Goal: Task Accomplishment & Management: Use online tool/utility

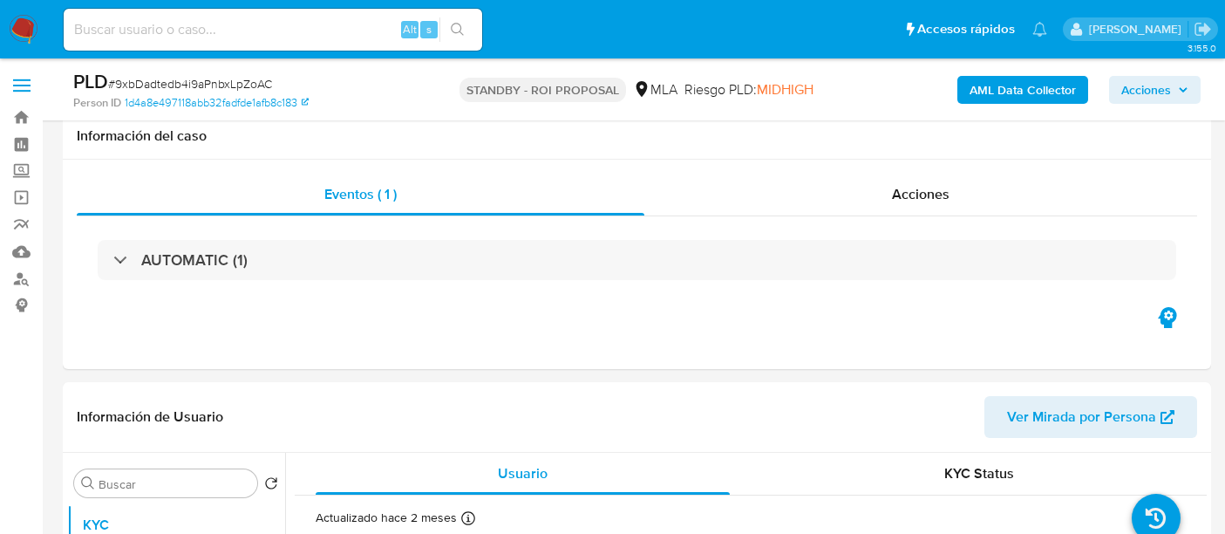
select select "10"
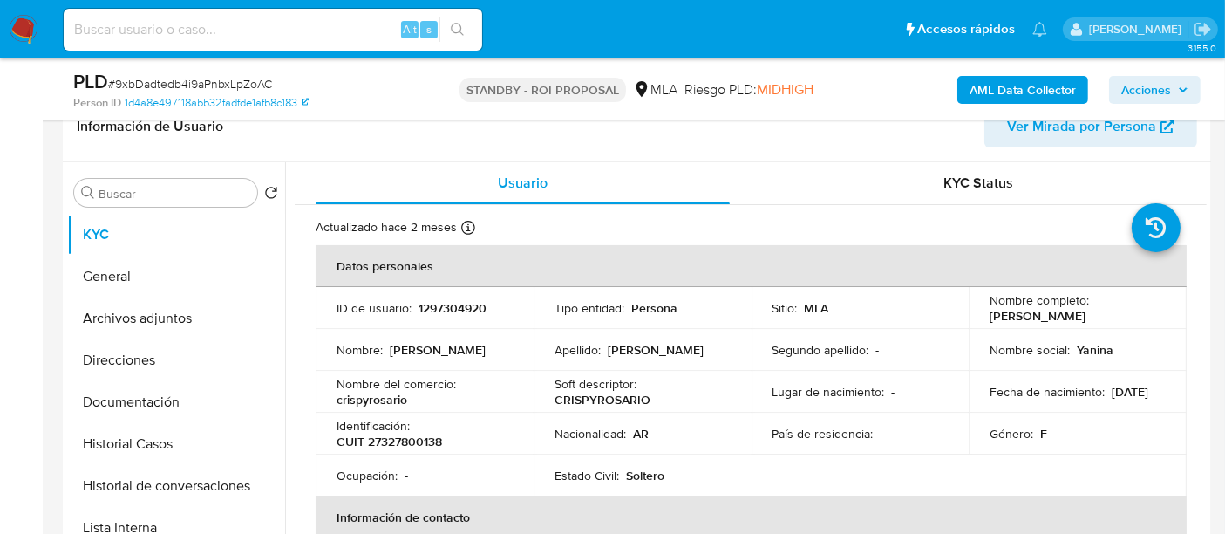
scroll to position [290, 0]
click at [286, 31] on input at bounding box center [273, 29] width 419 height 23
paste input "2426585"
type input "2426585"
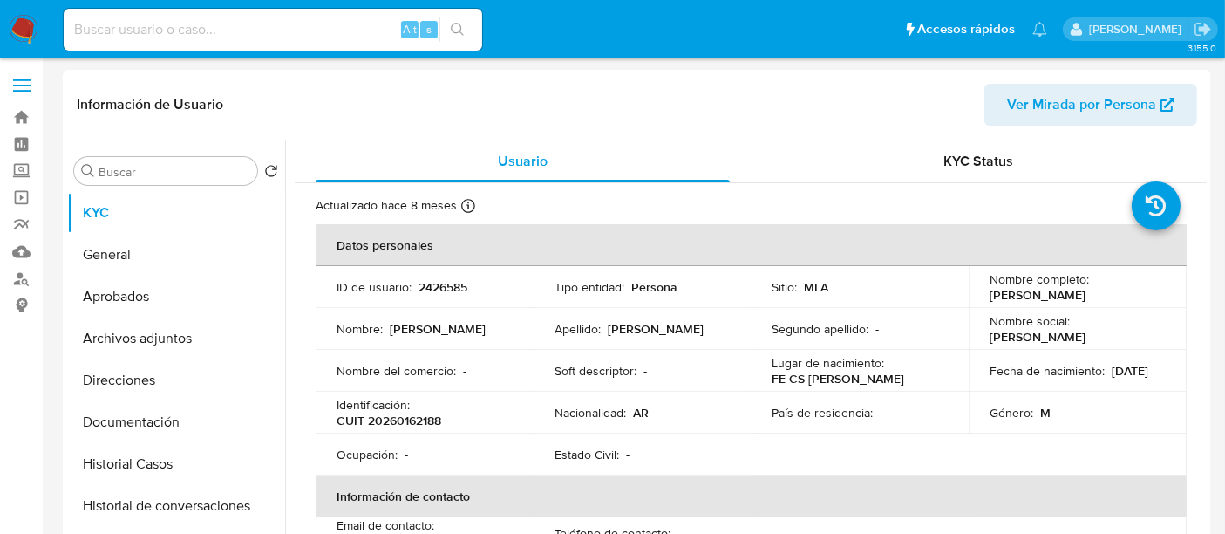
select select "10"
click at [589, 173] on div "Usuario" at bounding box center [523, 161] width 414 height 42
click at [802, 397] on td "País de residencia : -" at bounding box center [861, 413] width 218 height 42
click at [172, 445] on button "Historial Casos" at bounding box center [169, 464] width 204 height 42
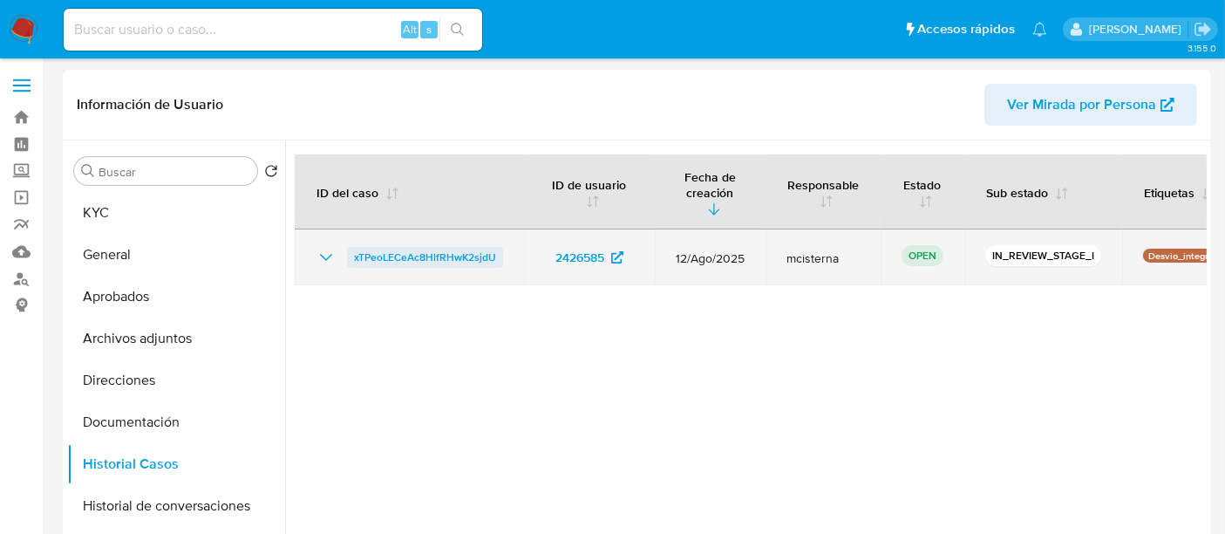
click at [399, 247] on span "xTPeoLECeAc8HlfRHwK2sjdU" at bounding box center [425, 257] width 142 height 21
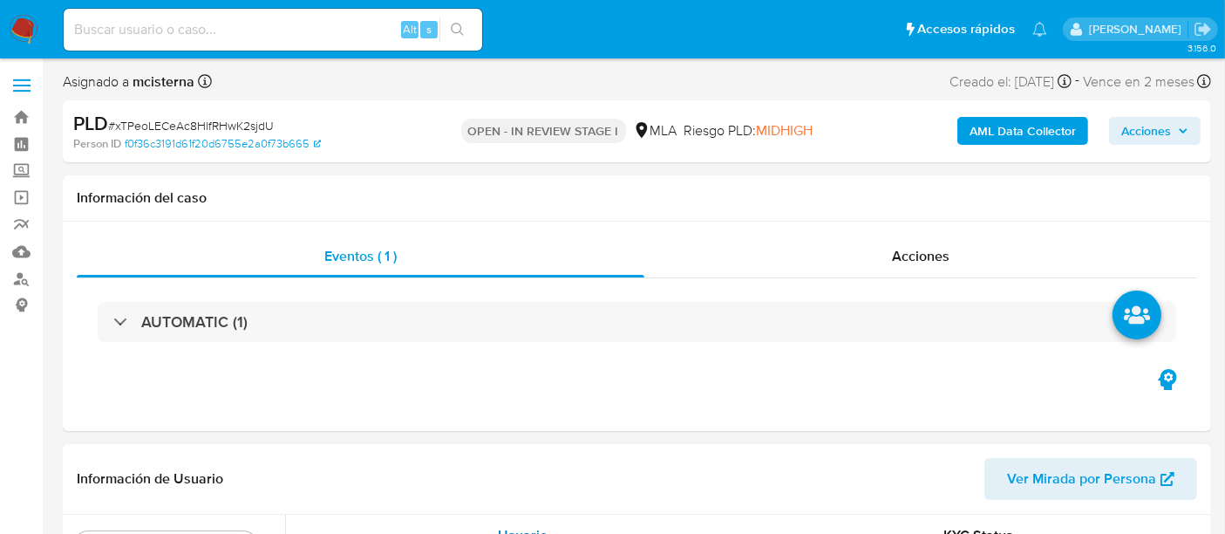
select select "10"
click at [1021, 263] on div "Acciones" at bounding box center [921, 256] width 553 height 42
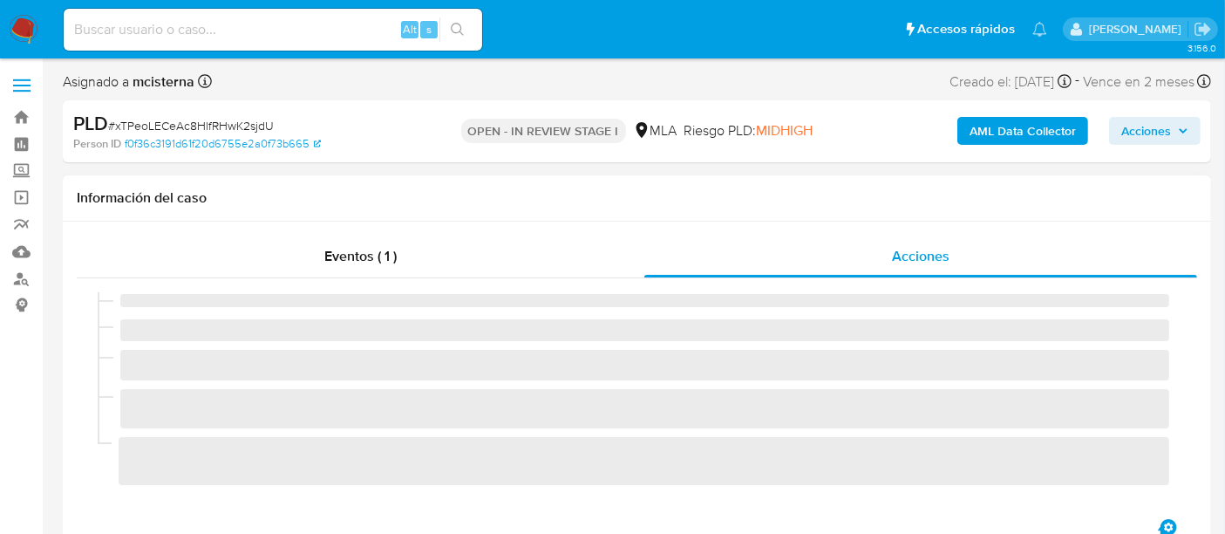
click at [419, 253] on div "Eventos ( 1 )" at bounding box center [361, 256] width 568 height 42
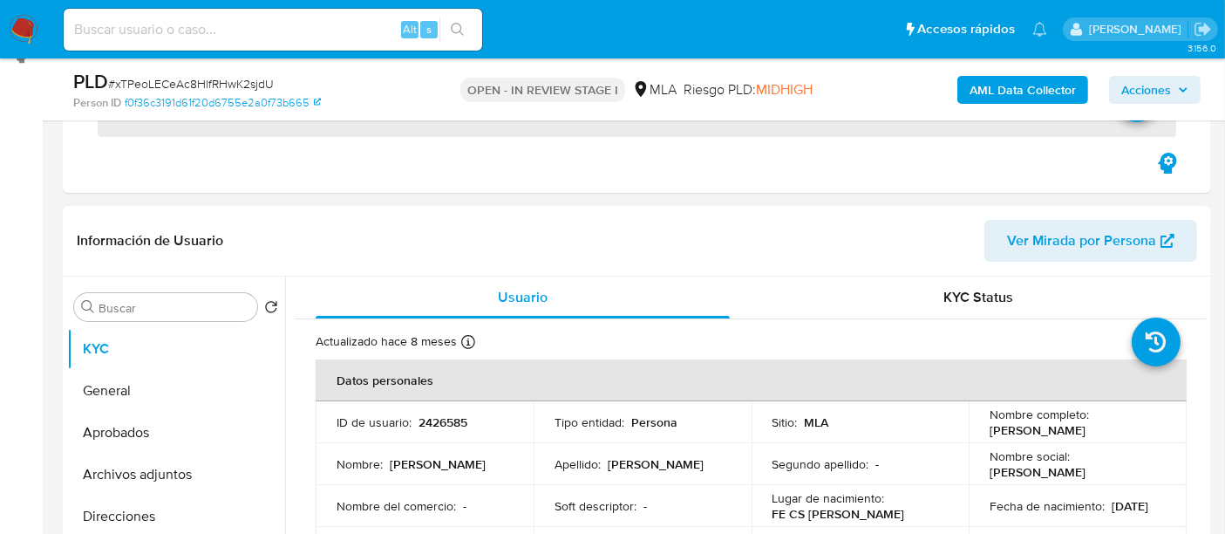
scroll to position [387, 0]
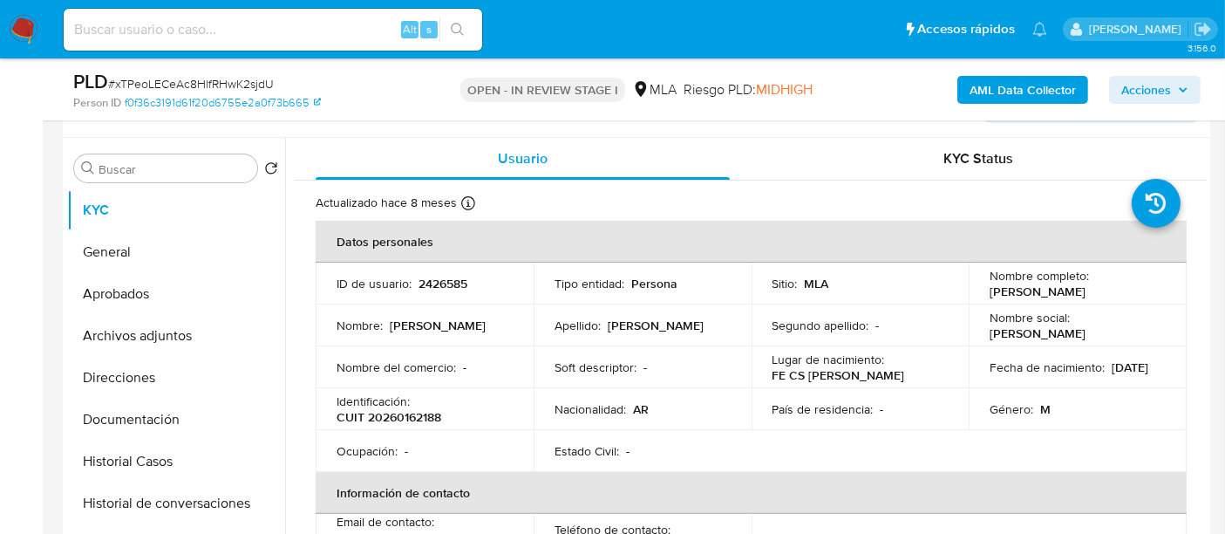
click at [406, 417] on p "CUIT 20260162188" at bounding box center [389, 417] width 105 height 16
copy p "20260162188"
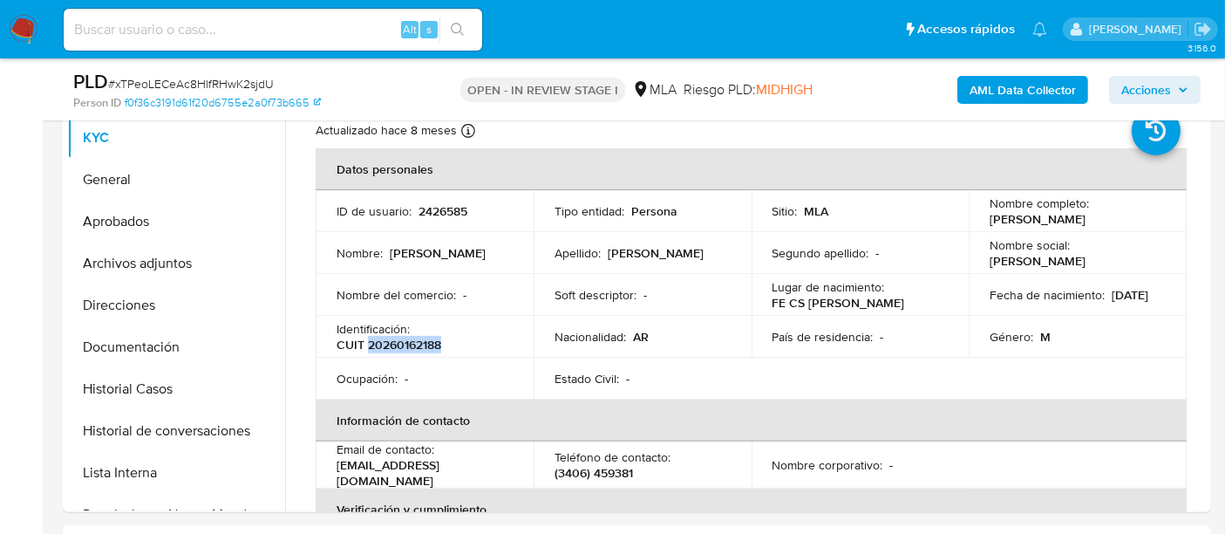
copy p "20260162188"
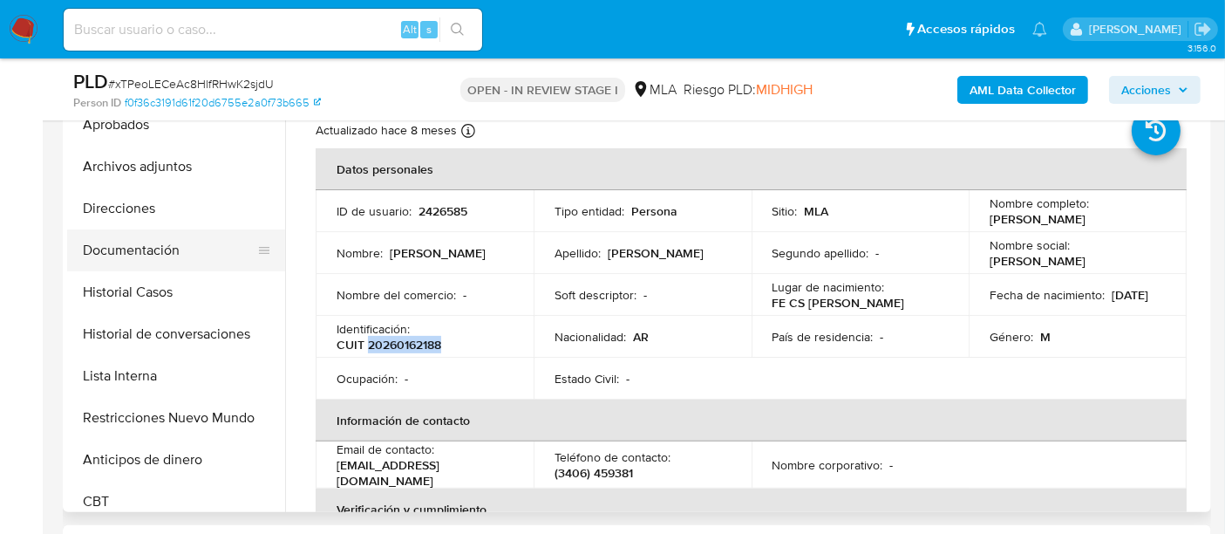
scroll to position [0, 0]
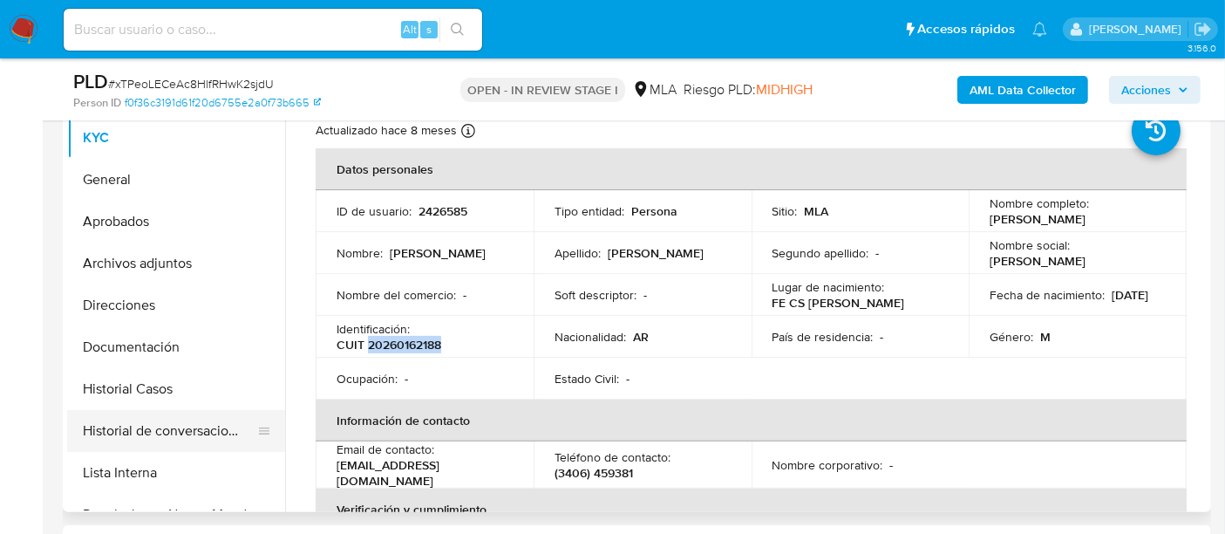
click at [203, 411] on button "Historial de conversaciones" at bounding box center [169, 431] width 204 height 42
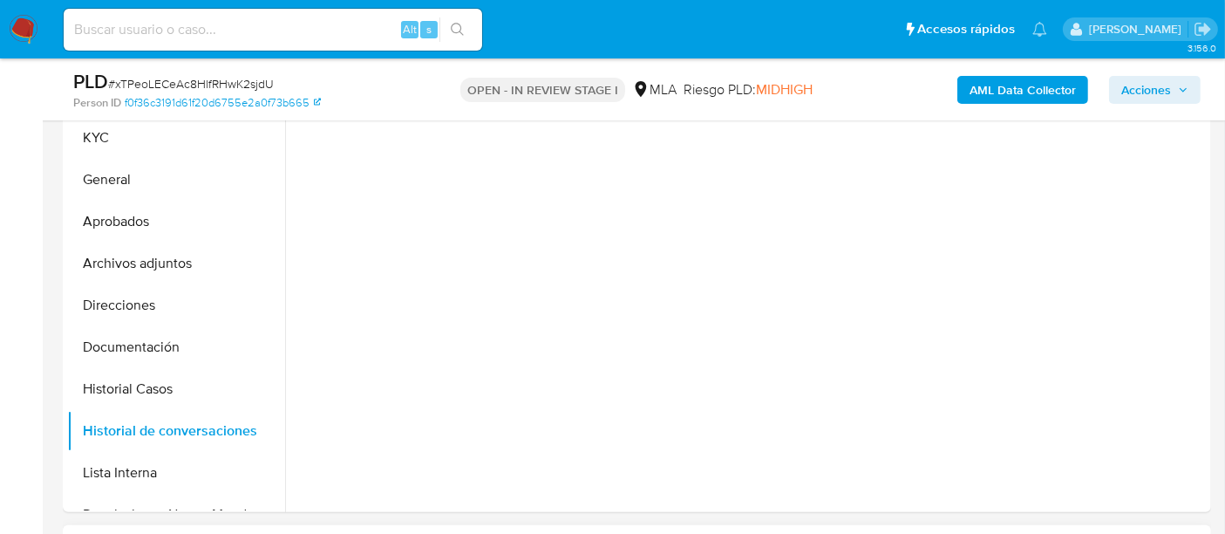
scroll to position [678, 0]
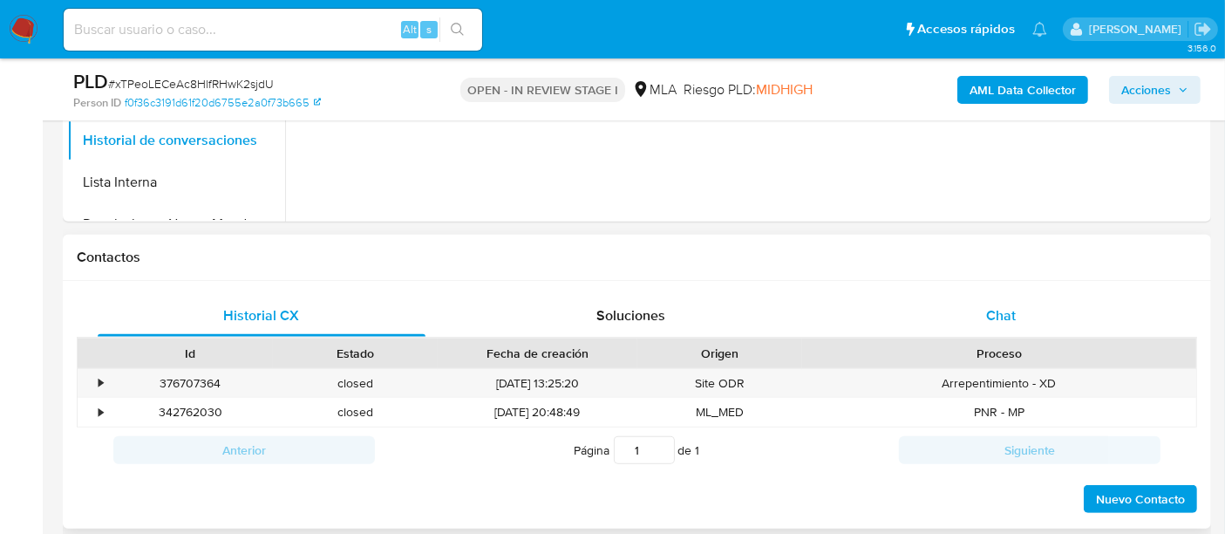
click at [1013, 311] on span "Chat" at bounding box center [1001, 315] width 30 height 20
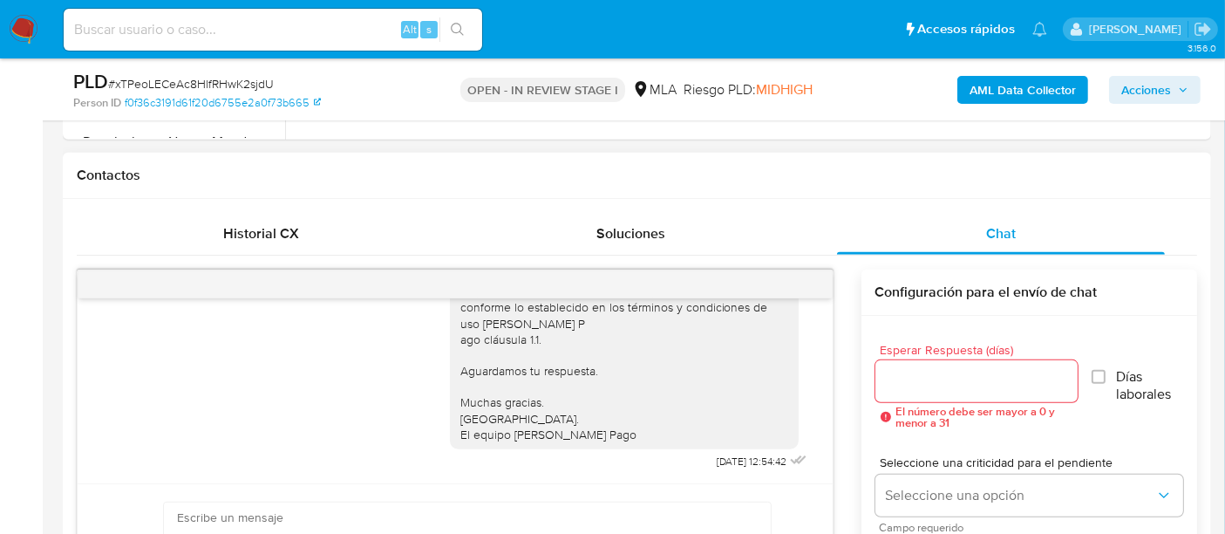
scroll to position [872, 0]
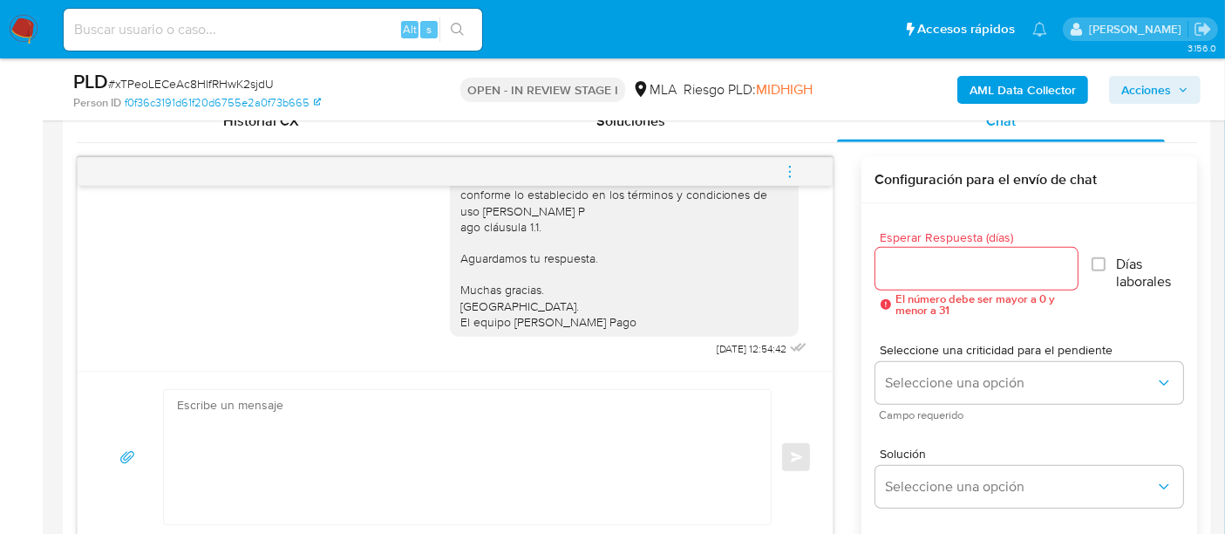
click at [791, 167] on icon "menu-action" at bounding box center [790, 172] width 16 height 16
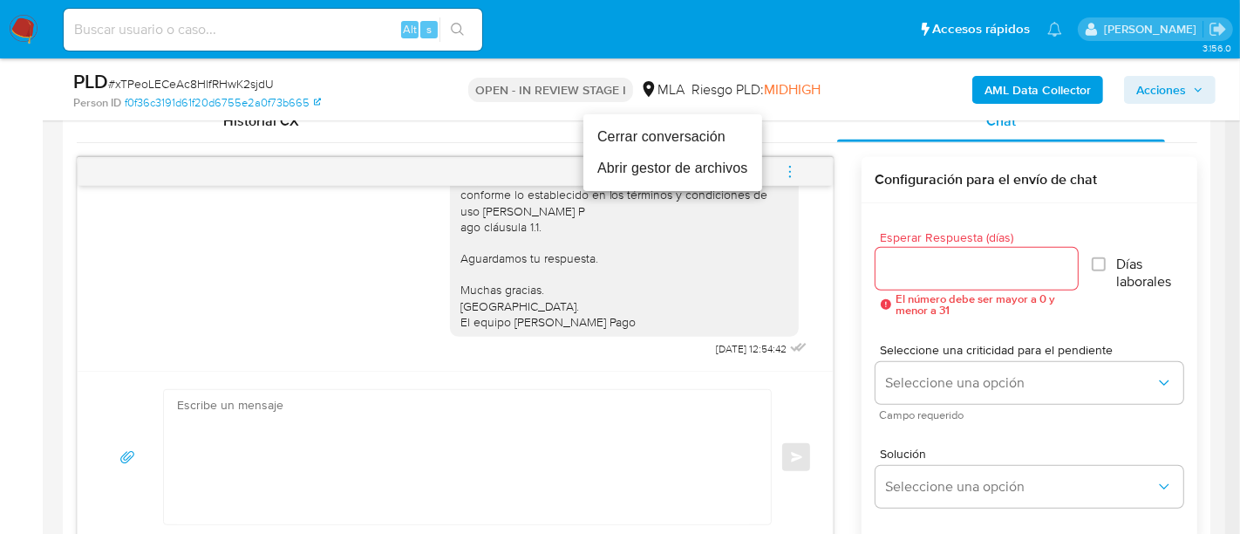
click at [692, 144] on li "Cerrar conversación" at bounding box center [673, 136] width 179 height 31
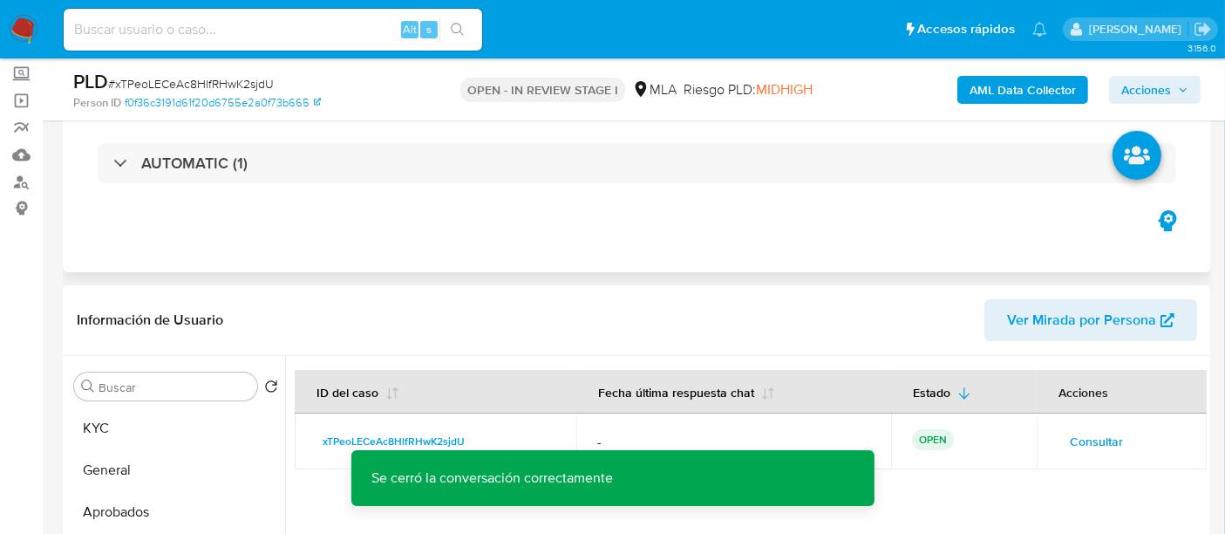
scroll to position [194, 0]
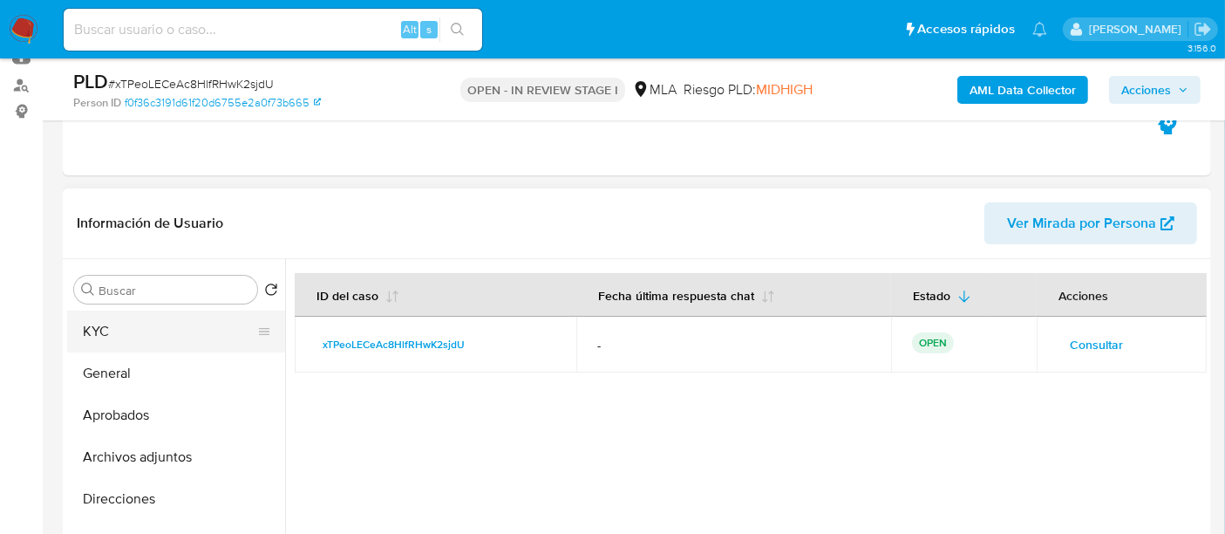
click at [195, 316] on button "KYC" at bounding box center [169, 332] width 204 height 42
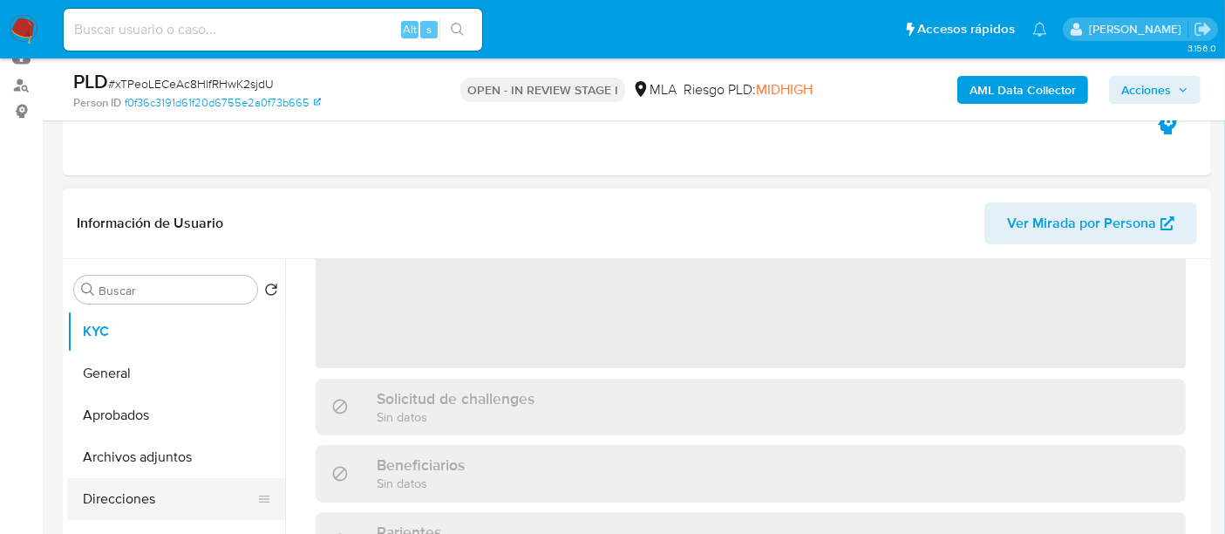
click at [190, 488] on button "Direcciones" at bounding box center [169, 499] width 204 height 42
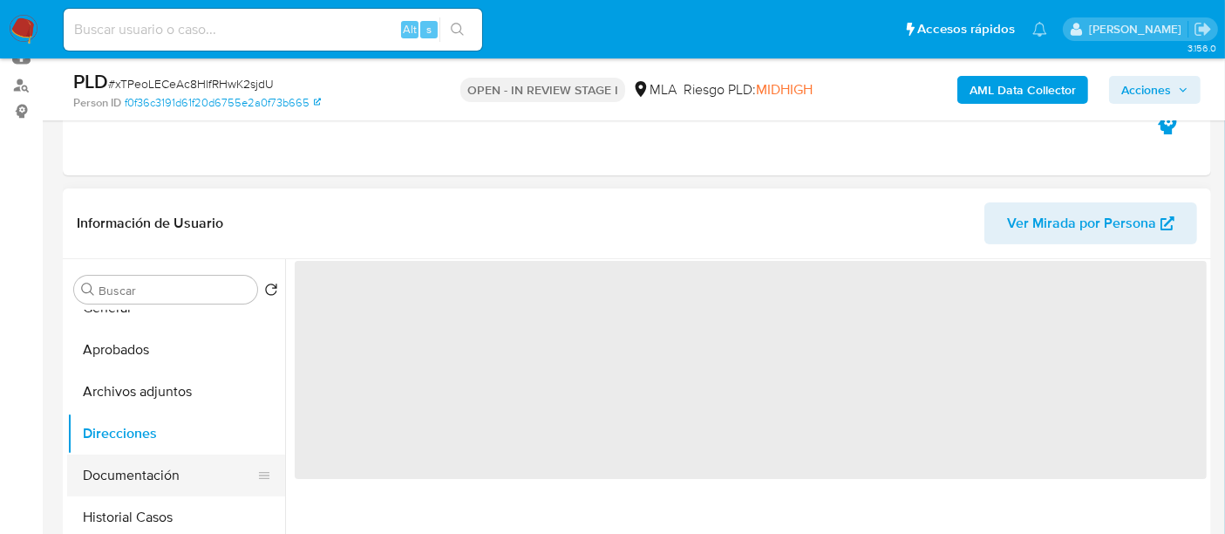
scroll to position [97, 0]
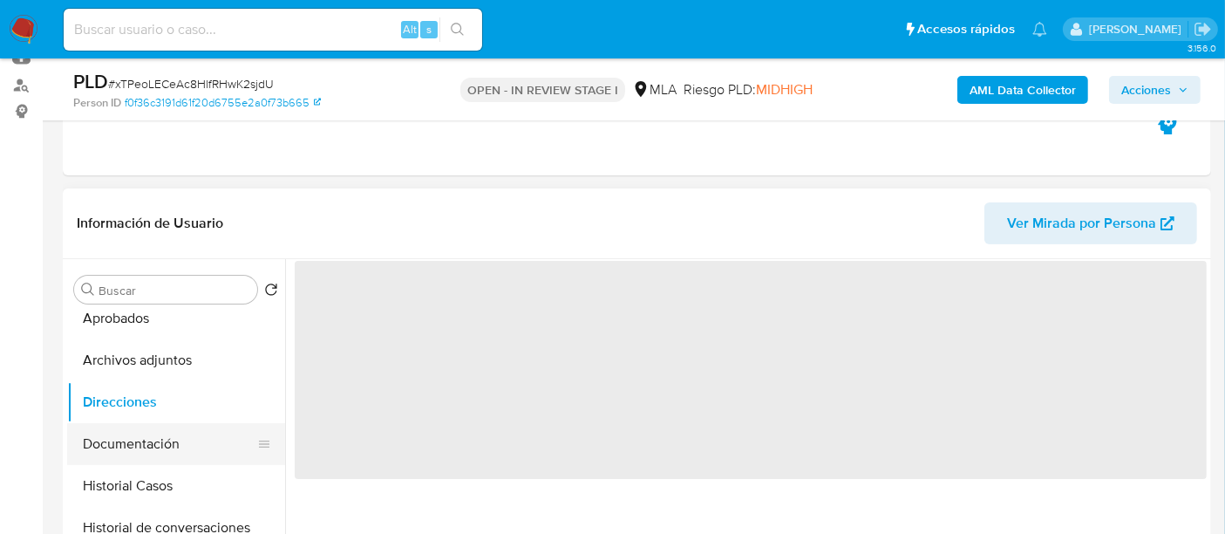
click at [192, 440] on button "Documentación" at bounding box center [169, 444] width 204 height 42
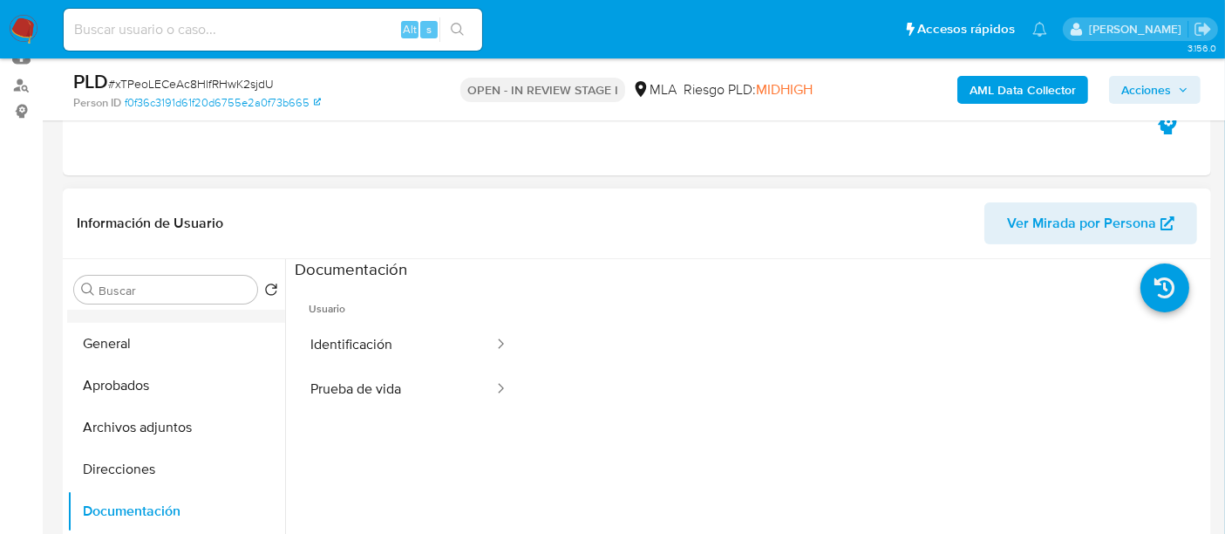
scroll to position [0, 0]
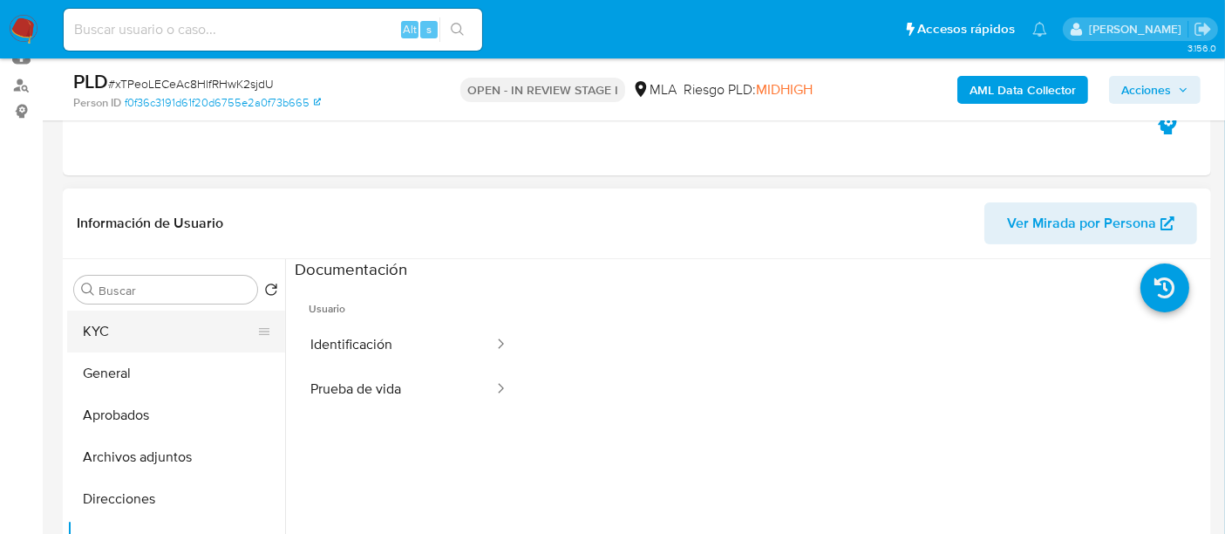
click at [157, 323] on button "KYC" at bounding box center [169, 332] width 204 height 42
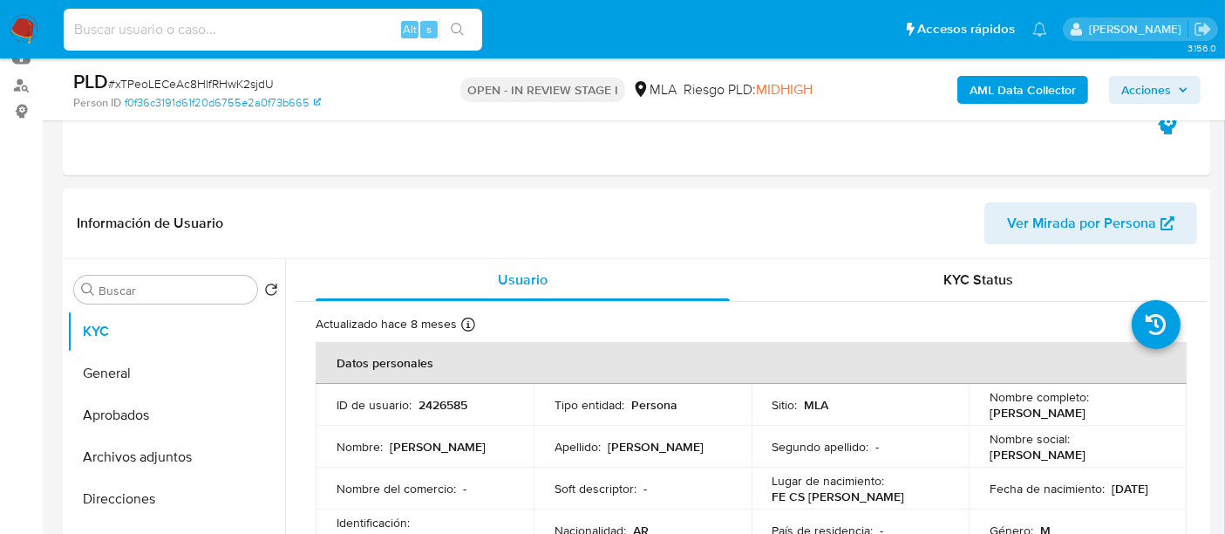
click at [228, 26] on input at bounding box center [273, 29] width 419 height 23
paste input "11472477"
type input "11472477"
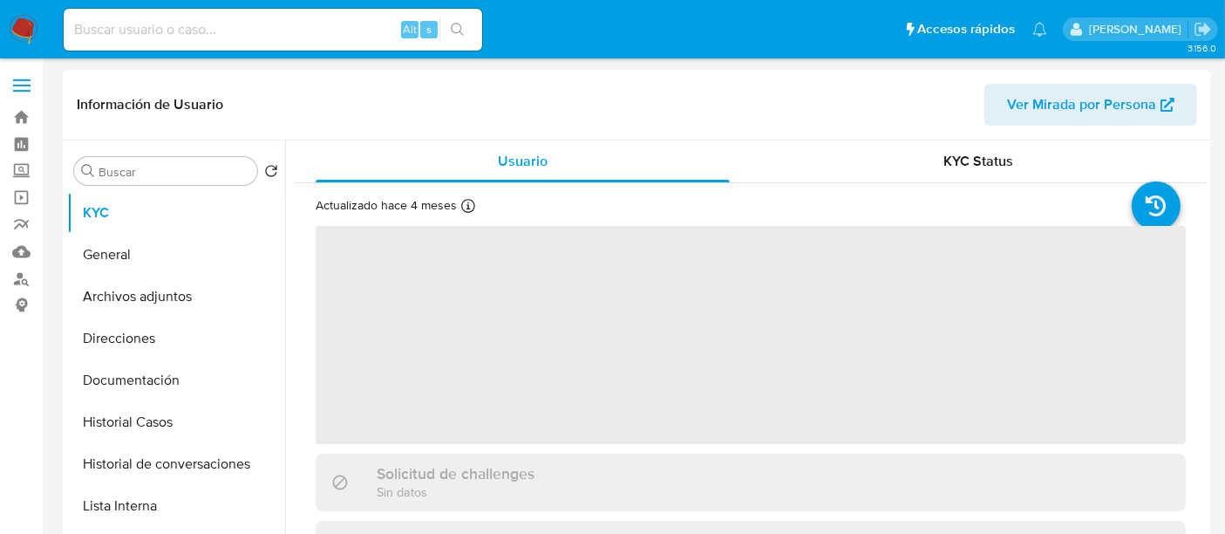
select select "10"
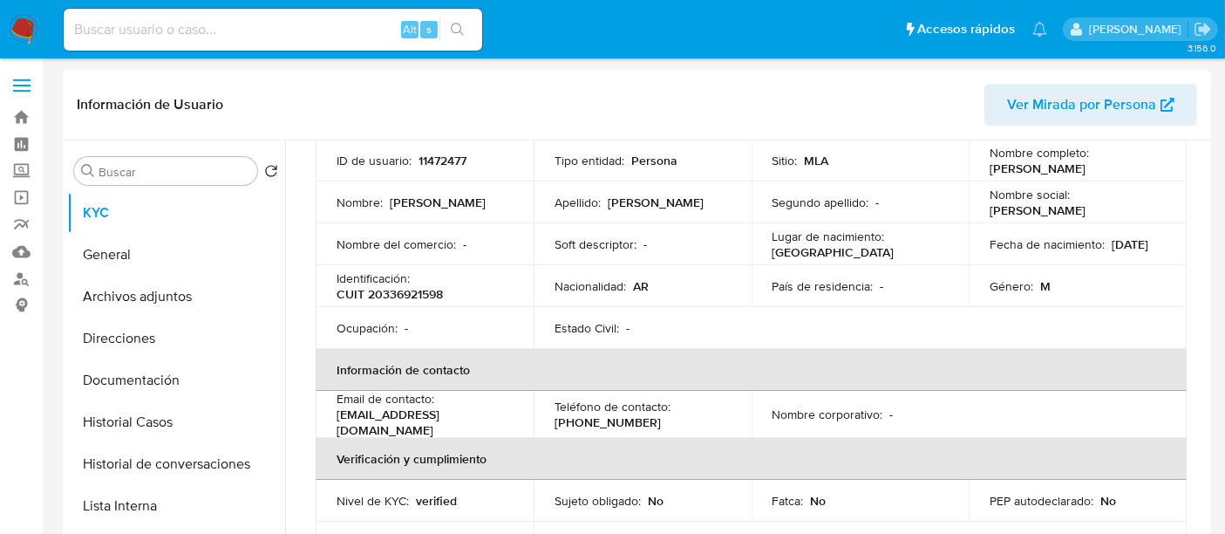
scroll to position [97, 0]
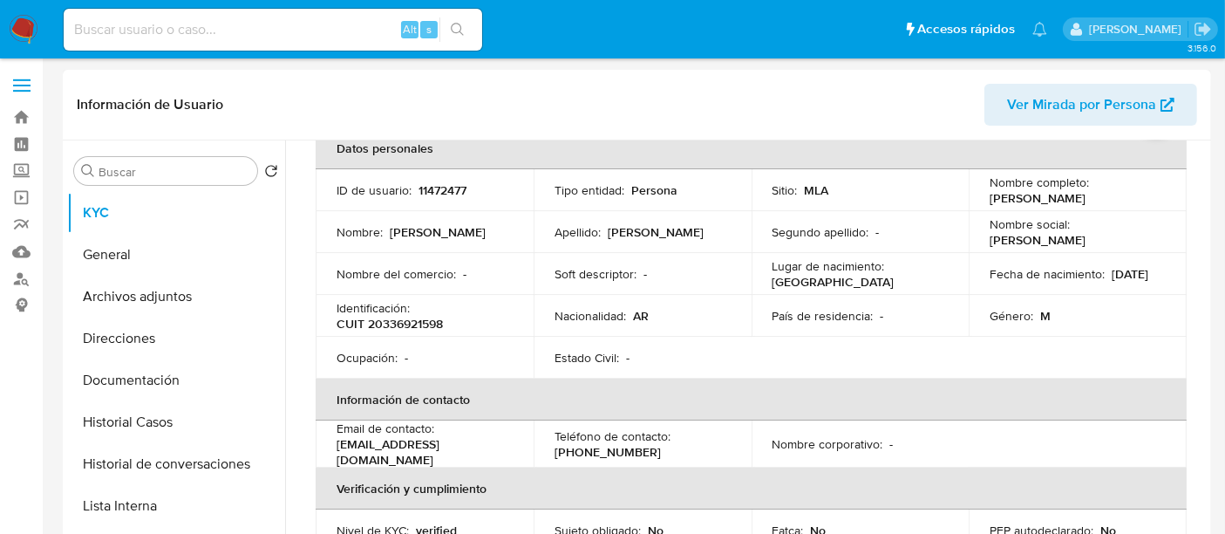
click at [394, 330] on p "CUIT 20336921598" at bounding box center [390, 324] width 106 height 16
copy p "20336921598"
click at [201, 424] on button "Historial Casos" at bounding box center [169, 422] width 204 height 42
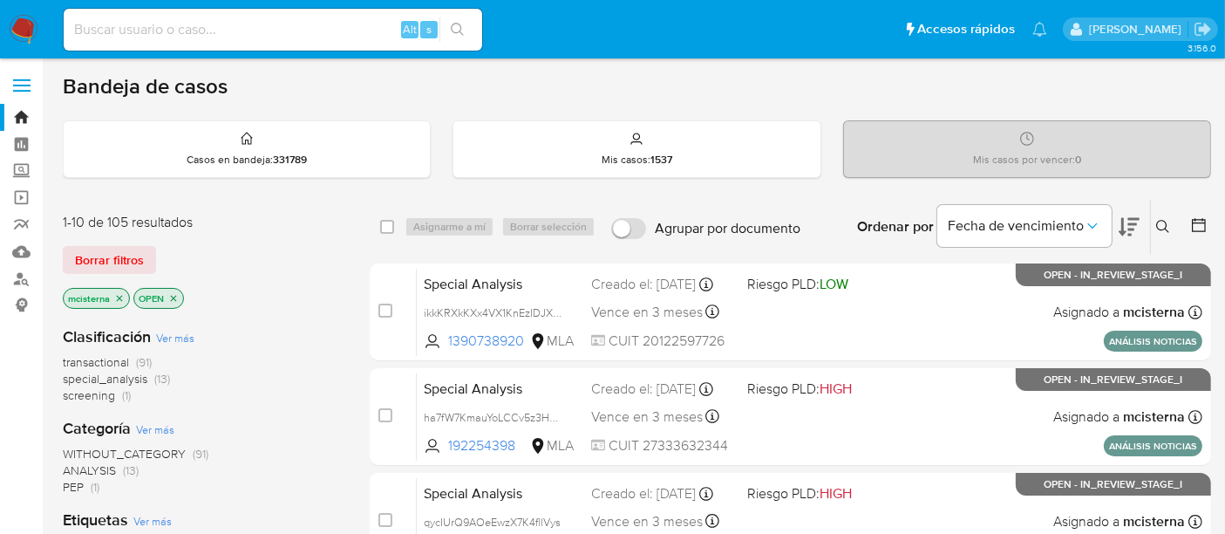
click at [336, 33] on input at bounding box center [273, 29] width 419 height 23
paste input "jGAL0kVQqEKH0uoBq3HEBbRt"
type input "jGAL0kVQqEKH0uoBq3HEBbRt"
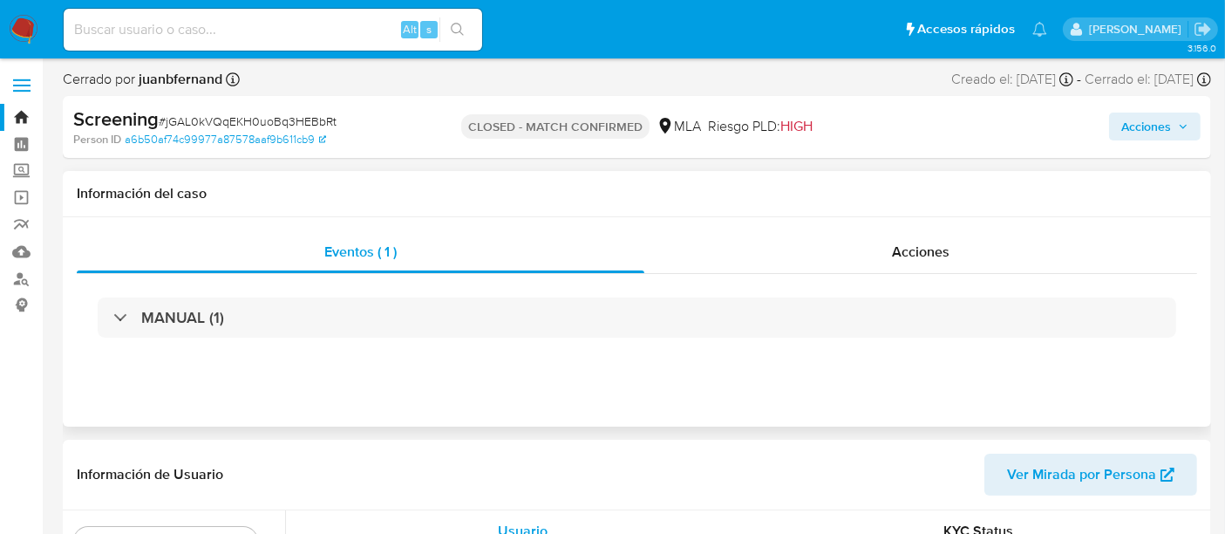
click at [625, 296] on div "MANUAL (1)" at bounding box center [637, 317] width 1121 height 87
click at [921, 242] on span "Acciones" at bounding box center [921, 252] width 58 height 20
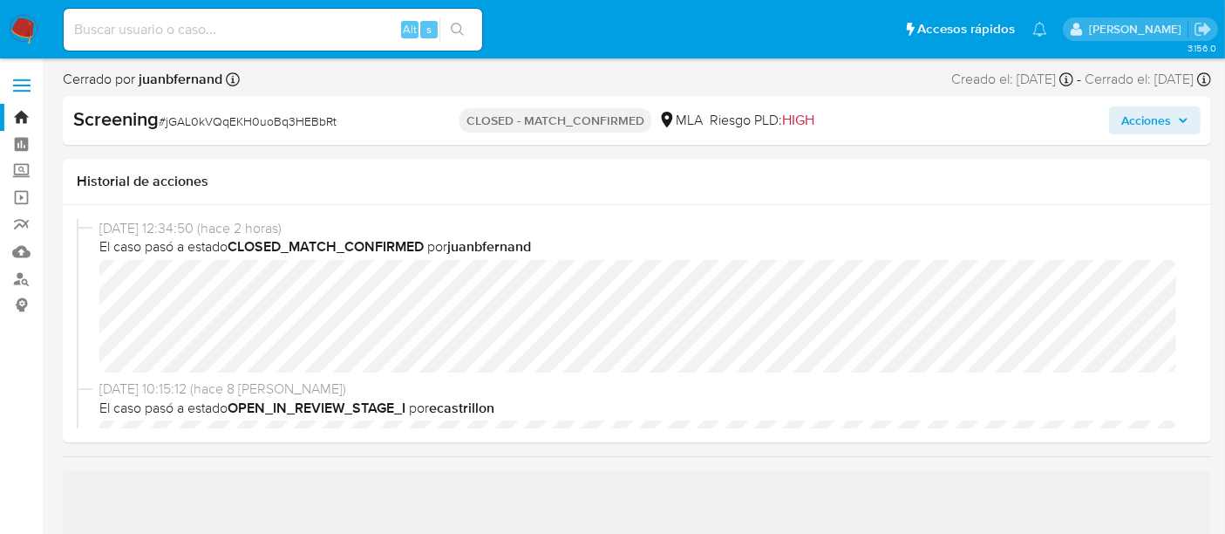
select select "10"
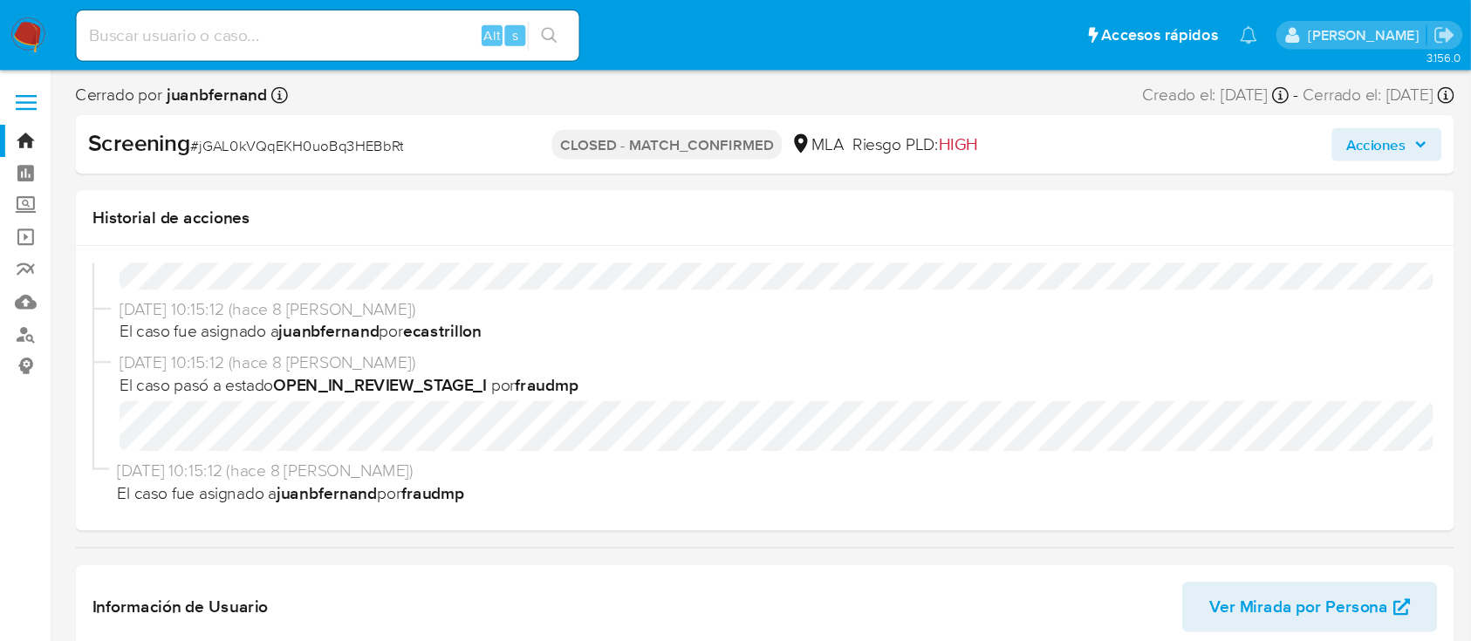
scroll to position [222, 0]
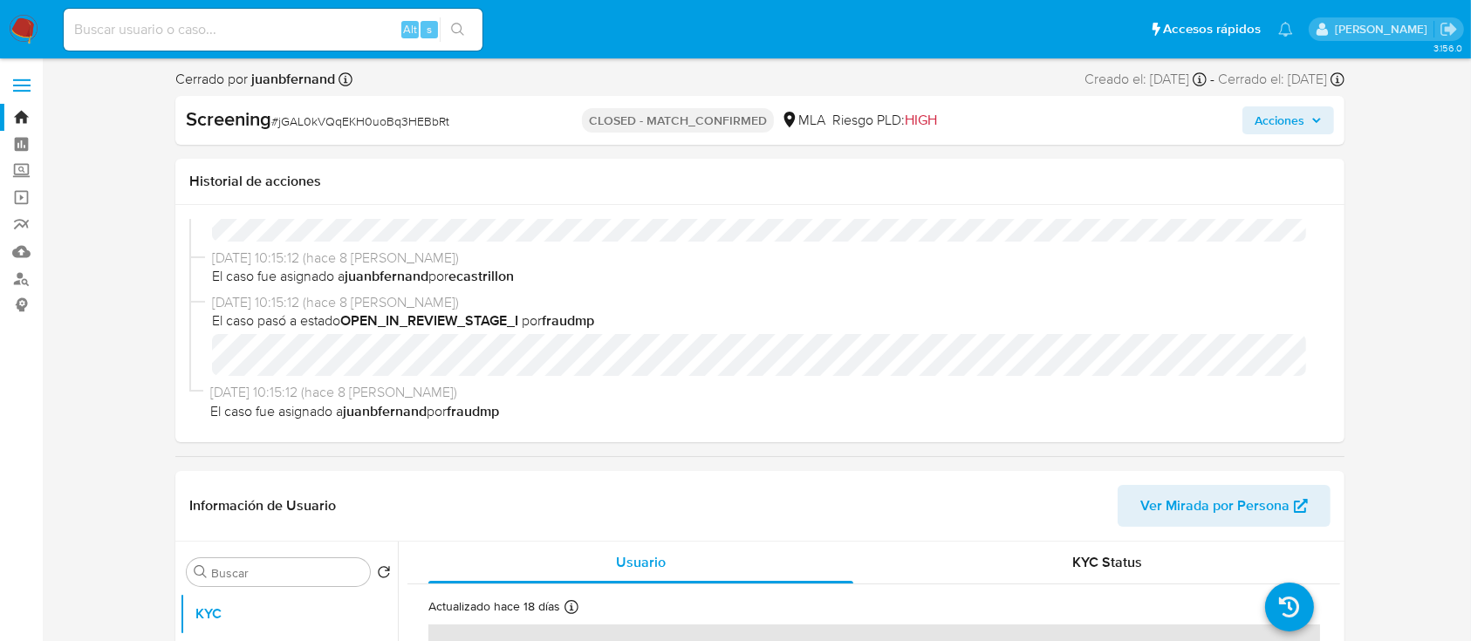
drag, startPoint x: 1239, startPoint y: 10, endPoint x: 589, endPoint y: 449, distance: 784.7
click at [505, 263] on span "18/08/2025 10:15:12 (hace 8 días)" at bounding box center [767, 258] width 1111 height 19
click at [869, 417] on span "El caso fue asignado a juanbfernand por fraudmp" at bounding box center [766, 411] width 1113 height 19
click at [330, 24] on input at bounding box center [273, 29] width 419 height 23
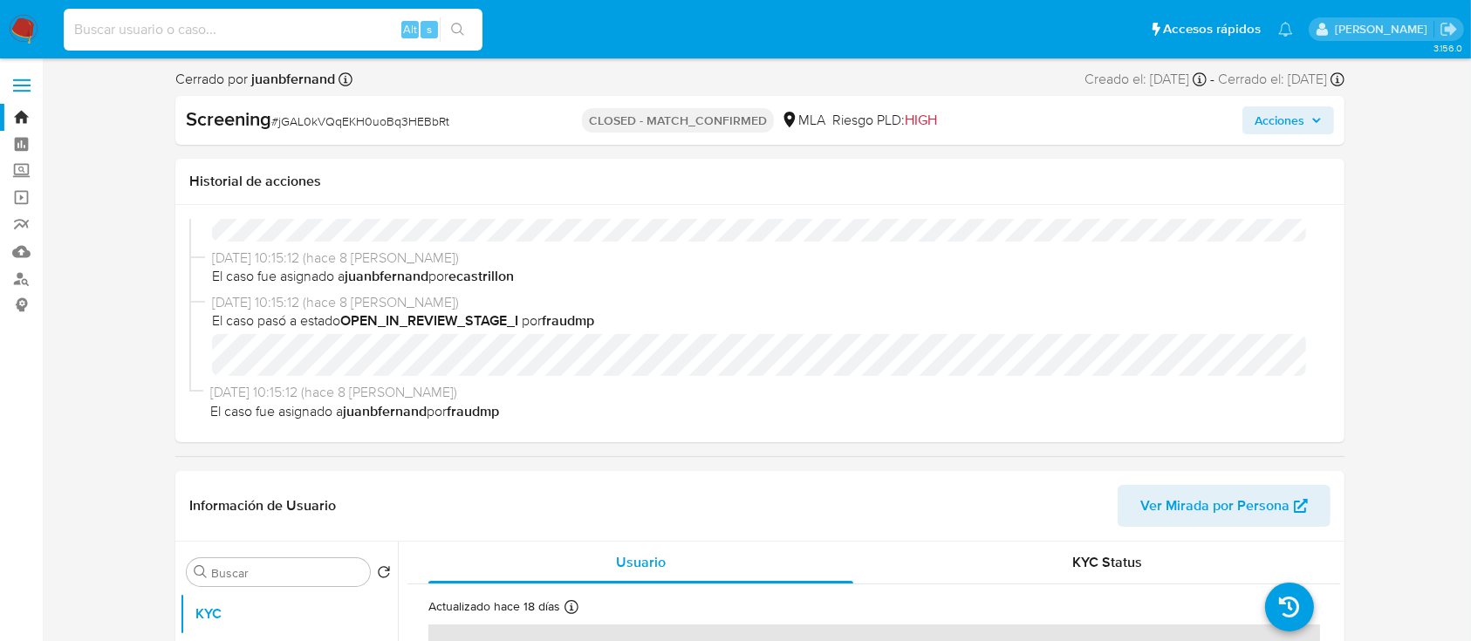
paste input "11472477"
type input "11472477"
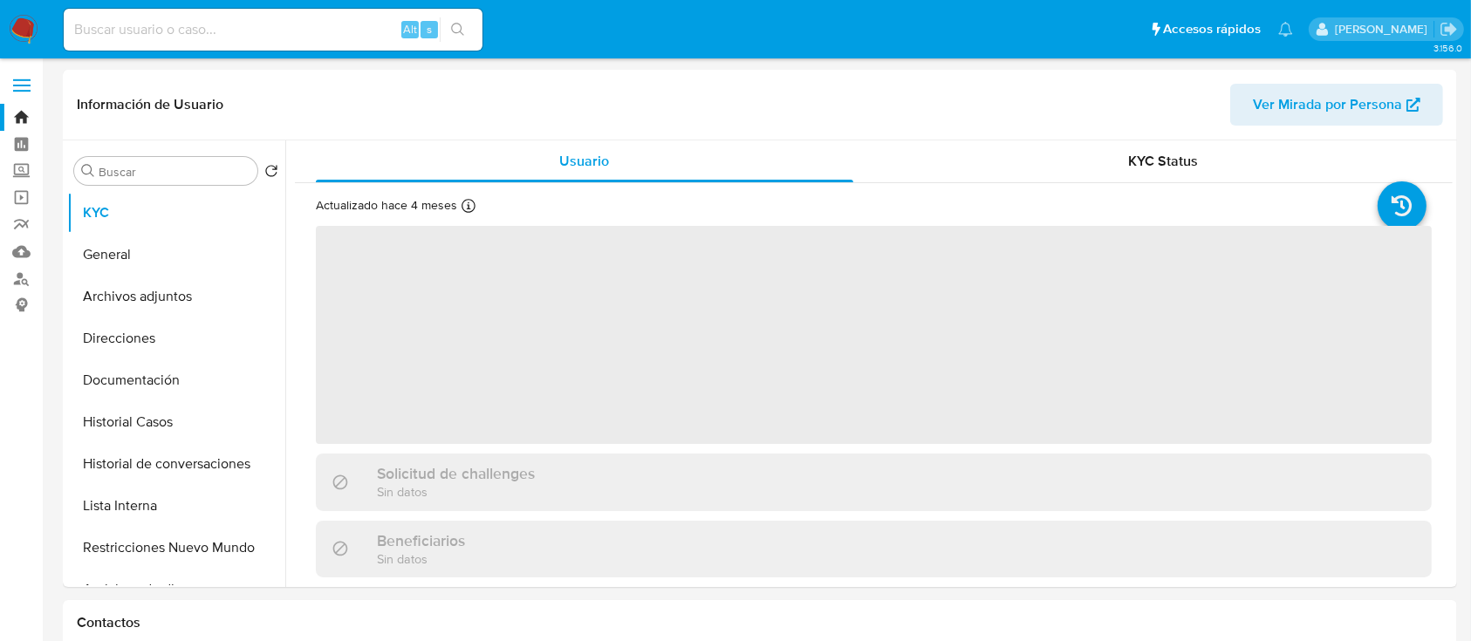
select select "10"
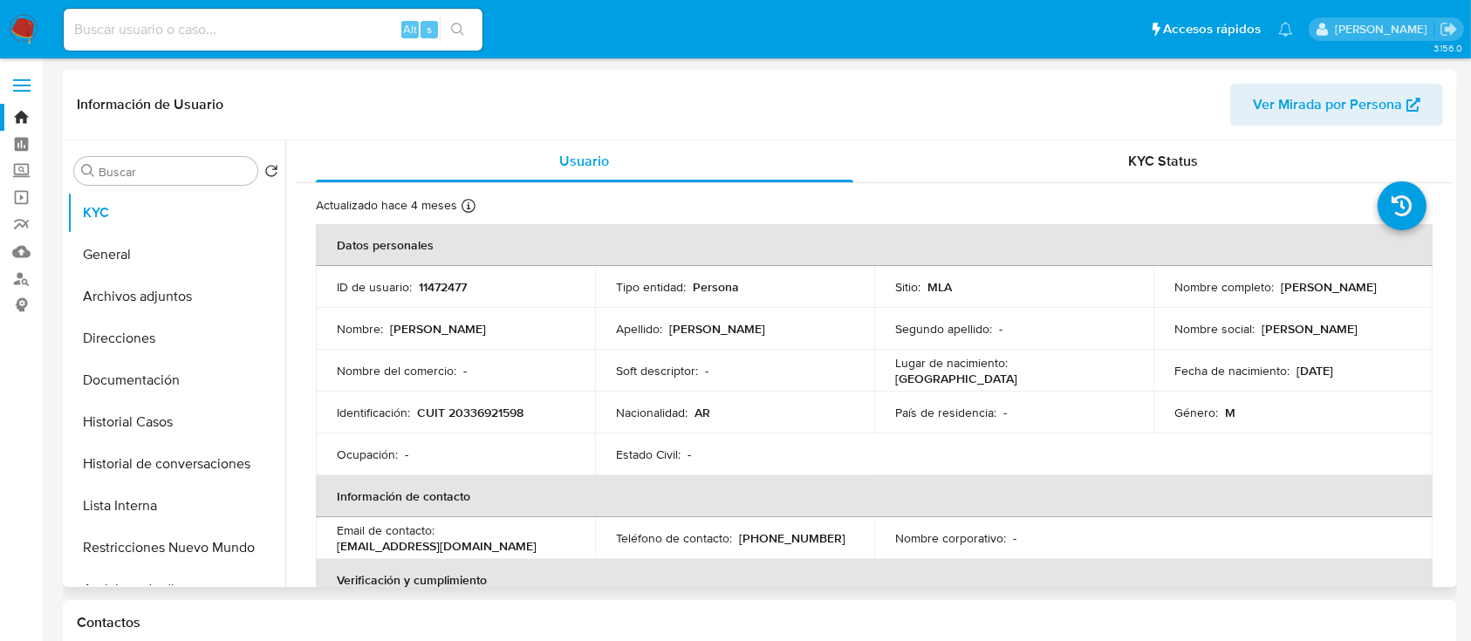
click at [482, 418] on p "CUIT 20336921598" at bounding box center [470, 413] width 106 height 16
copy p "20336921598"
click at [197, 420] on button "Historial Casos" at bounding box center [169, 422] width 204 height 42
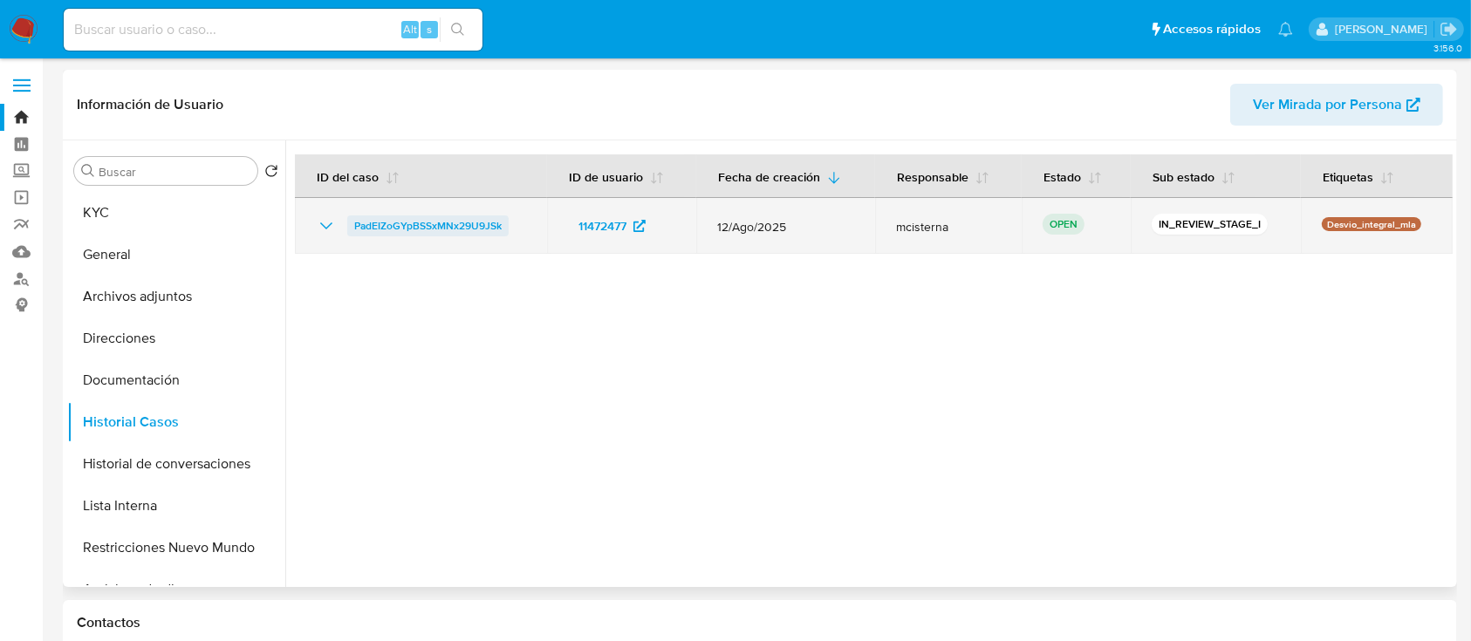
click at [478, 224] on span "PadEIZoGYpBSSxMNx29U9JSk" at bounding box center [427, 225] width 147 height 21
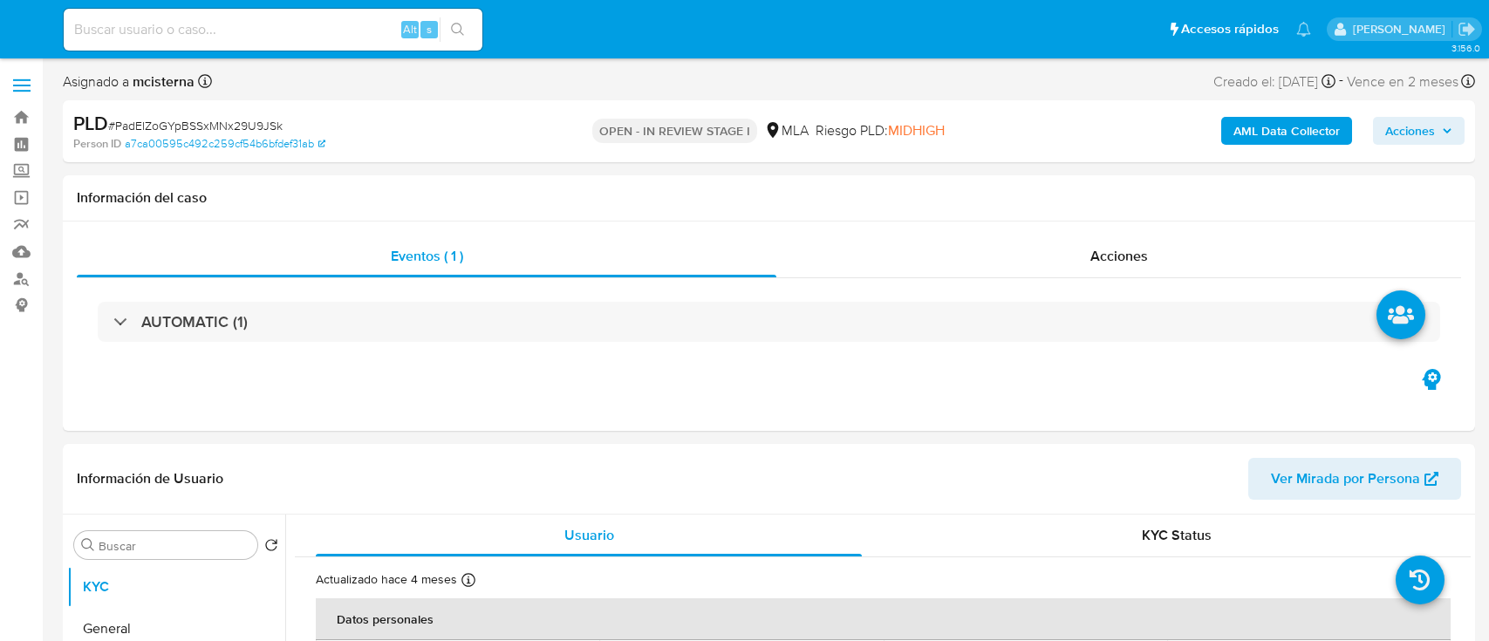
select select "10"
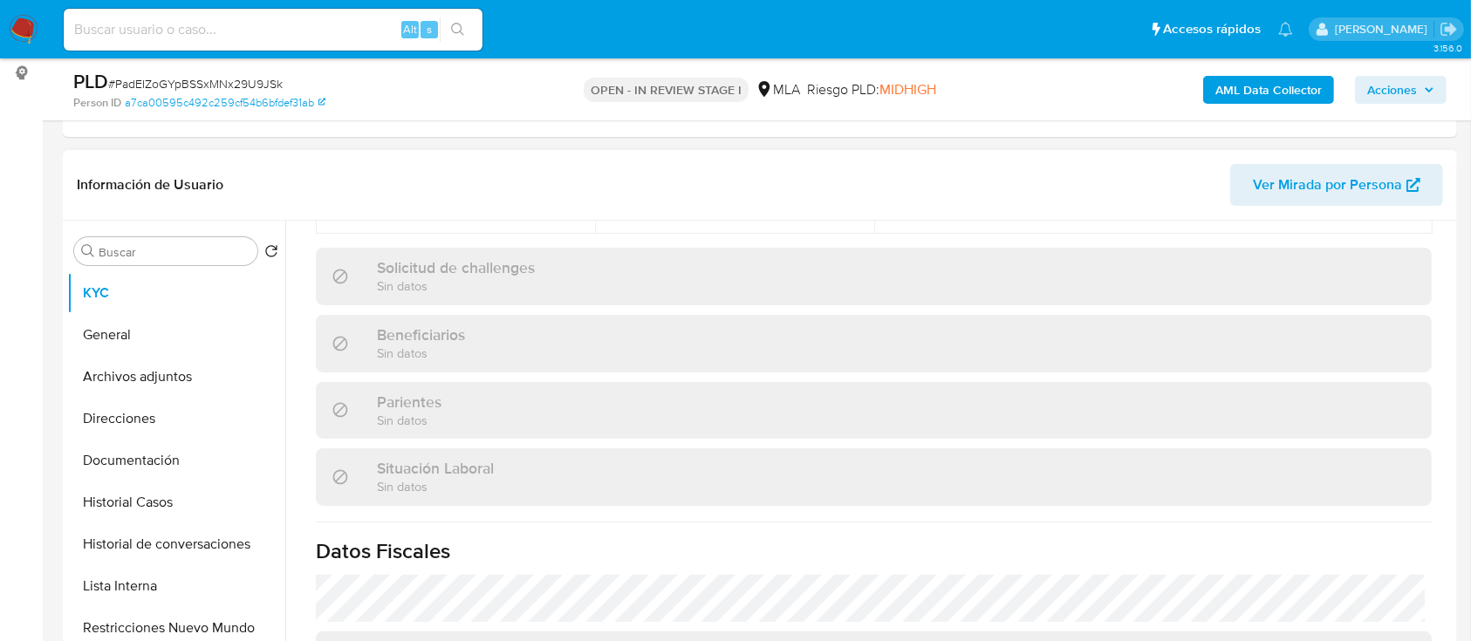
scroll to position [918, 0]
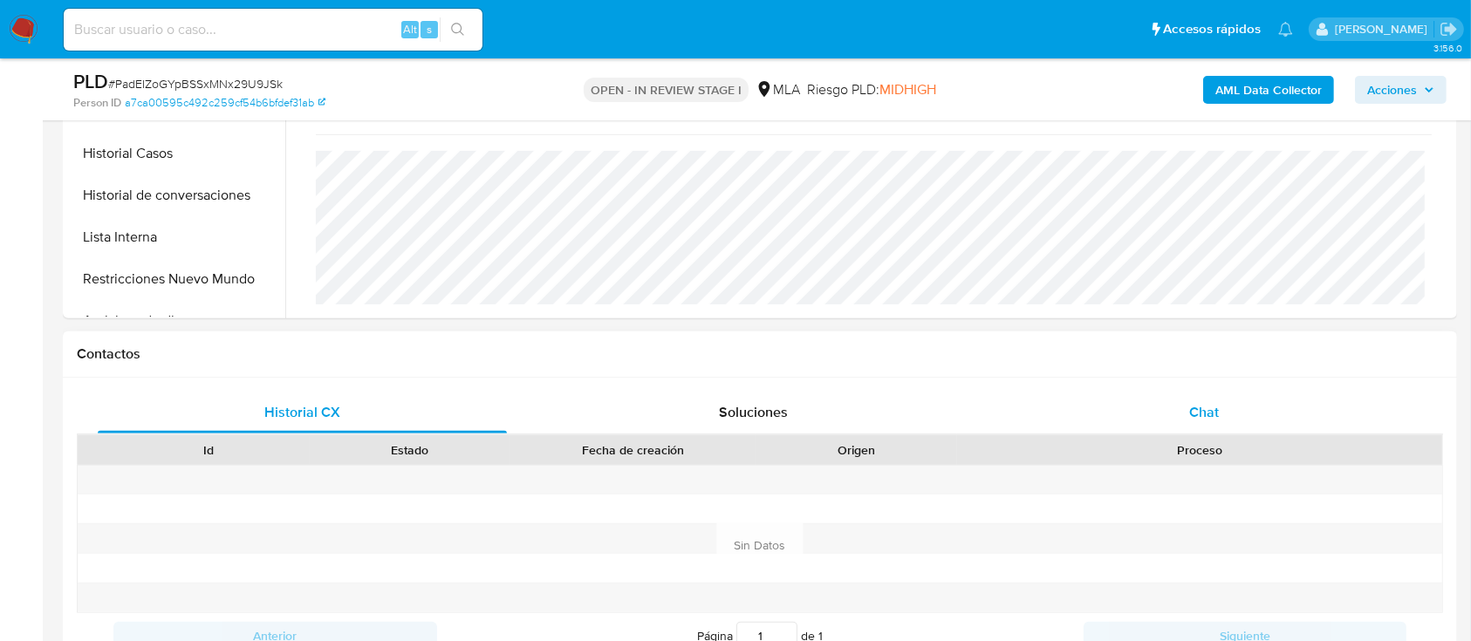
click at [1200, 419] on span "Chat" at bounding box center [1204, 412] width 30 height 20
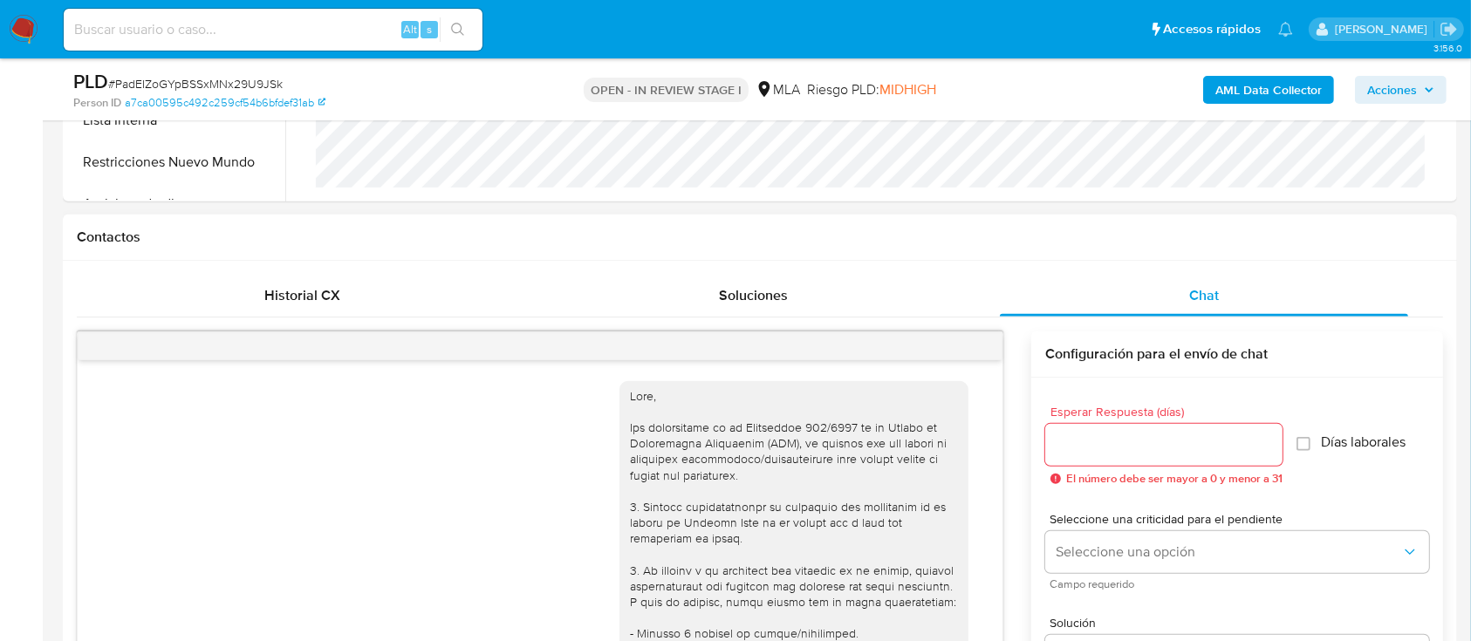
scroll to position [1079, 0]
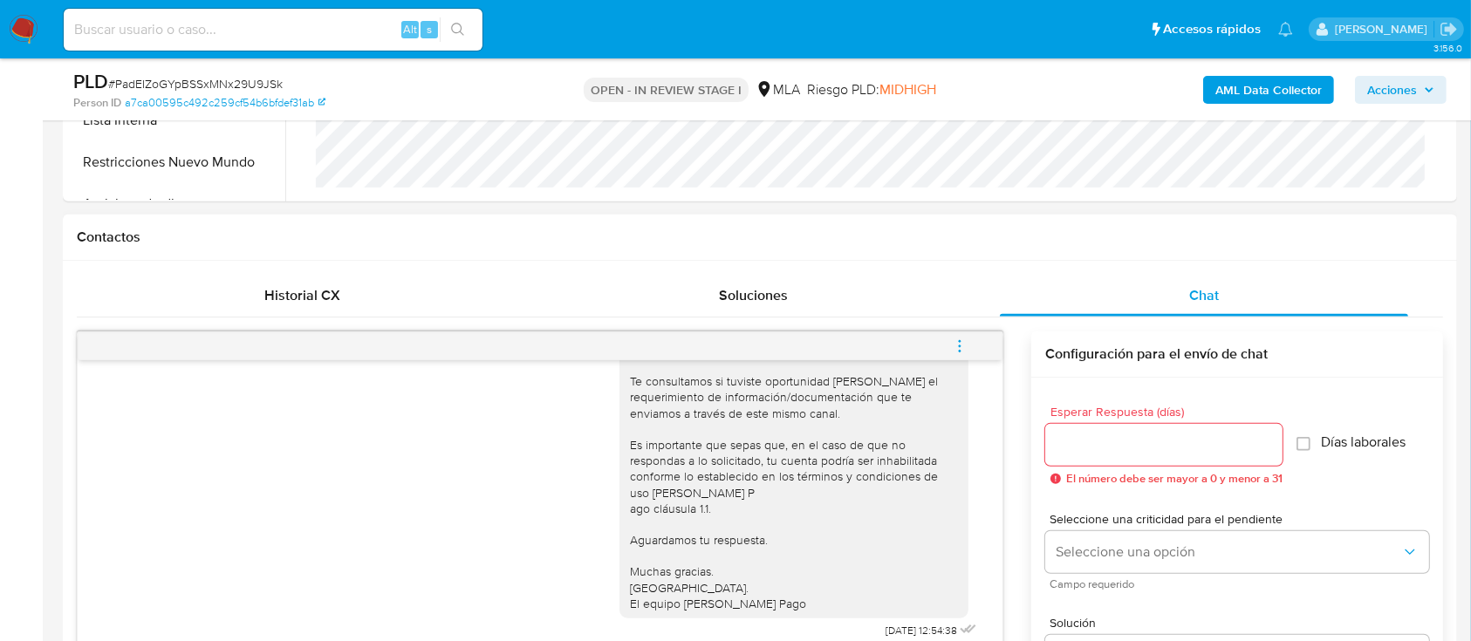
click at [966, 347] on icon "menu-action" at bounding box center [960, 346] width 16 height 16
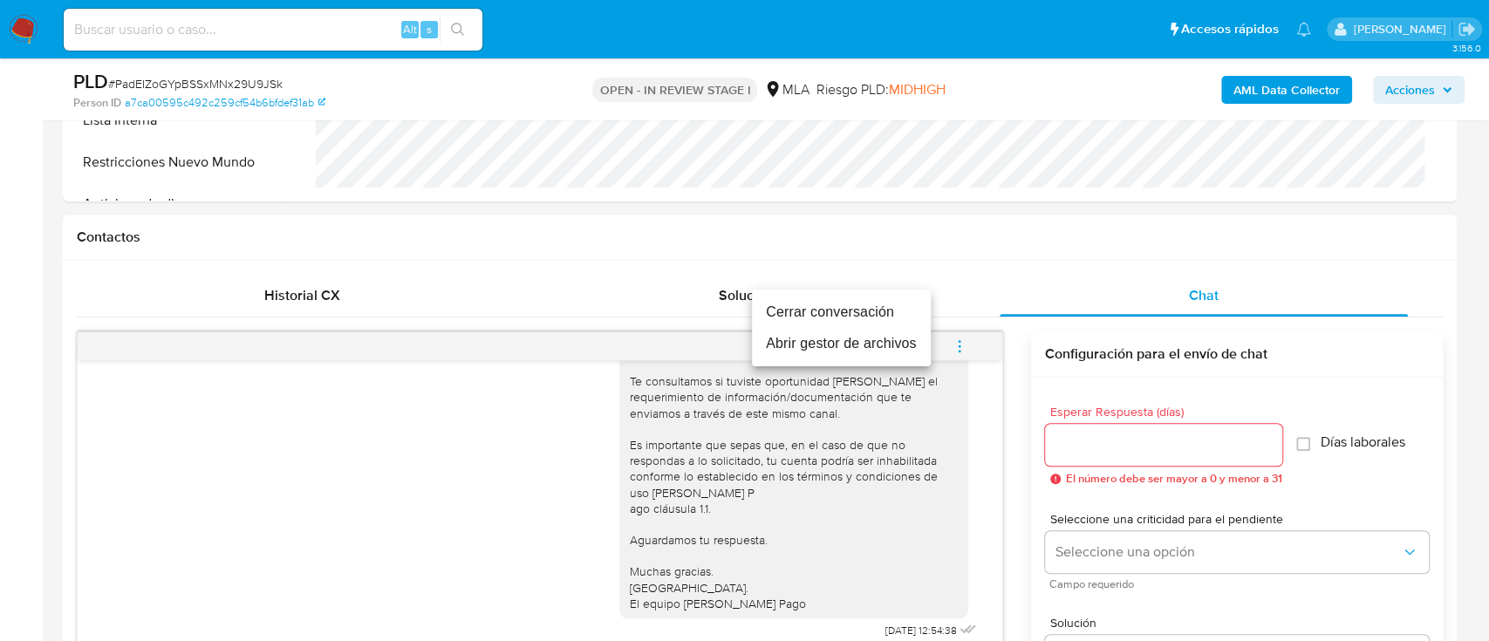
click at [779, 315] on li "Cerrar conversación" at bounding box center [841, 312] width 179 height 31
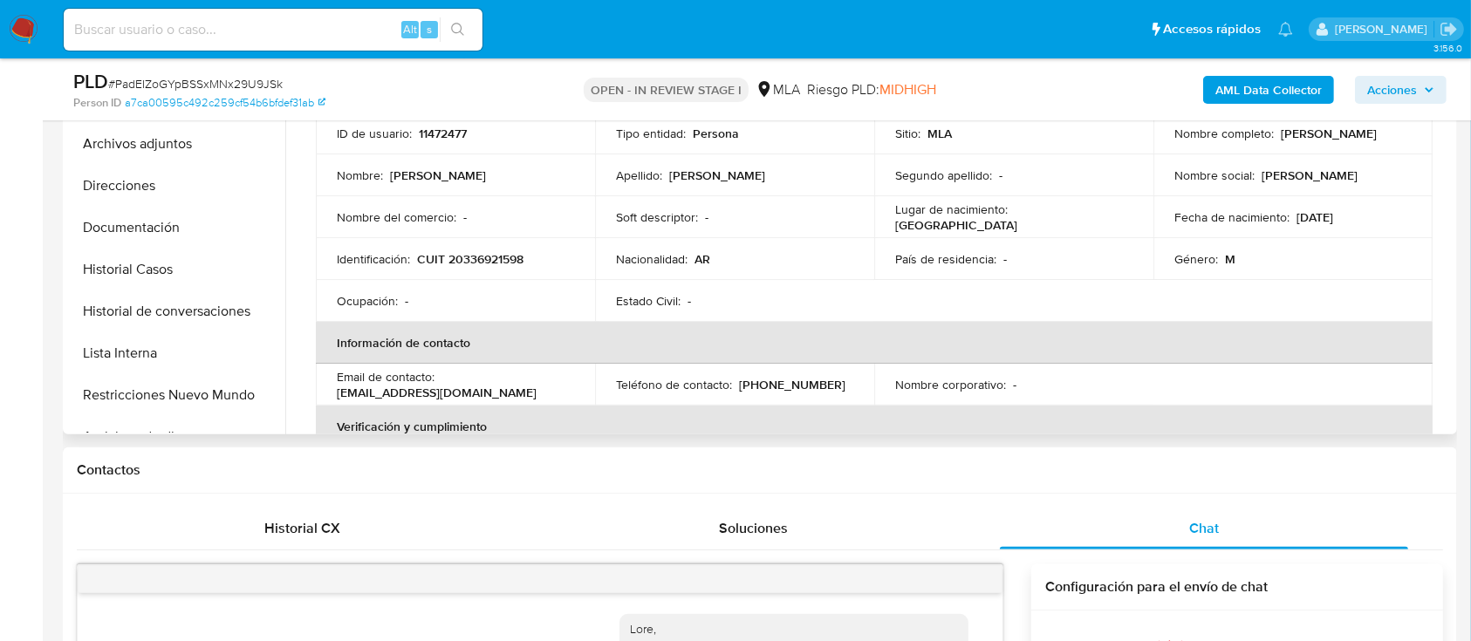
scroll to position [232, 0]
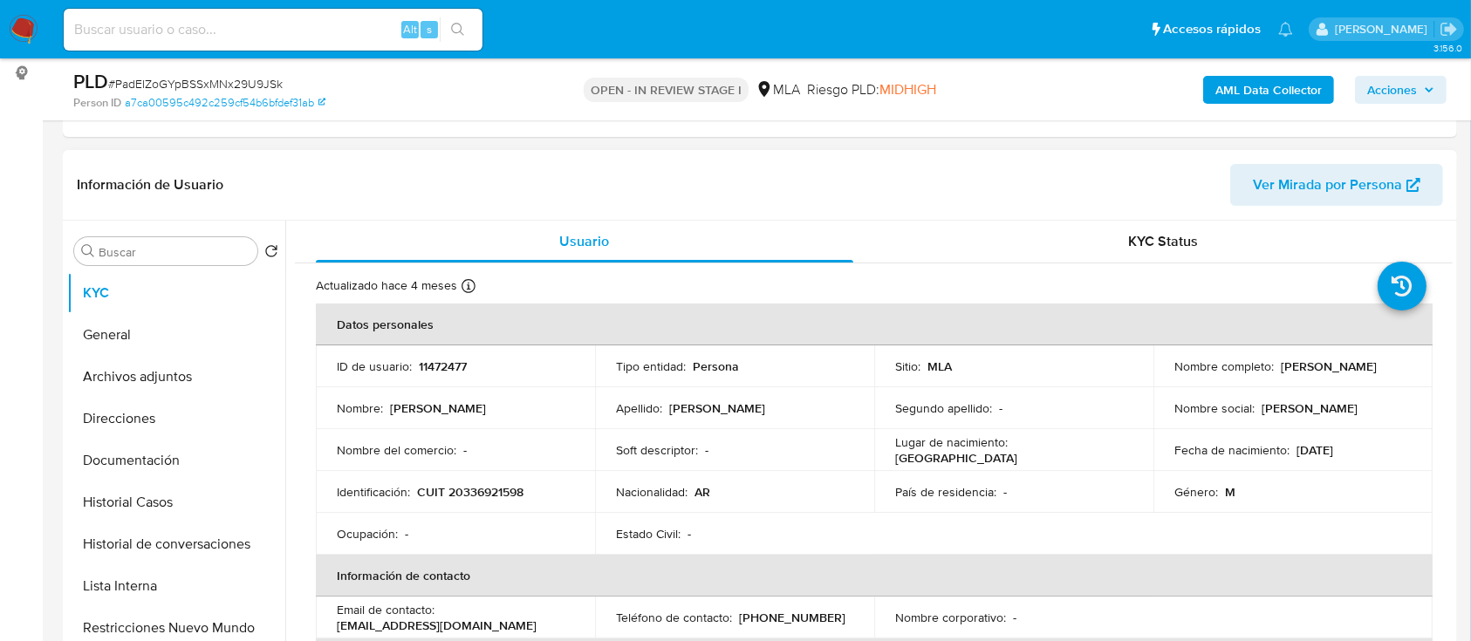
drag, startPoint x: 1172, startPoint y: 374, endPoint x: 1353, endPoint y: 374, distance: 180.5
click at [1353, 374] on div "Nombre completo : Alejandro Nicolas Esposito" at bounding box center [1292, 366] width 237 height 16
copy p "[PERSON_NAME]"
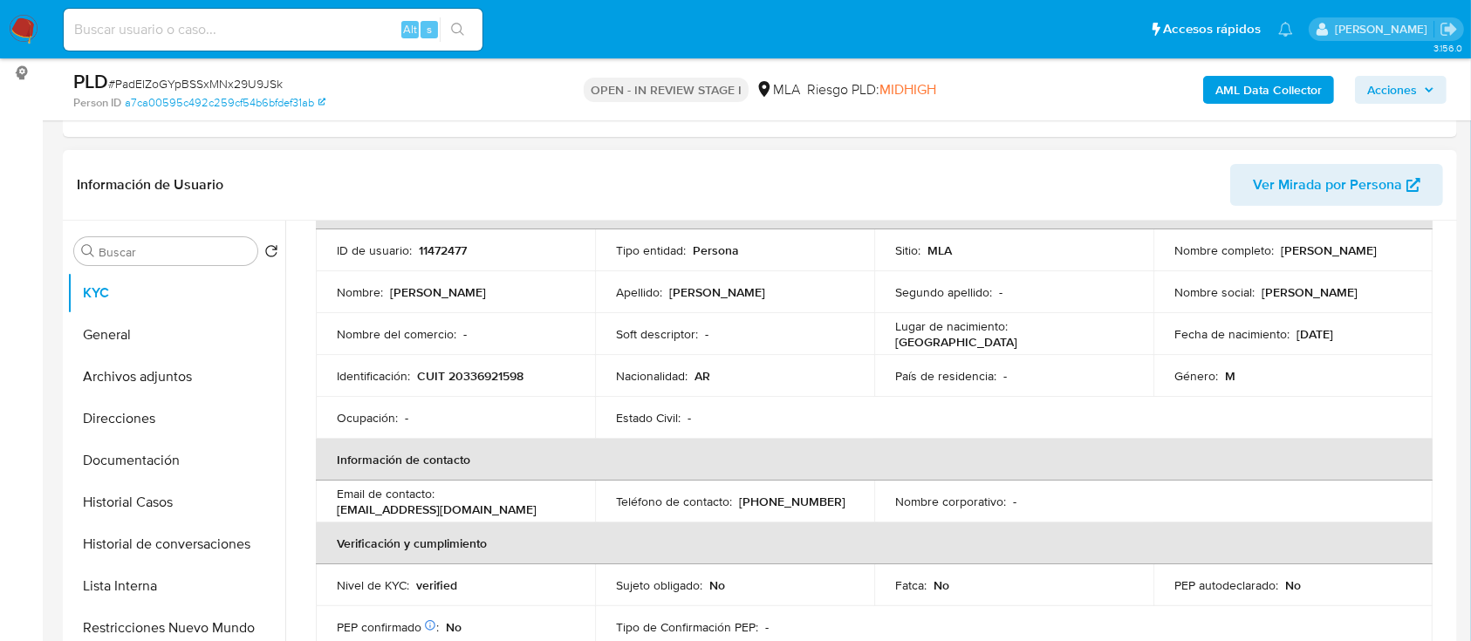
drag, startPoint x: 333, startPoint y: 509, endPoint x: 575, endPoint y: 509, distance: 241.6
click at [575, 509] on td "Email de contacto : trans_espositohnos@hotmail.com" at bounding box center [455, 502] width 279 height 42
copy p "trans_espositohnos@hotmail.com"
click at [235, 37] on input at bounding box center [273, 29] width 419 height 23
paste input "24865001"
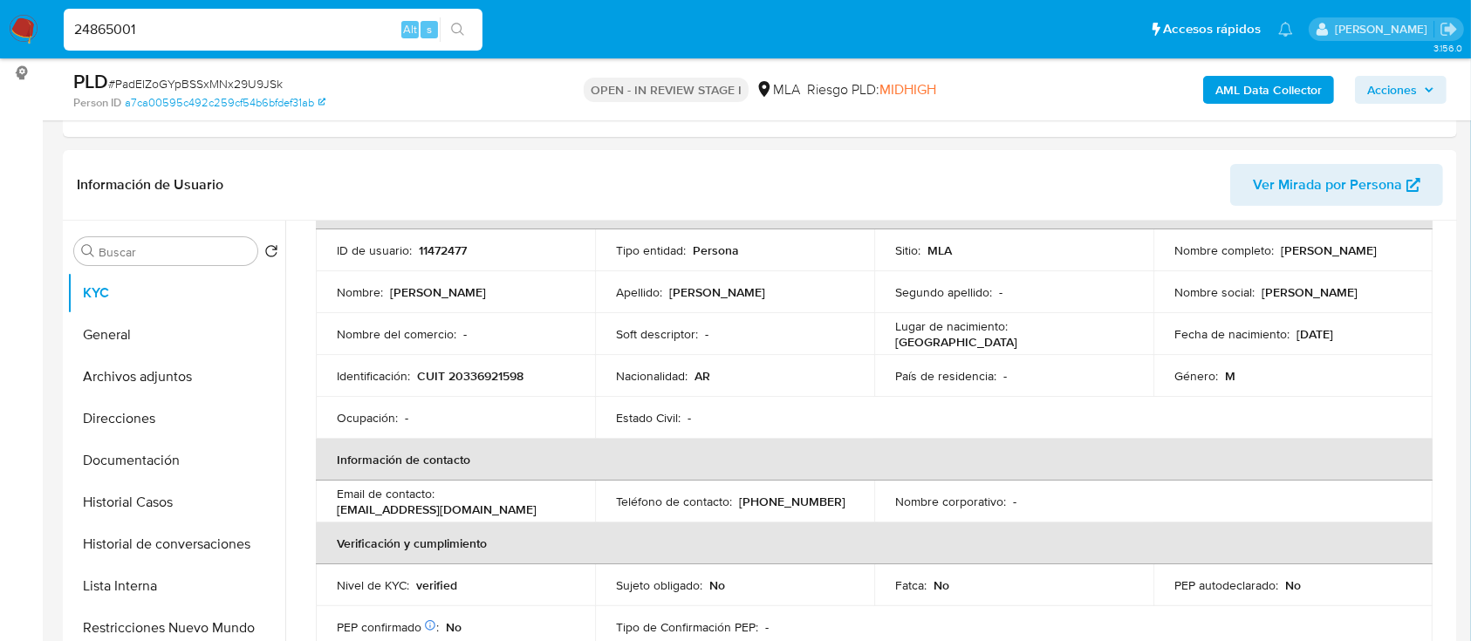
type input "24865001"
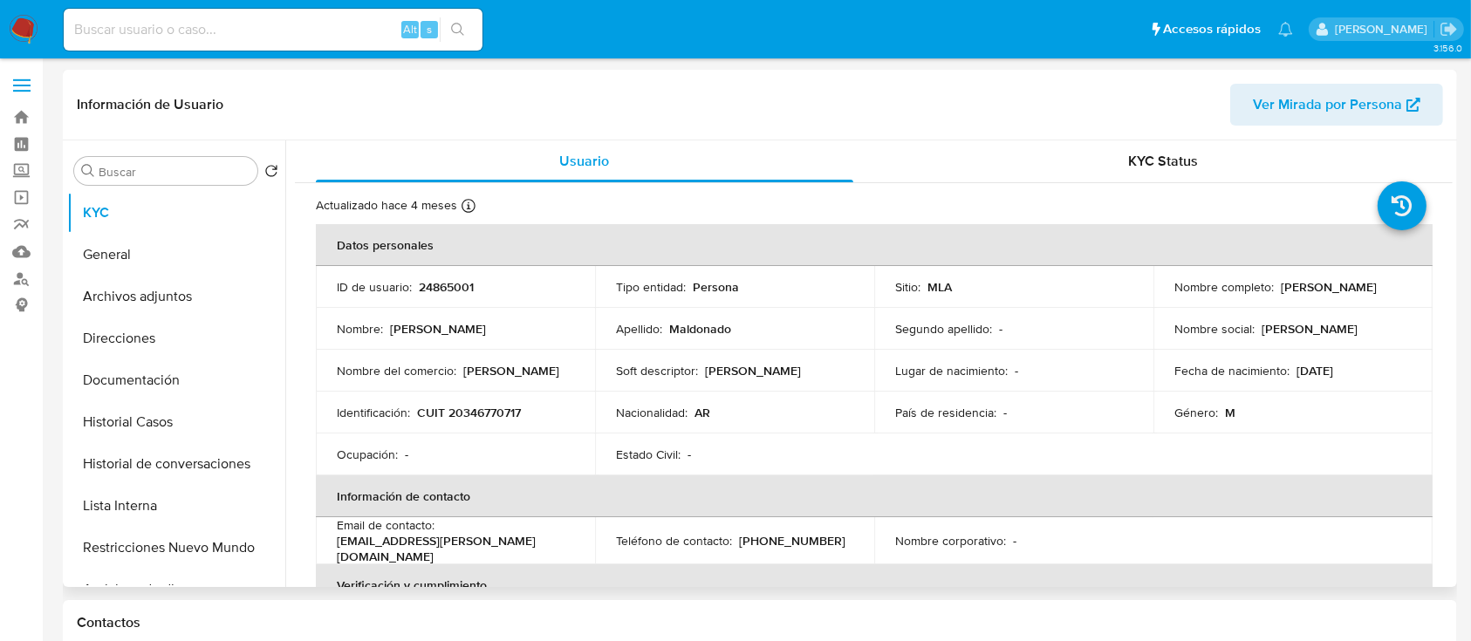
select select "10"
click at [481, 414] on p "CUIT 20346770717" at bounding box center [469, 413] width 104 height 16
copy p "20346770717"
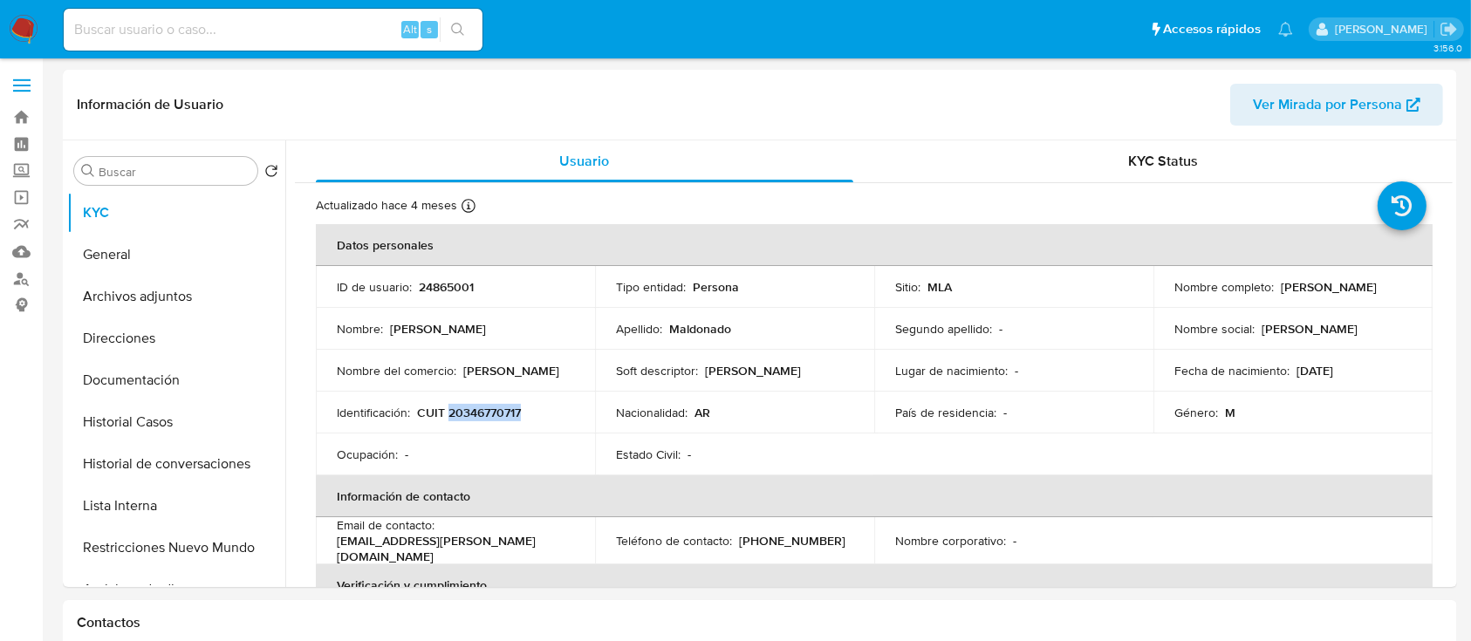
copy p "20346770717"
click at [164, 429] on button "Historial Casos" at bounding box center [169, 422] width 204 height 42
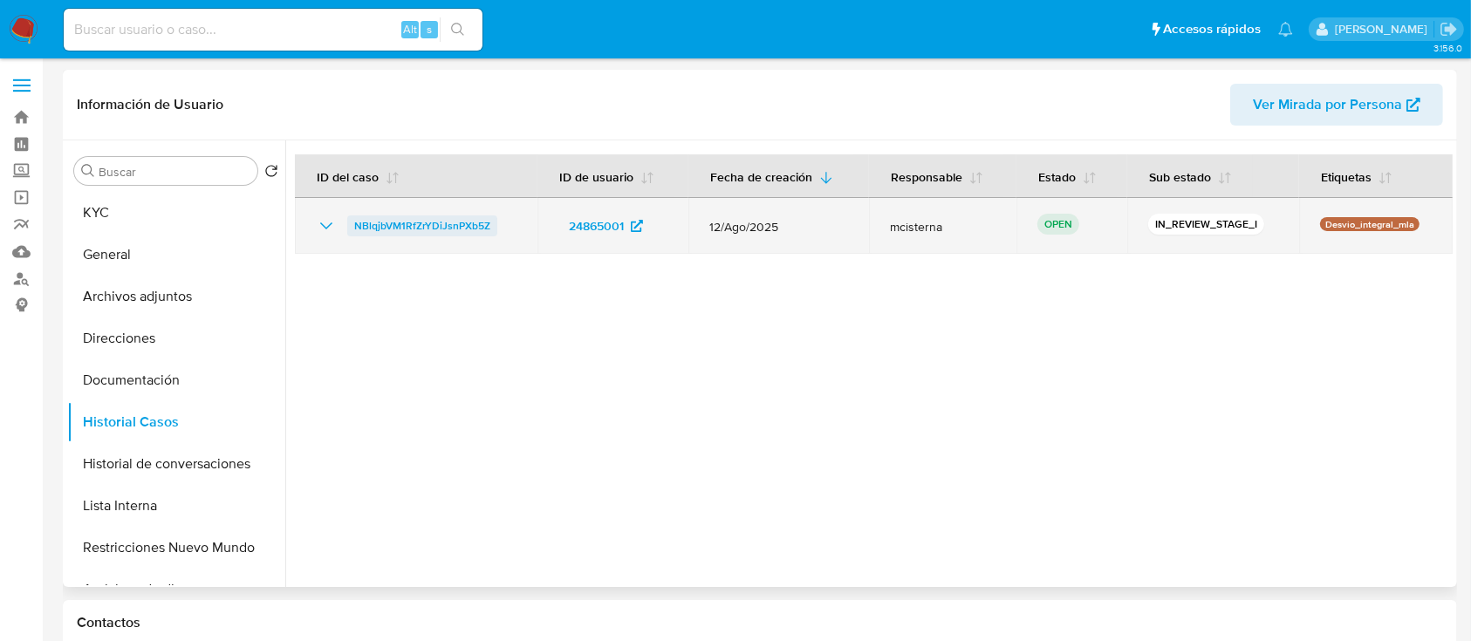
click at [372, 233] on span "NBlqjbVM1RfZrYDiJsnPXb5Z" at bounding box center [422, 225] width 136 height 21
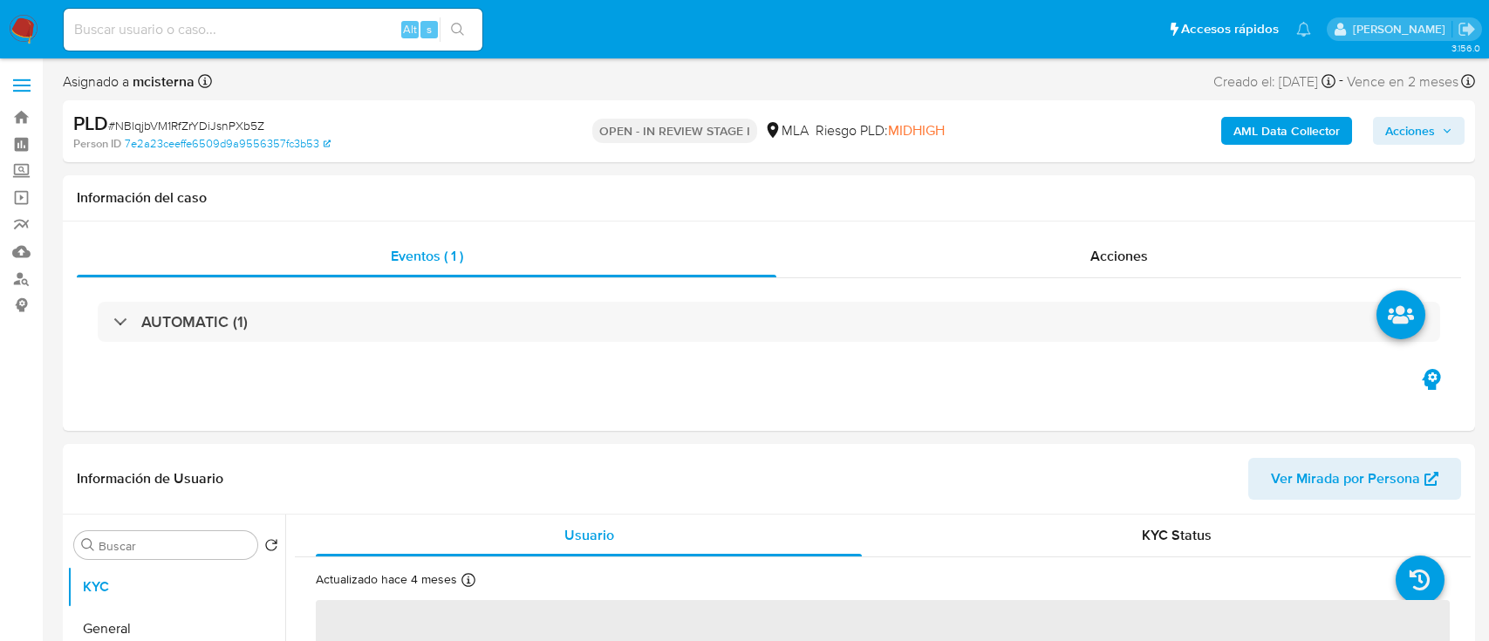
select select "10"
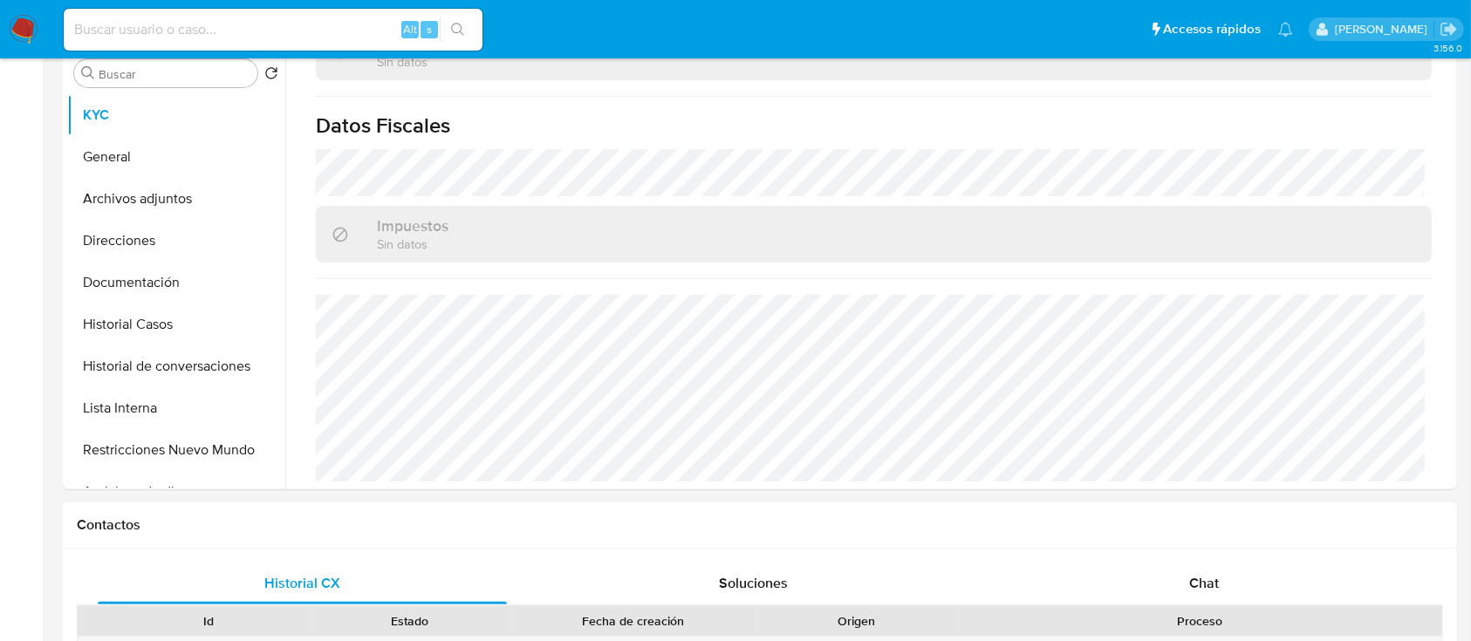
scroll to position [581, 0]
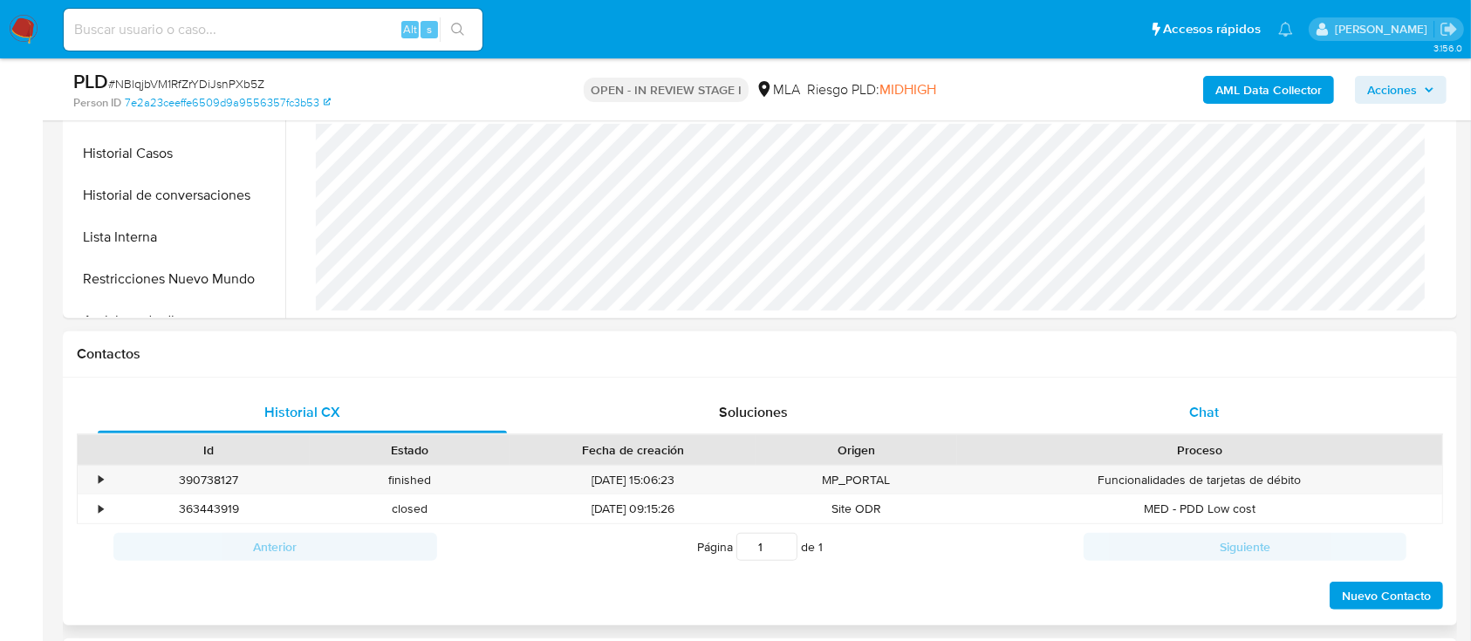
click at [1161, 398] on div "Chat" at bounding box center [1204, 413] width 409 height 42
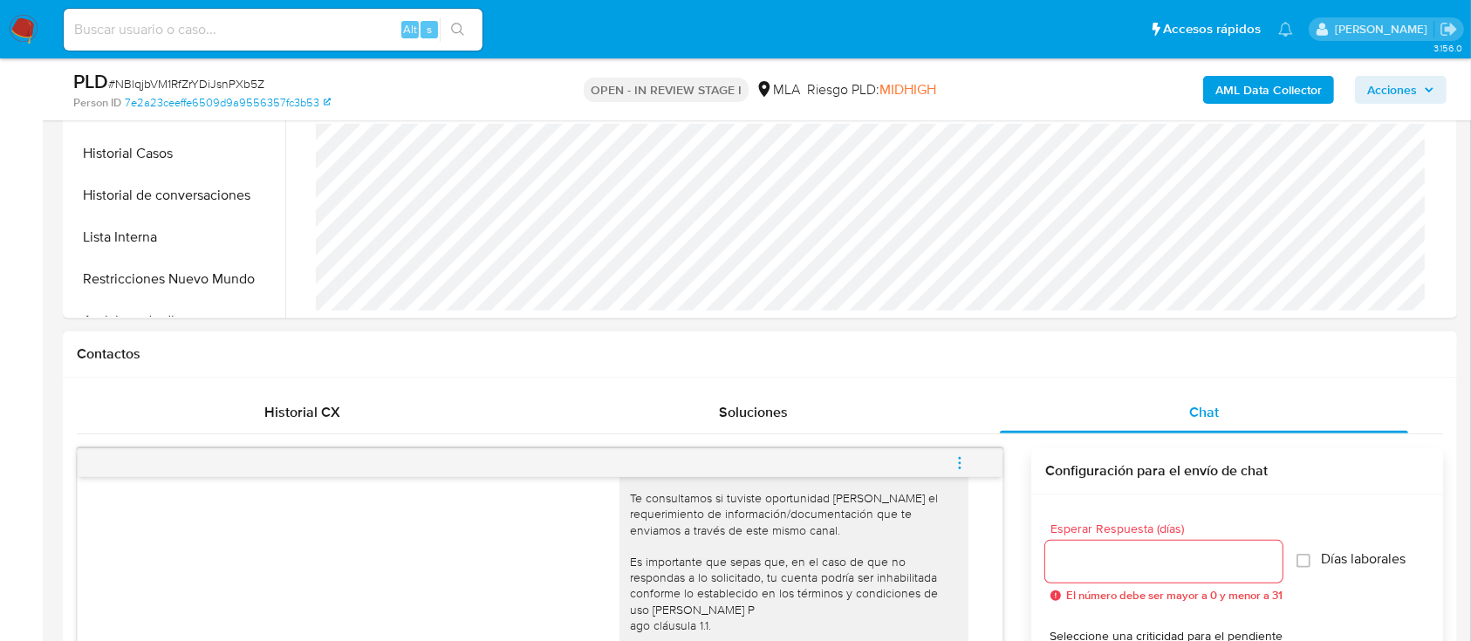
scroll to position [698, 0]
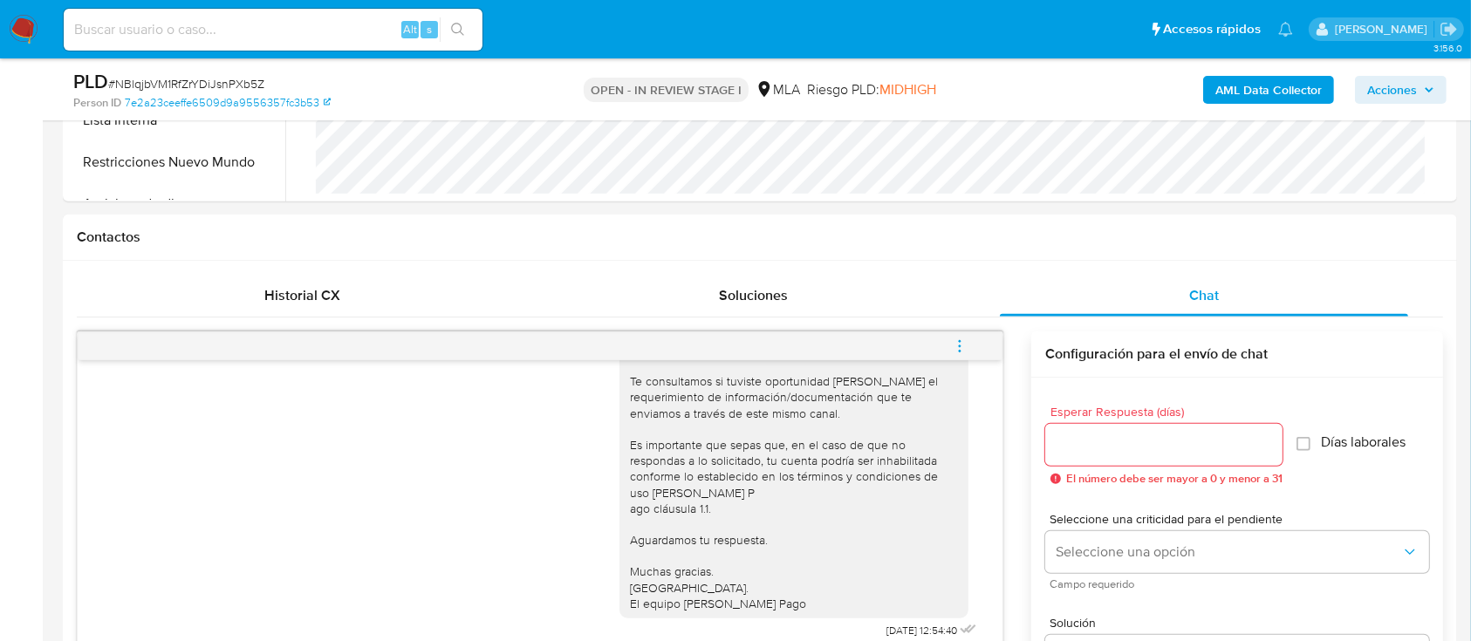
click at [976, 347] on button "menu-action" at bounding box center [960, 346] width 58 height 42
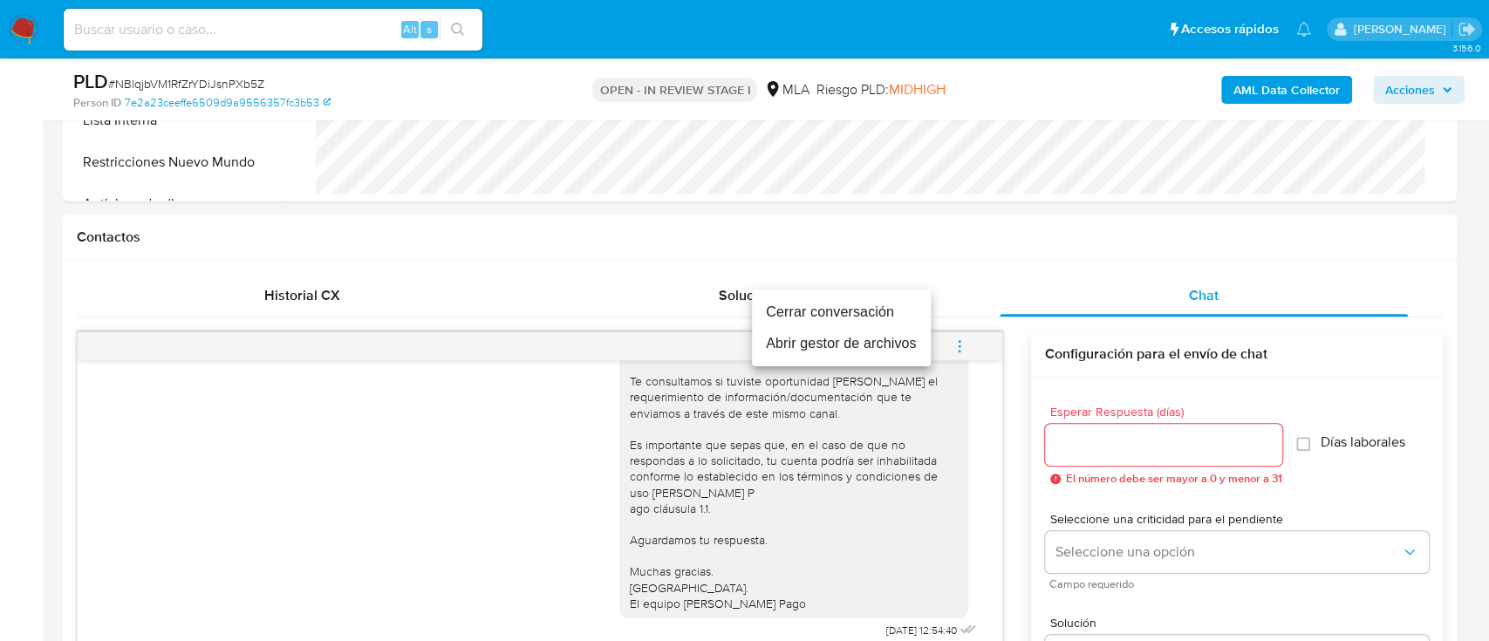
click at [843, 317] on li "Cerrar conversación" at bounding box center [841, 312] width 179 height 31
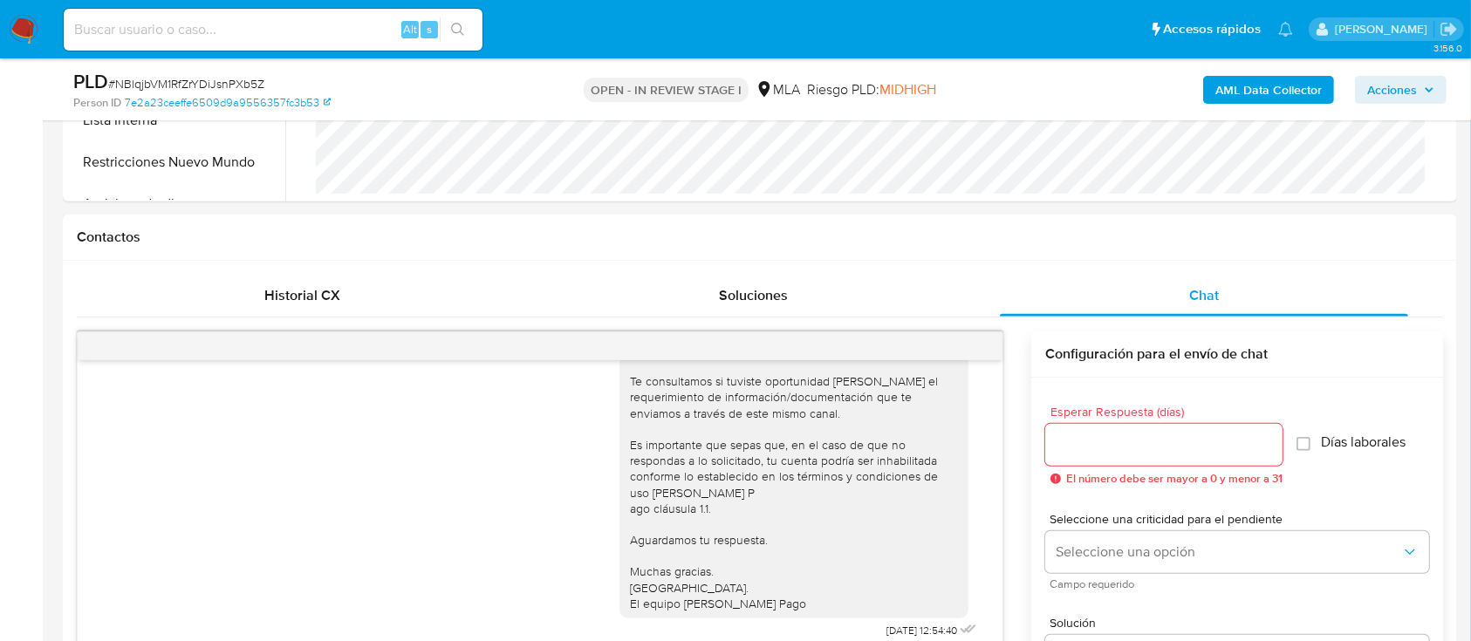
click at [385, 24] on input at bounding box center [273, 29] width 419 height 23
paste input "32859564"
type input "32859564"
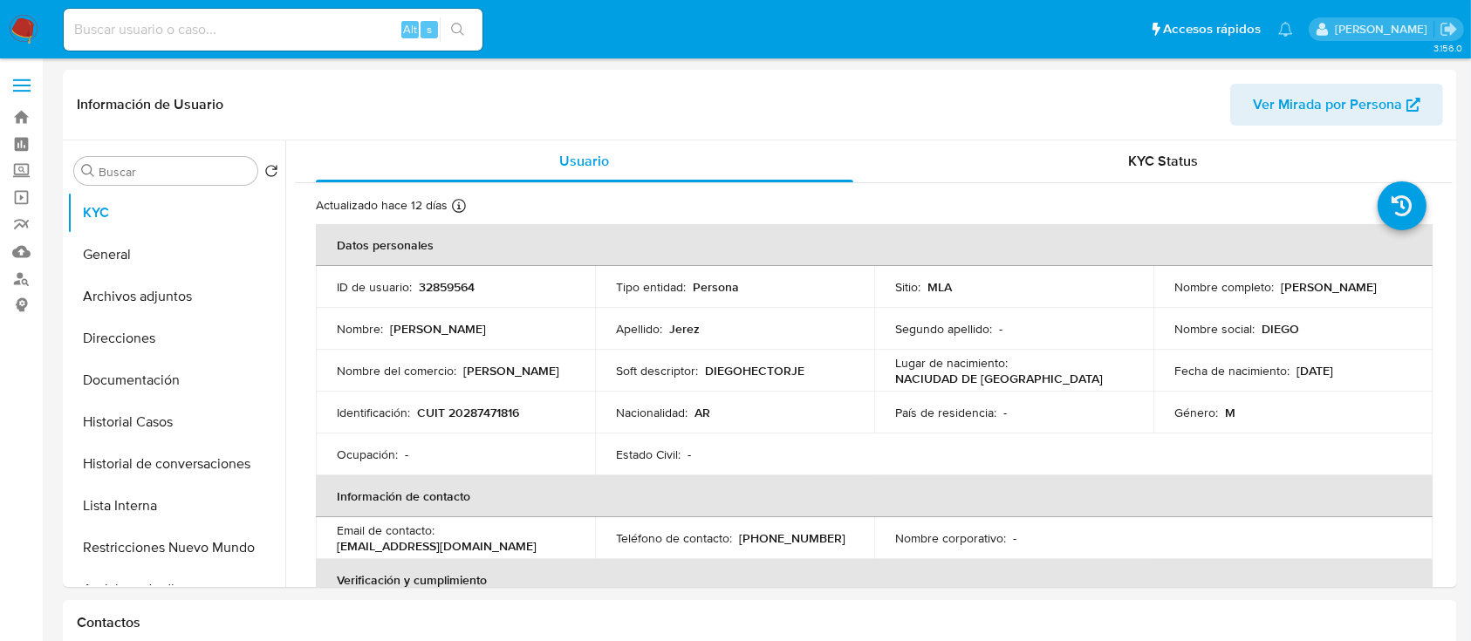
select select "10"
click at [514, 417] on p "CUIT 20287471816" at bounding box center [468, 413] width 102 height 16
copy p "20287471816"
click at [202, 406] on button "Historial Casos" at bounding box center [169, 422] width 204 height 42
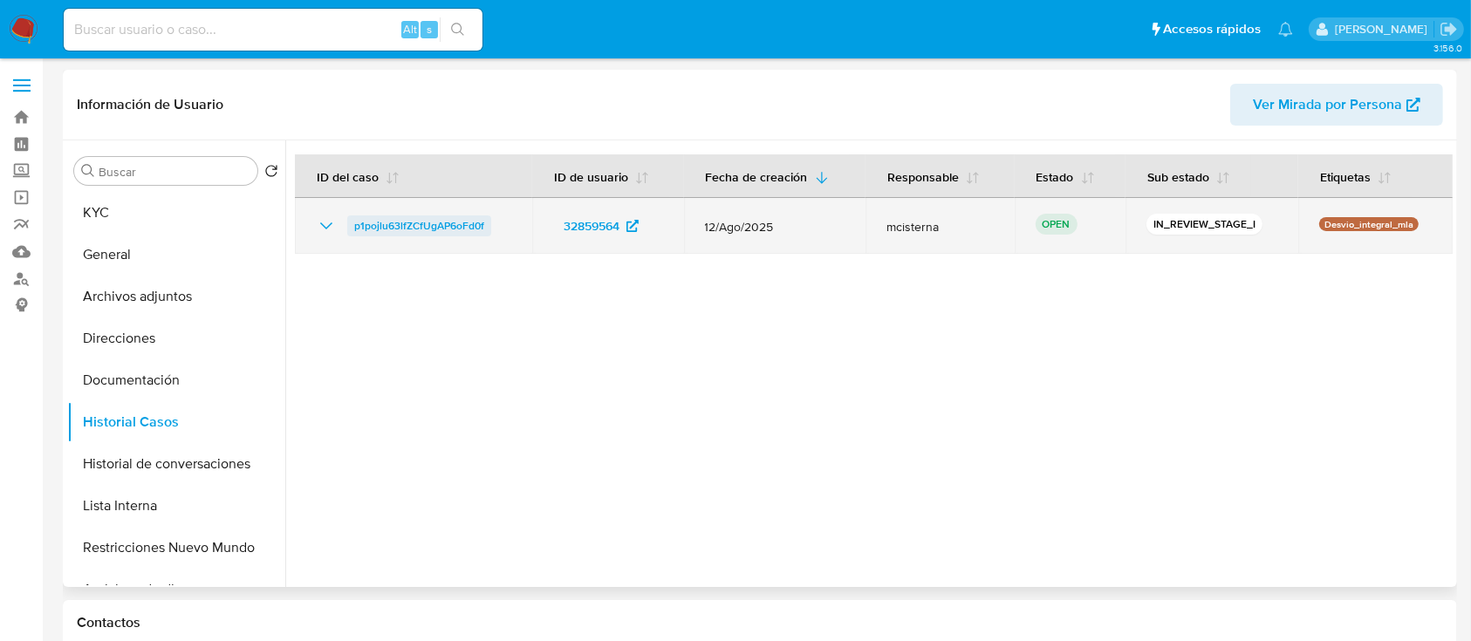
click at [457, 227] on span "p1pojlu63lfZCfUgAP6oFd0f" at bounding box center [419, 225] width 130 height 21
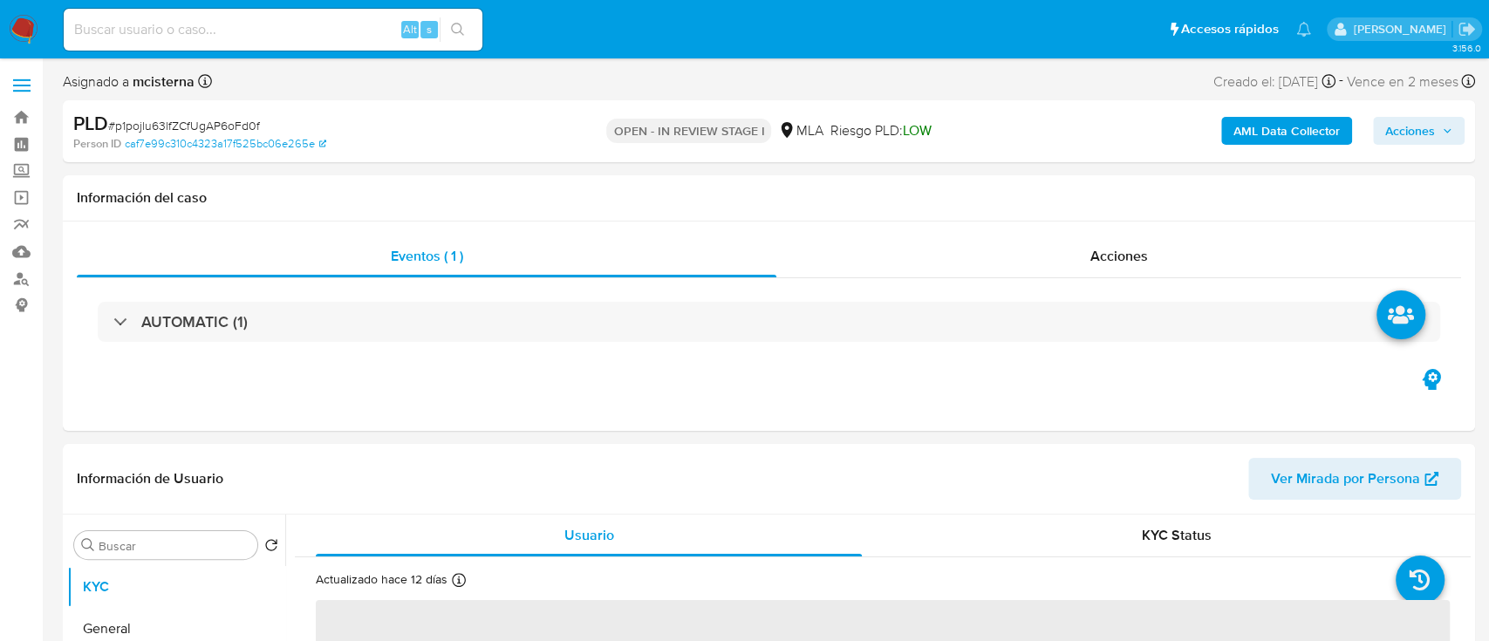
select select "10"
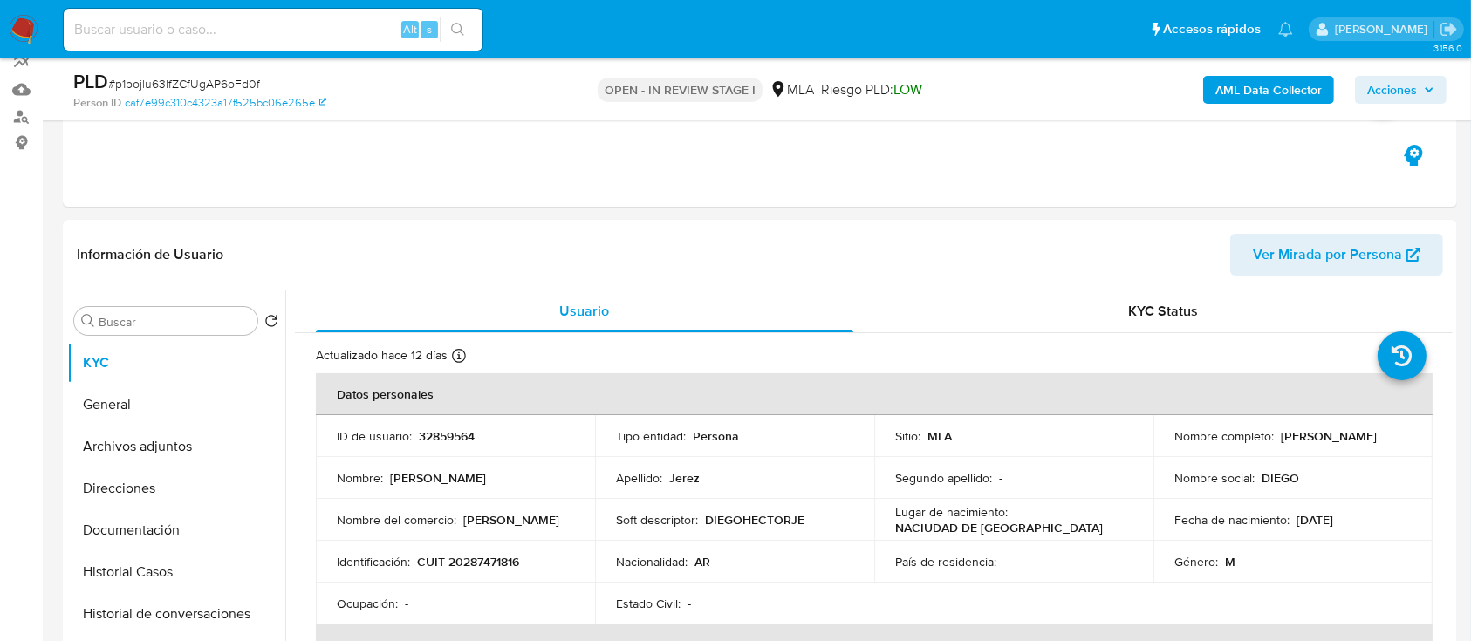
scroll to position [465, 0]
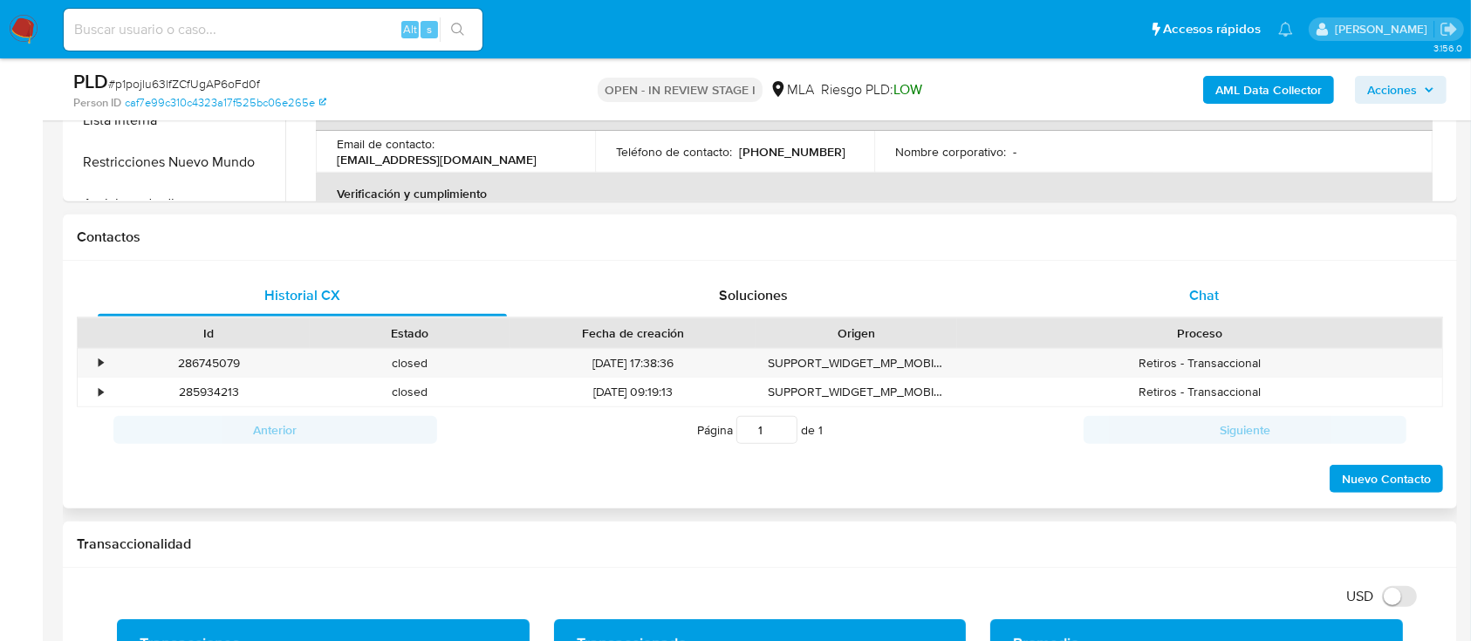
click at [1232, 307] on div "Chat" at bounding box center [1204, 296] width 409 height 42
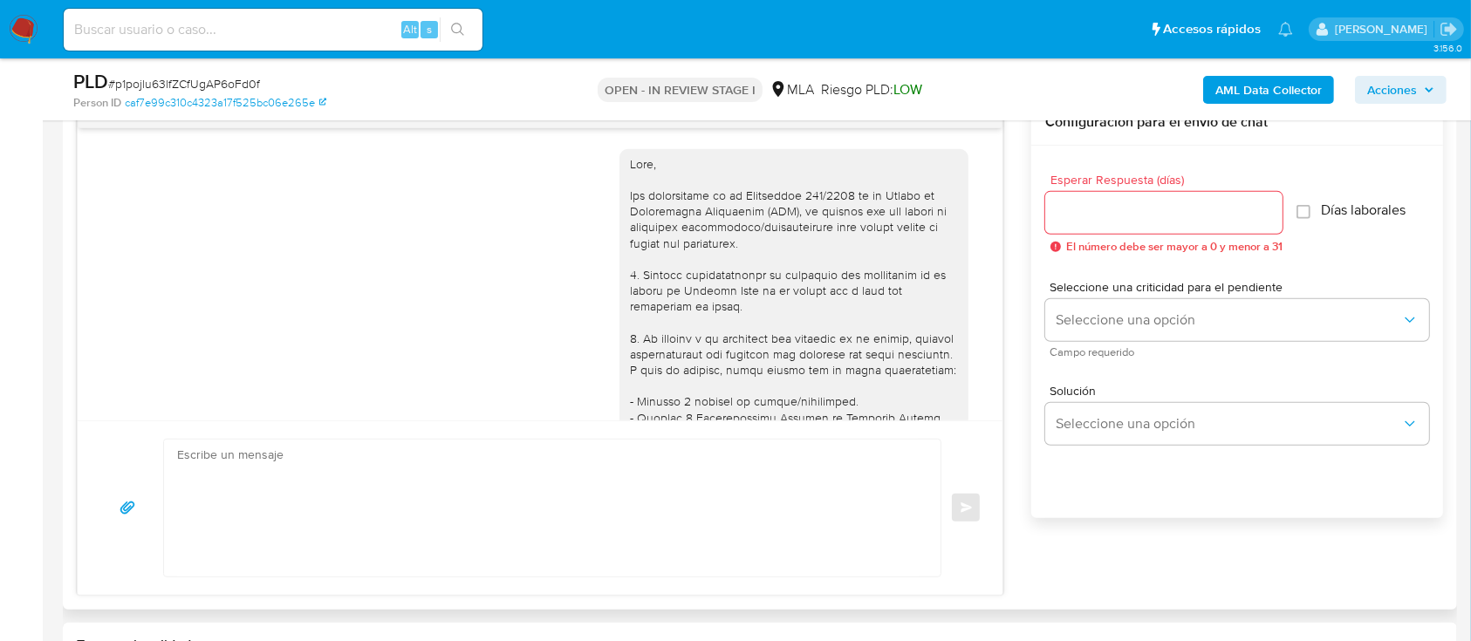
scroll to position [764, 0]
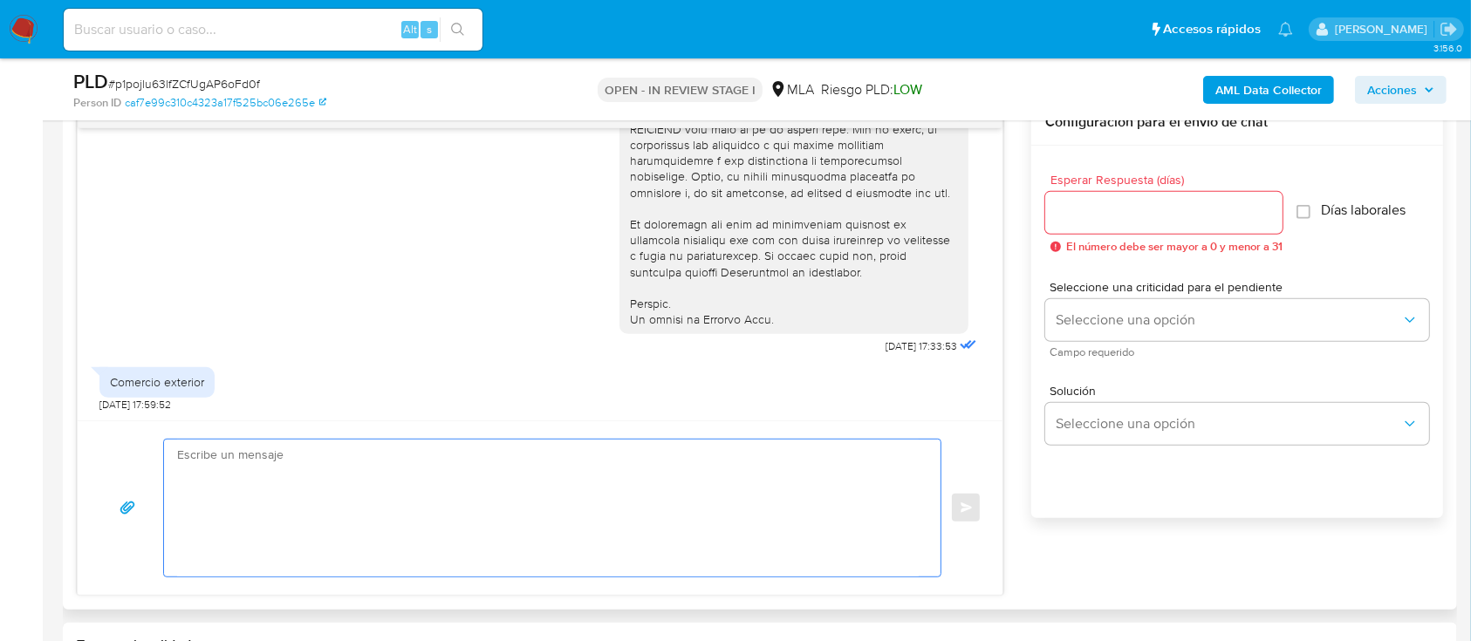
click at [679, 466] on textarea at bounding box center [547, 508] width 741 height 137
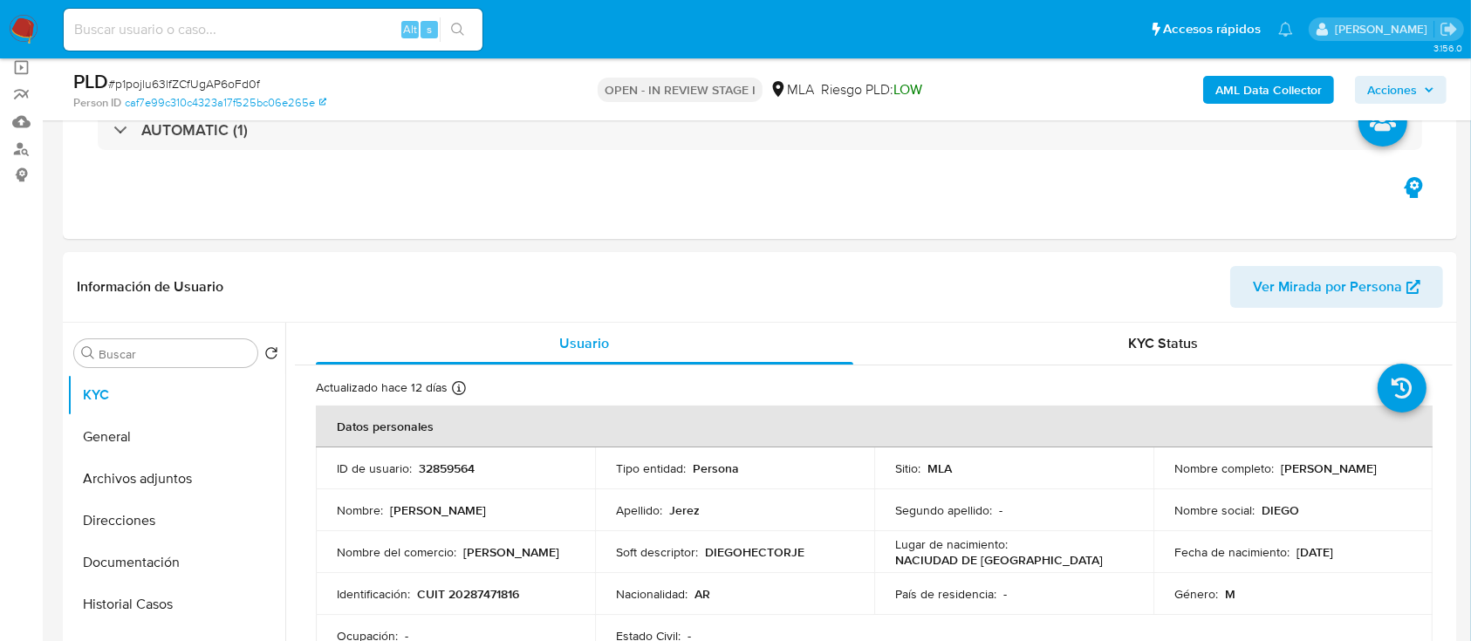
scroll to position [116, 0]
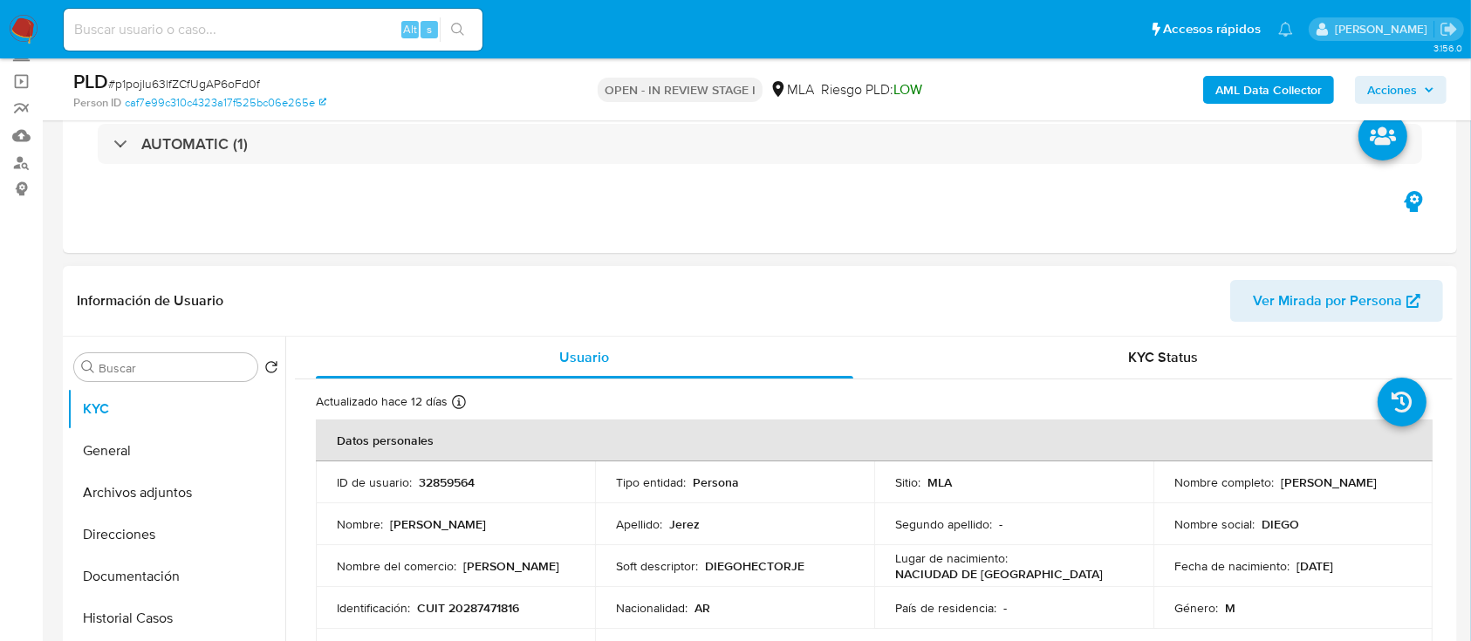
drag, startPoint x: 1277, startPoint y: 483, endPoint x: 1409, endPoint y: 481, distance: 132.6
click at [1409, 481] on td "Nombre completo : Diego Hector Jerez" at bounding box center [1292, 482] width 279 height 42
copy p "Diego Hector Jerez"
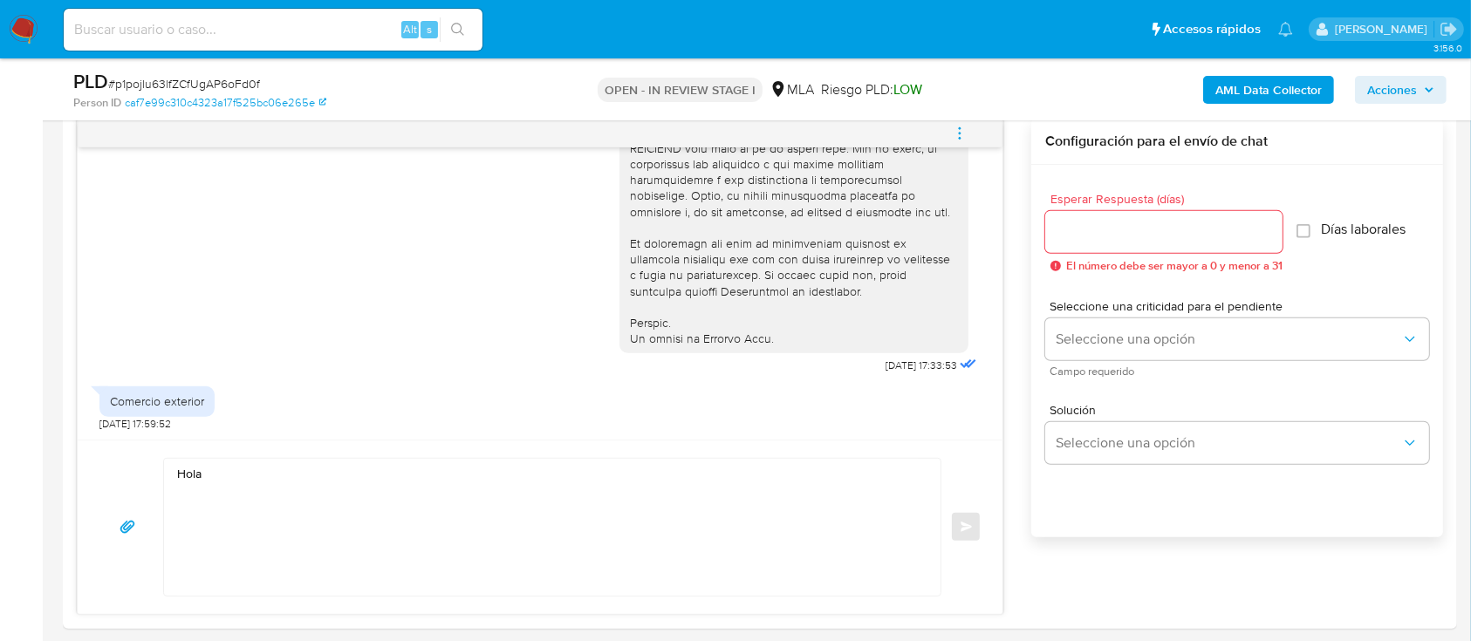
scroll to position [1047, 0]
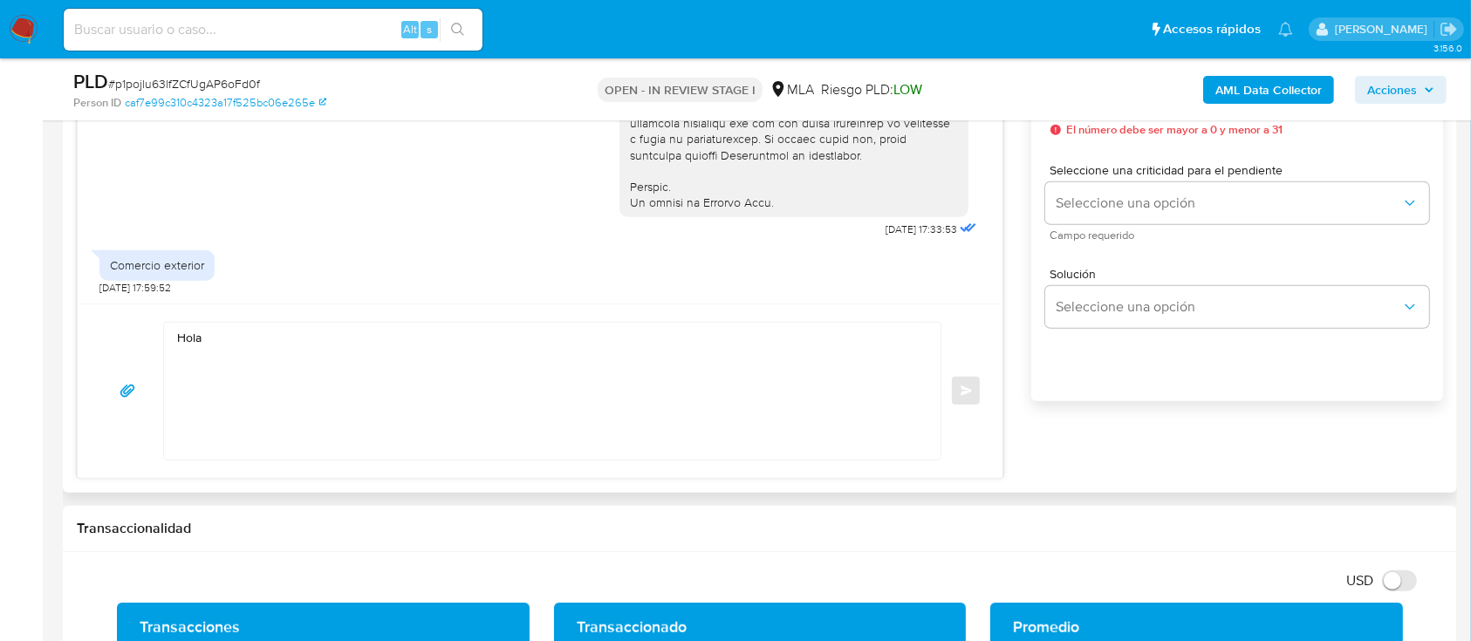
click at [487, 348] on textarea "Hola" at bounding box center [547, 391] width 741 height 137
paste textarea "Diego Hector Jerez"
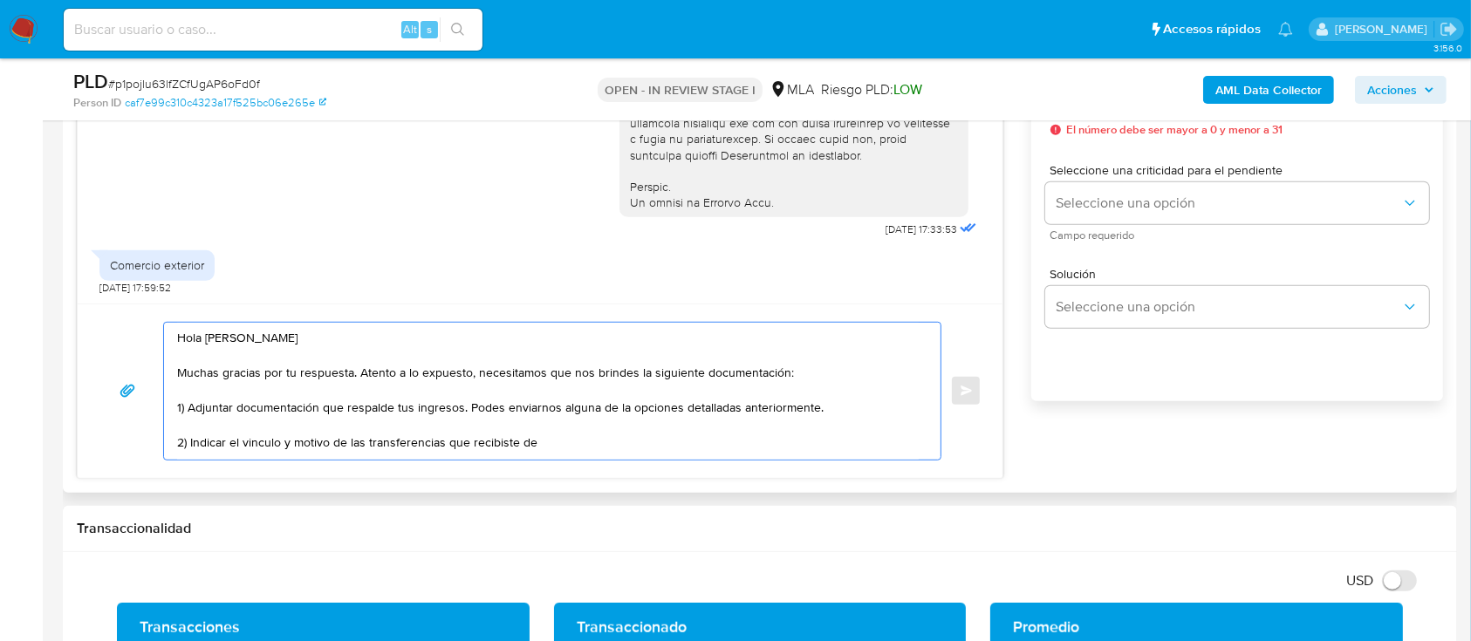
paste textarea "ZEIKAN SRL"
paste textarea "30715185233"
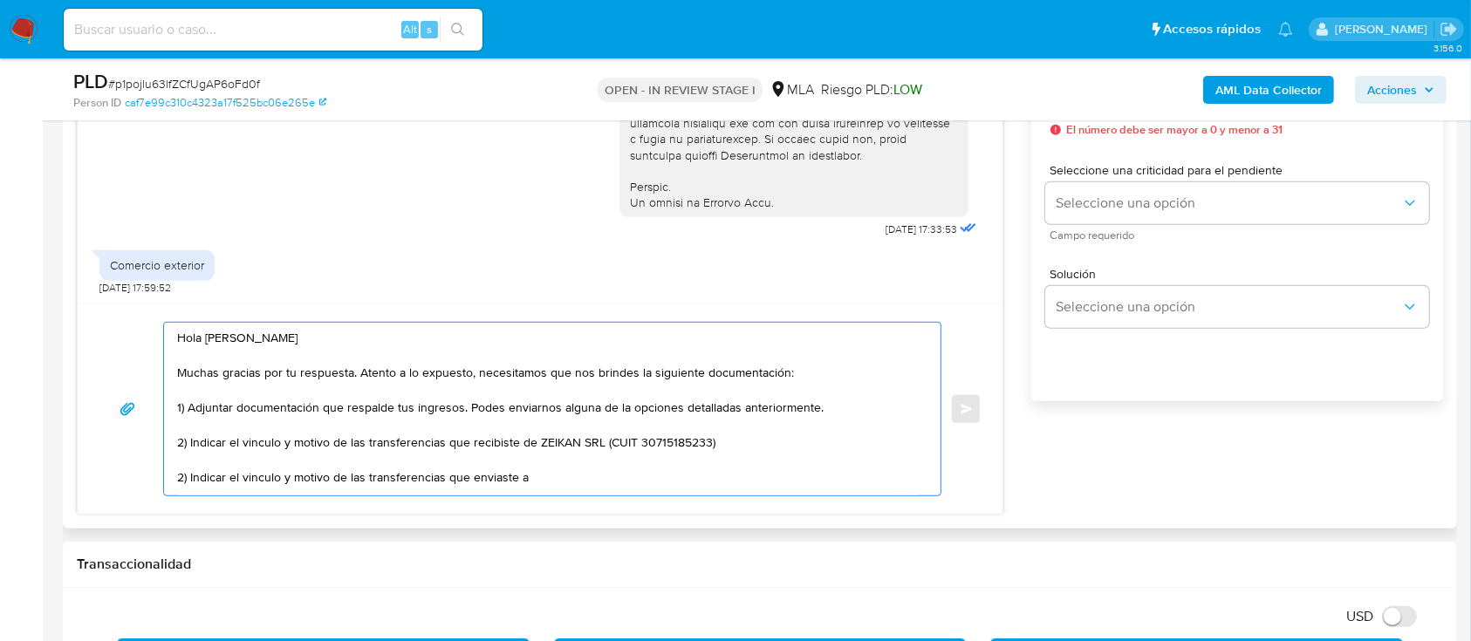
paste textarea "TONELLI ALEJANDRO"
paste textarea "20131386487"
paste textarea "LOINEX SA SA"
paste textarea "33709286299"
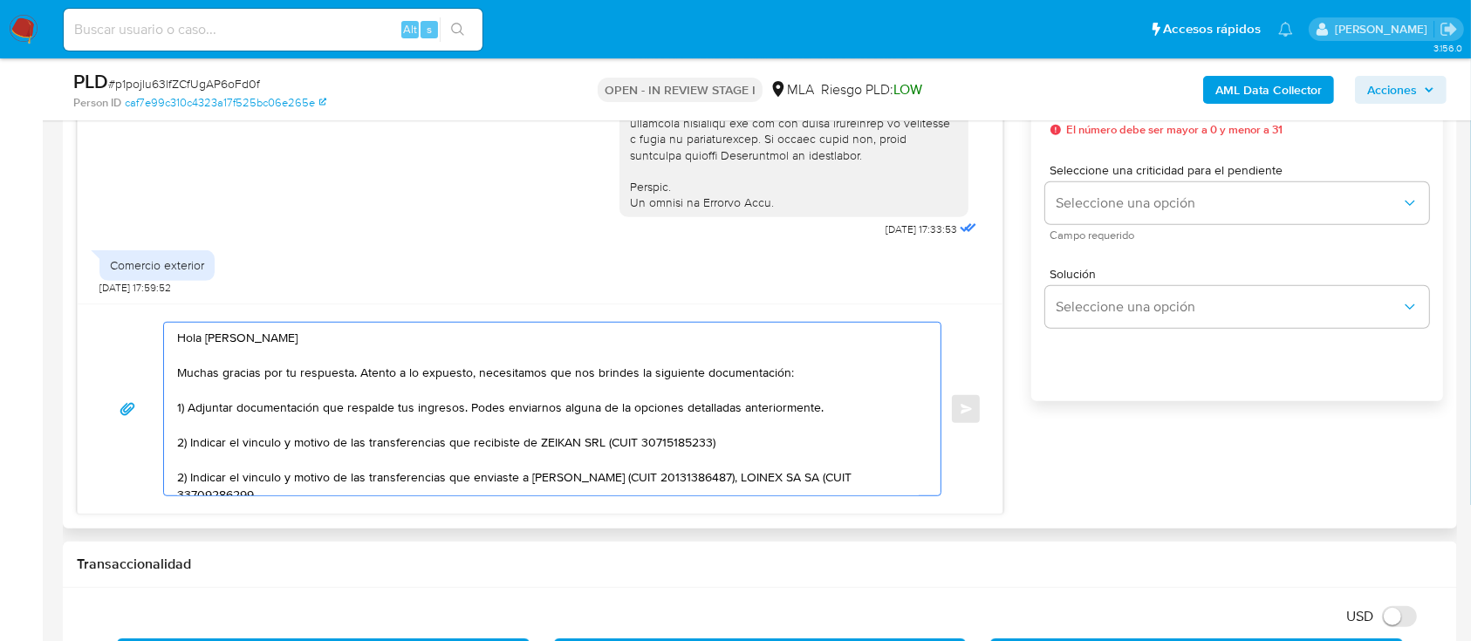
scroll to position [10, 0]
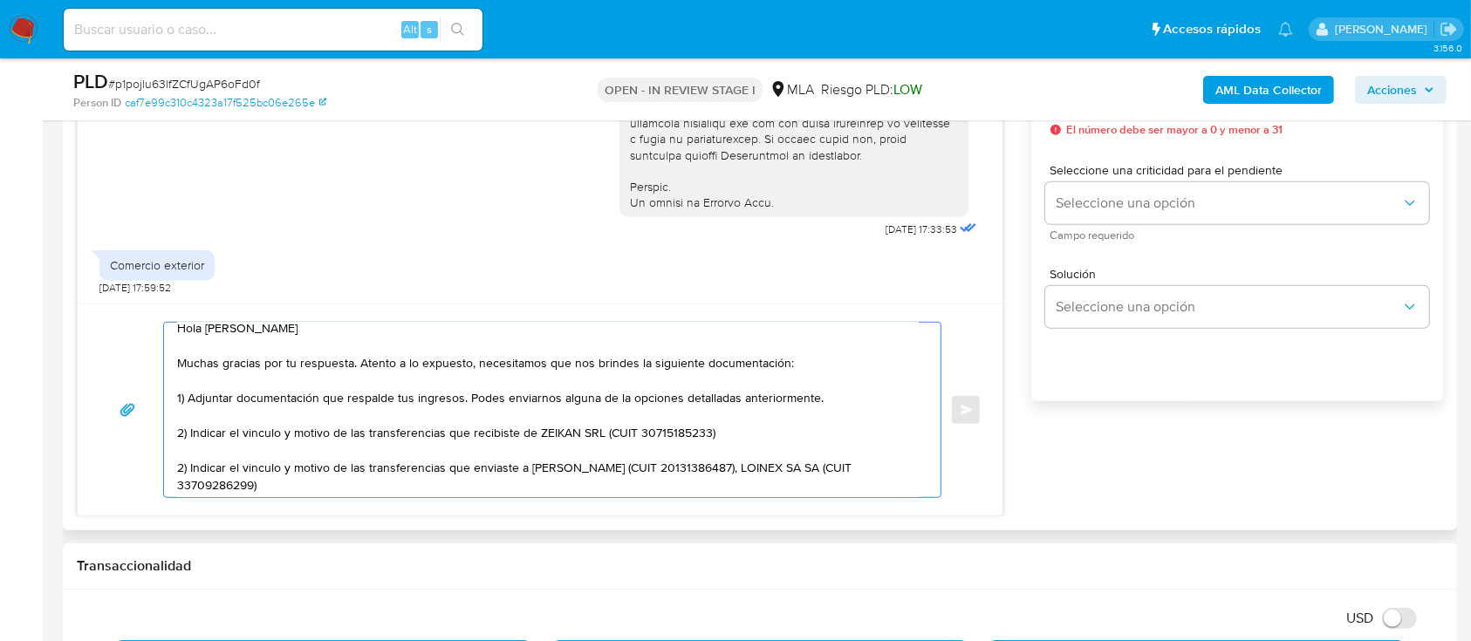
click at [760, 473] on textarea "Hola Diego Hector Jerez Muchas gracias por tu respuesta. Atento a lo expuesto, …" at bounding box center [547, 410] width 741 height 174
click at [622, 492] on textarea "Hola Diego Hector Jerez Muchas gracias por tu respuesta. Atento a lo expuesto, …" at bounding box center [547, 410] width 741 height 174
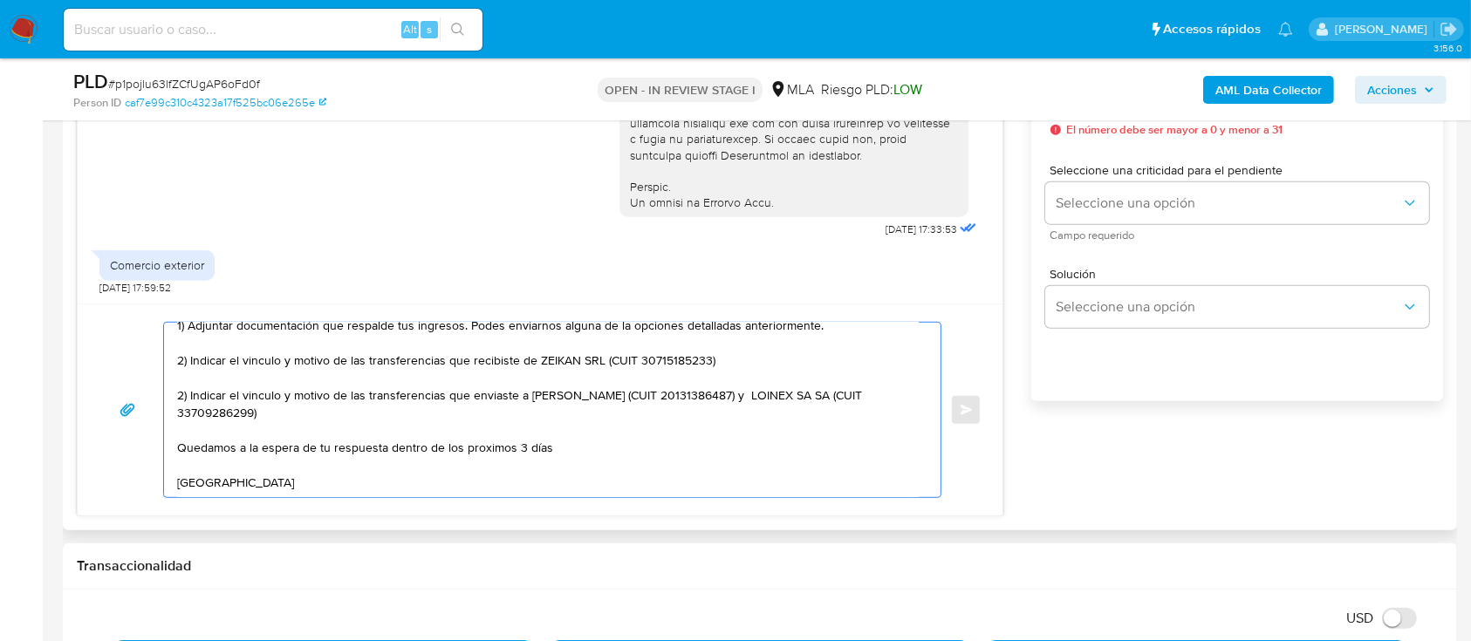
scroll to position [117, 0]
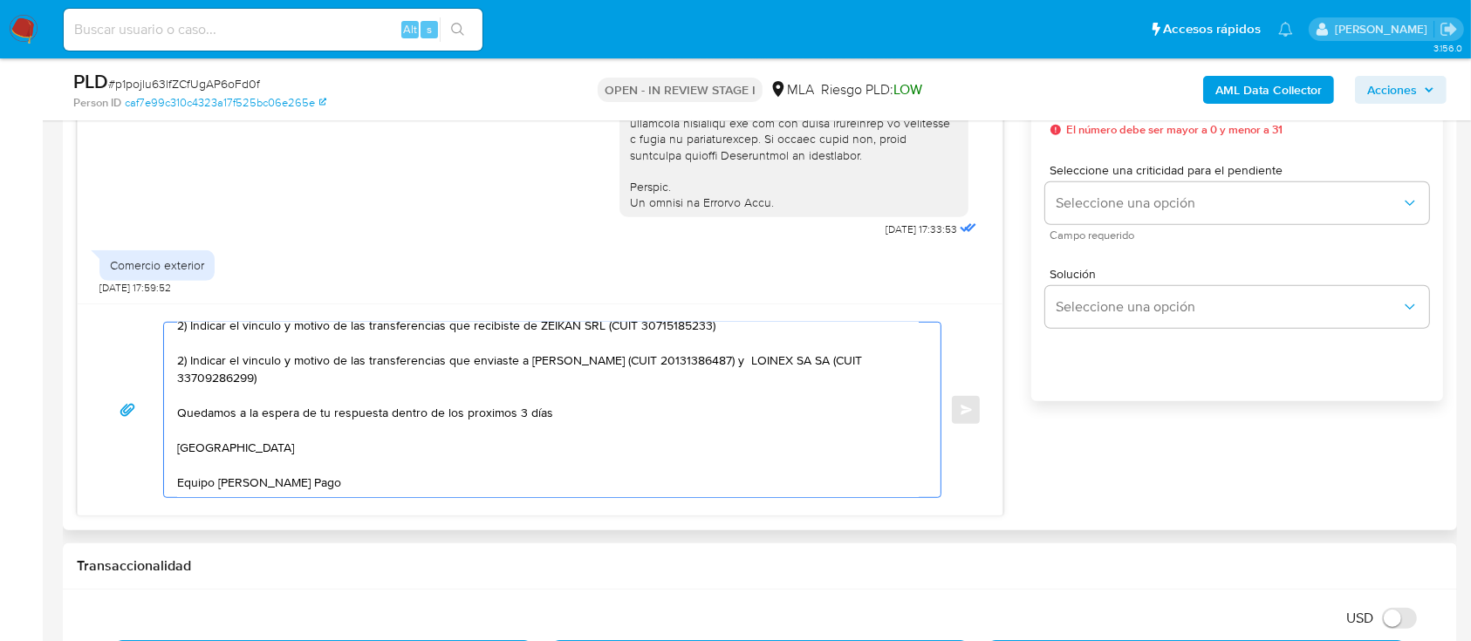
drag, startPoint x: 485, startPoint y: 427, endPoint x: 473, endPoint y: 415, distance: 17.3
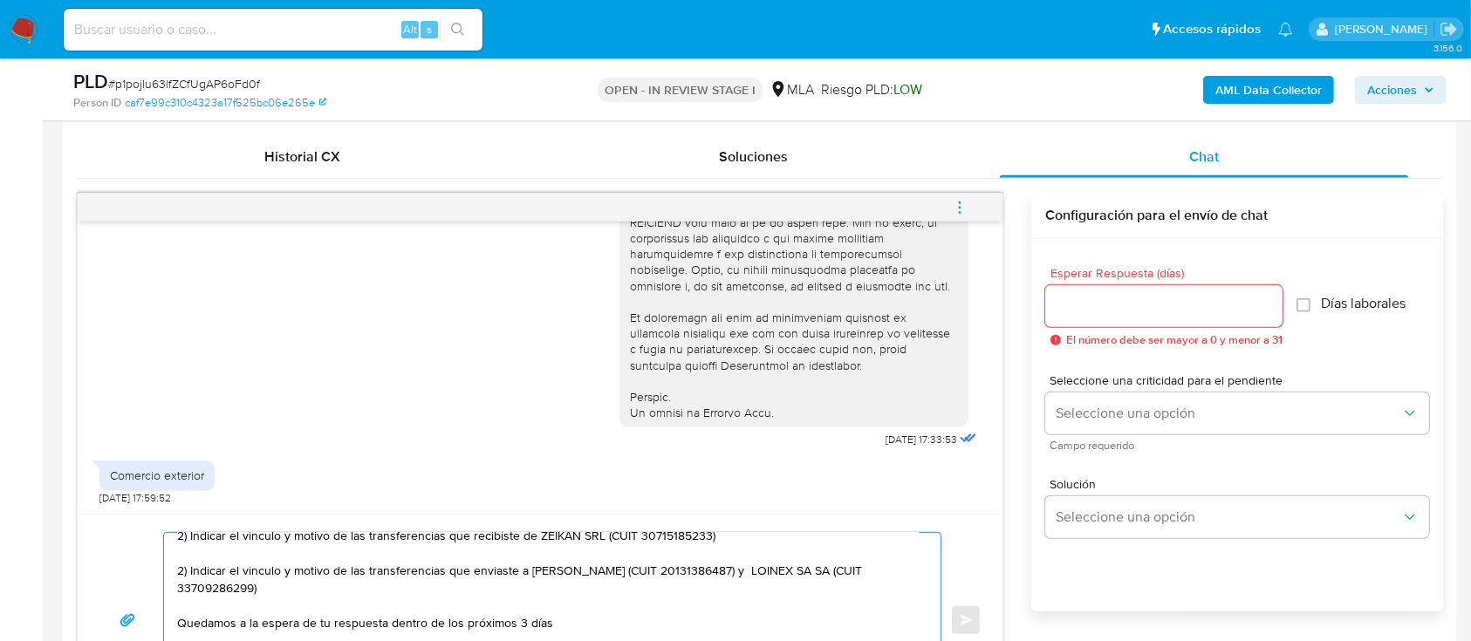
scroll to position [814, 0]
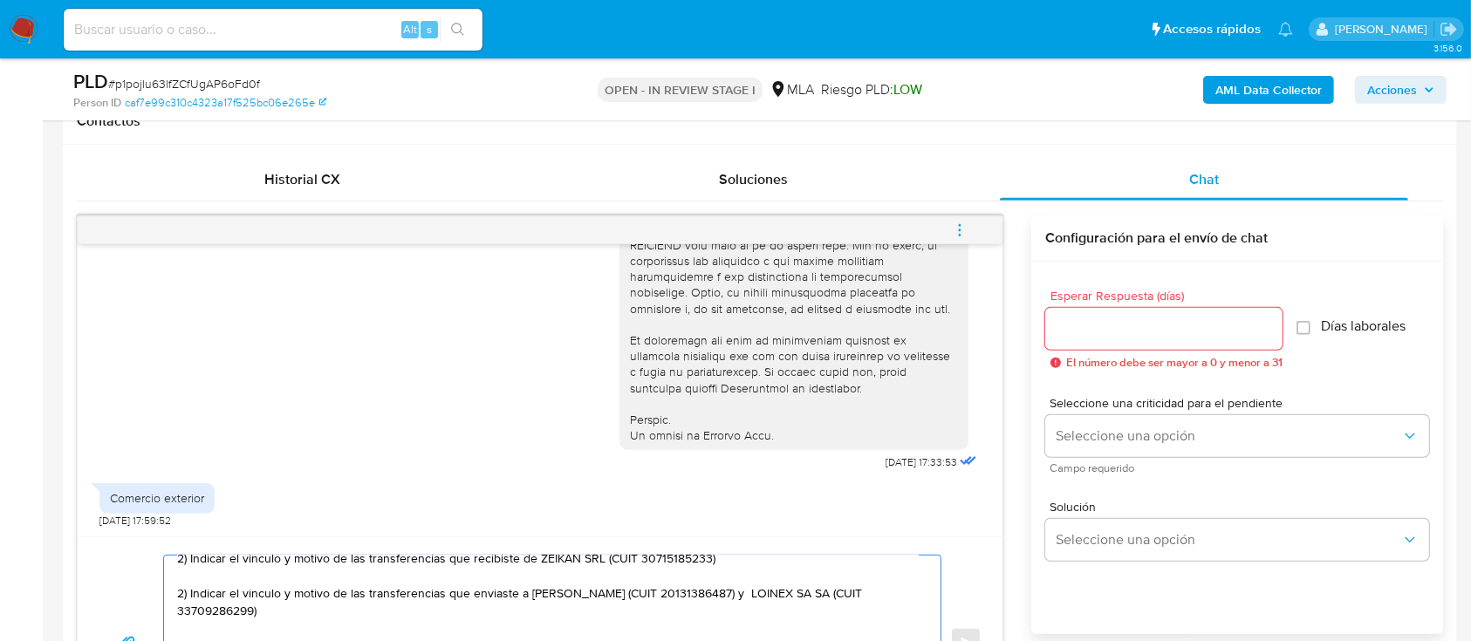
type textarea "Hola Diego Hector Jerez Muchas gracias por tu respuesta. Atento a lo expuesto, …"
click at [1129, 317] on input "Esperar Respuesta (días)" at bounding box center [1163, 328] width 237 height 23
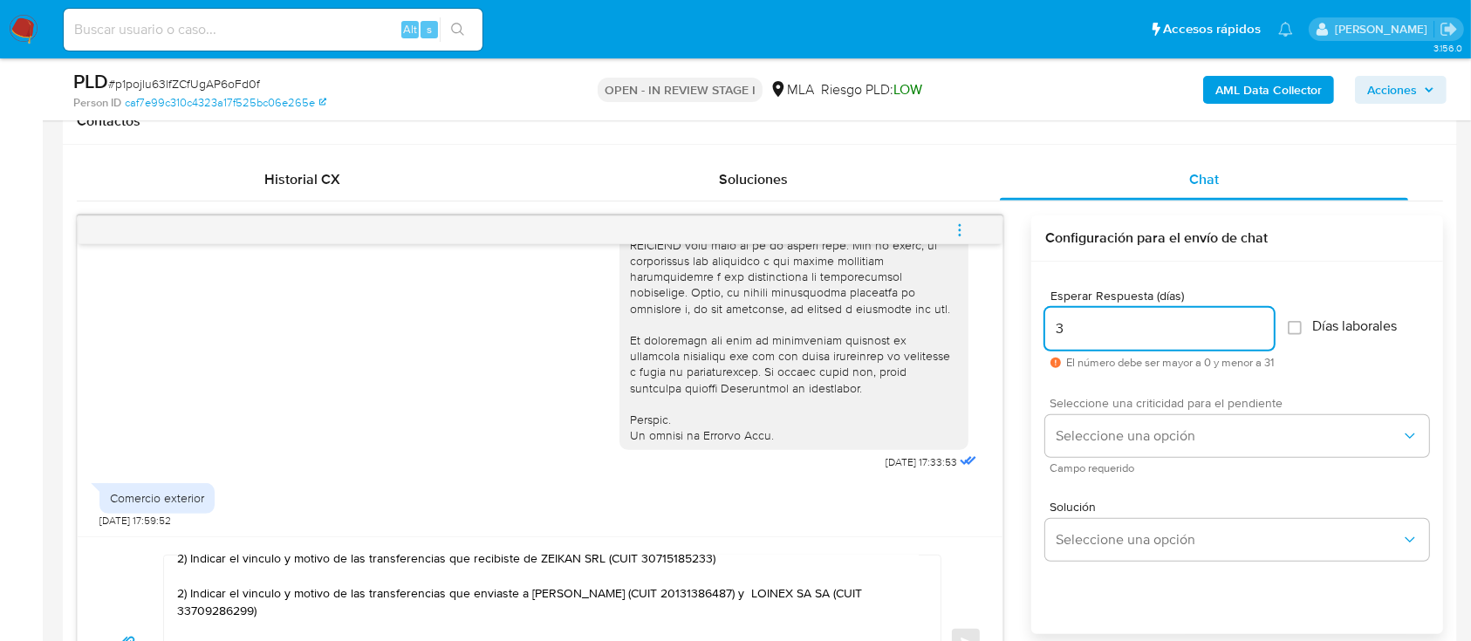
type input "3"
click at [1129, 407] on span "Seleccione una criticidad para el pendiente" at bounding box center [1241, 403] width 384 height 12
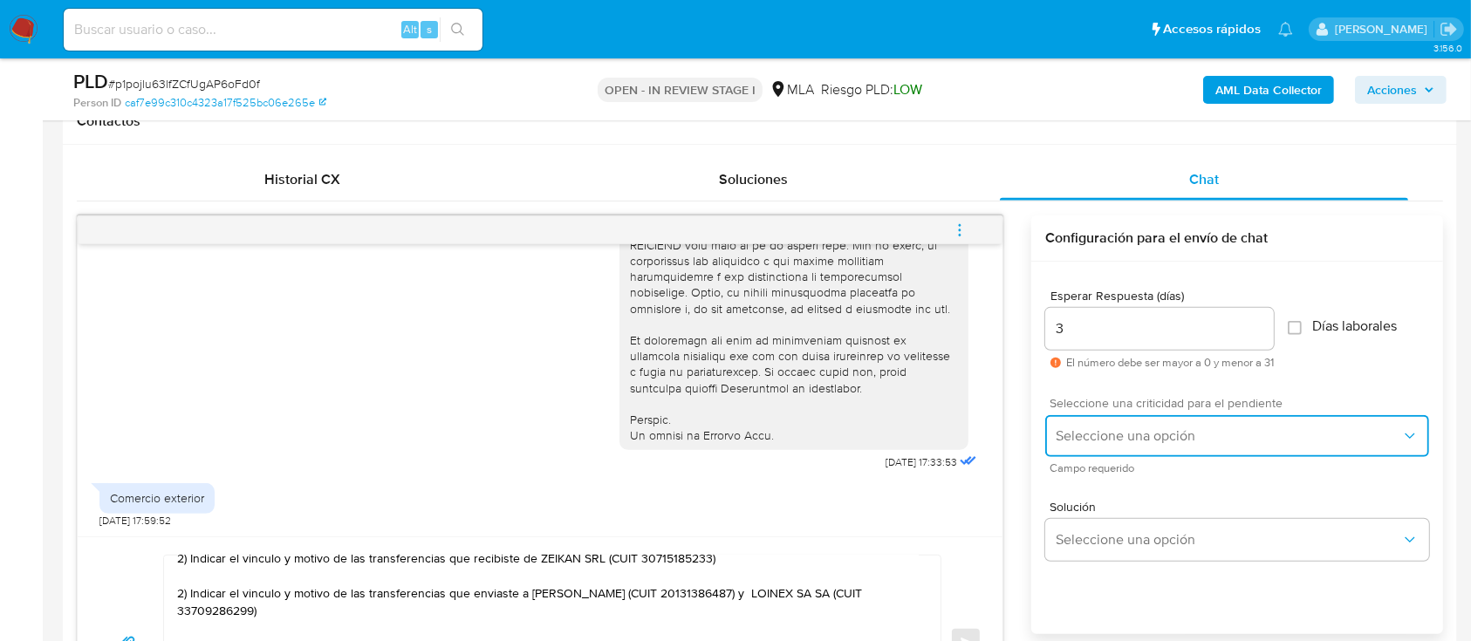
click at [1131, 433] on span "Seleccione una opción" at bounding box center [1227, 435] width 345 height 17
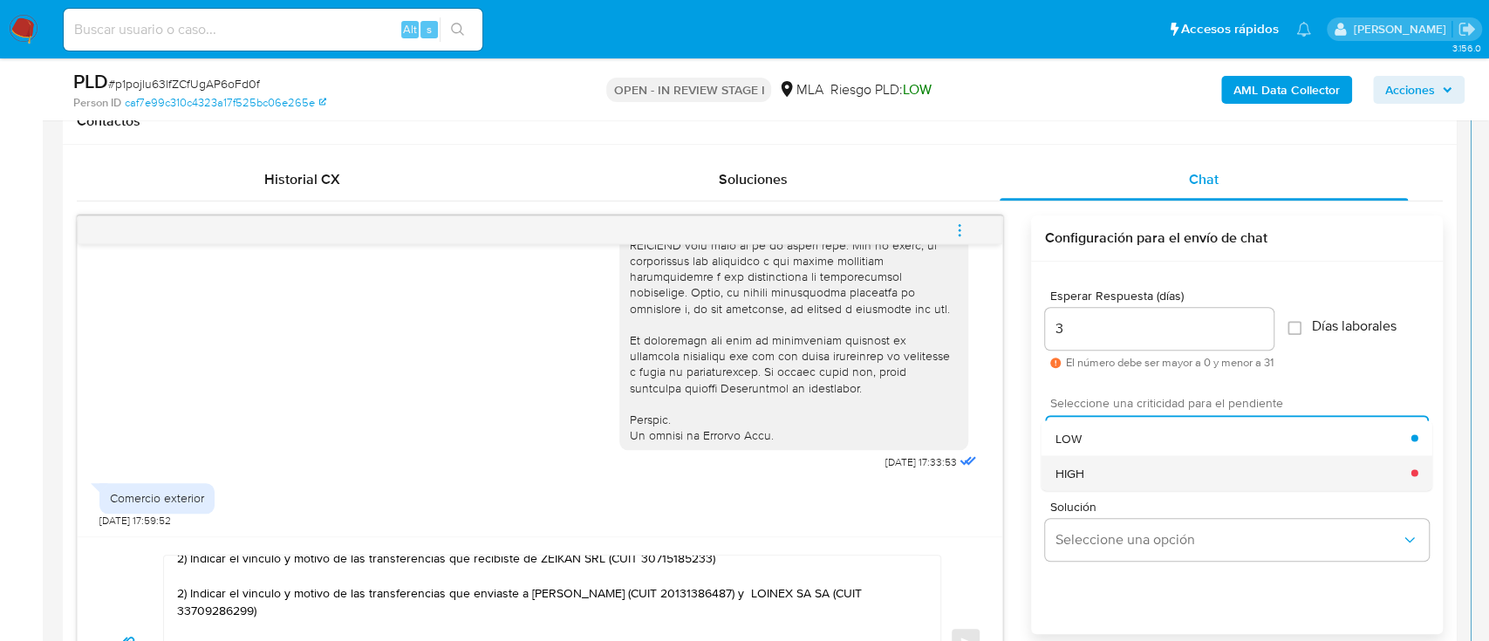
click at [1129, 471] on div "HIGH" at bounding box center [1233, 472] width 356 height 35
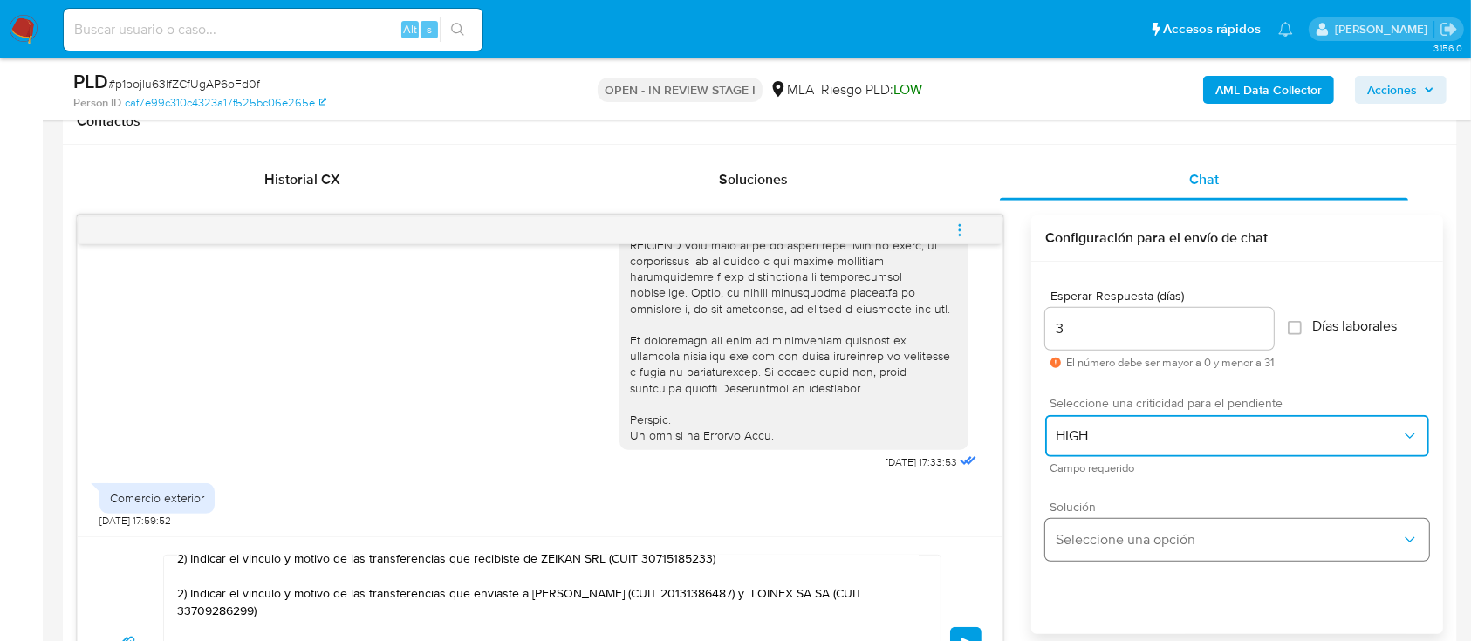
scroll to position [1047, 0]
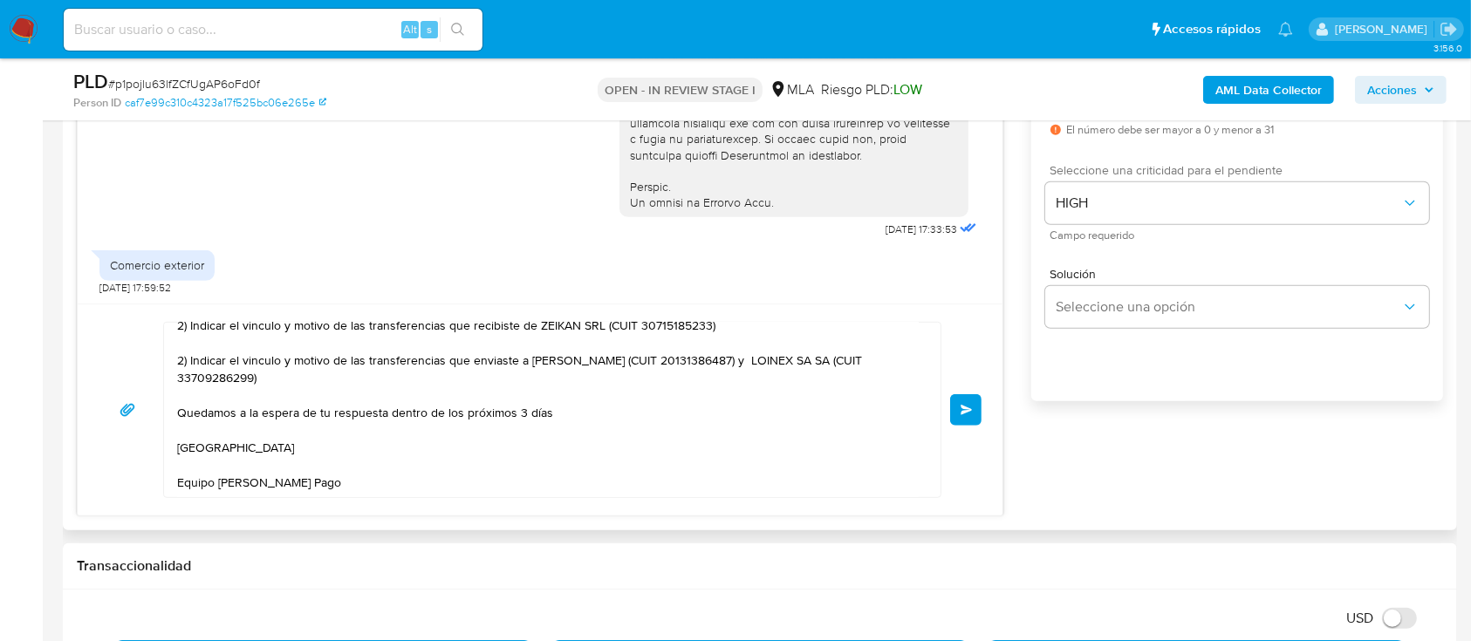
click at [970, 420] on button "Enviar" at bounding box center [965, 409] width 31 height 31
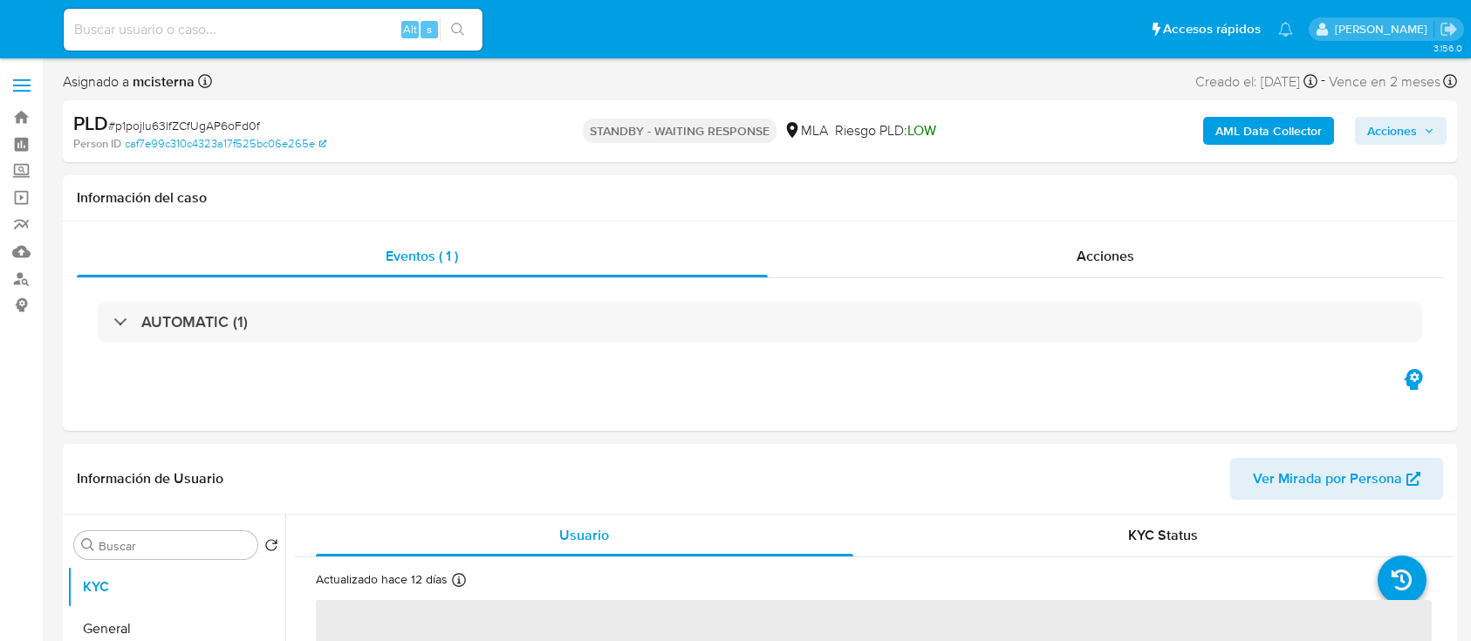
select select "10"
click at [356, 31] on input at bounding box center [273, 29] width 419 height 23
paste input "41977149"
type input "41977149"
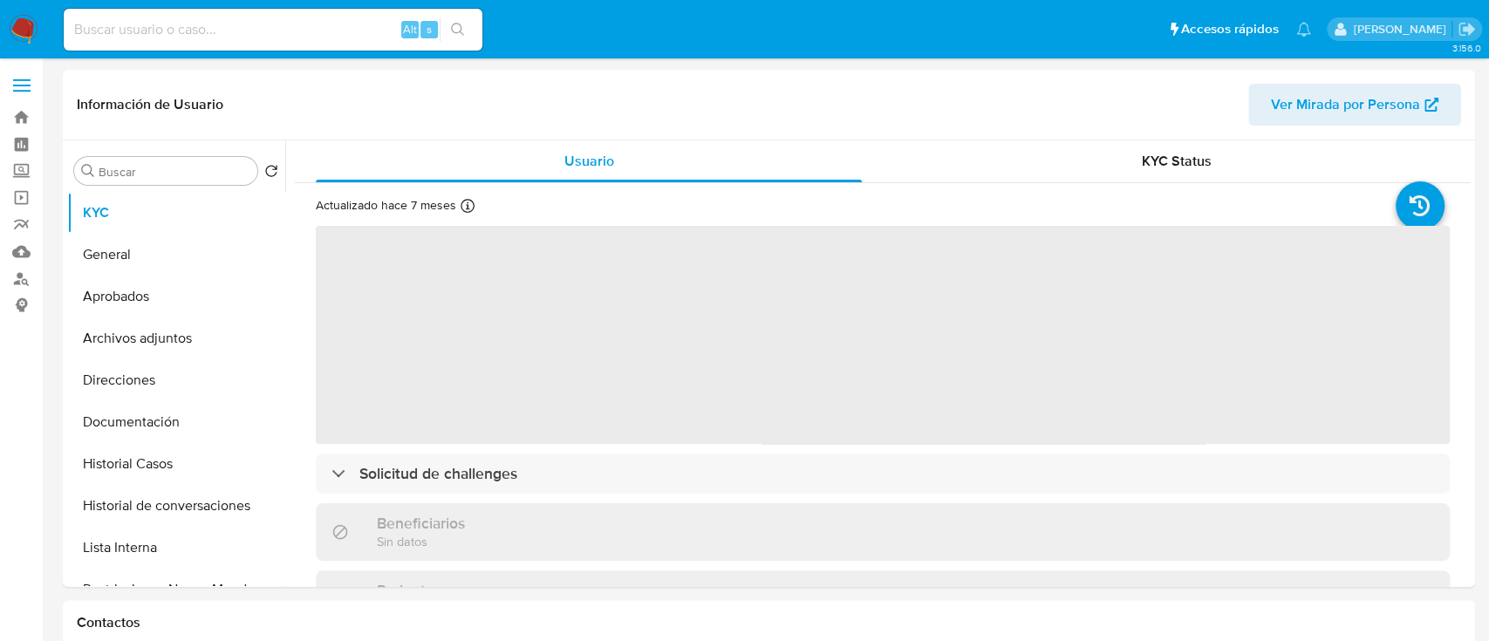
select select "10"
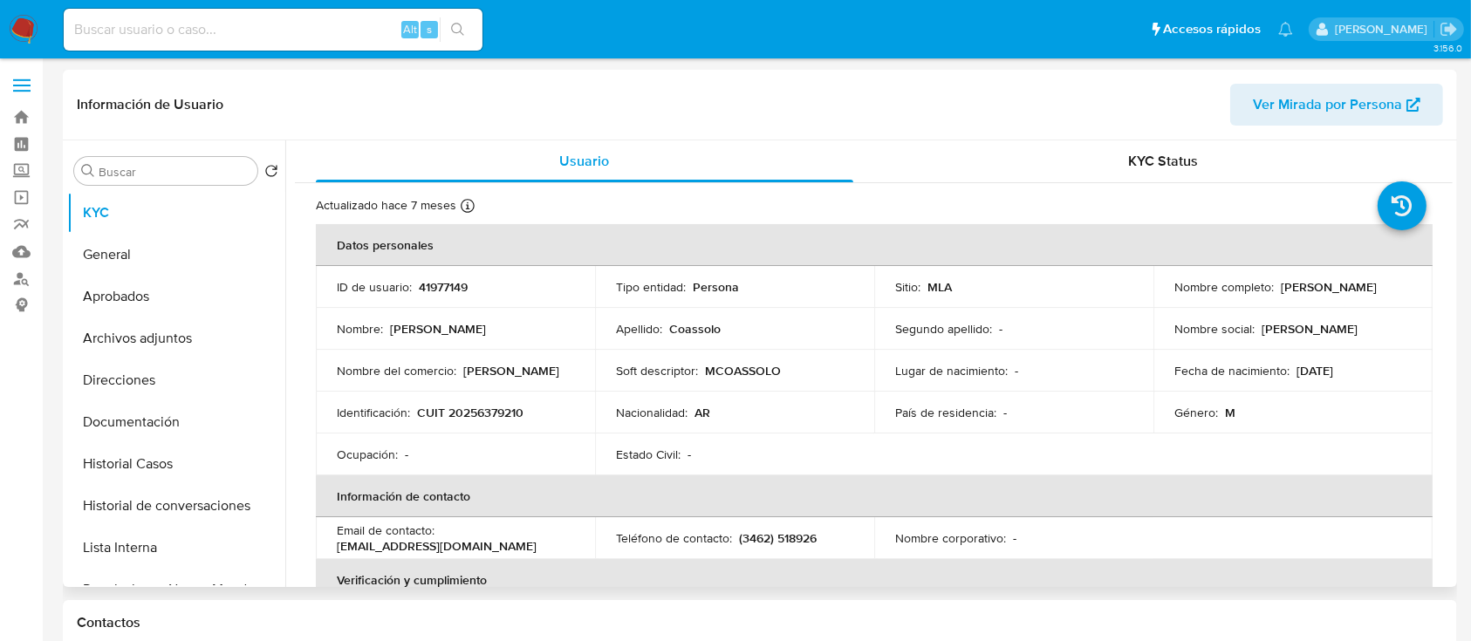
click at [467, 409] on p "CUIT 20256379210" at bounding box center [470, 413] width 106 height 16
copy p "20256379210"
click at [209, 454] on button "Historial Casos" at bounding box center [169, 464] width 204 height 42
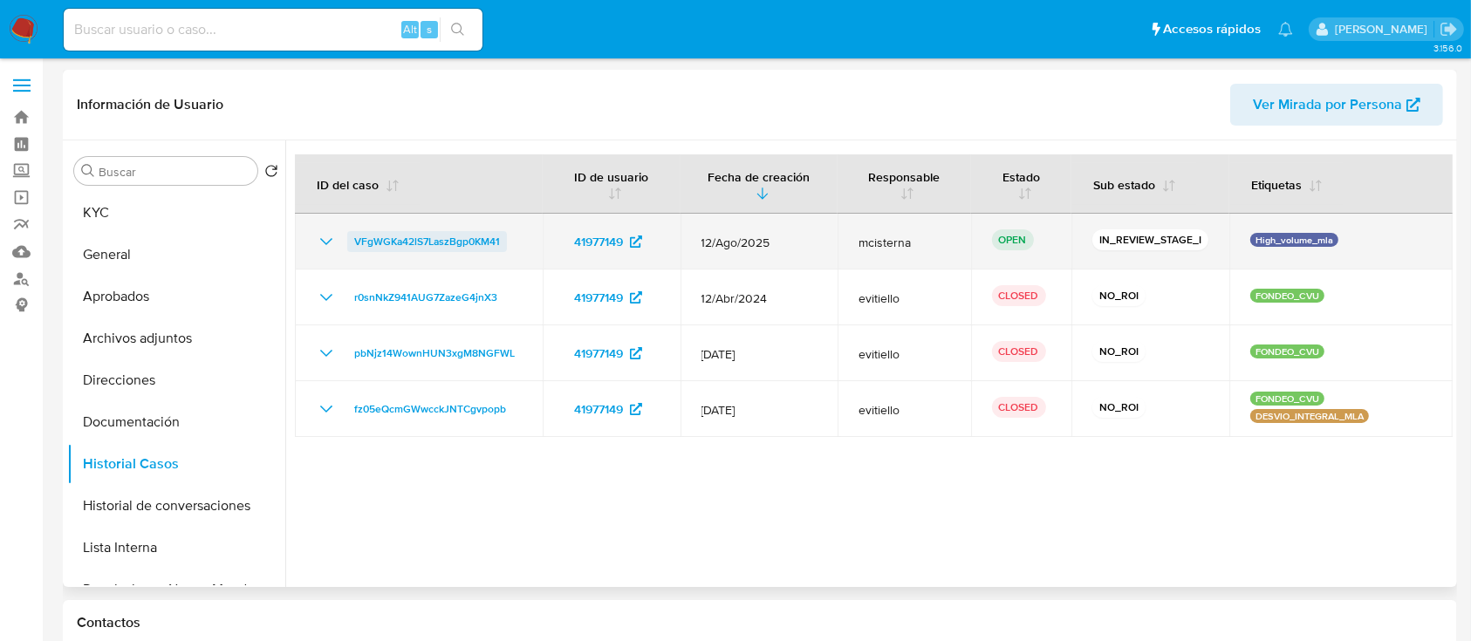
click at [433, 239] on span "VFgWGKa42lS7LaszBgp0KM41" at bounding box center [427, 241] width 146 height 21
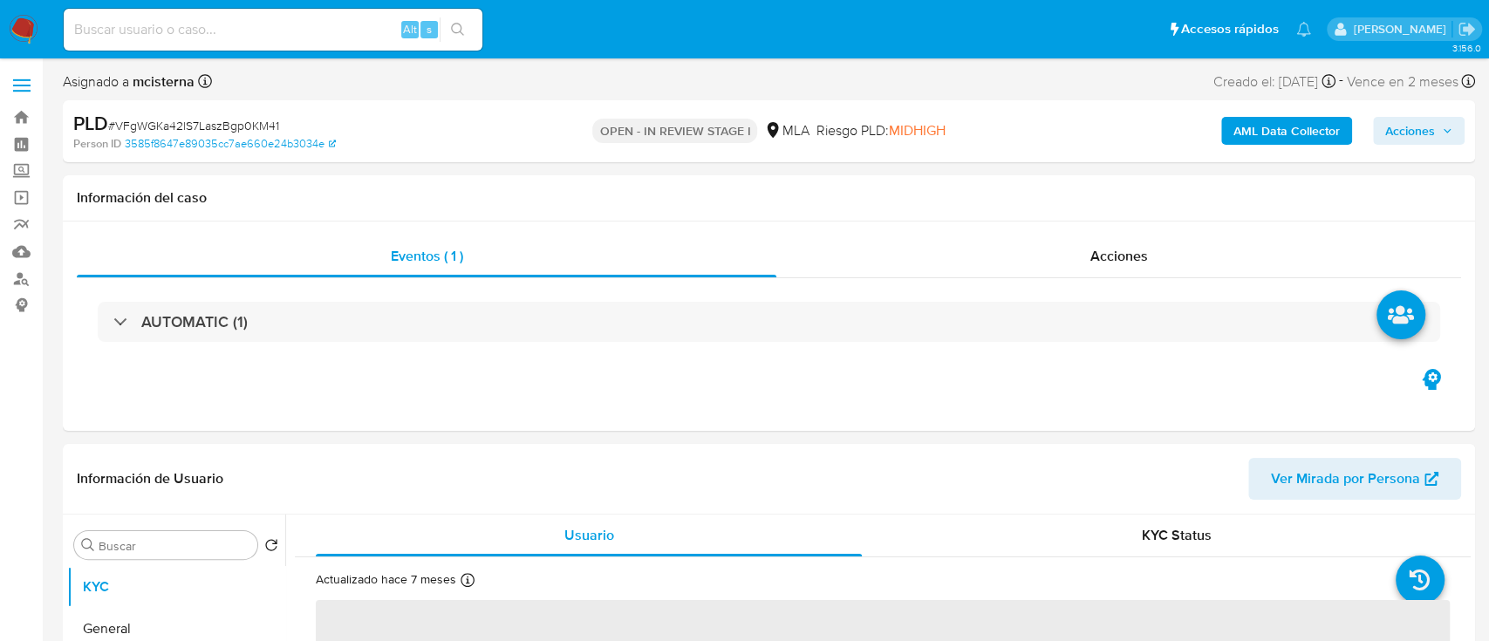
select select "10"
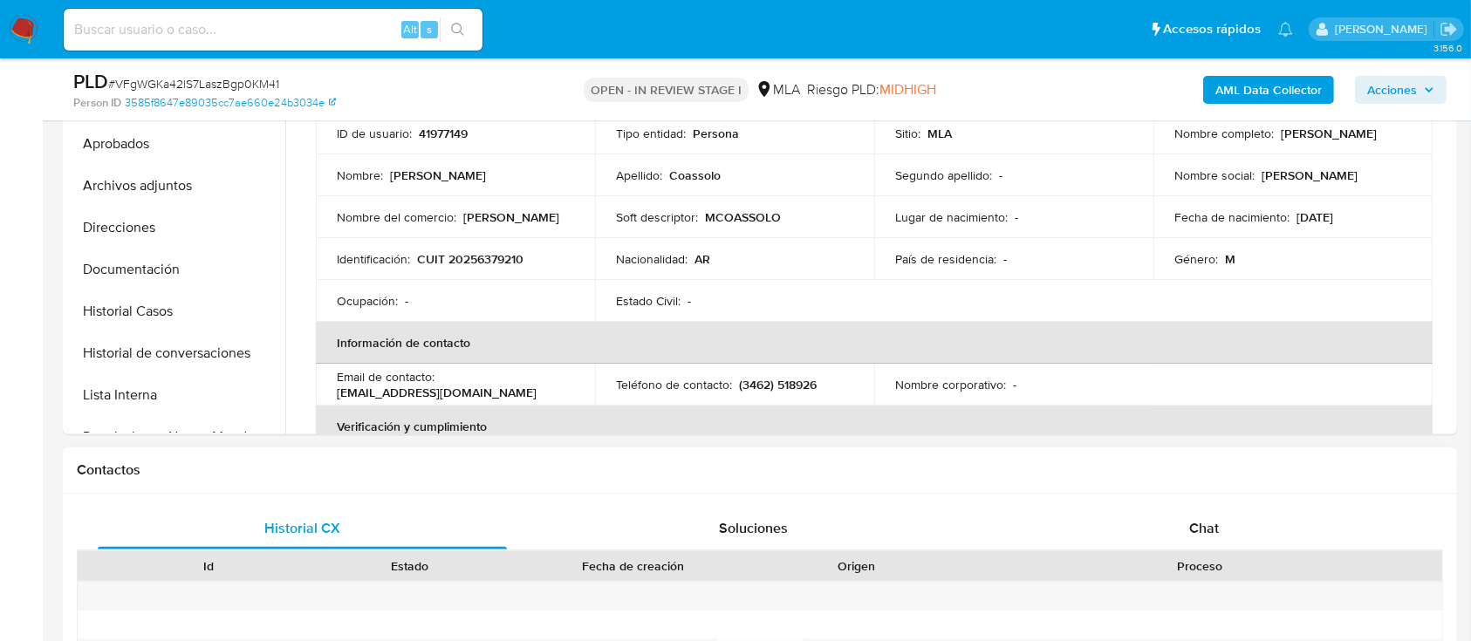
scroll to position [581, 0]
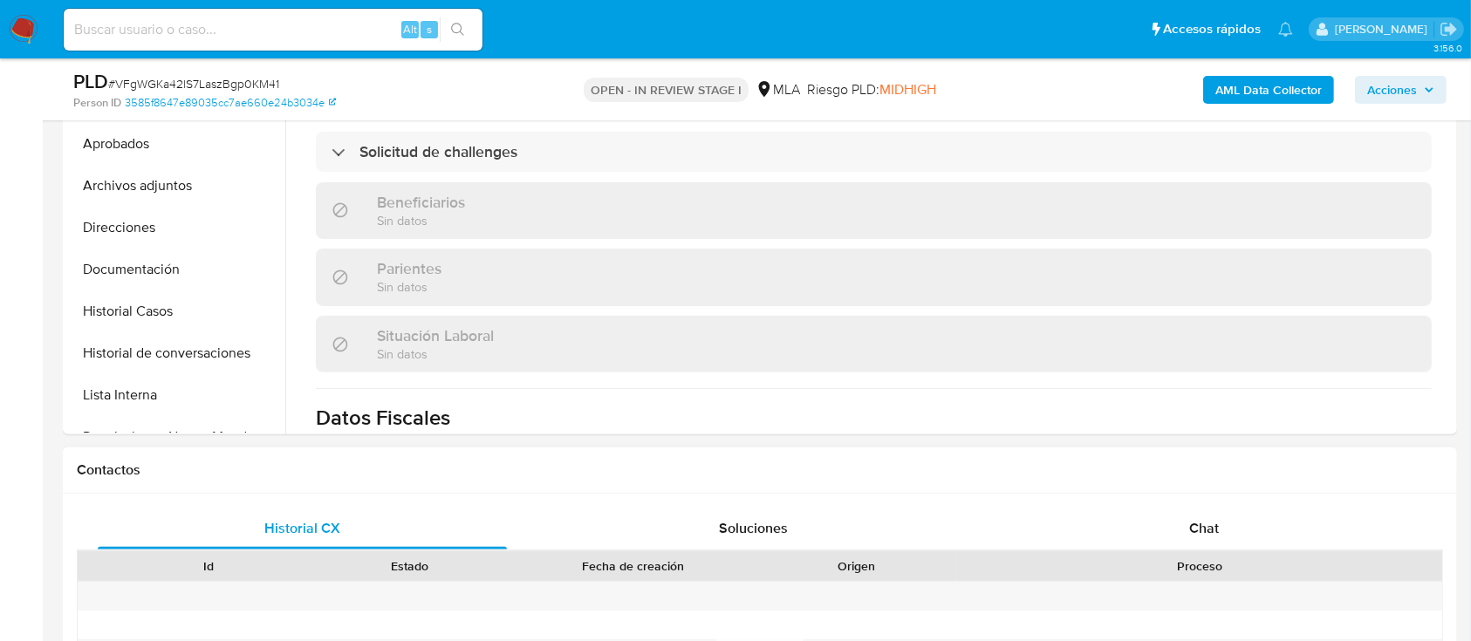
click at [1203, 551] on div "Proceso" at bounding box center [1199, 566] width 485 height 30
click at [1158, 533] on div "Chat" at bounding box center [1204, 529] width 409 height 42
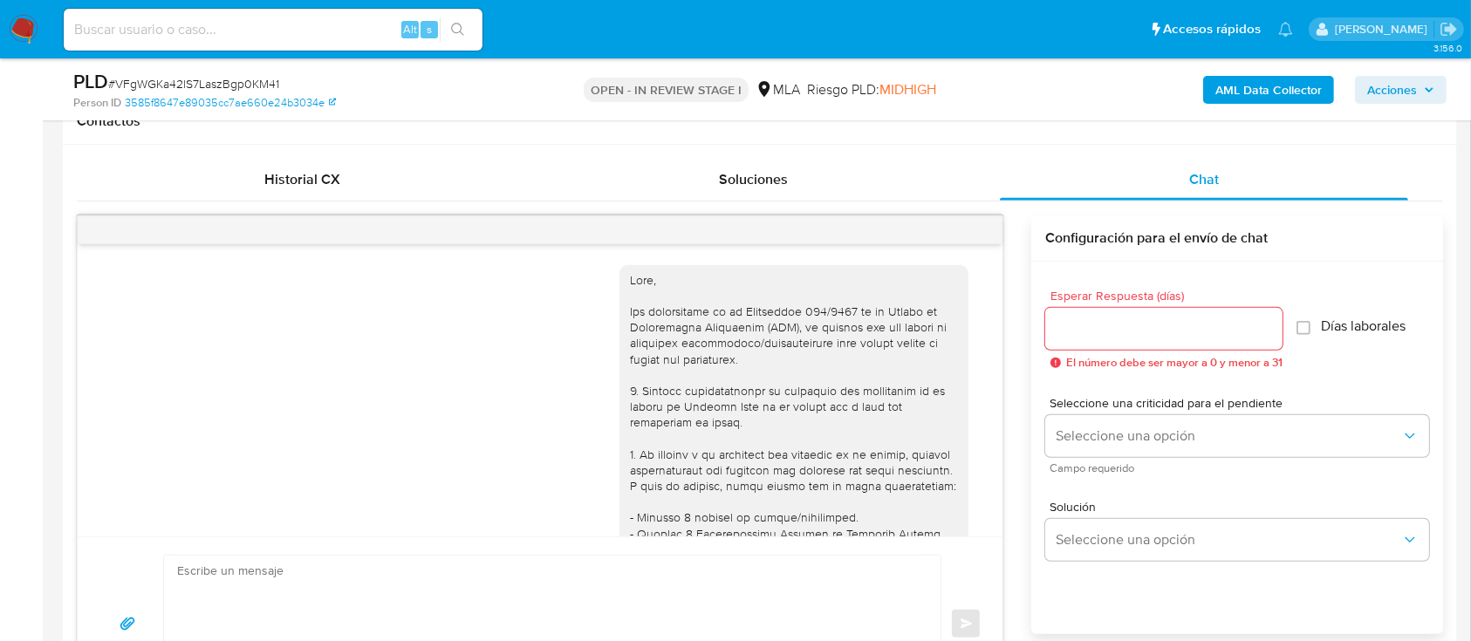
scroll to position [951, 0]
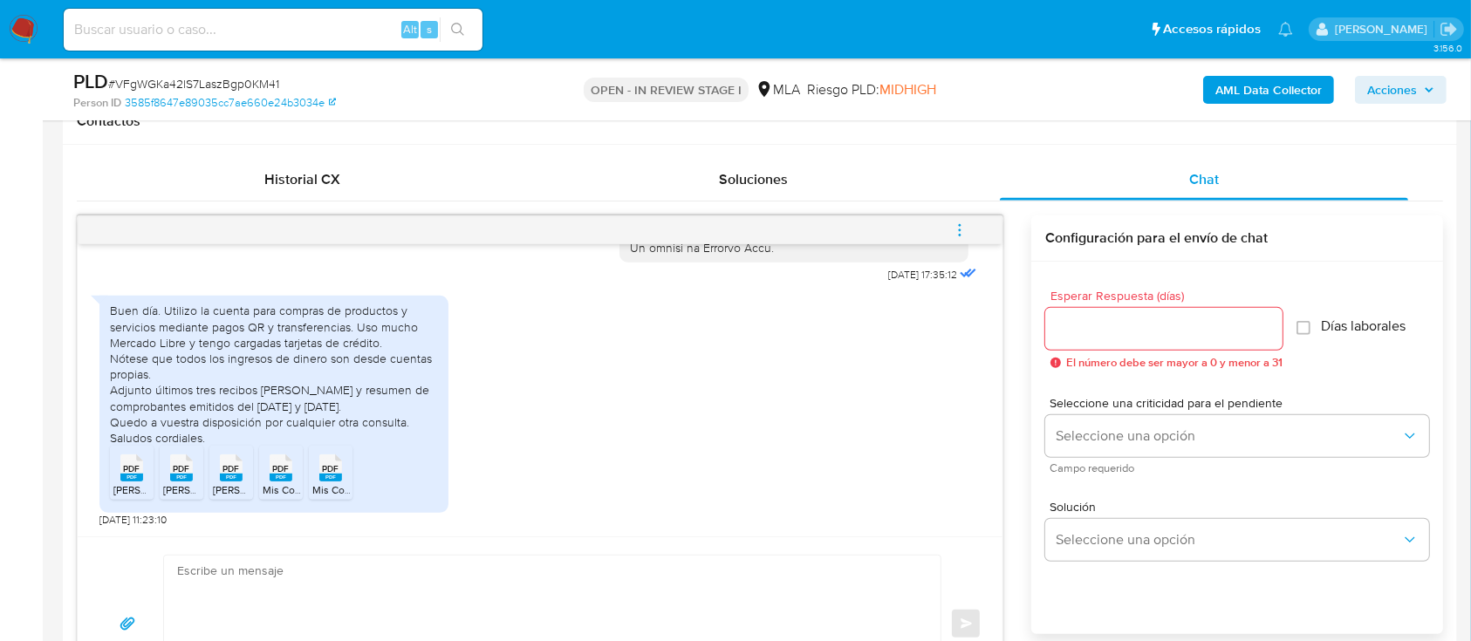
click at [143, 494] on span "Sueldo Mayo.pdf" at bounding box center [162, 489] width 99 height 15
click at [181, 484] on span "Sueldo Junio.pdf" at bounding box center [212, 489] width 99 height 15
click at [255, 478] on ul "PDF PDF Sueldo Mayo.pdf PDF PDF Sueldo Junio.pdf PDF PDF Sueldo Abril.pdf PDF P…" at bounding box center [274, 476] width 328 height 60
drag, startPoint x: 237, startPoint y: 481, endPoint x: 258, endPoint y: 481, distance: 20.9
click at [237, 481] on rect at bounding box center [231, 478] width 23 height 8
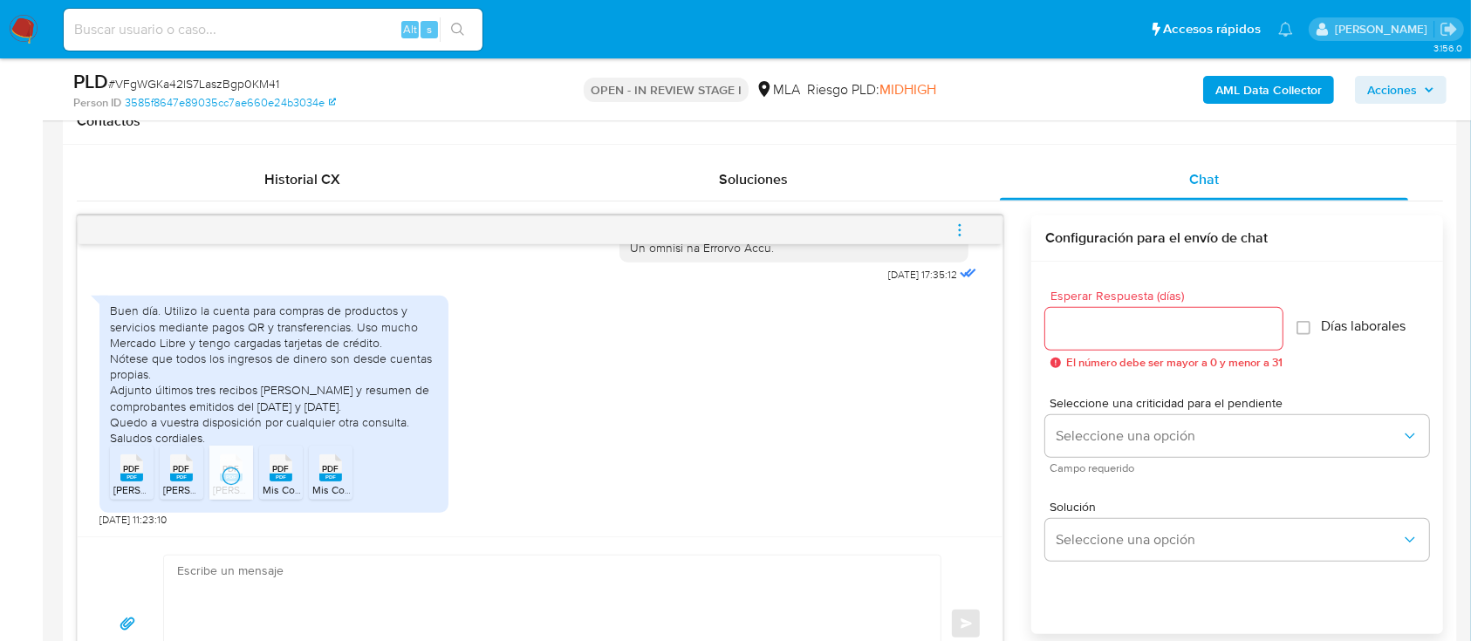
click at [279, 481] on rect at bounding box center [281, 478] width 23 height 8
click at [341, 481] on icon "PDF" at bounding box center [330, 468] width 23 height 31
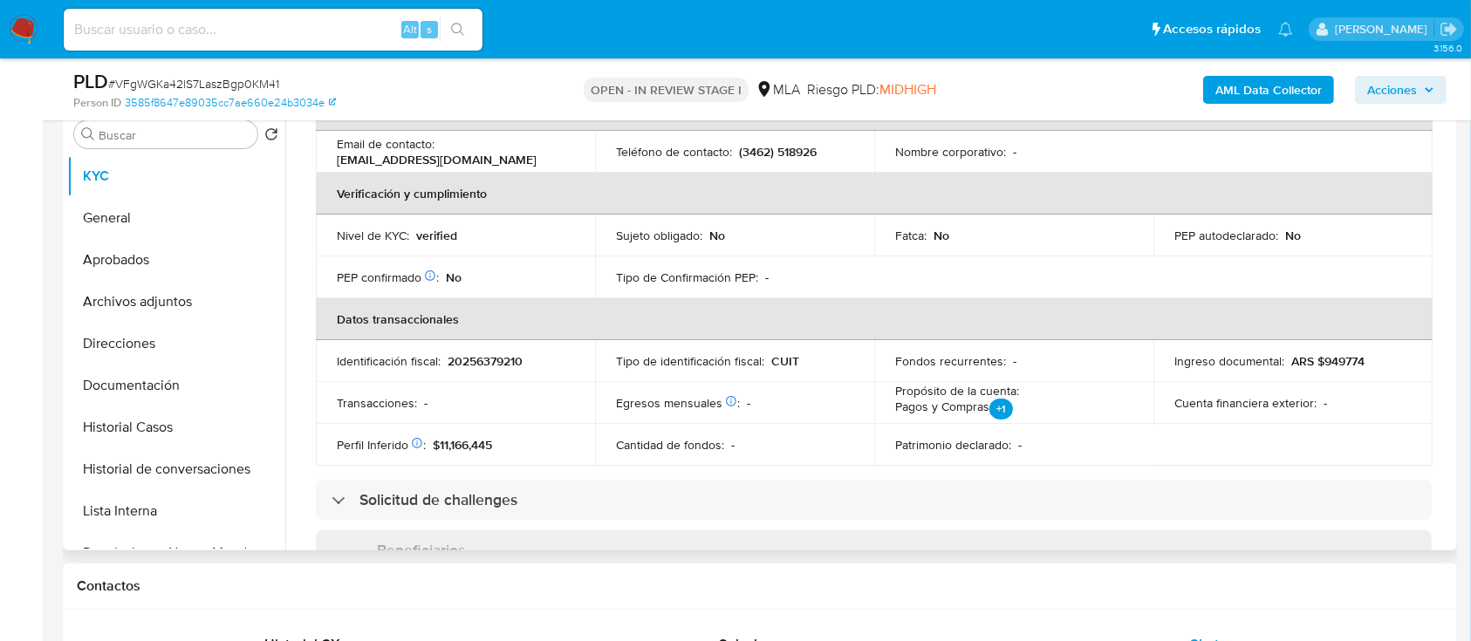
scroll to position [0, 0]
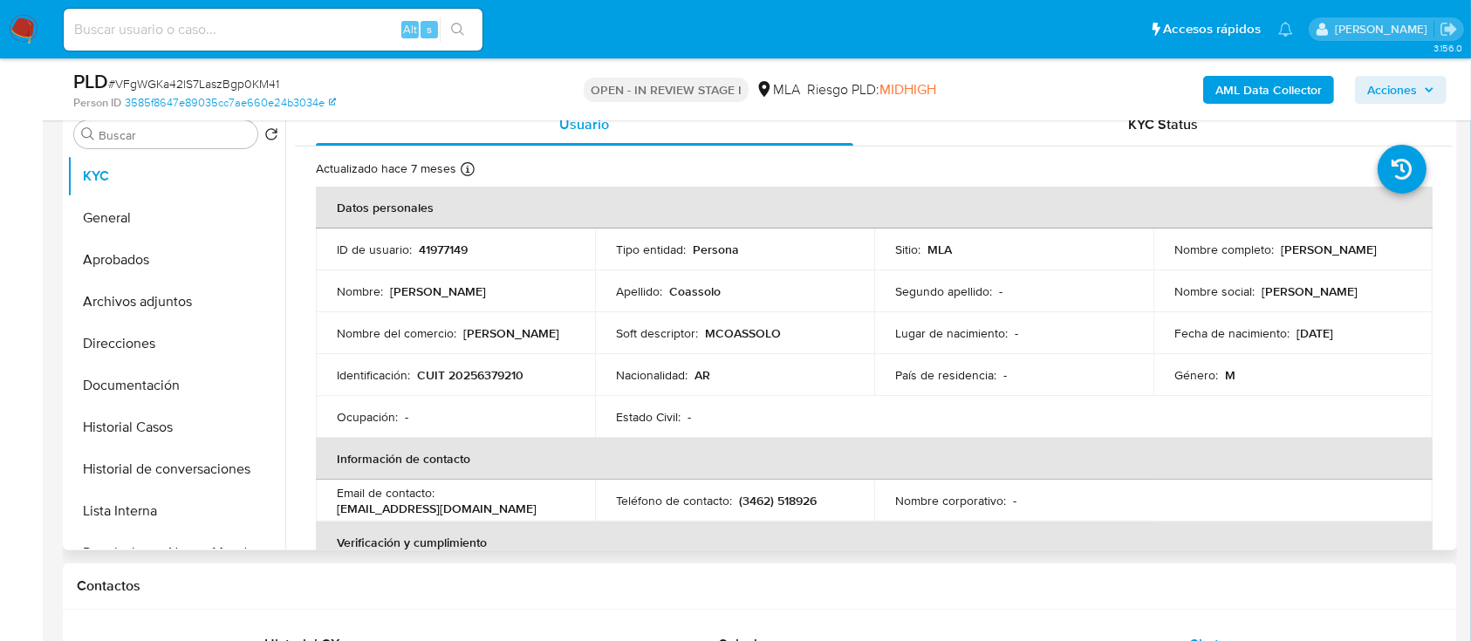
drag, startPoint x: 1171, startPoint y: 262, endPoint x: 1319, endPoint y: 261, distance: 147.4
click at [1319, 257] on div "Nombre completo : Martin Lisandro Coassolo" at bounding box center [1292, 250] width 237 height 16
copy p "Martin Lisandro Coassolo"
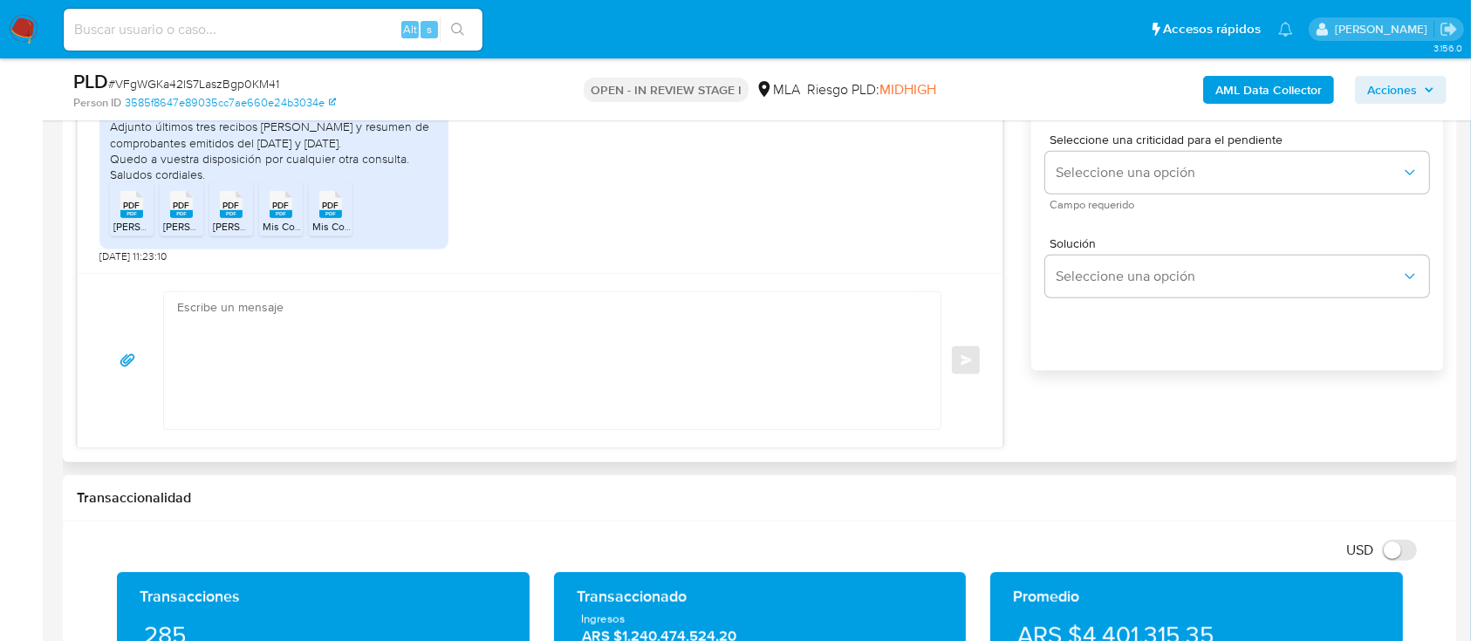
scroll to position [930, 0]
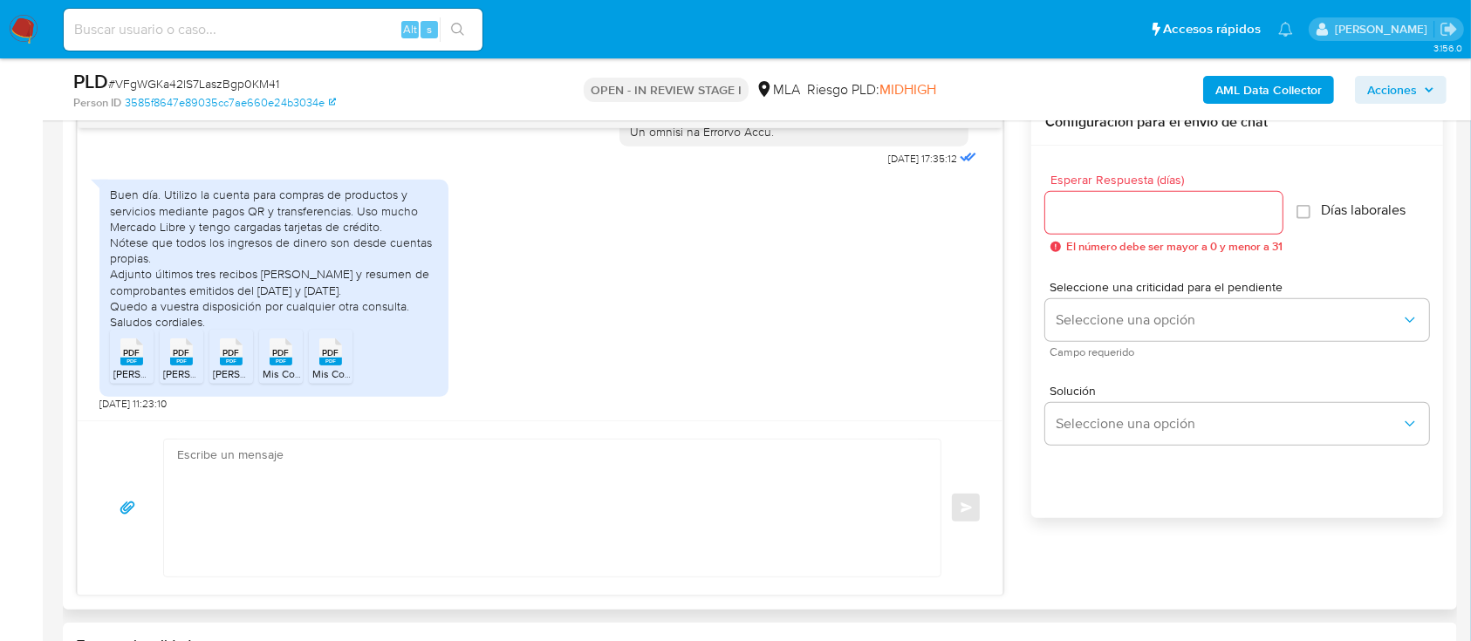
click at [569, 476] on textarea at bounding box center [547, 508] width 741 height 137
paste textarea "Martin Lisandro Coassolo"
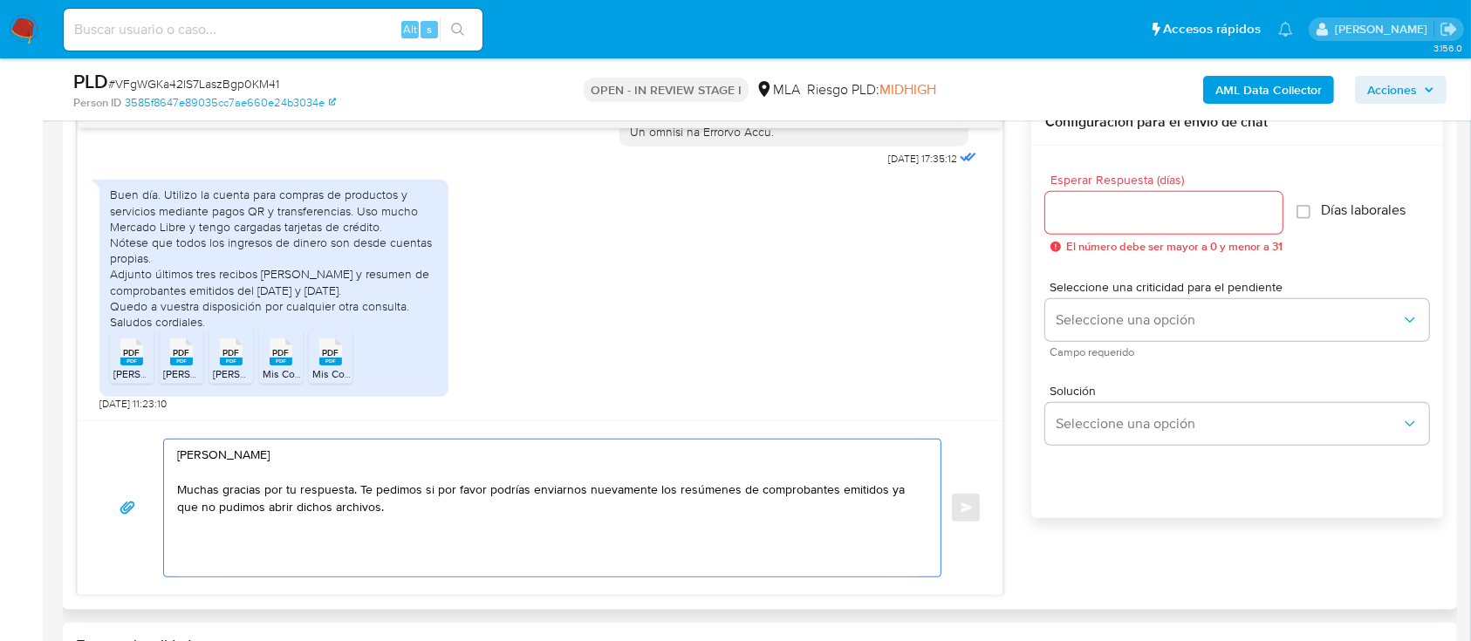
click at [597, 540] on textarea "Hola Martin Lisandro Coassolo Muchas gracias por tu respuesta. Te pedimos si po…" at bounding box center [547, 508] width 741 height 137
click at [499, 513] on textarea "Hola Martin Lisandro Coassolo Muchas gracias por tu respuesta. Te pedimos si po…" at bounding box center [547, 508] width 741 height 137
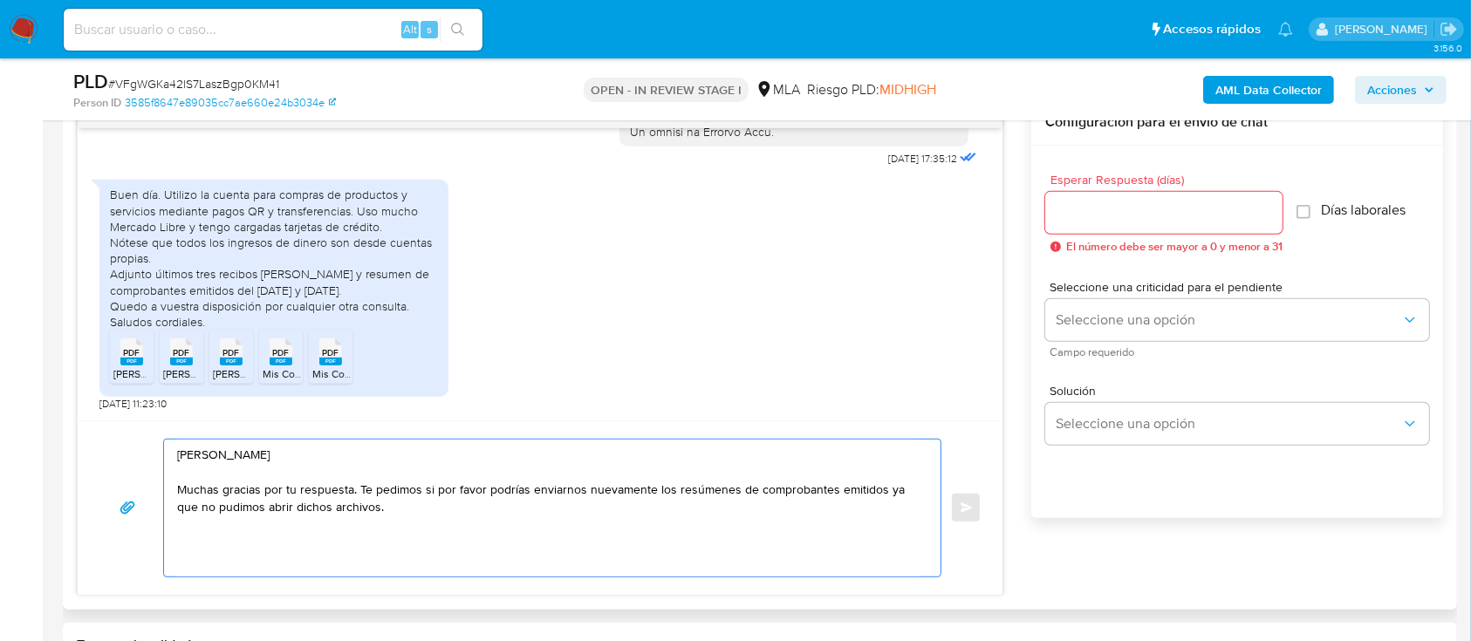
click at [437, 514] on textarea "Hola Martin Lisandro Coassolo Muchas gracias por tu respuesta. Te pedimos si po…" at bounding box center [547, 508] width 741 height 137
drag, startPoint x: 410, startPoint y: 516, endPoint x: 155, endPoint y: 492, distance: 255.8
click at [155, 492] on div "Hola Martin Lisandro Coassolo Muchas gracias por tu respuesta. Te pedimos si po…" at bounding box center [540, 508] width 883 height 139
paste textarea "Hola Muchas gracias por tu respuesta. Confirmamos recepción de la documentación…"
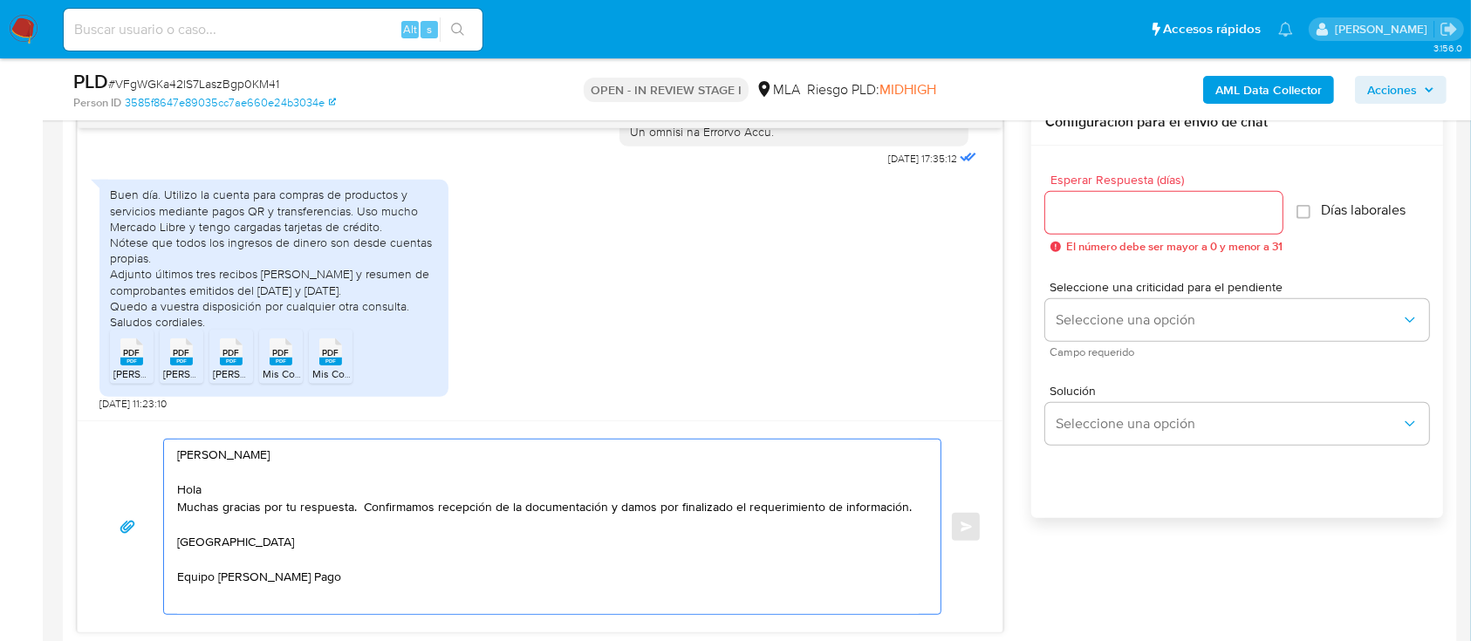
click at [239, 488] on textarea "Hola Martin Lisandro Coassolo Hola Muchas gracias por tu respuesta. Confirmamos…" at bounding box center [547, 527] width 741 height 174
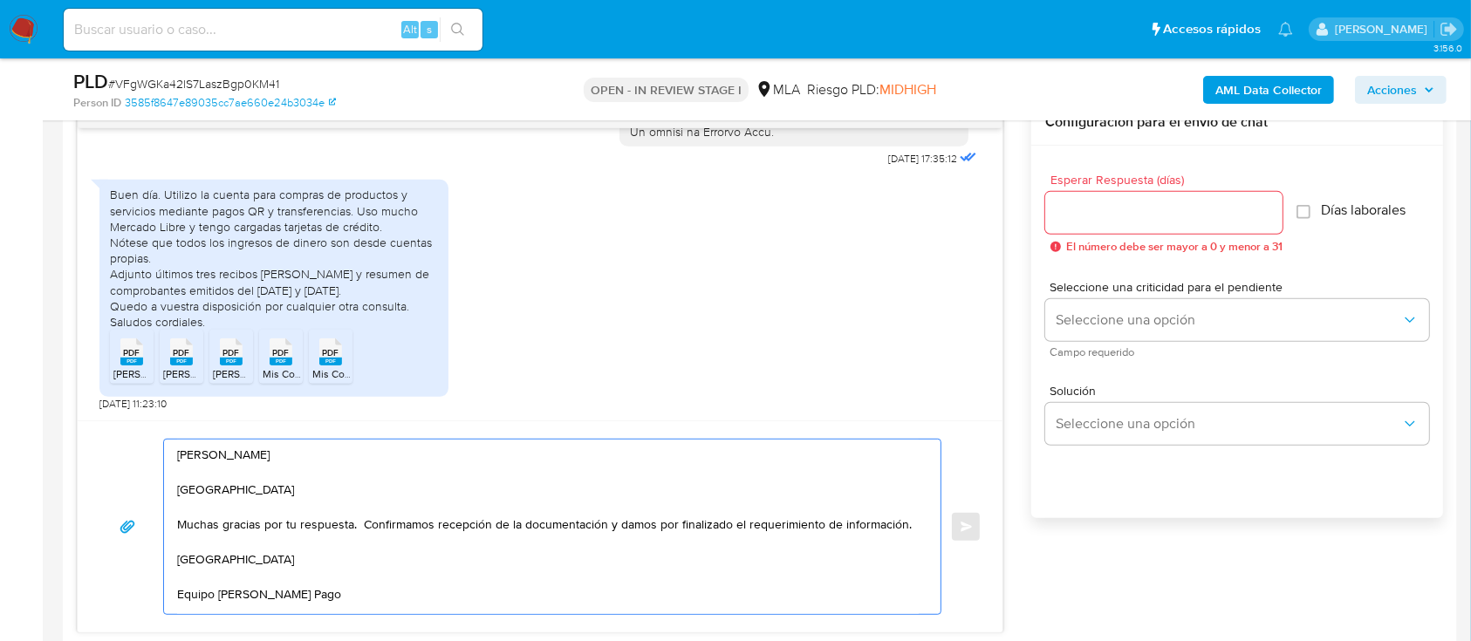
drag, startPoint x: 239, startPoint y: 488, endPoint x: 159, endPoint y: 492, distance: 80.4
click at [159, 492] on div "Hola Martin Lisandro Coassolo Hola Muchas gracias por tu respuesta. Confirmamos…" at bounding box center [540, 527] width 883 height 176
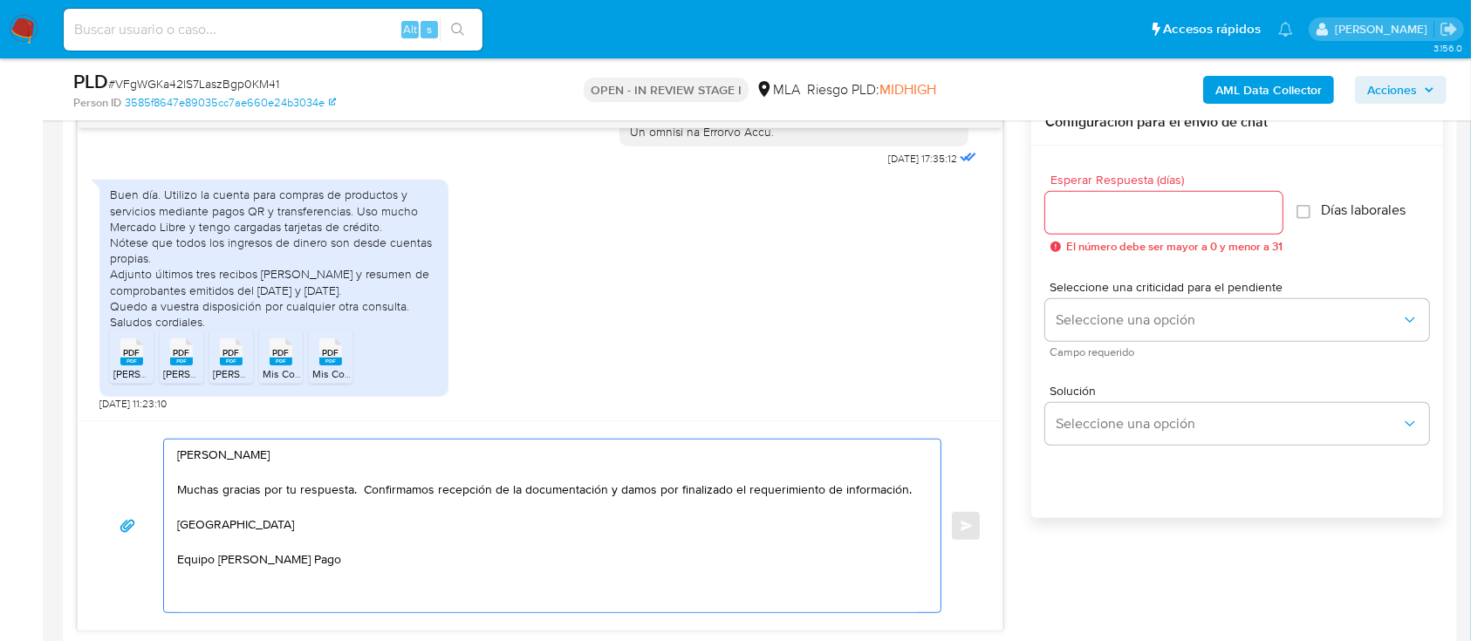
type textarea "Hola Martin Lisandro Coassolo Muchas gracias por tu respuesta. Confirmamos rece…"
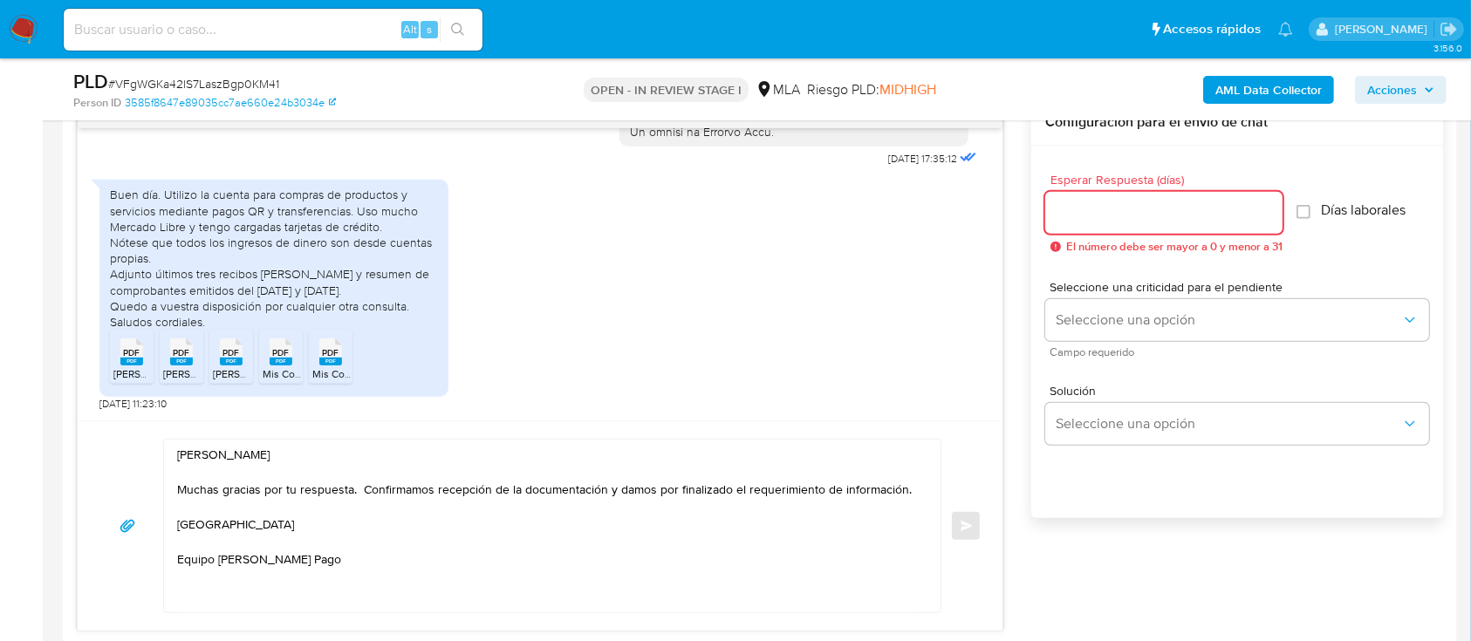
click at [1162, 207] on input "Esperar Respuesta (días)" at bounding box center [1163, 212] width 237 height 23
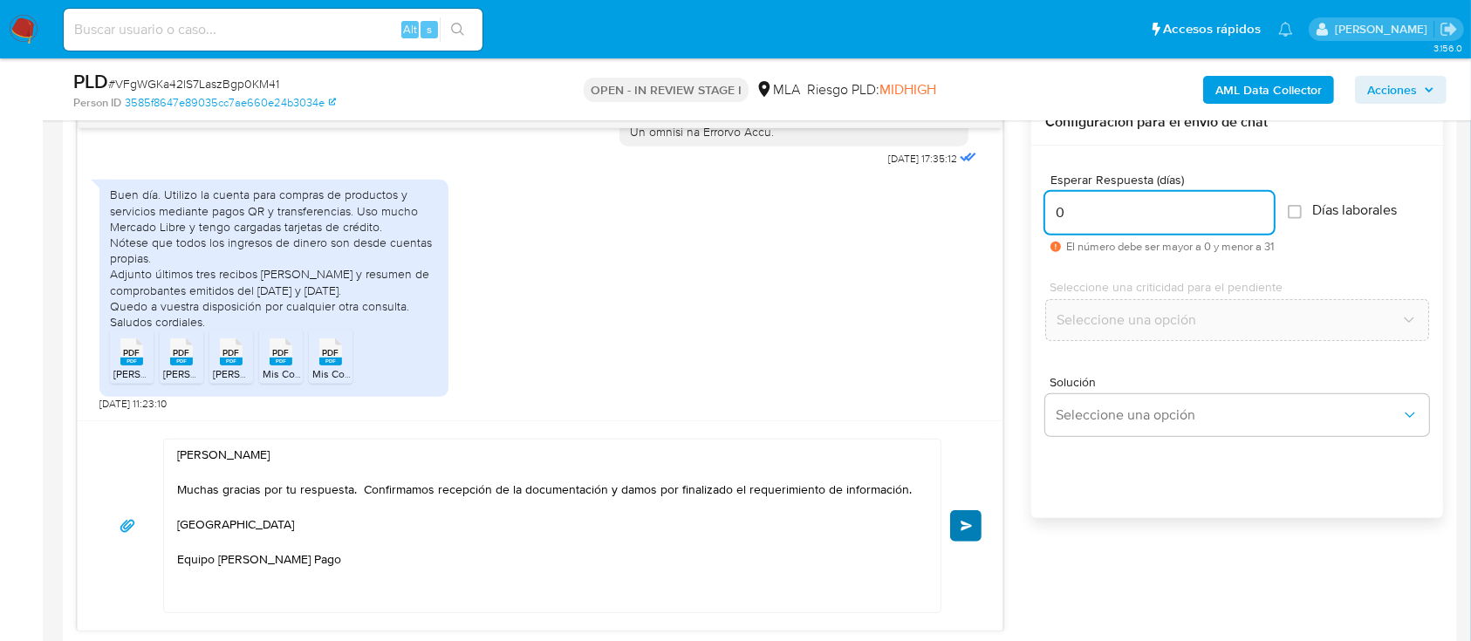
type input "0"
click at [977, 521] on button "Enviar" at bounding box center [965, 525] width 31 height 31
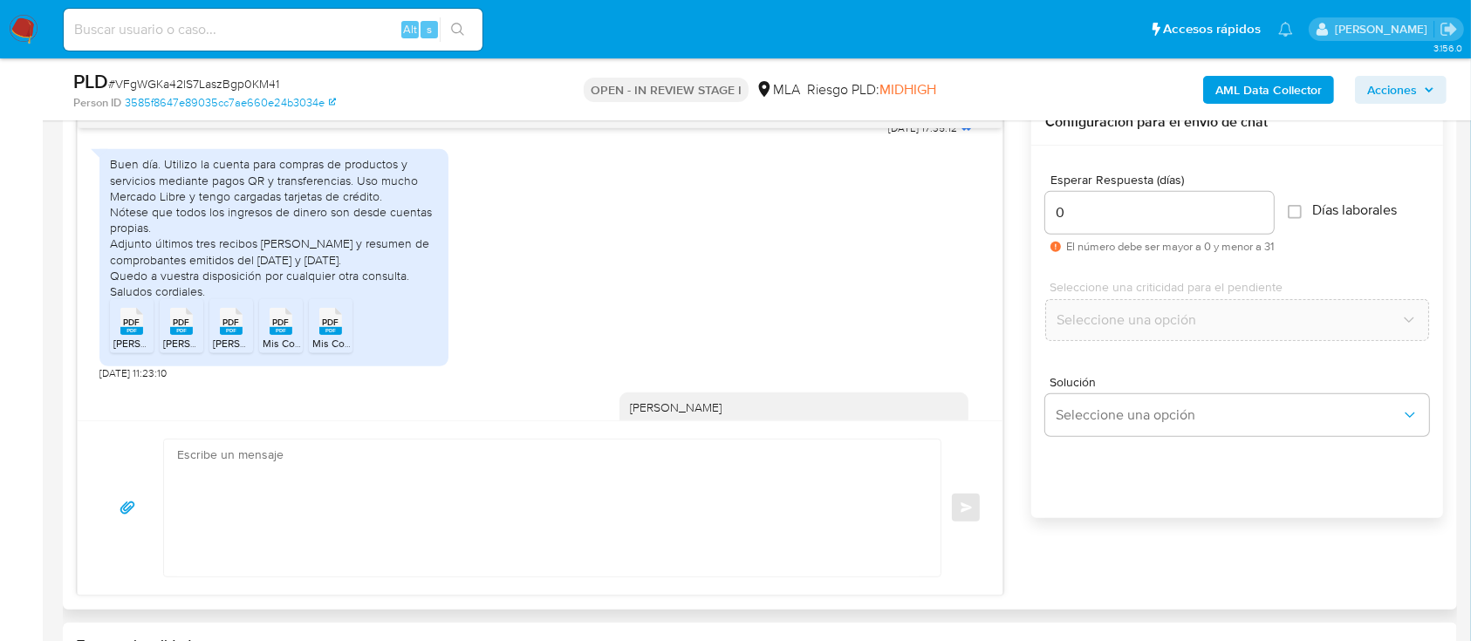
scroll to position [1144, 0]
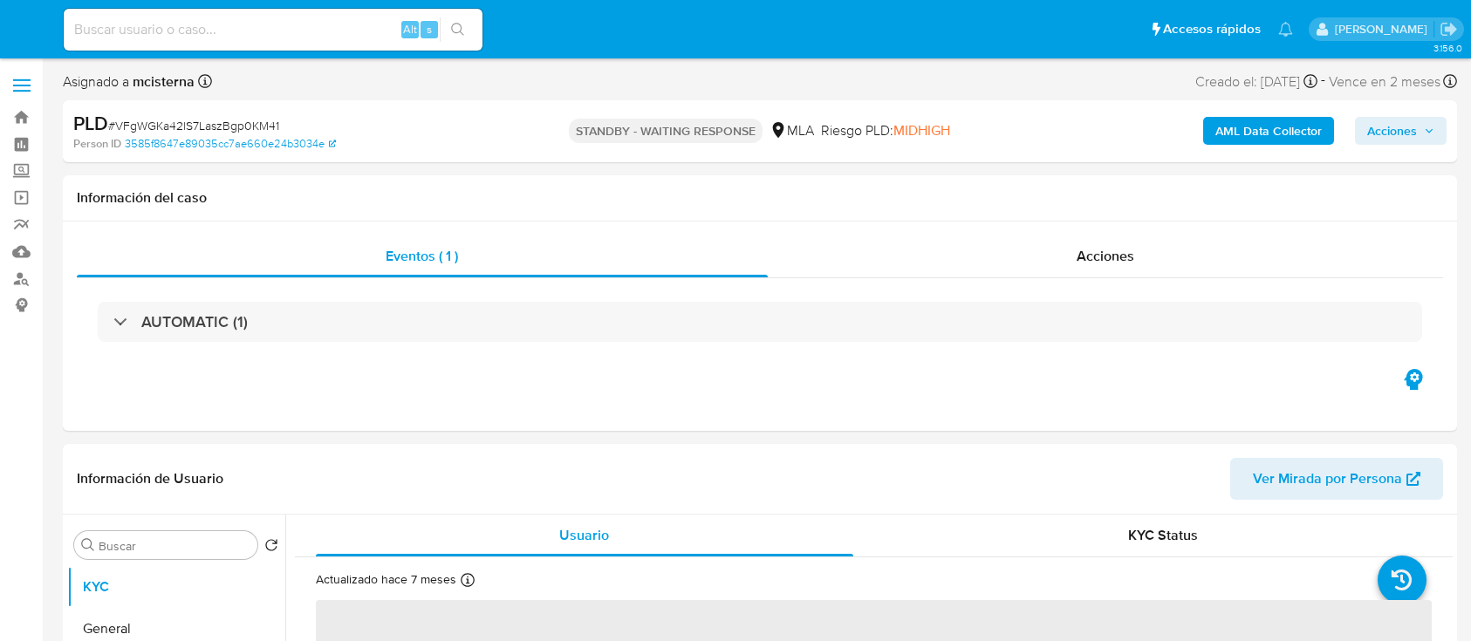
select select "10"
click at [345, 26] on input at bounding box center [273, 29] width 419 height 23
paste input "65974518"
type input "65974518"
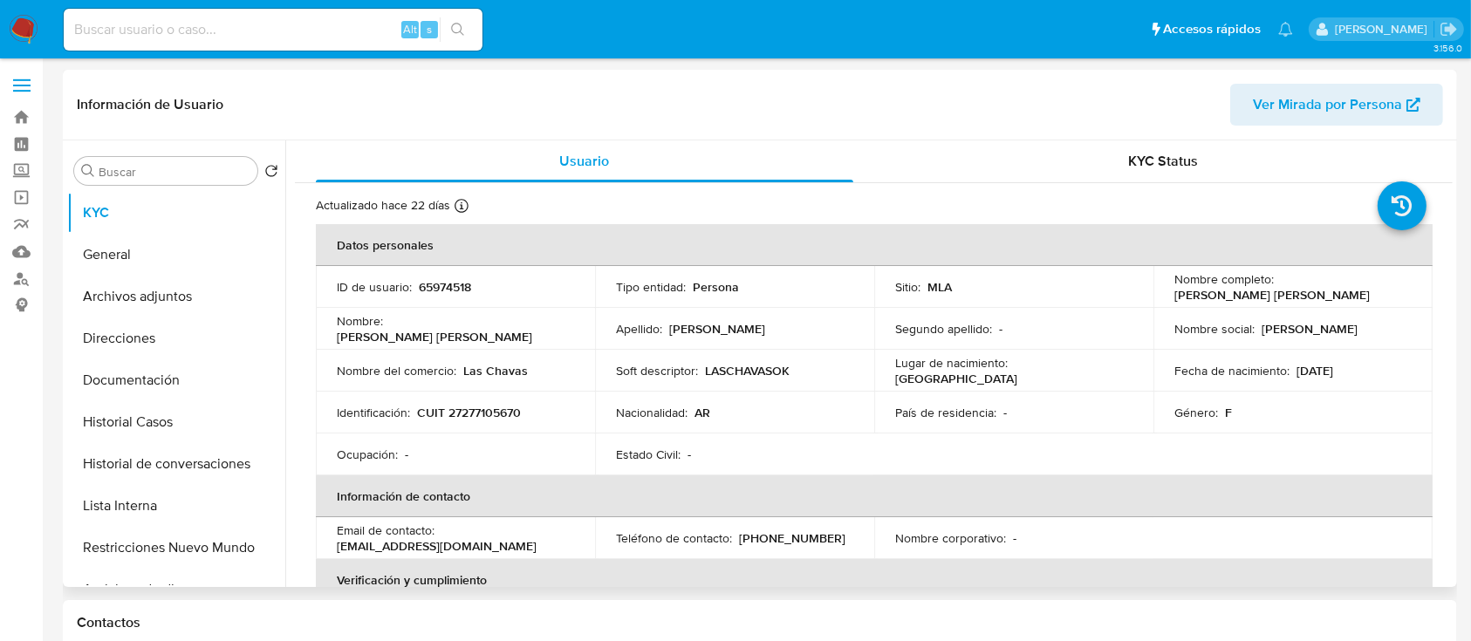
click at [497, 415] on p "CUIT 27277105670" at bounding box center [469, 413] width 104 height 16
select select "10"
click at [497, 415] on p "CUIT 27277105670" at bounding box center [469, 413] width 104 height 16
copy p "27277105670"
drag, startPoint x: 140, startPoint y: 433, endPoint x: 300, endPoint y: 362, distance: 174.5
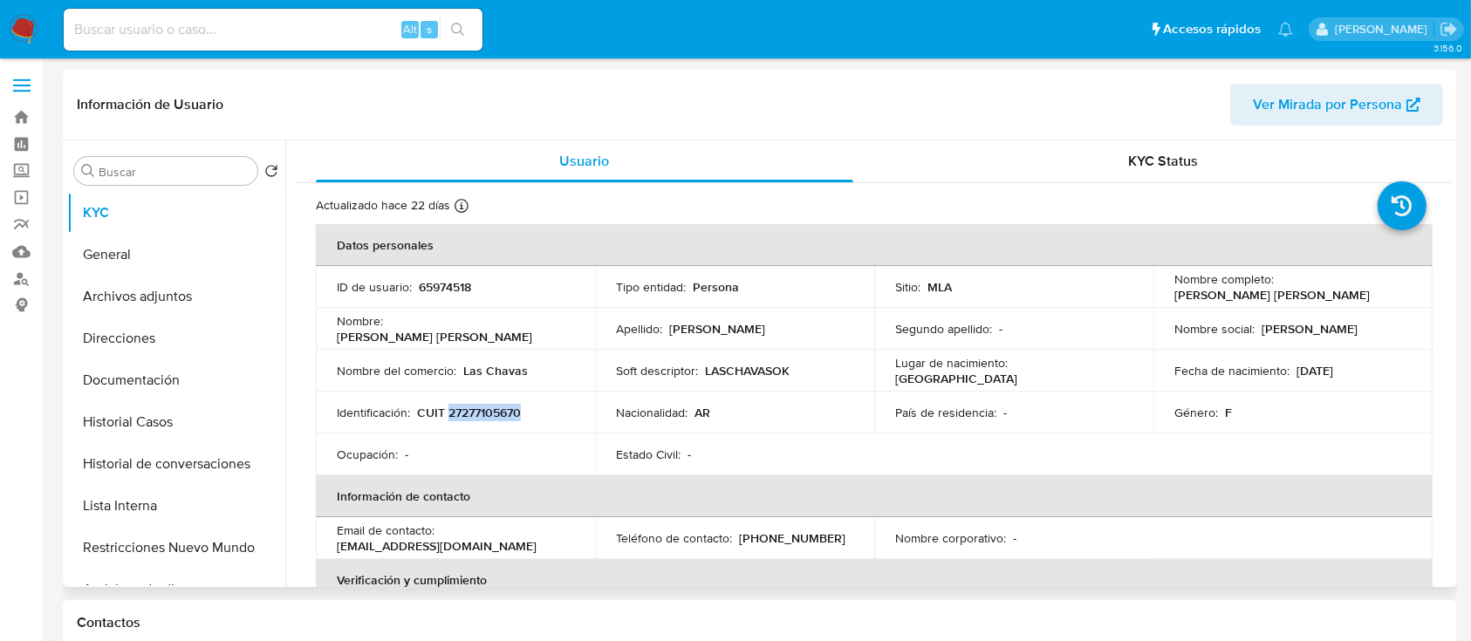
click at [140, 433] on button "Historial Casos" at bounding box center [176, 422] width 218 height 42
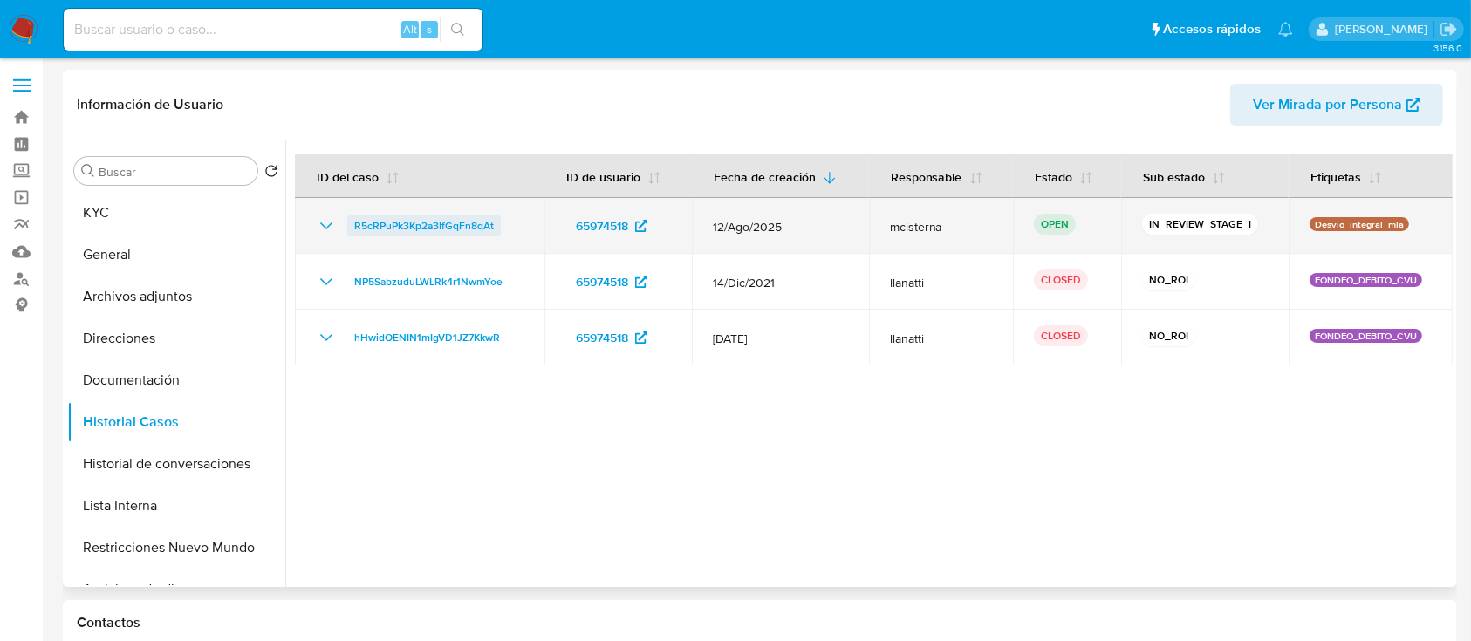
click at [488, 229] on span "R5cRPuPk3Kp2a3IfGqFn8qAt" at bounding box center [424, 225] width 140 height 21
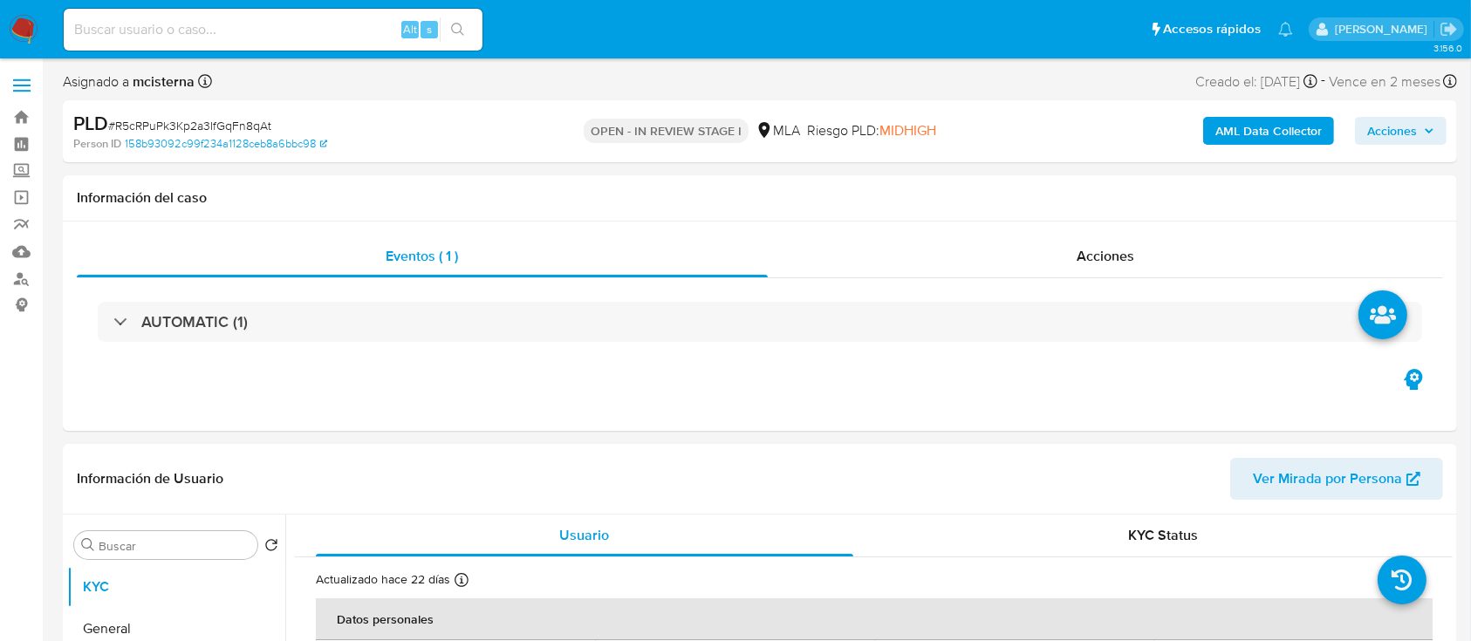
select select "10"
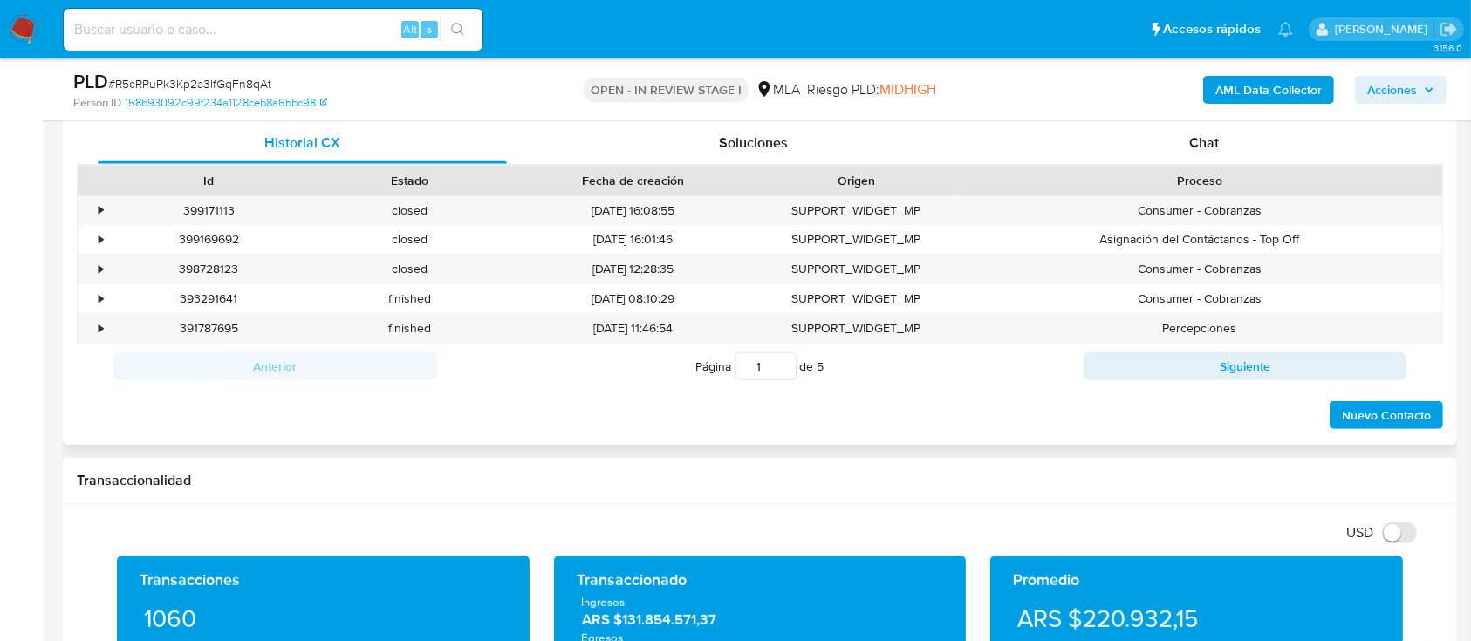
scroll to position [814, 0]
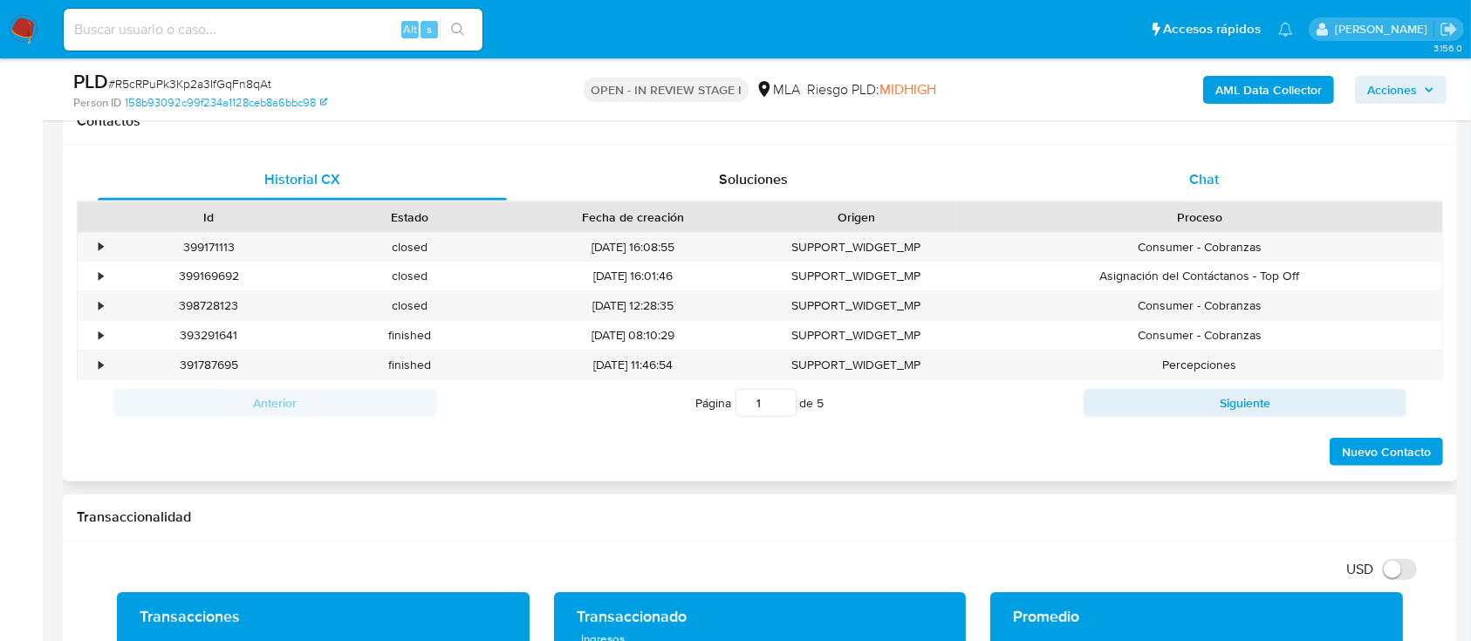
click at [1200, 180] on span "Chat" at bounding box center [1204, 179] width 30 height 20
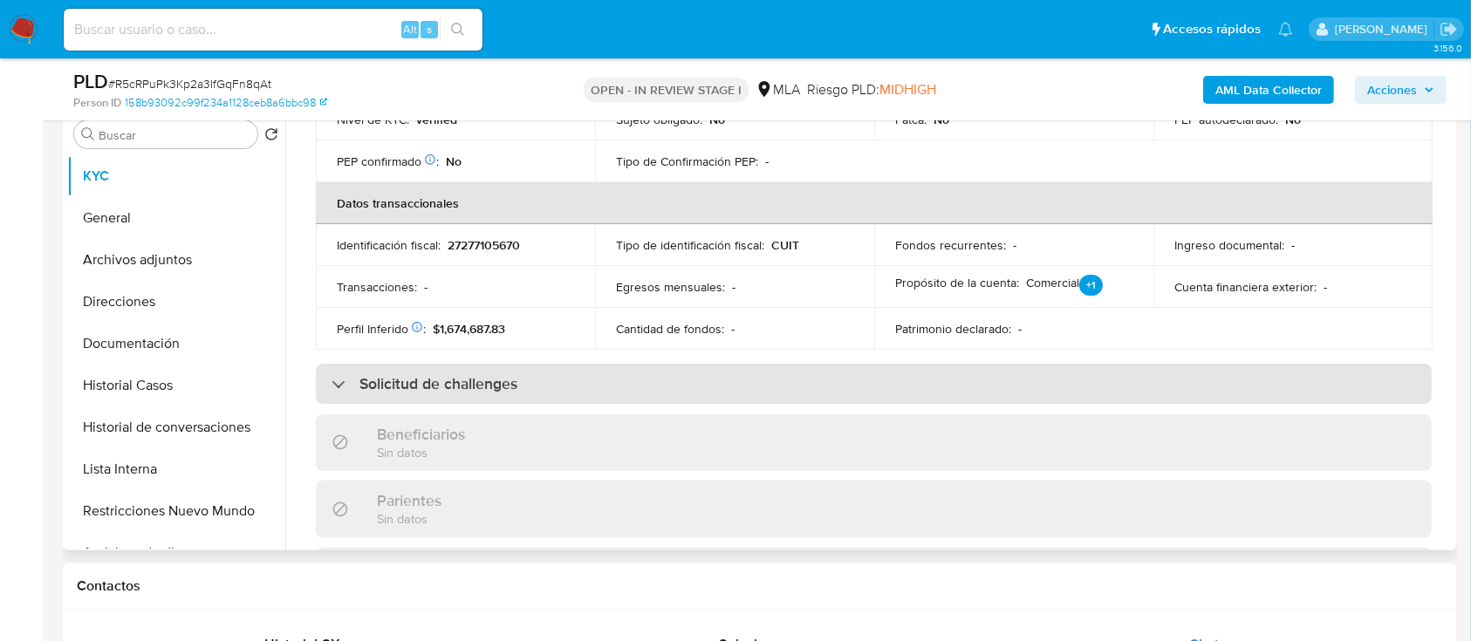
scroll to position [0, 0]
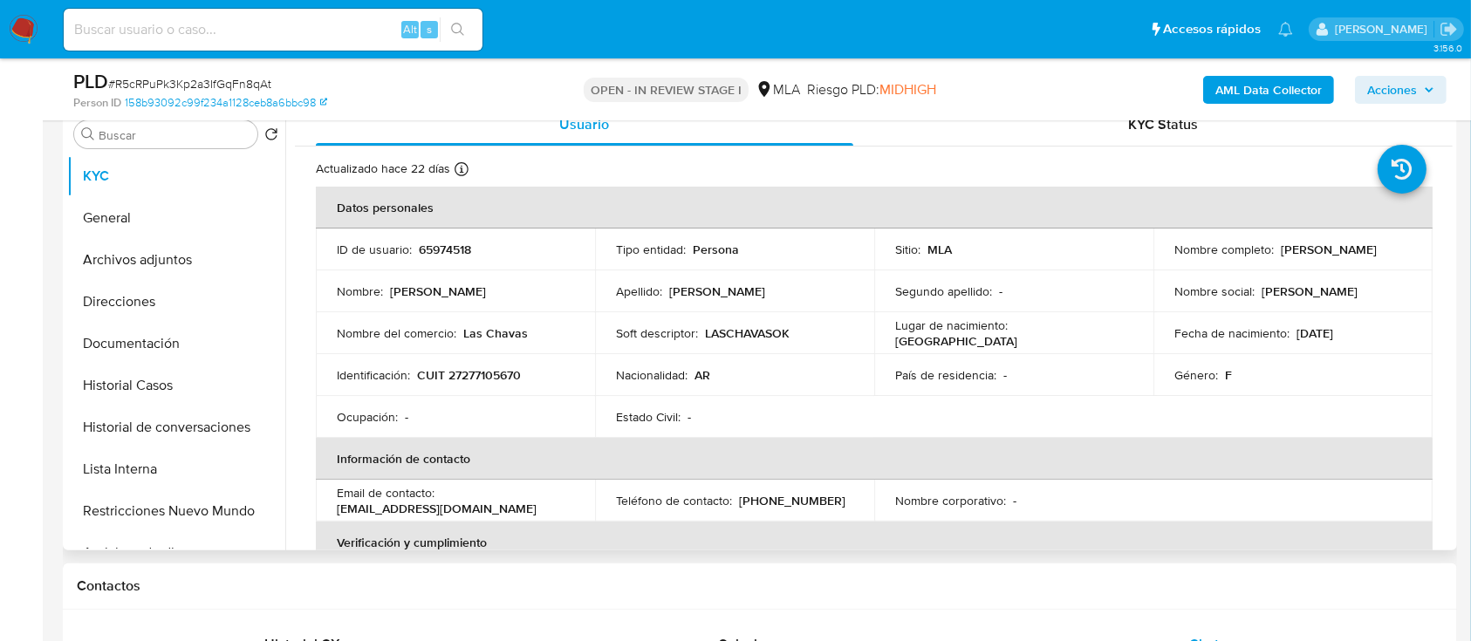
drag, startPoint x: 1167, startPoint y: 260, endPoint x: 1350, endPoint y: 260, distance: 183.2
click at [1350, 260] on td "Nombre completo : [PERSON_NAME]" at bounding box center [1292, 250] width 279 height 42
copy p "[PERSON_NAME]"
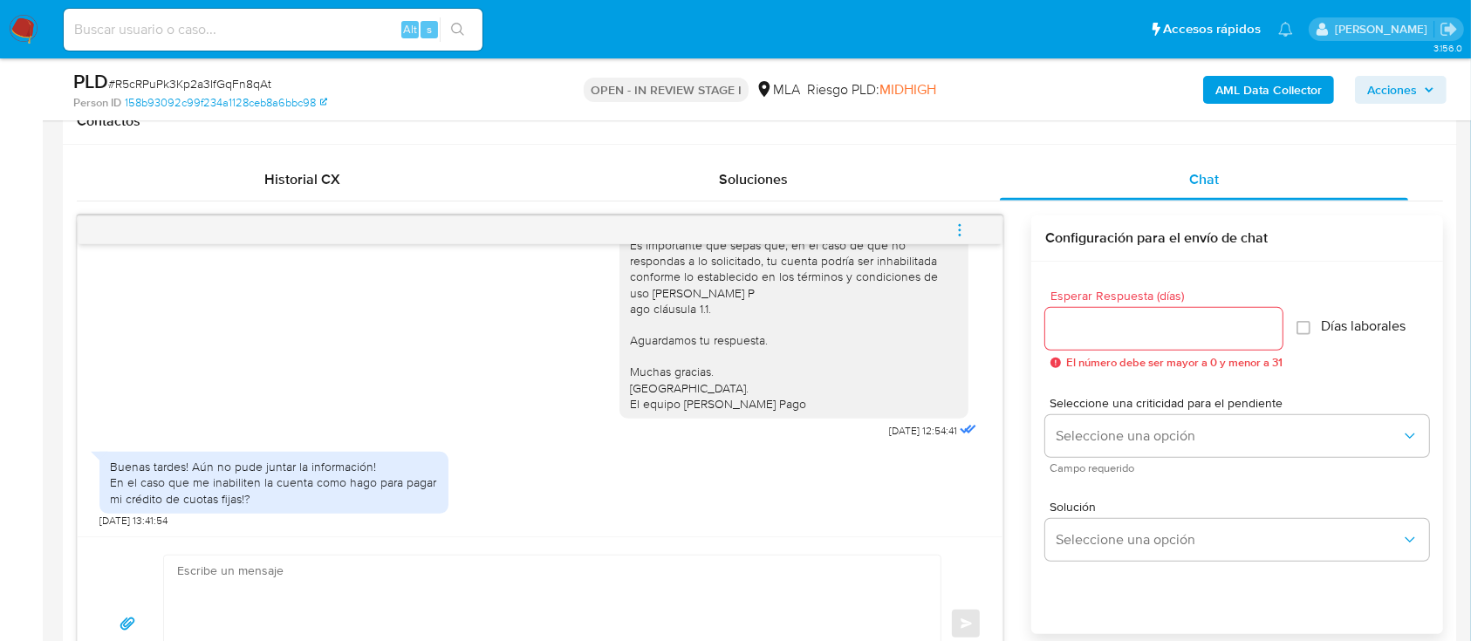
scroll to position [1163, 0]
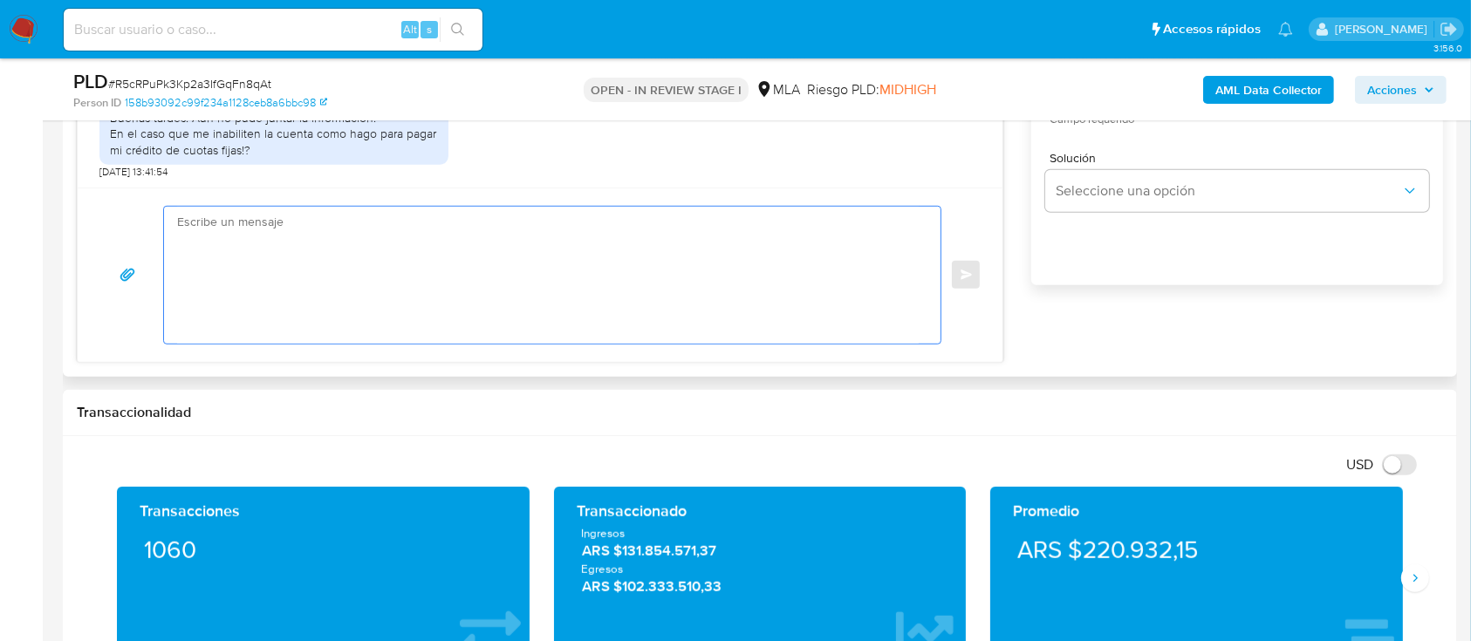
click at [522, 310] on textarea at bounding box center [547, 275] width 741 height 137
paste textarea "[PERSON_NAME]"
drag, startPoint x: 522, startPoint y: 261, endPoint x: 149, endPoint y: 261, distance: 373.3
click at [149, 261] on div "[PERSON_NAME] Podes continuar utilizando tu cuenta normalmente. Necesitamos Env…" at bounding box center [540, 275] width 883 height 139
paste textarea "necesitamos que por favor nos envíes documentación que respalde tus ingreso"
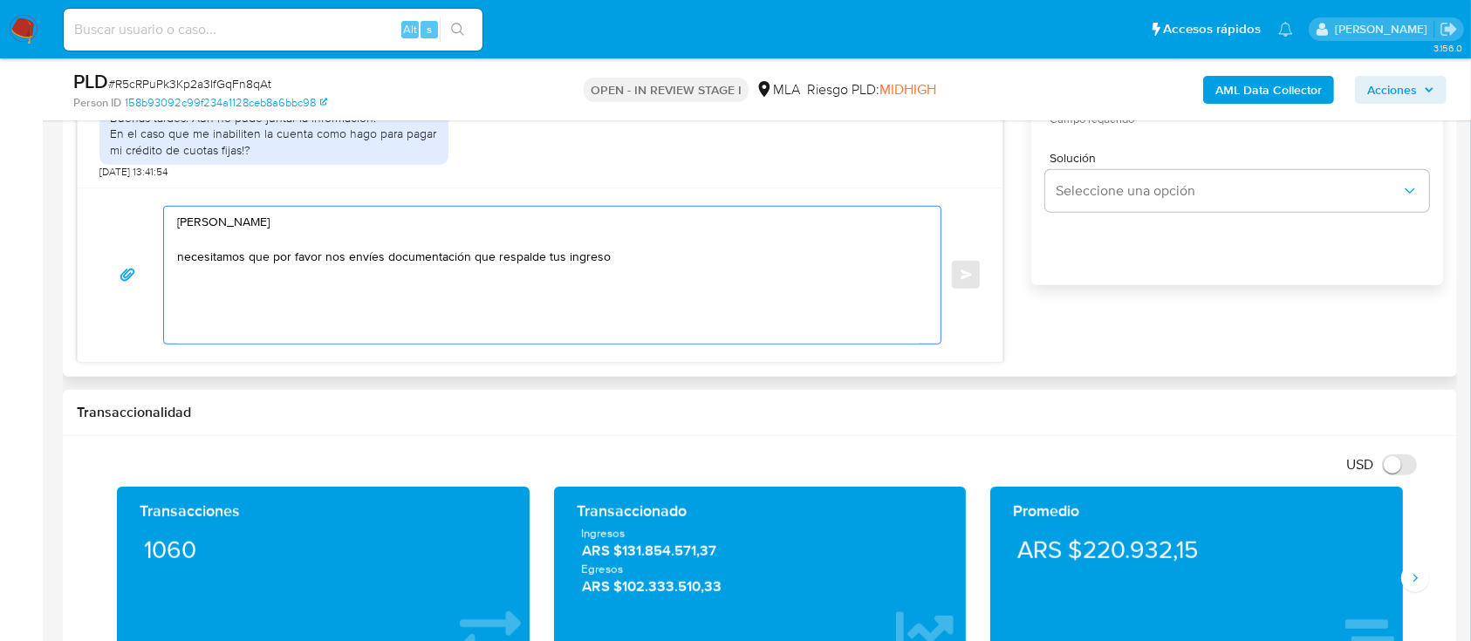
click at [183, 256] on textarea "[PERSON_NAME] necesitamos que por favor nos envíes documentación que respalde t…" at bounding box center [547, 275] width 741 height 137
click at [829, 263] on textarea "Hola Maria Fernanda Gonzalez Muchas gracias por tu respuesta. Necesitamos que p…" at bounding box center [547, 275] width 741 height 137
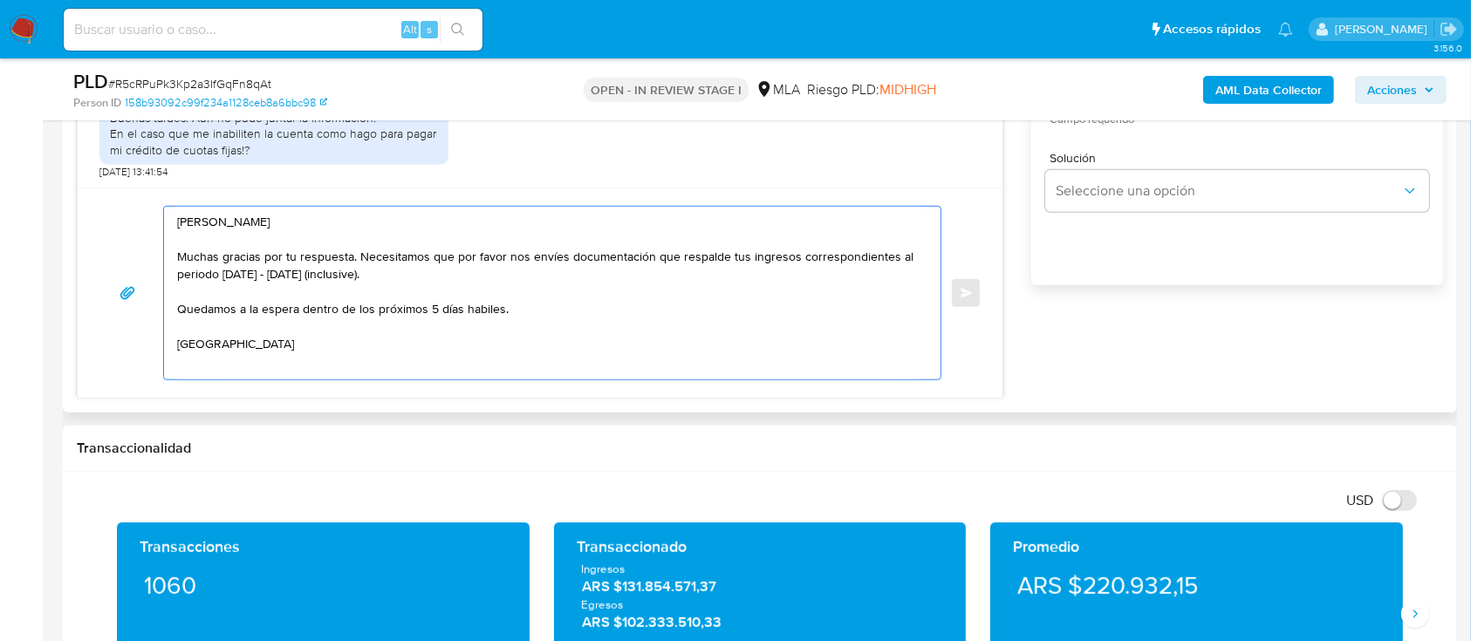
scroll to position [10, 0]
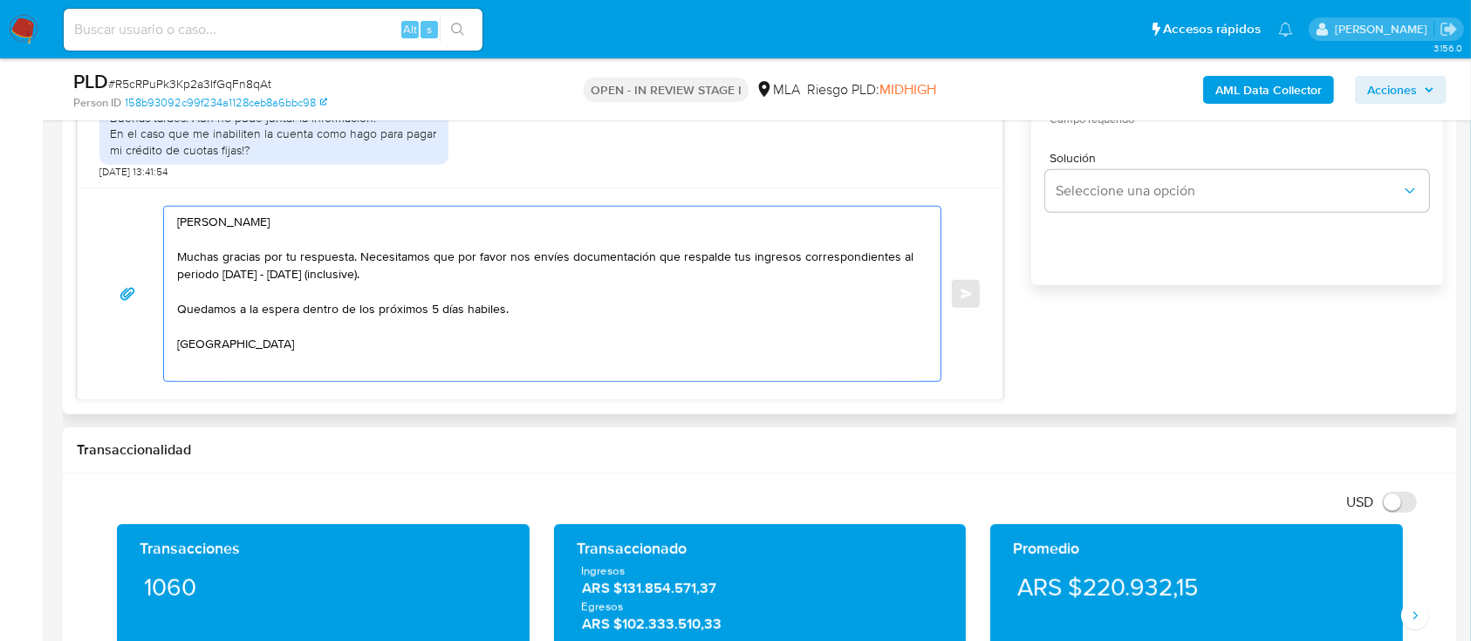
click at [546, 297] on textarea "Hola Maria Fernanda Gonzalez Muchas gracias por tu respuesta. Necesitamos que p…" at bounding box center [547, 294] width 741 height 174
click at [288, 341] on textarea "Hola Maria Fernanda Gonzalez Muchas gracias por tu respuesta. Necesitamos que p…" at bounding box center [547, 294] width 741 height 174
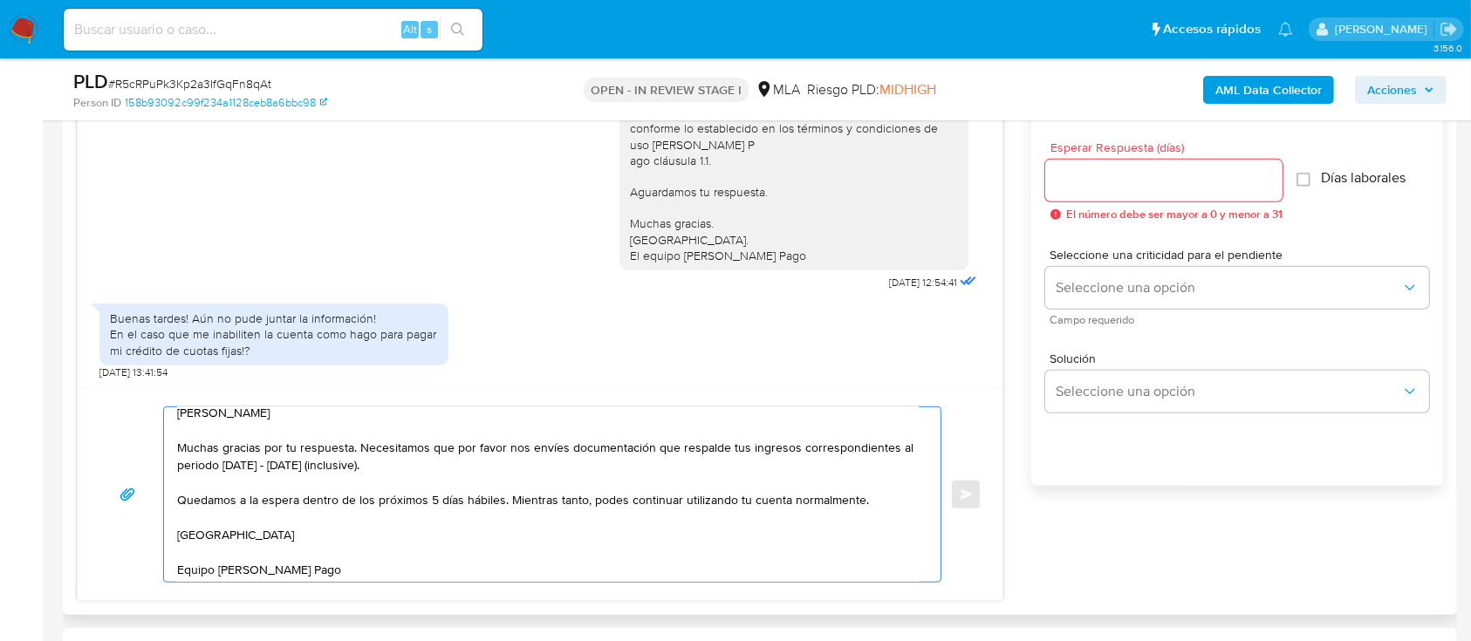
scroll to position [814, 0]
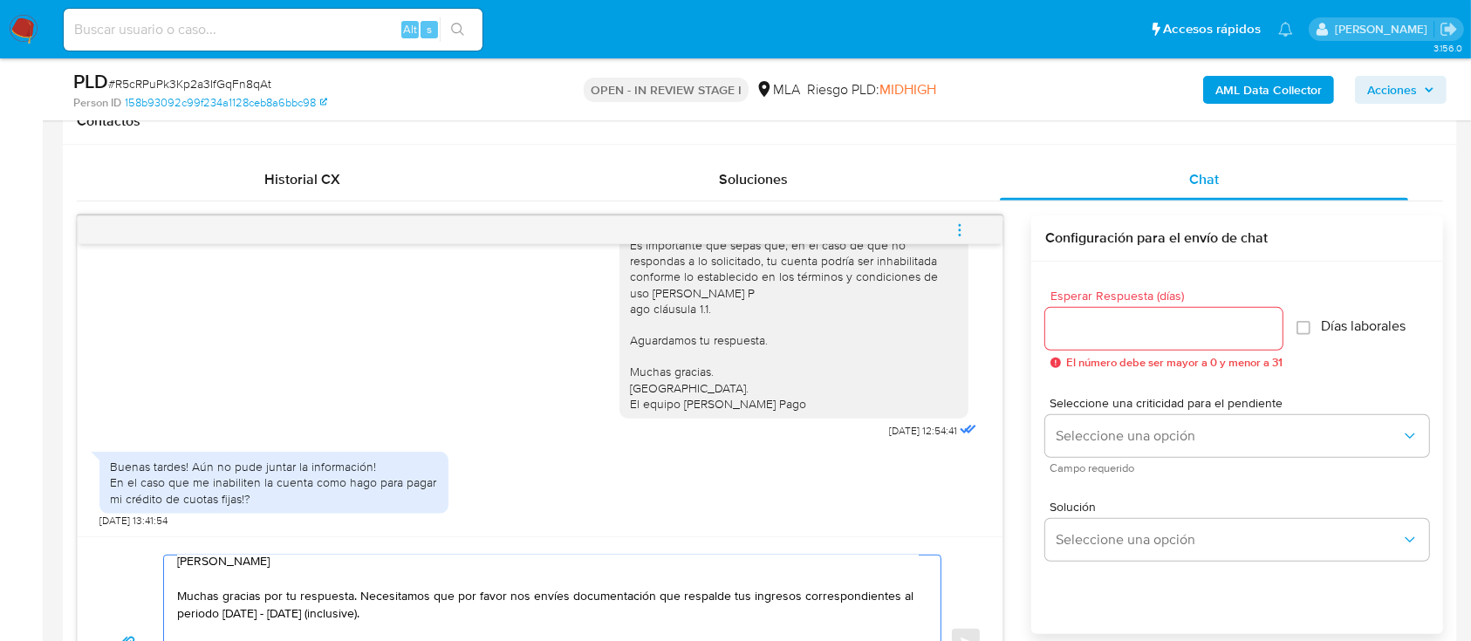
type textarea "Hola Maria Fernanda Gonzalez Muchas gracias por tu respuesta. Necesitamos que p…"
click at [1094, 327] on input "Esperar Respuesta (días)" at bounding box center [1163, 328] width 237 height 23
type input "3"
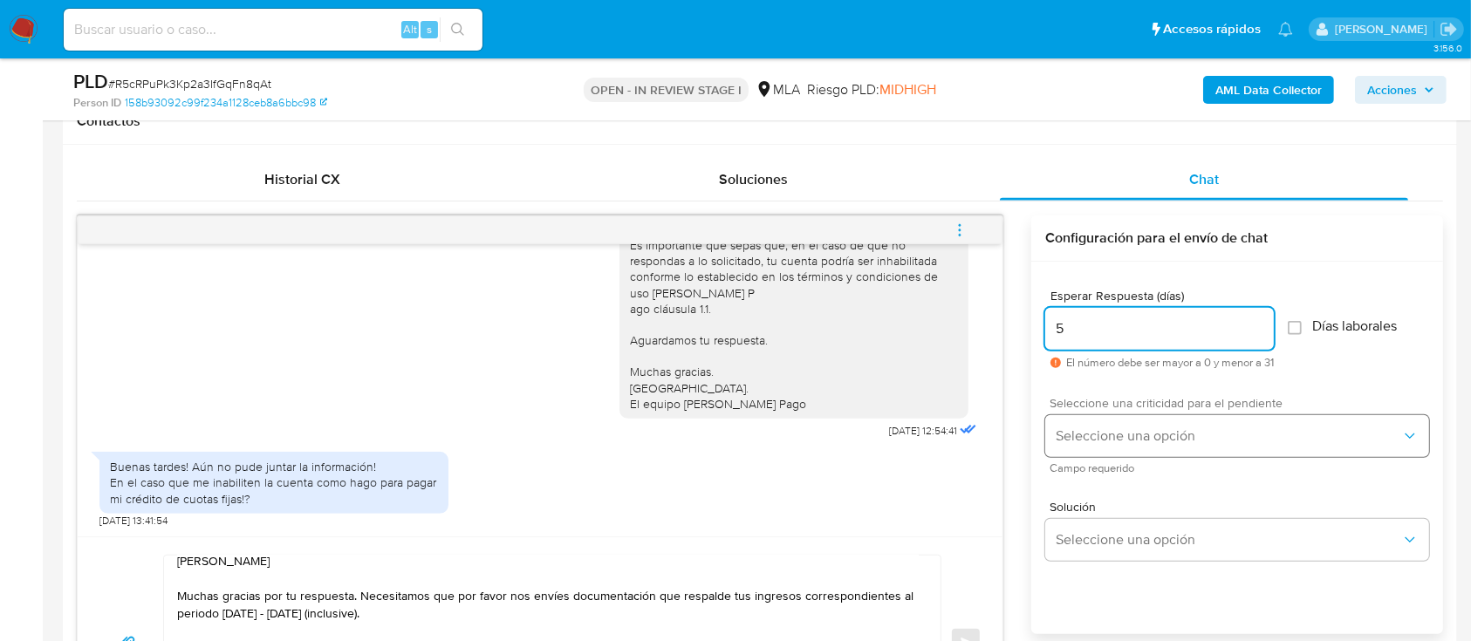
type input "5"
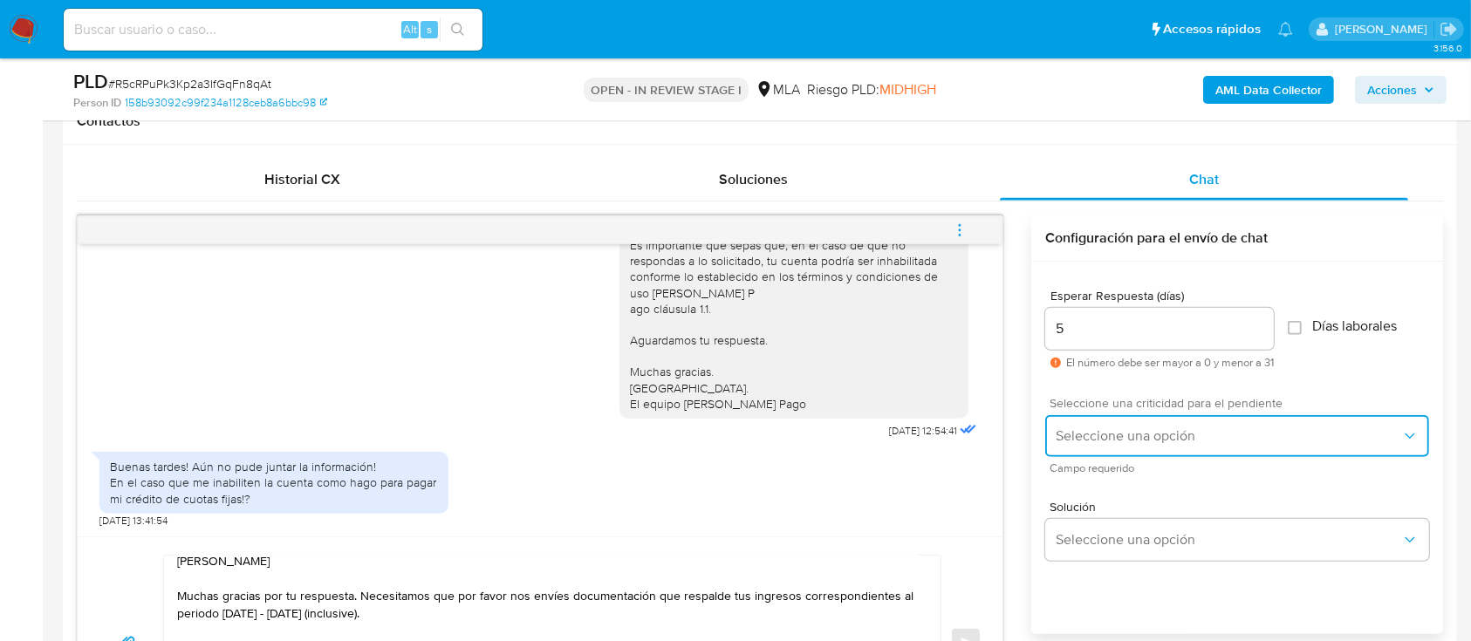
click at [1113, 443] on button "Seleccione una opción" at bounding box center [1237, 436] width 384 height 42
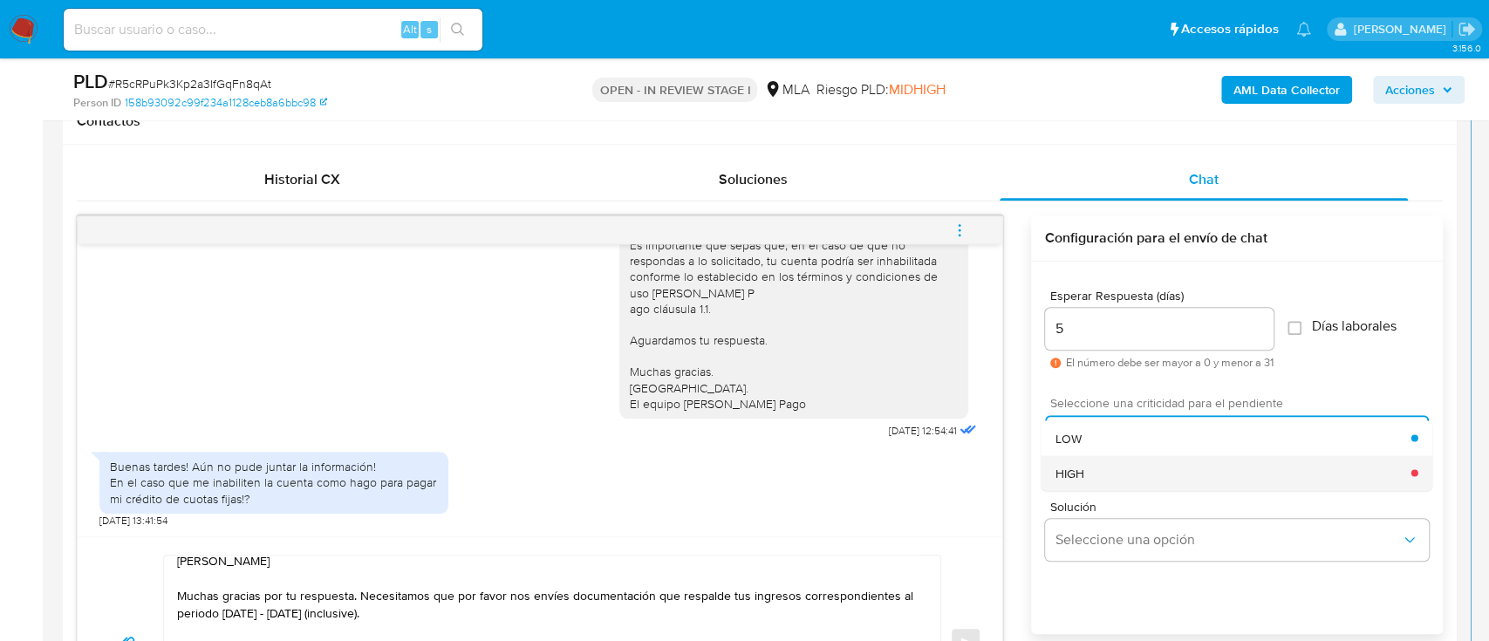
click at [1106, 463] on div "HIGH" at bounding box center [1233, 472] width 356 height 35
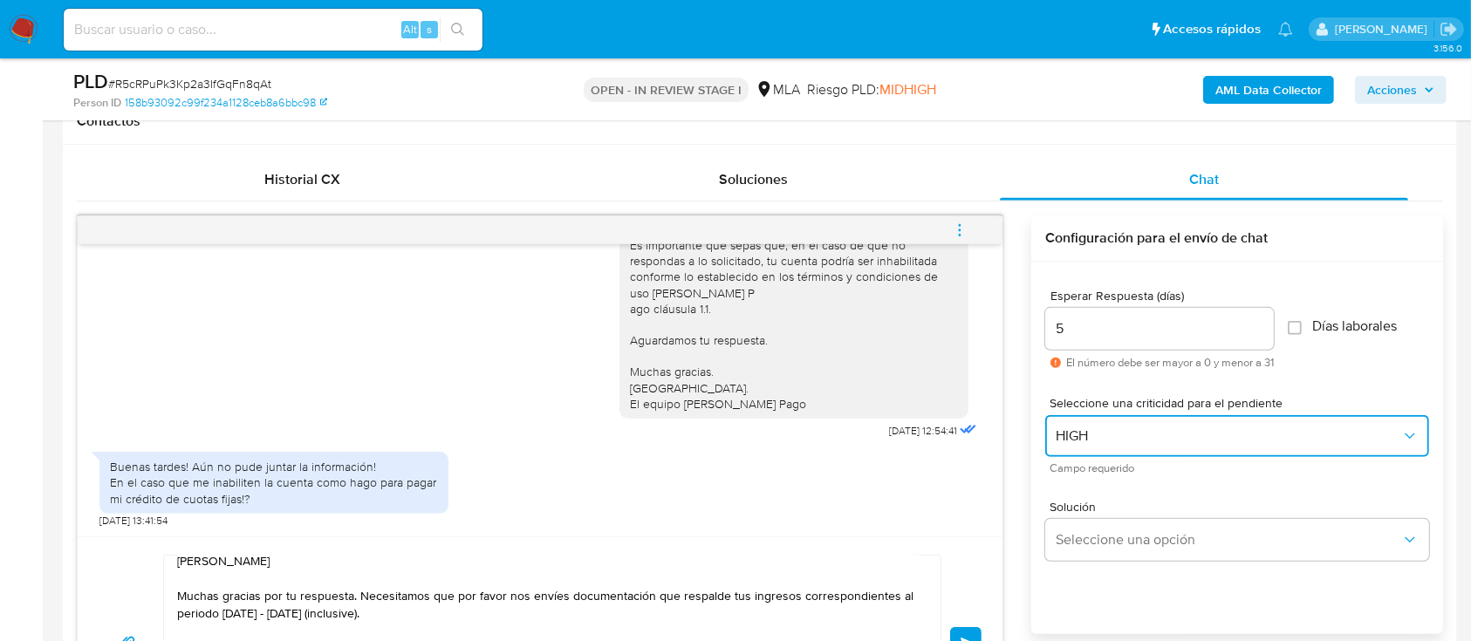
scroll to position [930, 0]
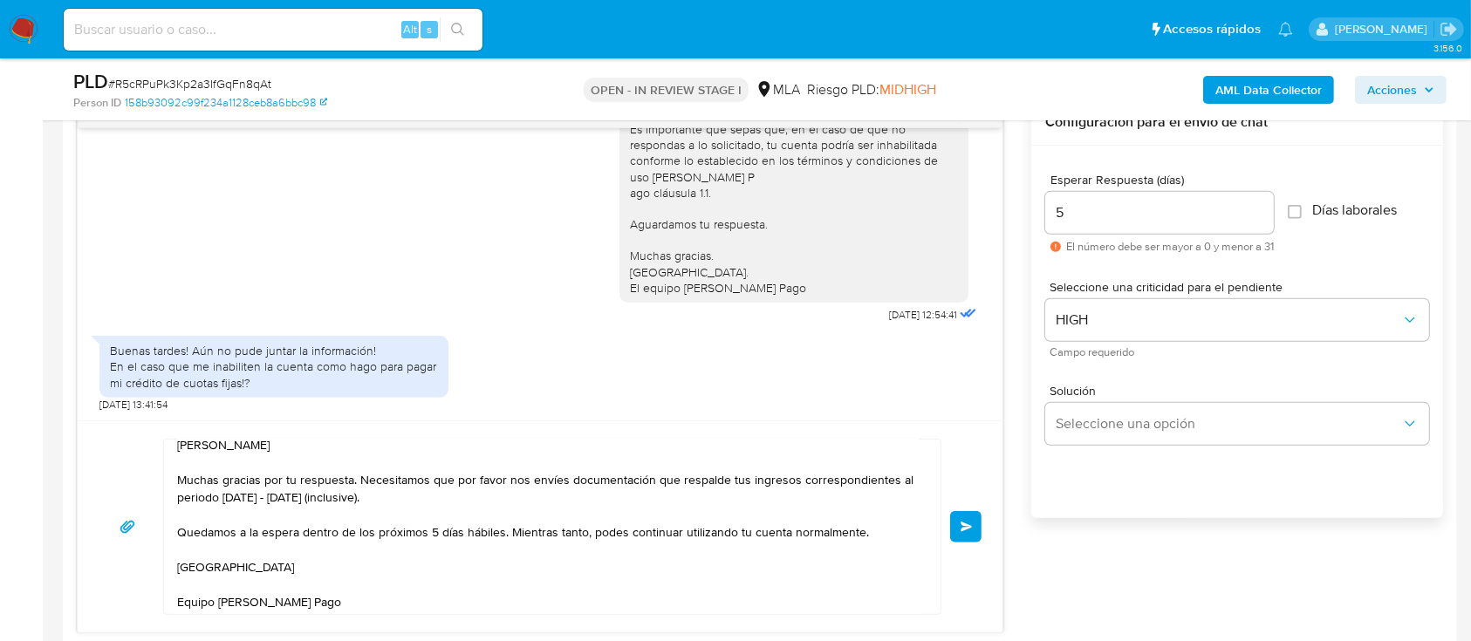
click at [973, 529] on button "Enviar" at bounding box center [965, 526] width 31 height 31
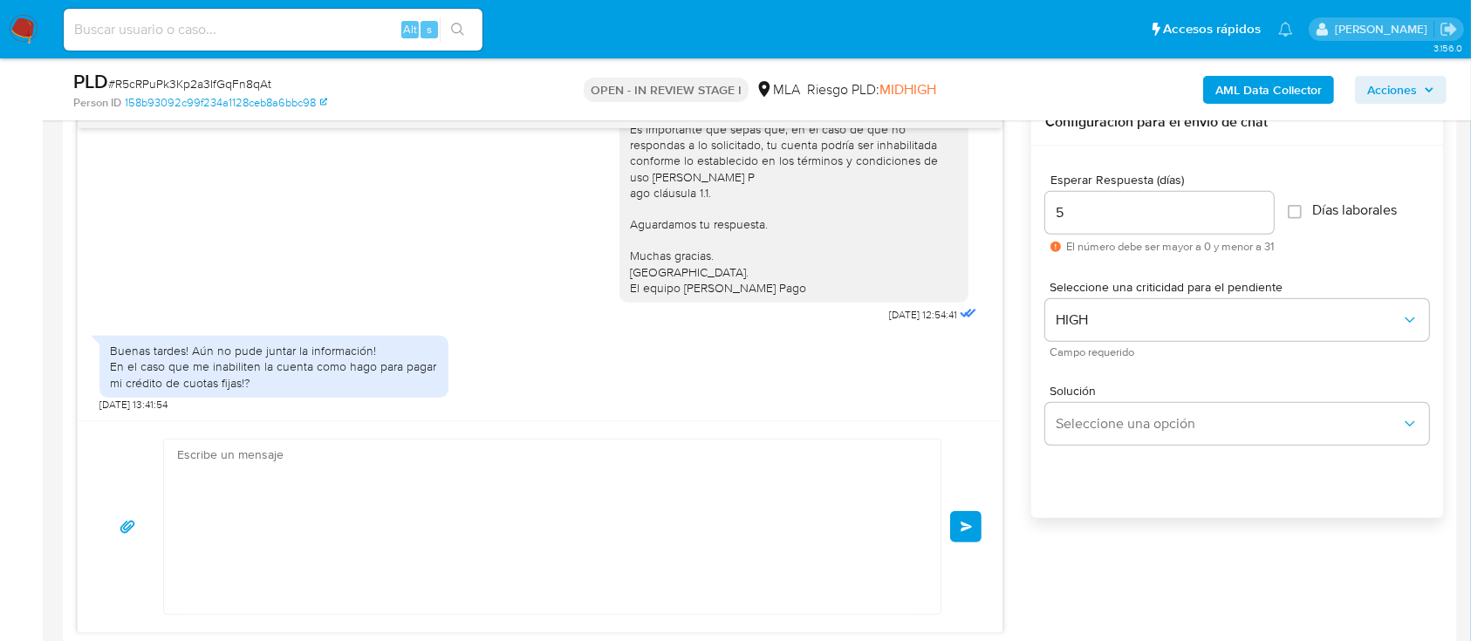
scroll to position [1437, 0]
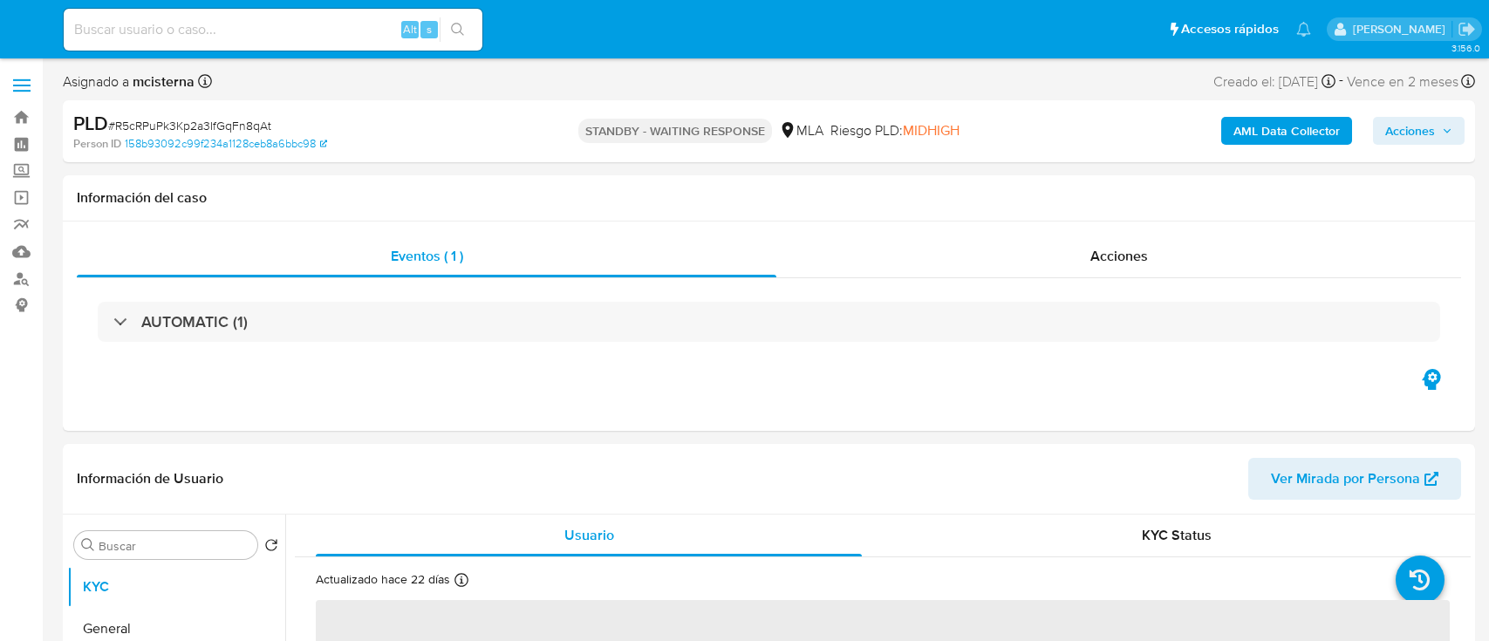
select select "10"
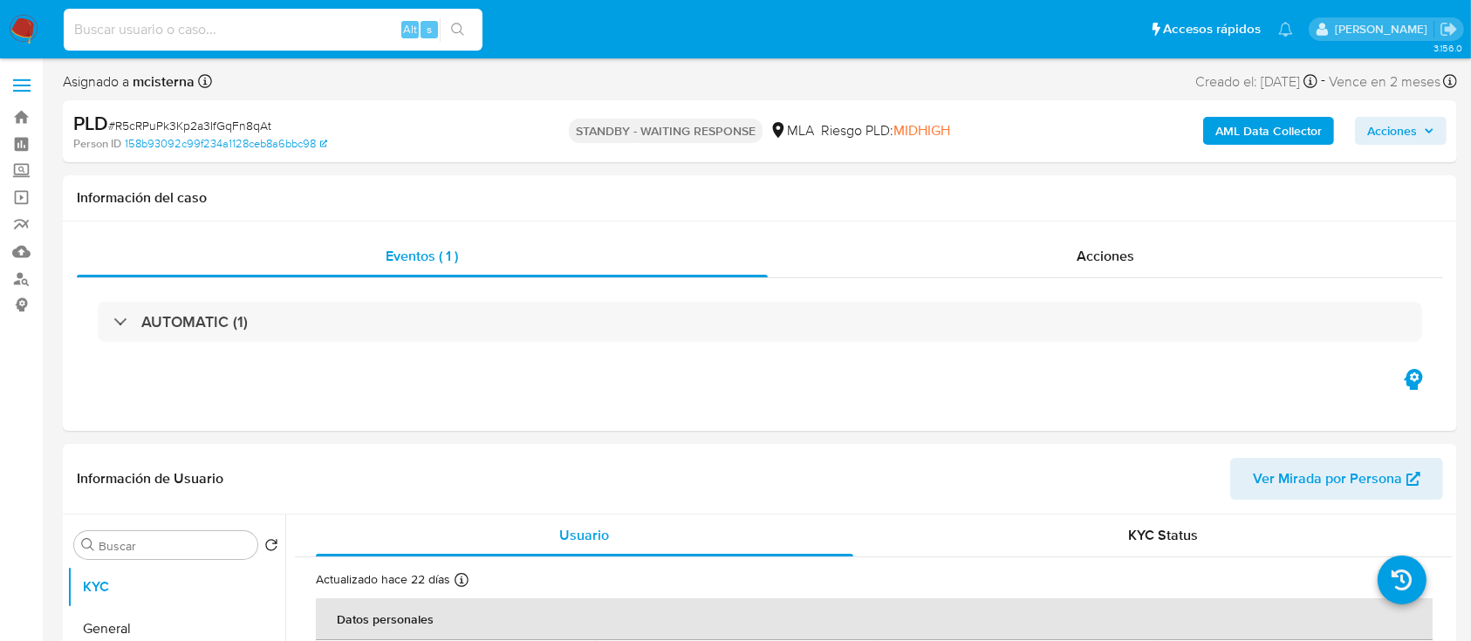
click at [335, 22] on input at bounding box center [273, 29] width 419 height 23
paste input "69549413"
type input "69549413"
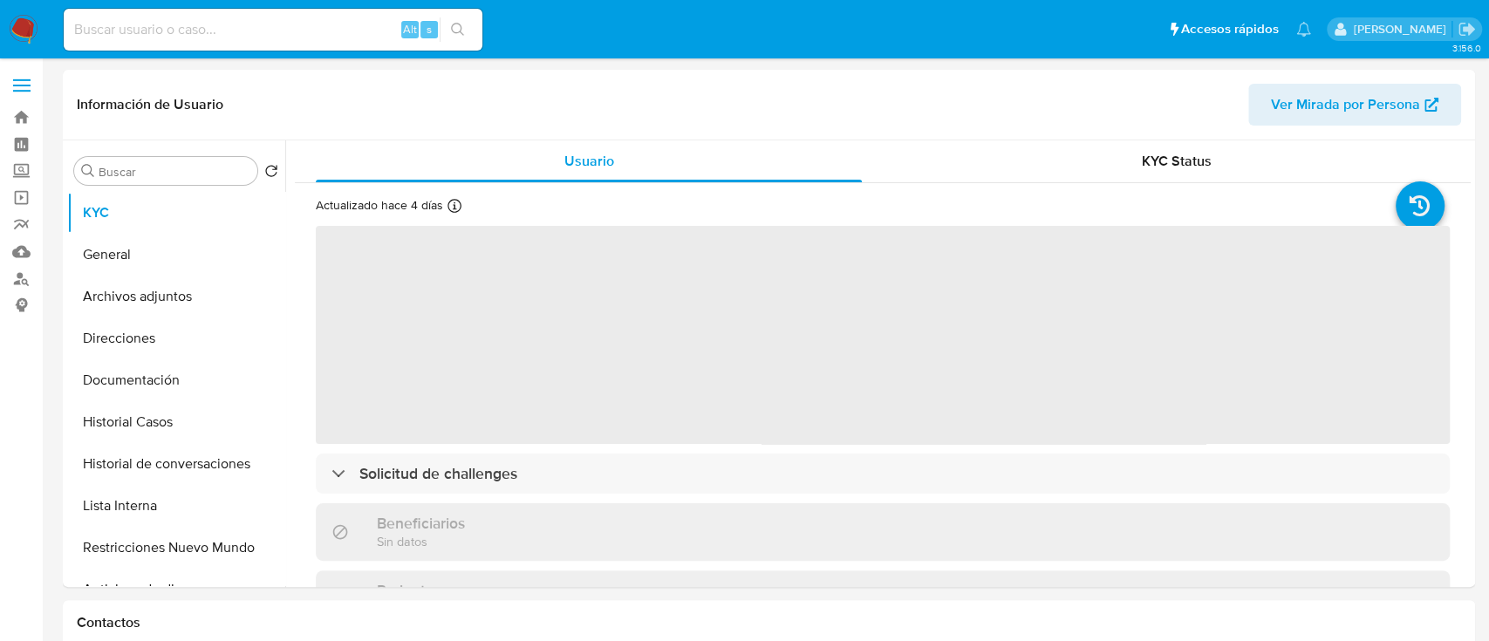
select select "10"
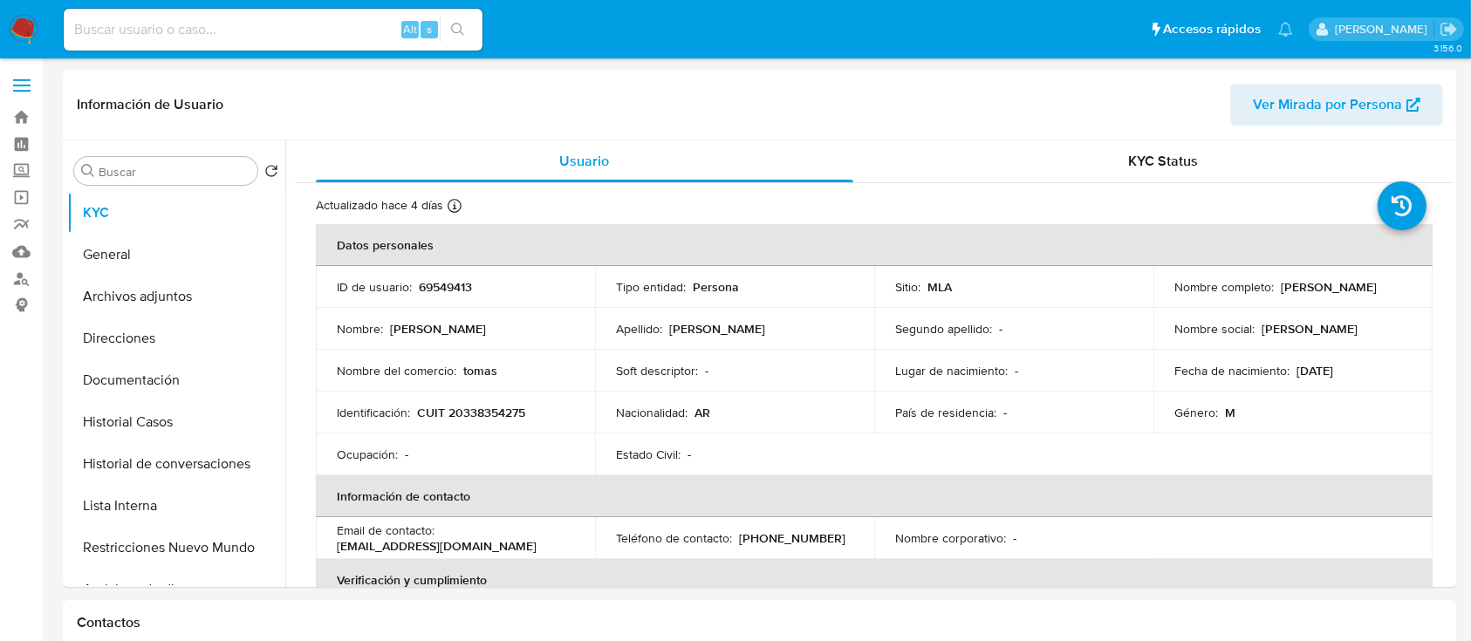
click at [340, 29] on input at bounding box center [273, 29] width 419 height 23
paste input "69549413"
type input "69549413"
click at [491, 408] on p "CUIT 20338354275" at bounding box center [471, 413] width 108 height 16
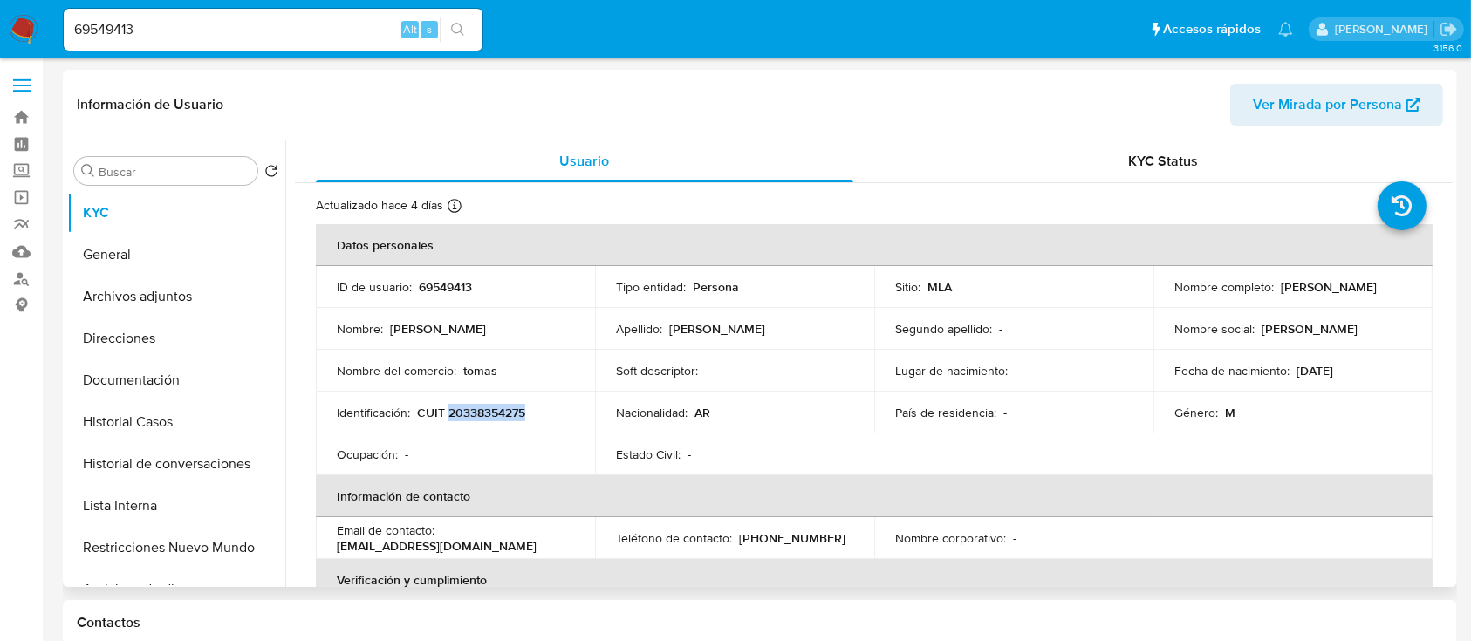
copy p "20338354275"
click at [147, 432] on button "Historial Casos" at bounding box center [169, 422] width 204 height 42
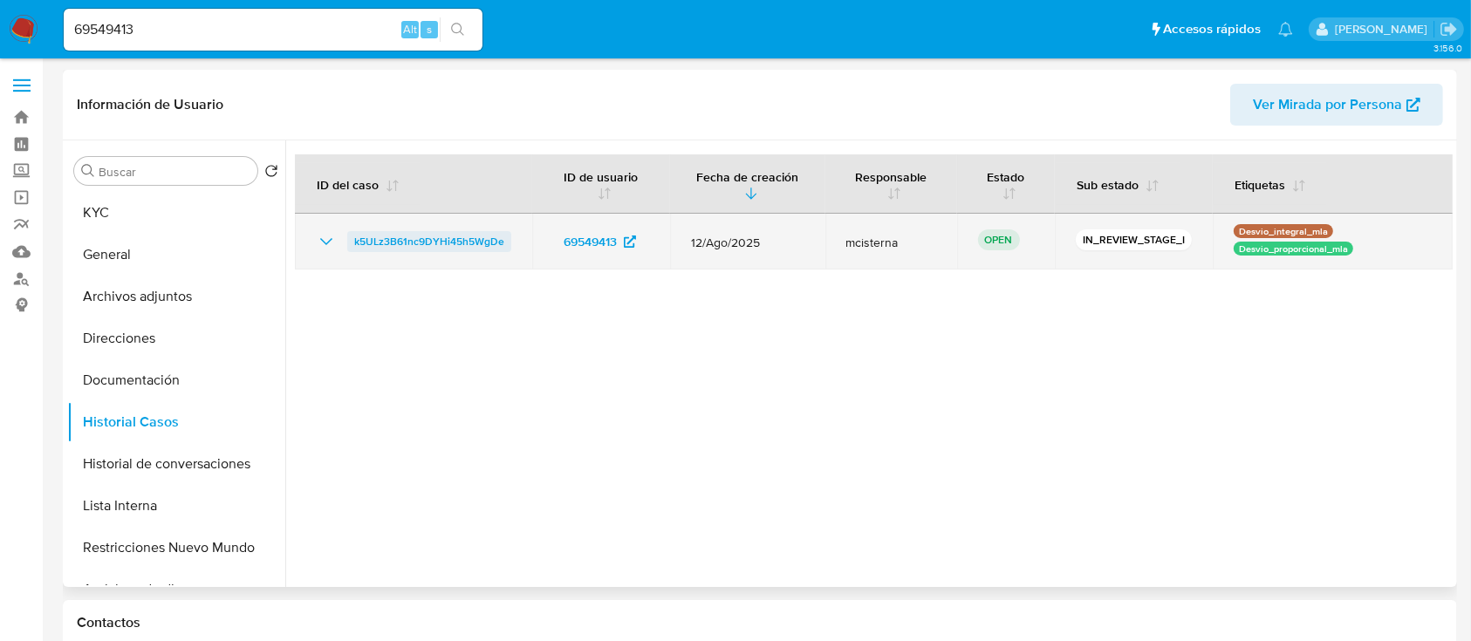
click at [383, 245] on span "k5ULz3B61nc9DYHi45h5WgDe" at bounding box center [429, 241] width 150 height 21
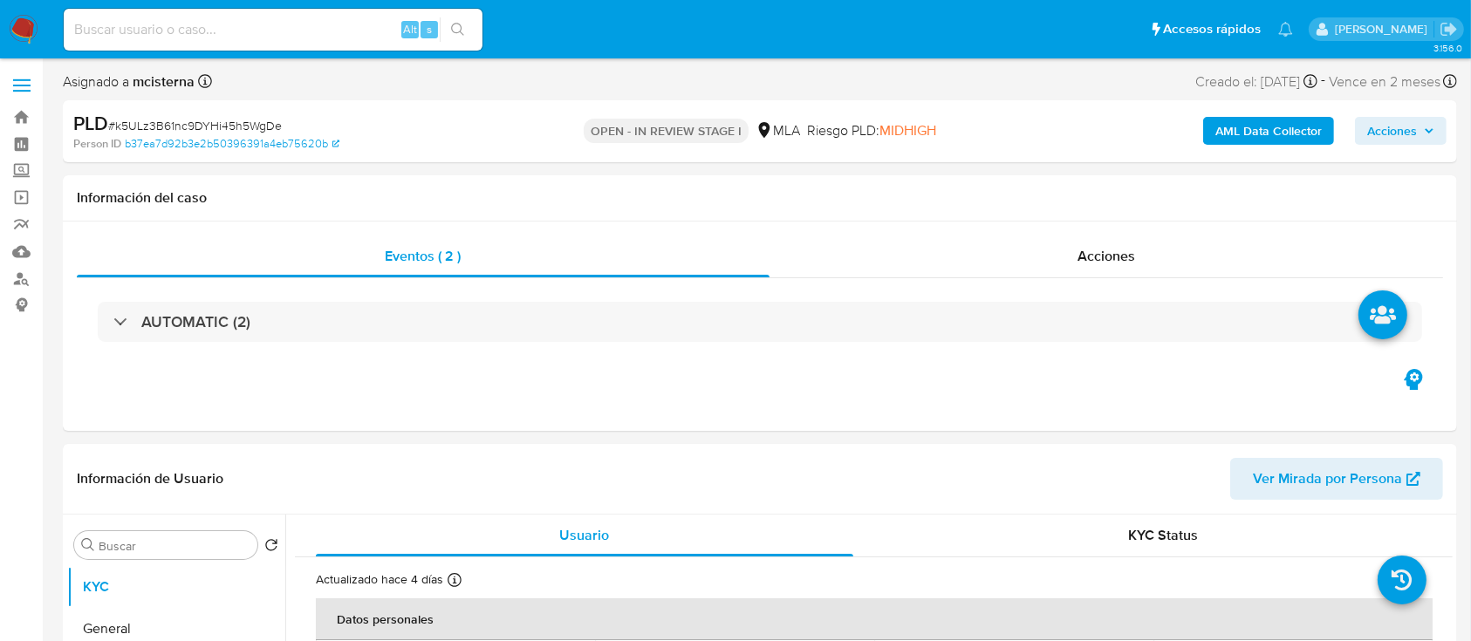
select select "10"
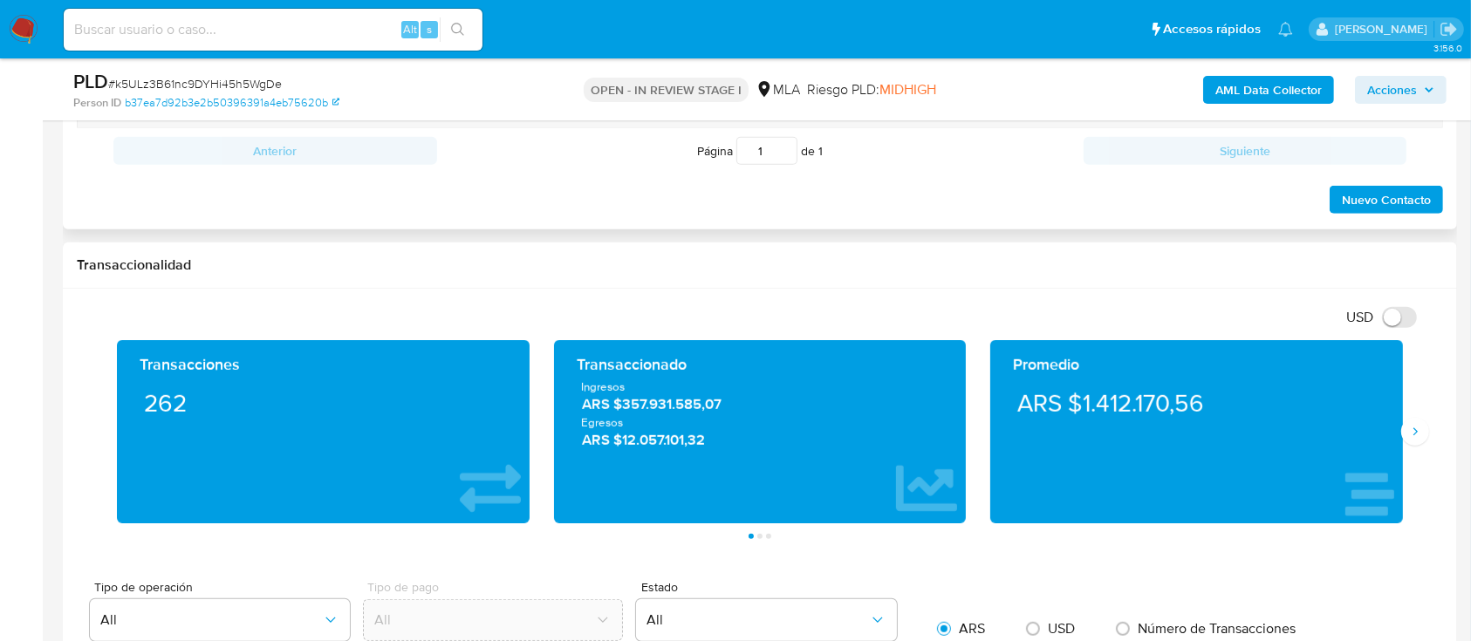
scroll to position [814, 0]
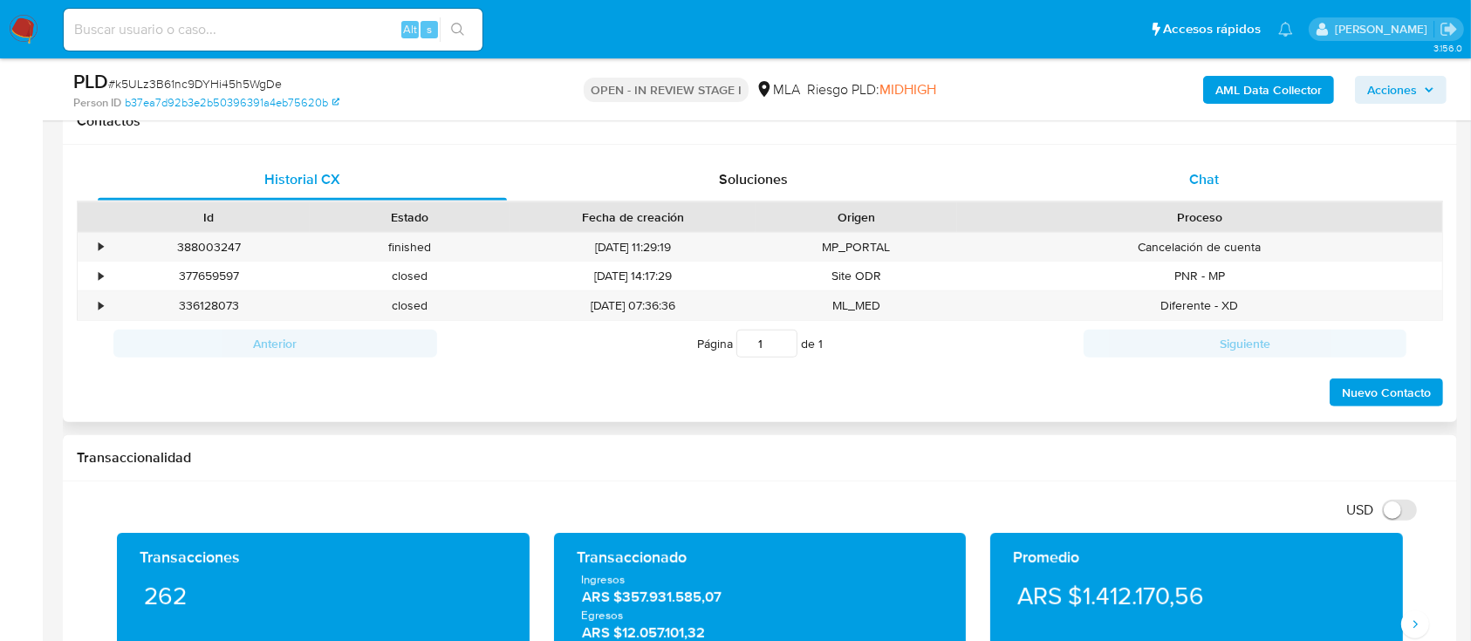
click at [1221, 164] on div "Chat" at bounding box center [1204, 180] width 409 height 42
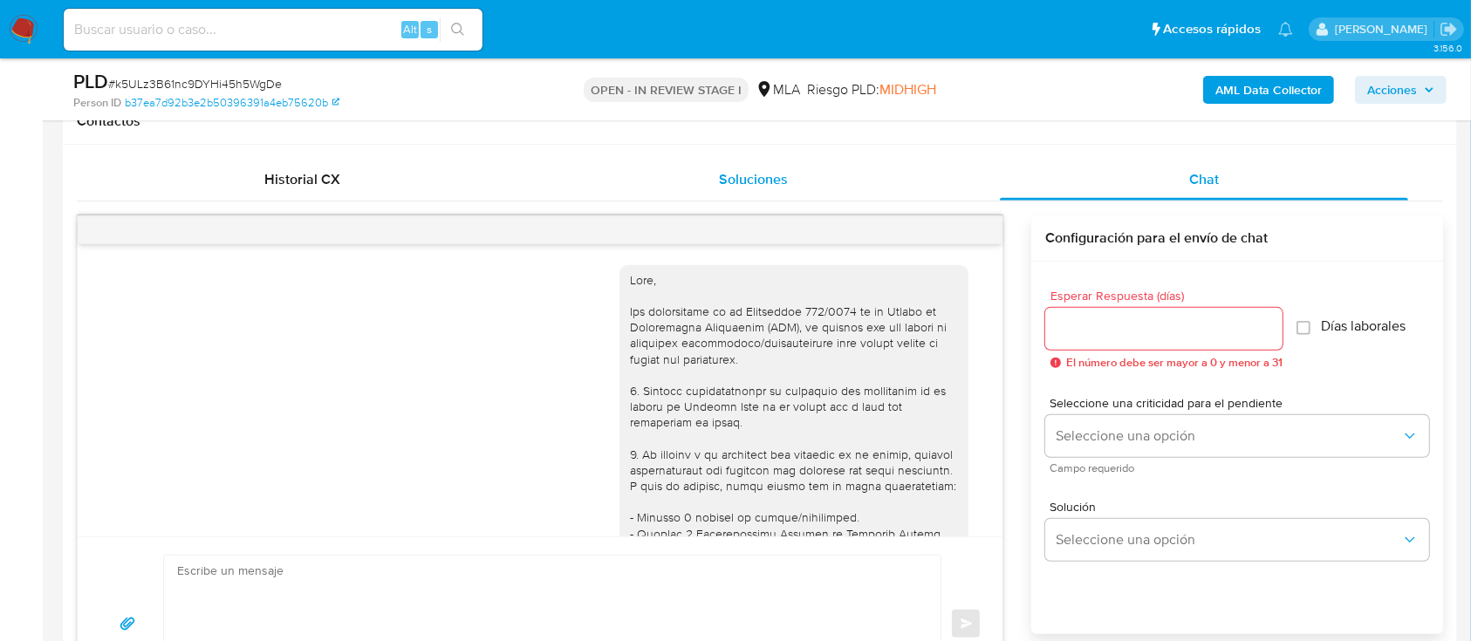
scroll to position [958, 0]
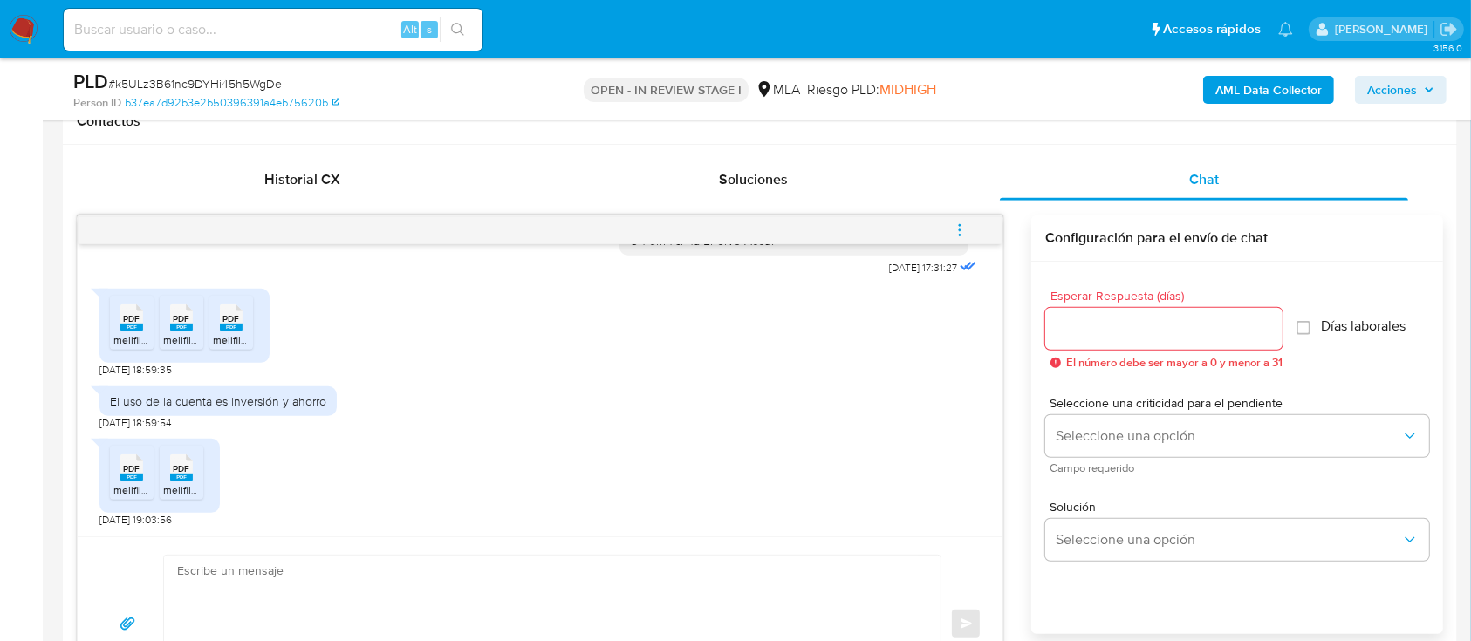
click at [402, 593] on textarea at bounding box center [547, 624] width 741 height 137
paste textarea "Hola Muchas gracias por tu respuesta. Confirmamos recepción de la documentación…"
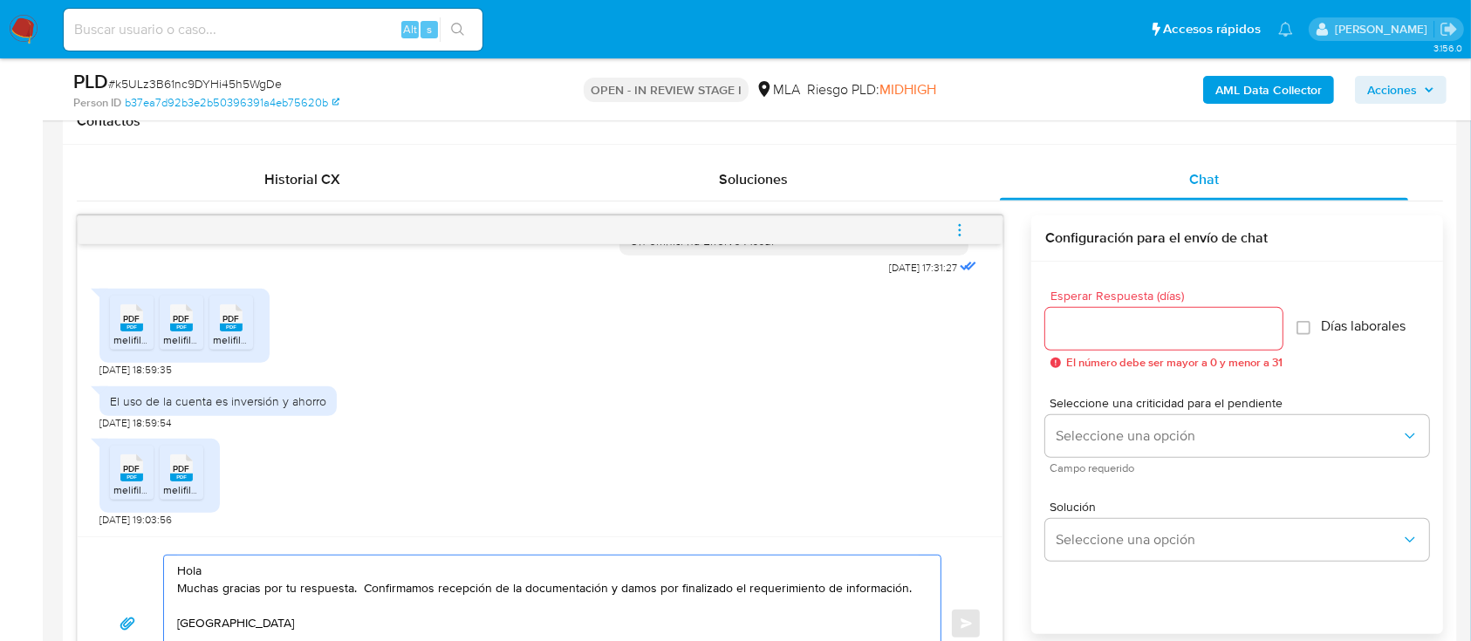
scroll to position [858, 0]
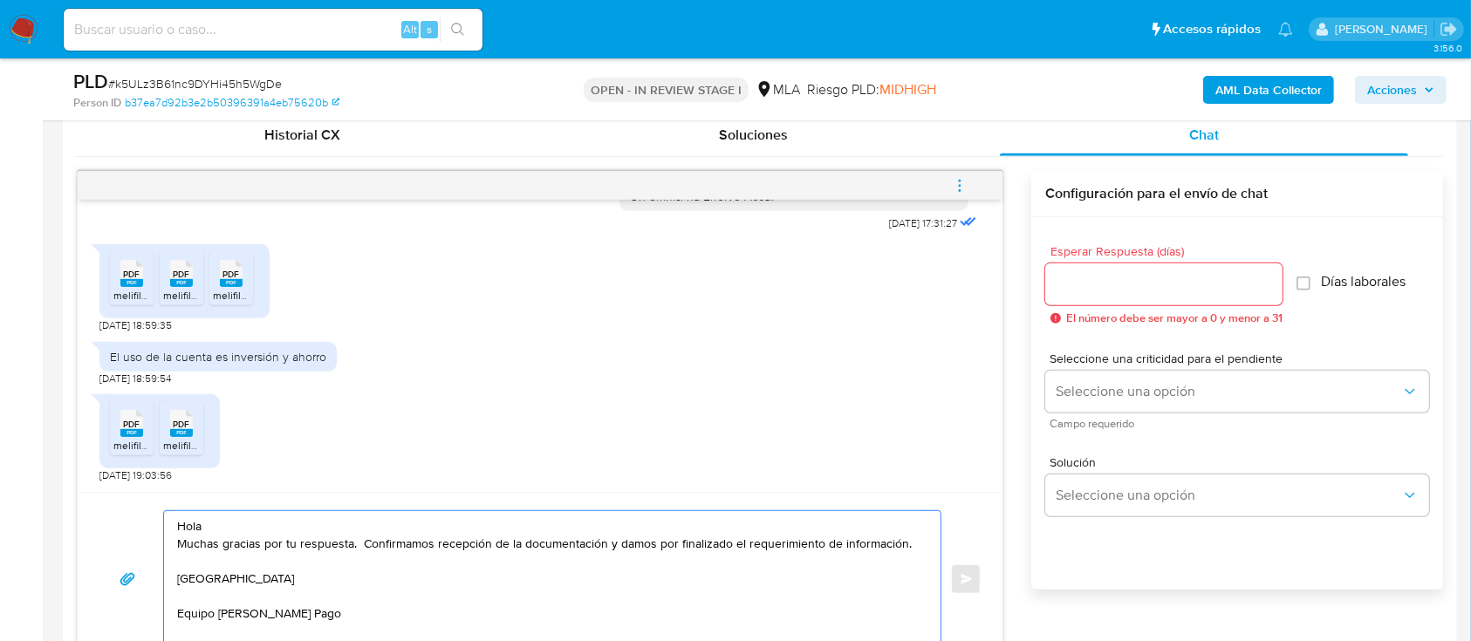
click at [395, 514] on textarea "Hola Muchas gracias por tu respuesta. Confirmamos recepción de la documentación…" at bounding box center [547, 579] width 741 height 137
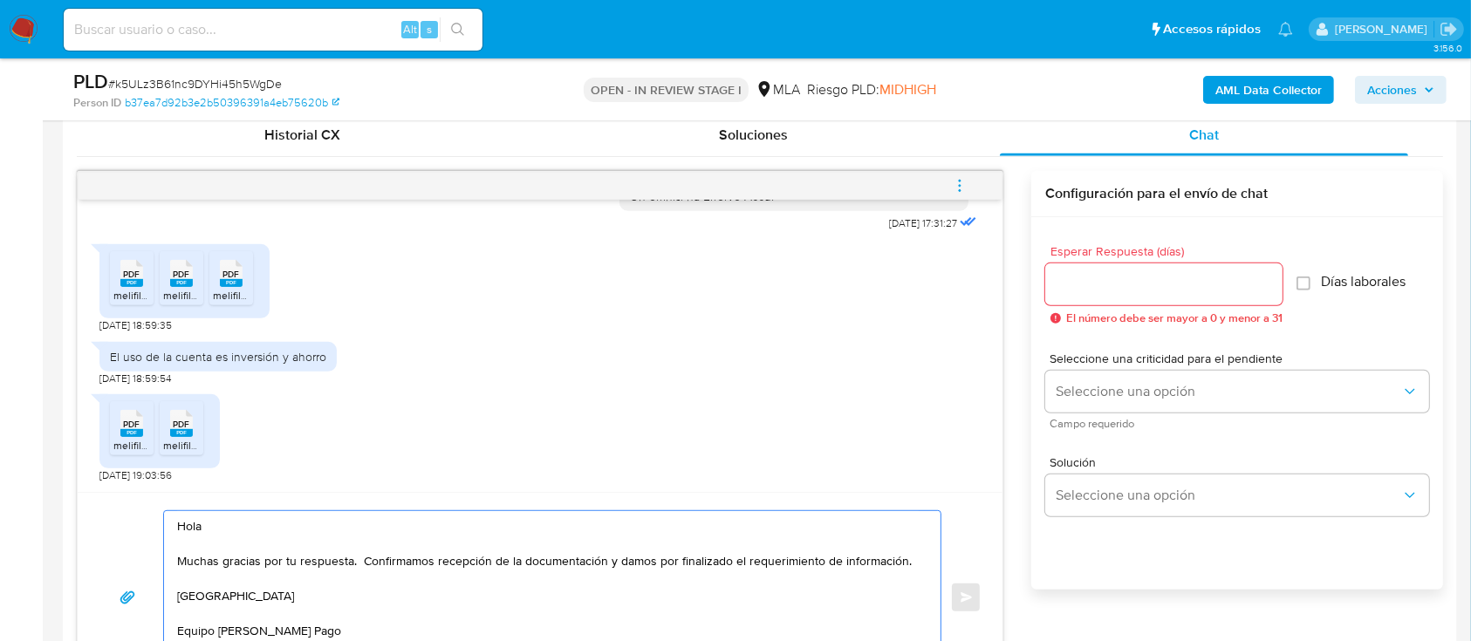
type textarea "Hola Muchas gracias por tu respuesta. Confirmamos recepción de la documentación…"
click at [1075, 275] on input "Esperar Respuesta (días)" at bounding box center [1163, 284] width 237 height 23
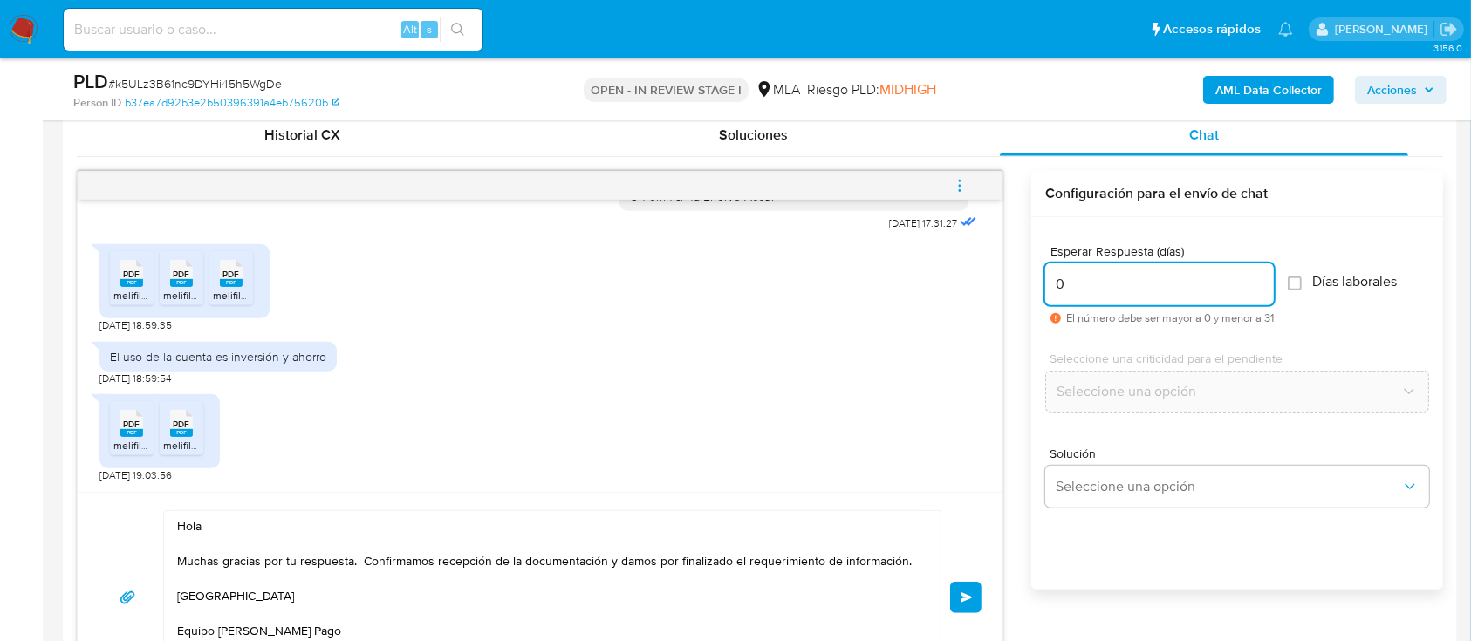
type input "0"
click at [949, 588] on div "Hola Muchas gracias por tu respuesta. Confirmamos recepción de la documentación…" at bounding box center [540, 597] width 883 height 174
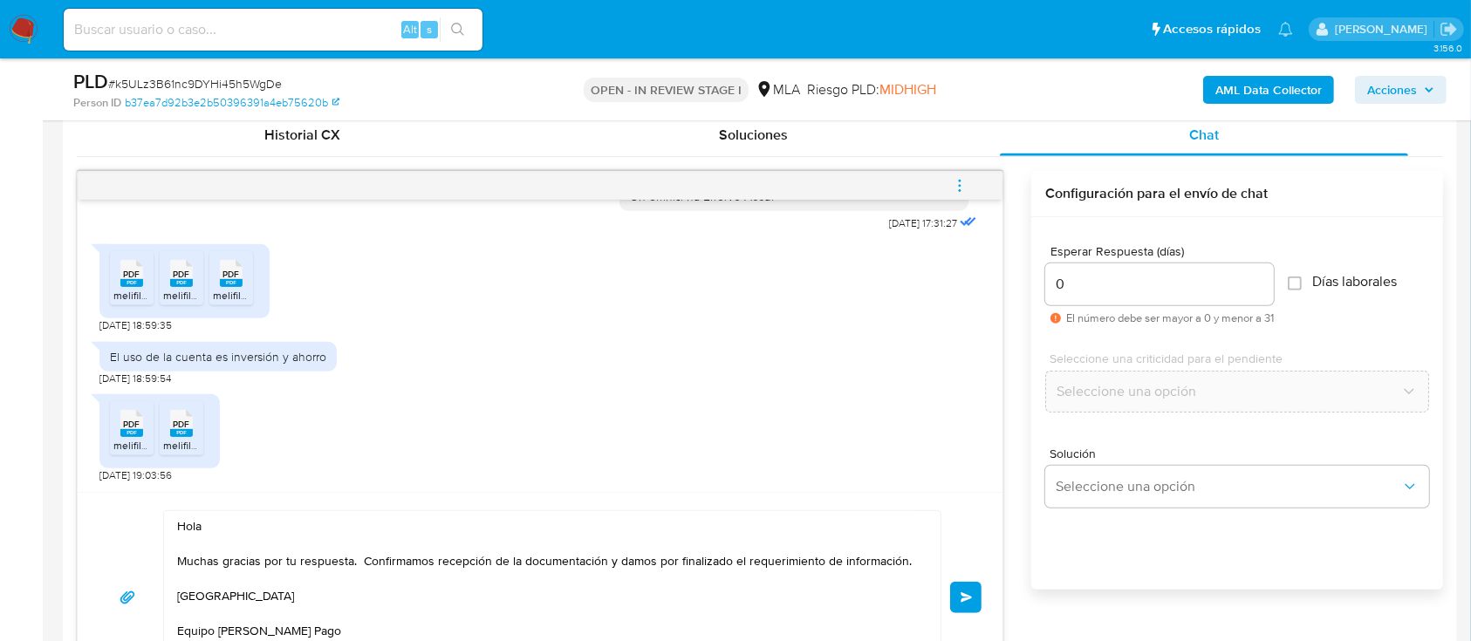
click at [995, 597] on div "Hola Muchas gracias por tu respuesta. Confirmamos recepción de la documentación…" at bounding box center [540, 597] width 925 height 210
click at [973, 600] on button "Enviar" at bounding box center [965, 597] width 31 height 31
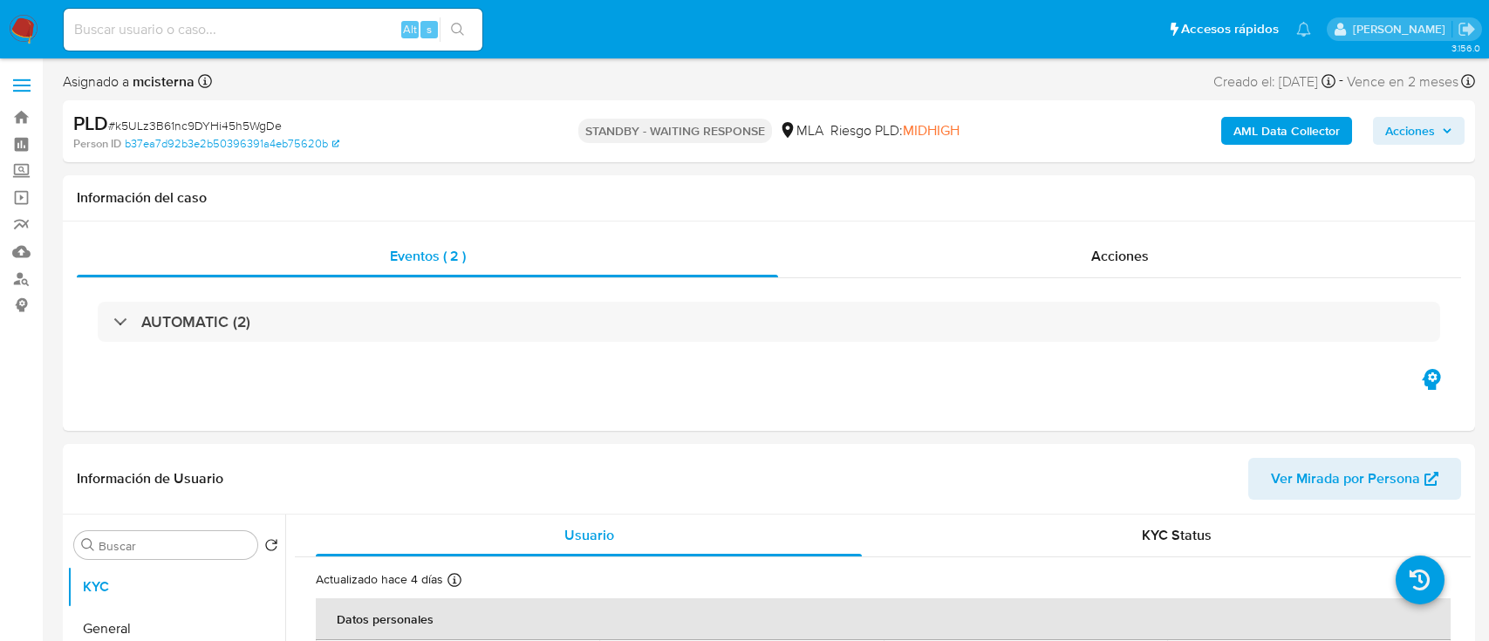
select select "10"
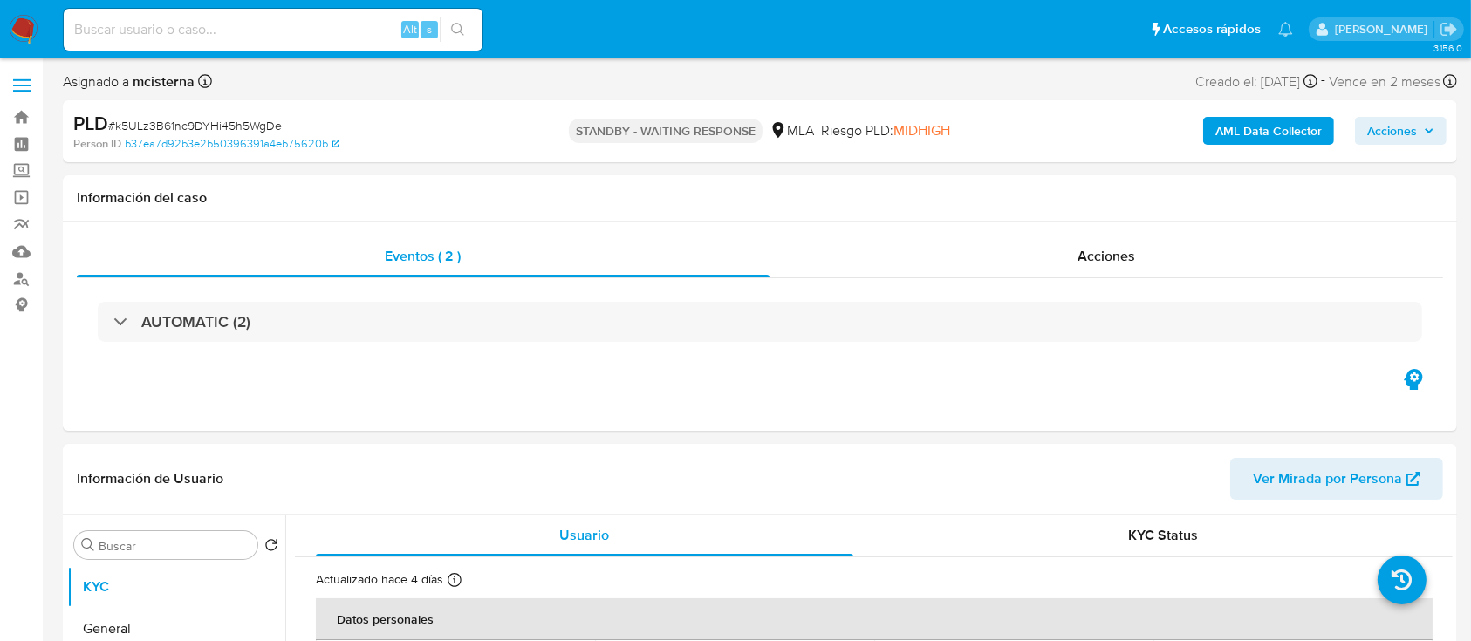
click at [363, 40] on div "Alt s" at bounding box center [273, 30] width 419 height 42
click at [359, 33] on input at bounding box center [273, 29] width 419 height 23
paste input "78417395"
type input "78417395"
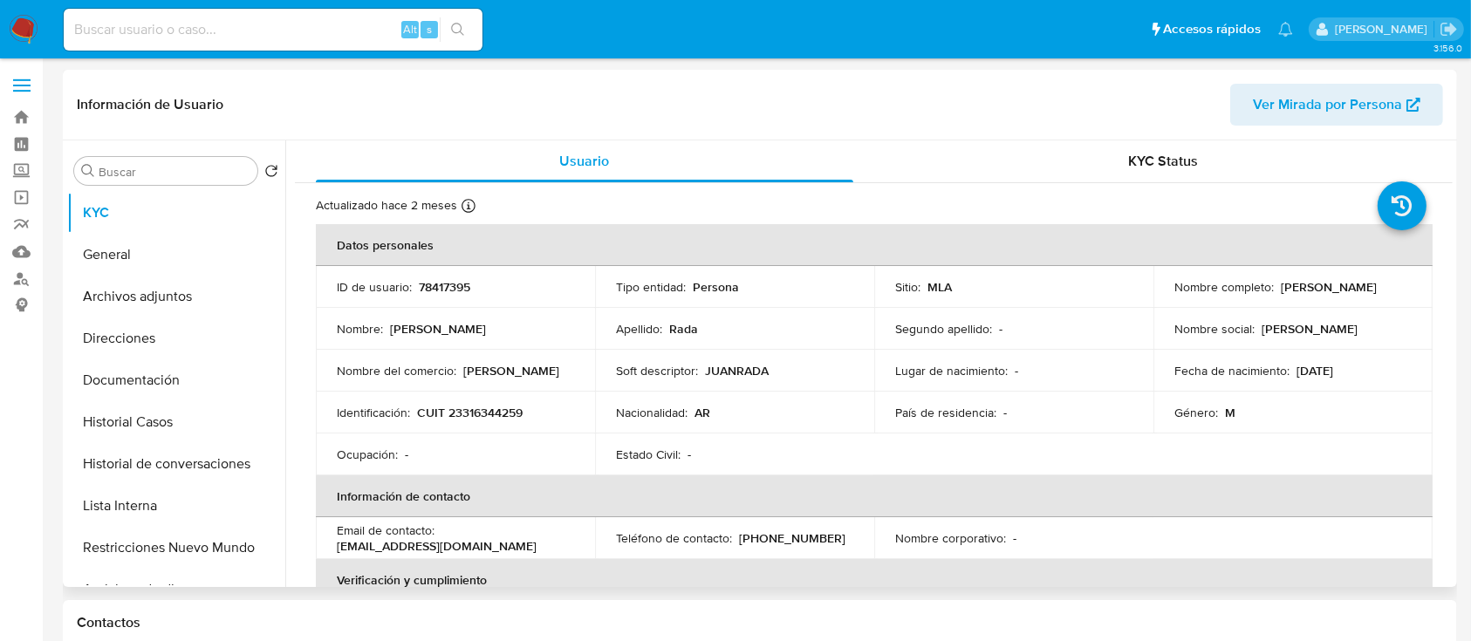
click at [509, 406] on p "CUIT 23316344259" at bounding box center [470, 413] width 106 height 16
select select "10"
click at [509, 406] on p "CUIT 23316344259" at bounding box center [470, 413] width 106 height 16
copy p "23316344259"
click at [153, 381] on button "Documentación" at bounding box center [169, 380] width 204 height 42
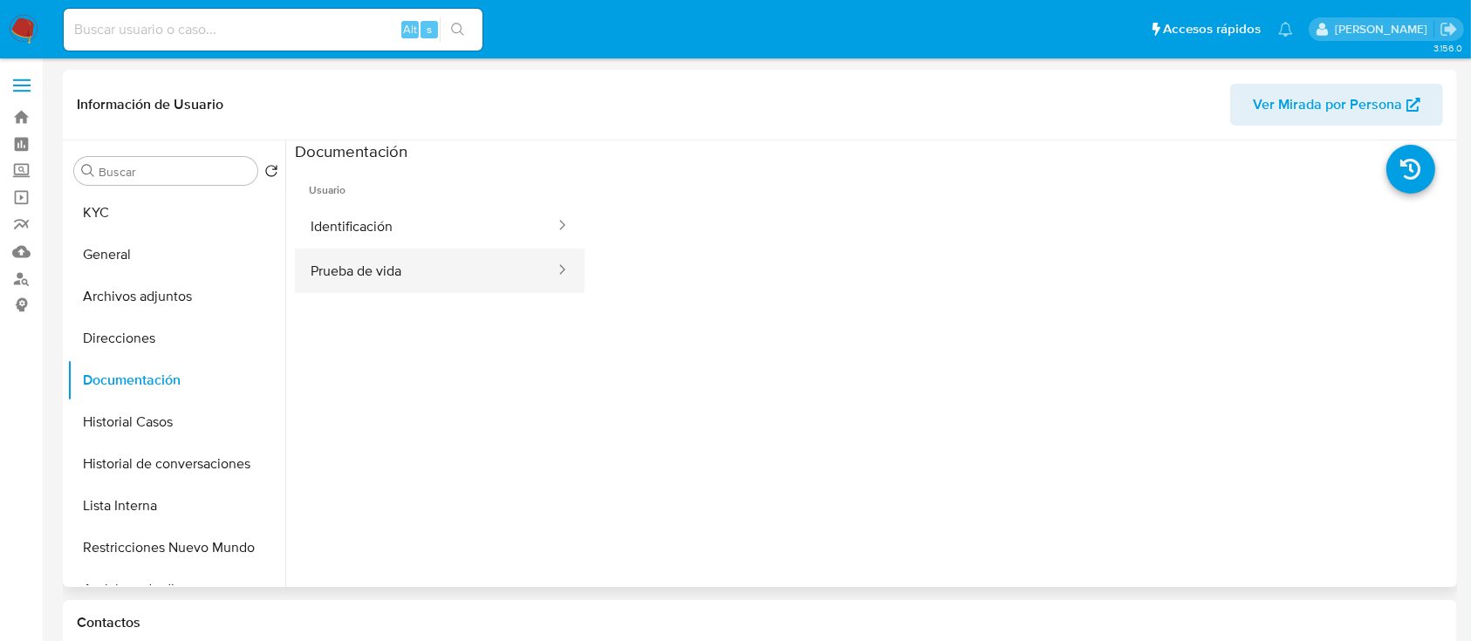
click at [447, 266] on button "Prueba de vida" at bounding box center [426, 271] width 262 height 44
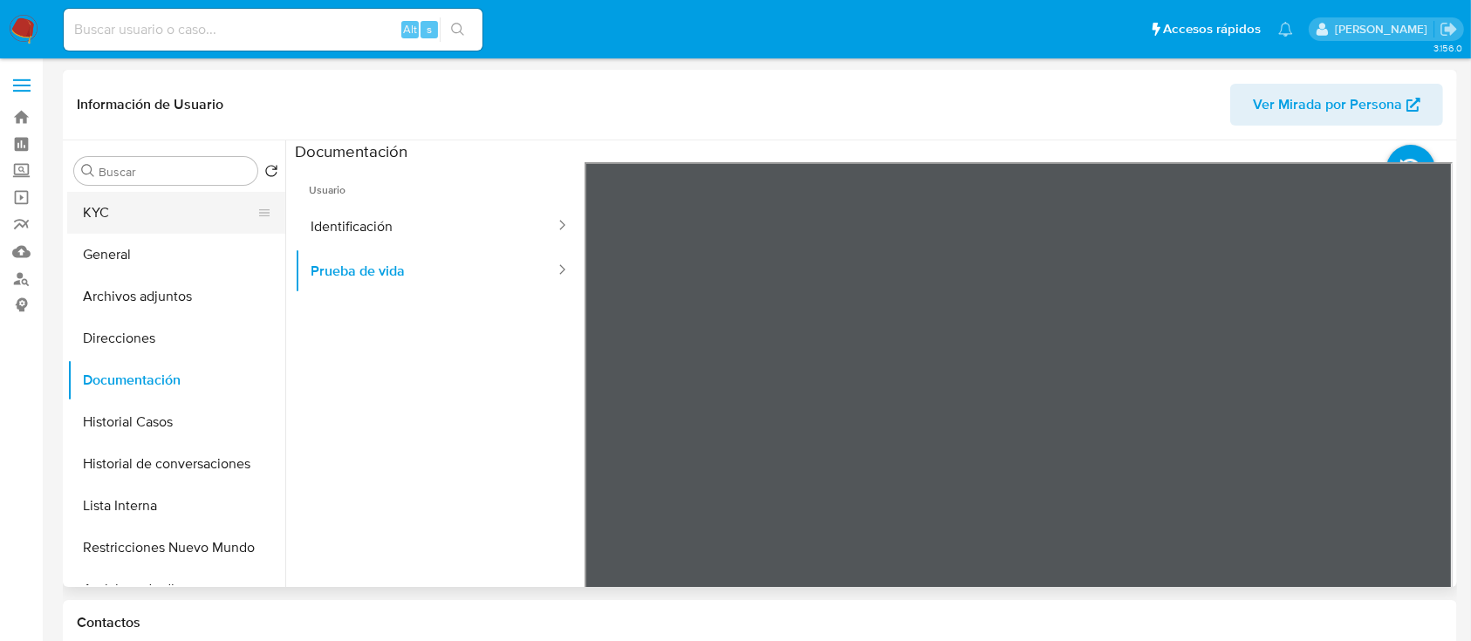
click at [126, 219] on button "KYC" at bounding box center [169, 213] width 204 height 42
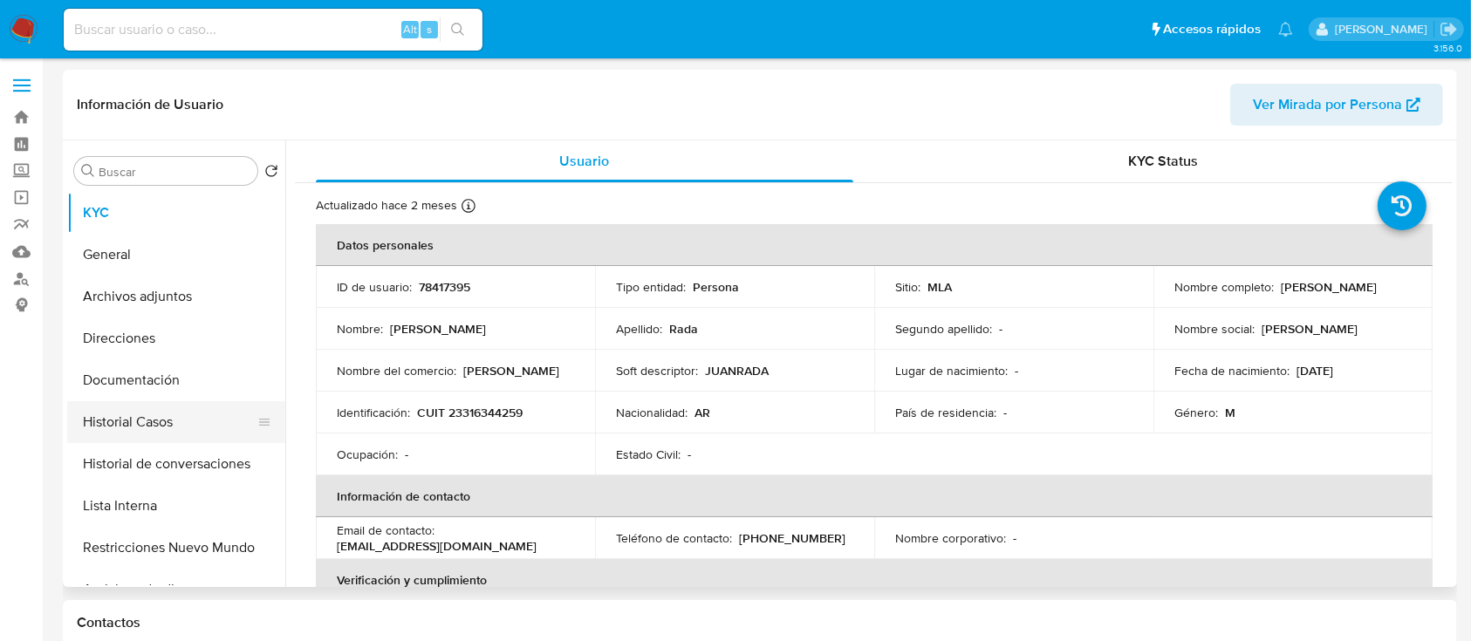
click at [192, 428] on button "Historial Casos" at bounding box center [169, 422] width 204 height 42
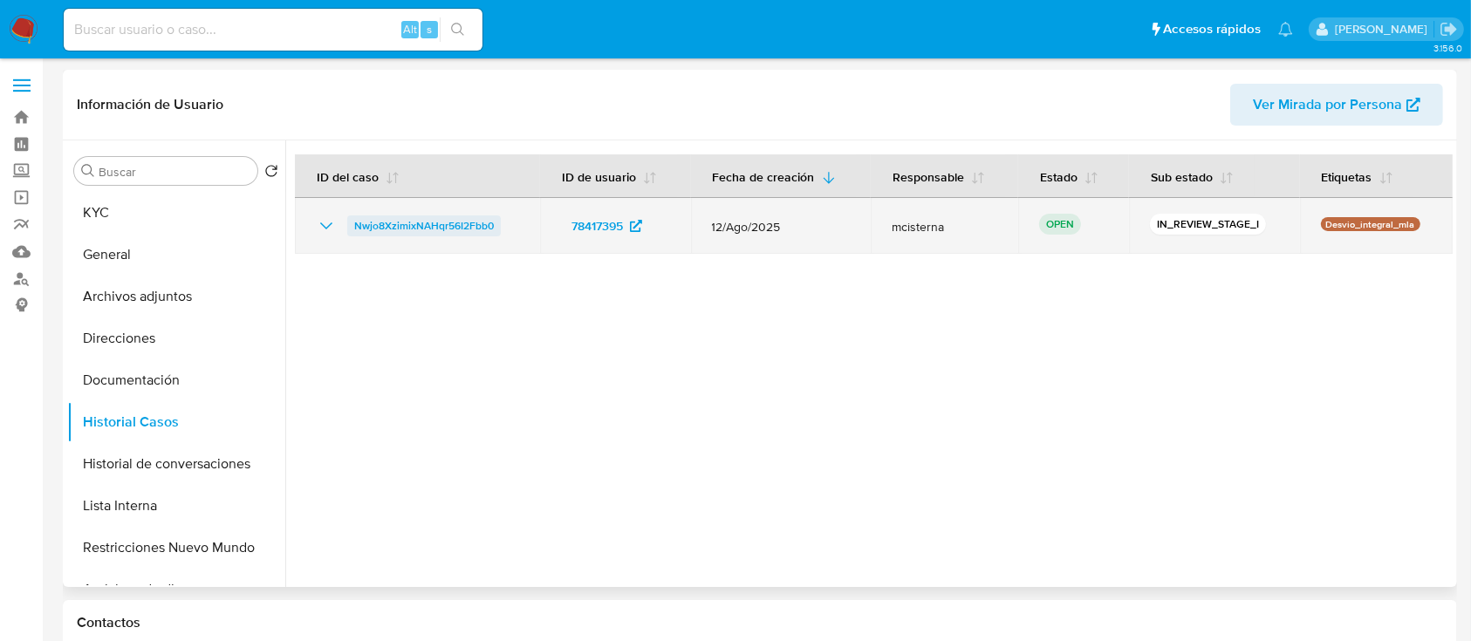
click at [414, 235] on span "Nwjo8XzimixNAHqr56I2Fbb0" at bounding box center [424, 225] width 140 height 21
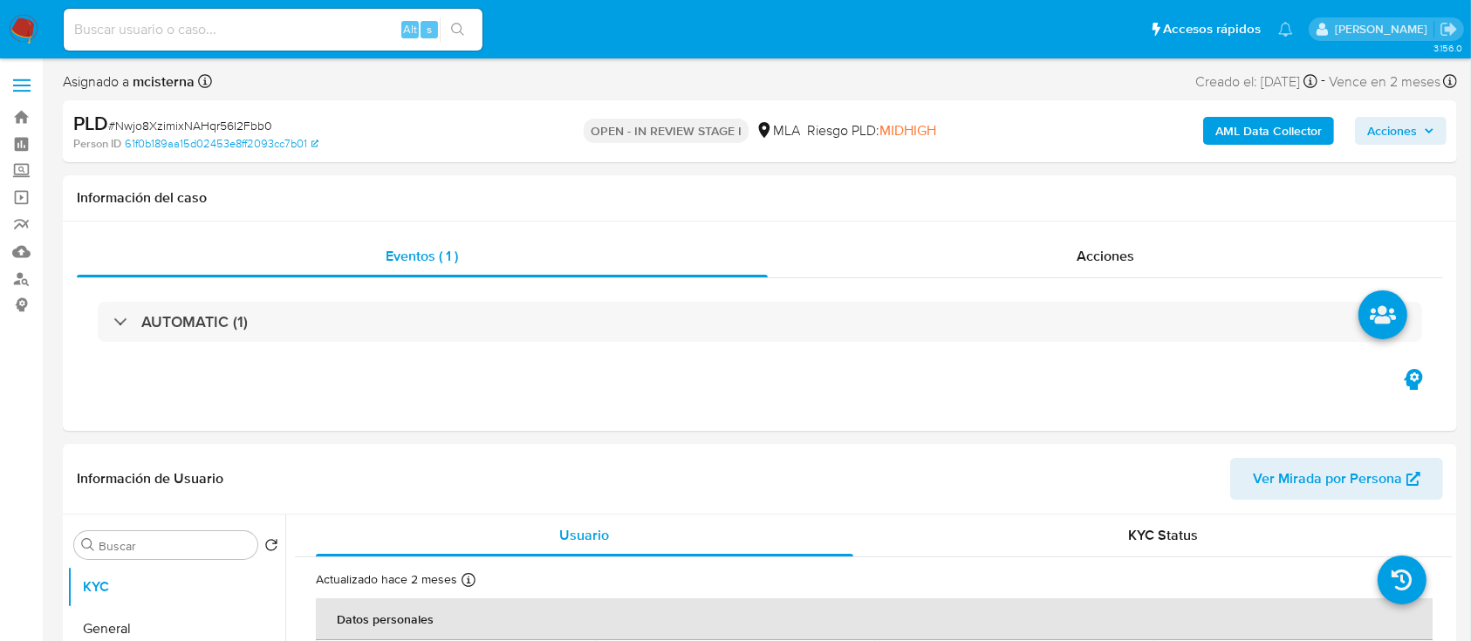
select select "10"
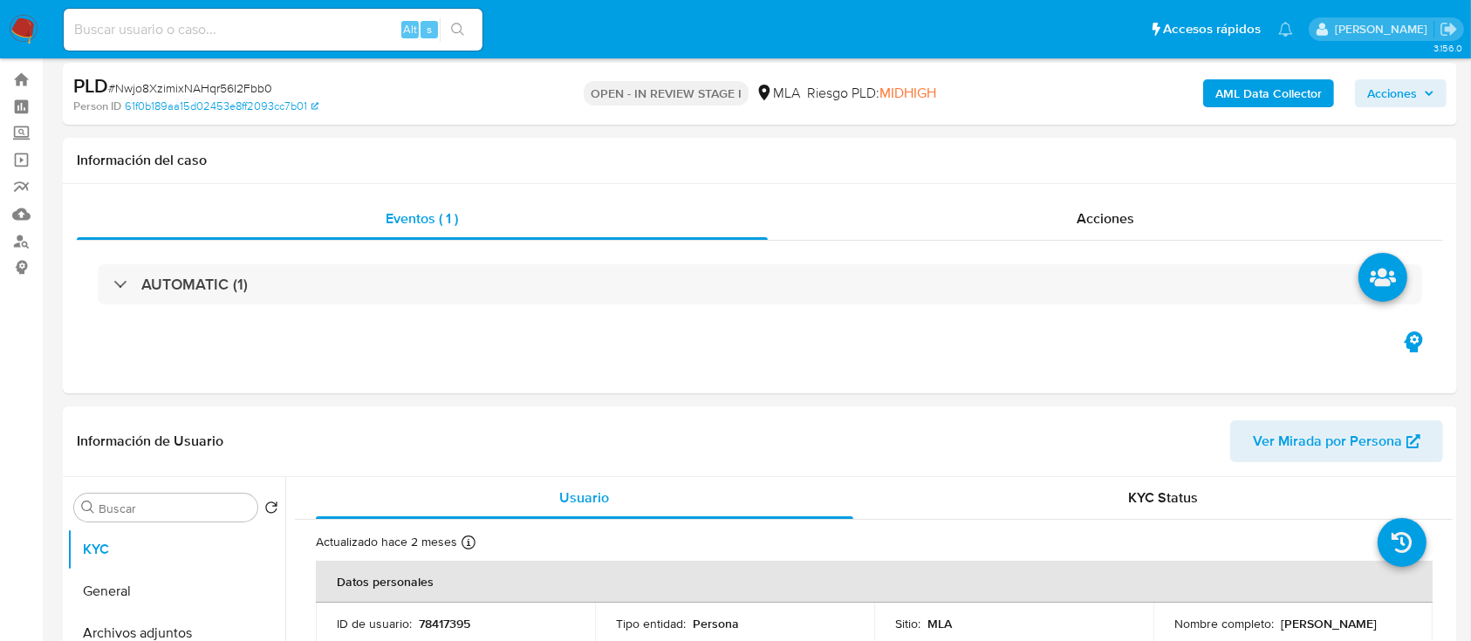
scroll to position [698, 0]
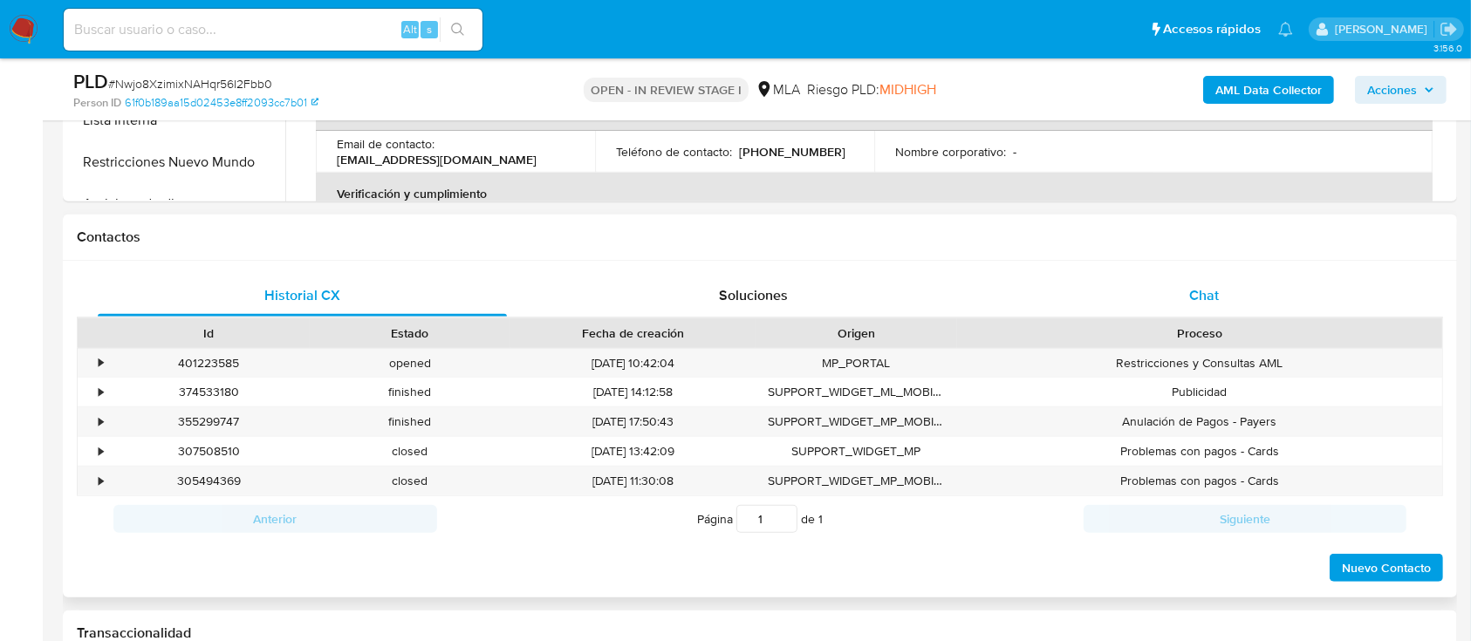
click at [1253, 300] on div "Chat" at bounding box center [1204, 296] width 409 height 42
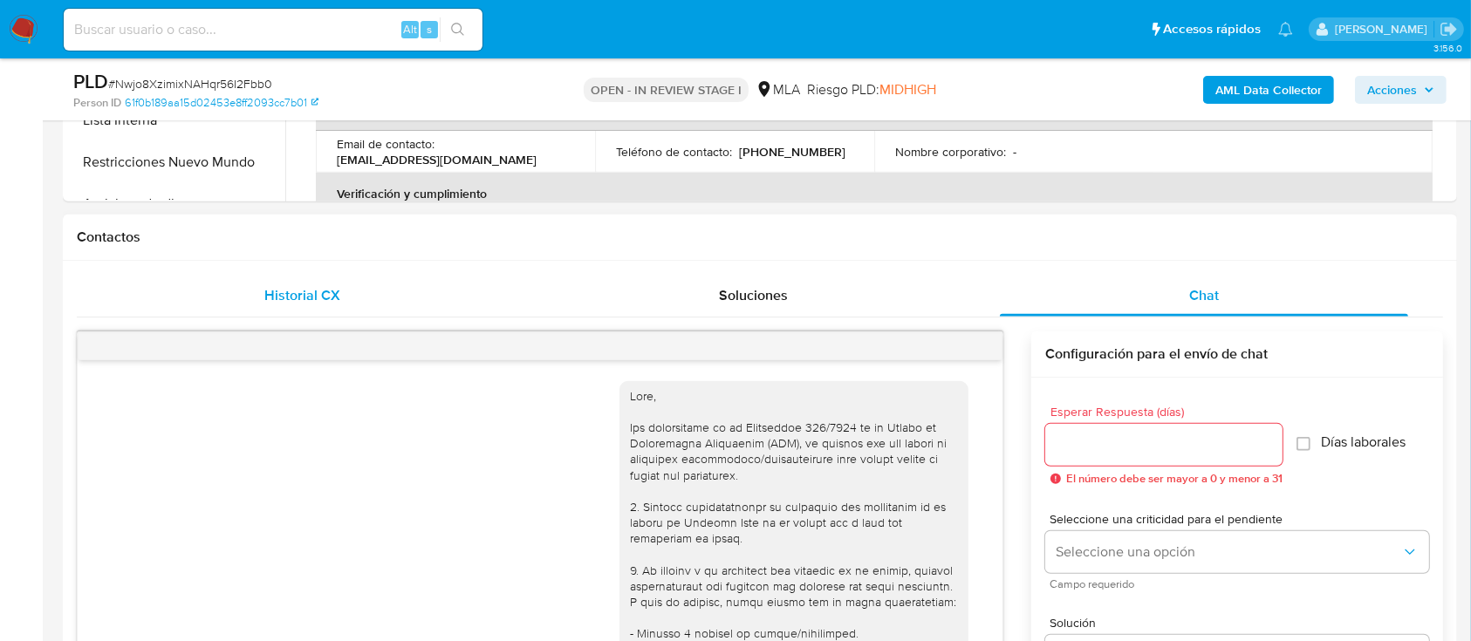
scroll to position [781, 0]
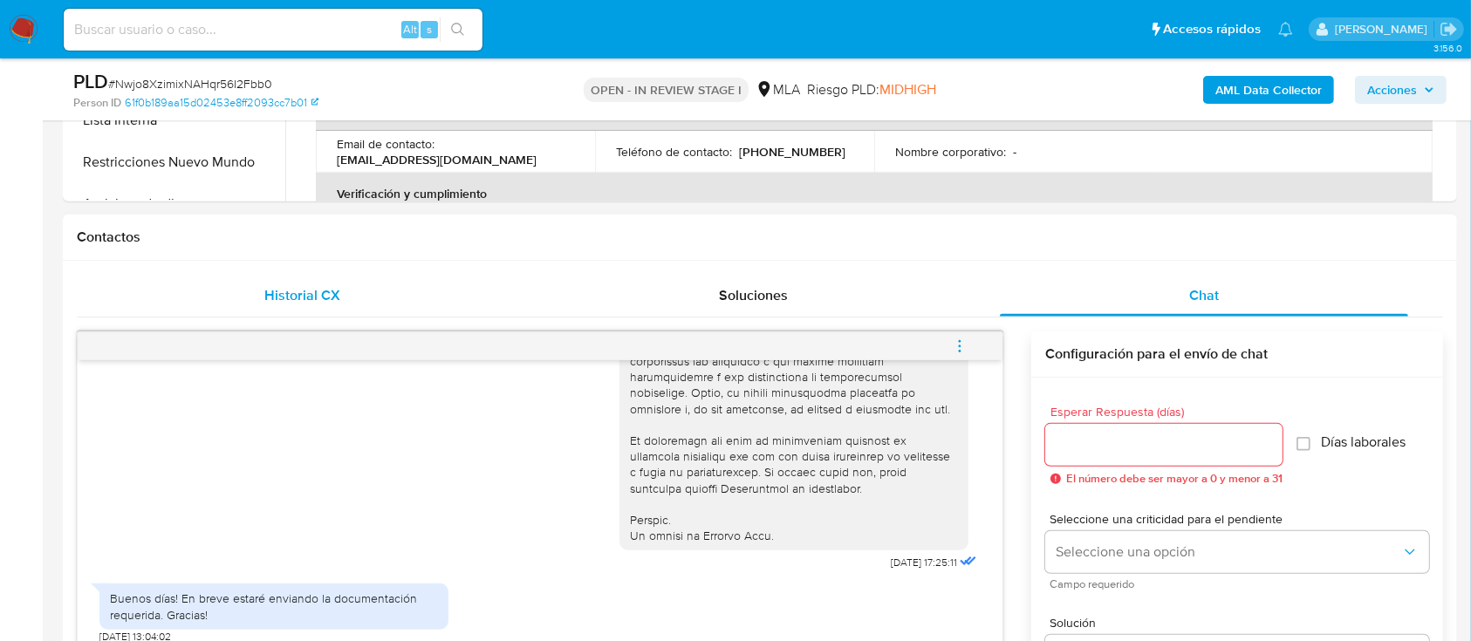
click at [254, 282] on div "Historial CX" at bounding box center [302, 296] width 409 height 42
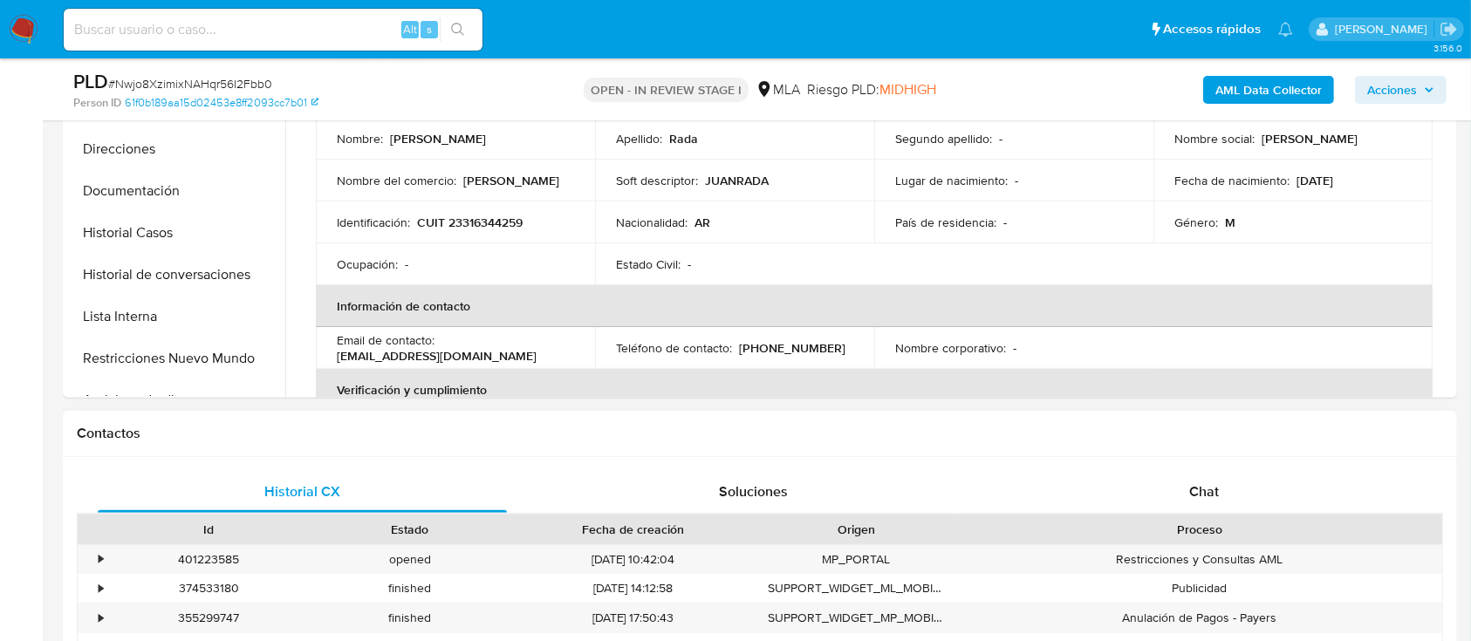
scroll to position [349, 0]
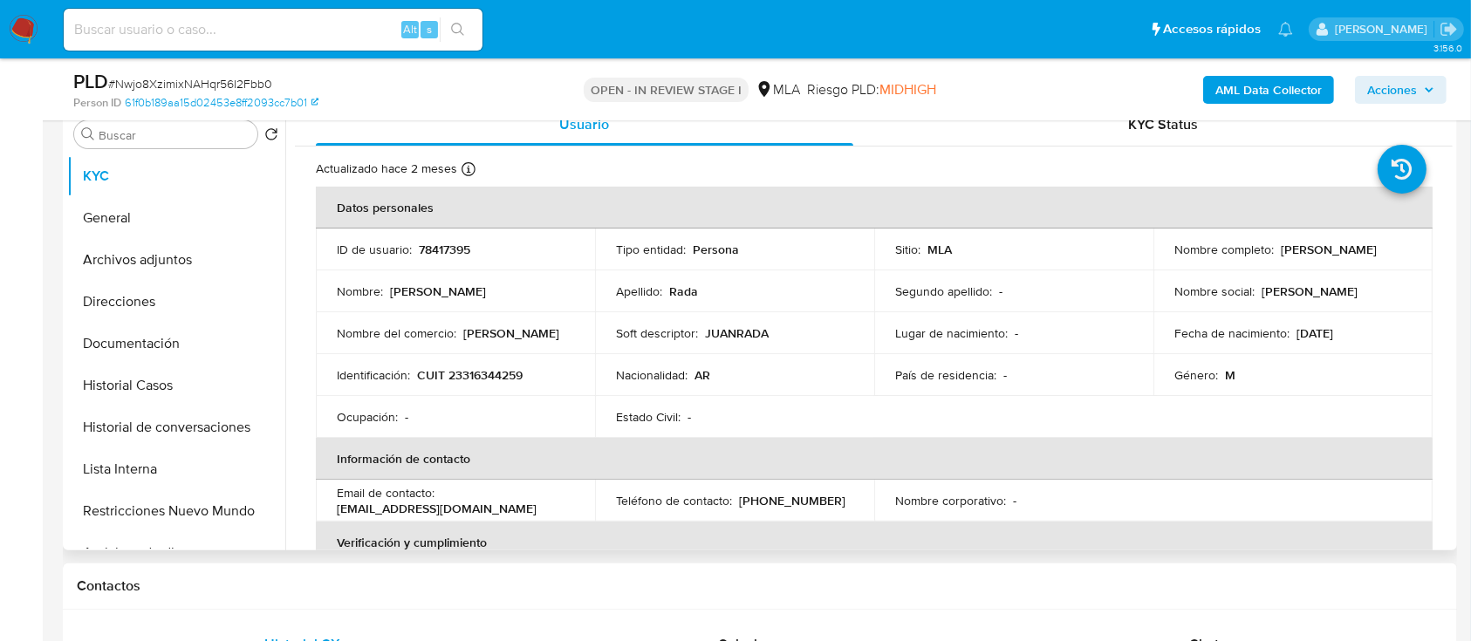
click at [440, 248] on p "78417395" at bounding box center [444, 250] width 51 height 16
copy p "78417395"
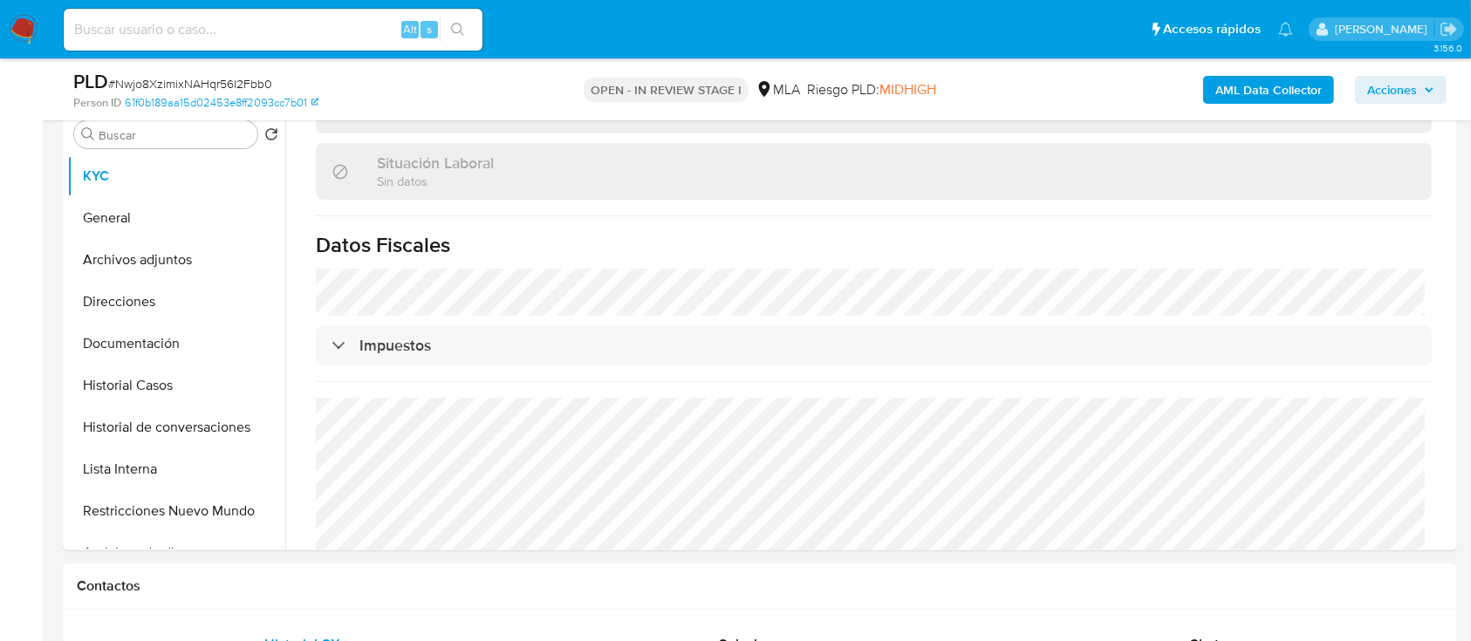
scroll to position [918, 0]
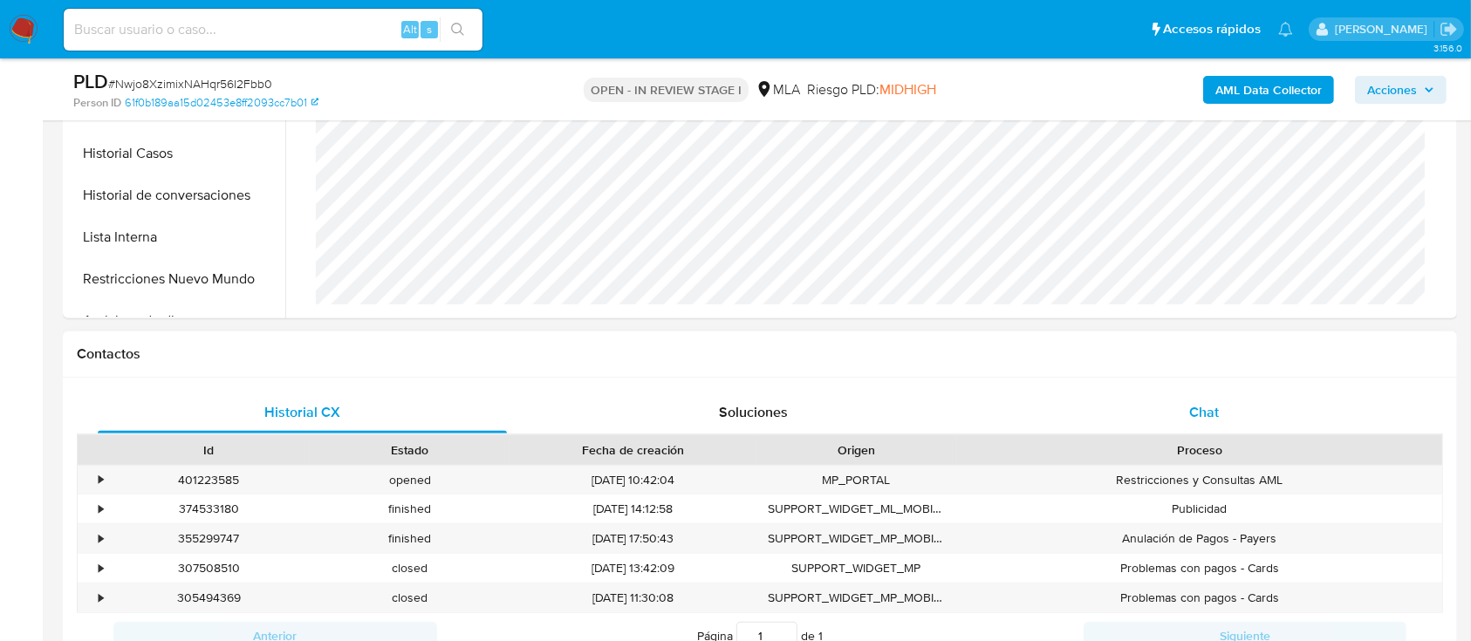
click at [1217, 413] on span "Chat" at bounding box center [1204, 412] width 30 height 20
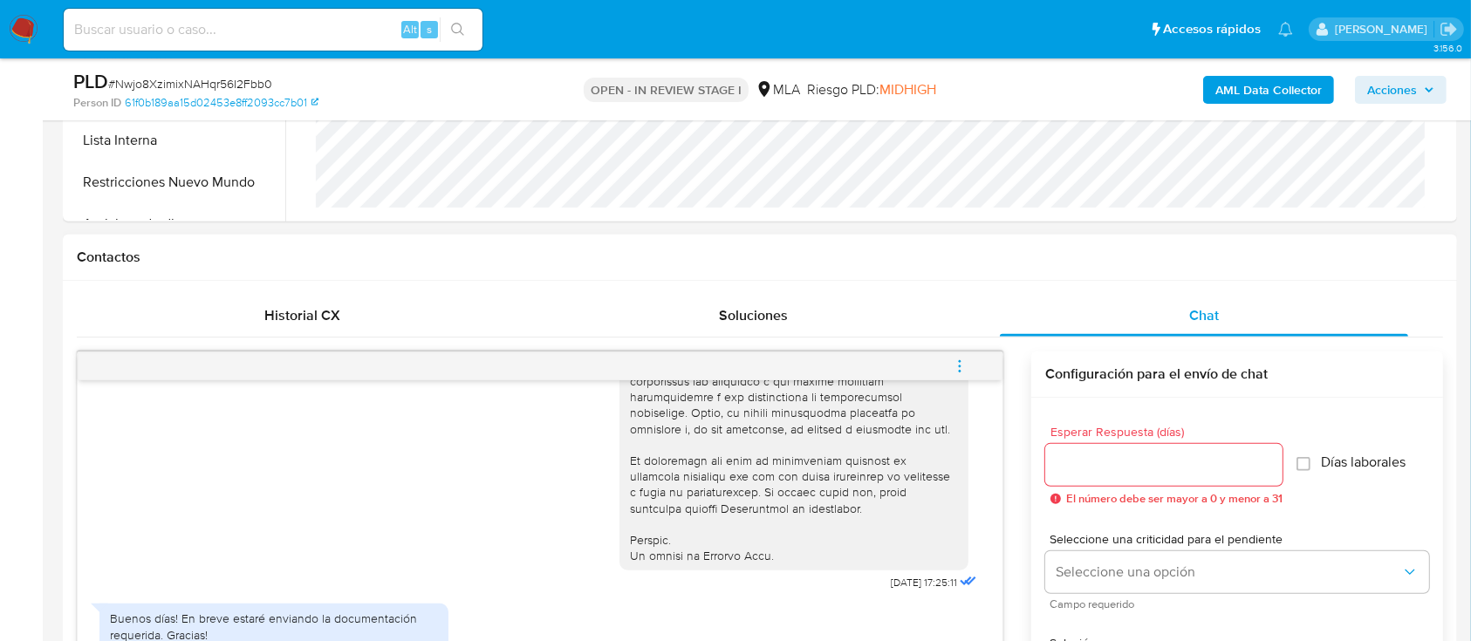
scroll to position [814, 0]
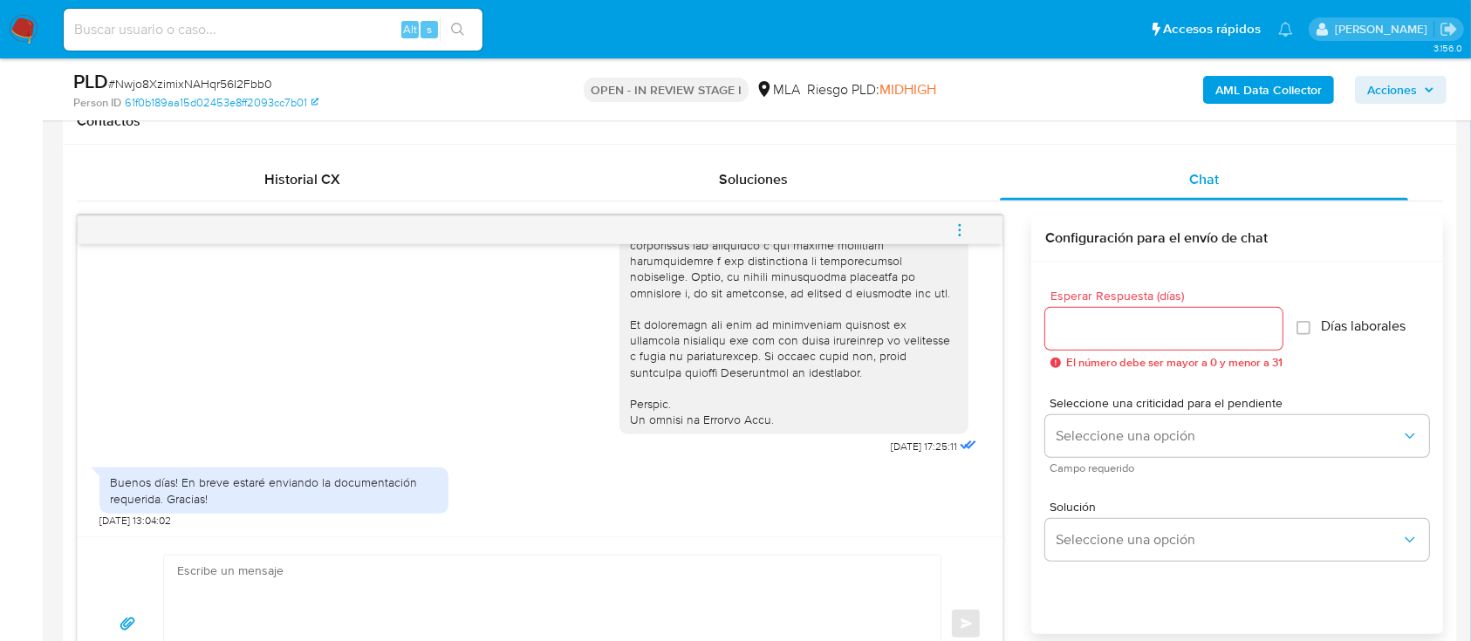
click at [965, 231] on icon "menu-action" at bounding box center [960, 230] width 16 height 16
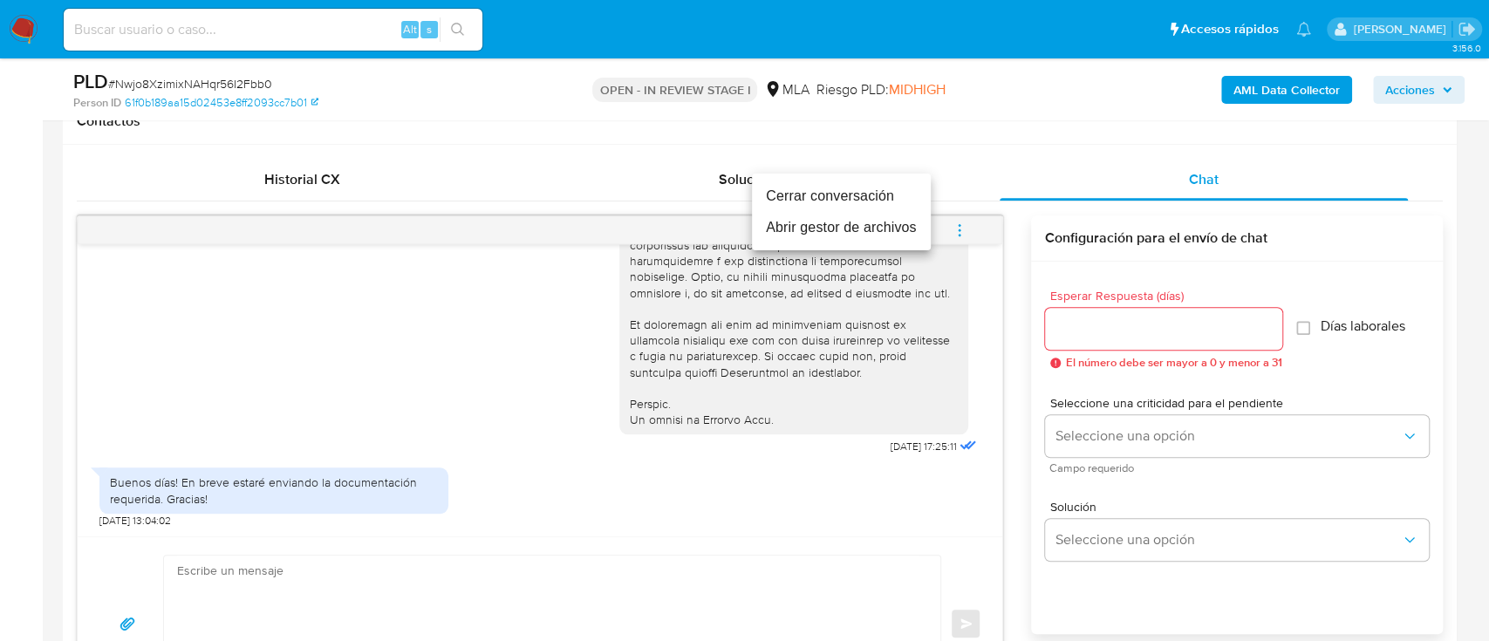
click at [810, 200] on li "Cerrar conversación" at bounding box center [841, 196] width 179 height 31
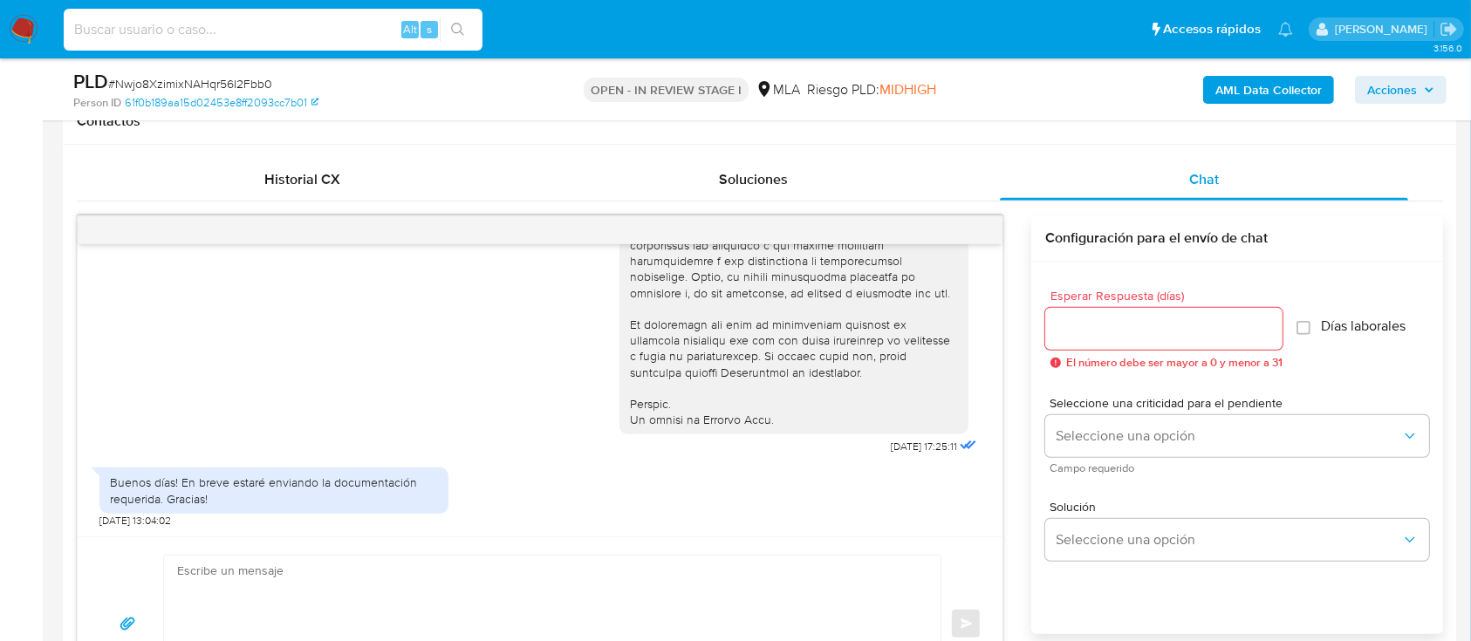
click at [323, 38] on input at bounding box center [273, 29] width 419 height 23
paste input "79481844"
type input "79481844"
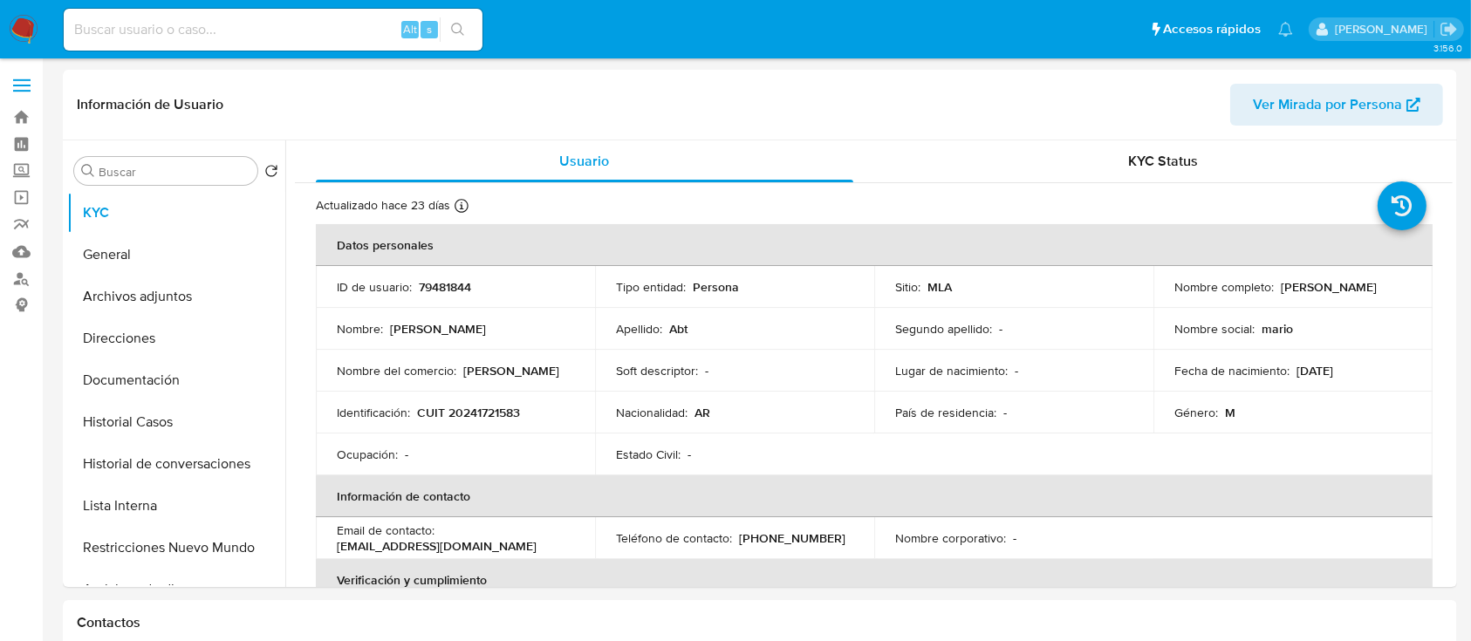
select select "10"
click at [481, 416] on p "CUIT 20241721583" at bounding box center [468, 413] width 103 height 16
copy p "20241721583"
click at [181, 413] on button "Historial Casos" at bounding box center [169, 422] width 204 height 42
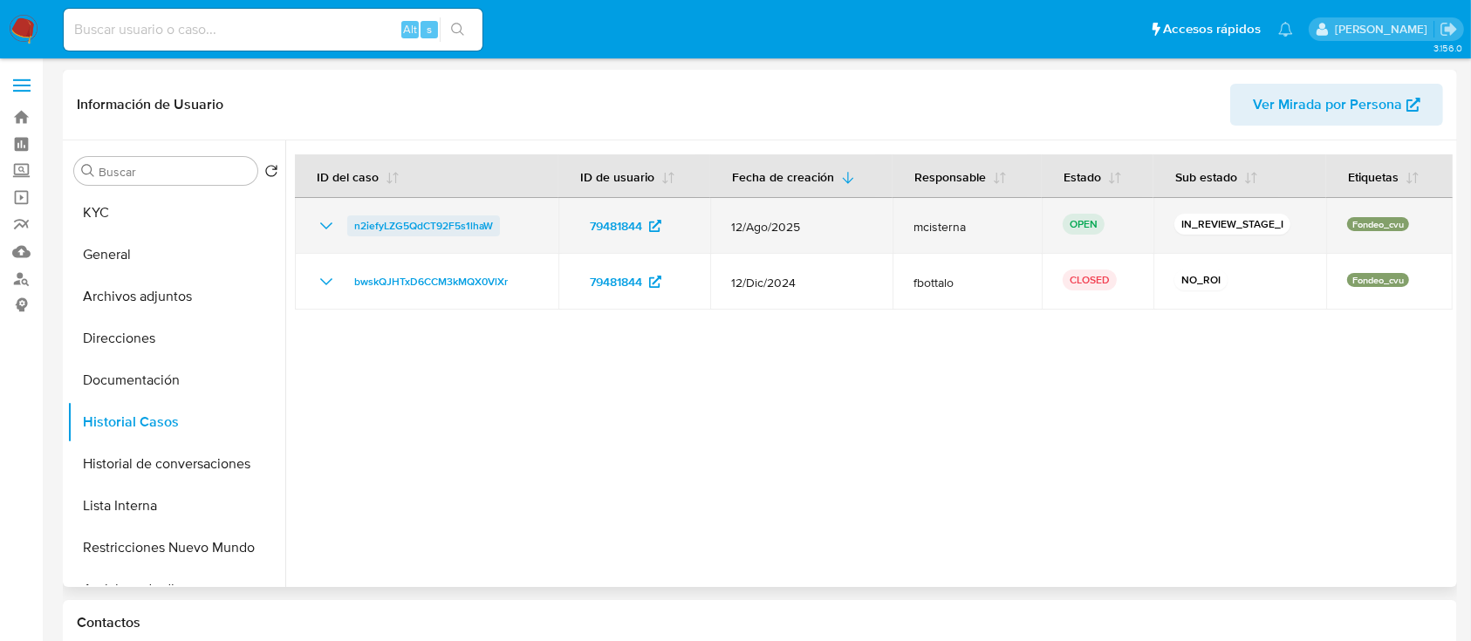
click at [462, 221] on span "n2iefyLZG5QdCT92F5s1lhaW" at bounding box center [423, 225] width 139 height 21
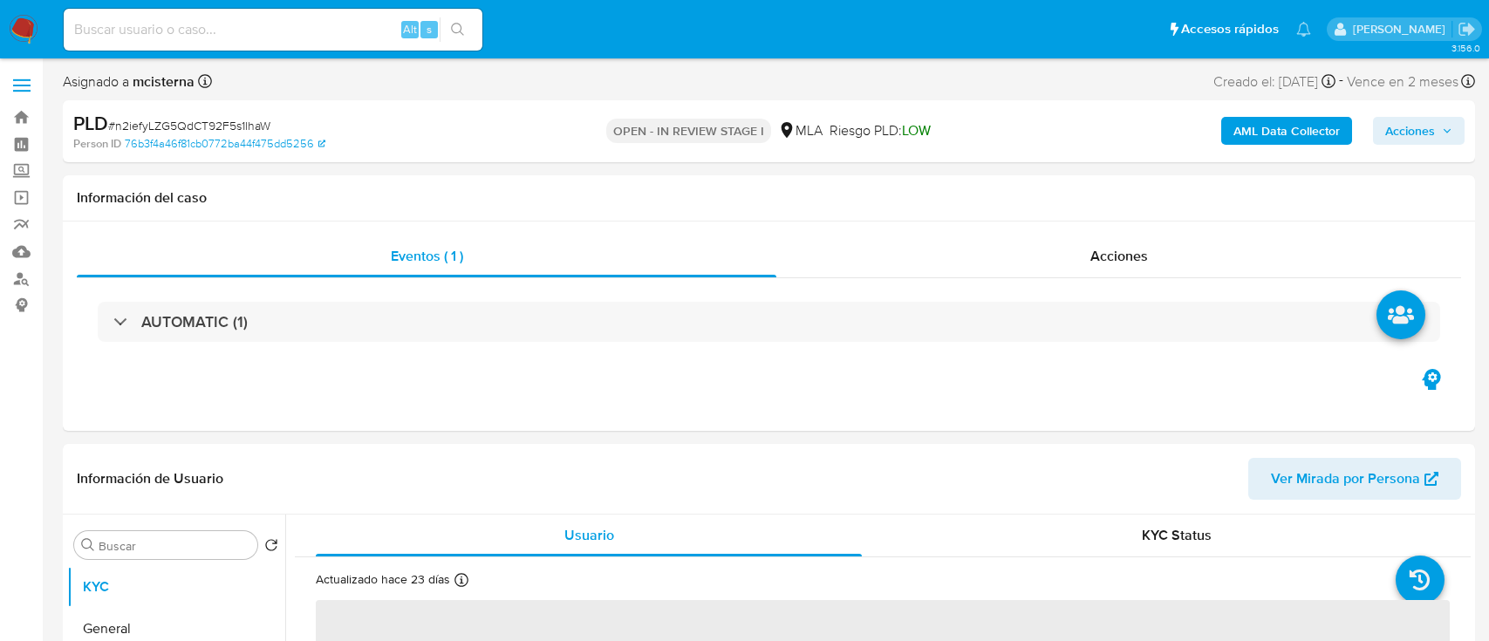
select select "10"
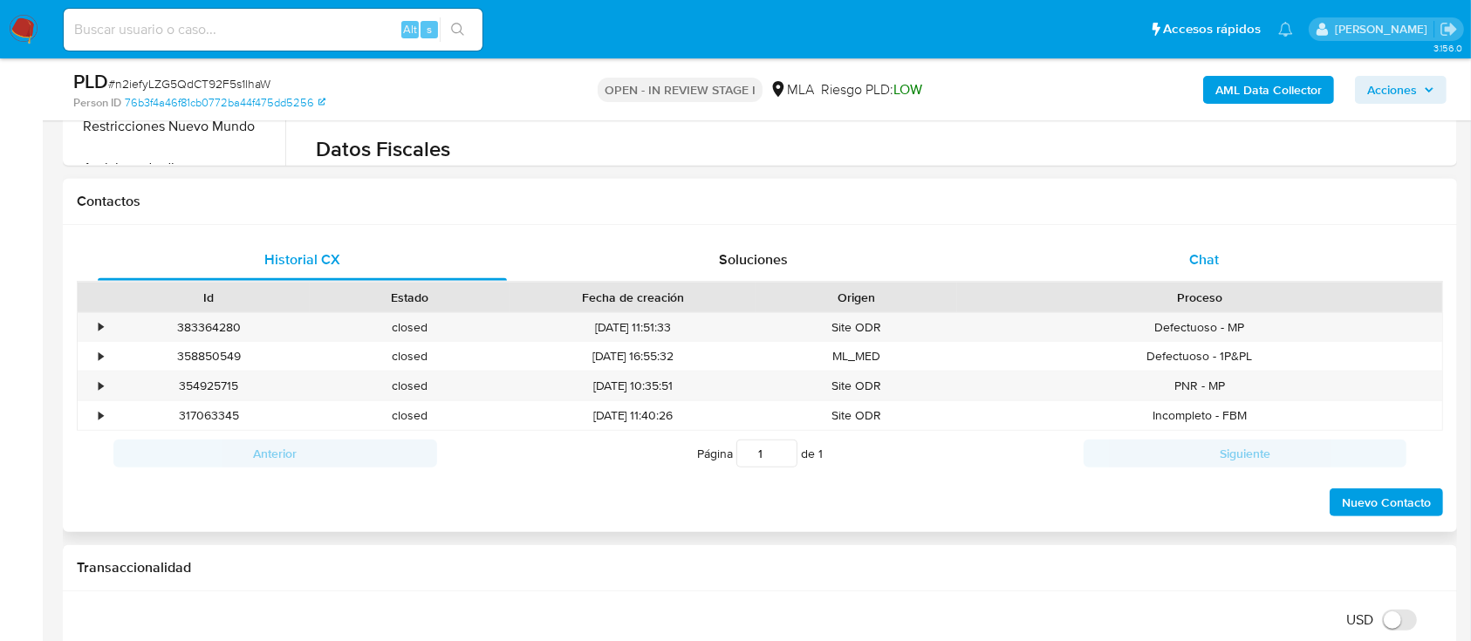
scroll to position [698, 0]
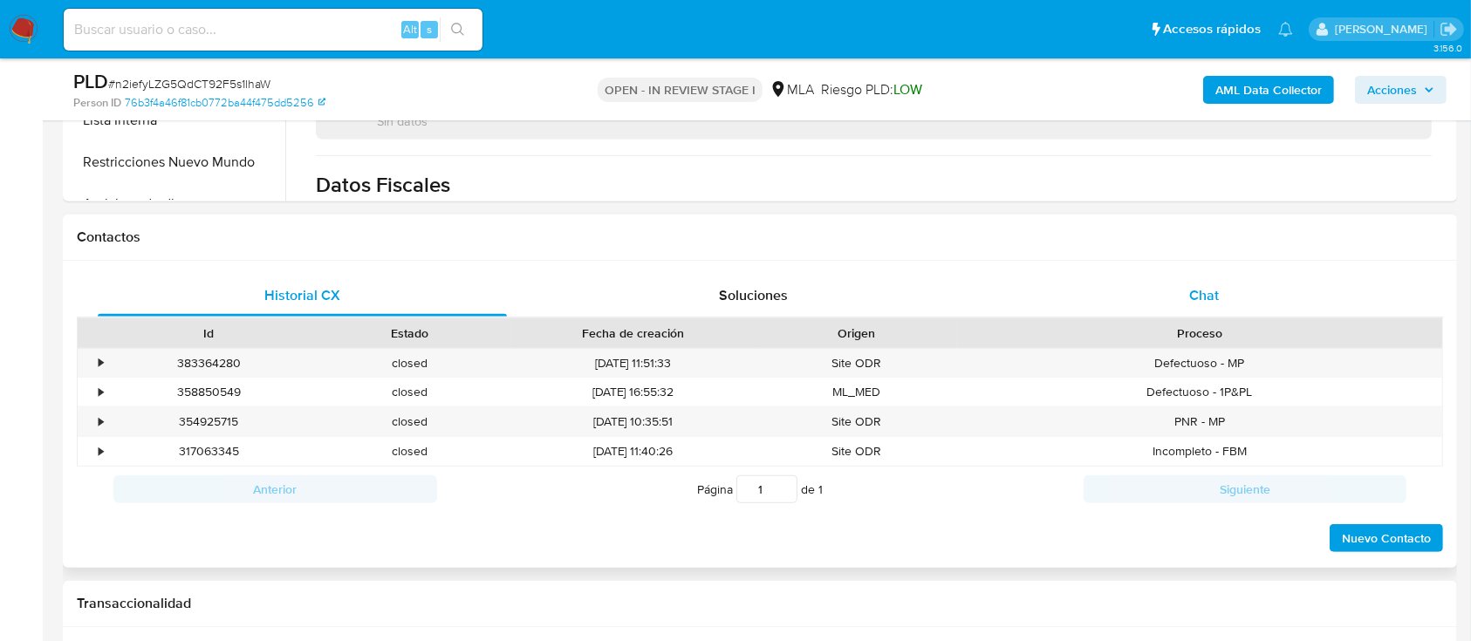
click at [1195, 308] on div "Chat" at bounding box center [1204, 296] width 409 height 42
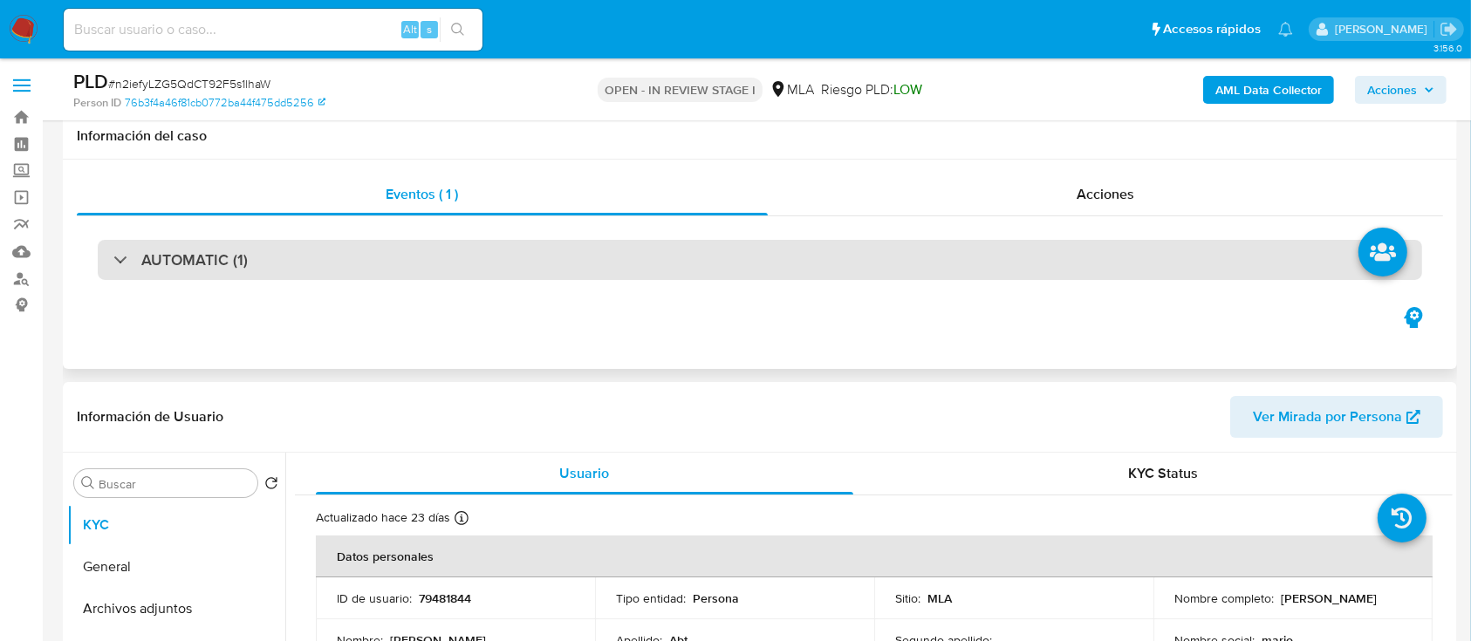
scroll to position [116, 0]
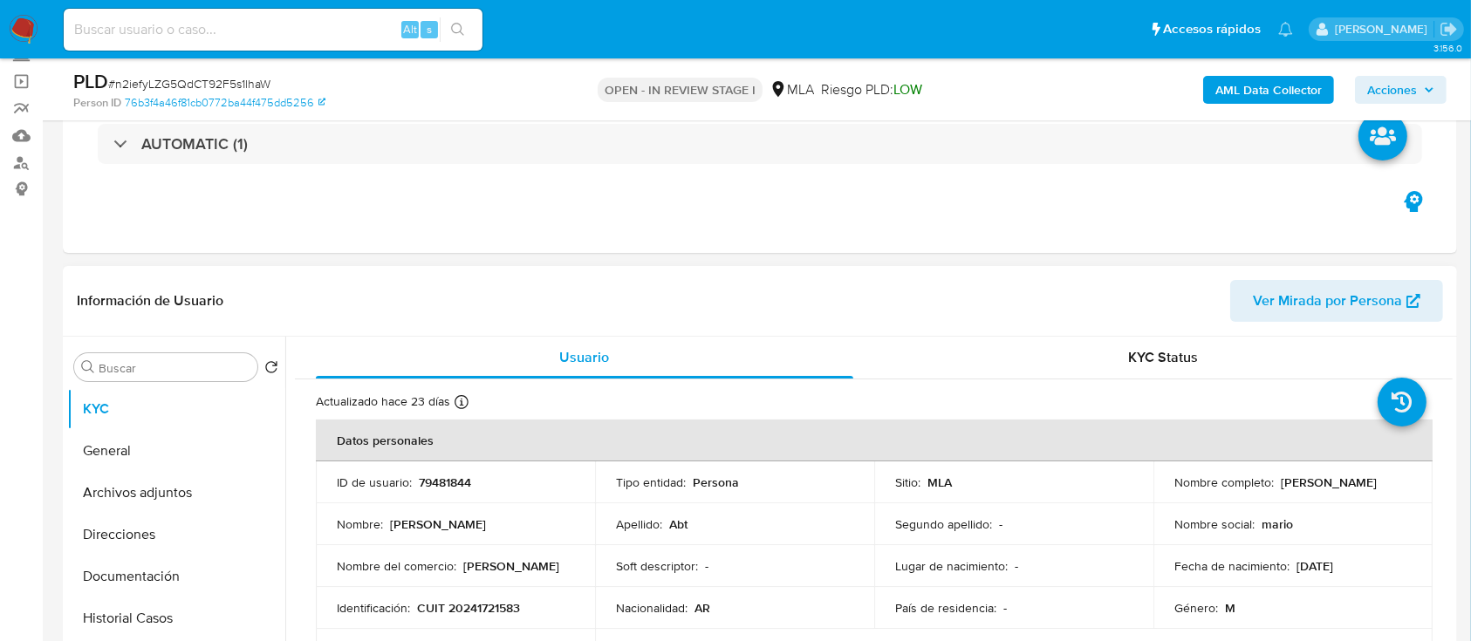
drag, startPoint x: 1277, startPoint y: 482, endPoint x: 1415, endPoint y: 482, distance: 137.8
click at [1415, 482] on td "Nombre completo : [PERSON_NAME]" at bounding box center [1292, 482] width 279 height 42
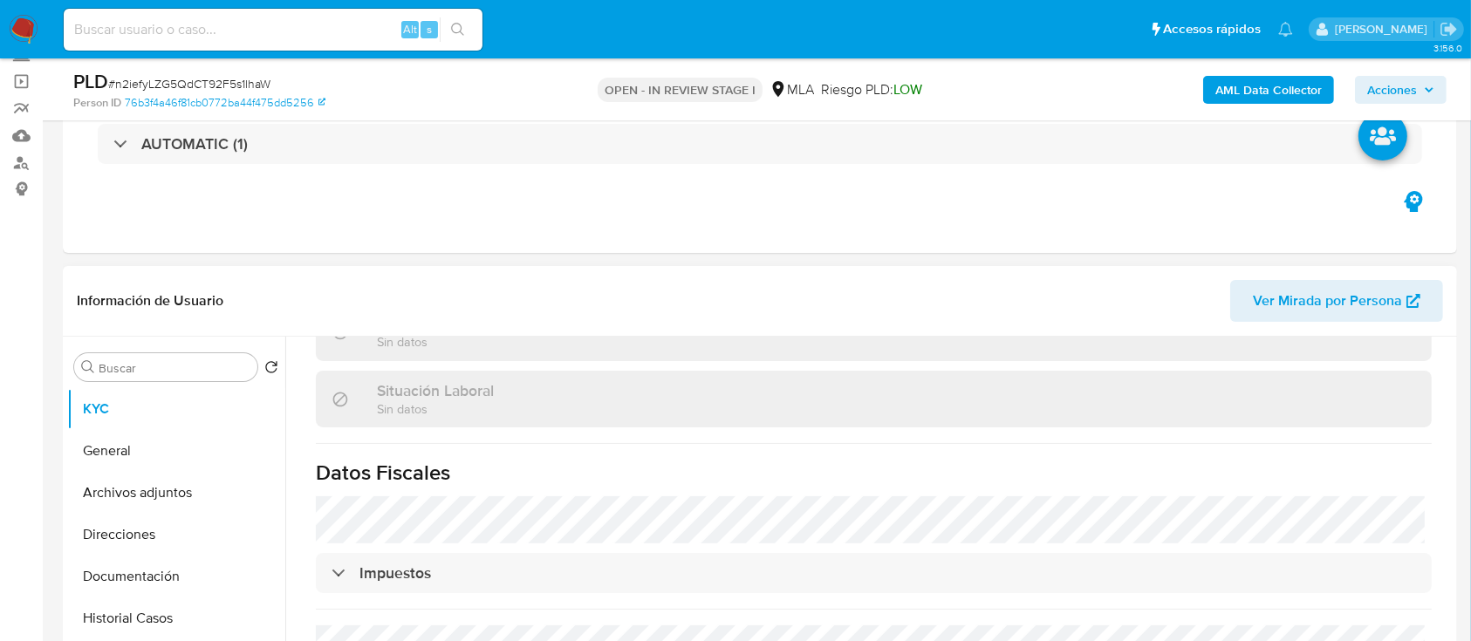
scroll to position [918, 0]
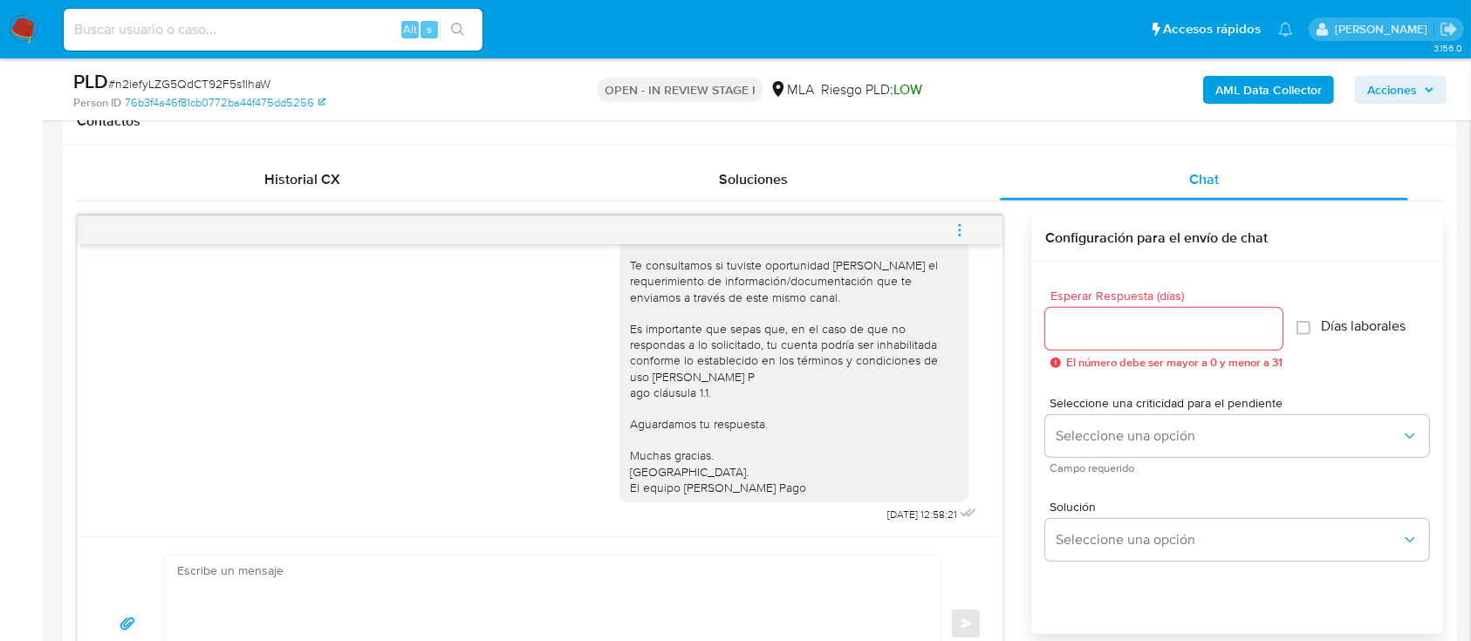
click at [674, 594] on textarea at bounding box center [547, 624] width 741 height 137
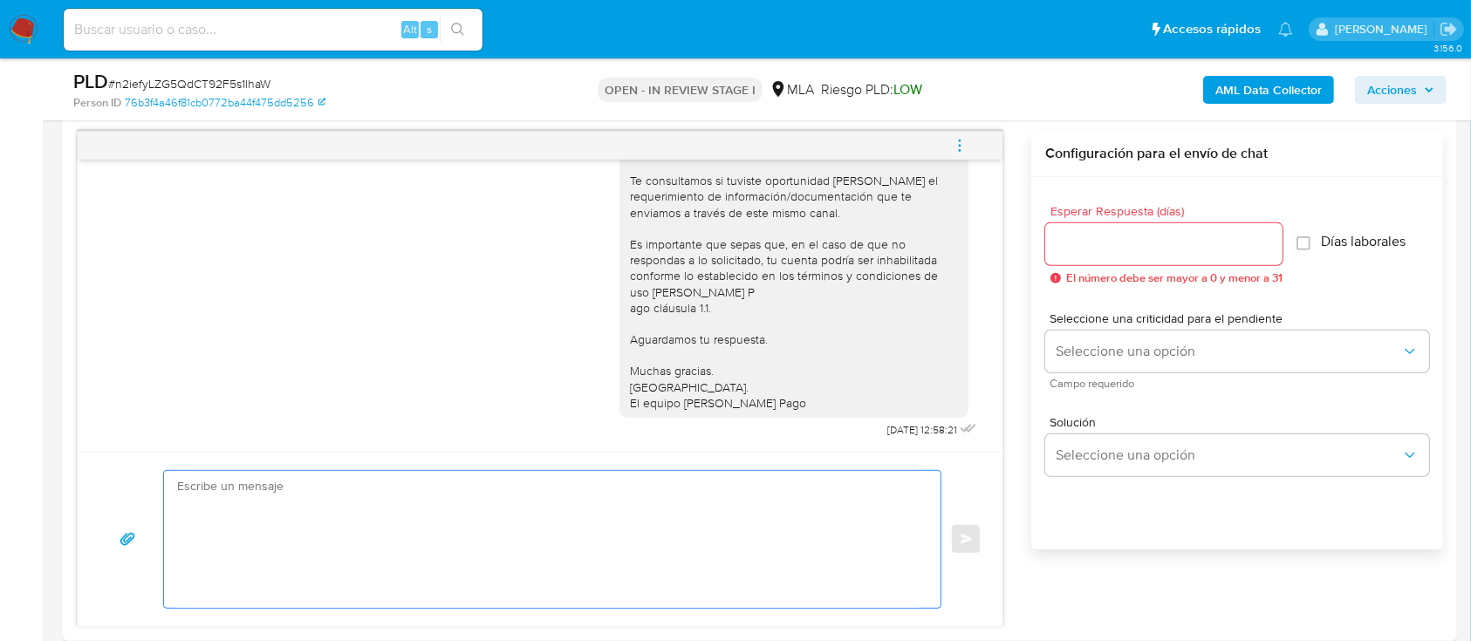
scroll to position [1047, 0]
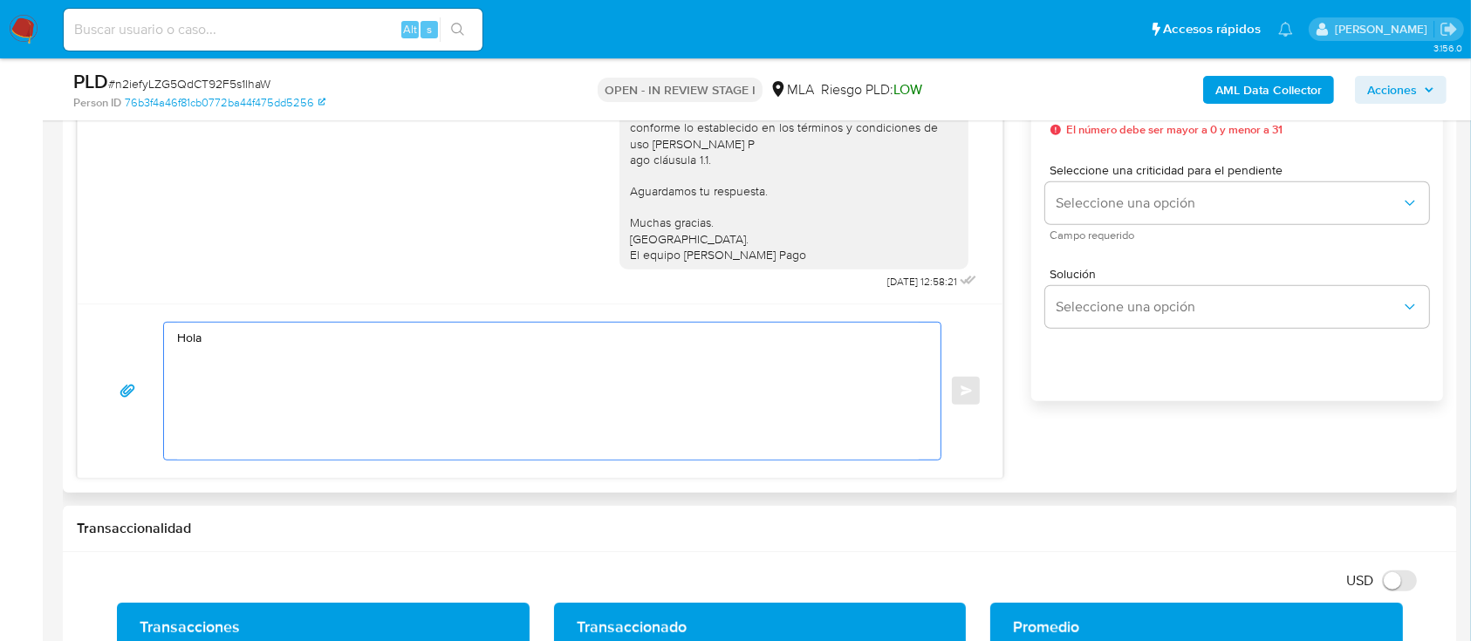
paste textarea "[PERSON_NAME]"
drag, startPoint x: 366, startPoint y: 377, endPoint x: 154, endPoint y: 377, distance: 212.8
click at [154, 377] on div "[PERSON_NAME] En funcion Enviar" at bounding box center [540, 391] width 883 height 139
paste textarea "ón de las operaciones realizadas en tu cuenta [PERSON_NAME] Pago,"
click at [484, 386] on textarea "[PERSON_NAME] En función de las operaciones realizadas en tu cuenta [PERSON_NAM…" at bounding box center [547, 391] width 741 height 137
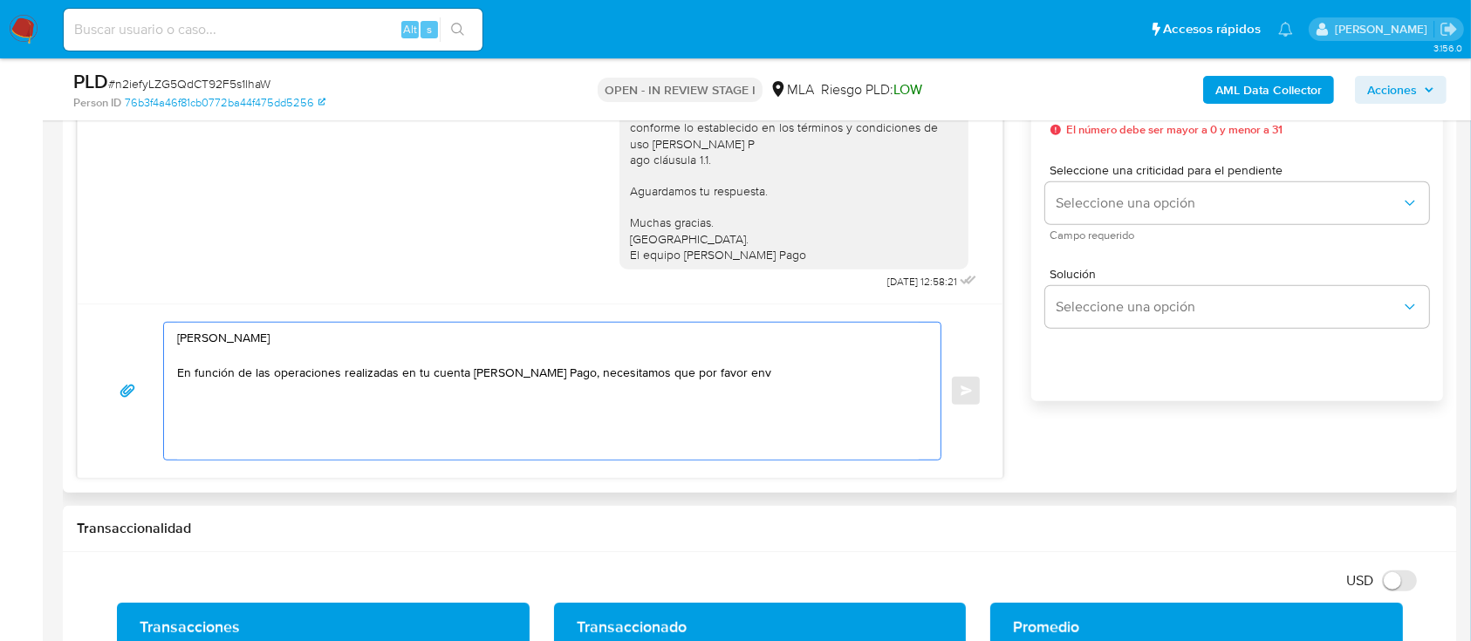
click at [484, 386] on textarea "[PERSON_NAME] En función de las operaciones realizadas en tu cuenta [PERSON_NAM…" at bounding box center [547, 391] width 741 height 137
paste textarea "nos envíes documentación que respalde tus ingresos."
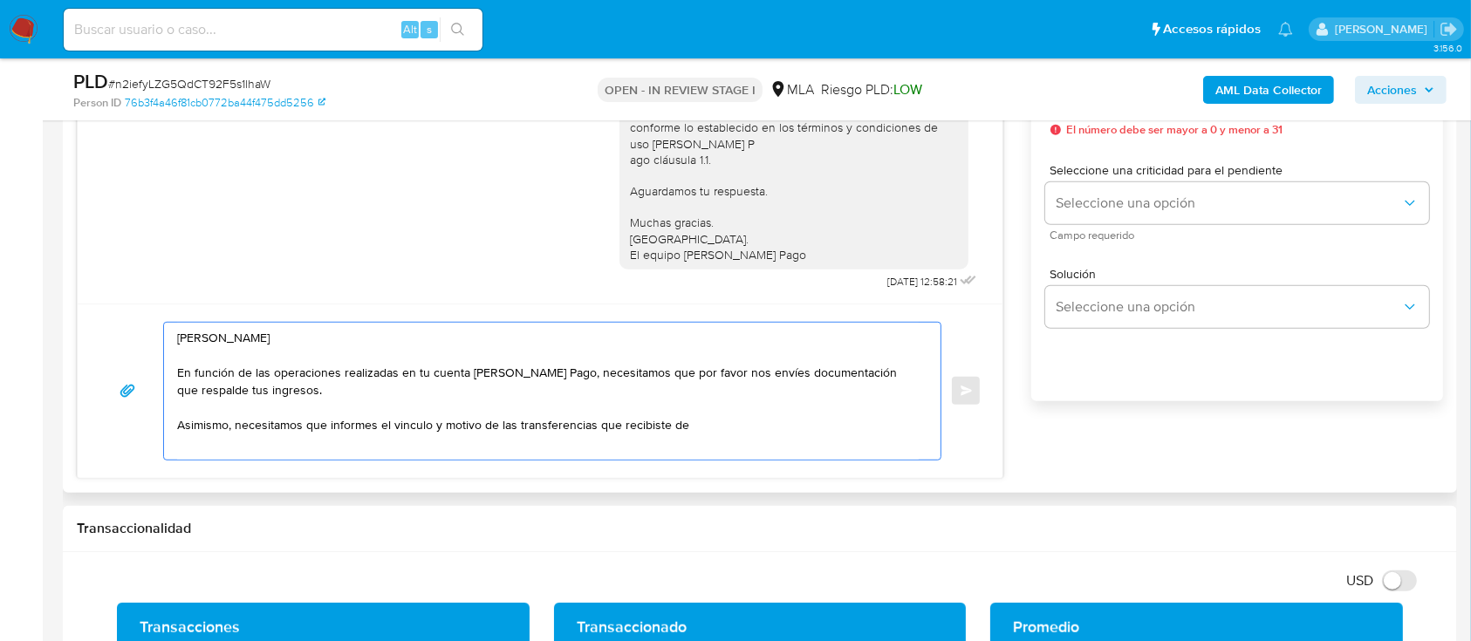
paste textarea "FT NET SRL"
click at [778, 428] on textarea "Hola Mario Omar Abt En función de las operaciones realizadas en tu cuenta de Me…" at bounding box center [547, 391] width 741 height 137
paste textarea "30715541080"
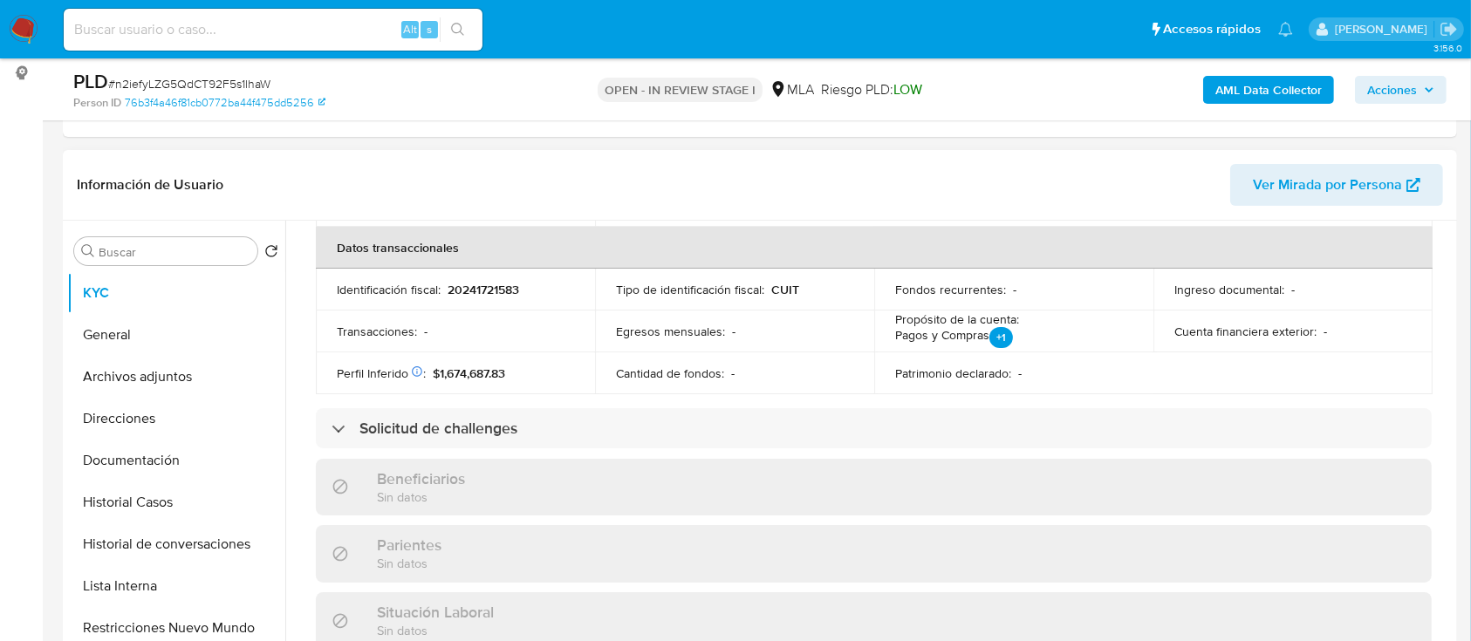
scroll to position [453, 0]
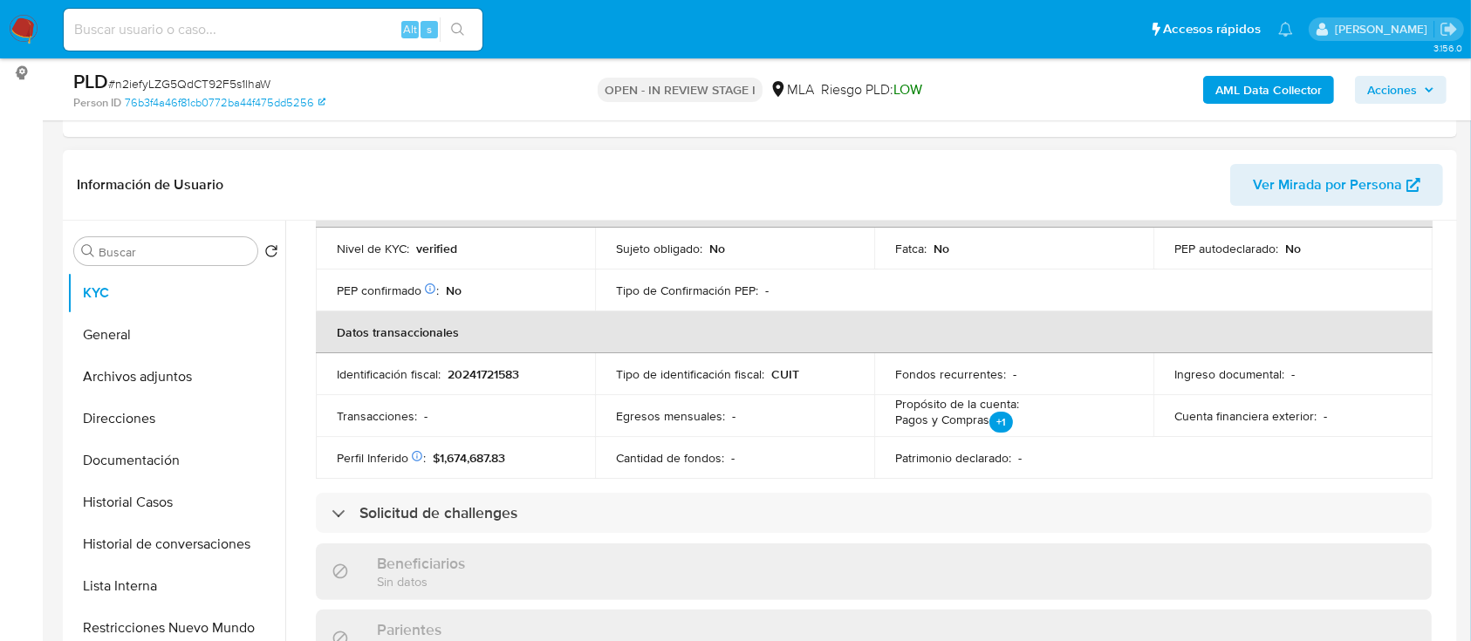
click at [509, 370] on p "20241721583" at bounding box center [483, 374] width 72 height 16
copy p "20241721583"
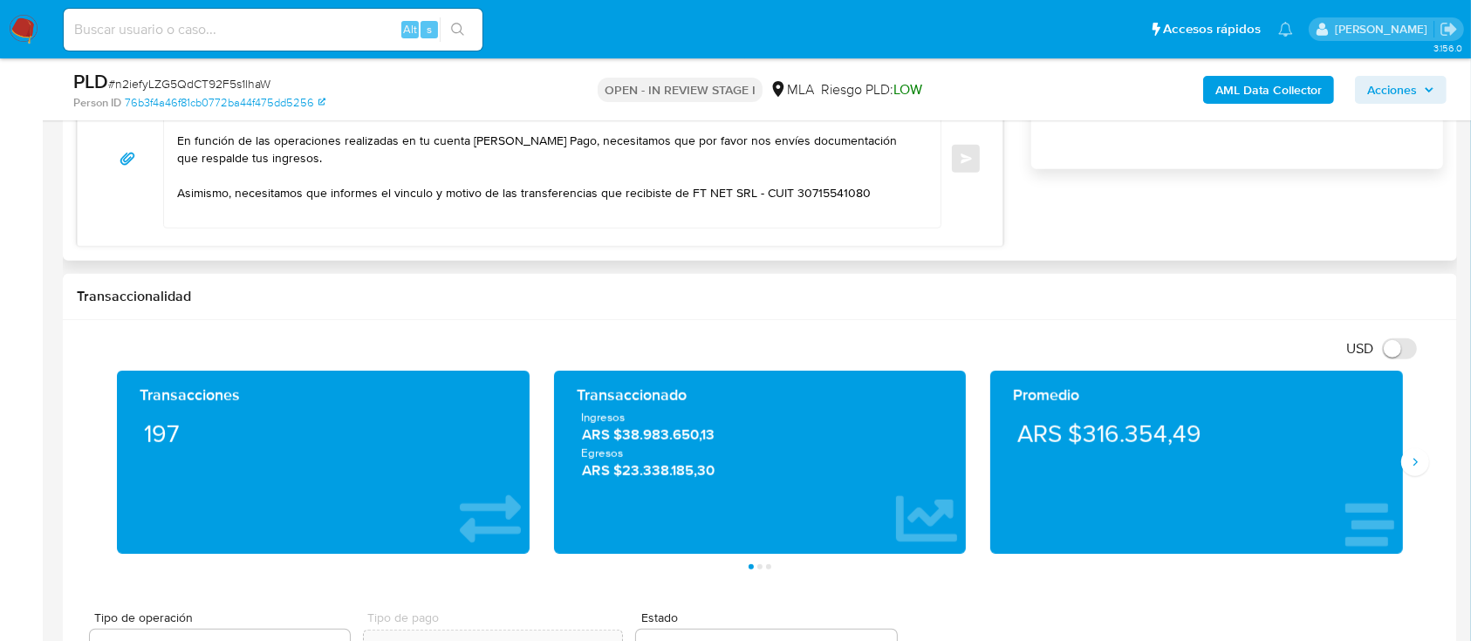
scroll to position [1047, 0]
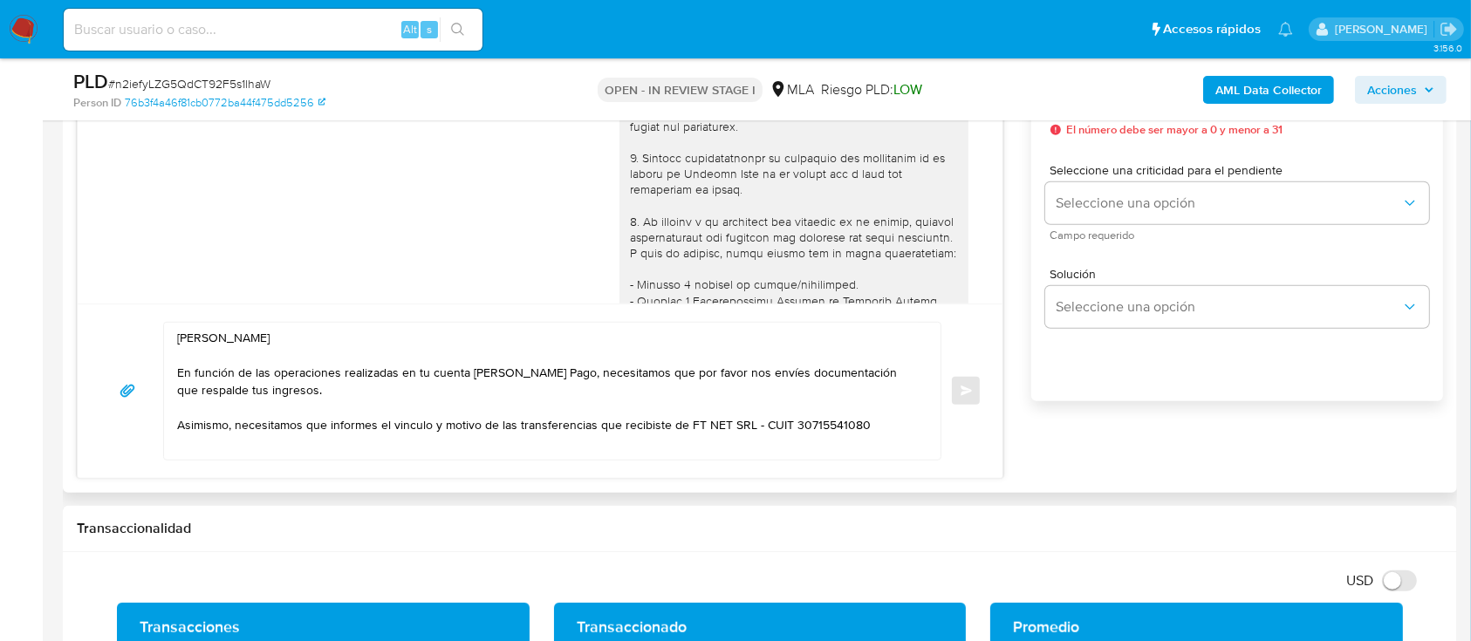
click at [884, 424] on textarea "Hola Mario Omar Abt En función de las operaciones realizadas en tu cuenta de Me…" at bounding box center [547, 391] width 741 height 137
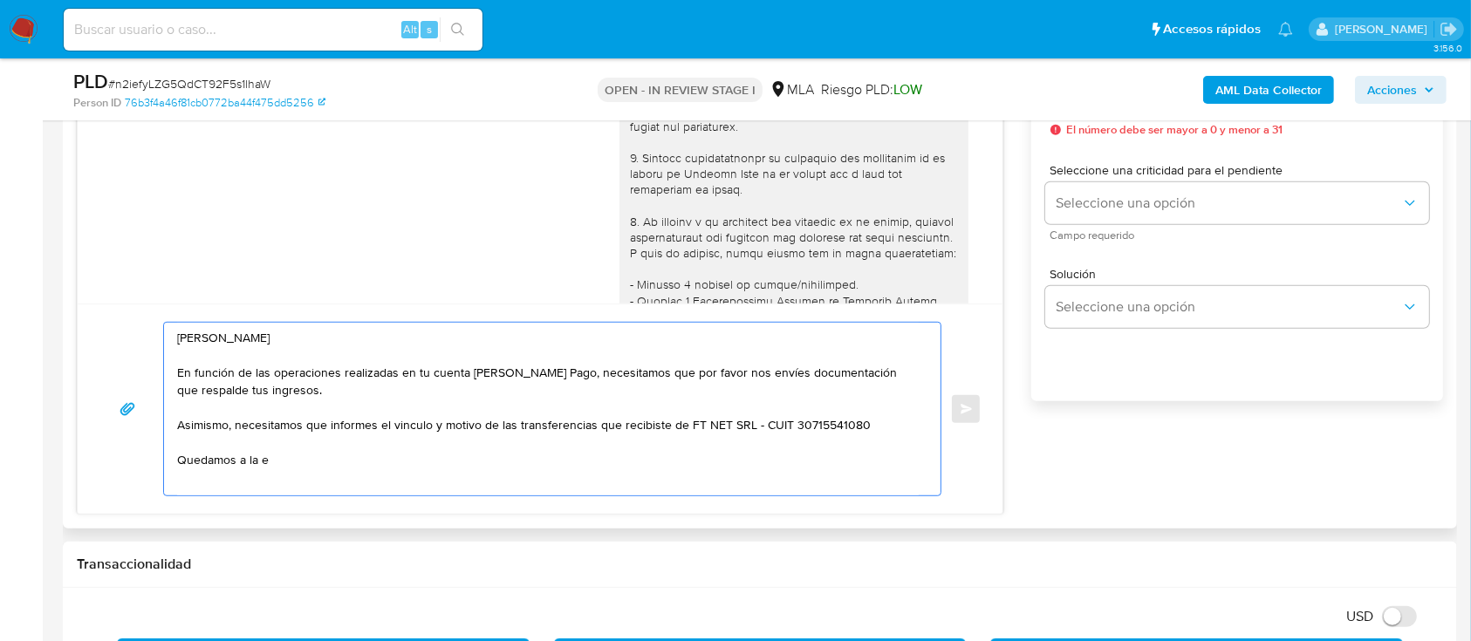
drag, startPoint x: 178, startPoint y: 466, endPoint x: 324, endPoint y: 465, distance: 145.7
click at [324, 465] on textarea "Hola Mario Omar Abt En función de las operaciones realizadas en tu cuenta de Me…" at bounding box center [547, 409] width 741 height 173
paste textarea "Es importante que sepas que, en caso de no responder a lo solicitado o si lo pr…"
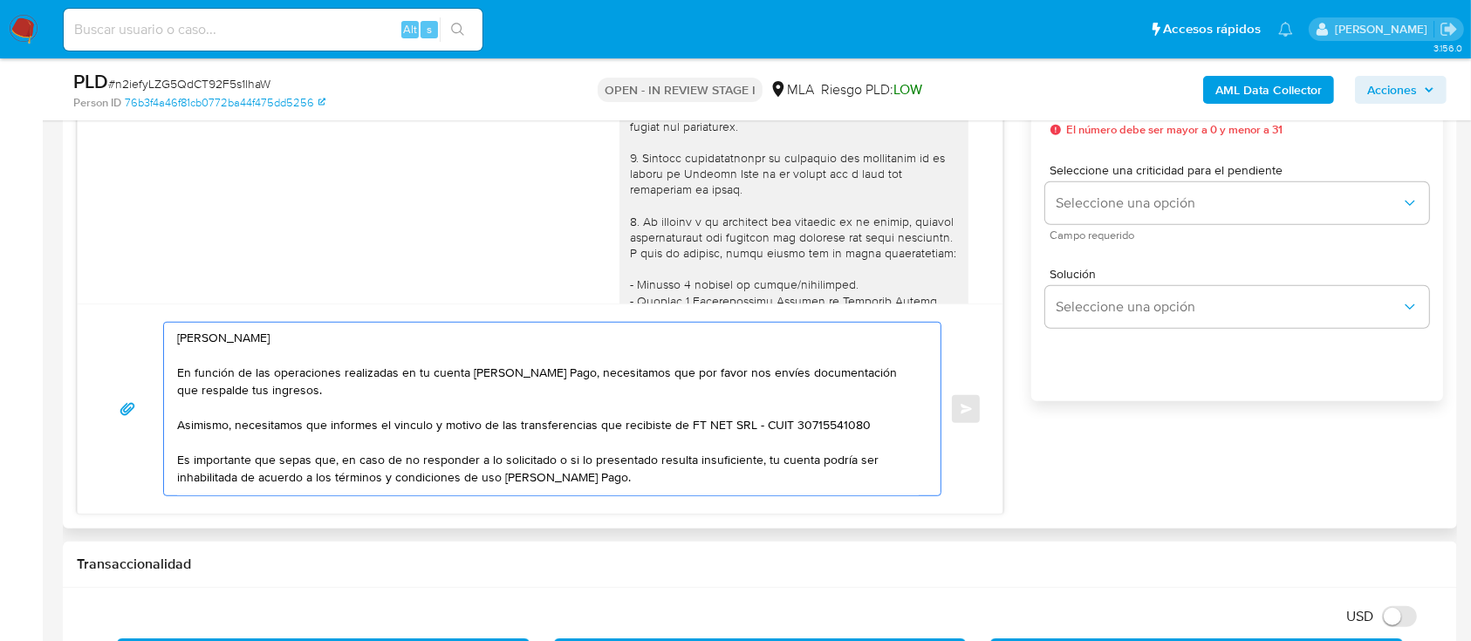
scroll to position [134, 0]
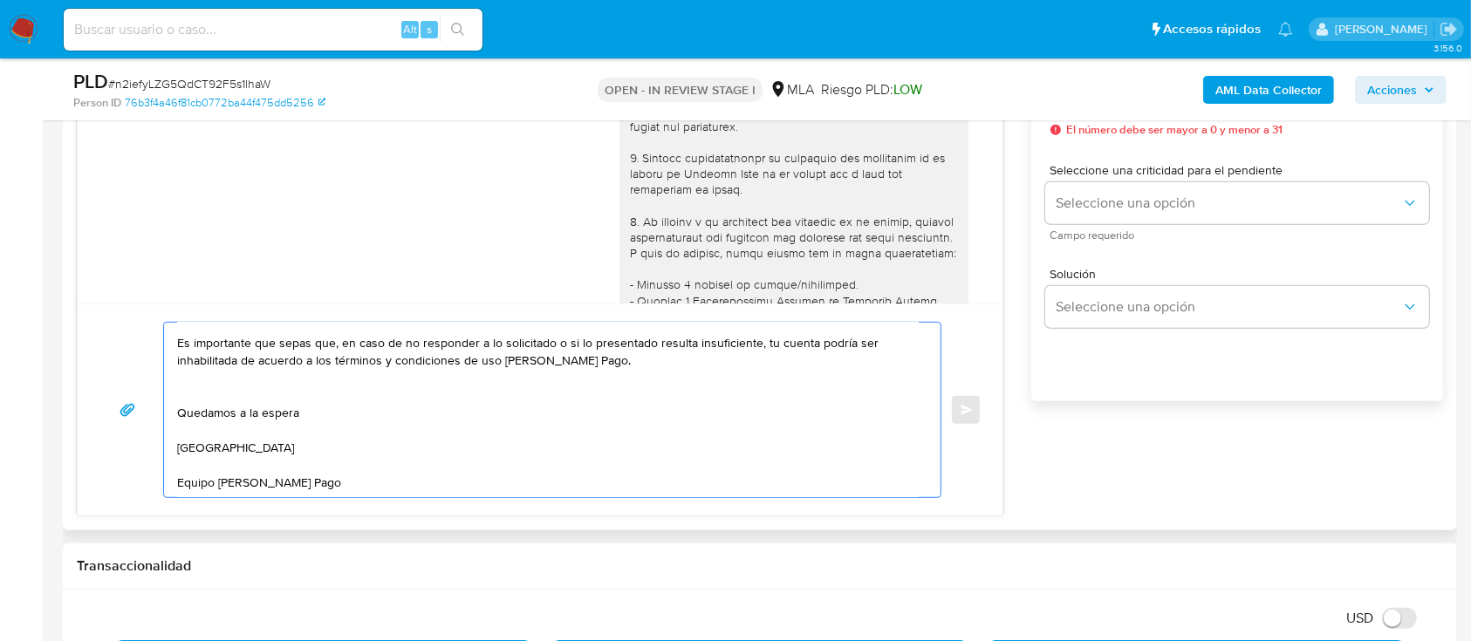
click at [316, 379] on textarea "Hola Mario Omar Abt En función de las operaciones realizadas en tu cuenta de Me…" at bounding box center [547, 410] width 741 height 174
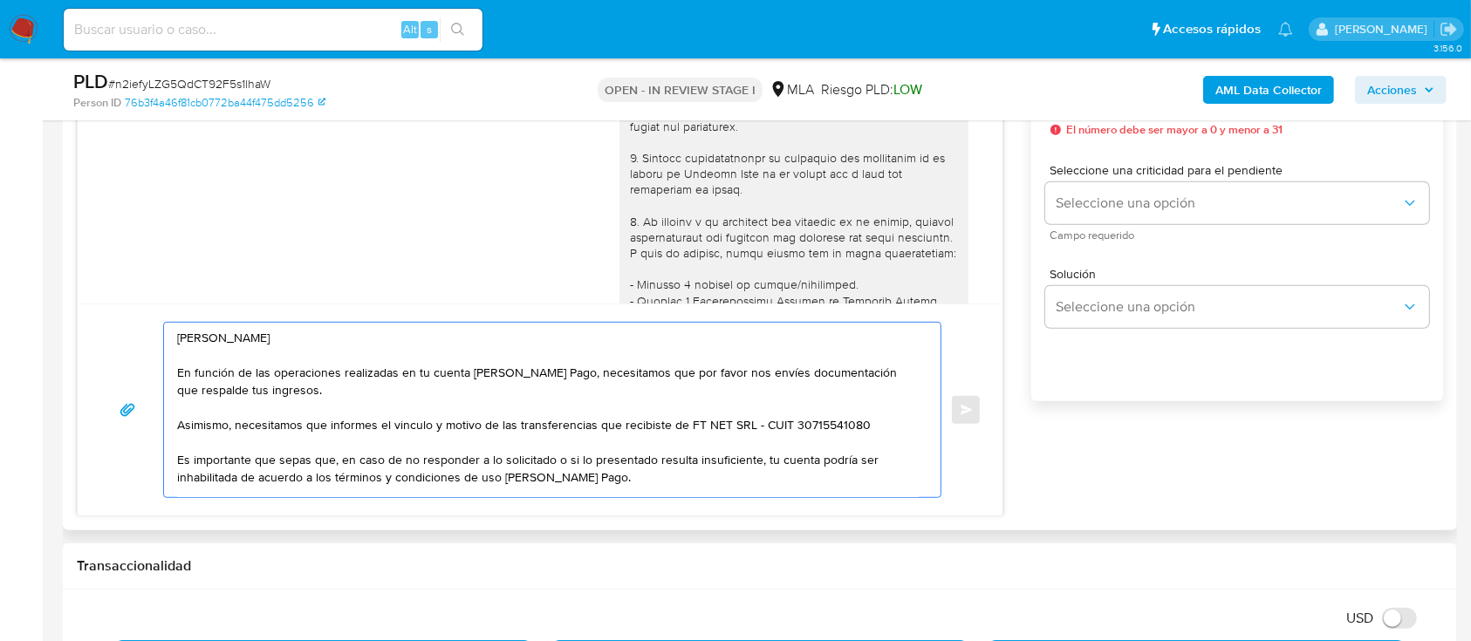
scroll to position [140, 0]
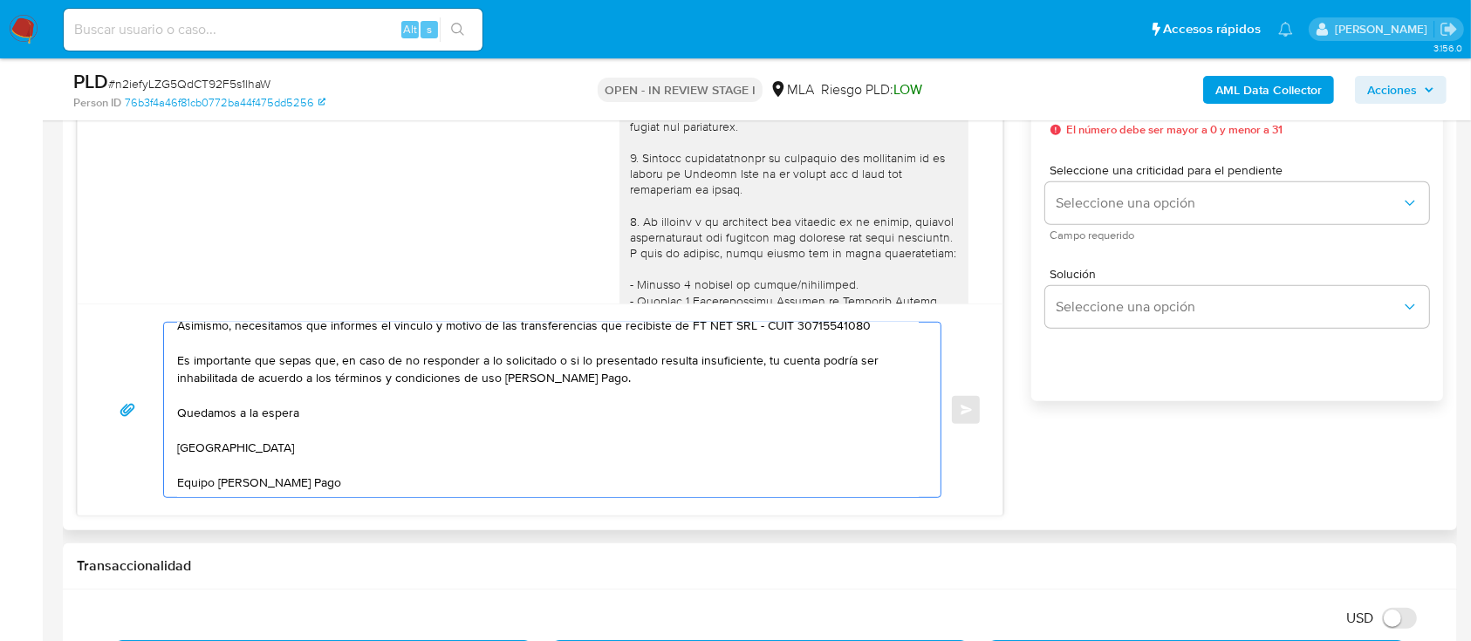
drag, startPoint x: 176, startPoint y: 337, endPoint x: 653, endPoint y: 505, distance: 505.9
click at [653, 505] on div "Hola Mario Omar Abt En función de las operaciones realizadas en tu cuenta de Me…" at bounding box center [540, 410] width 925 height 212
type textarea "Hola Mario Omar Abt En función de las operaciones realizadas en tu cuenta de Me…"
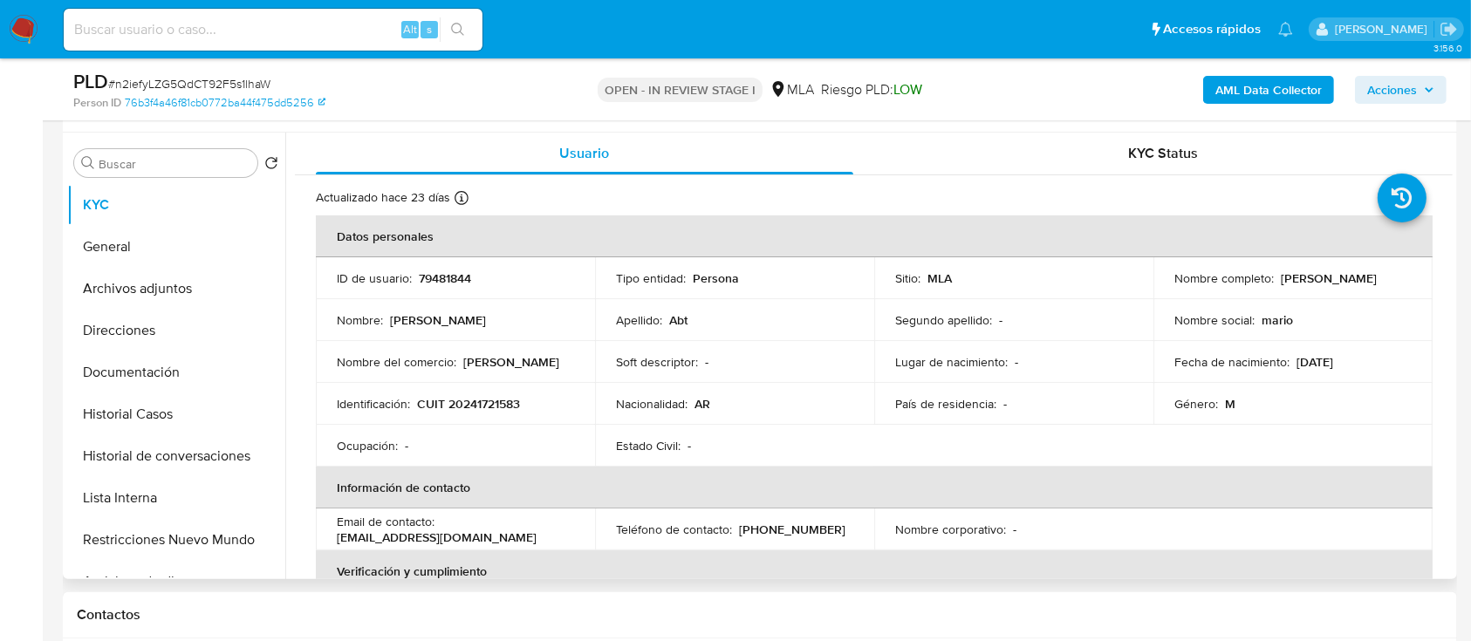
scroll to position [465, 0]
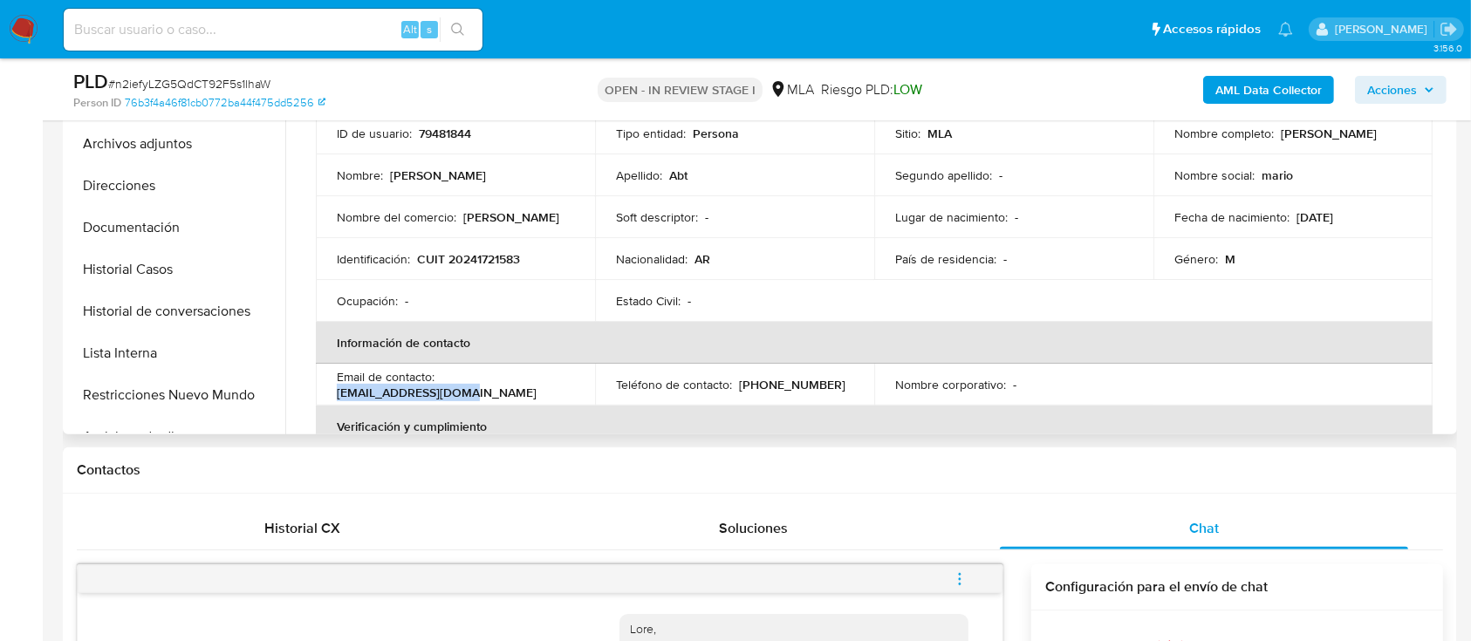
drag, startPoint x: 335, startPoint y: 390, endPoint x: 518, endPoint y: 390, distance: 183.2
click at [518, 390] on td "Email de contacto : marioabt@hotmail.com" at bounding box center [455, 385] width 279 height 42
copy p "[EMAIL_ADDRESS][DOMAIN_NAME]"
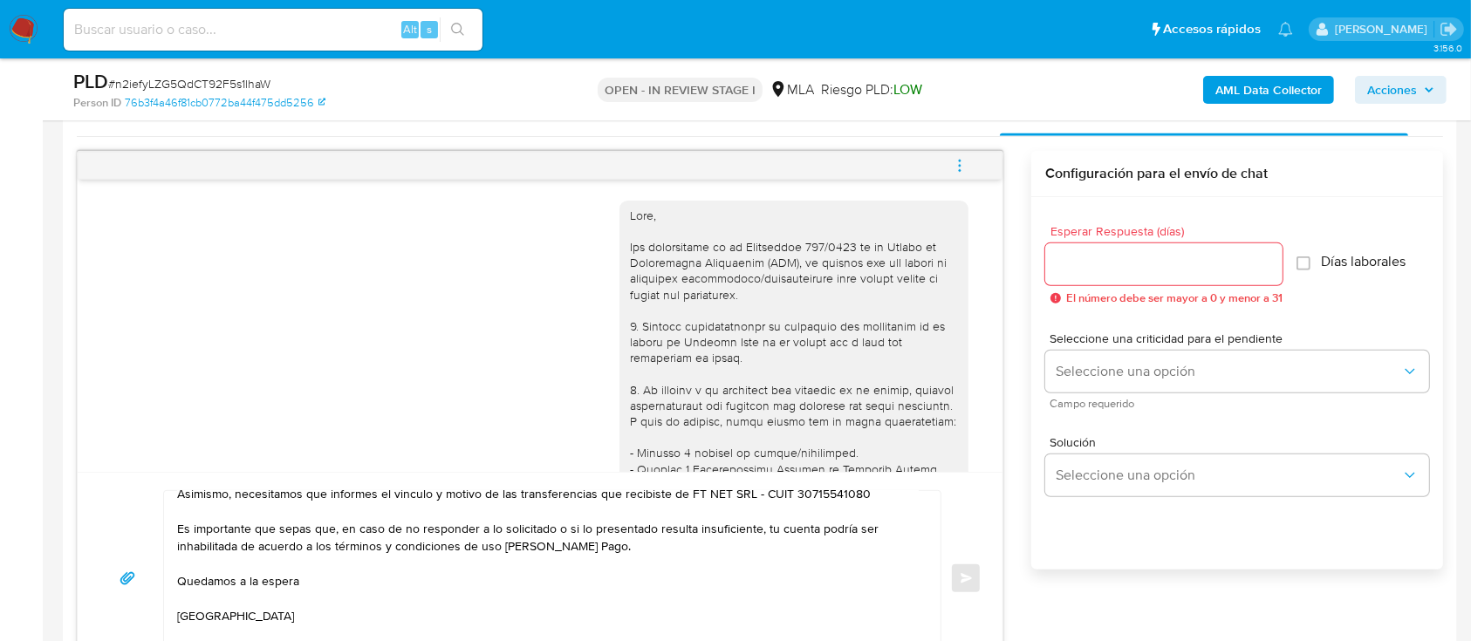
scroll to position [814, 0]
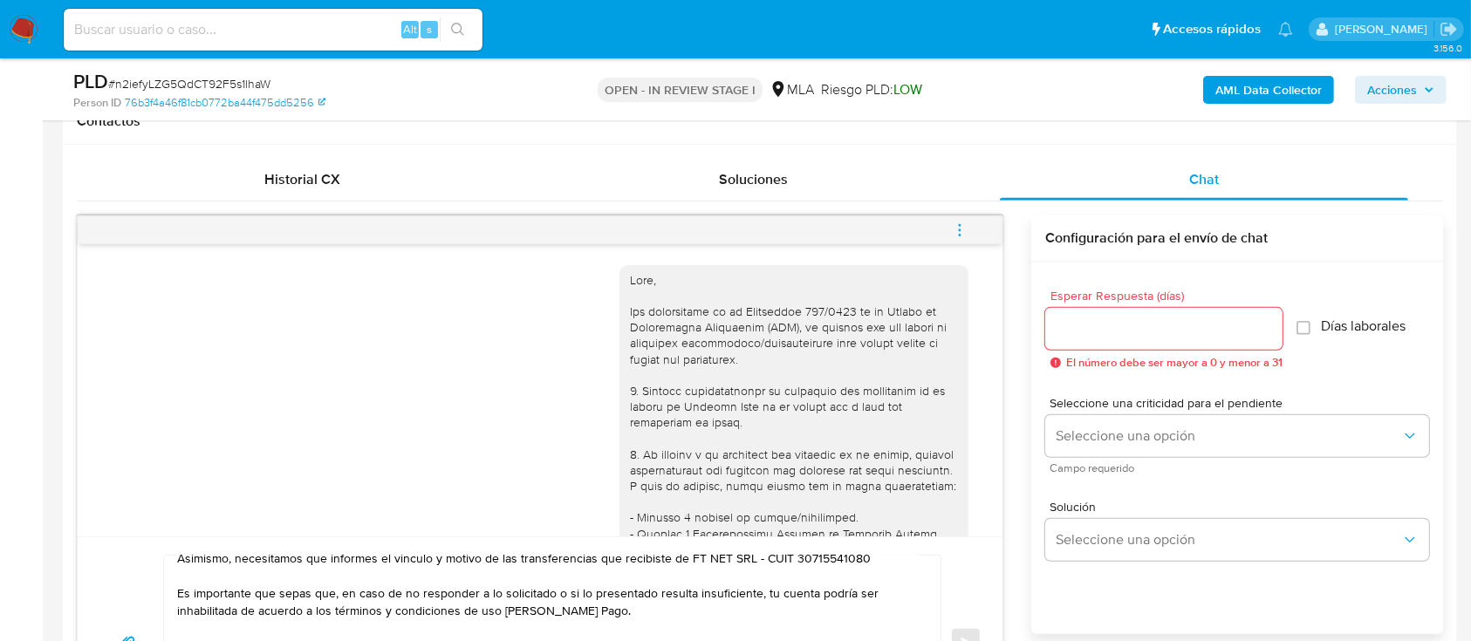
click at [1108, 335] on input "Esperar Respuesta (días)" at bounding box center [1163, 328] width 237 height 23
type input "4"
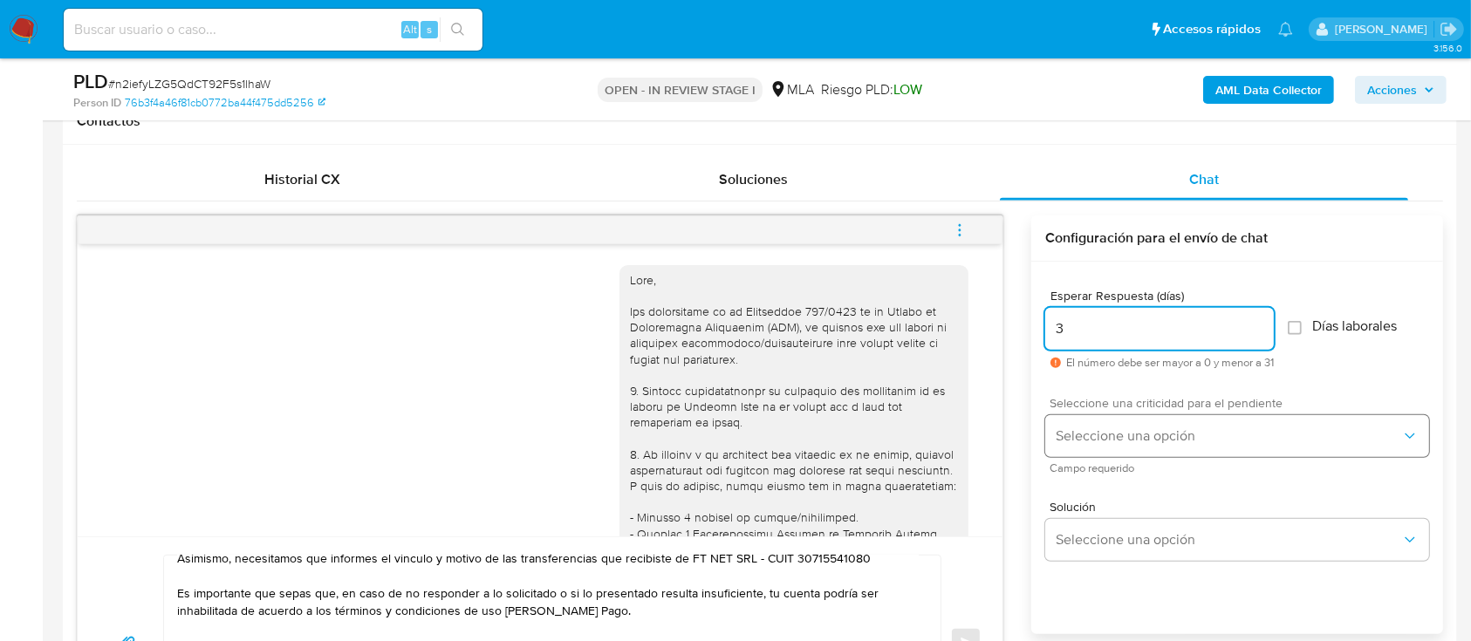
type input "3"
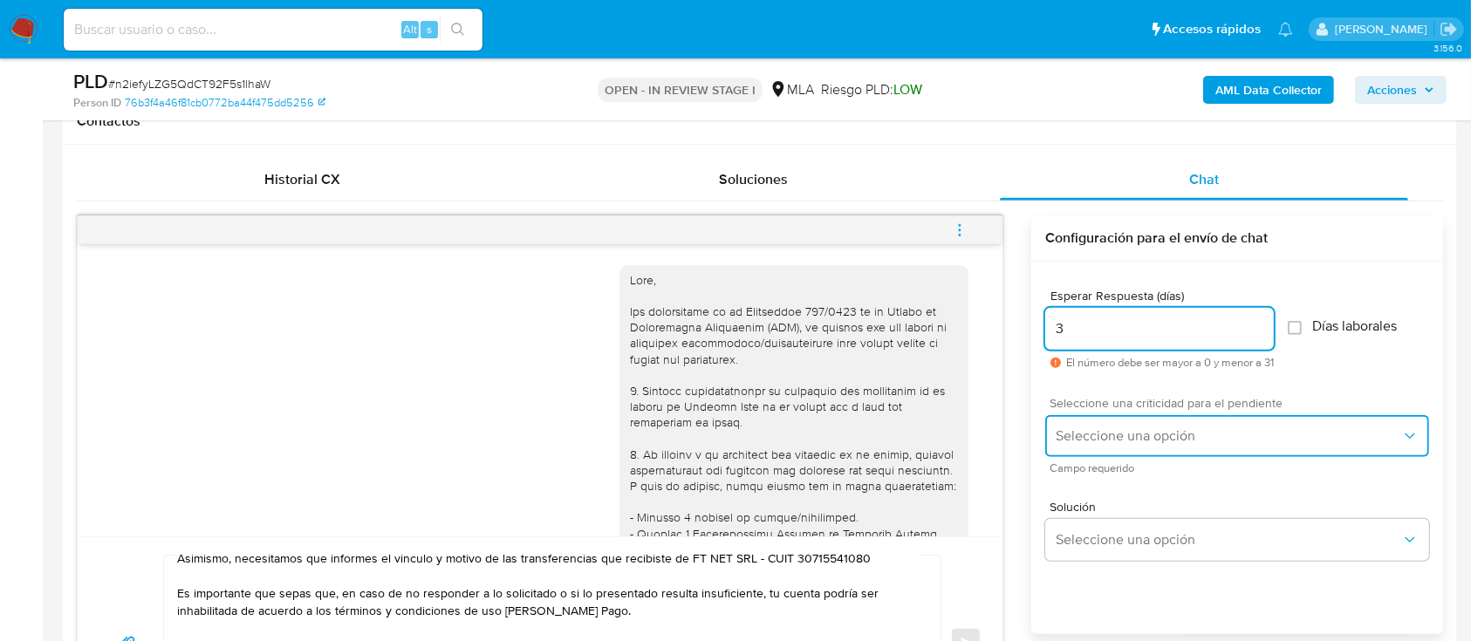
click at [1114, 432] on span "Seleccione una opción" at bounding box center [1227, 435] width 345 height 17
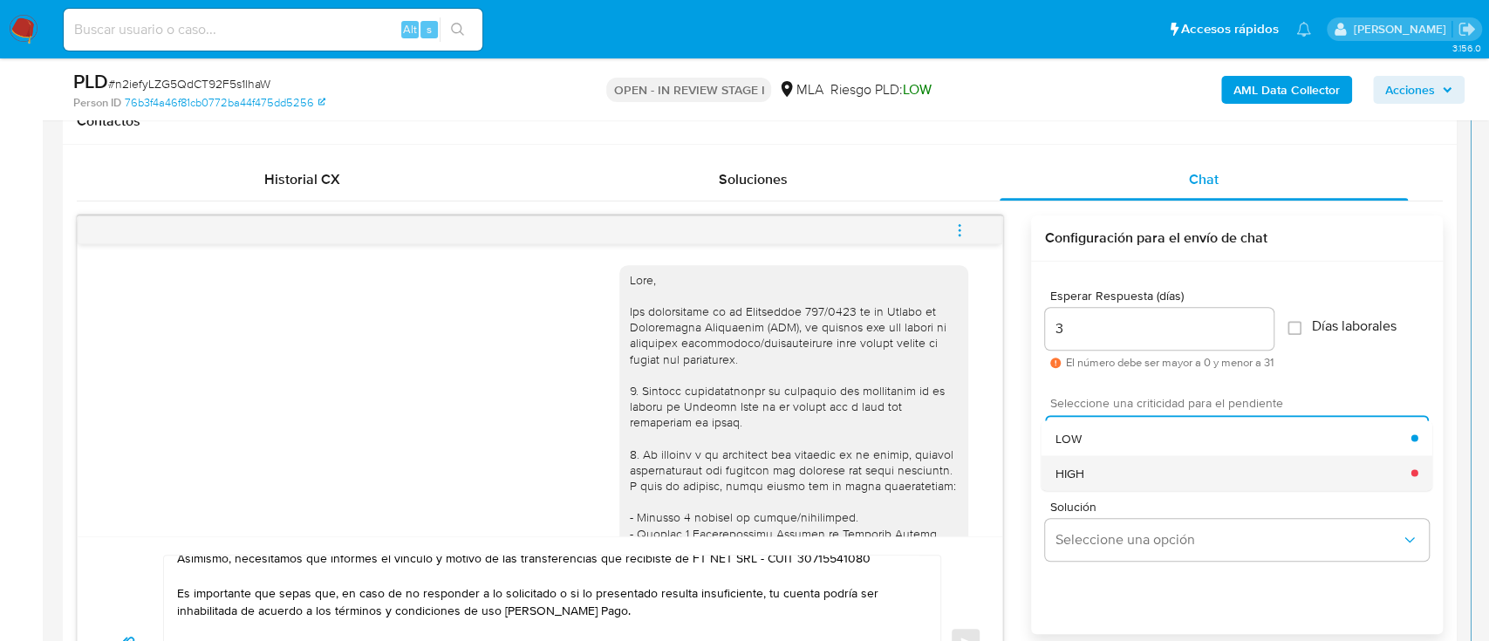
click at [1087, 471] on div "HIGH" at bounding box center [1233, 472] width 356 height 35
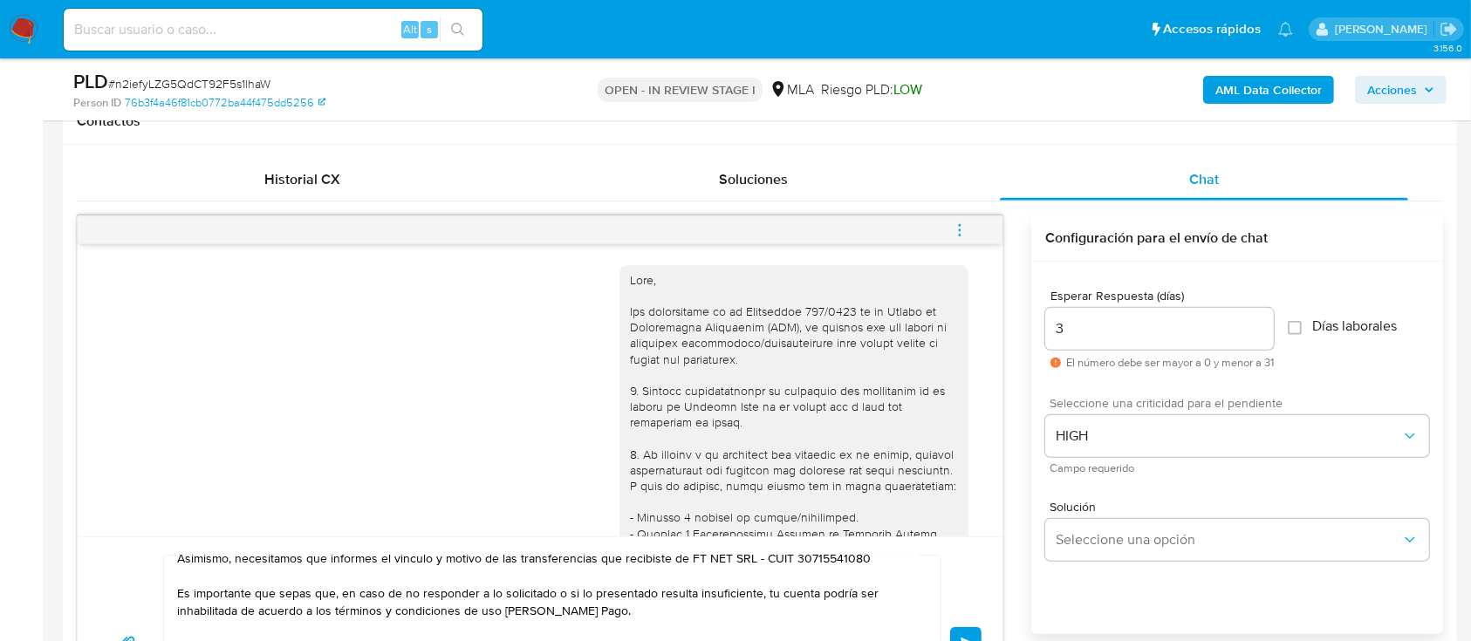
click at [965, 627] on button "Enviar" at bounding box center [965, 642] width 31 height 31
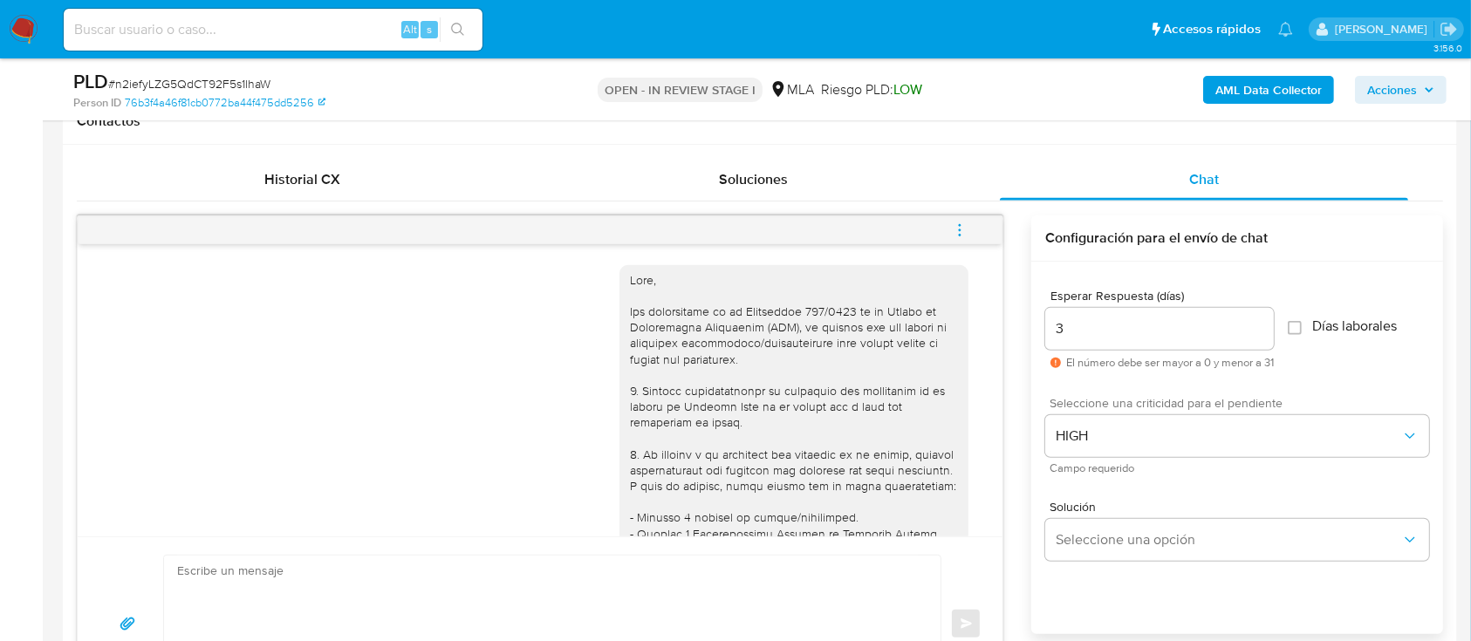
scroll to position [1463, 0]
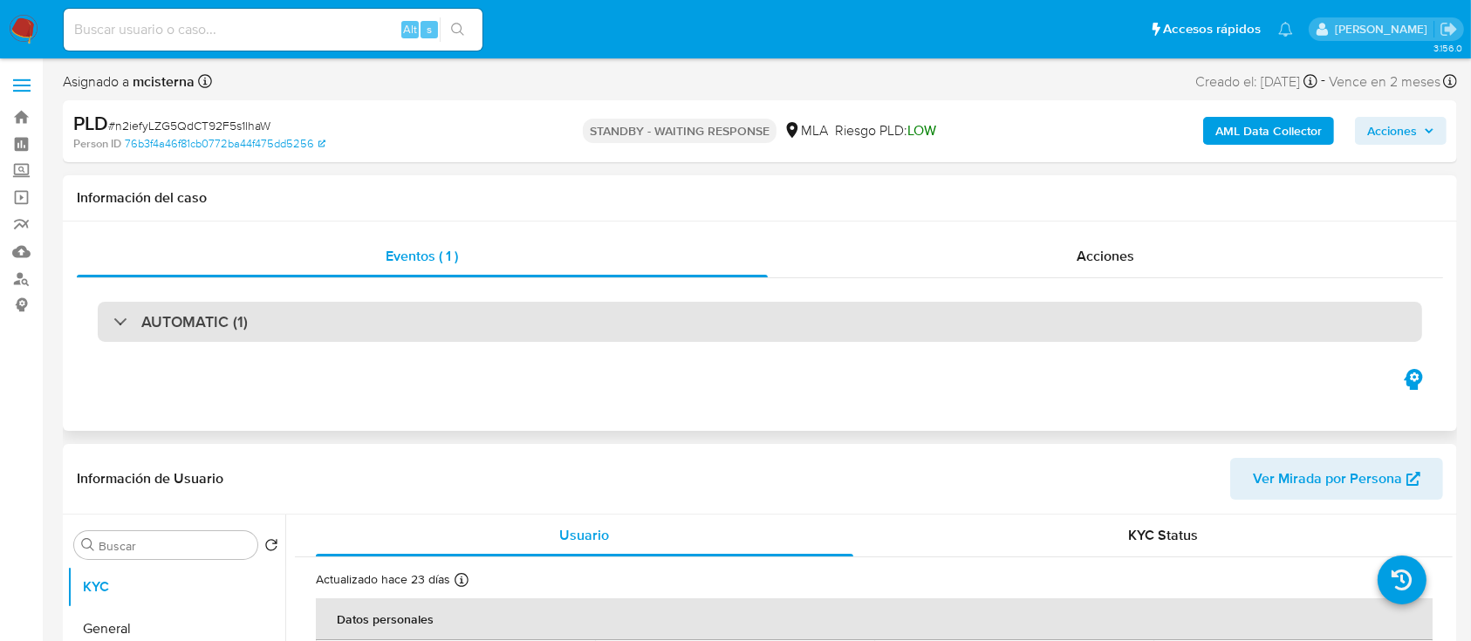
select select "10"
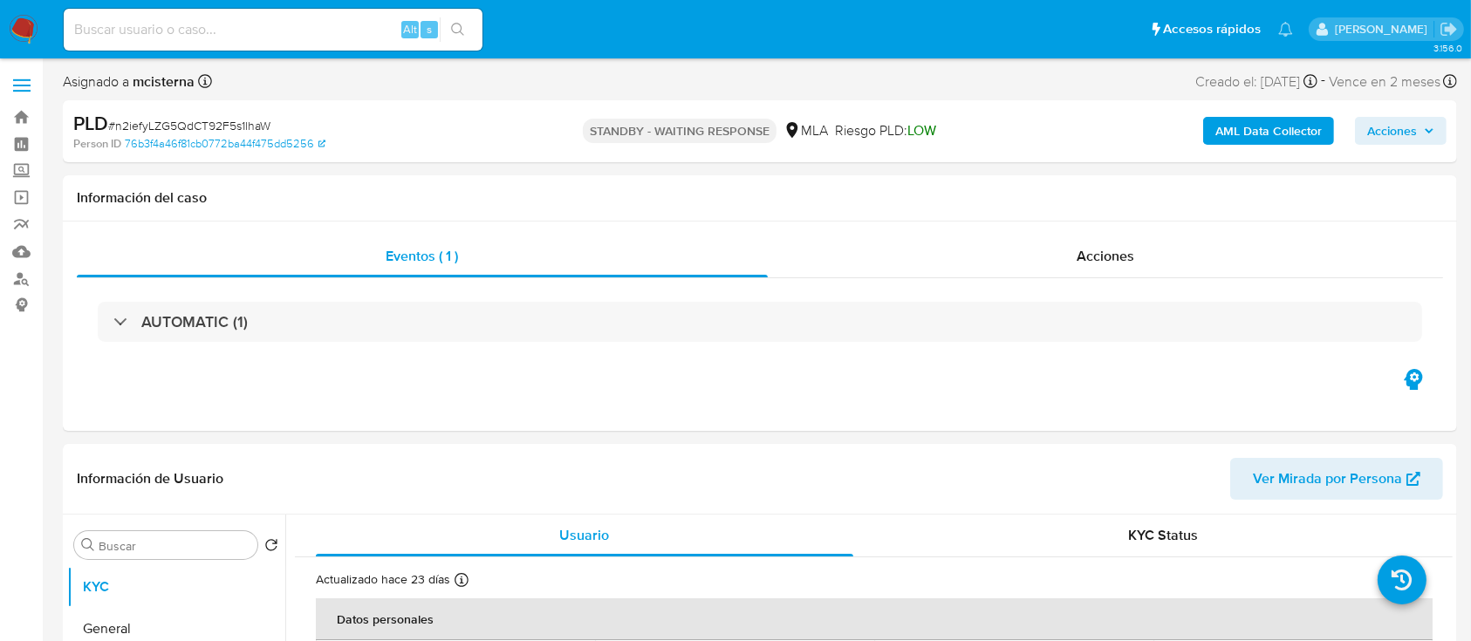
click at [345, 25] on input at bounding box center [273, 29] width 419 height 23
paste input "83949516"
type input "83949516"
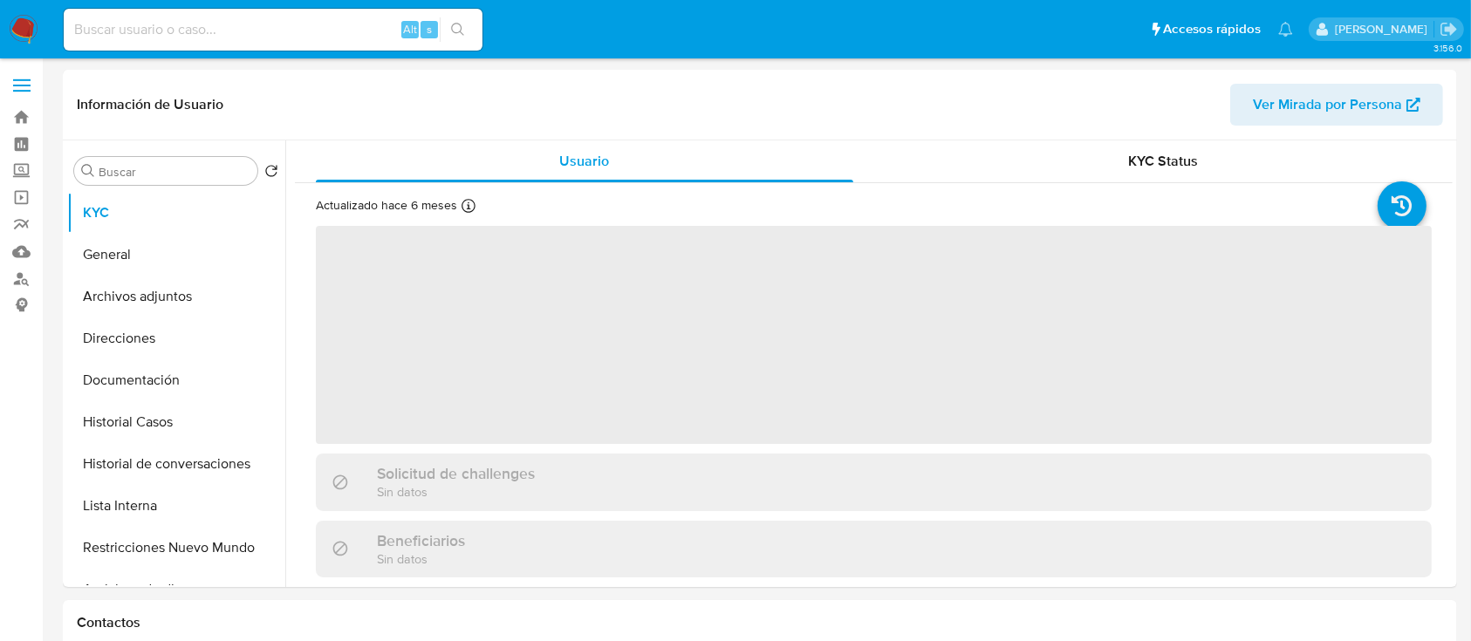
select select "10"
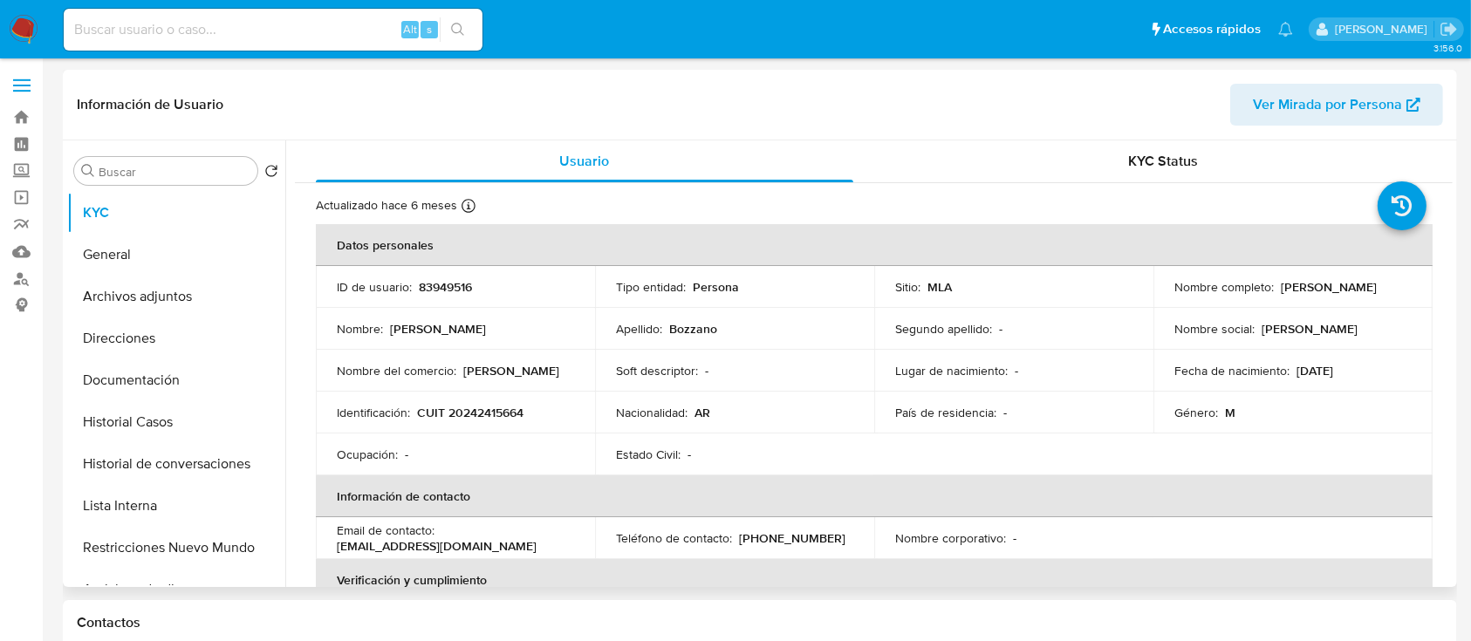
click at [488, 416] on p "CUIT 20242415664" at bounding box center [470, 413] width 106 height 16
copy p "20242415664"
click at [167, 418] on button "Historial Casos" at bounding box center [169, 422] width 204 height 42
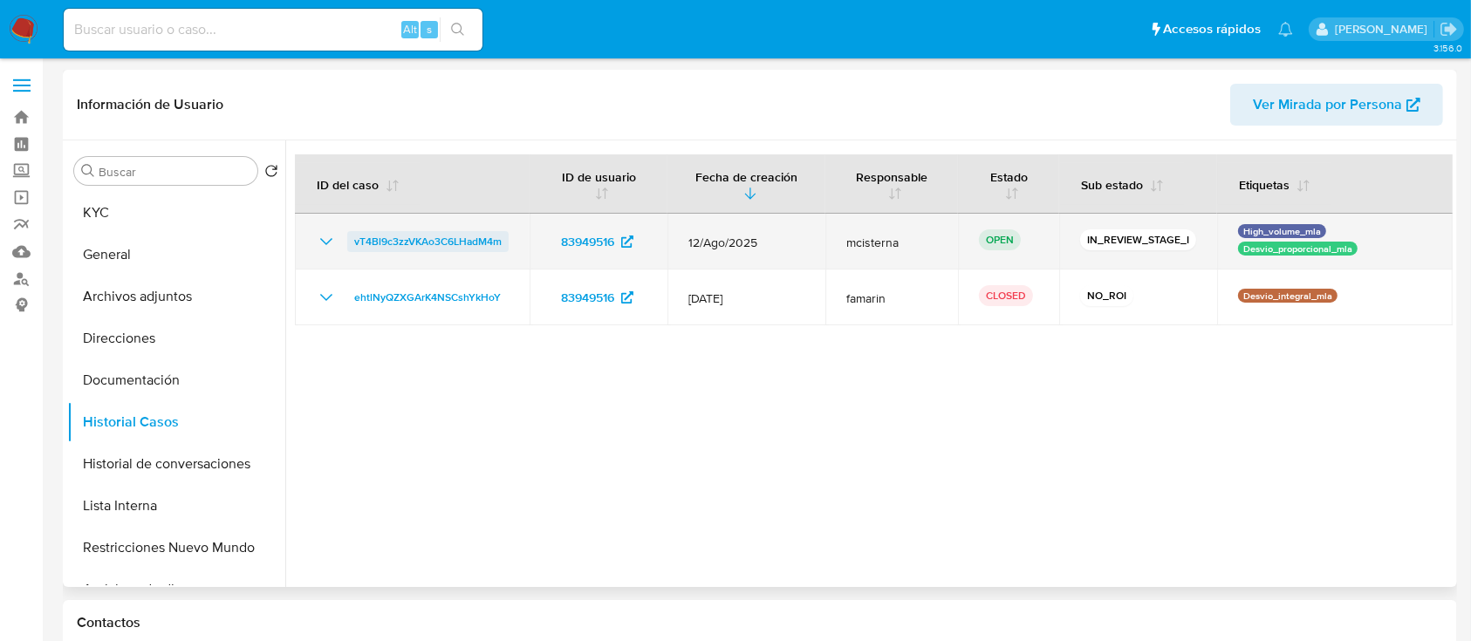
click at [427, 243] on span "vT4Bl9c3zzVKAo3C6LHadM4m" at bounding box center [427, 241] width 147 height 21
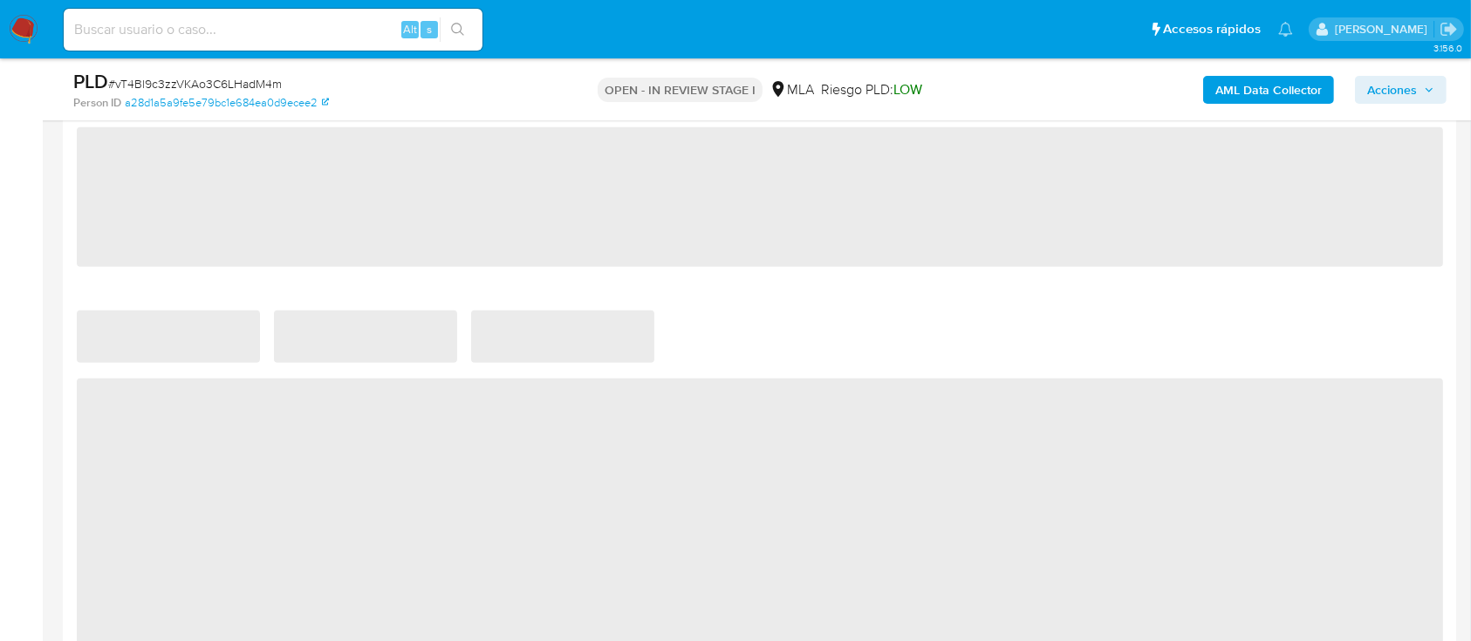
select select "10"
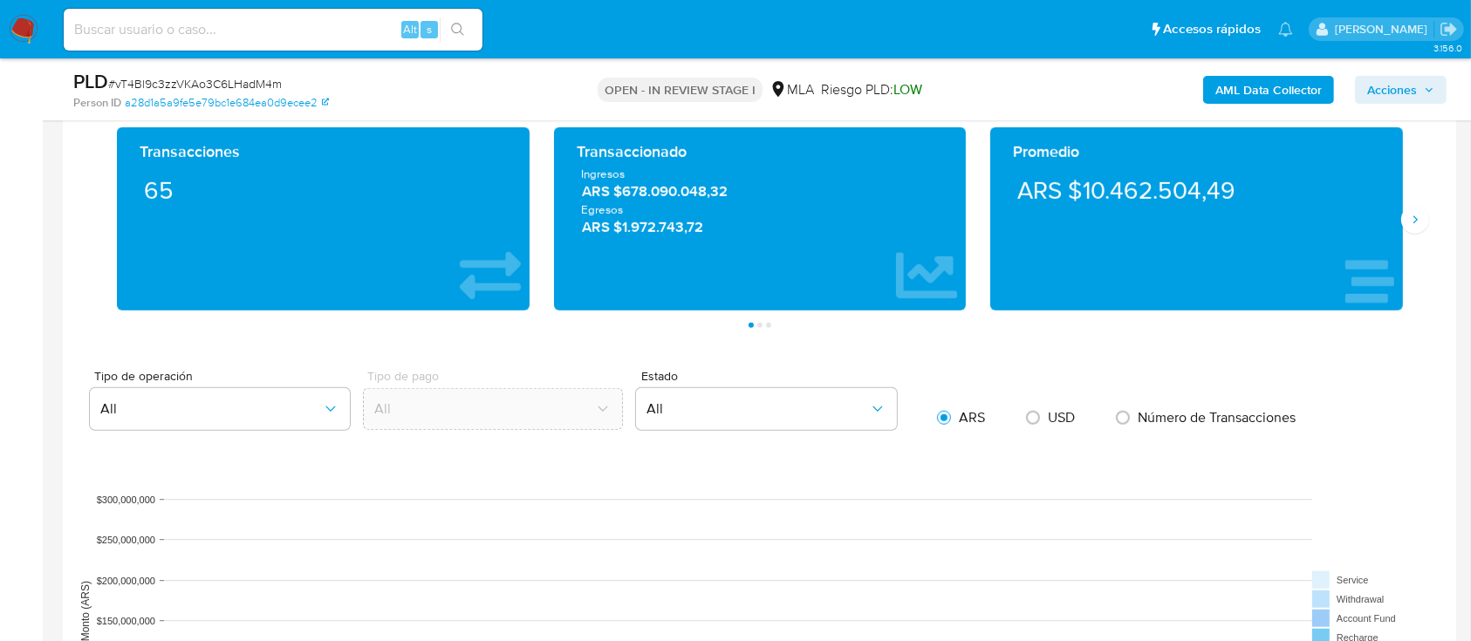
scroll to position [1628, 0]
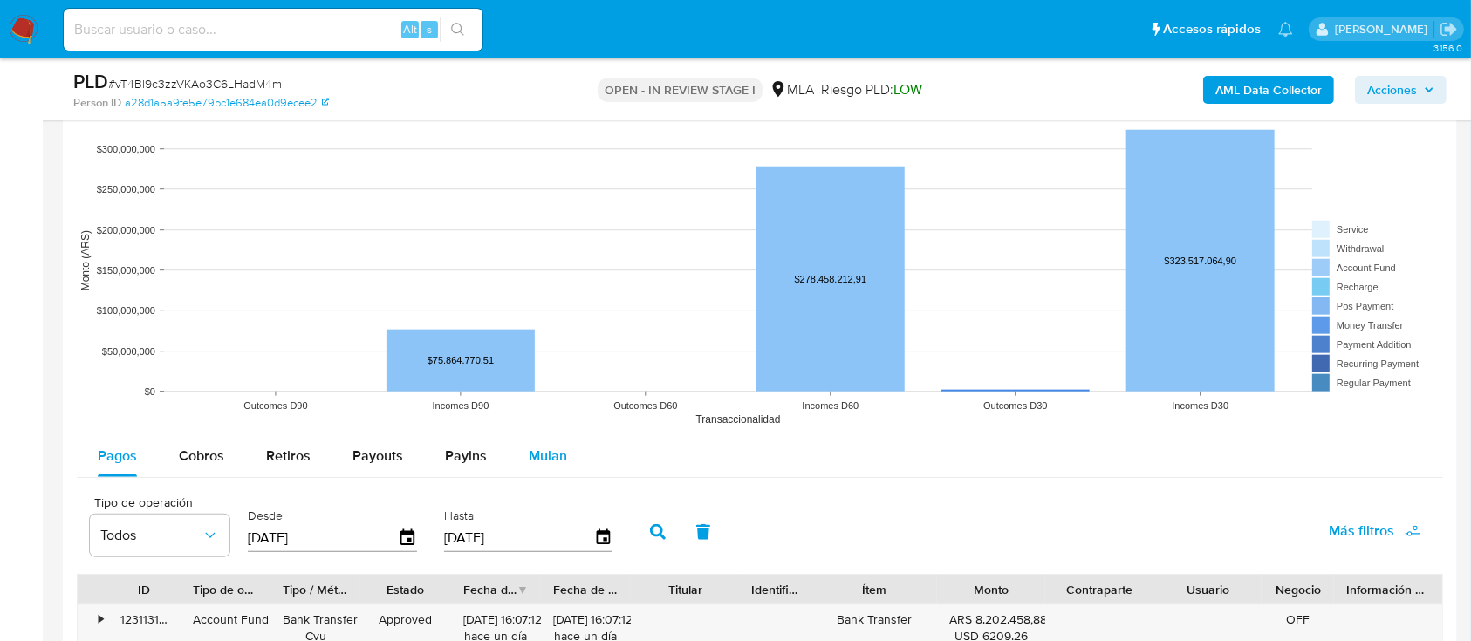
click at [544, 450] on span "Mulan" at bounding box center [548, 456] width 38 height 20
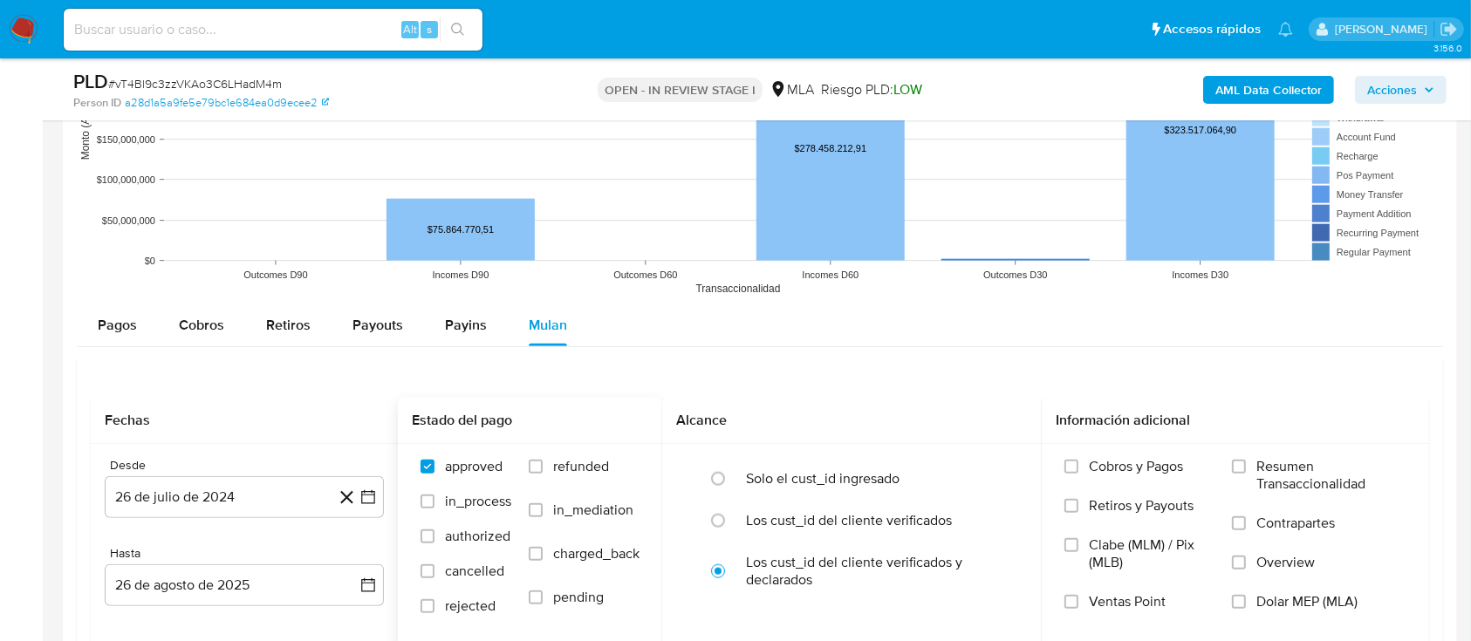
scroll to position [1860, 0]
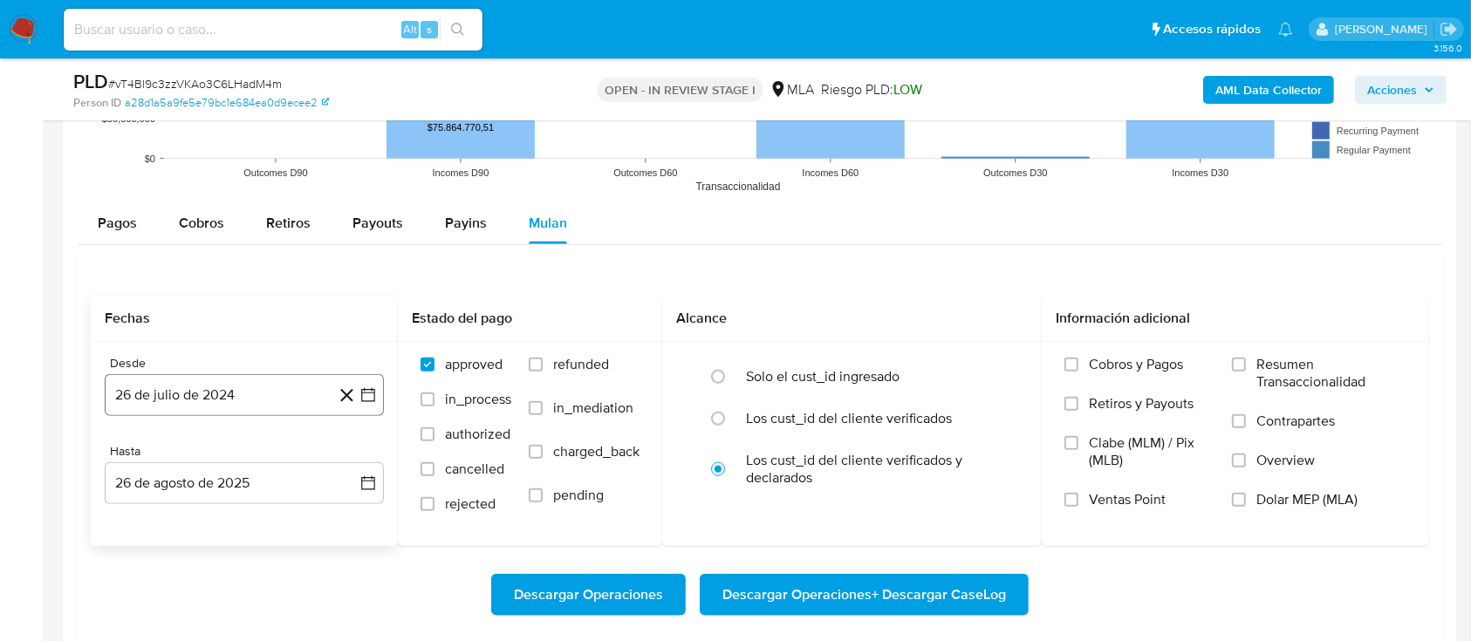
click at [229, 392] on button "26 de julio de 2024" at bounding box center [244, 395] width 279 height 42
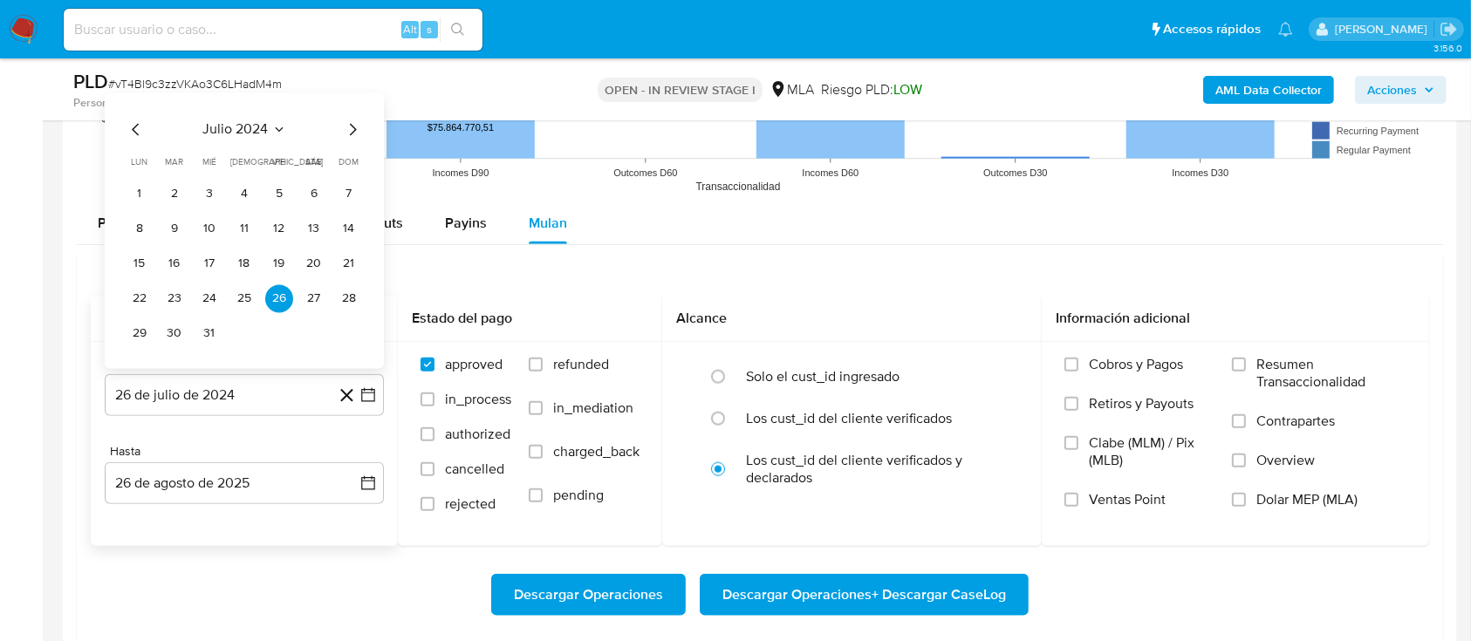
click at [351, 132] on icon "Mes siguiente" at bounding box center [353, 129] width 7 height 12
click at [275, 105] on div "septiembre 2024 septiembre 2024 lun lunes mar martes mié miércoles jue jueves v…" at bounding box center [244, 215] width 237 height 263
click at [268, 94] on span "septiembre 2024" at bounding box center [235, 93] width 106 height 17
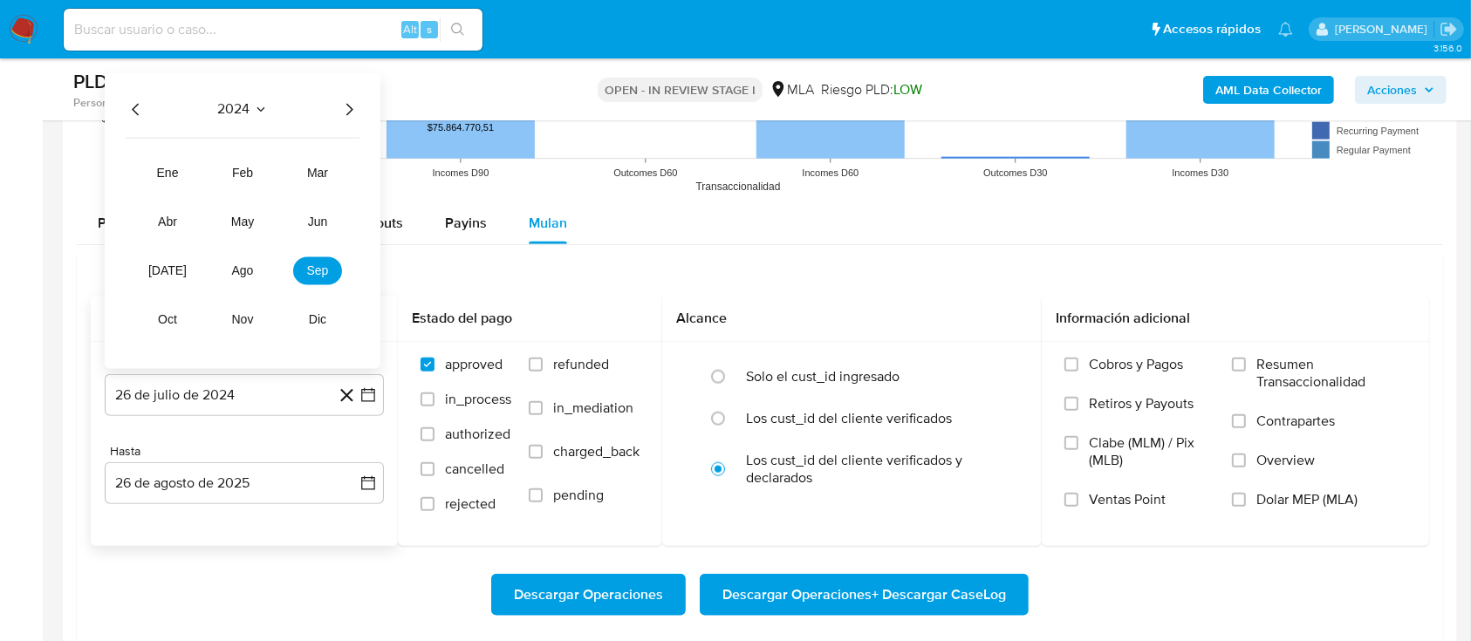
click at [354, 105] on icon "Año siguiente" at bounding box center [348, 109] width 21 height 21
click at [241, 270] on span "ago" at bounding box center [242, 270] width 24 height 14
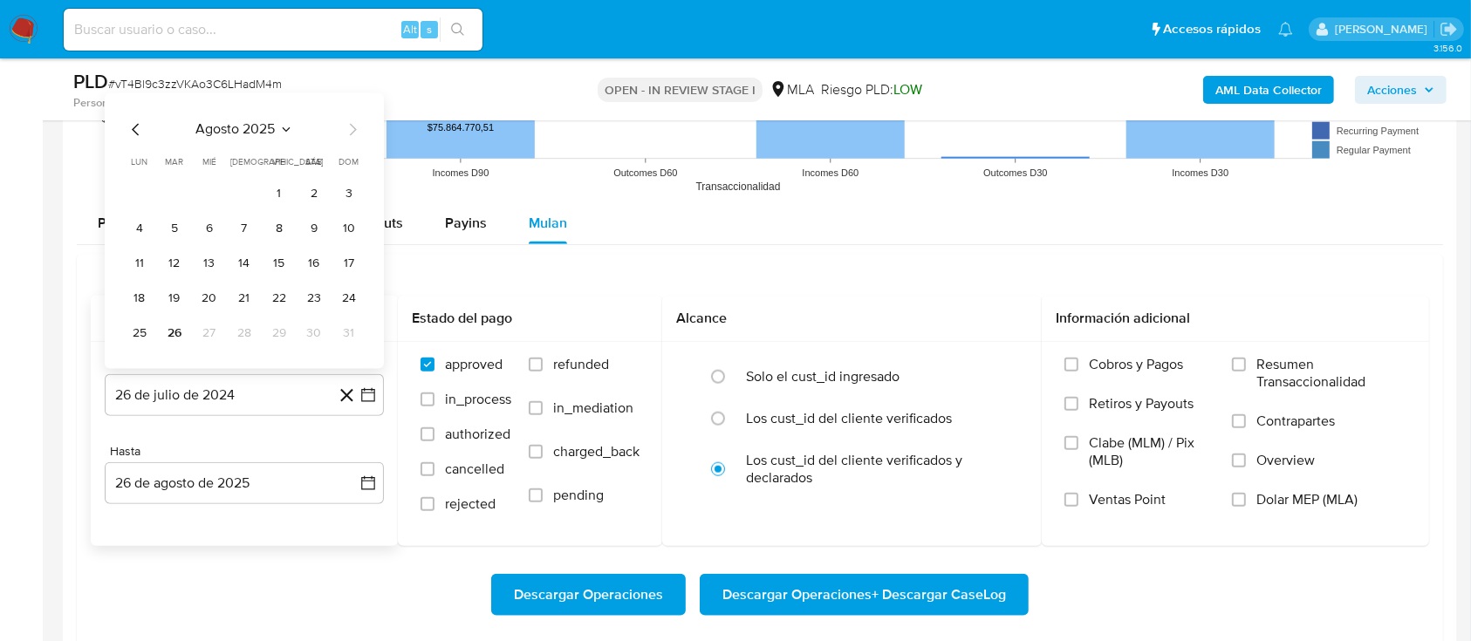
click at [131, 126] on icon "Mes anterior" at bounding box center [136, 129] width 21 height 21
click at [180, 191] on button "1" at bounding box center [174, 194] width 28 height 28
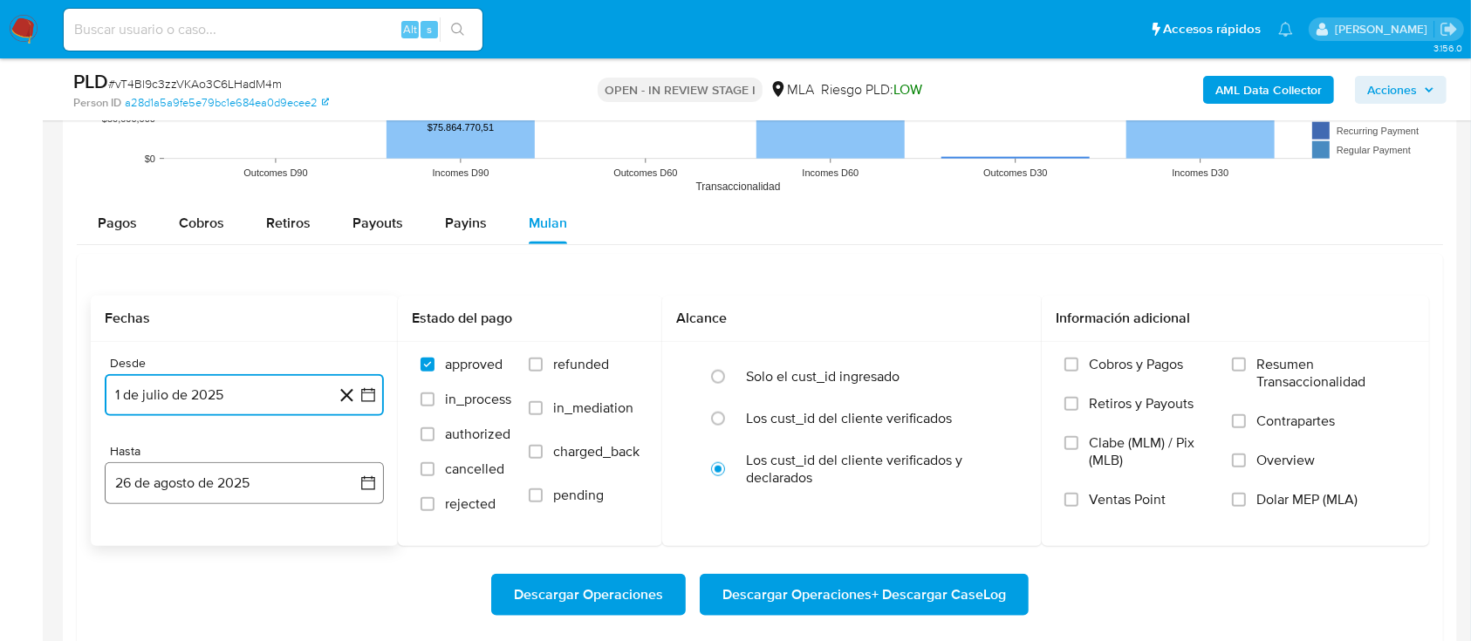
click at [231, 502] on button "26 de agosto de 2025" at bounding box center [244, 483] width 279 height 42
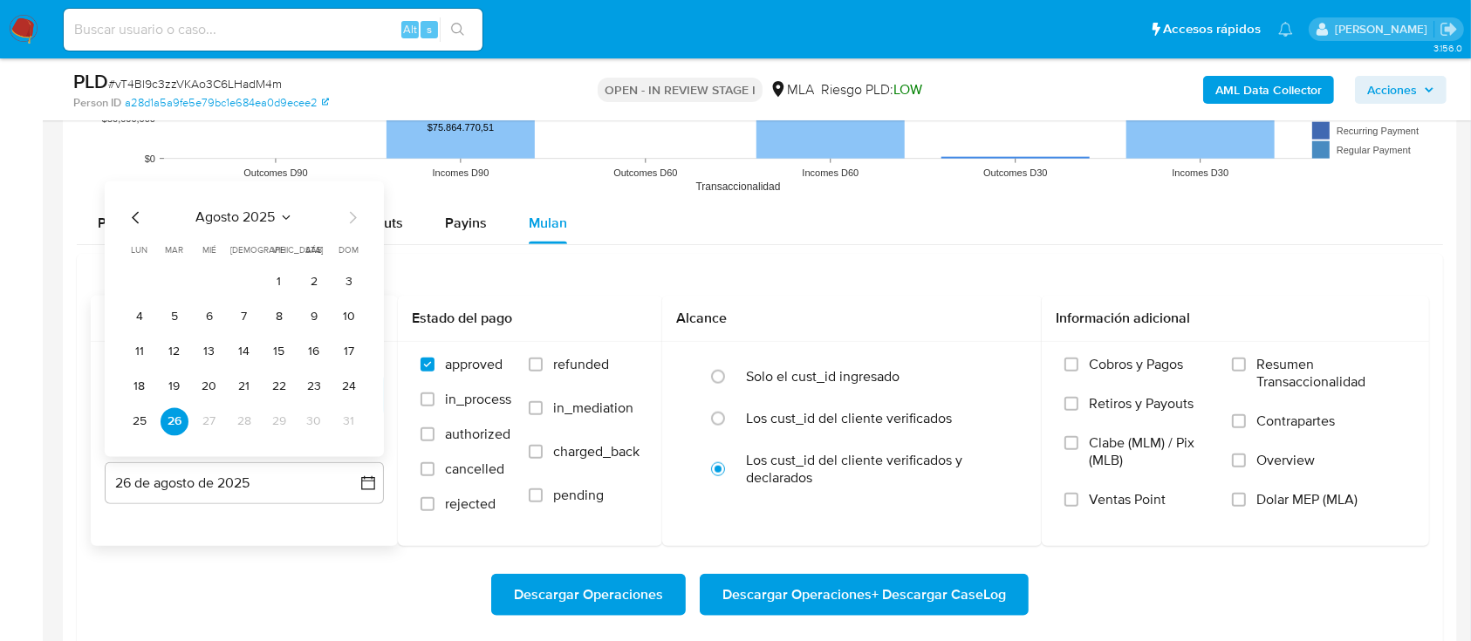
click at [133, 207] on icon "Mes anterior" at bounding box center [136, 217] width 21 height 21
click at [244, 419] on button "31" at bounding box center [244, 421] width 28 height 28
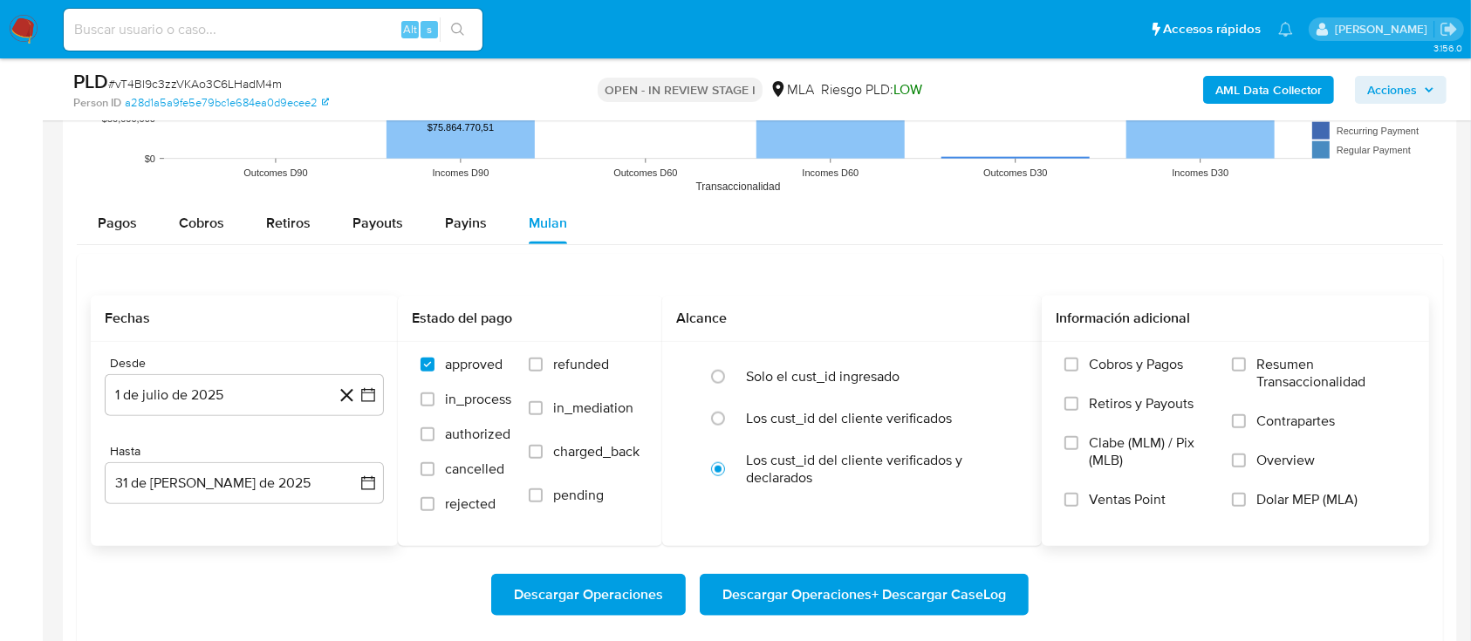
click at [1287, 499] on span "Dolar MEP (MLA)" at bounding box center [1306, 499] width 101 height 17
click at [1245, 499] on input "Dolar MEP (MLA)" at bounding box center [1239, 500] width 14 height 14
click at [980, 589] on span "Descargar Operaciones + Descargar CaseLog" at bounding box center [863, 595] width 283 height 38
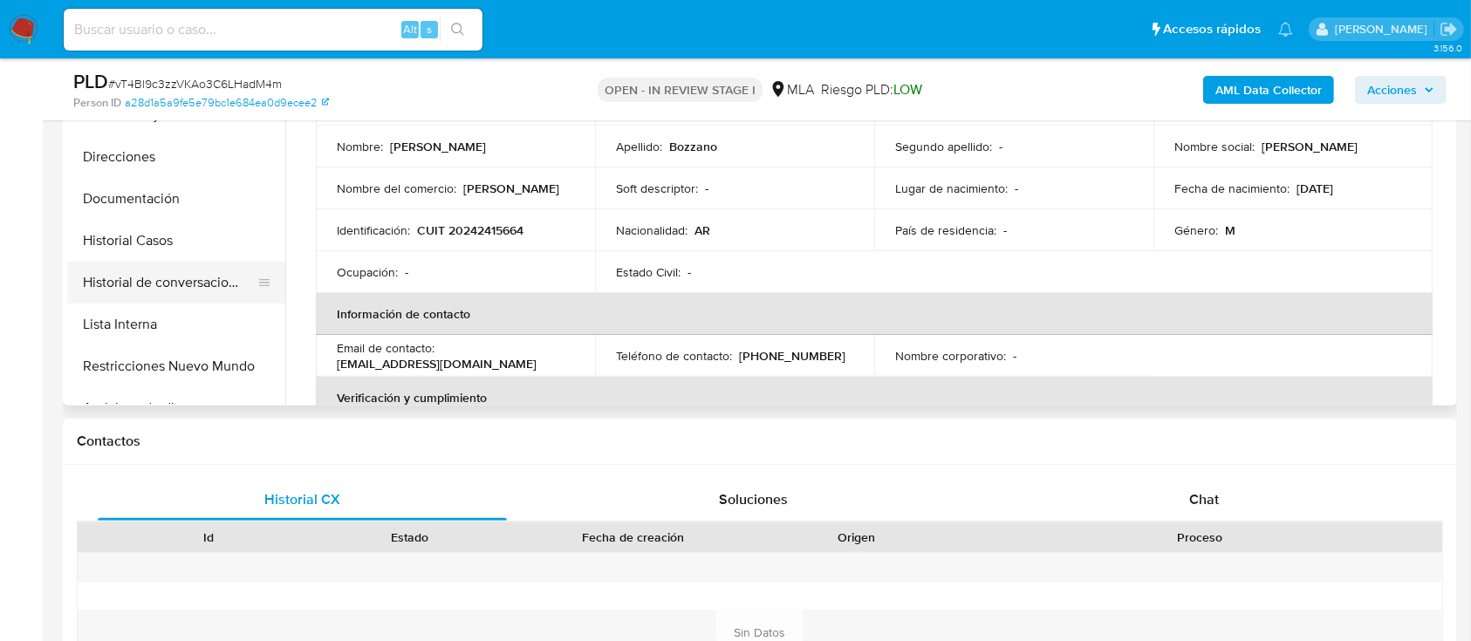
scroll to position [349, 0]
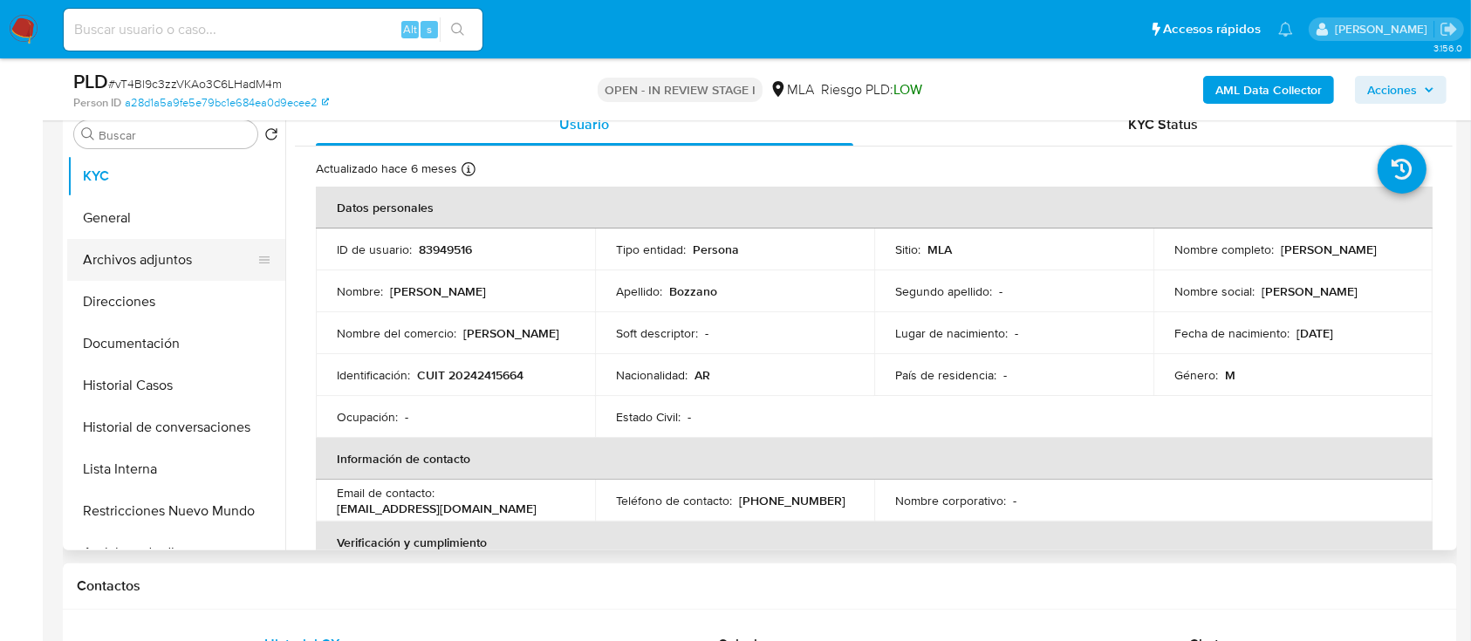
click at [198, 255] on button "Archivos adjuntos" at bounding box center [169, 260] width 204 height 42
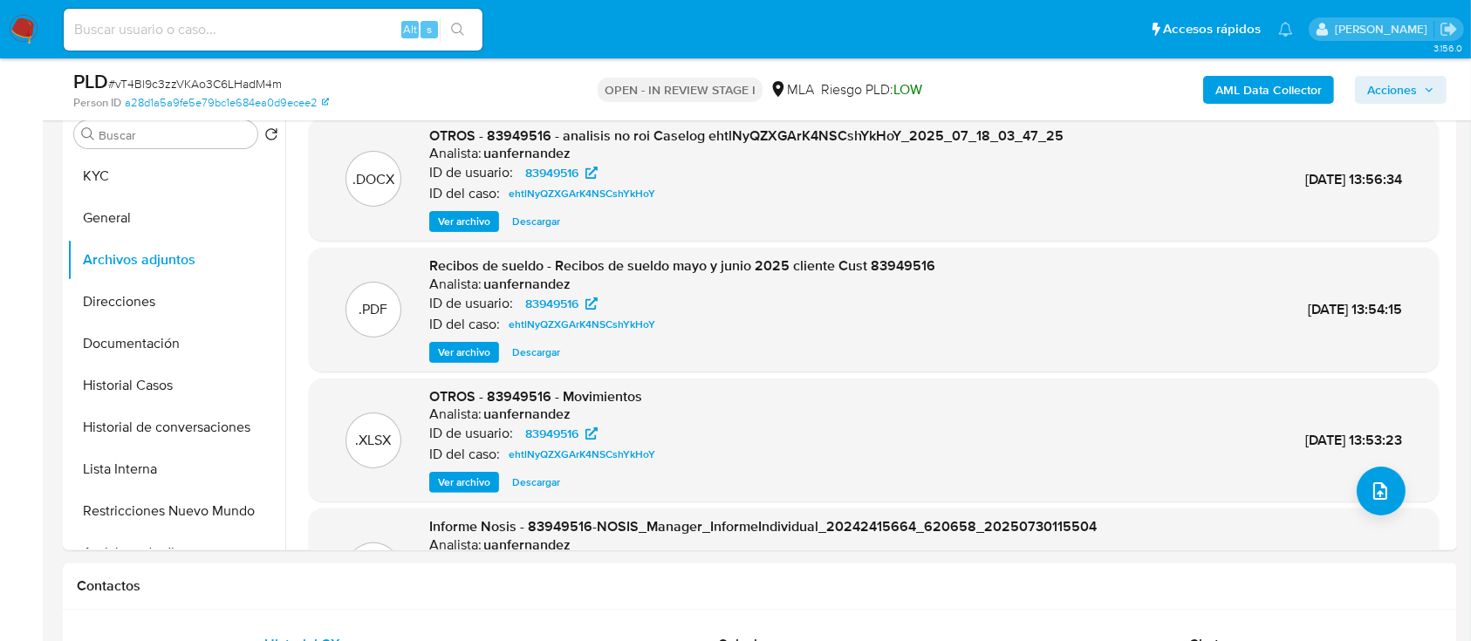
click at [338, 24] on input at bounding box center [273, 29] width 419 height 23
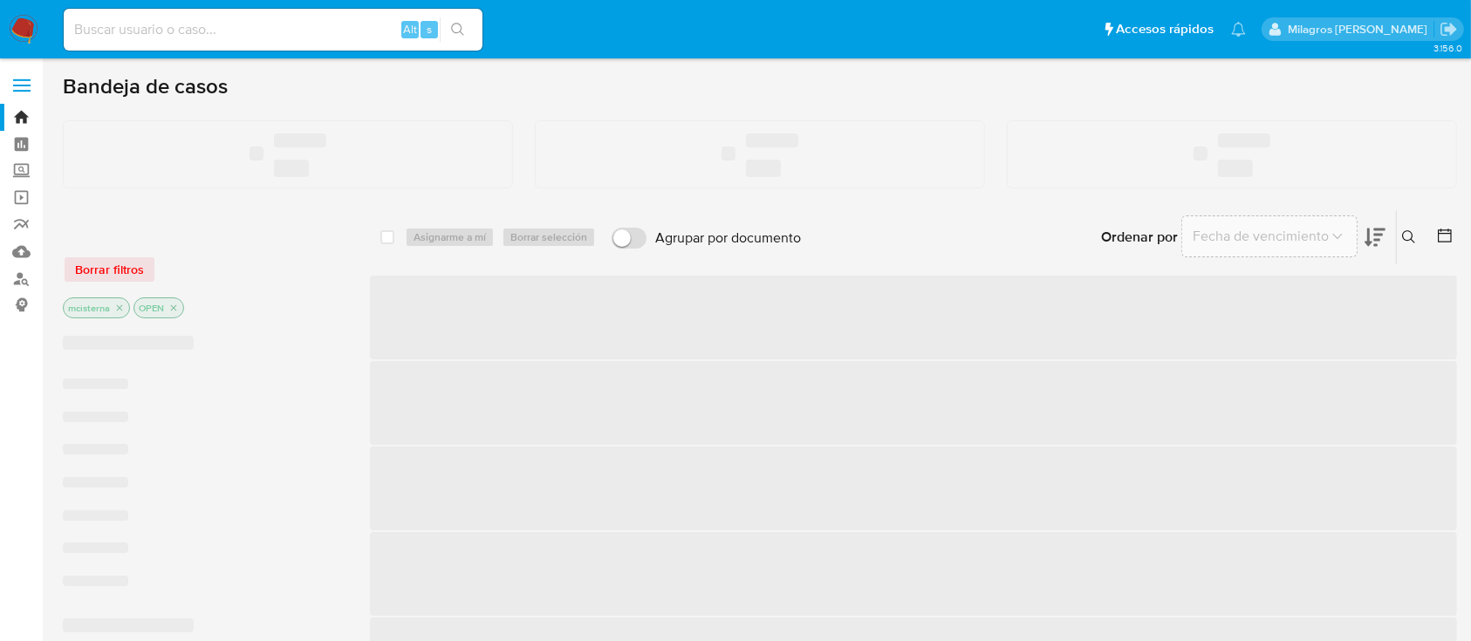
click at [188, 31] on input at bounding box center [273, 29] width 419 height 23
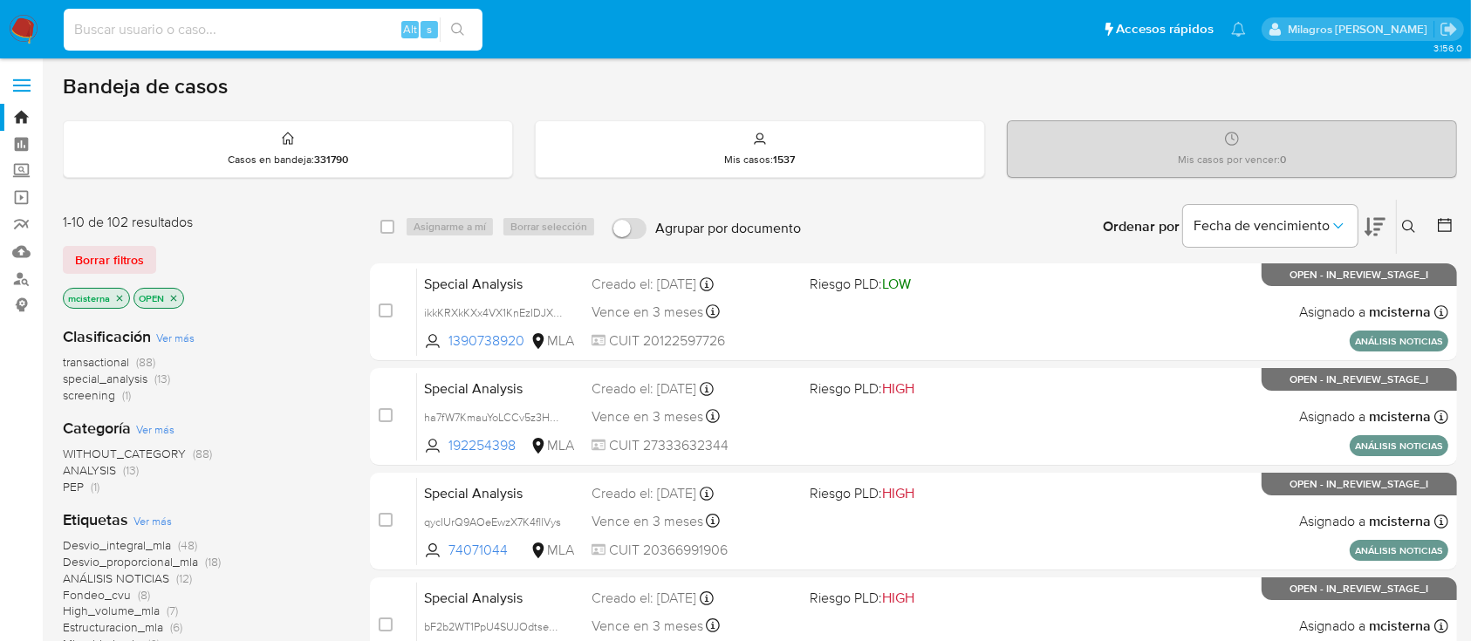
paste input "86774763"
type input "86774763"
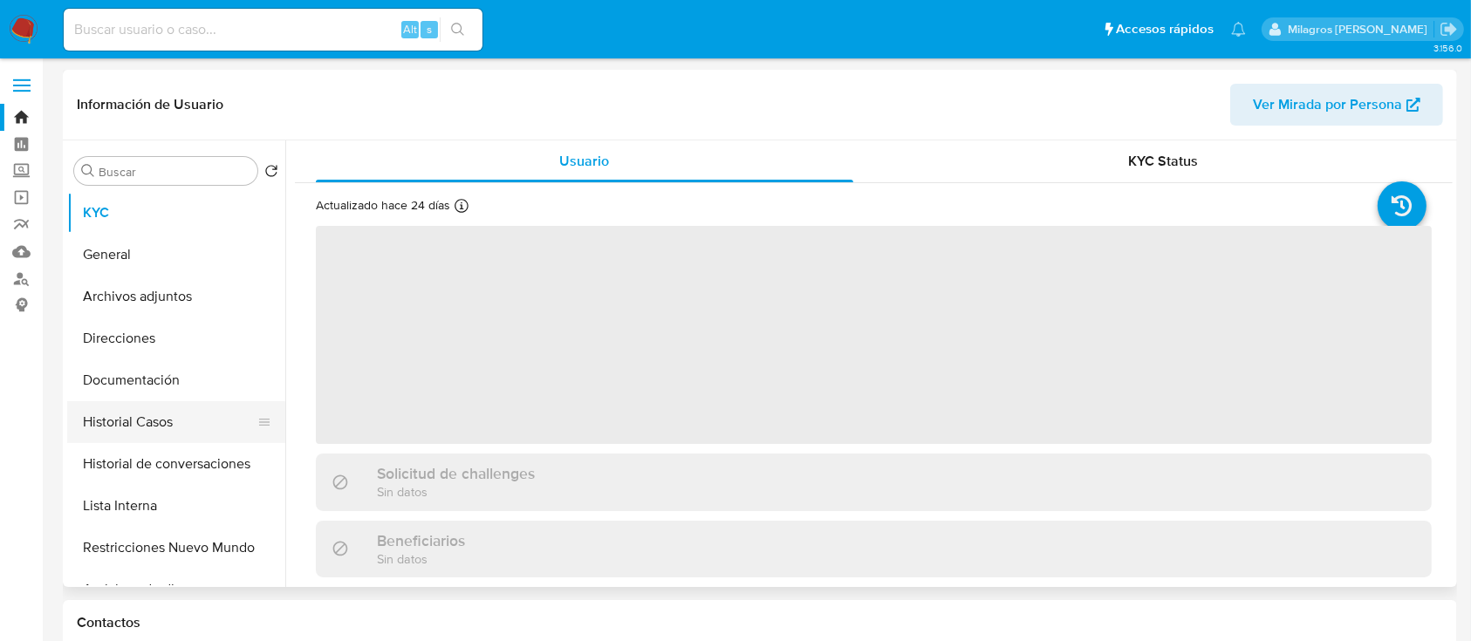
click at [177, 422] on button "Historial Casos" at bounding box center [169, 422] width 204 height 42
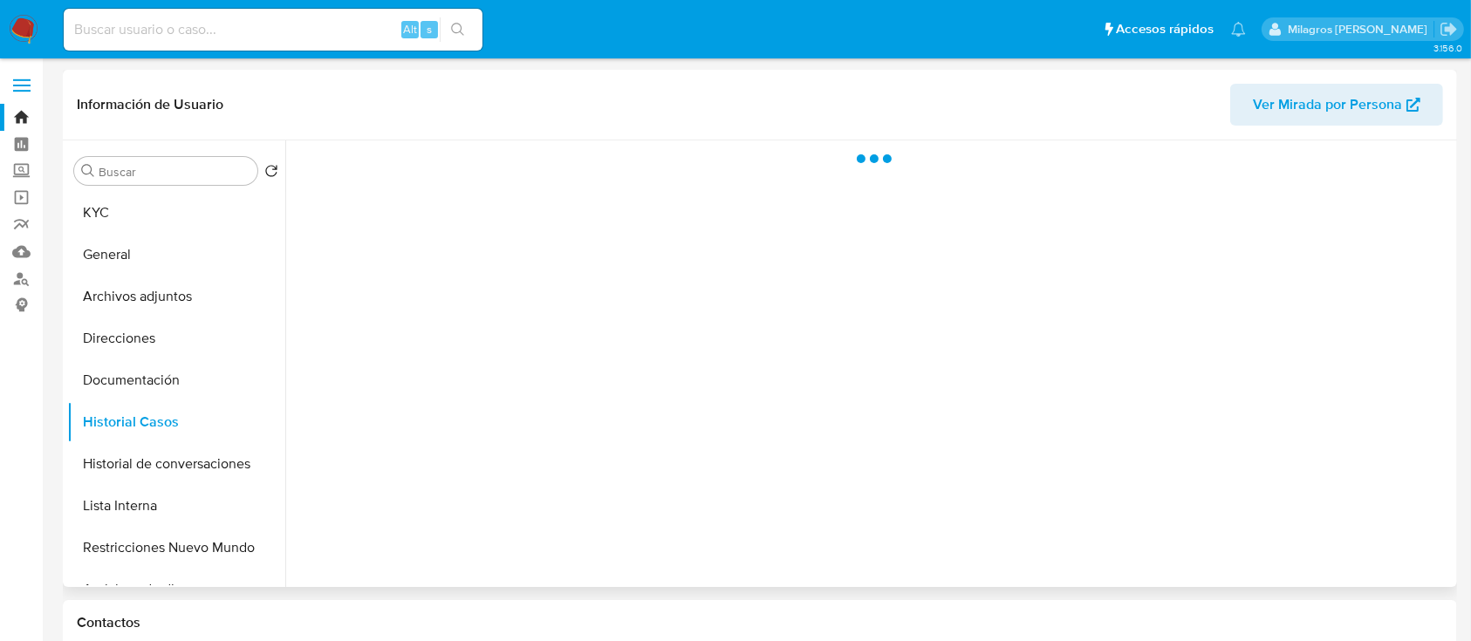
select select "10"
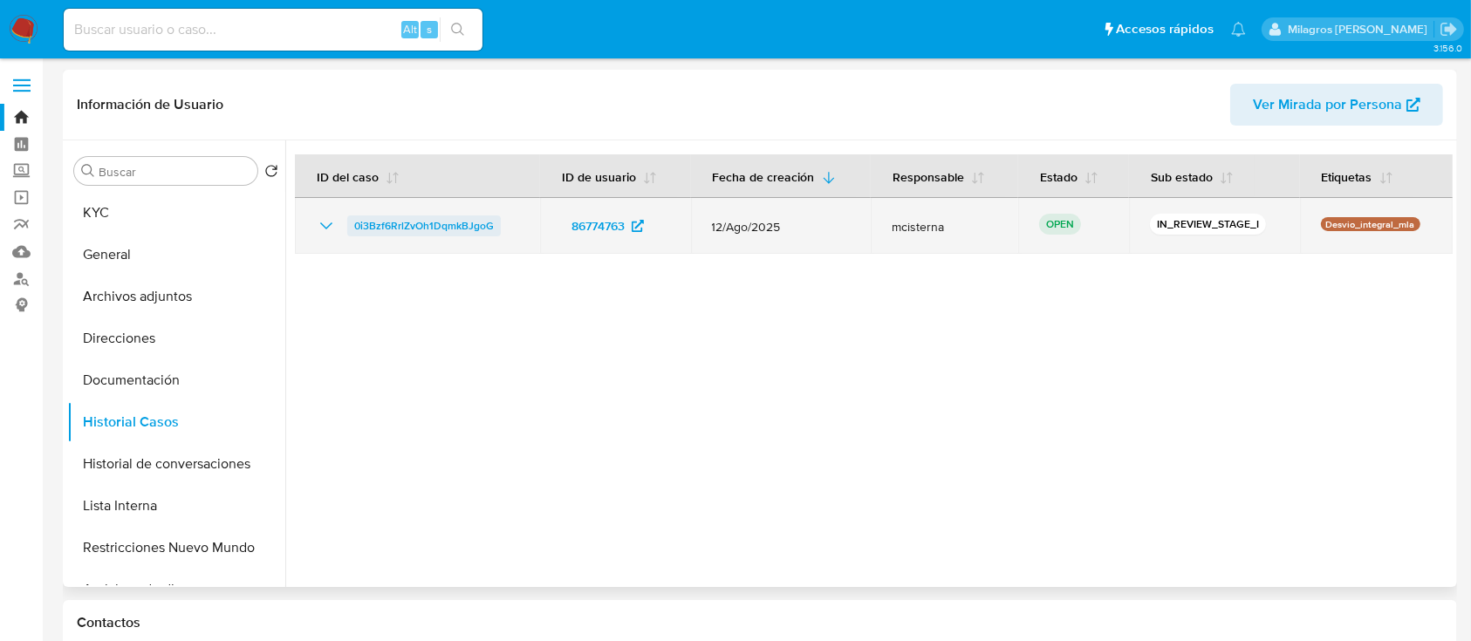
click at [433, 225] on span "0i3Bzf6RrlZvOh1DqmkBJgoG" at bounding box center [424, 225] width 140 height 21
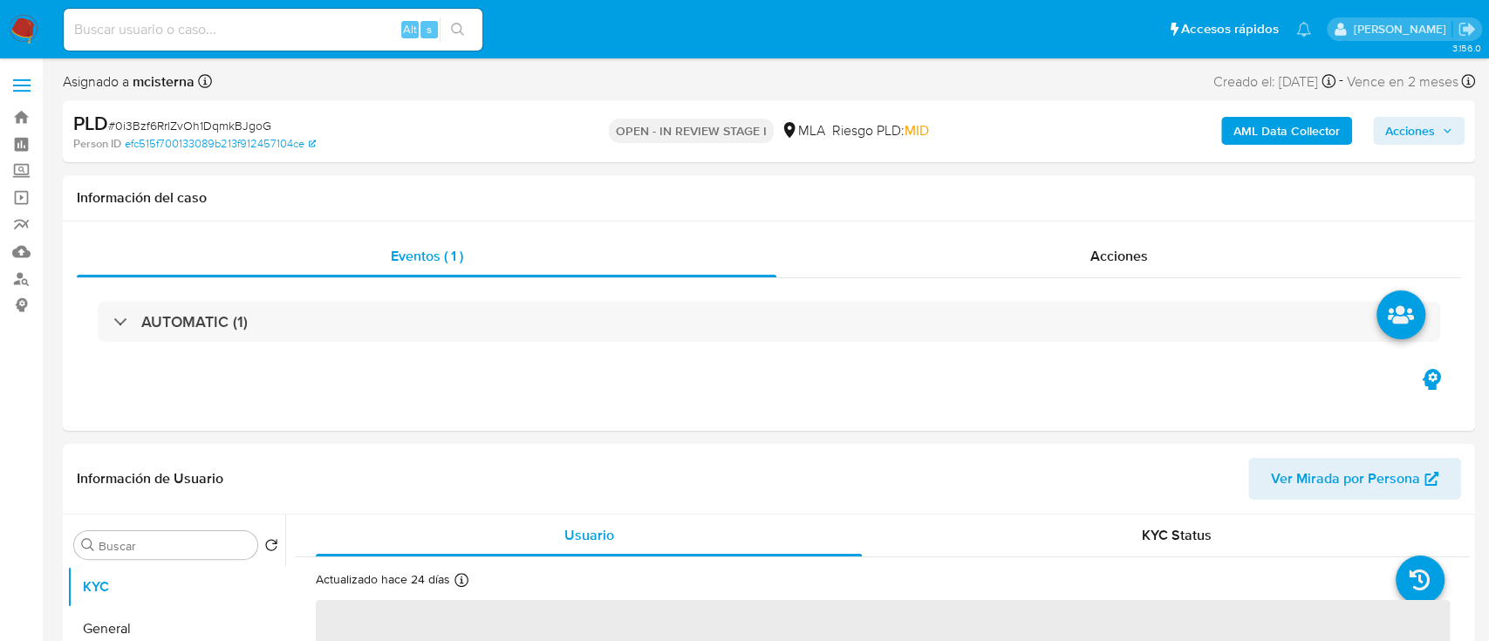
select select "10"
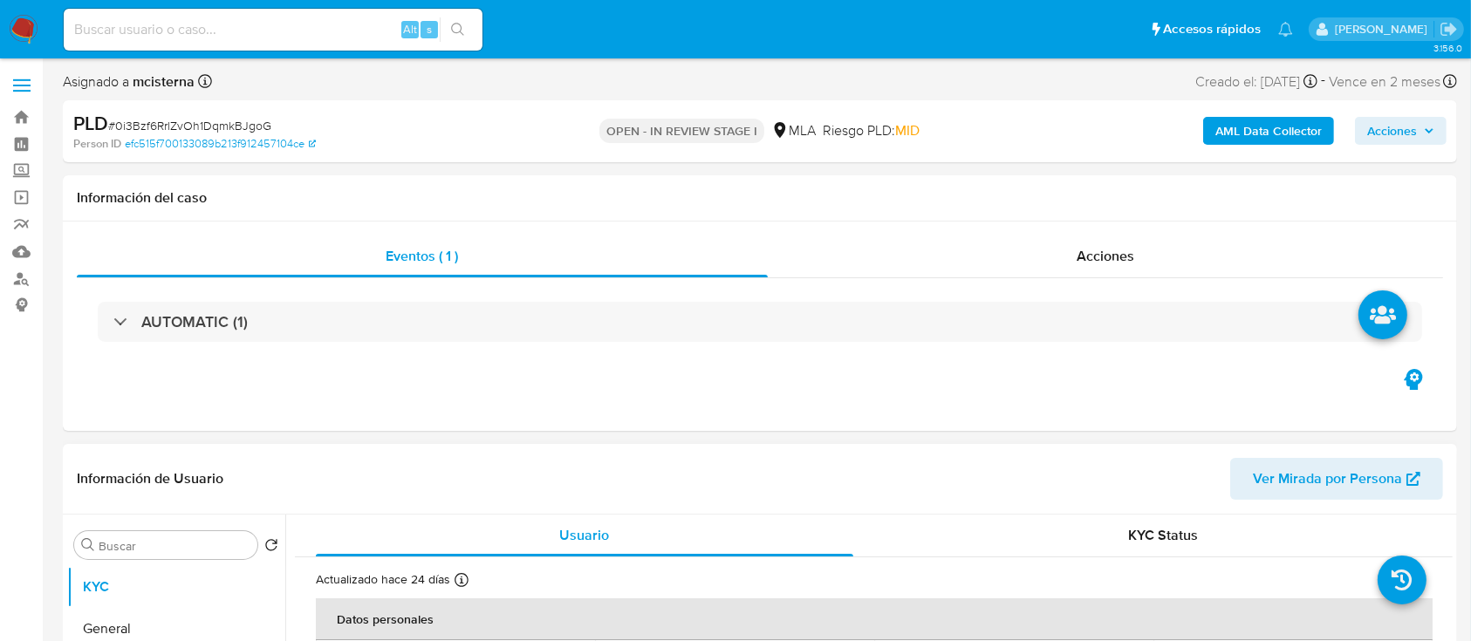
scroll to position [232, 0]
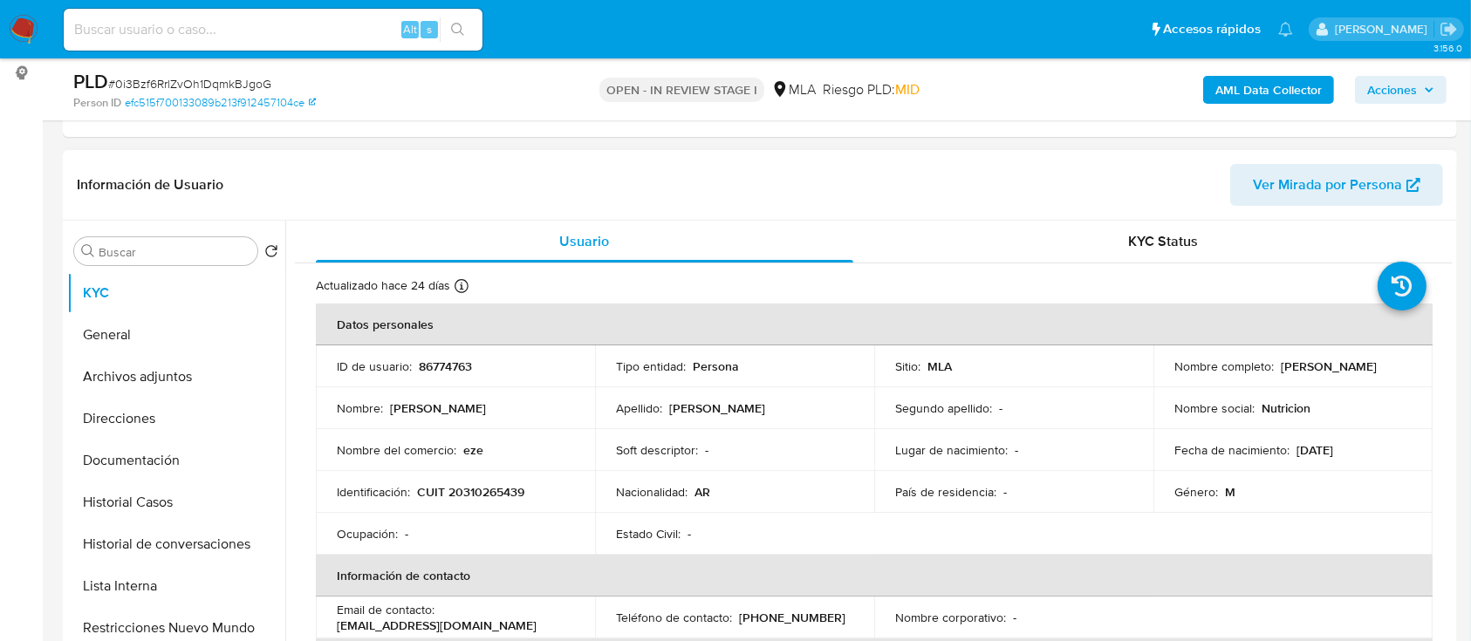
click at [502, 492] on p "CUIT 20310265439" at bounding box center [470, 492] width 107 height 16
copy p "20310265439"
click at [170, 511] on button "Historial Casos" at bounding box center [169, 502] width 204 height 42
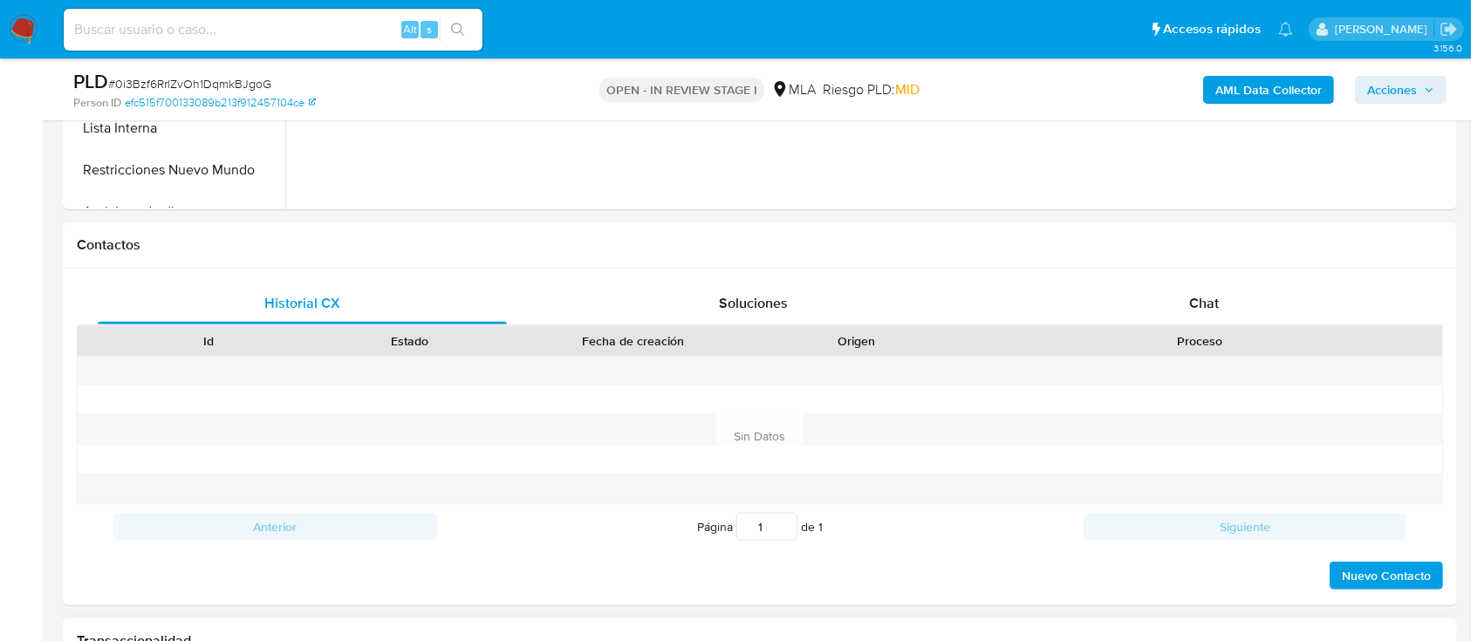
scroll to position [814, 0]
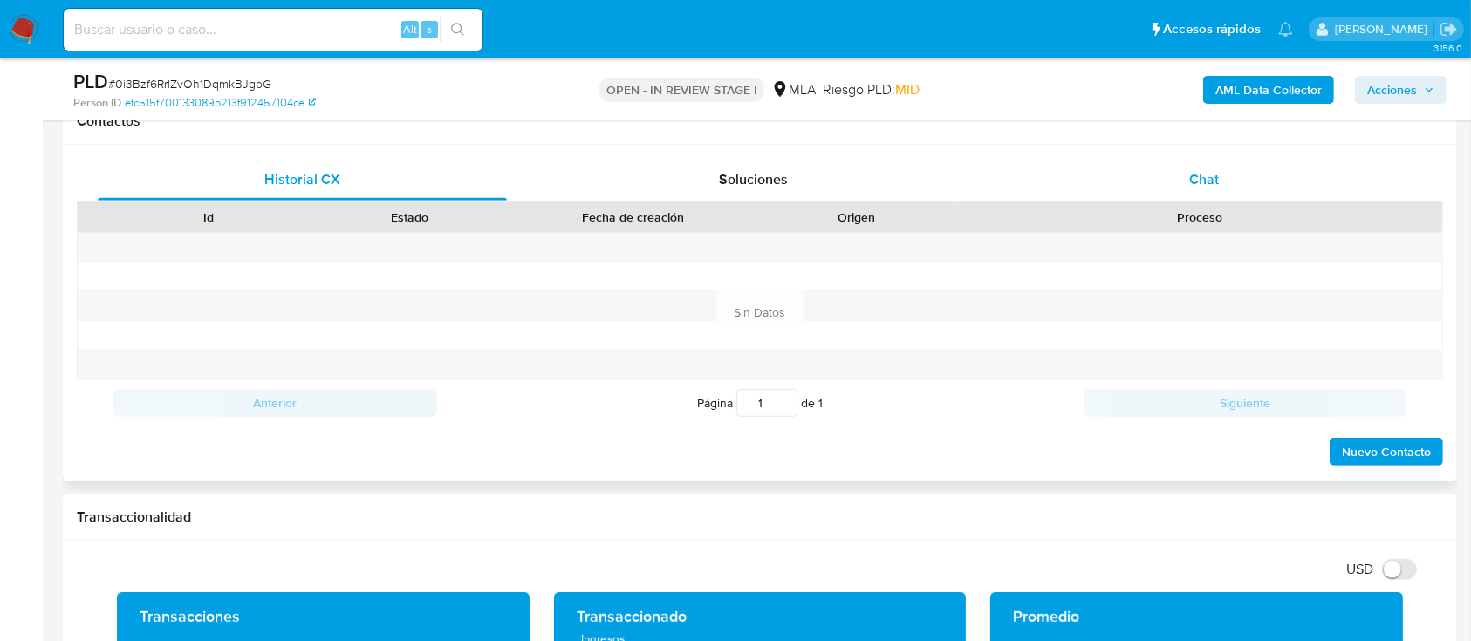
click at [1200, 171] on span "Chat" at bounding box center [1204, 179] width 30 height 20
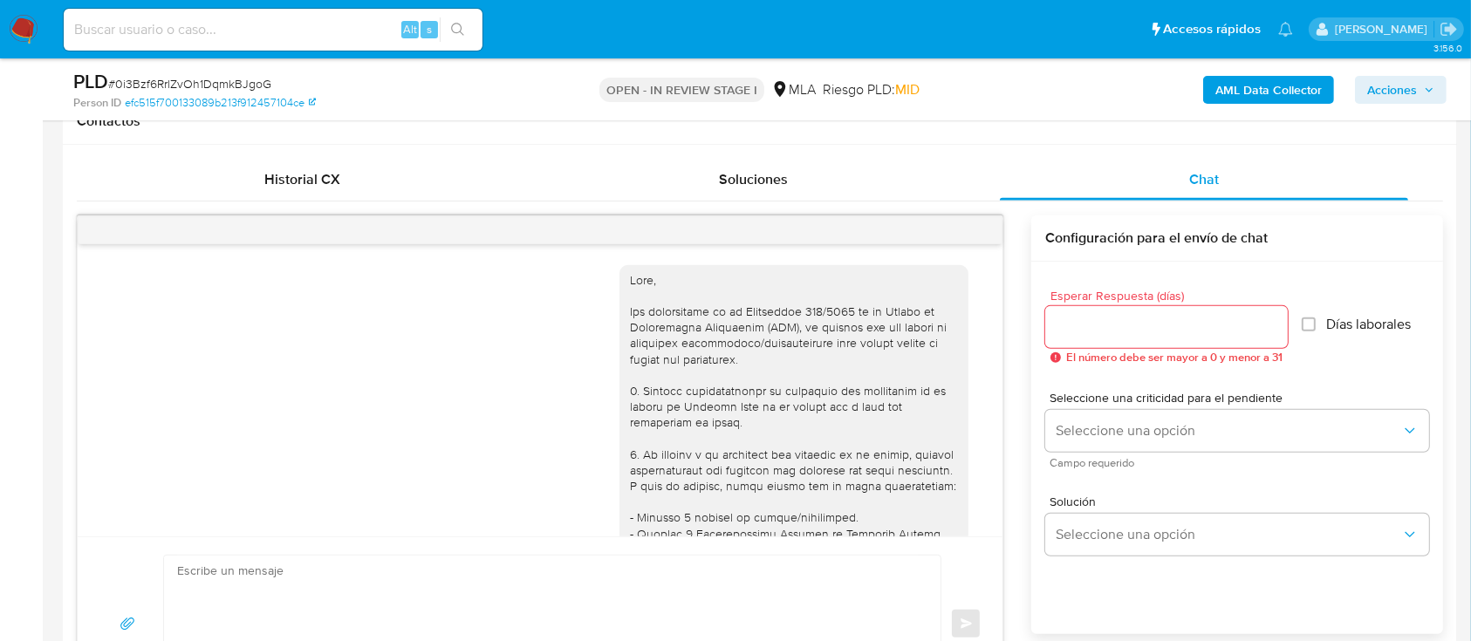
scroll to position [1079, 0]
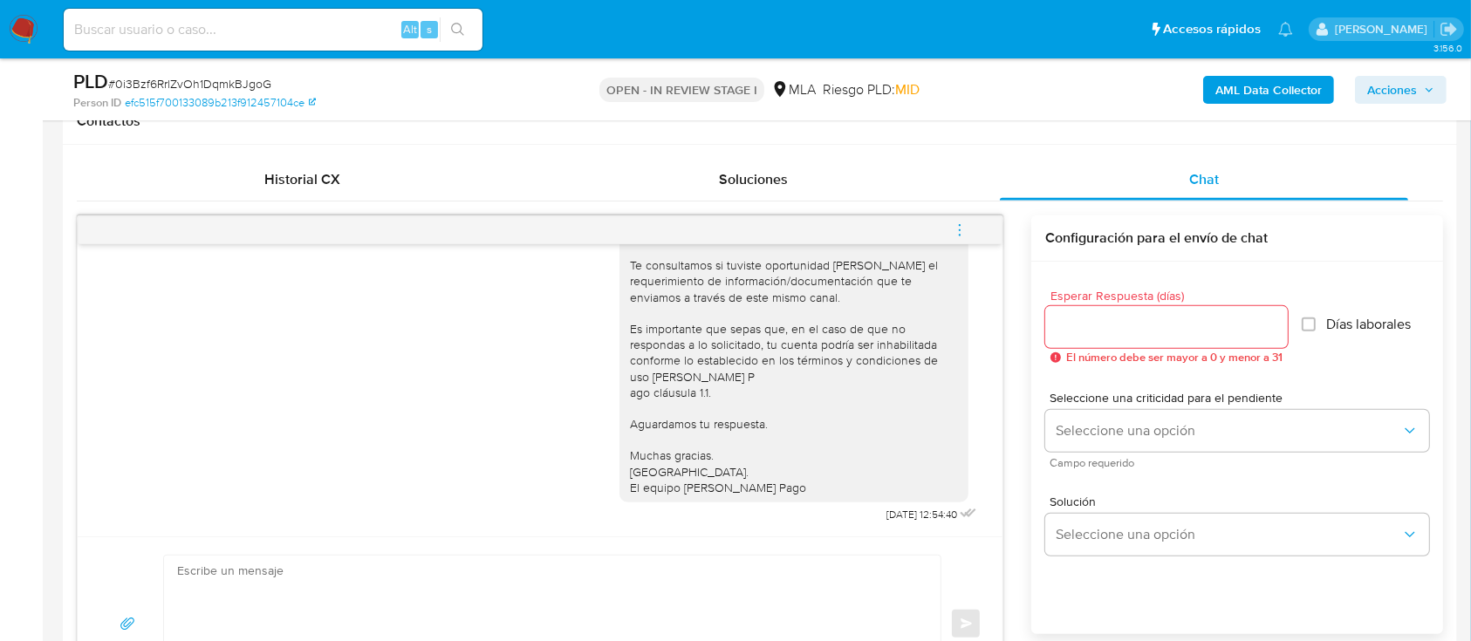
click at [965, 229] on icon "menu-action" at bounding box center [960, 230] width 16 height 16
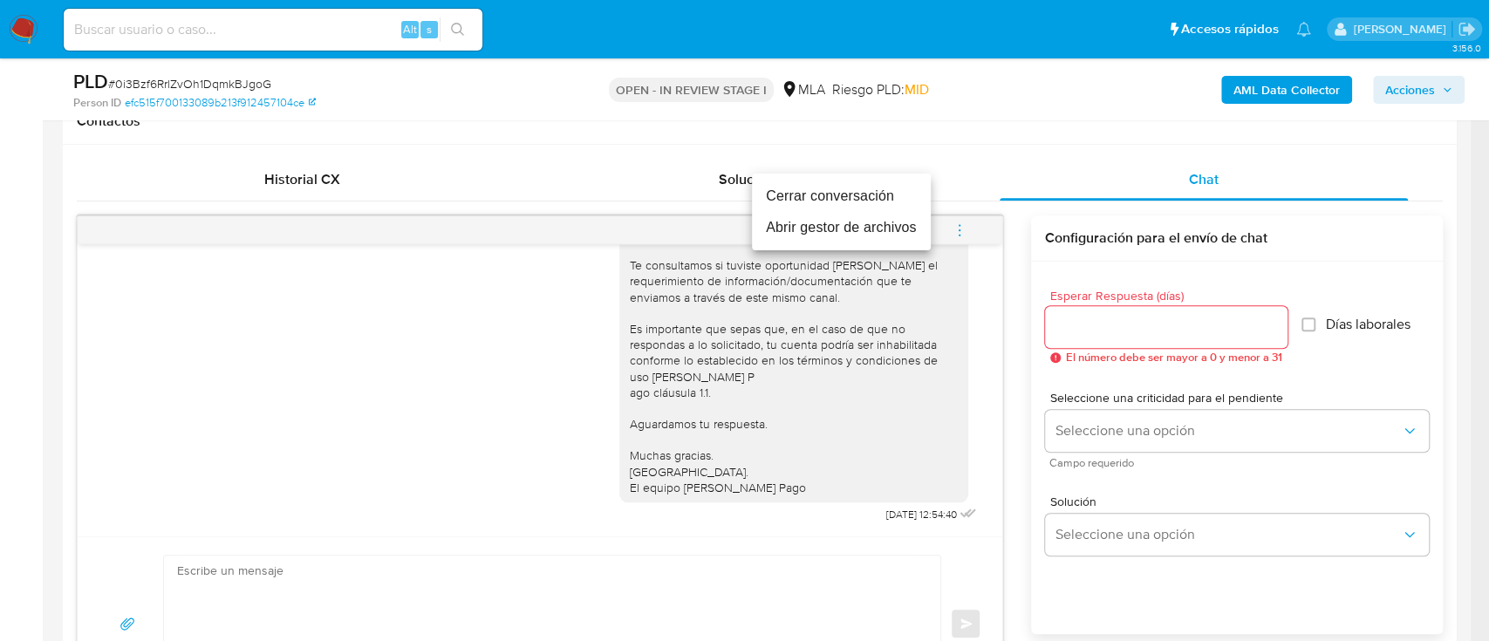
click at [802, 199] on li "Cerrar conversación" at bounding box center [841, 196] width 179 height 31
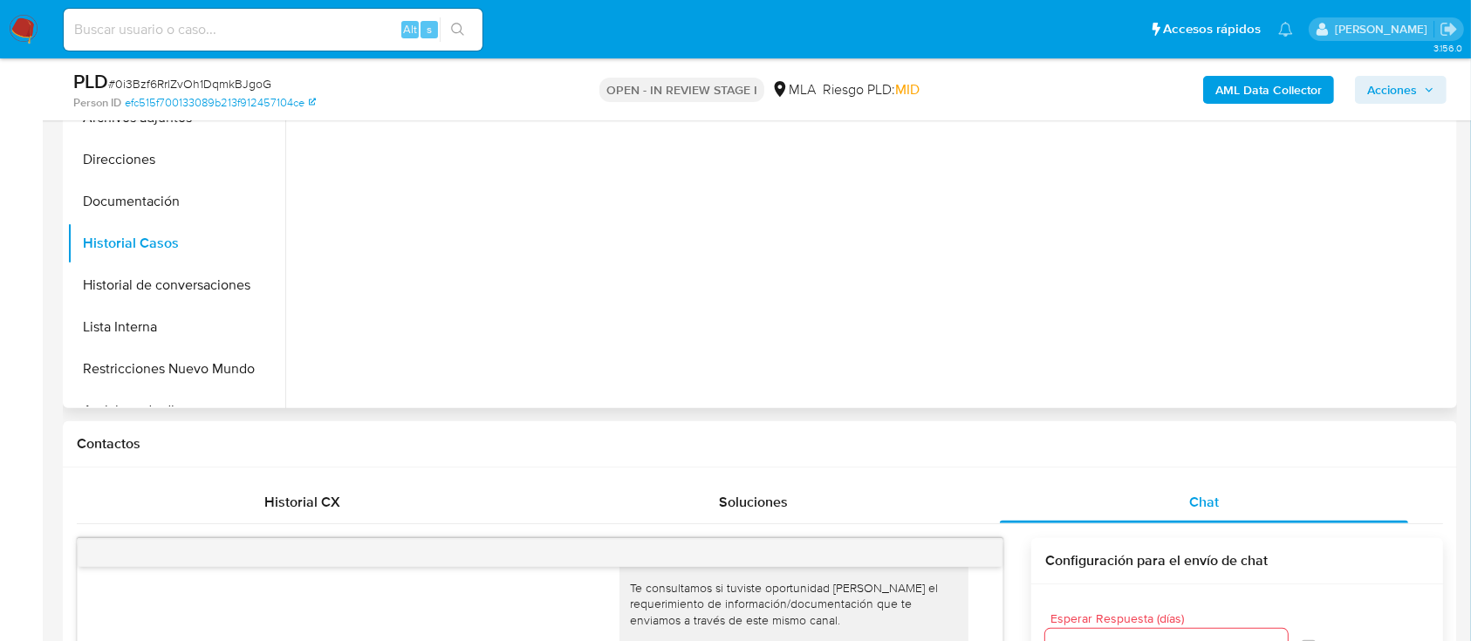
scroll to position [349, 0]
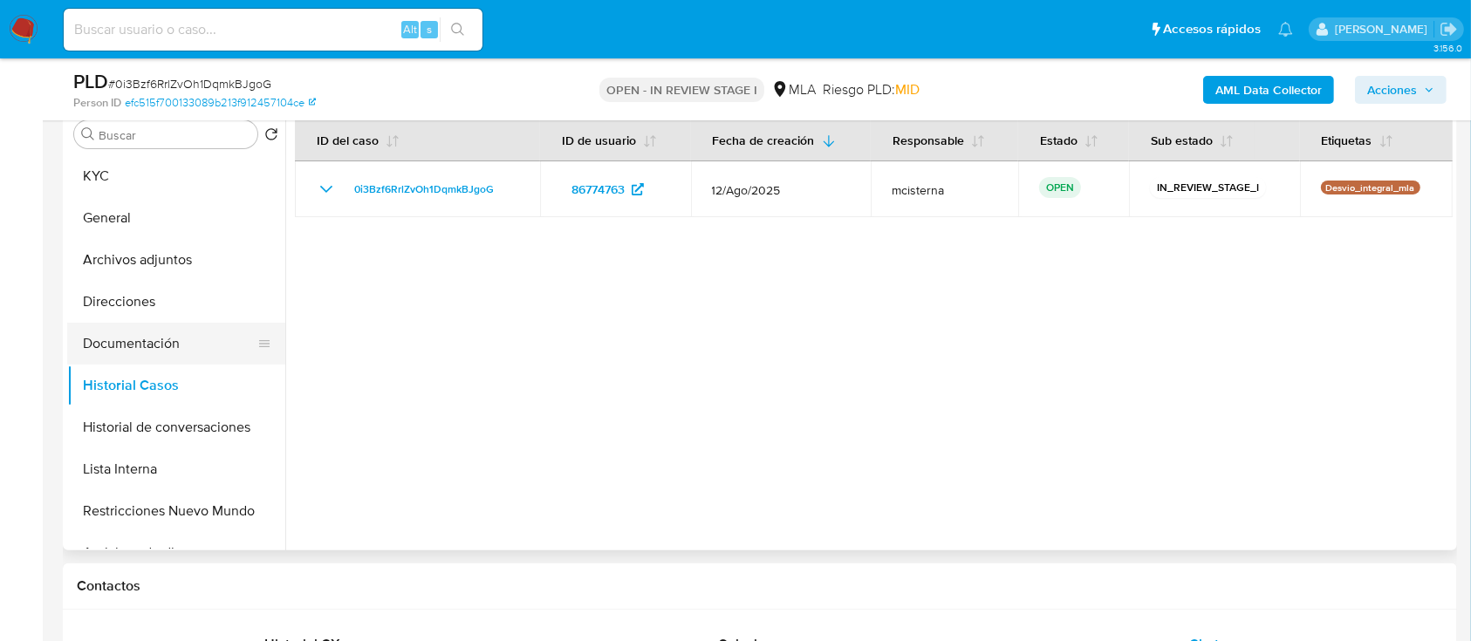
click at [153, 335] on button "Documentación" at bounding box center [169, 344] width 204 height 42
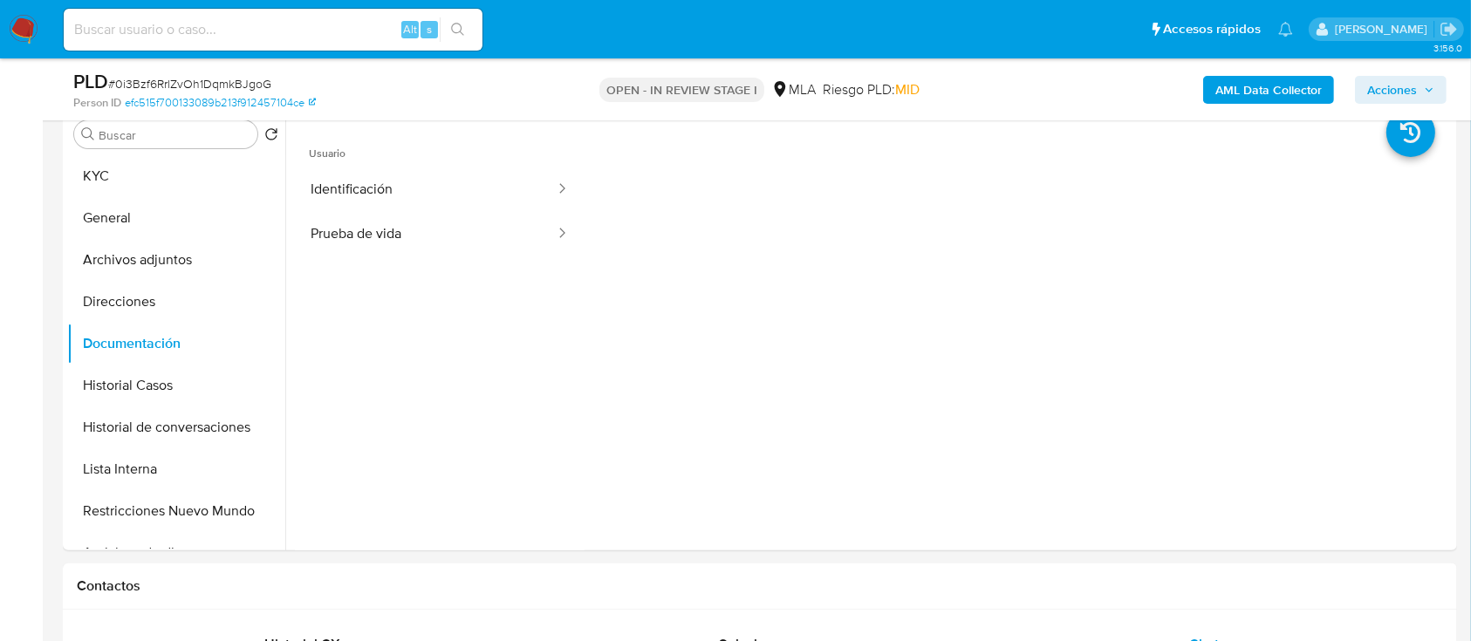
click at [318, 13] on div "Alt s" at bounding box center [273, 30] width 419 height 42
click at [323, 31] on input at bounding box center [273, 29] width 419 height 23
paste input "90028105"
type input "90028105"
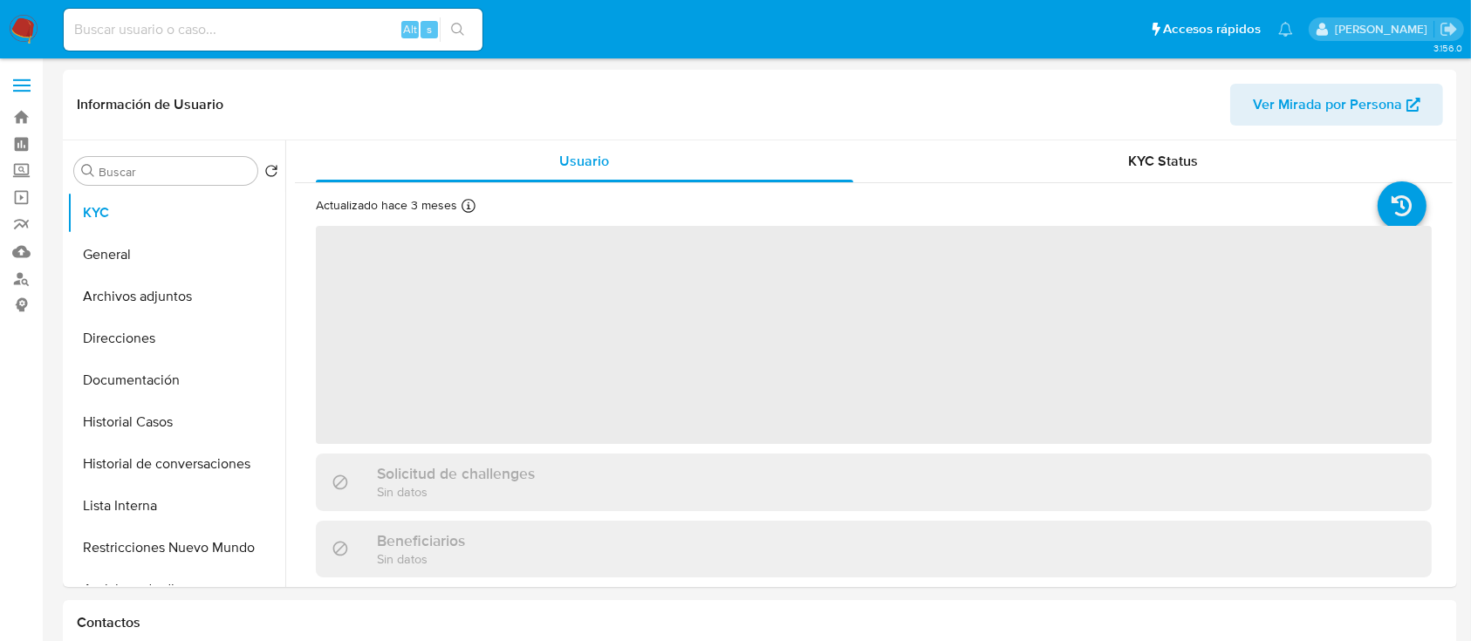
select select "10"
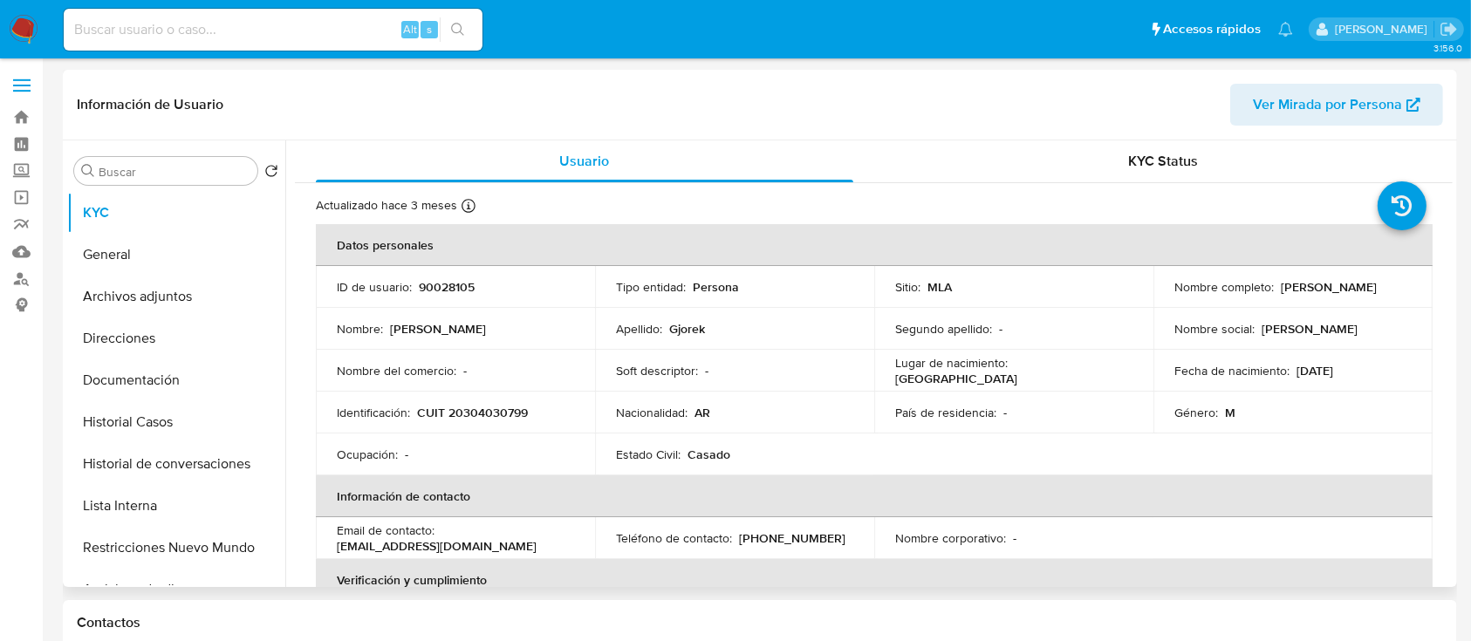
click at [493, 408] on p "CUIT 20304030799" at bounding box center [472, 413] width 111 height 16
copy p "20304030799"
click at [130, 417] on button "Historial Casos" at bounding box center [169, 422] width 204 height 42
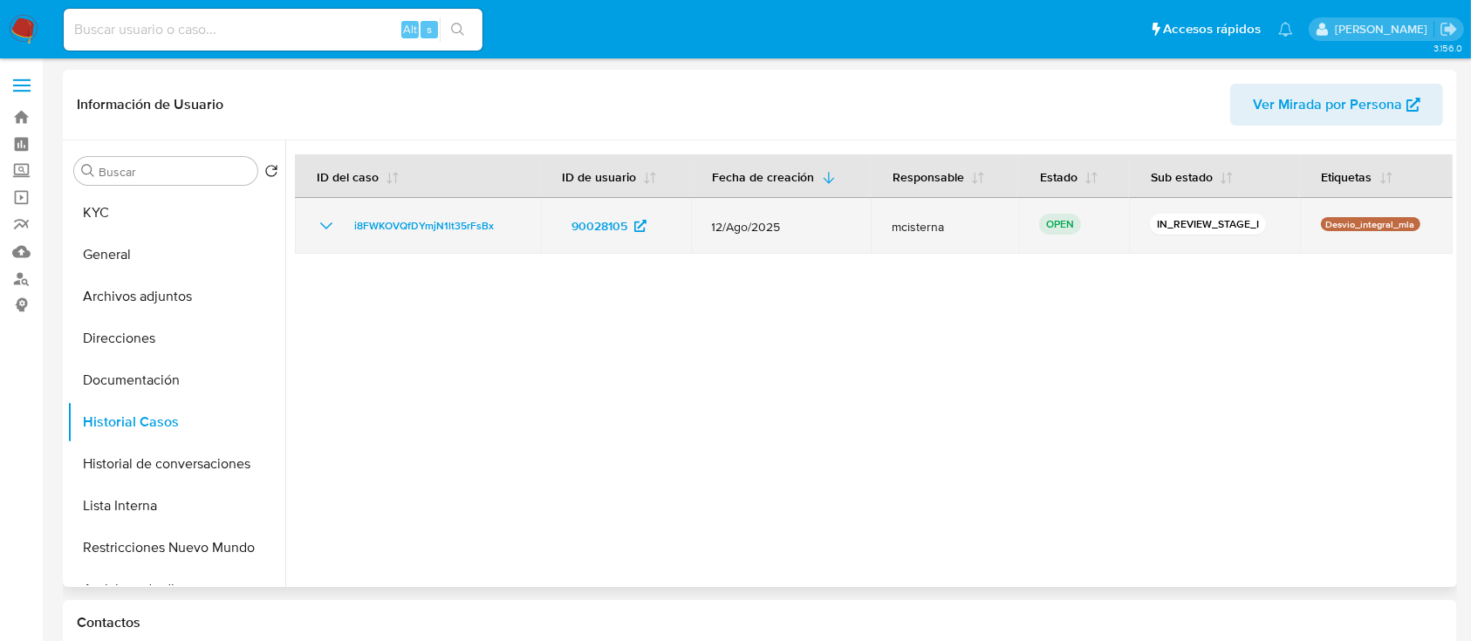
click at [468, 214] on td "i8FWKOVQfDYmjN1lt35rFsBx" at bounding box center [417, 226] width 245 height 56
click at [467, 216] on span "i8FWKOVQfDYmjN1lt35rFsBx" at bounding box center [424, 225] width 140 height 21
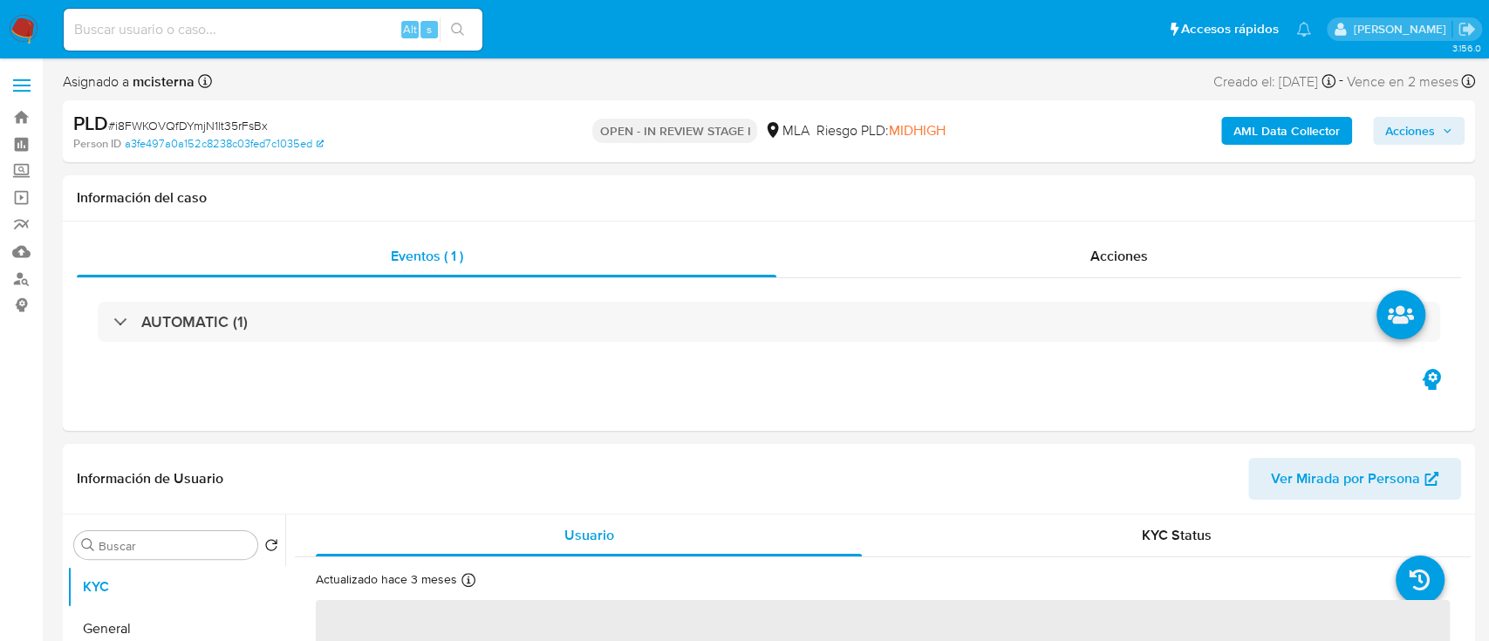
select select "10"
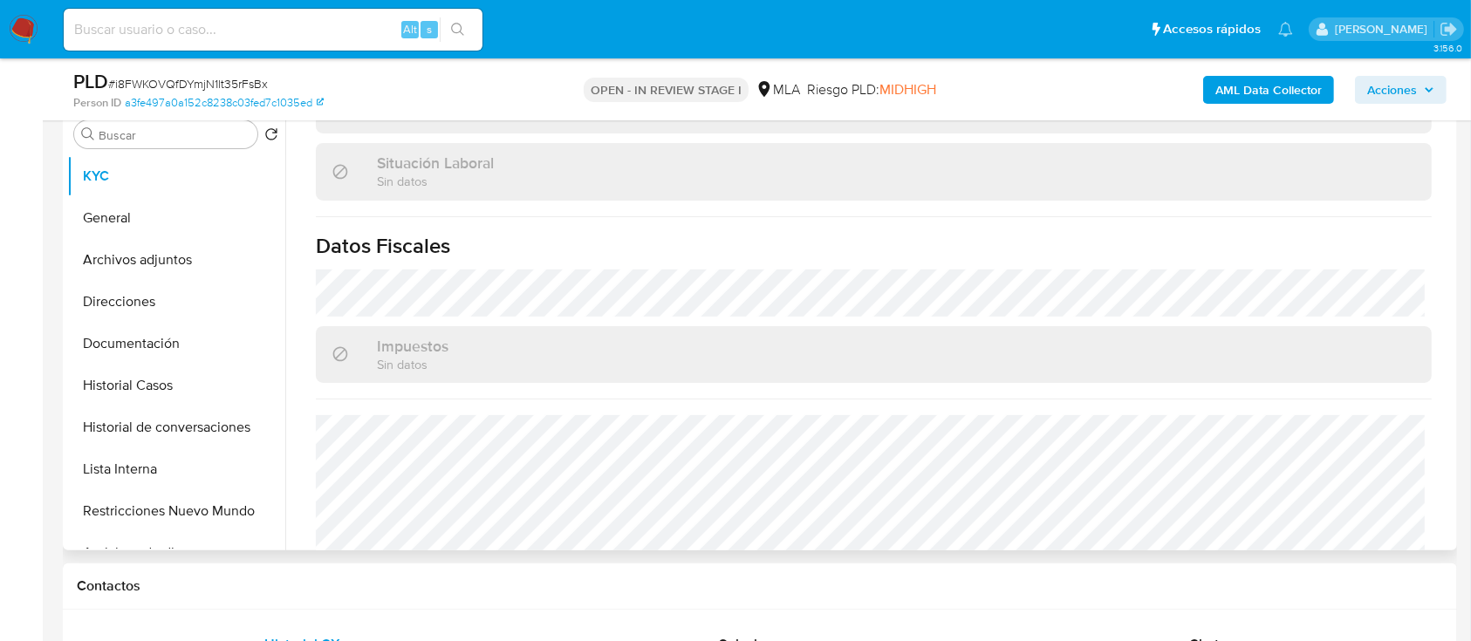
scroll to position [946, 0]
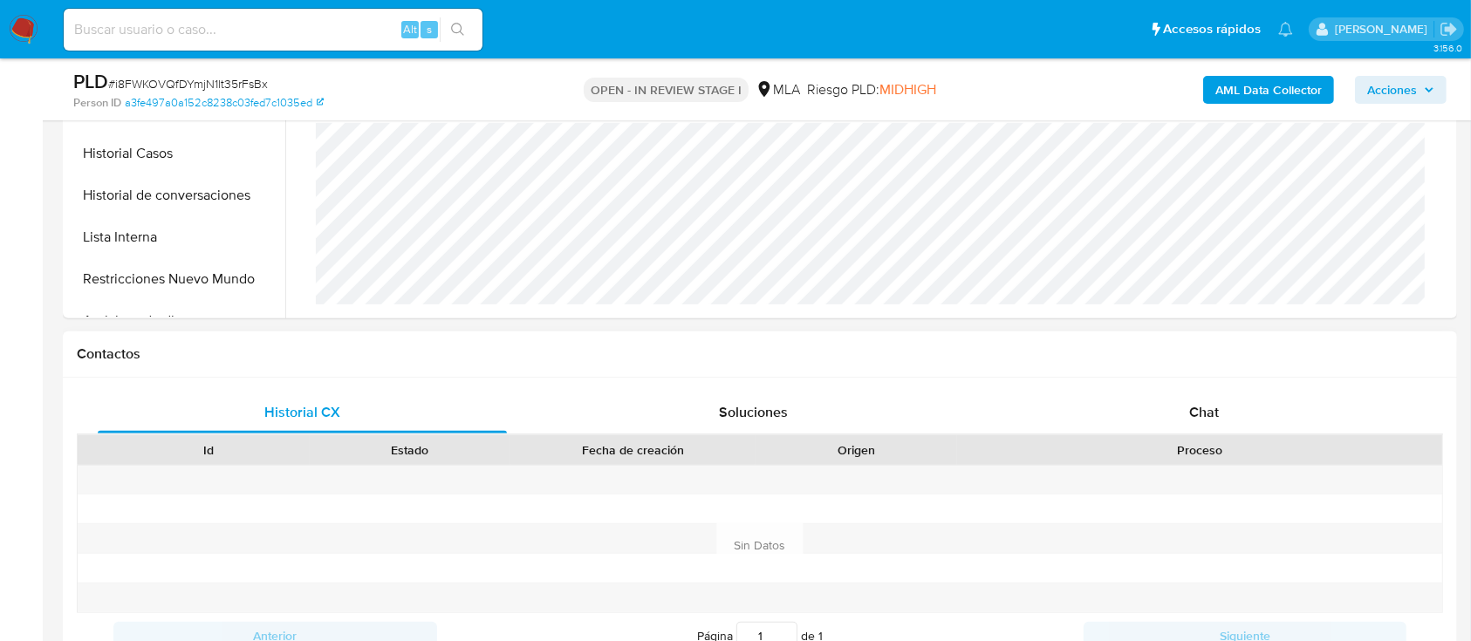
click at [1189, 438] on div "Proceso" at bounding box center [1199, 450] width 485 height 30
drag, startPoint x: 1155, startPoint y: 404, endPoint x: 889, endPoint y: 415, distance: 266.3
click at [1154, 403] on div "Chat" at bounding box center [1204, 413] width 409 height 42
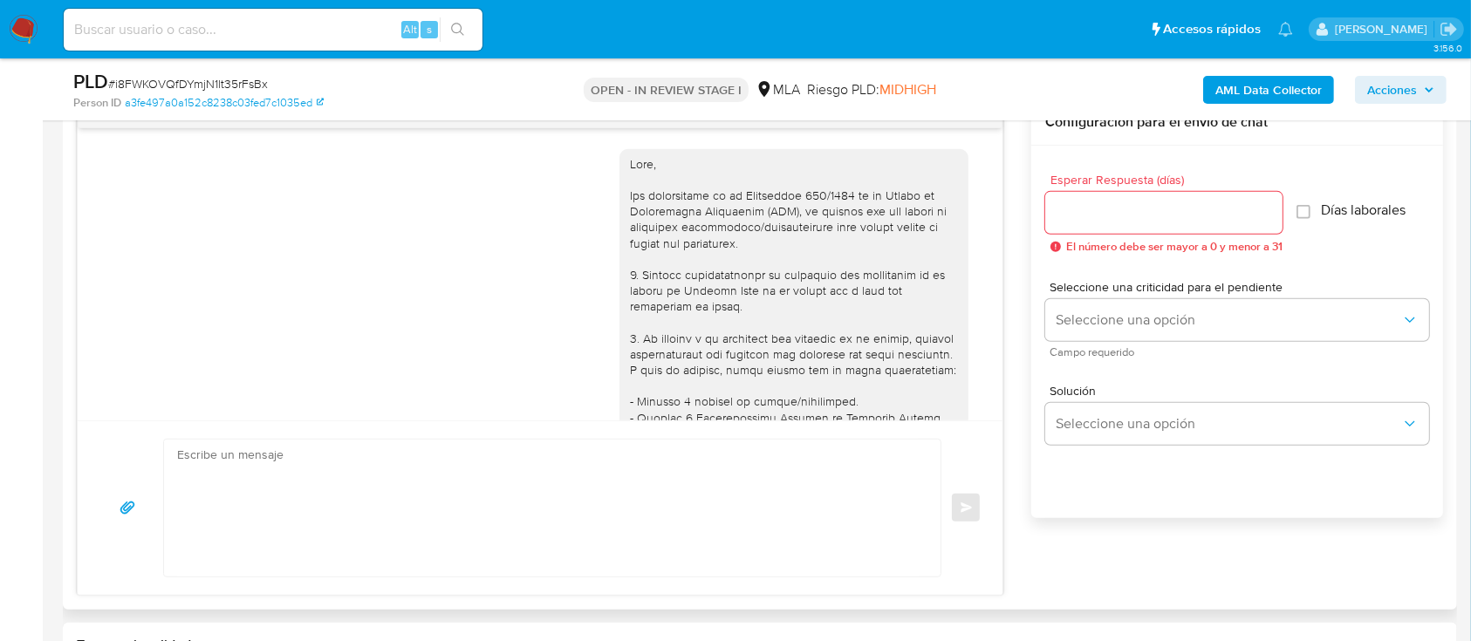
scroll to position [1079, 0]
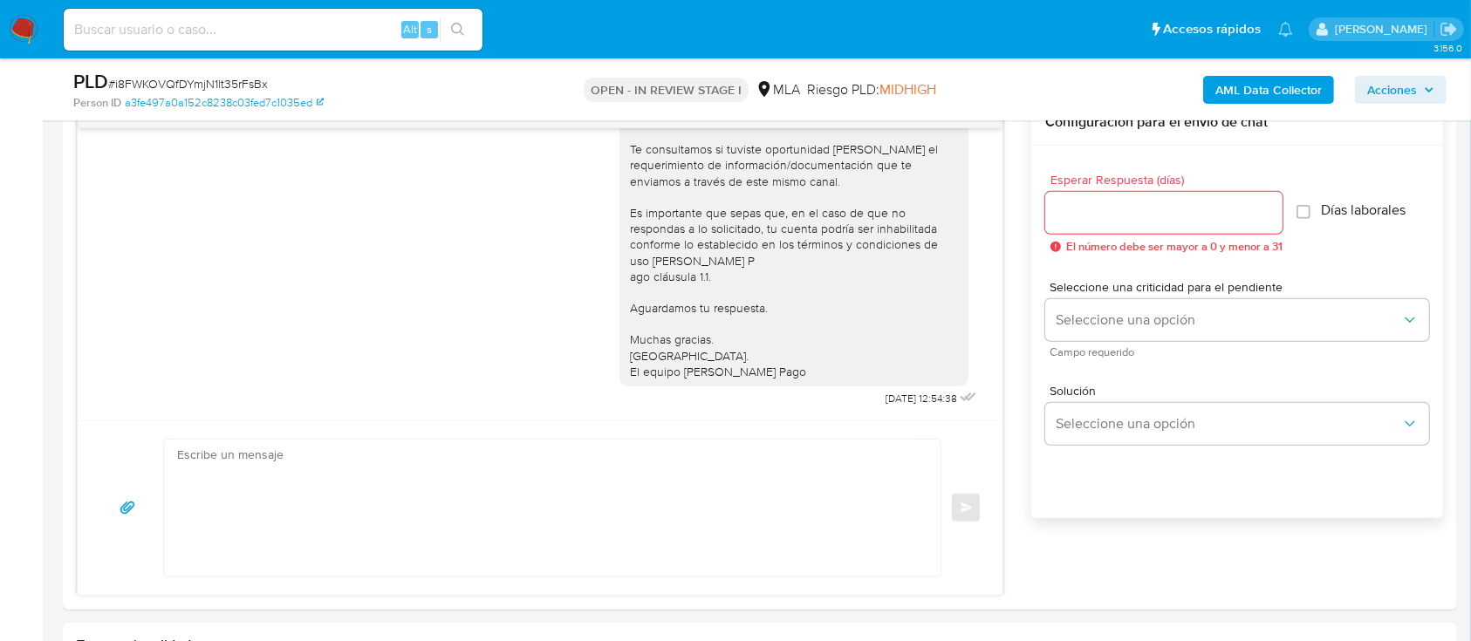
click at [368, 43] on div "Alt s" at bounding box center [273, 30] width 419 height 42
click at [349, 24] on input at bounding box center [273, 29] width 419 height 23
paste input "91142112"
type input "91142112"
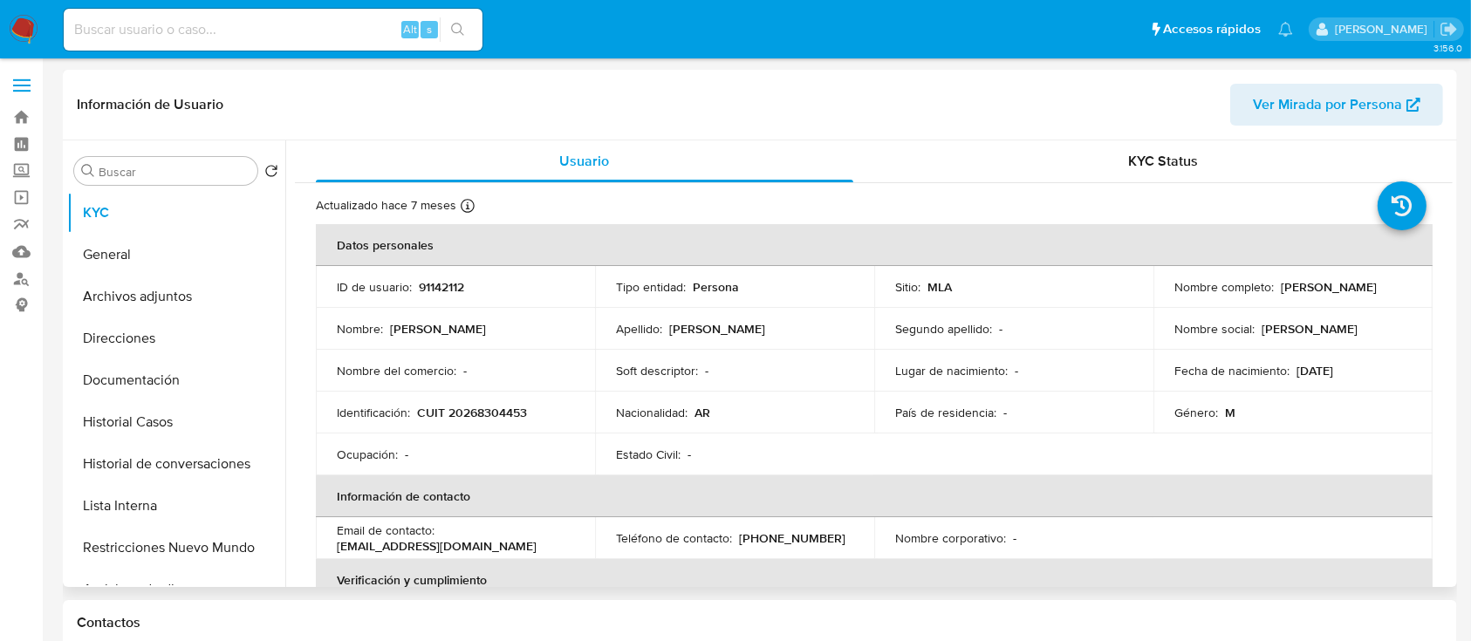
select select "10"
click at [501, 406] on p "CUIT 20268304453" at bounding box center [472, 413] width 110 height 16
copy p "20268304453"
click at [212, 422] on button "Historial Casos" at bounding box center [169, 422] width 204 height 42
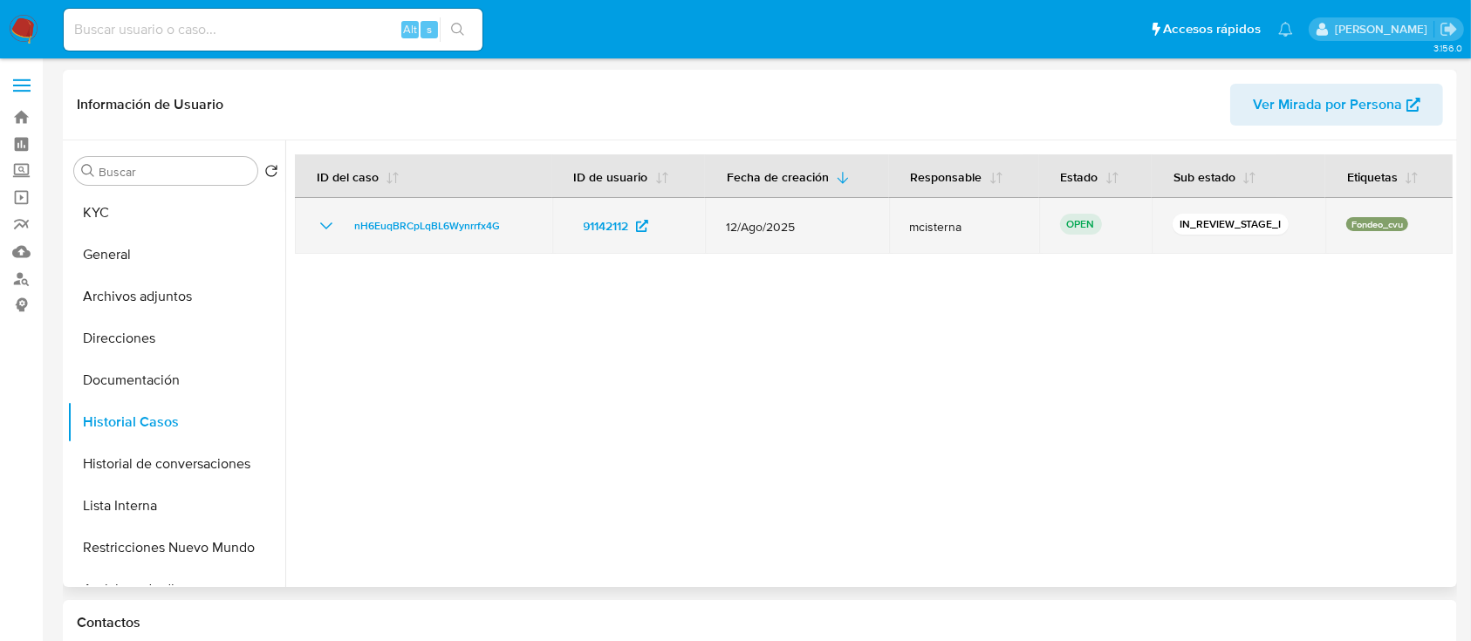
drag, startPoint x: 445, startPoint y: 213, endPoint x: 554, endPoint y: 225, distance: 109.7
click at [445, 213] on td "nH6EuqBRCpLqBL6Wynrrfx4G" at bounding box center [423, 226] width 257 height 56
click at [461, 232] on span "nH6EuqBRCpLqBL6Wynrrfx4G" at bounding box center [427, 225] width 146 height 21
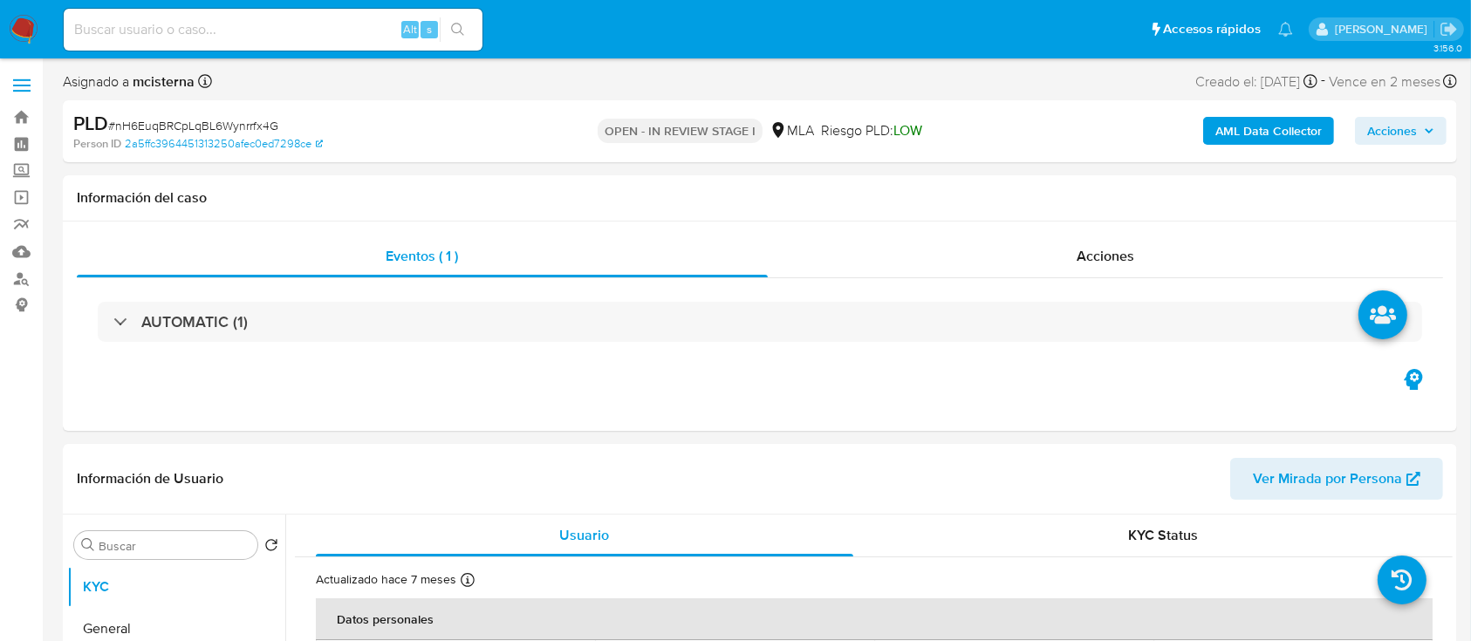
select select "10"
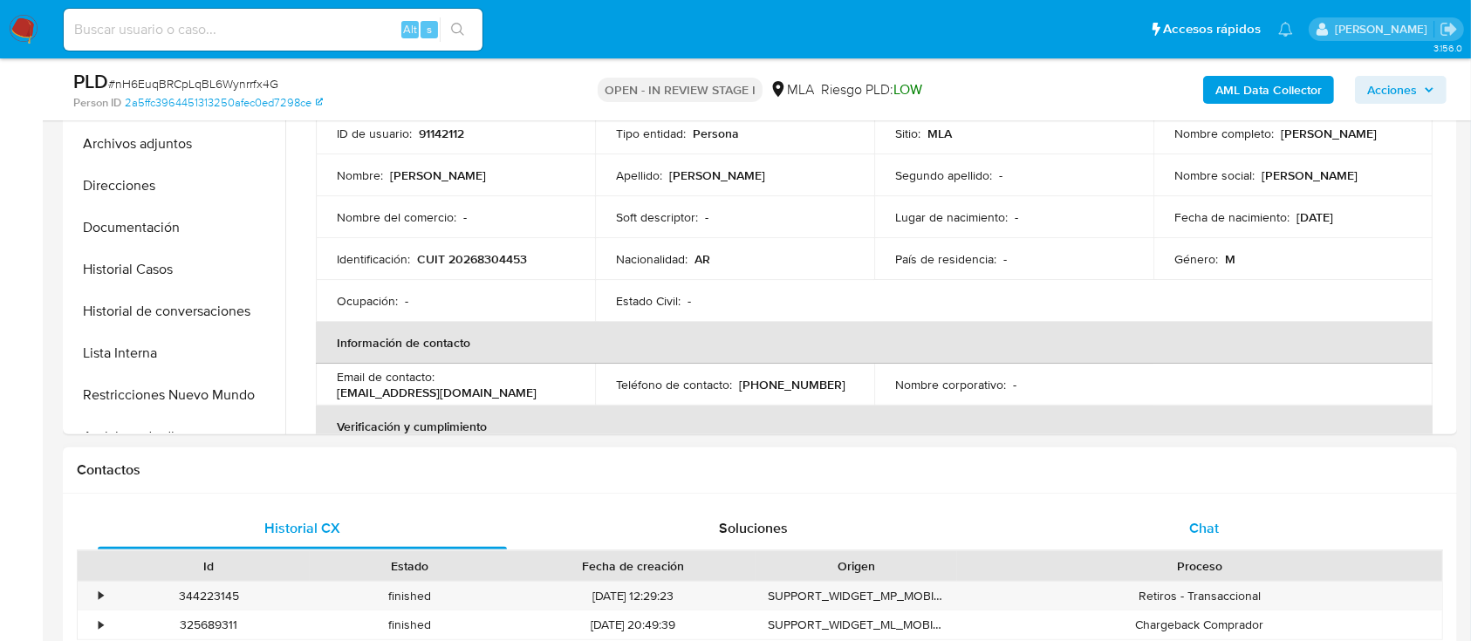
click at [1204, 535] on span "Chat" at bounding box center [1204, 528] width 30 height 20
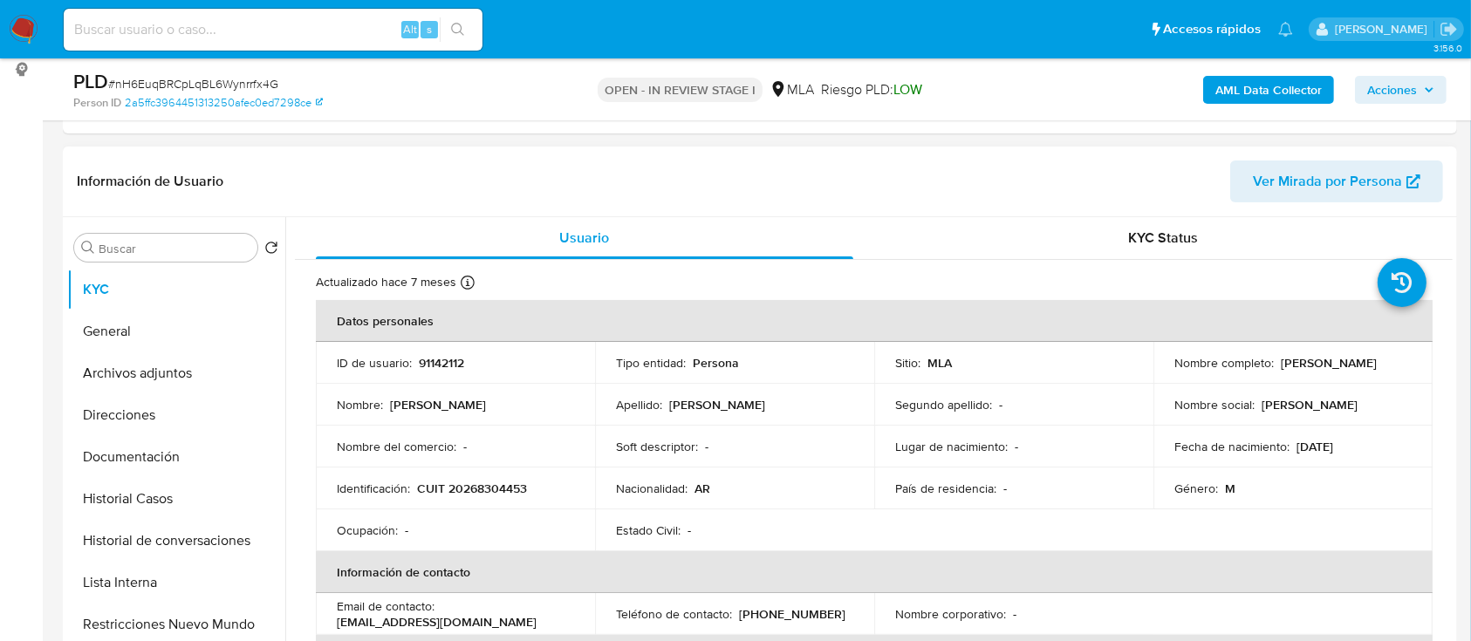
scroll to position [232, 0]
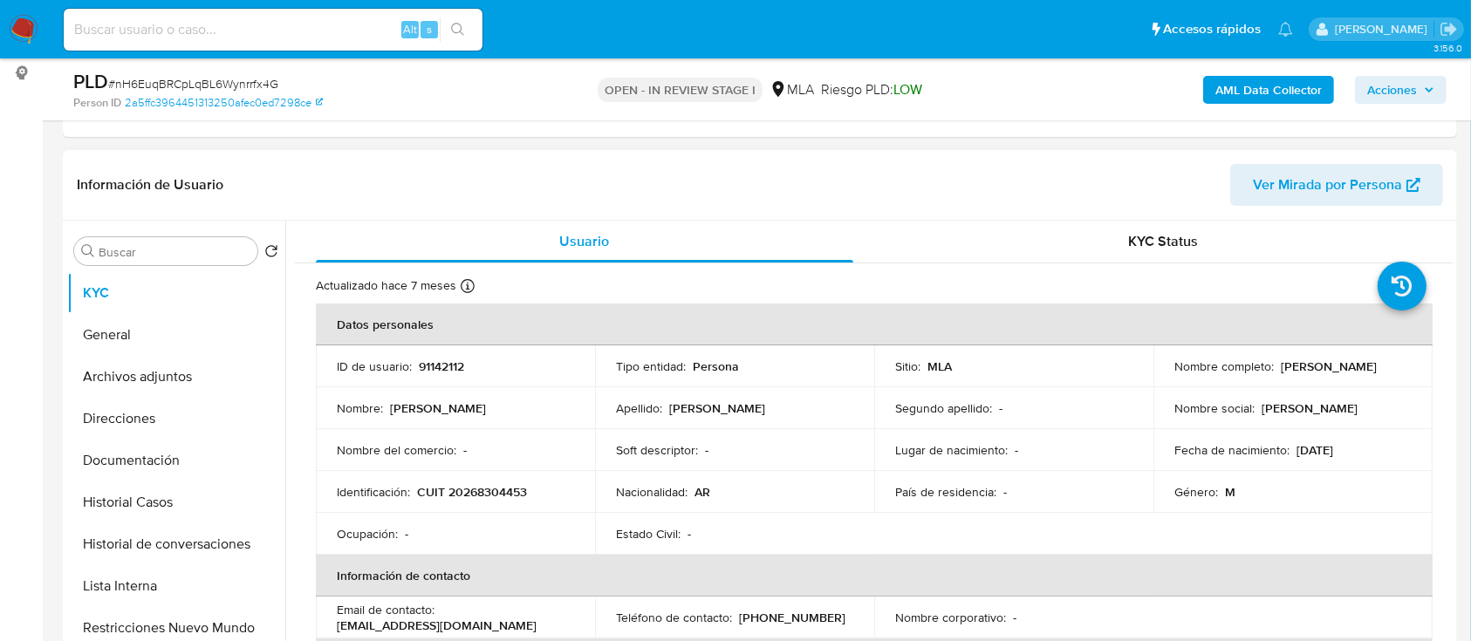
drag, startPoint x: 1275, startPoint y: 367, endPoint x: 1399, endPoint y: 366, distance: 123.9
click at [1399, 367] on div "Nombre completo : [PERSON_NAME]" at bounding box center [1292, 366] width 237 height 16
copy p "[PERSON_NAME]"
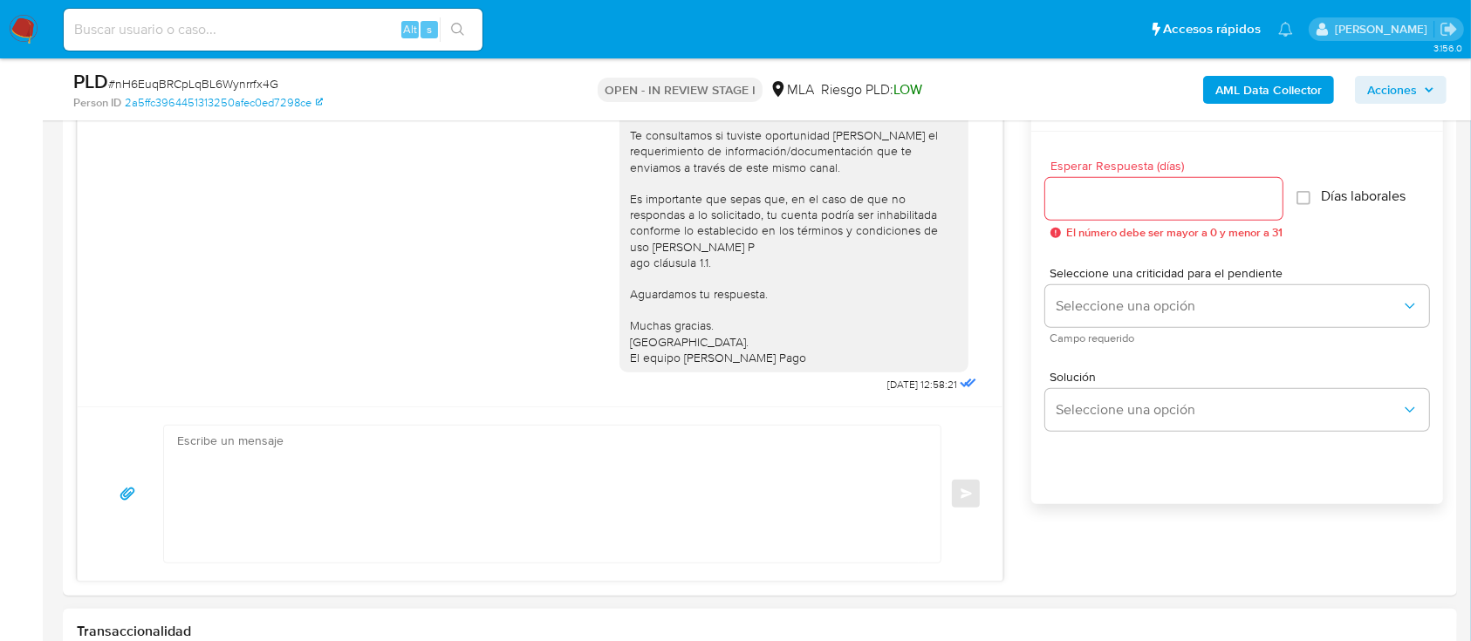
scroll to position [1047, 0]
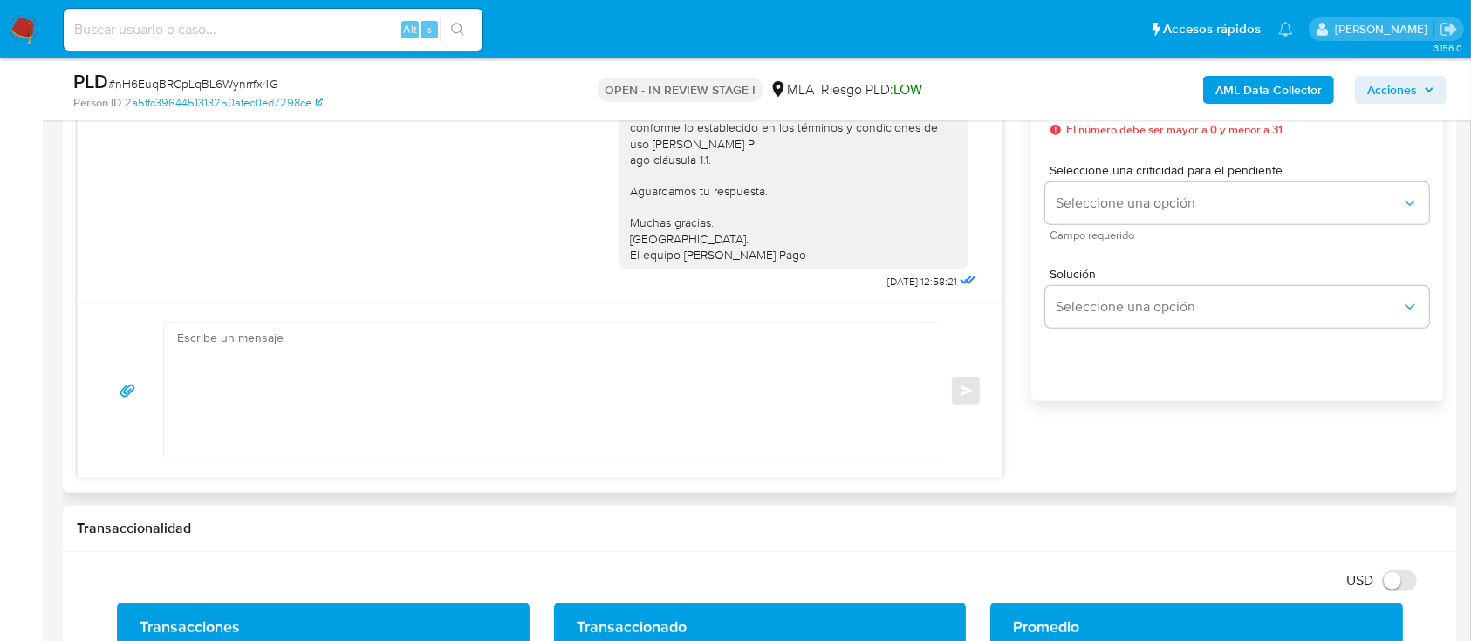
click at [754, 422] on textarea at bounding box center [547, 391] width 741 height 137
paste textarea "Hola [PERSON_NAME] En función de las operaciones realizadas en tu cuenta [PERSO…"
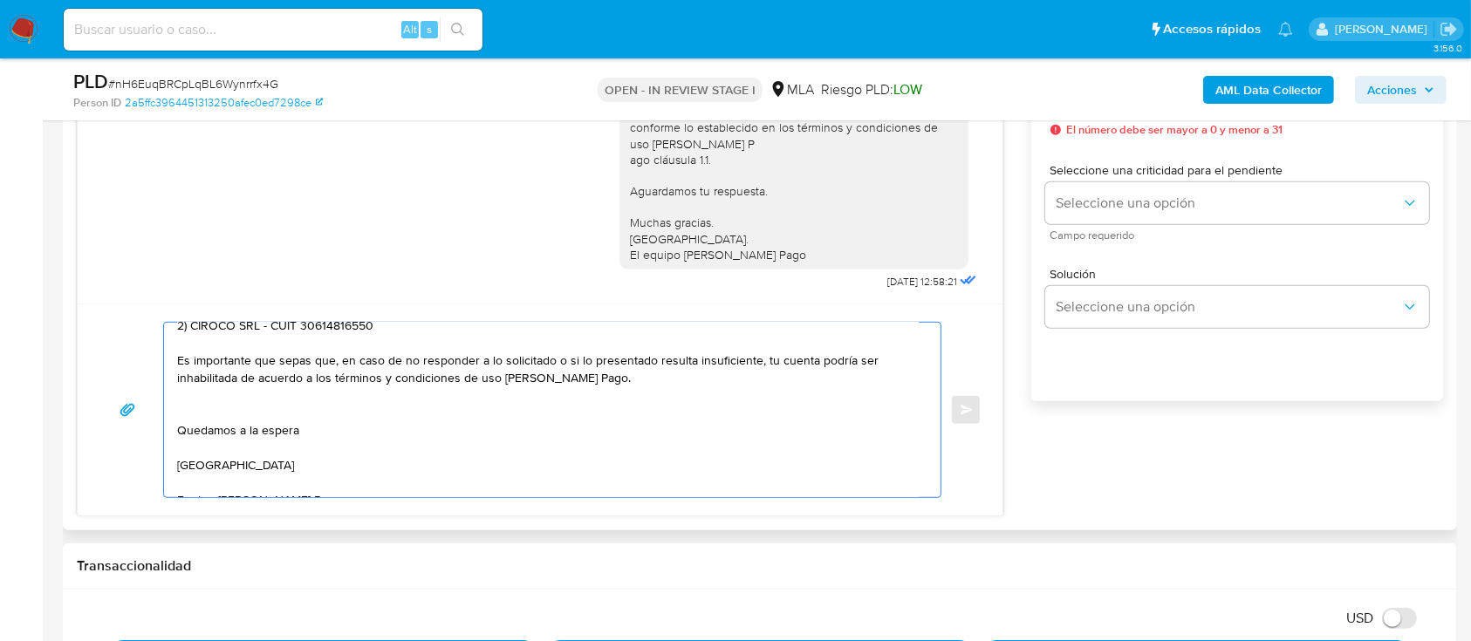
scroll to position [188, 0]
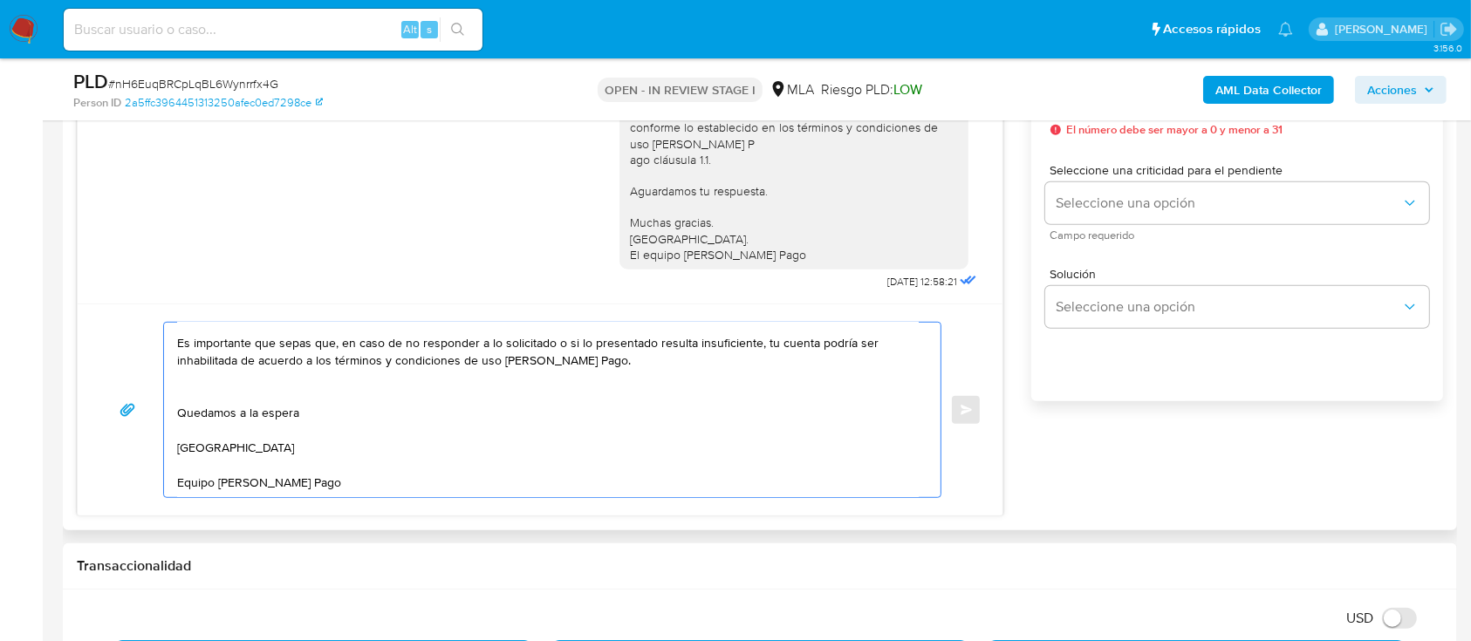
click at [468, 372] on textarea "Hola Juan Pablo de Filippo En función de las operaciones realizadas en tu cuent…" at bounding box center [547, 410] width 741 height 174
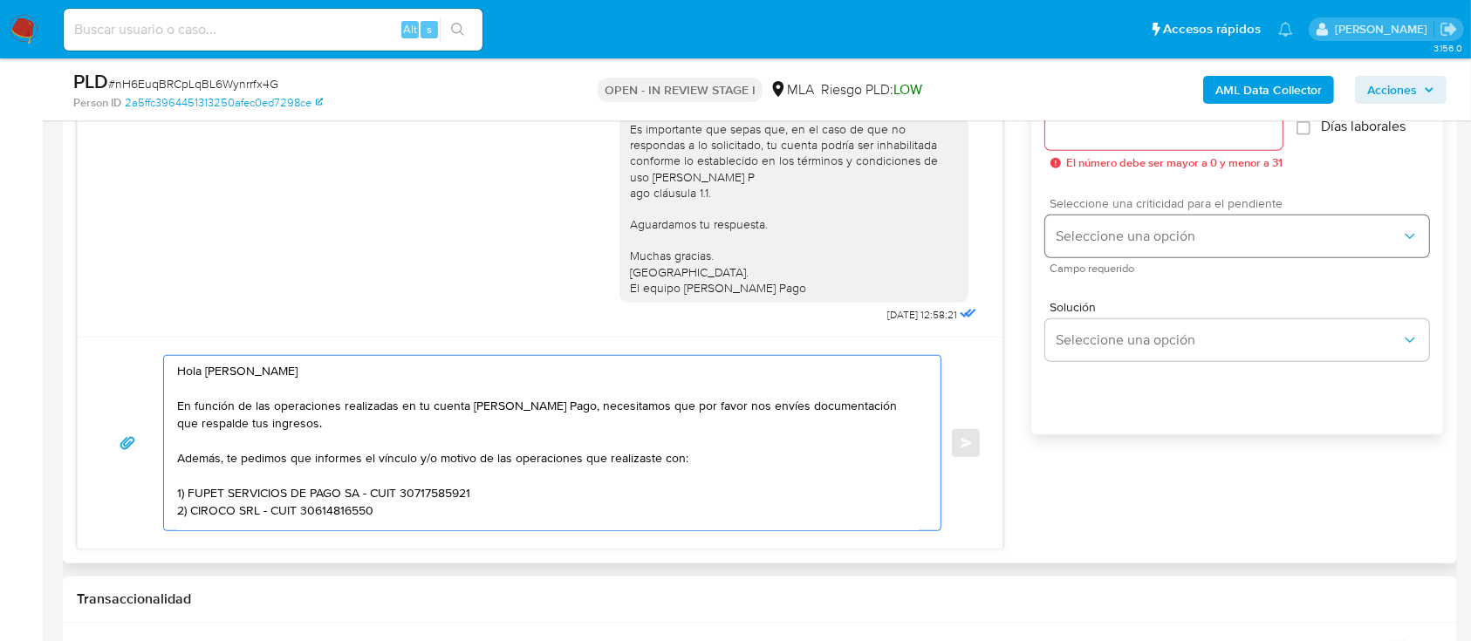
scroll to position [814, 0]
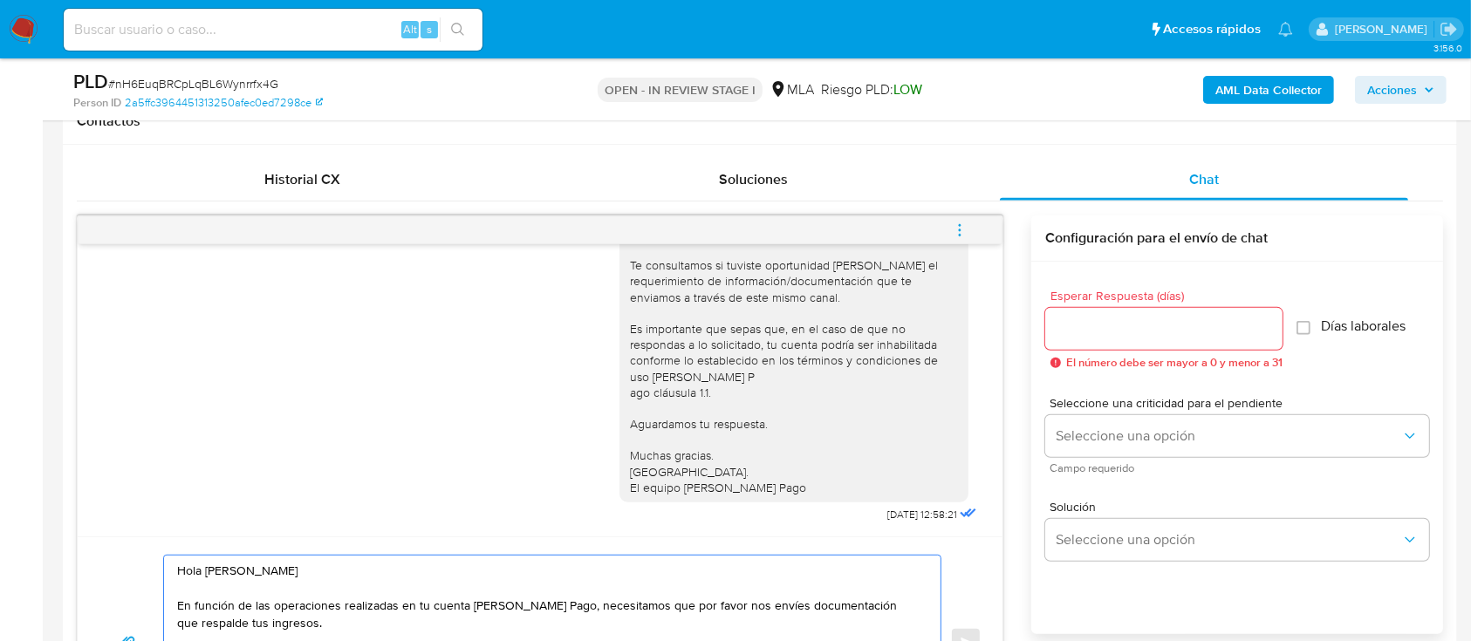
type textarea "Hola Juan Pablo de Filippo En función de las operaciones realizadas en tu cuent…"
click at [1101, 324] on input "Esperar Respuesta (días)" at bounding box center [1163, 328] width 237 height 23
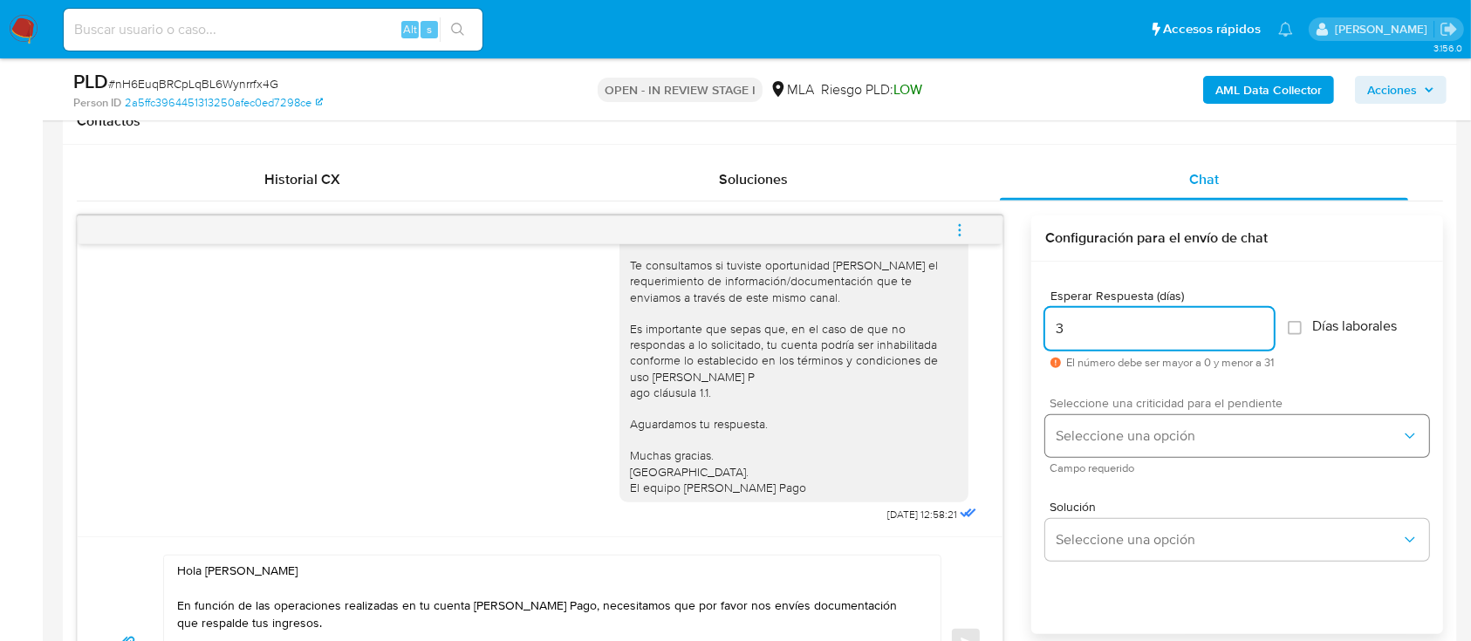
type input "3"
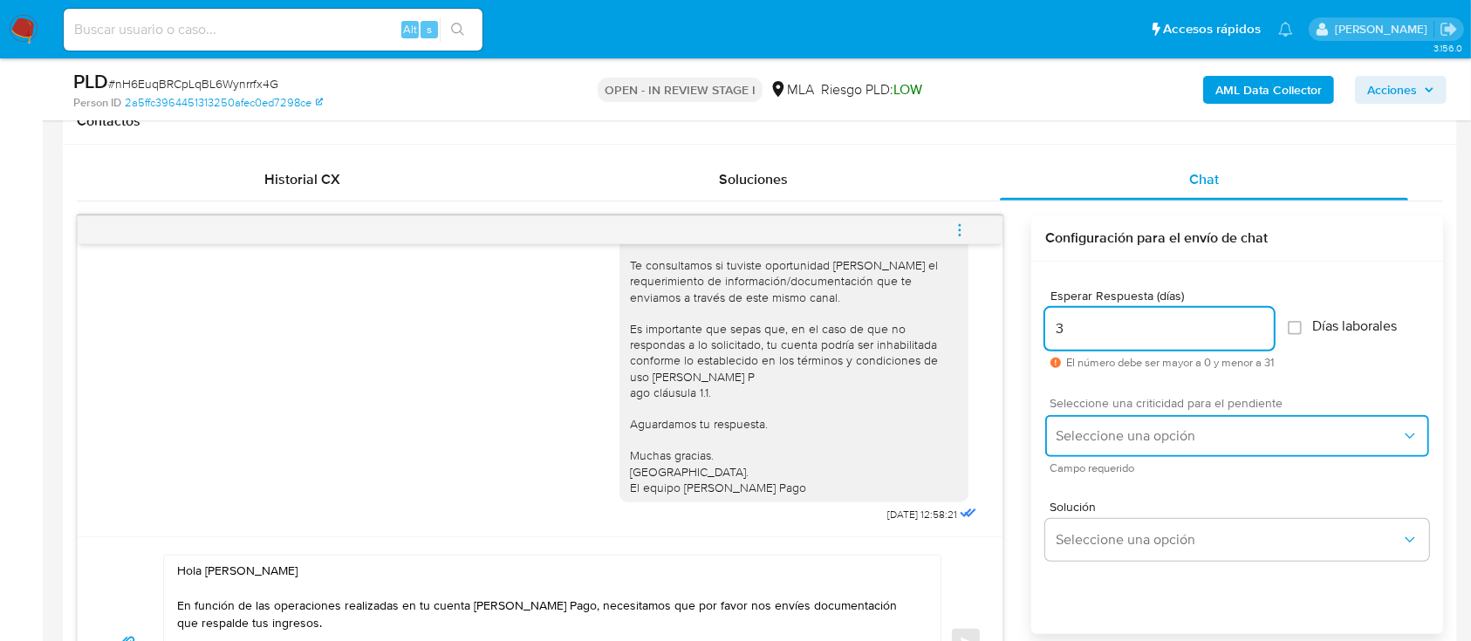
click at [1116, 436] on span "Seleccione una opción" at bounding box center [1227, 435] width 345 height 17
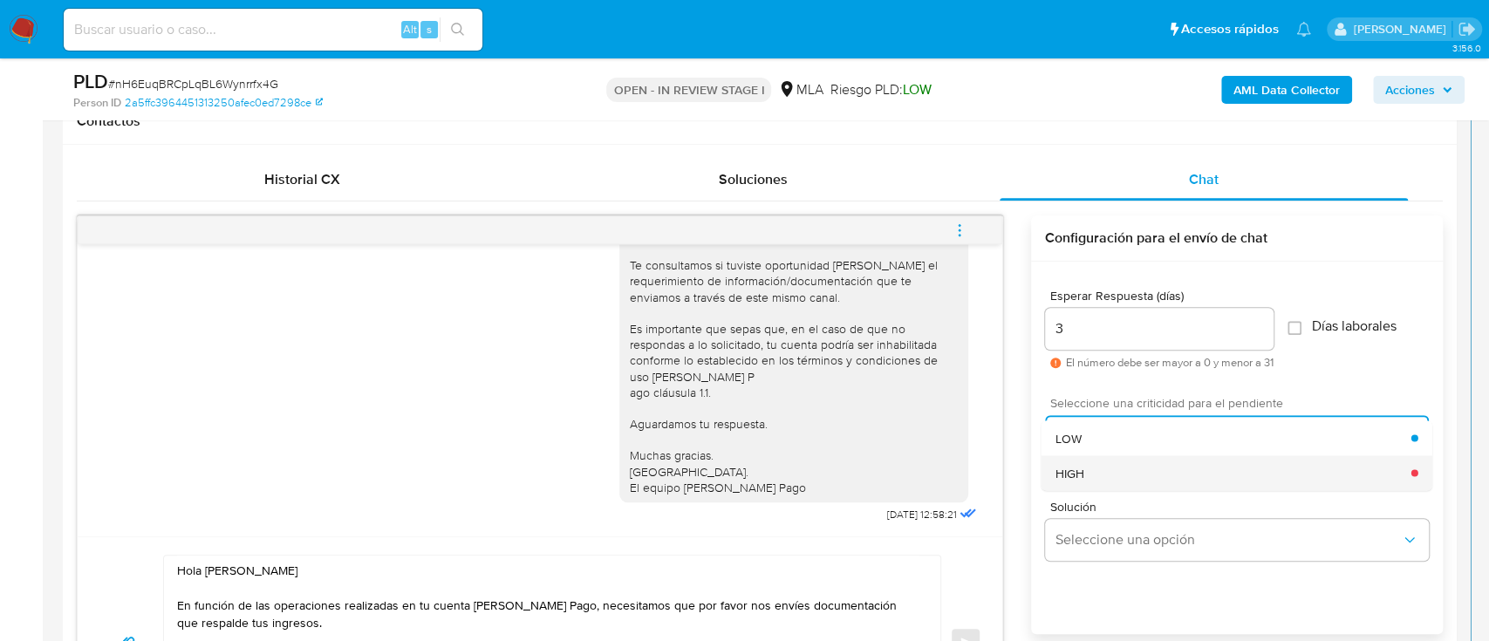
click at [1092, 463] on div "HIGH" at bounding box center [1233, 472] width 356 height 35
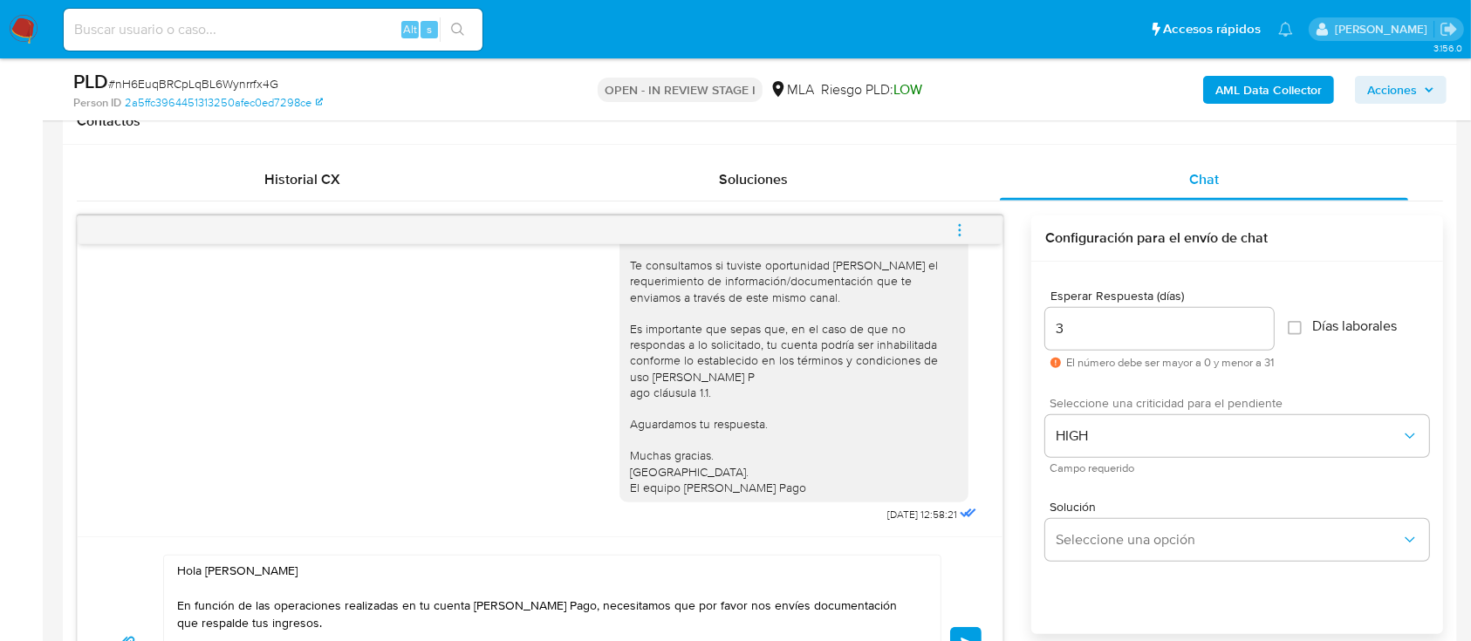
click at [964, 630] on button "Enviar" at bounding box center [965, 642] width 31 height 31
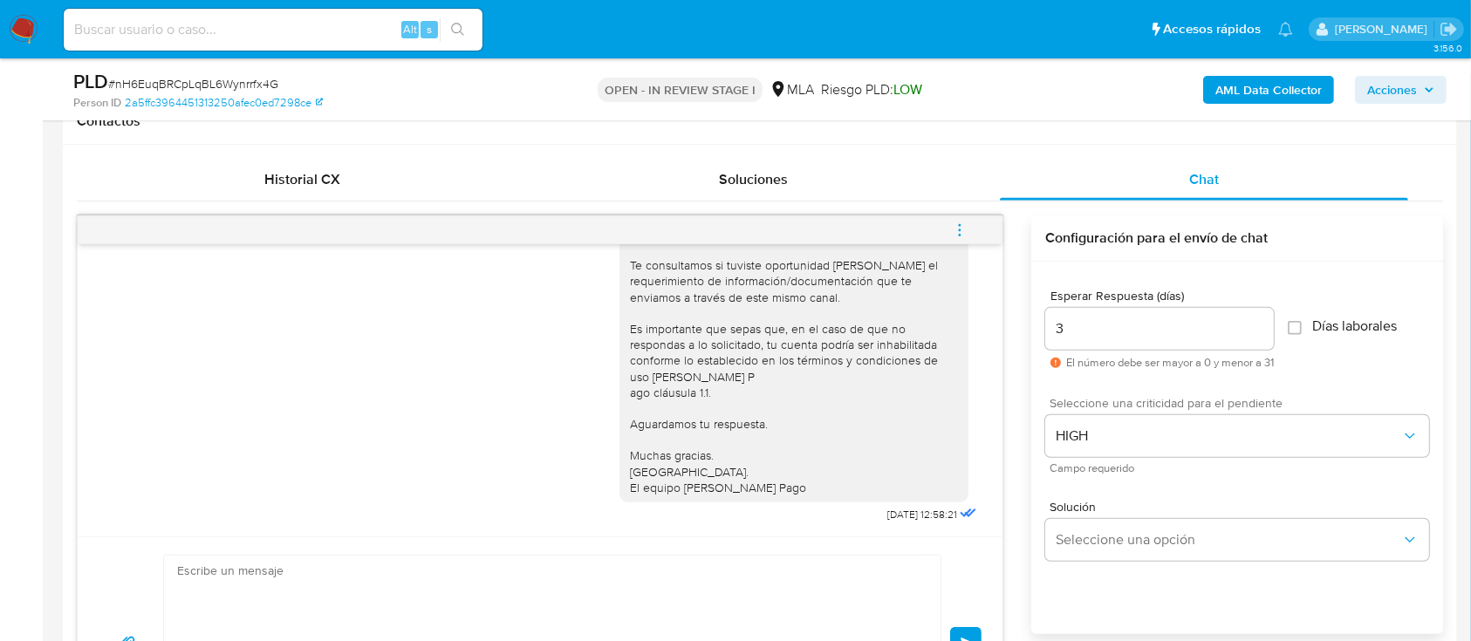
scroll to position [1479, 0]
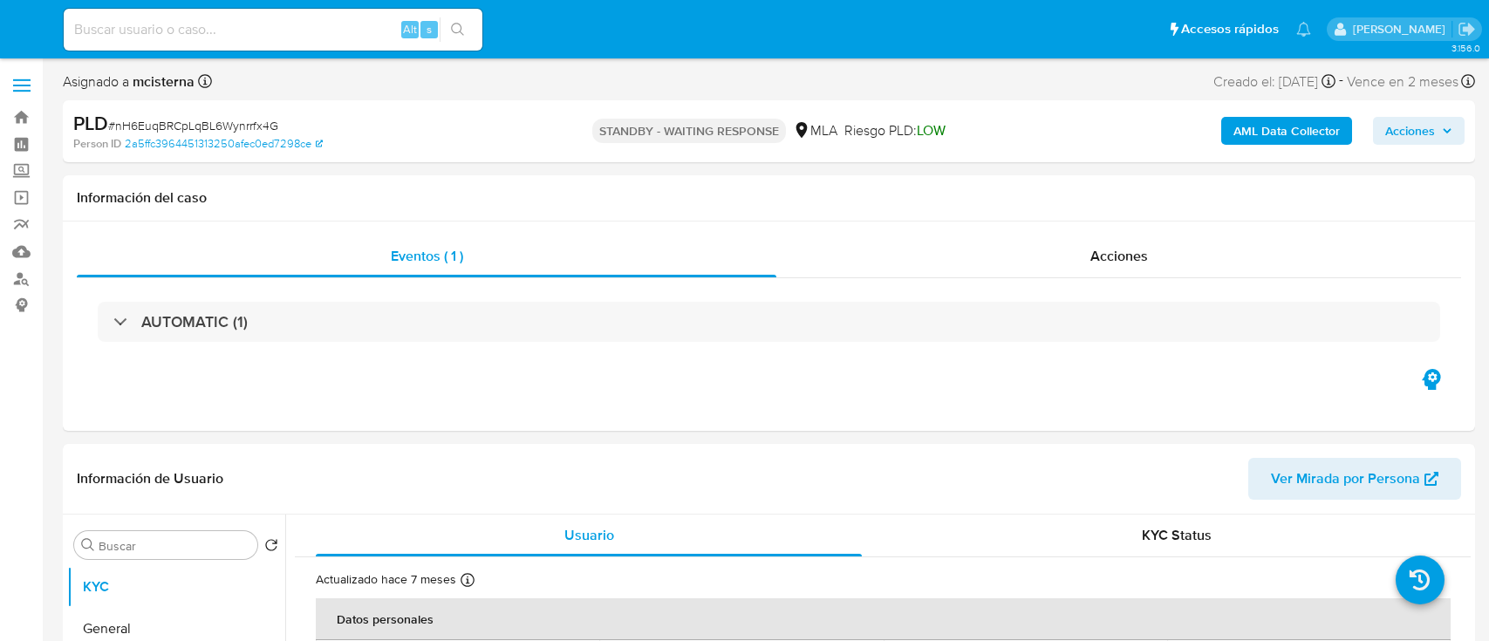
select select "10"
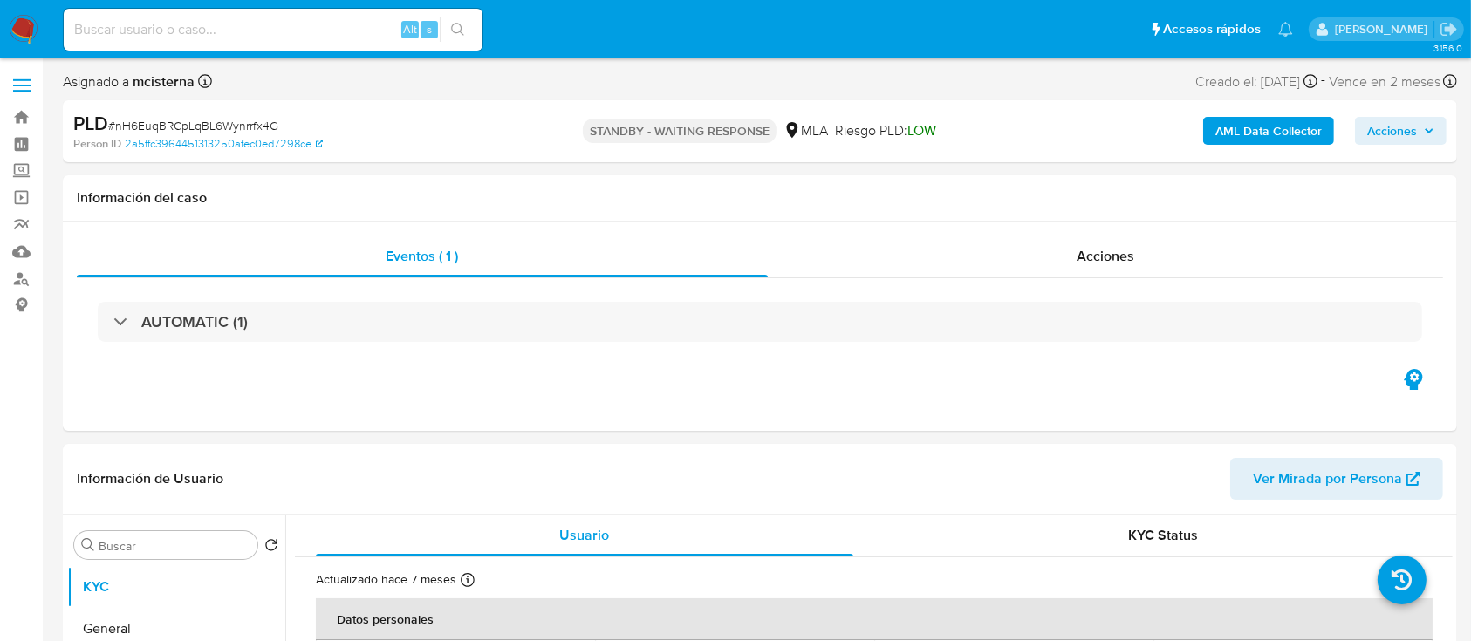
click at [369, 33] on input at bounding box center [273, 29] width 419 height 23
paste input "97161590"
type input "97161590"
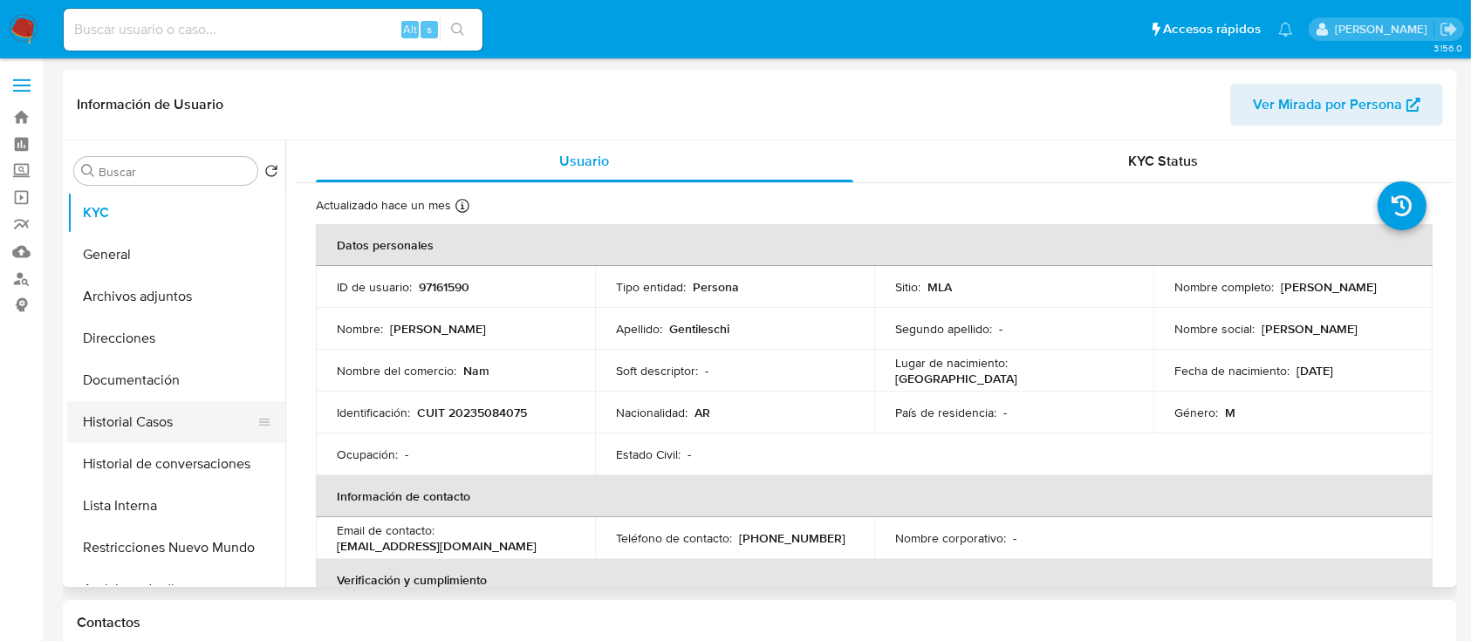
click at [201, 419] on button "Historial Casos" at bounding box center [169, 422] width 204 height 42
select select "10"
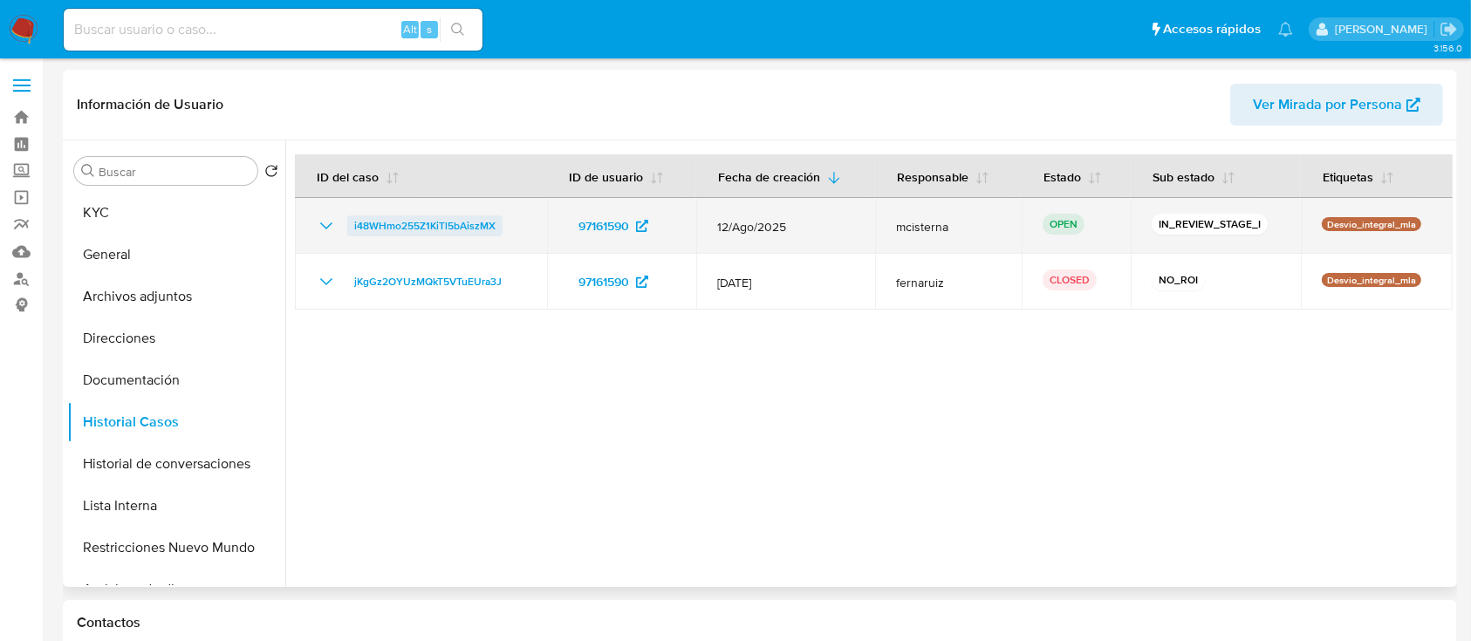
click at [469, 227] on span "i48WHmo255Z1KiTl5bAiszMX" at bounding box center [424, 225] width 141 height 21
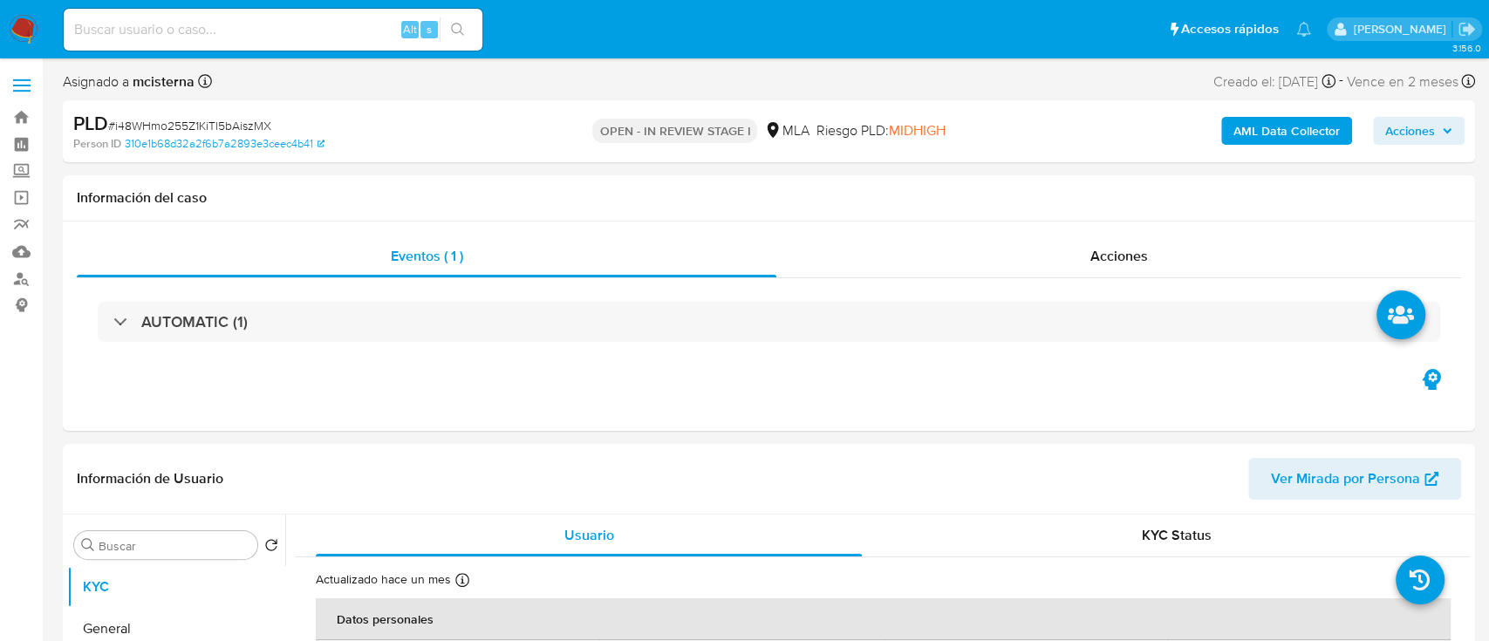
select select "10"
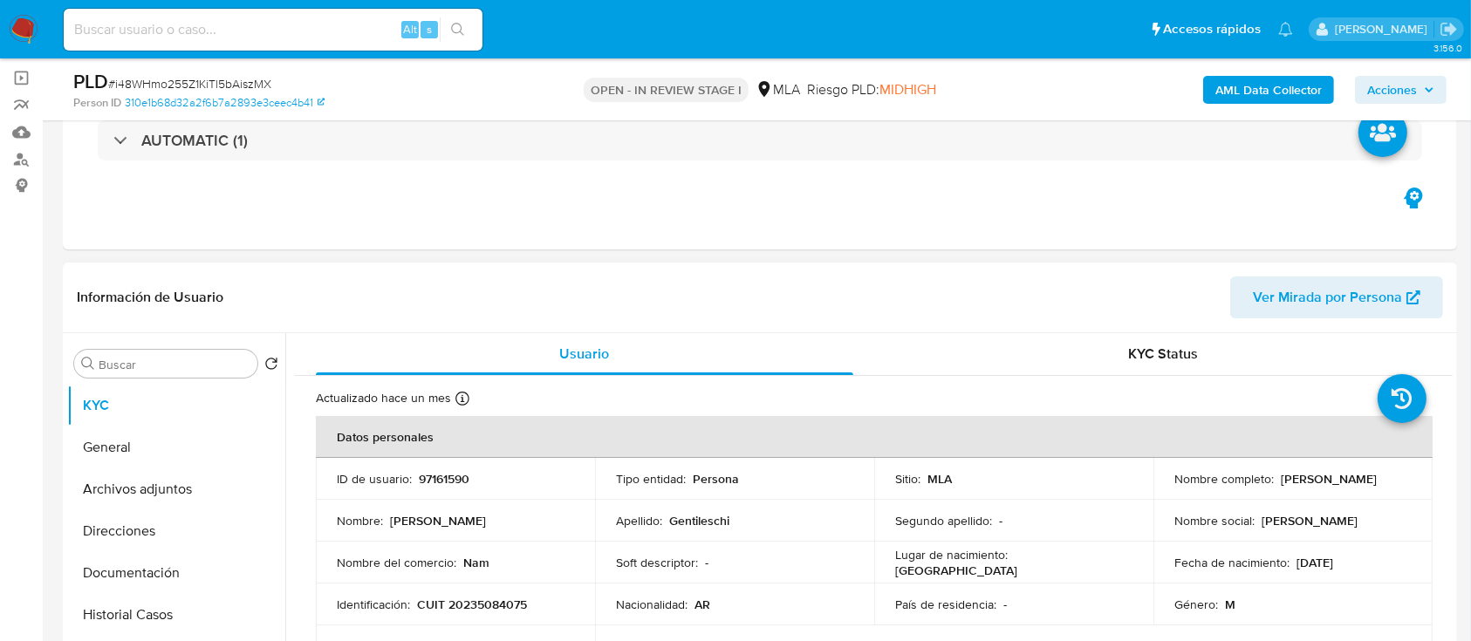
scroll to position [232, 0]
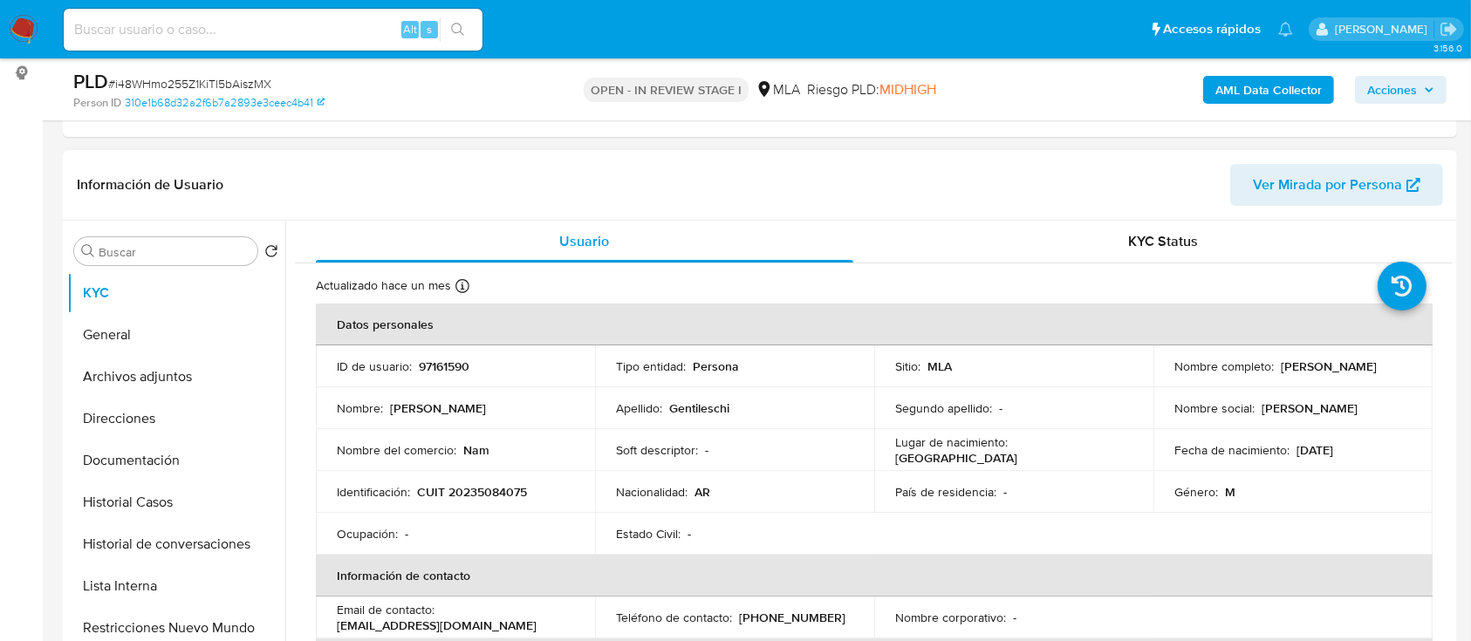
click at [482, 490] on p "CUIT 20235084075" at bounding box center [472, 492] width 110 height 16
copy p "20235084075"
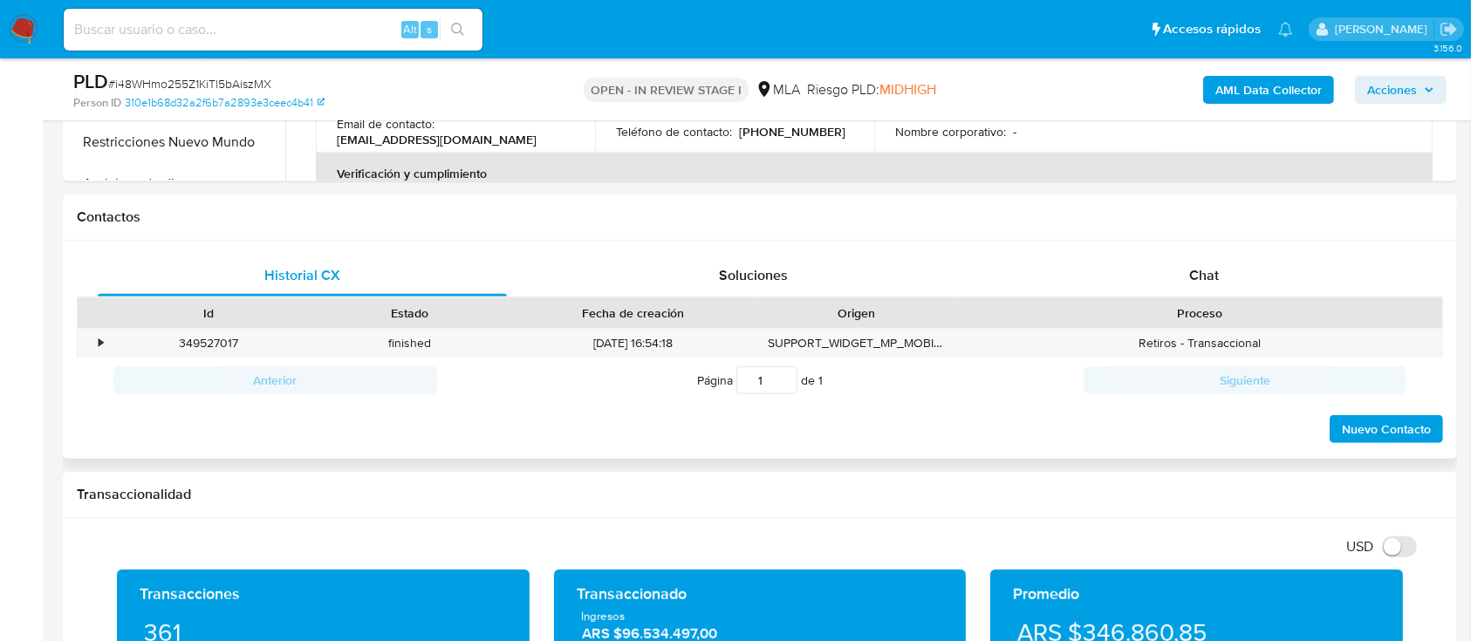
scroll to position [698, 0]
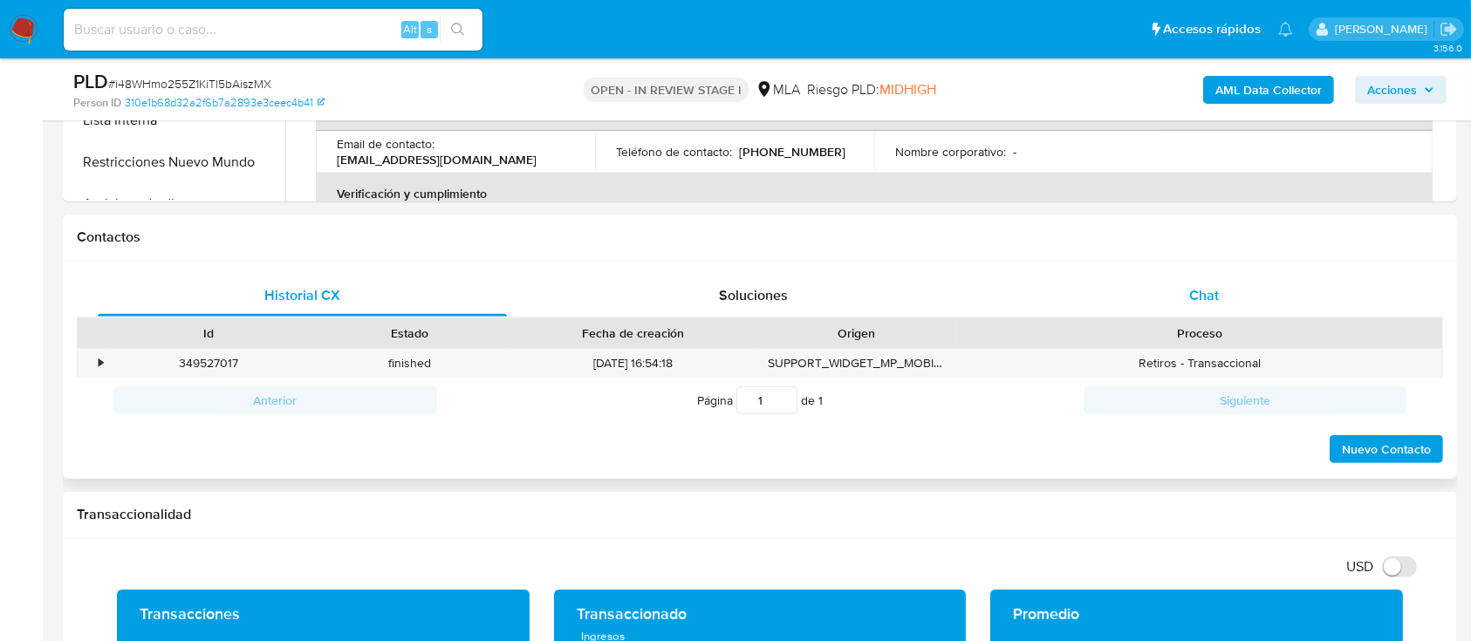
click at [1196, 304] on span "Chat" at bounding box center [1204, 295] width 30 height 20
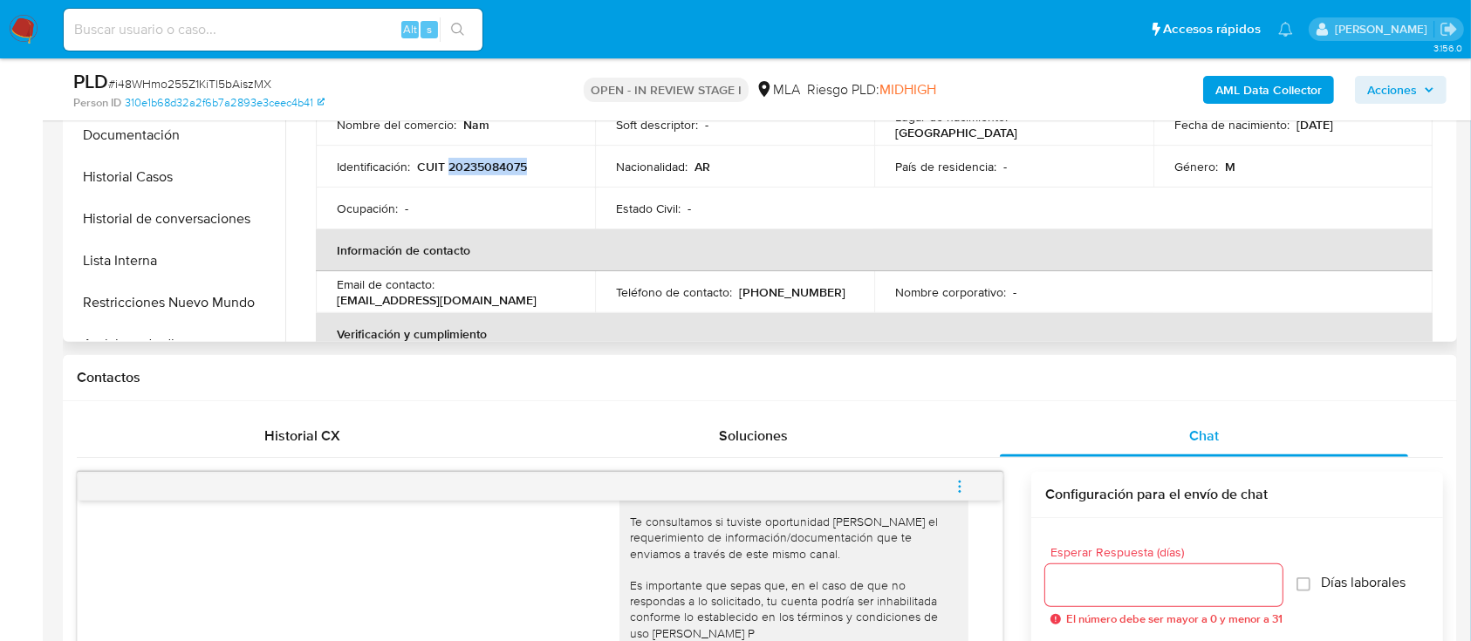
scroll to position [349, 0]
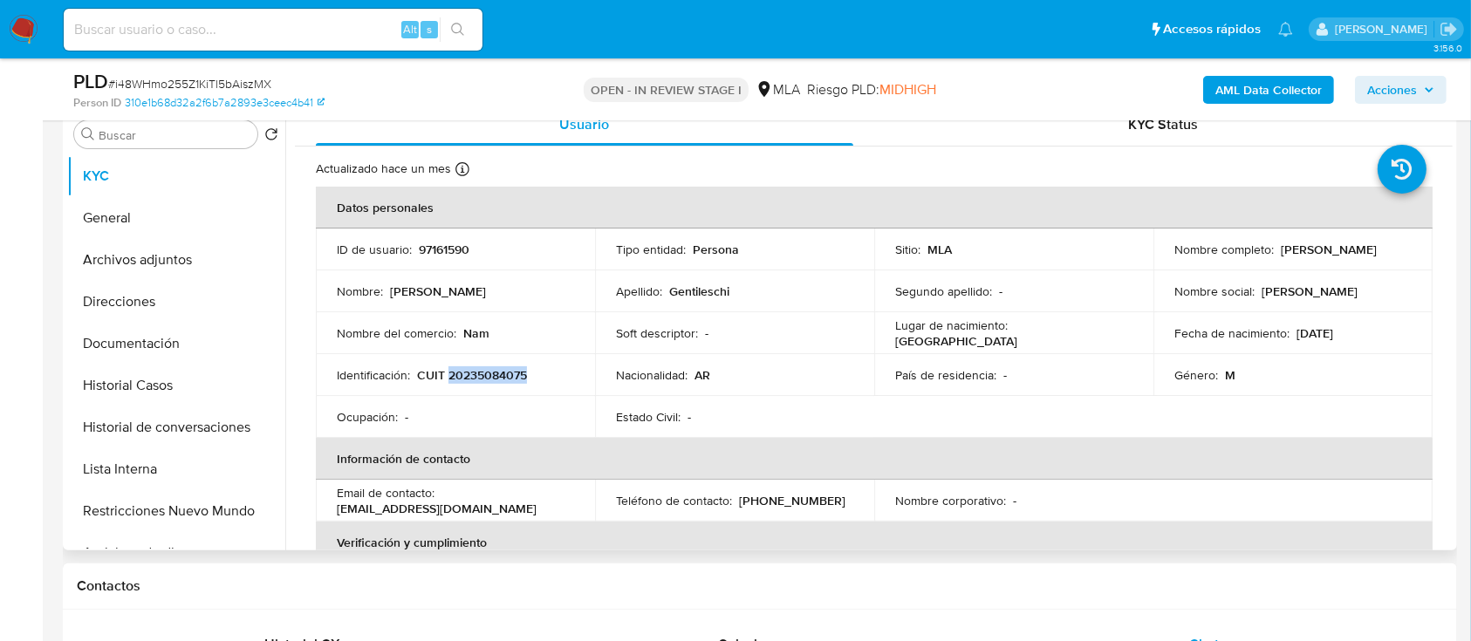
drag, startPoint x: 1275, startPoint y: 255, endPoint x: 1423, endPoint y: 253, distance: 148.3
click at [1423, 253] on td "Nombre completo : [PERSON_NAME]" at bounding box center [1292, 250] width 279 height 42
copy p "[PERSON_NAME]"
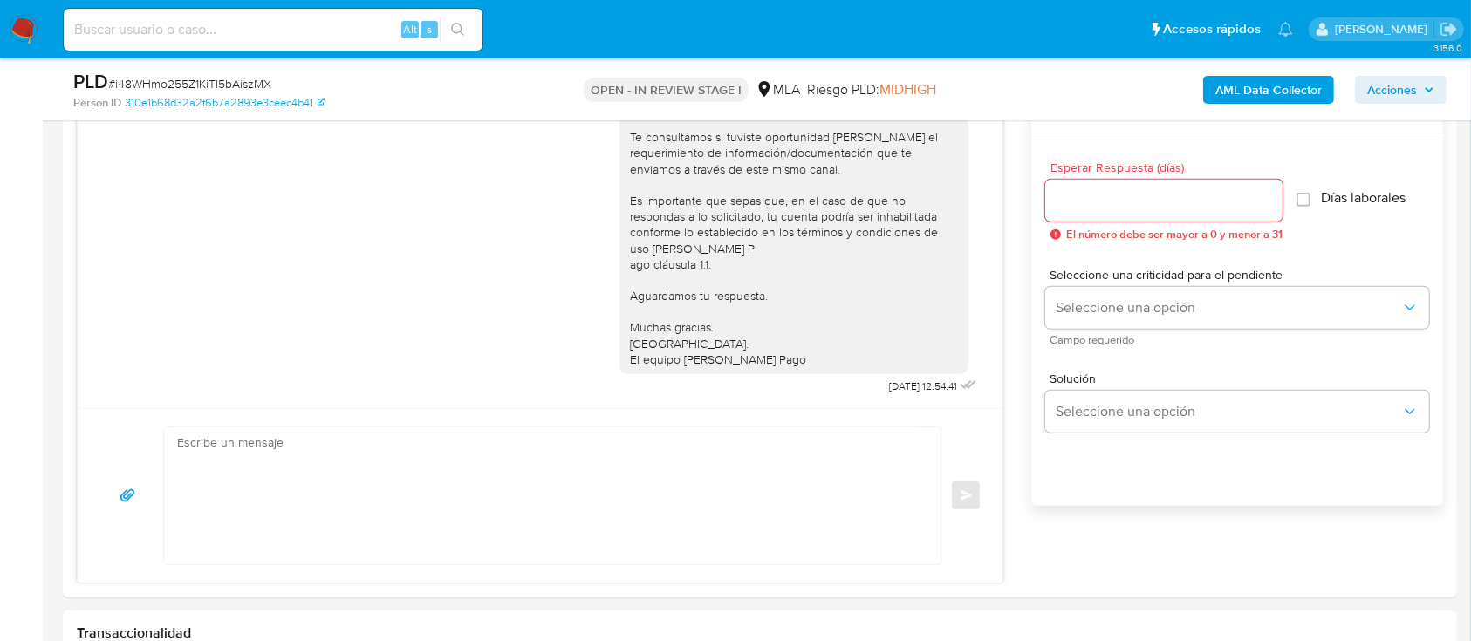
scroll to position [1047, 0]
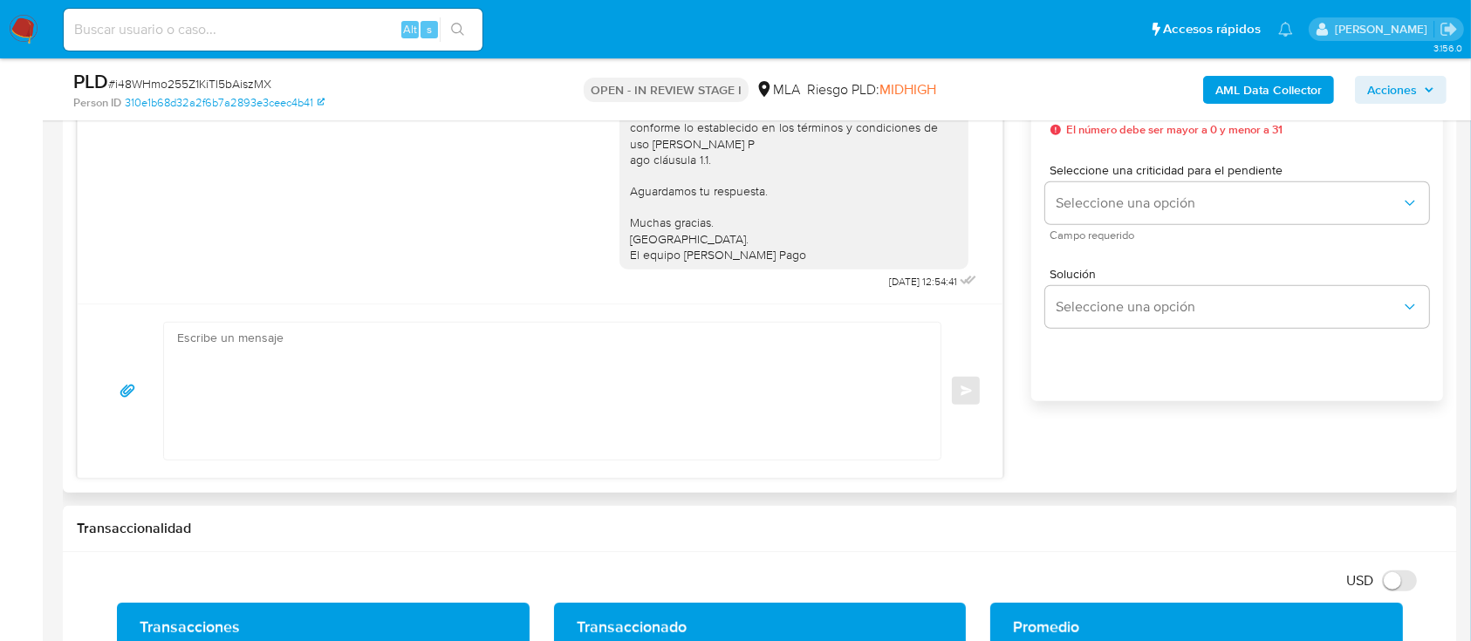
click at [578, 406] on textarea at bounding box center [547, 391] width 741 height 137
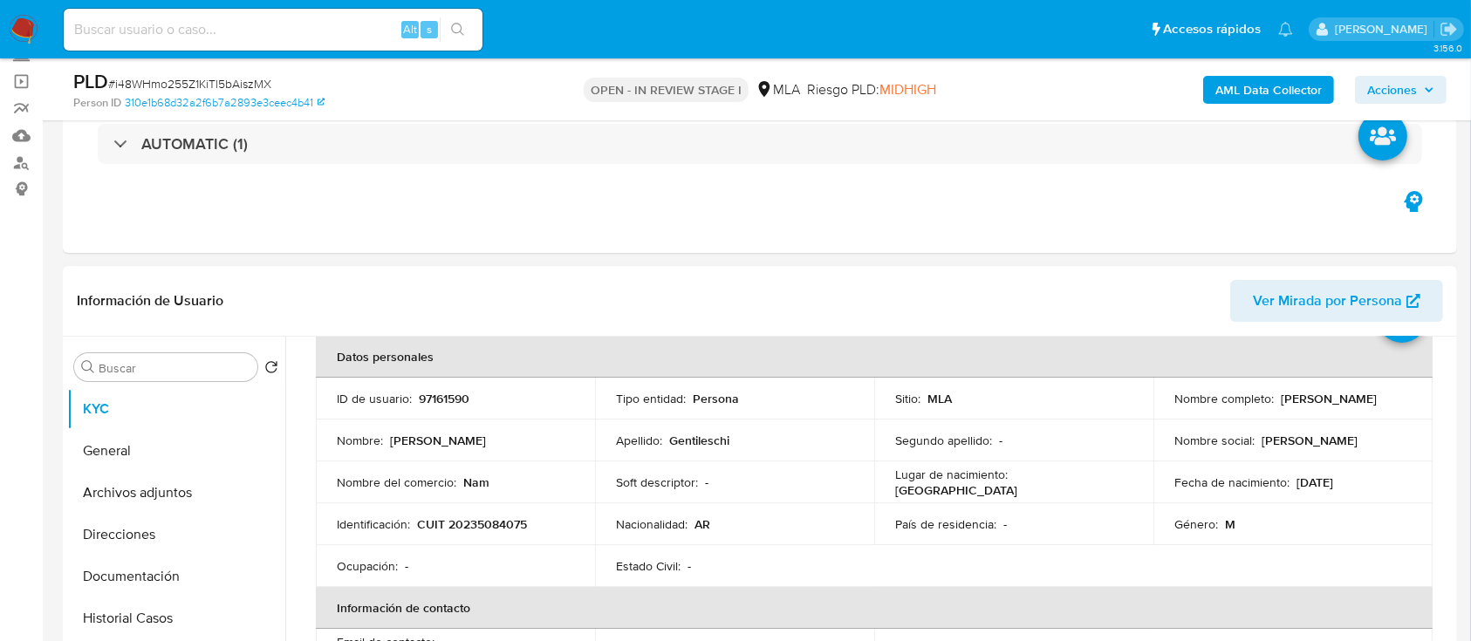
scroll to position [0, 0]
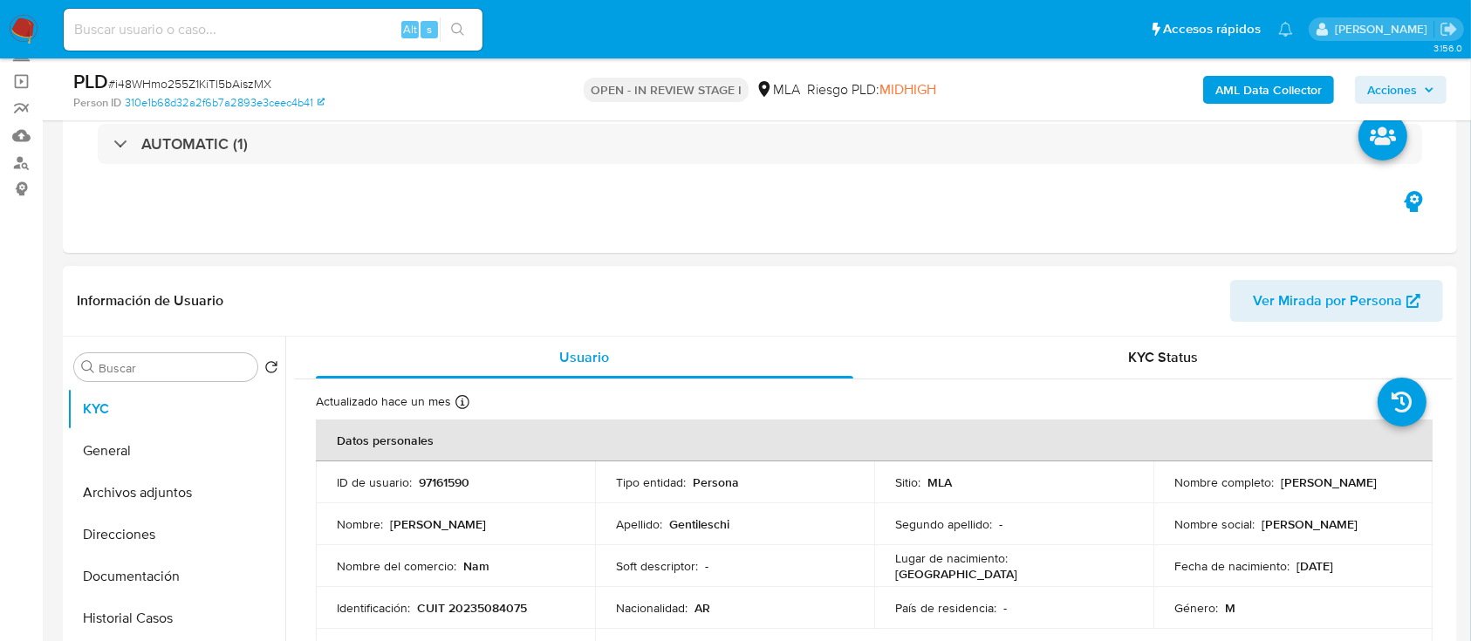
drag, startPoint x: 1277, startPoint y: 480, endPoint x: 1424, endPoint y: 480, distance: 147.4
click at [1424, 480] on td "Nombre completo : [PERSON_NAME]" at bounding box center [1292, 482] width 279 height 42
copy p "[PERSON_NAME]"
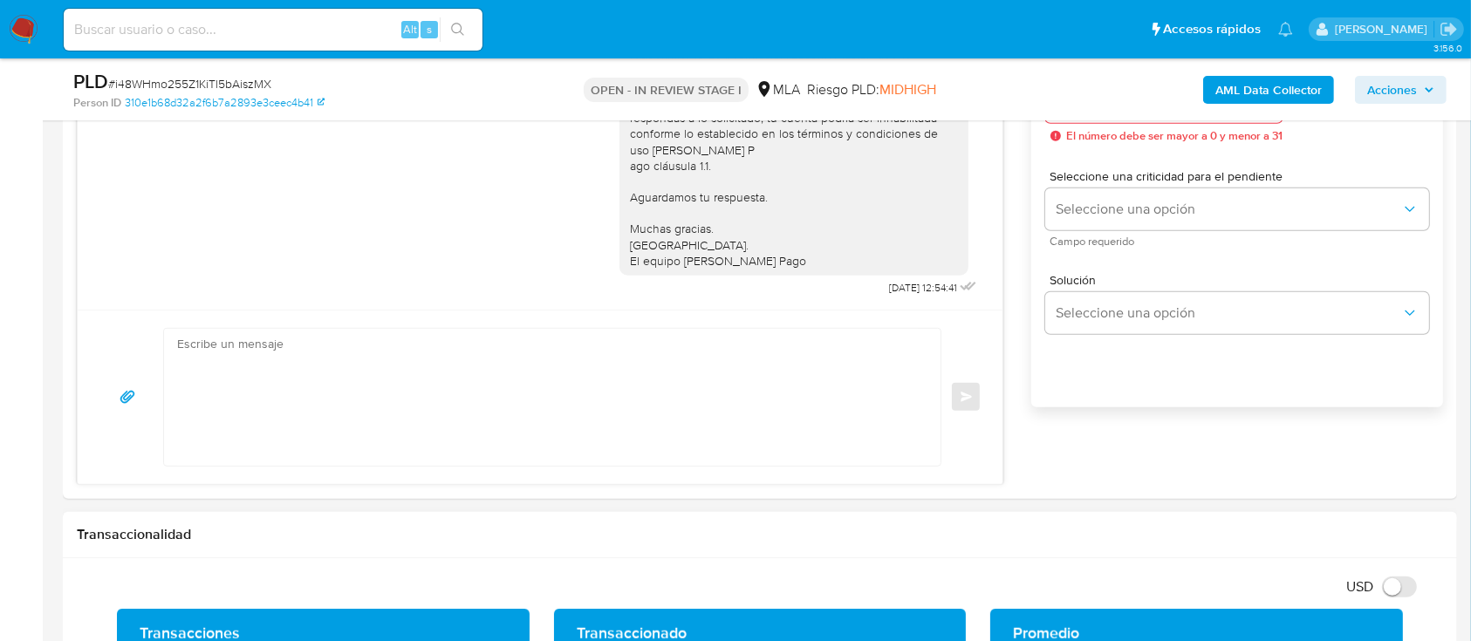
scroll to position [1163, 0]
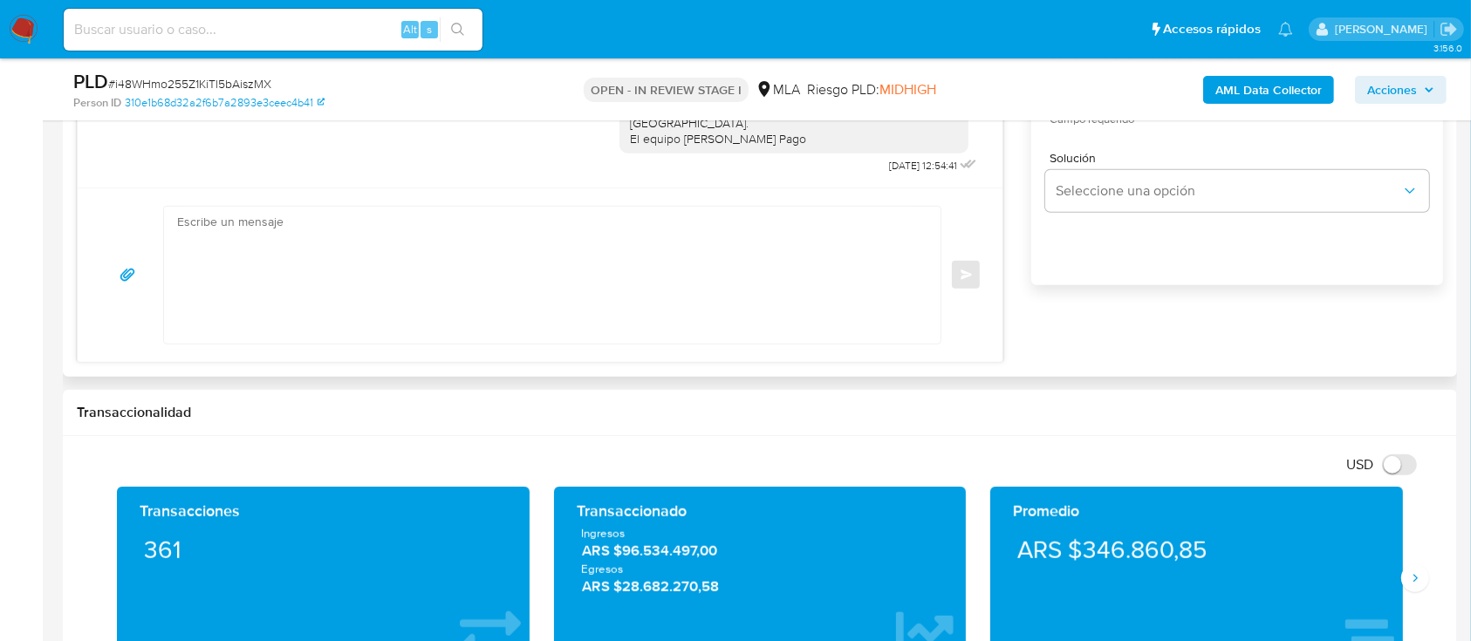
click at [774, 294] on textarea at bounding box center [547, 275] width 741 height 137
paste textarea "Hola [PERSON_NAME] En función de las operaciones realizadas en tu cuenta [PERSO…"
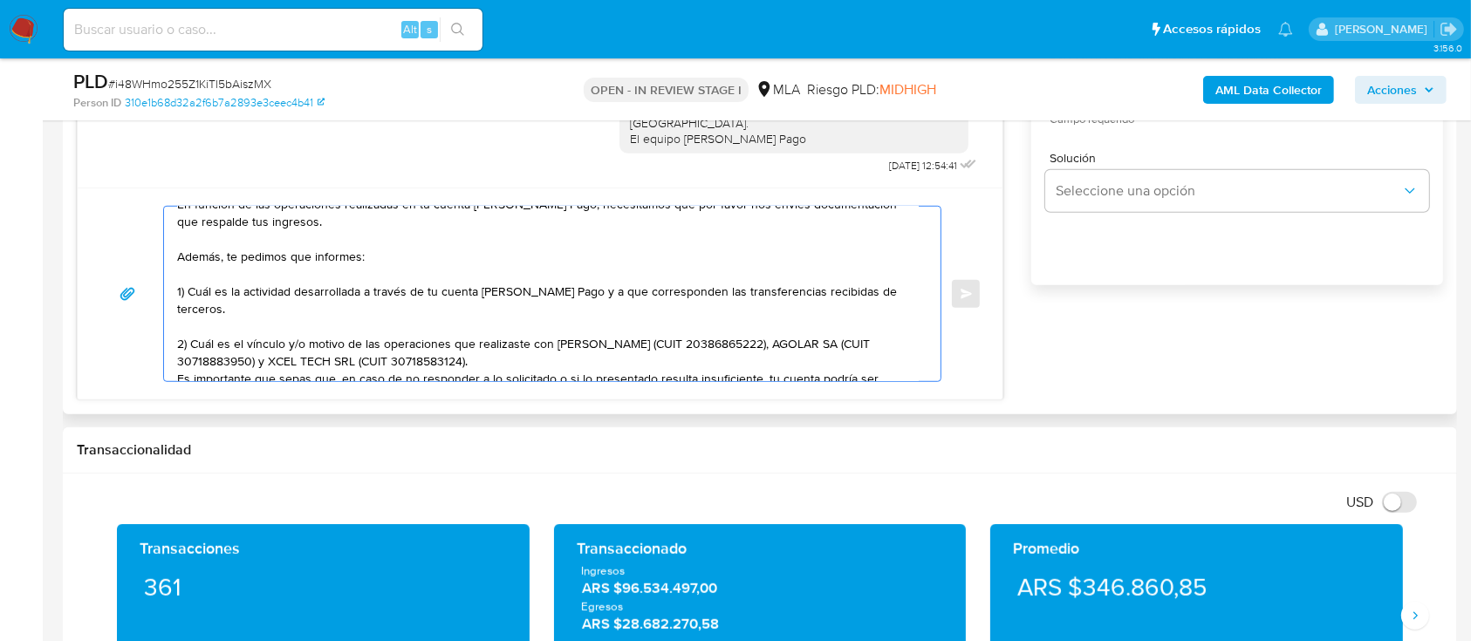
scroll to position [116, 0]
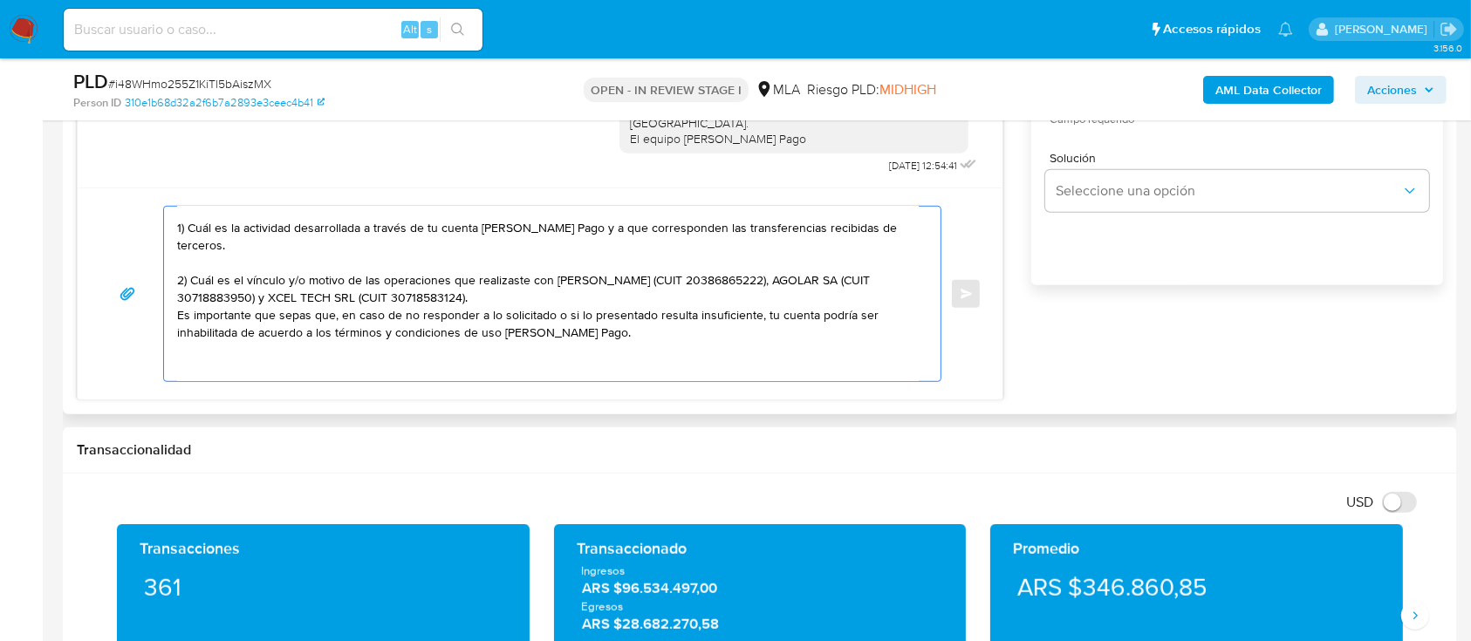
click at [455, 362] on textarea "Hola [PERSON_NAME] En función de las operaciones realizadas en tu cuenta [PERSO…" at bounding box center [547, 294] width 741 height 174
click at [546, 298] on textarea "Hola [PERSON_NAME] En función de las operaciones realizadas en tu cuenta [PERSO…" at bounding box center [547, 294] width 741 height 174
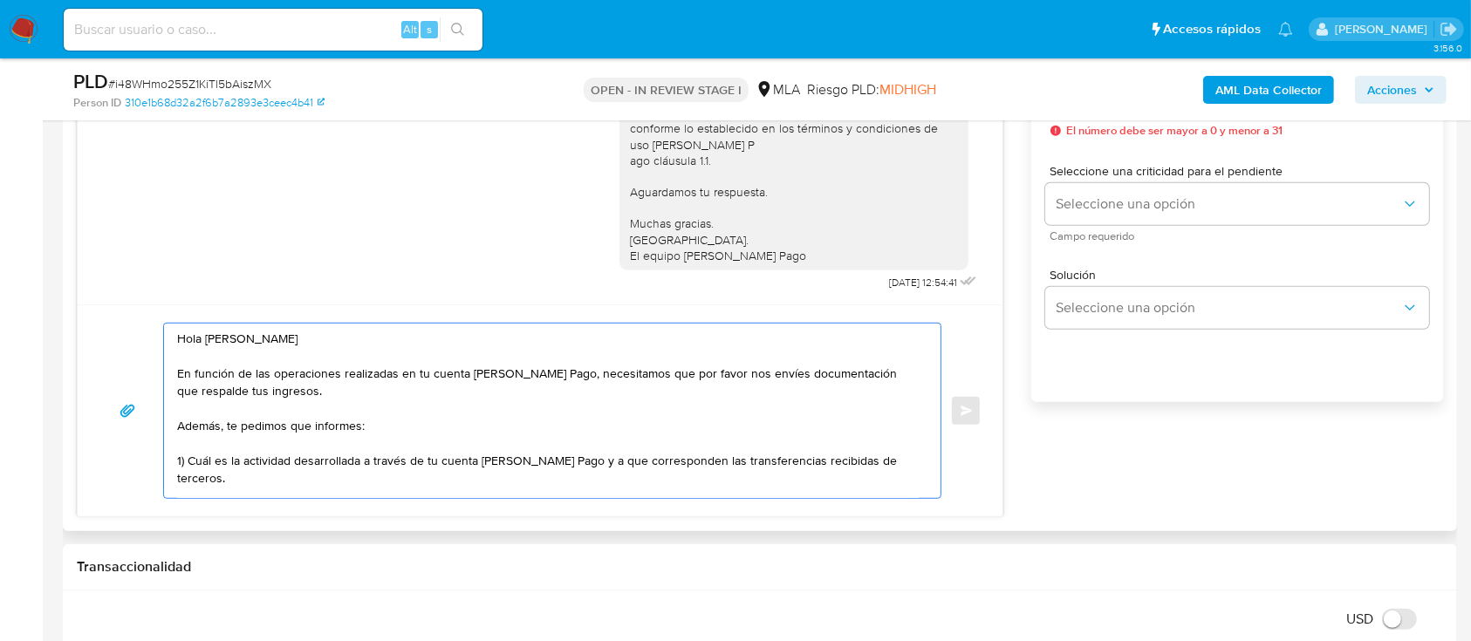
scroll to position [930, 0]
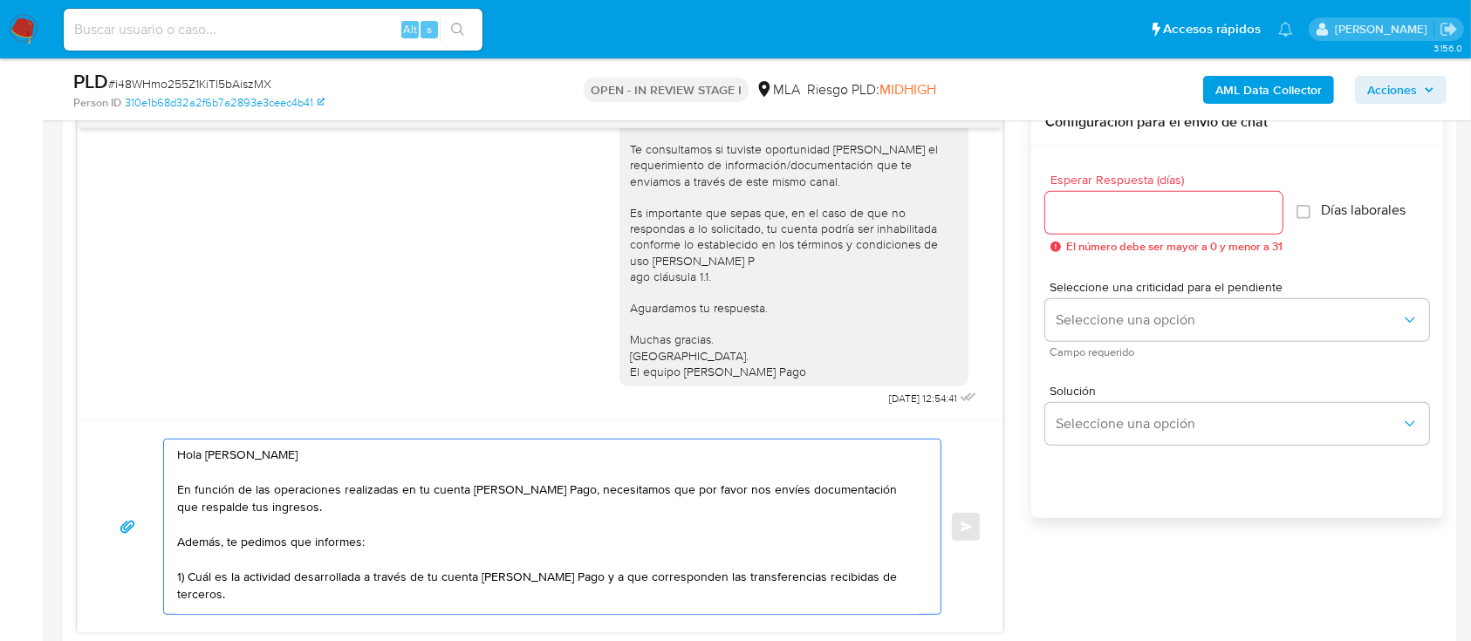
type textarea "Hola [PERSON_NAME] En función de las operaciones realizadas en tu cuenta [PERSO…"
click at [1063, 205] on input "Esperar Respuesta (días)" at bounding box center [1163, 212] width 237 height 23
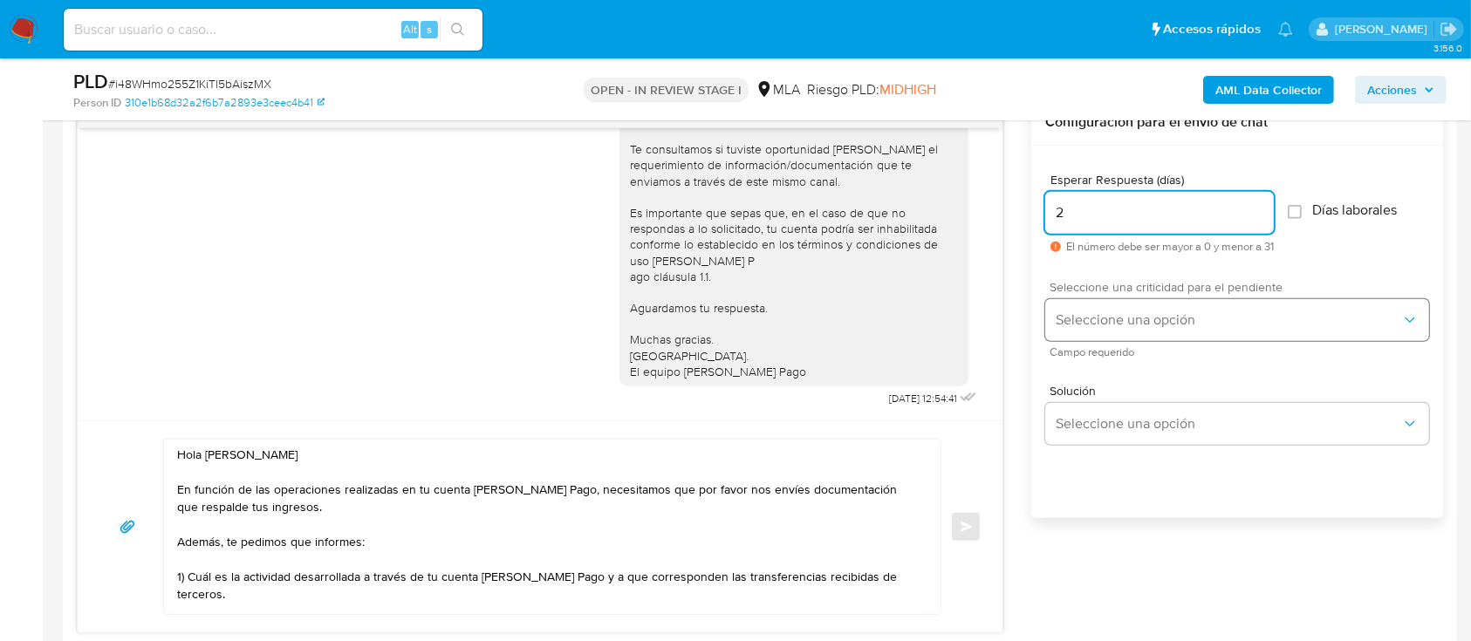
type input "2"
click at [1108, 309] on button "Seleccione una opción" at bounding box center [1237, 320] width 384 height 42
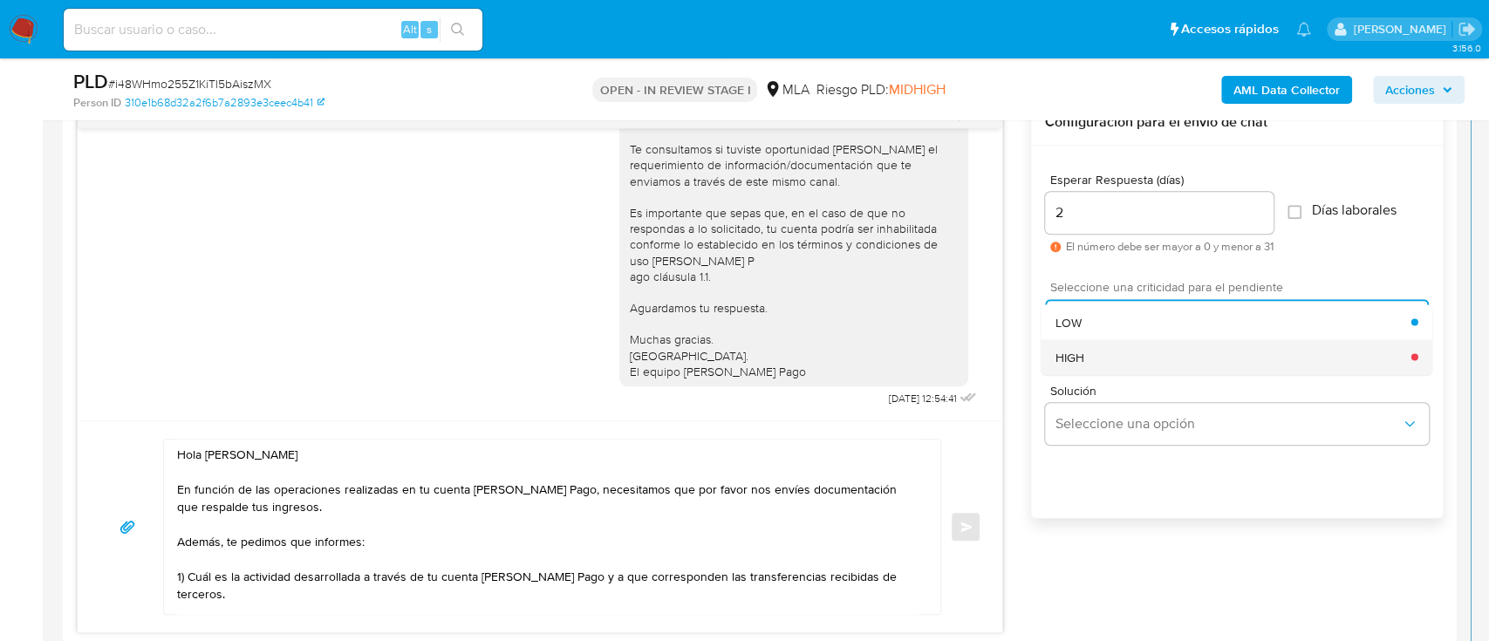
click at [1121, 348] on div "HIGH" at bounding box center [1233, 356] width 356 height 35
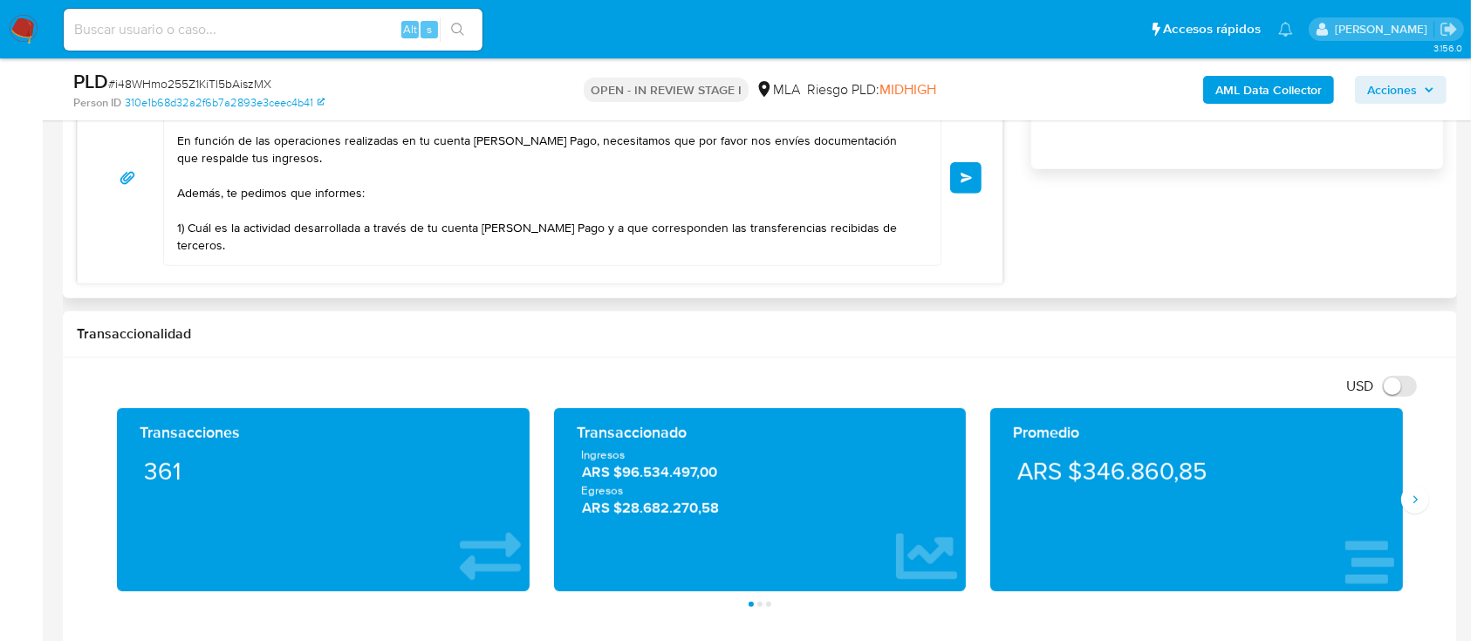
scroll to position [0, 0]
click at [972, 174] on span "Enviar" at bounding box center [966, 178] width 12 height 10
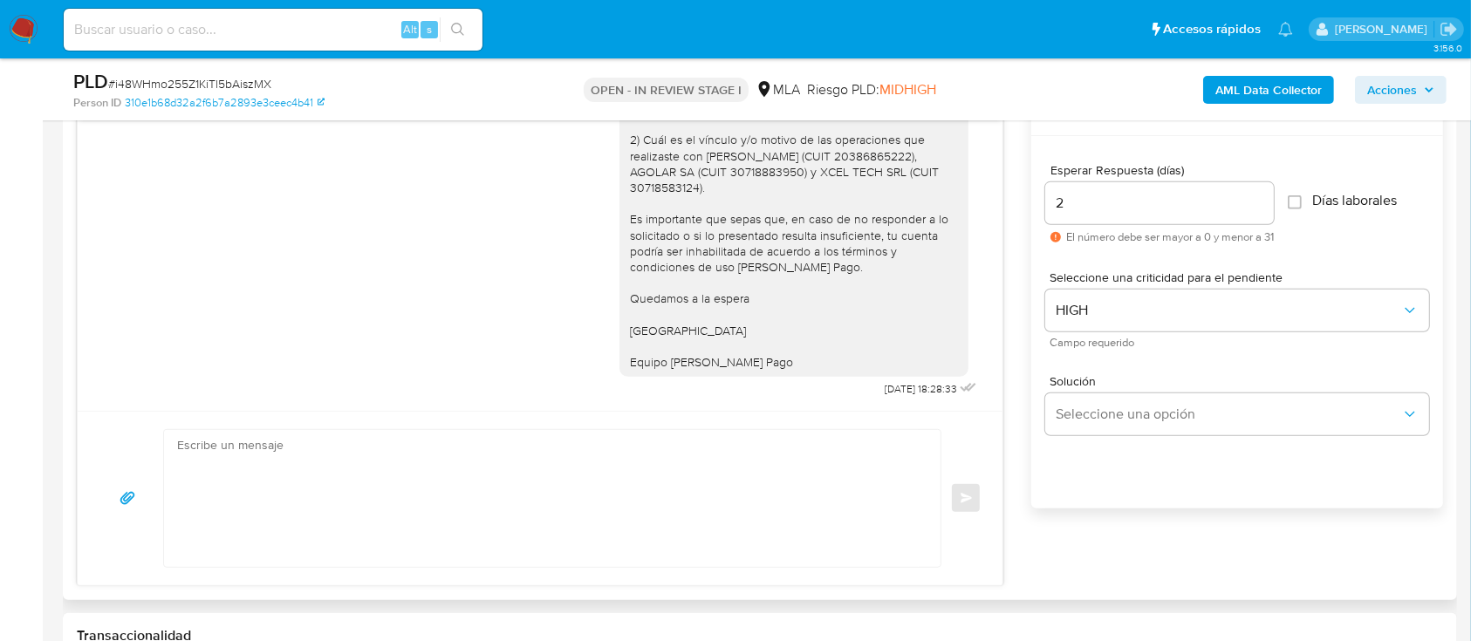
scroll to position [930, 0]
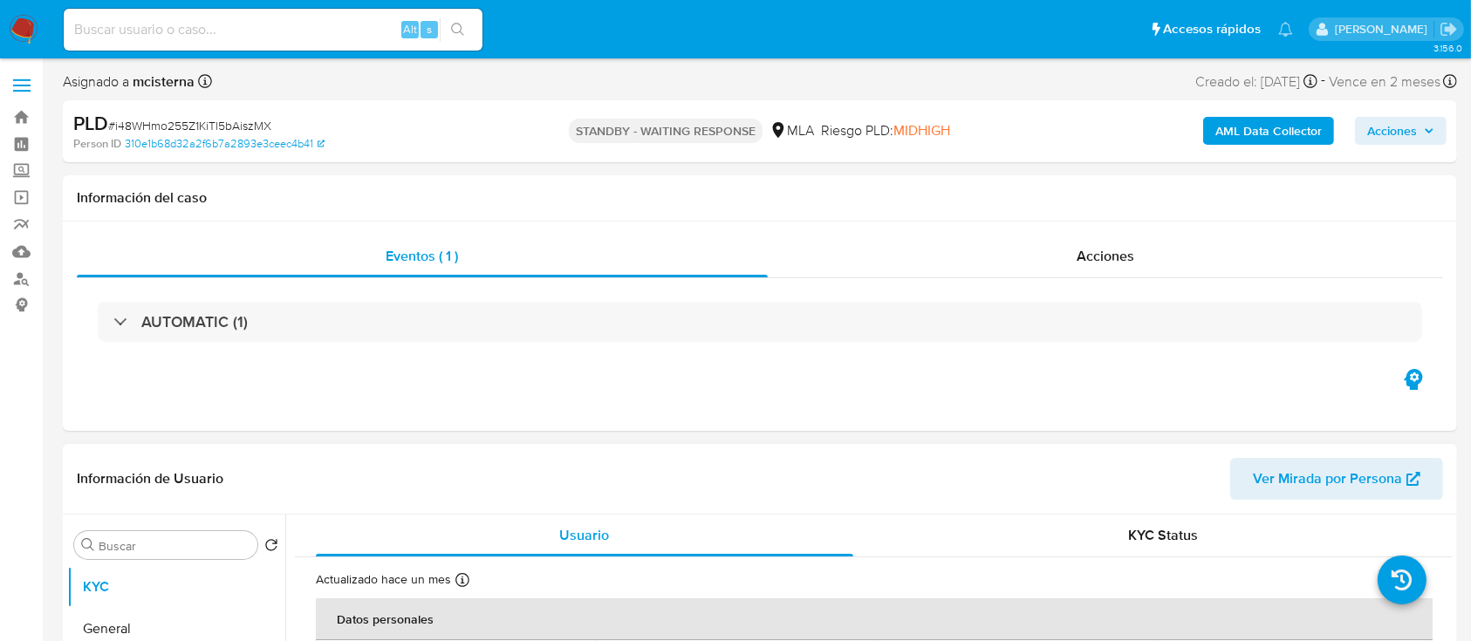
select select "10"
click at [338, 30] on input at bounding box center [273, 29] width 419 height 23
paste input "98140155"
type input "98140155"
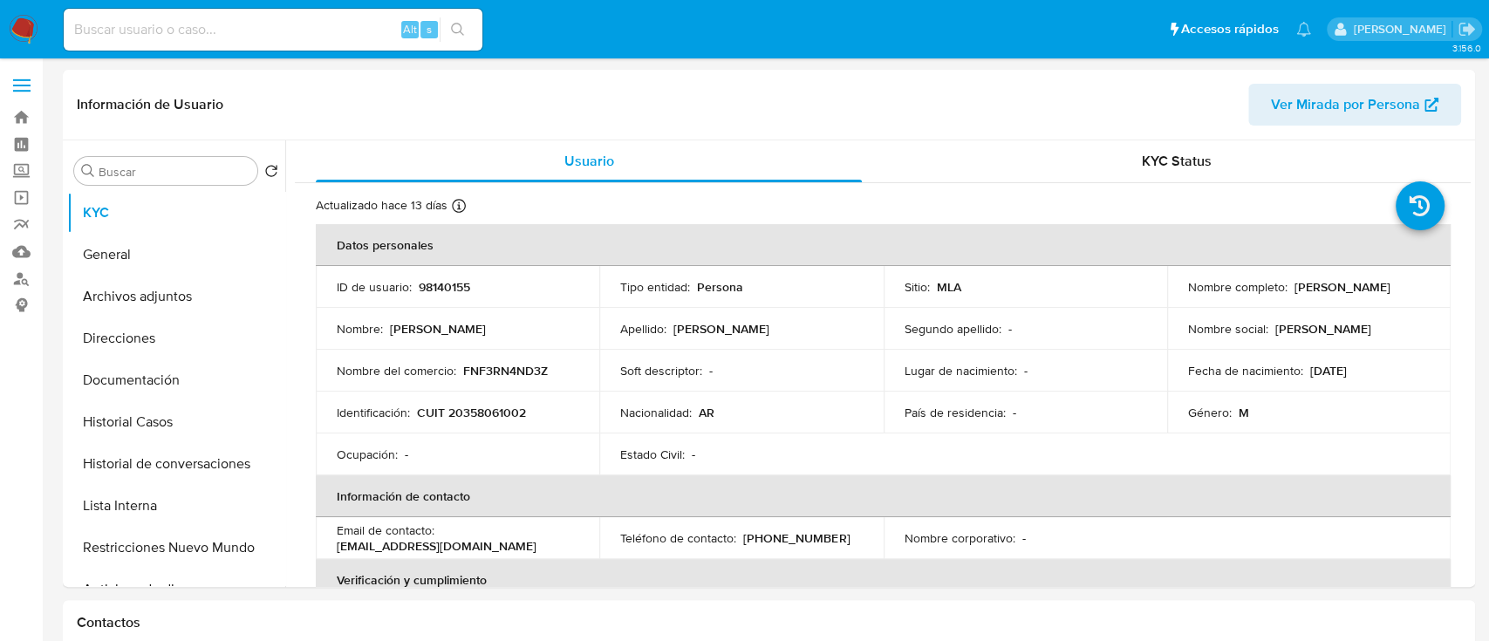
select select "10"
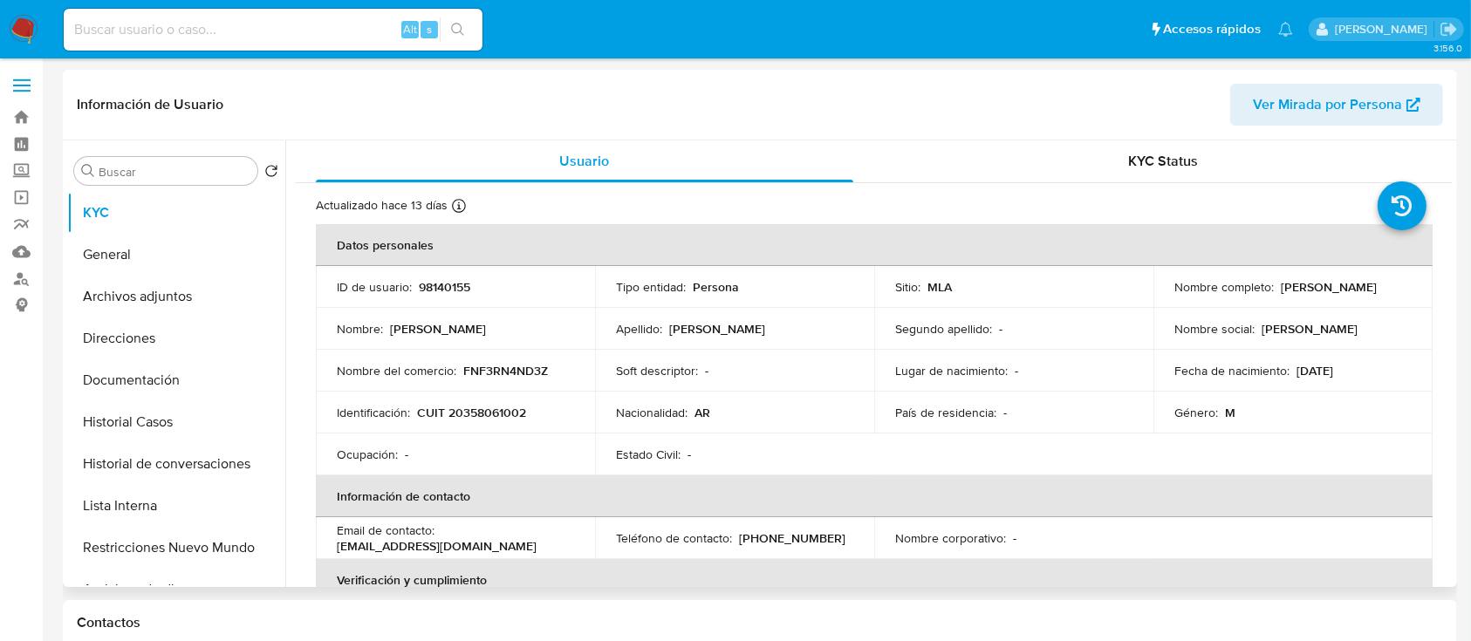
click at [494, 410] on p "CUIT 20358061002" at bounding box center [471, 413] width 109 height 16
copy p "20358061002"
click at [116, 424] on button "Historial Casos" at bounding box center [169, 422] width 204 height 42
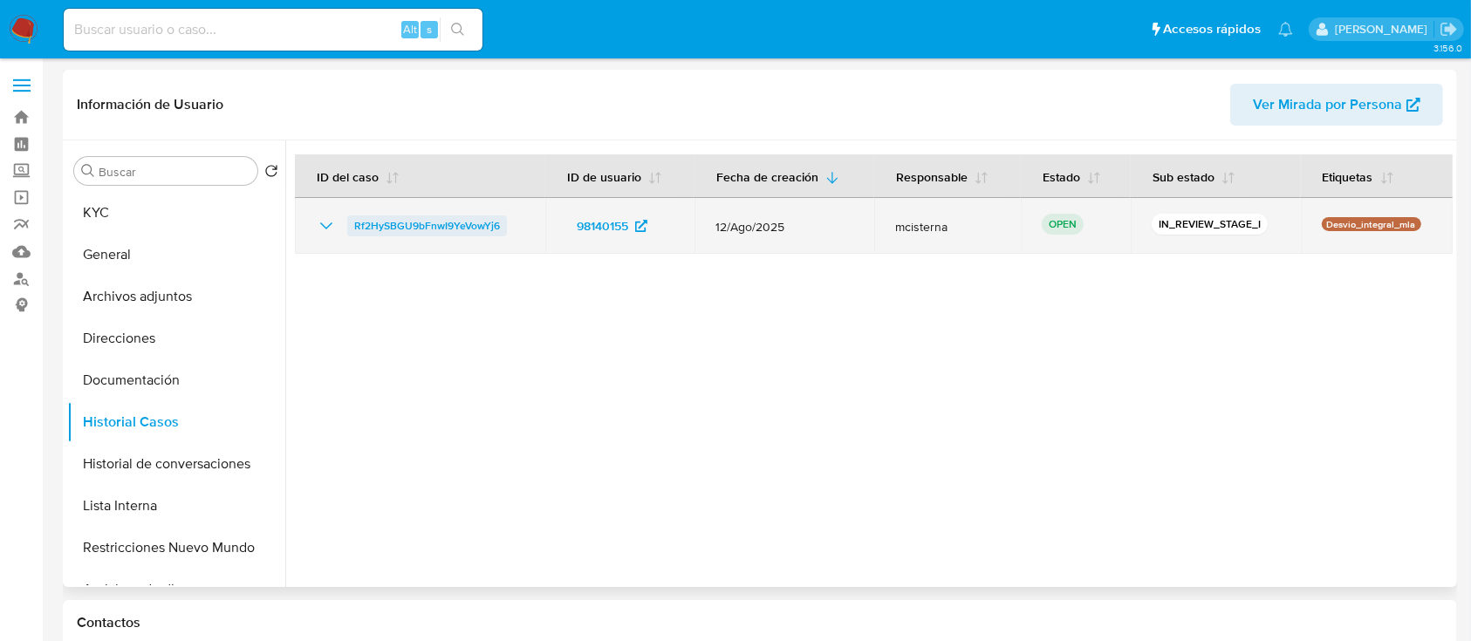
click at [453, 227] on span "Rf2HySBGU9bFnwI9YeVowYj6" at bounding box center [427, 225] width 146 height 21
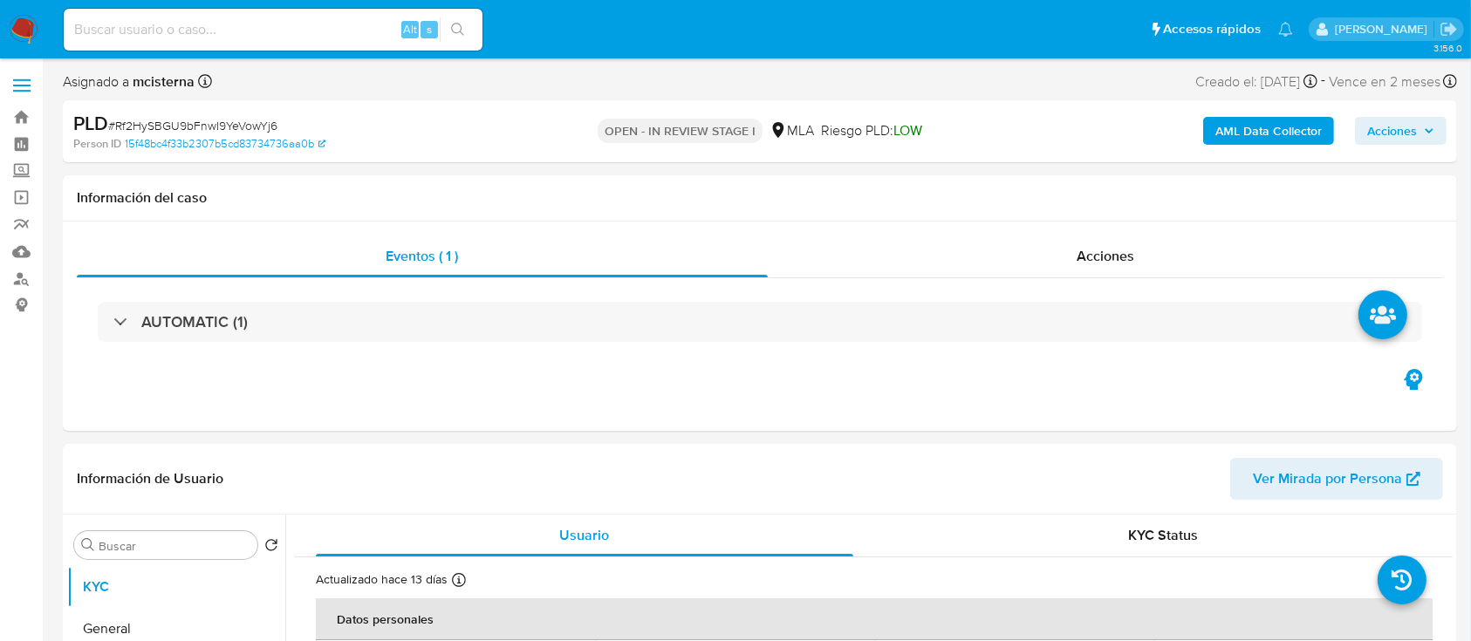
select select "10"
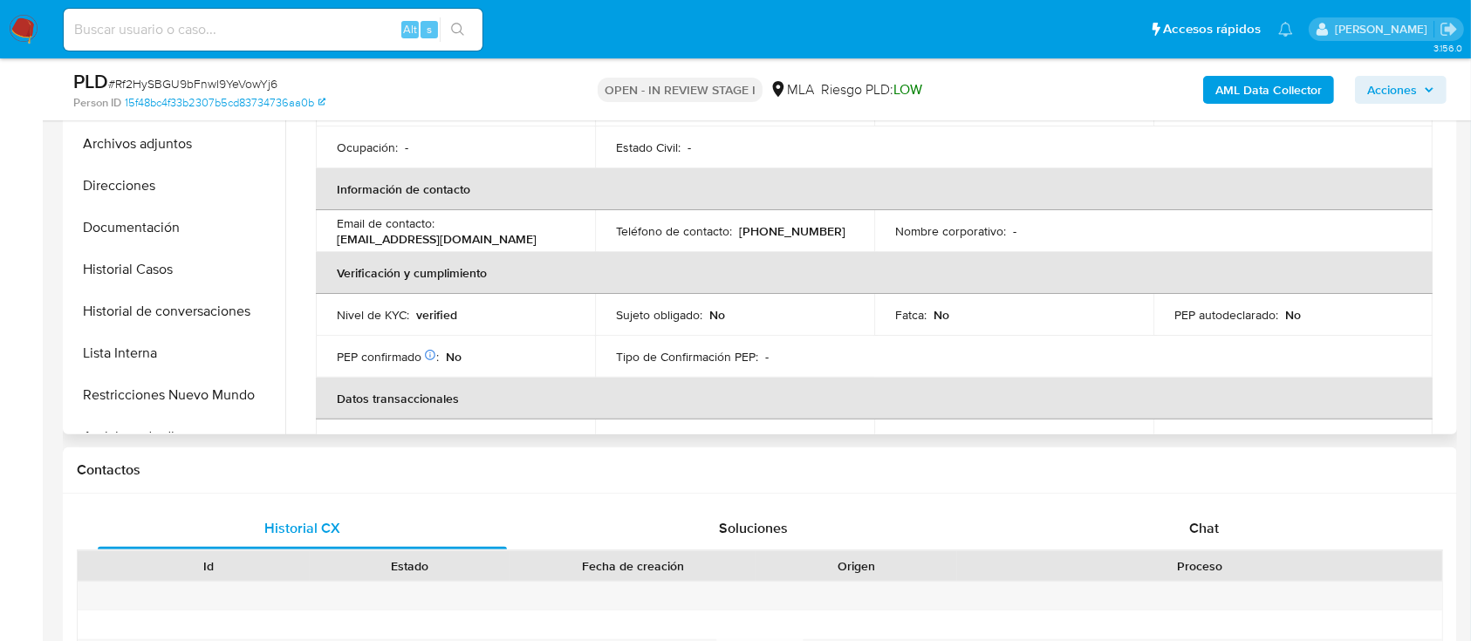
scroll to position [232, 0]
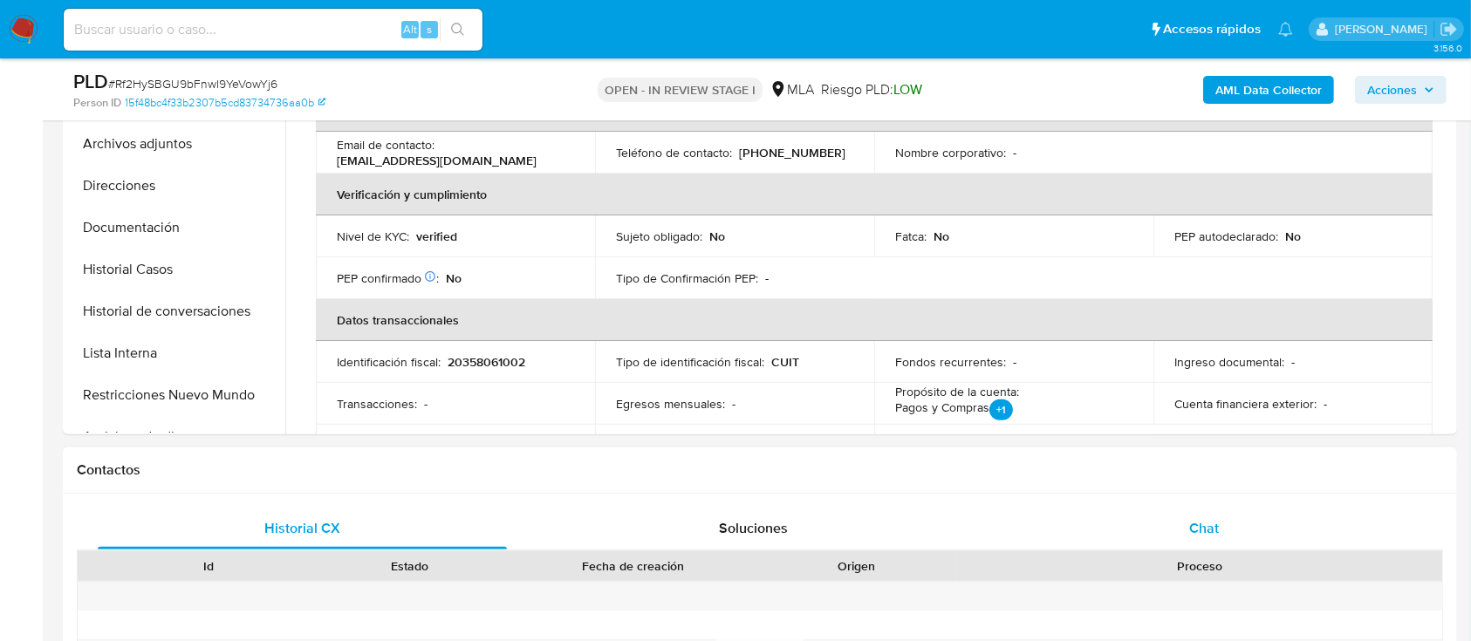
click at [1189, 529] on span "Chat" at bounding box center [1204, 528] width 30 height 20
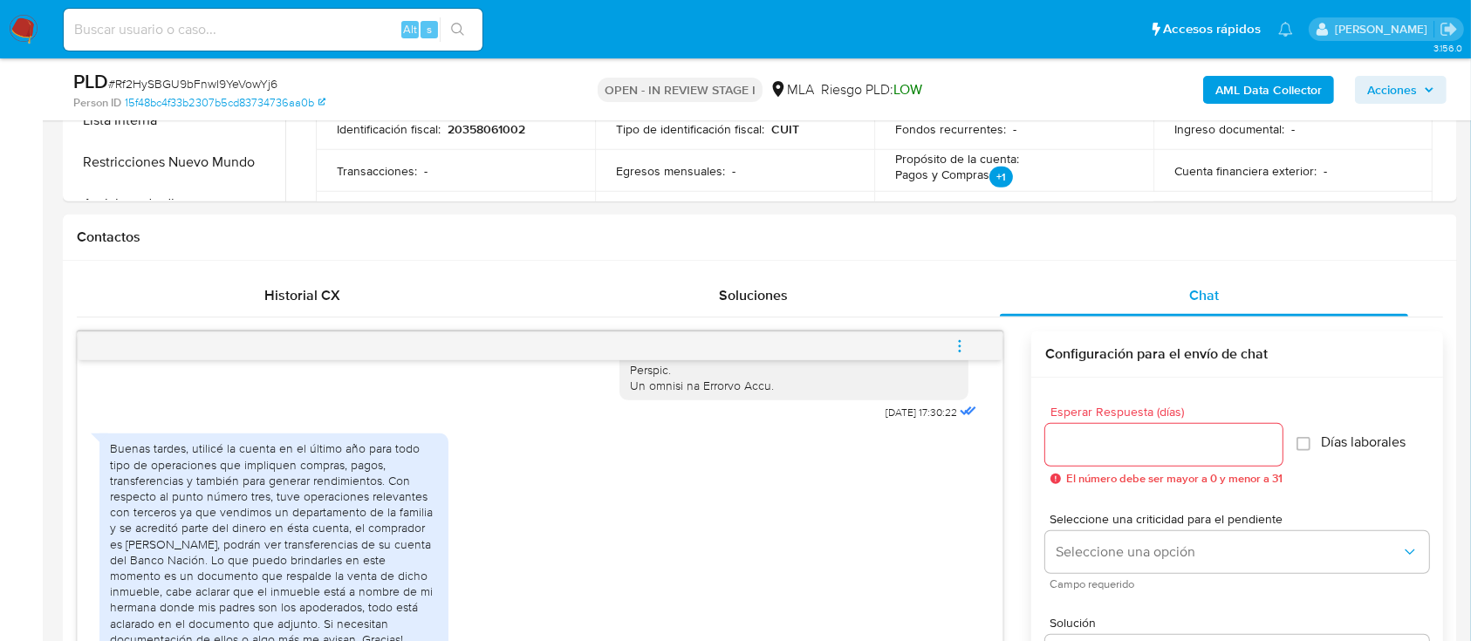
scroll to position [1014, 0]
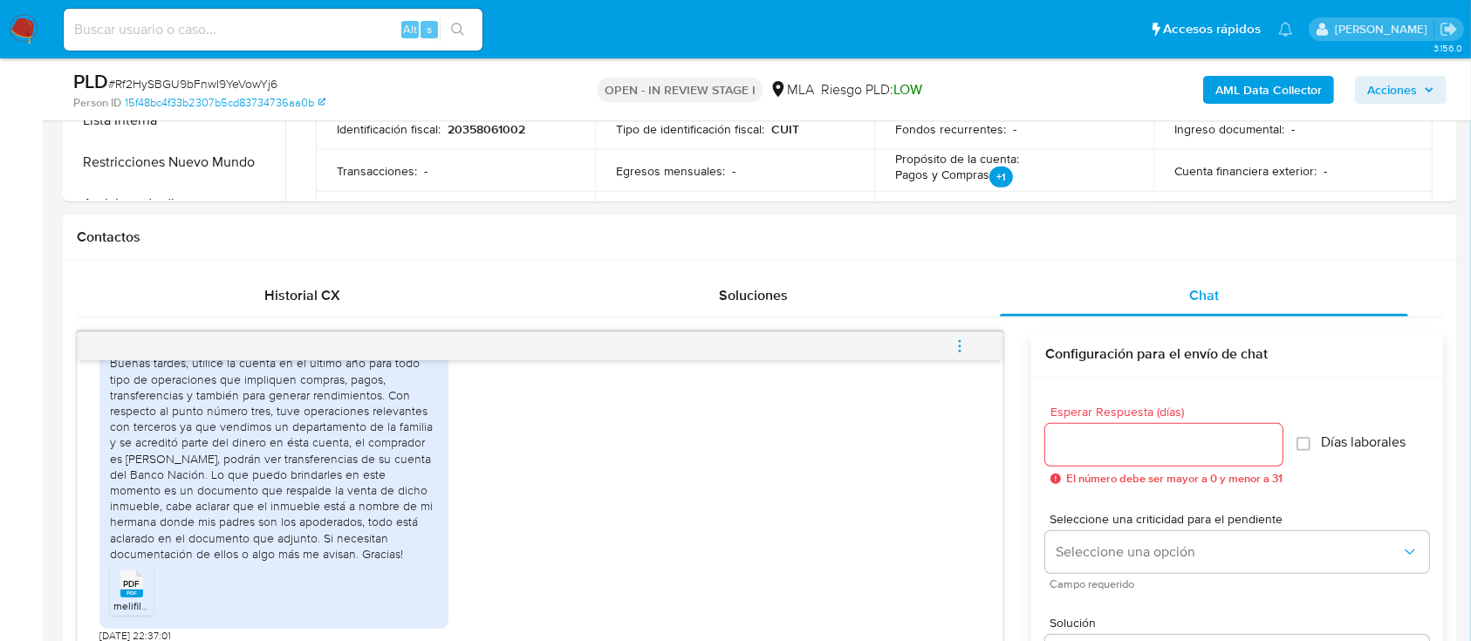
click at [140, 581] on span "PDF" at bounding box center [132, 583] width 17 height 11
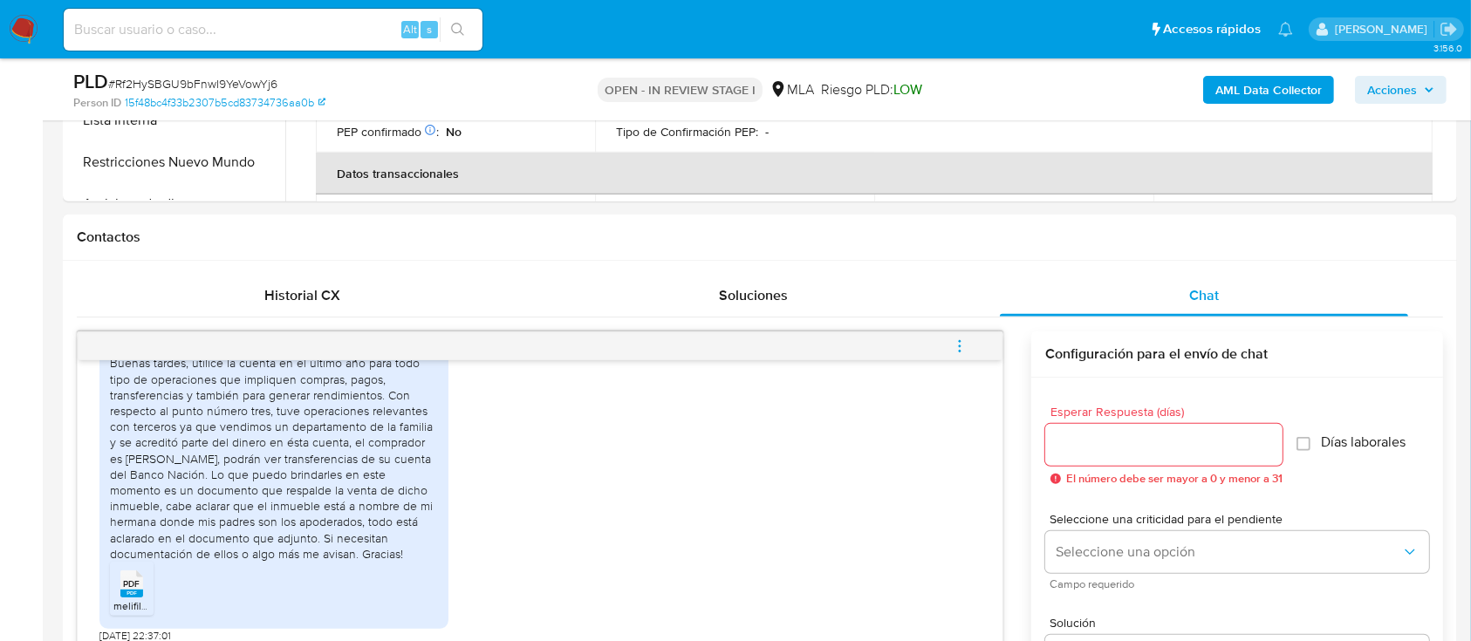
scroll to position [0, 0]
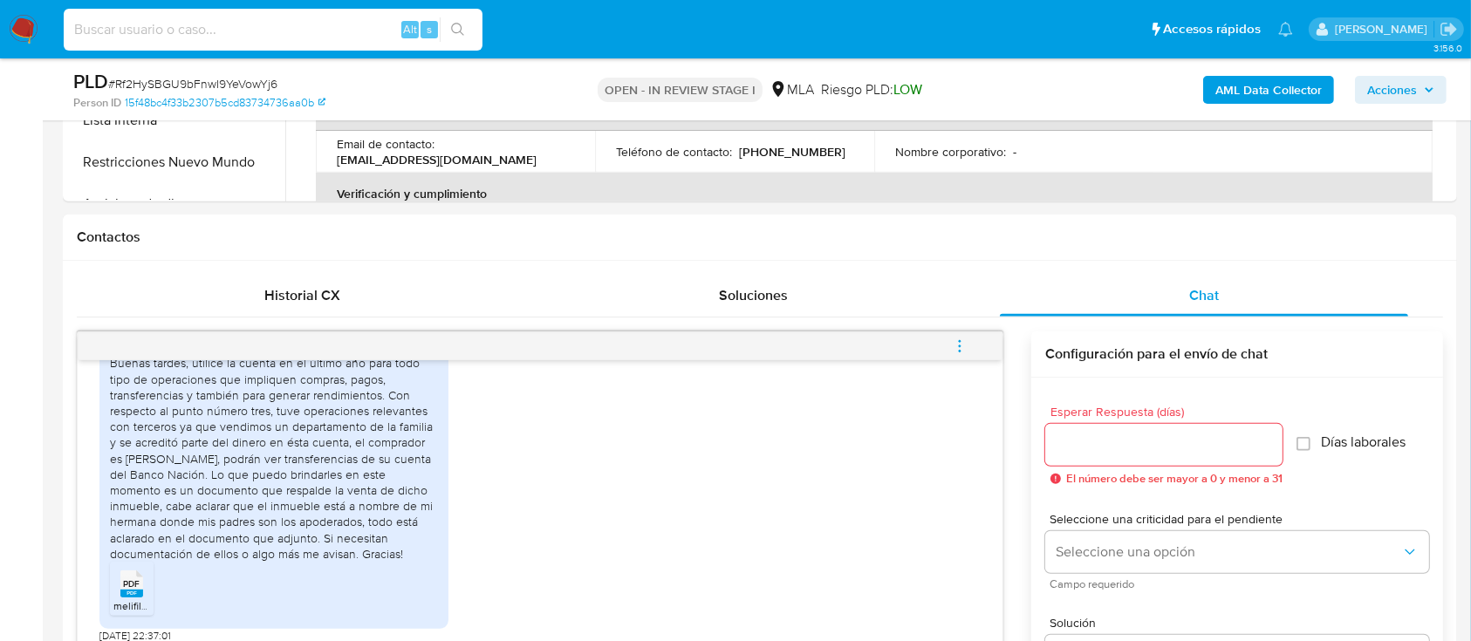
click at [314, 31] on input at bounding box center [273, 29] width 419 height 23
paste input "98565930"
type input "98565930"
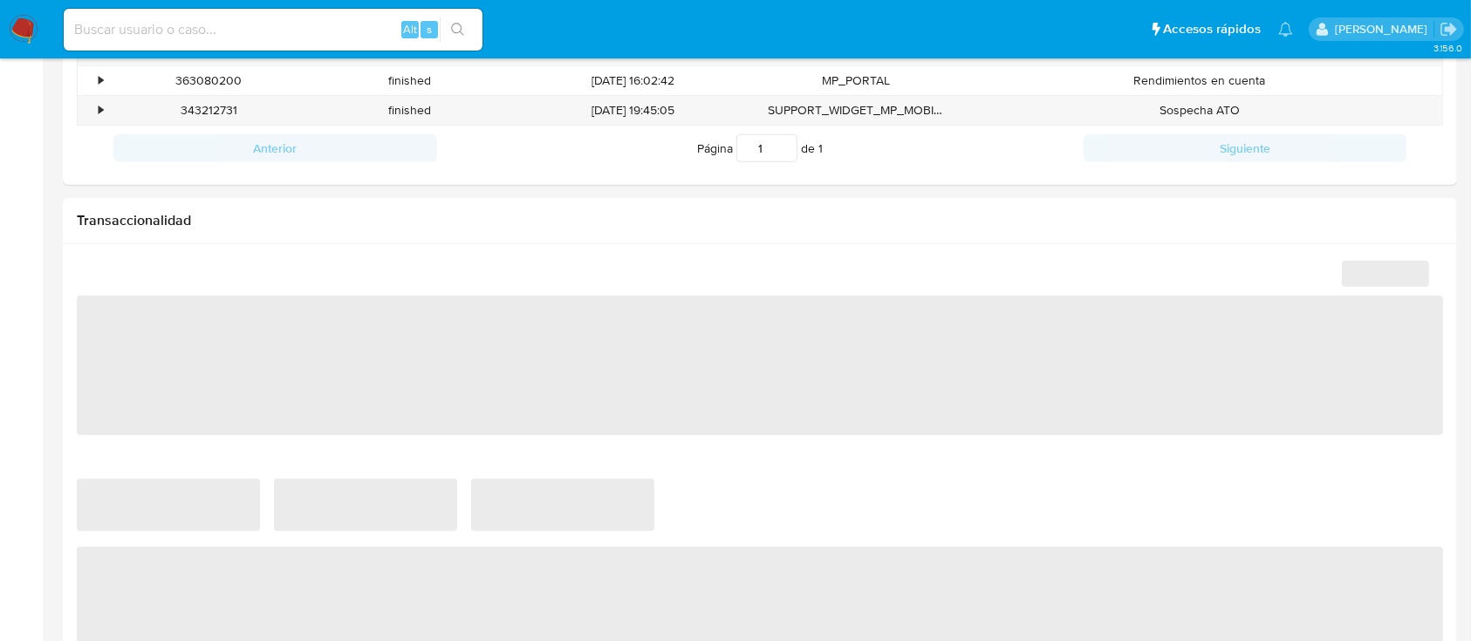
select select "10"
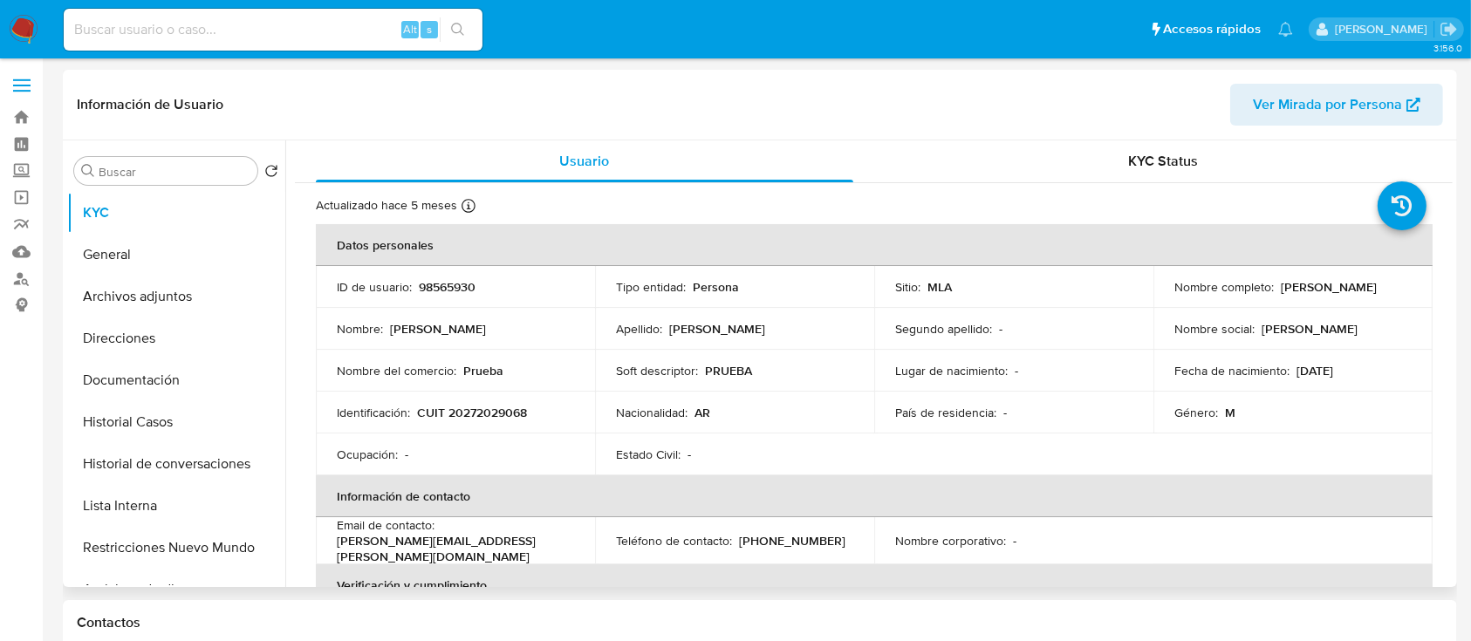
click at [512, 412] on p "CUIT 20272029068" at bounding box center [472, 413] width 110 height 16
copy p "20272029068"
click at [167, 433] on button "Historial Casos" at bounding box center [169, 422] width 204 height 42
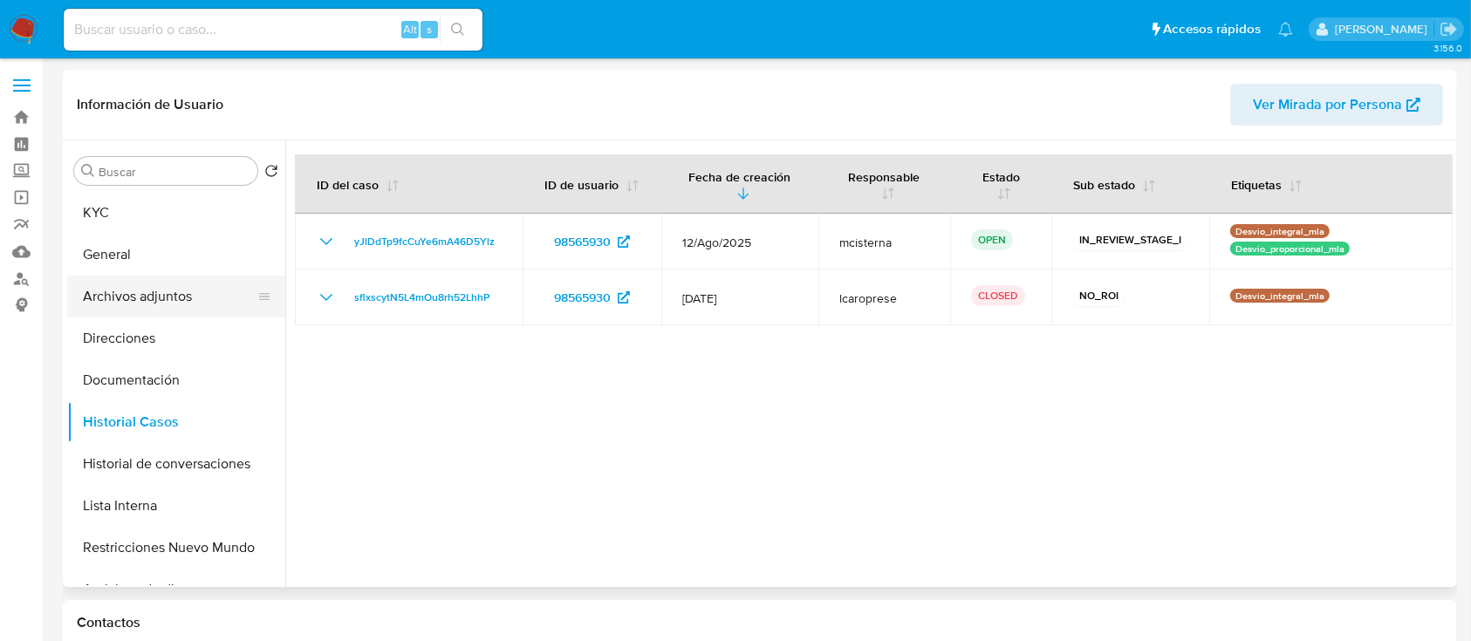
click at [133, 290] on button "Archivos adjuntos" at bounding box center [169, 297] width 204 height 42
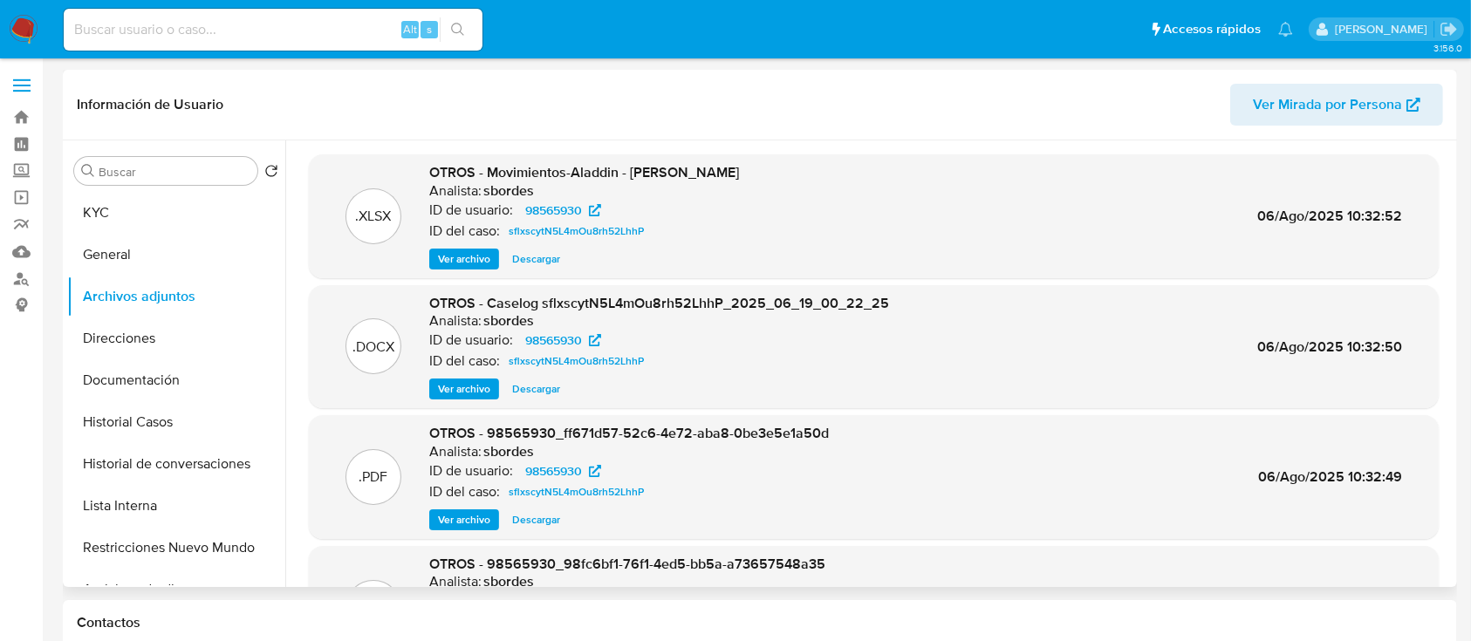
click at [436, 386] on button "Ver archivo" at bounding box center [464, 389] width 70 height 21
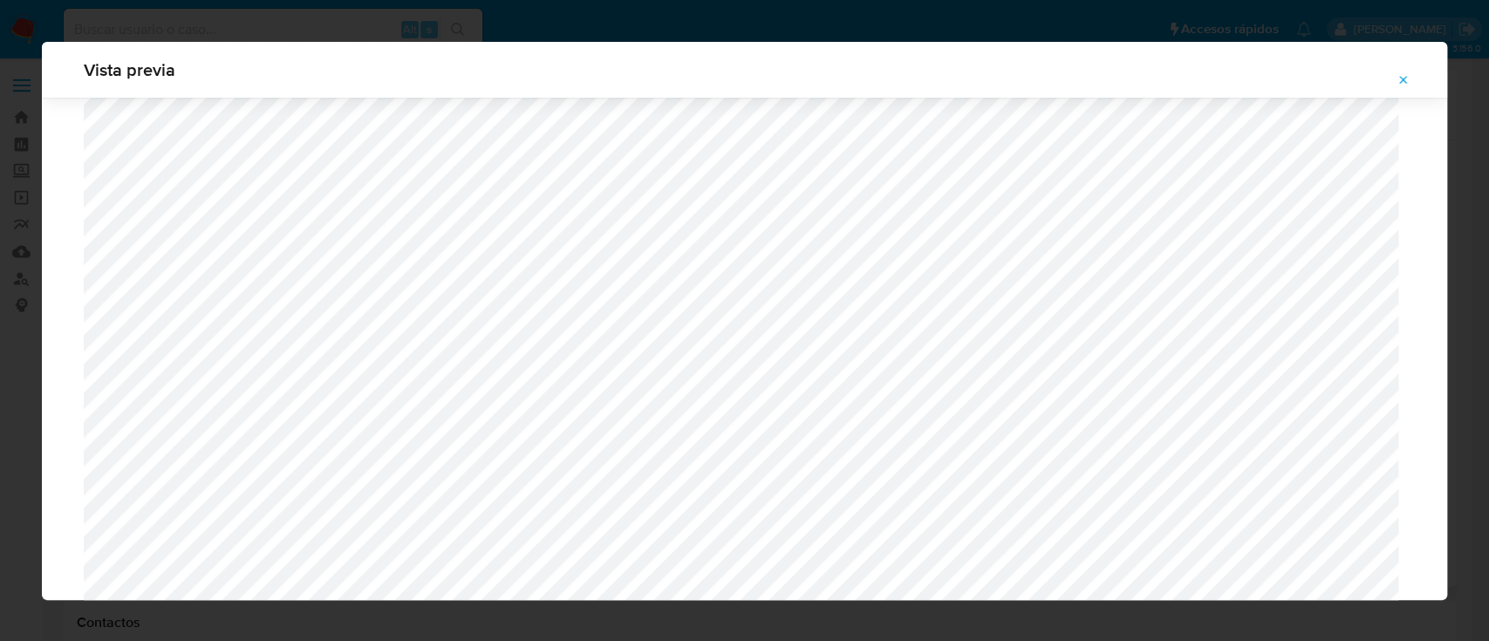
scroll to position [1361, 0]
click at [1402, 85] on icon "Attachment preview" at bounding box center [1403, 80] width 14 height 14
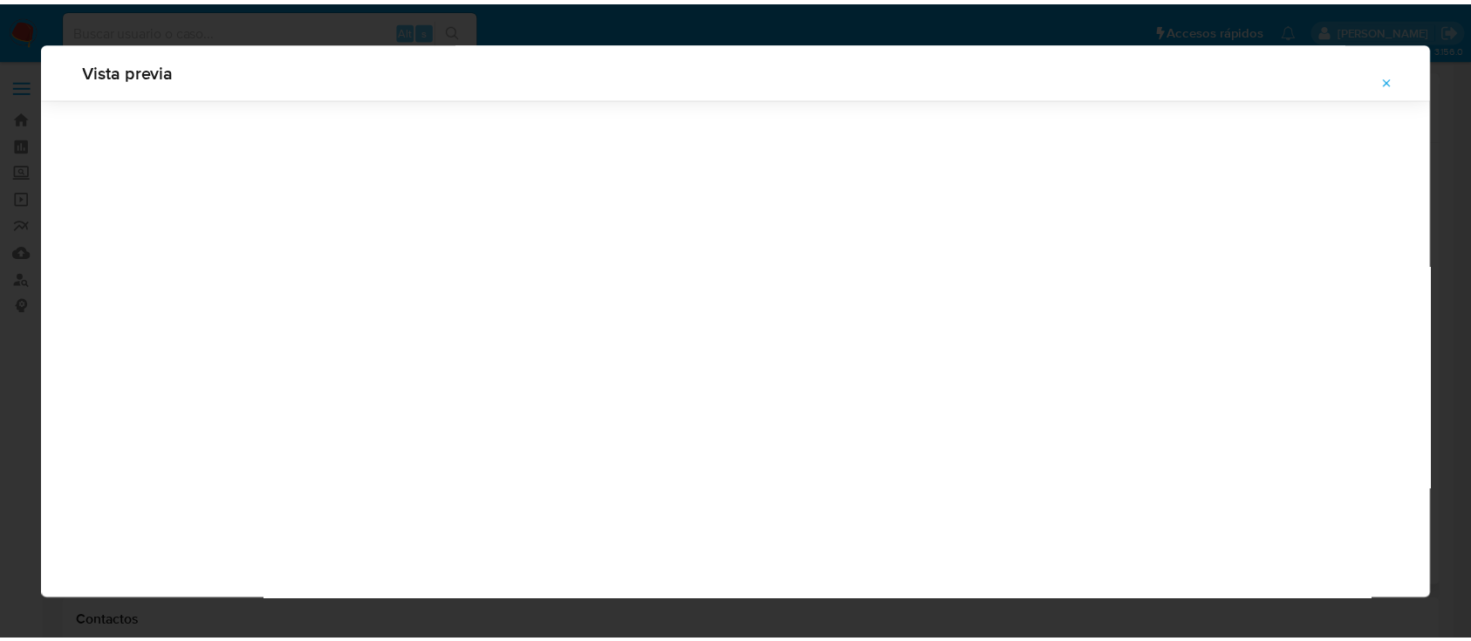
scroll to position [56, 0]
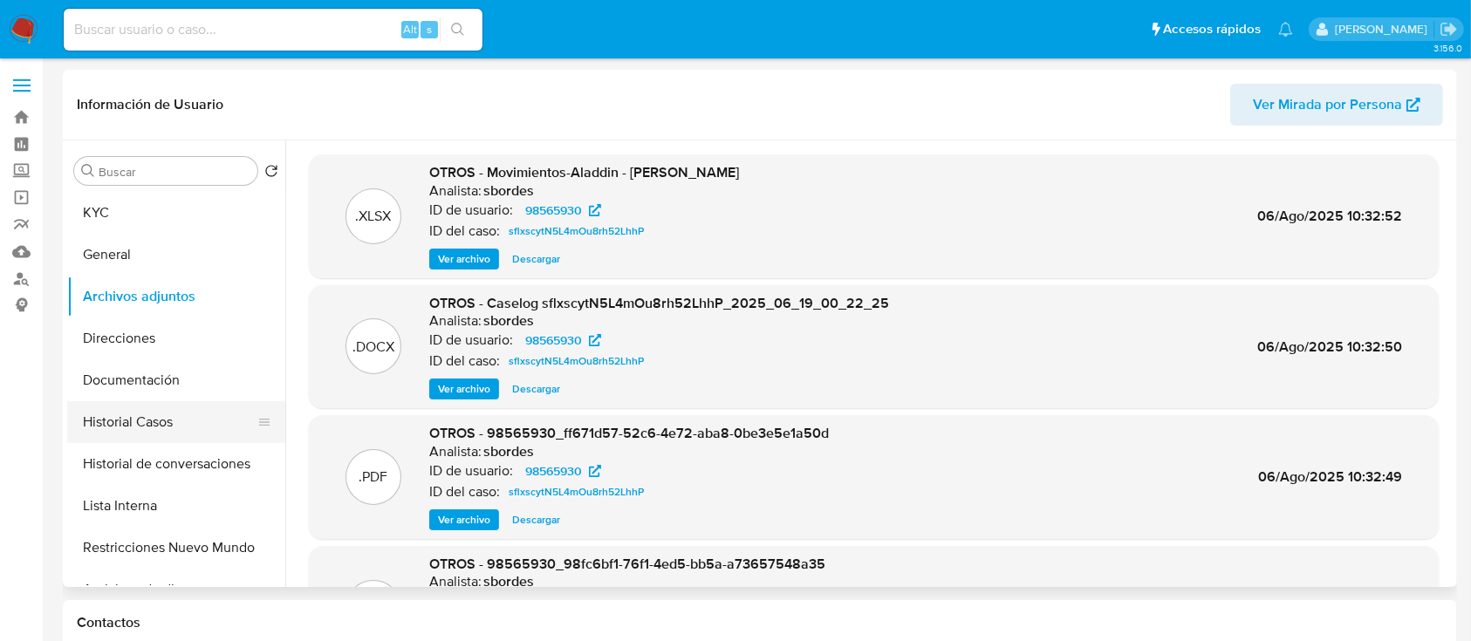
click at [187, 416] on button "Historial Casos" at bounding box center [169, 422] width 204 height 42
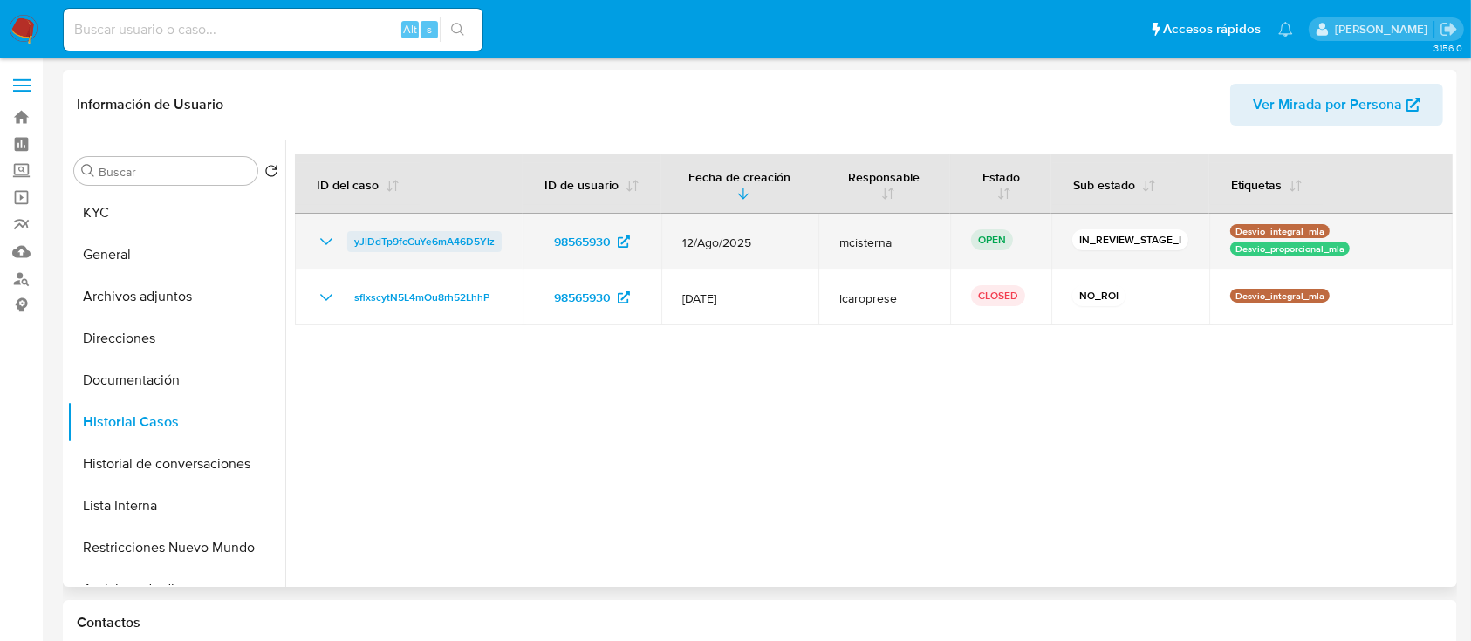
click at [475, 241] on span "yJlDdTp9fcCuYe6mA46D5Ylz" at bounding box center [424, 241] width 140 height 21
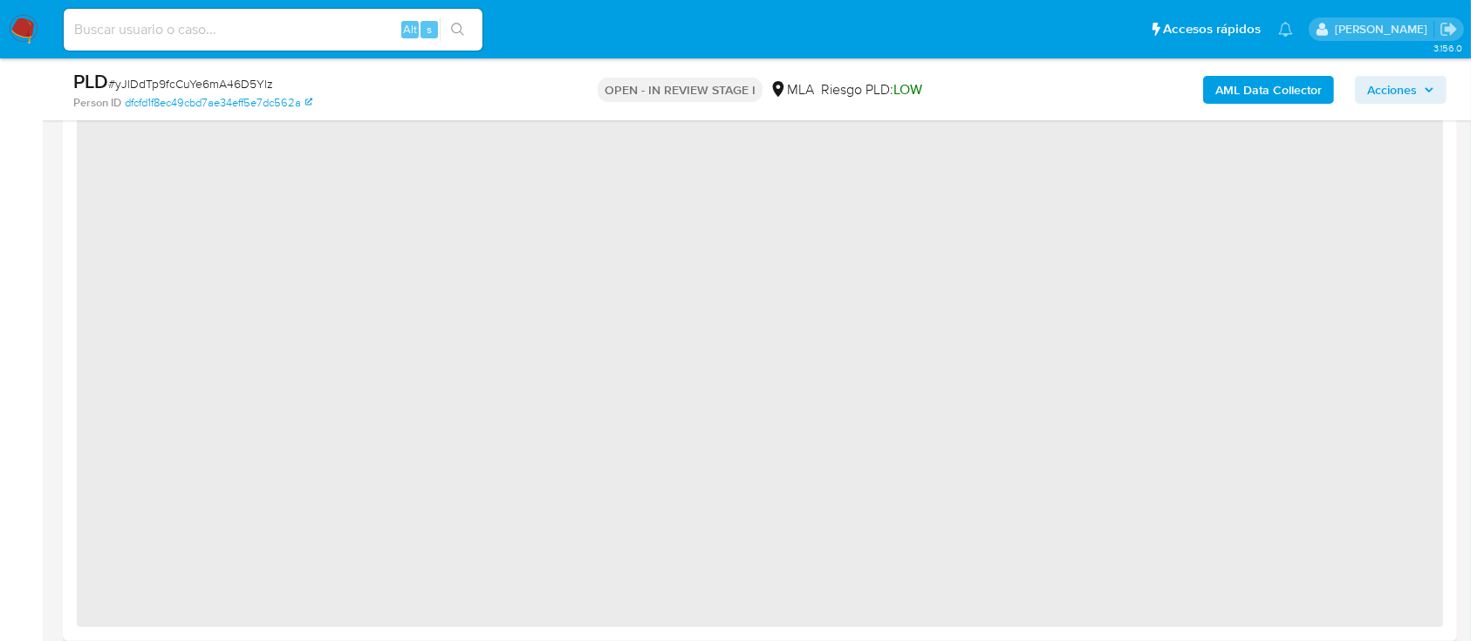
scroll to position [1512, 0]
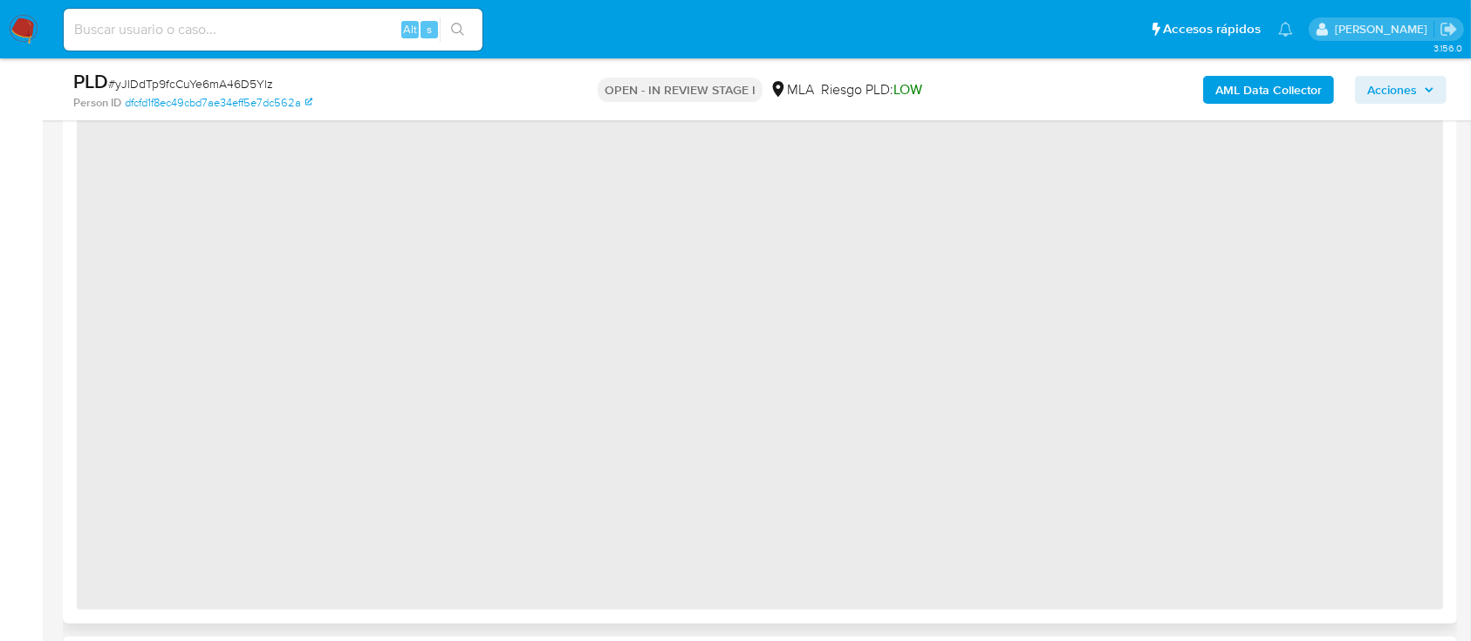
select select "10"
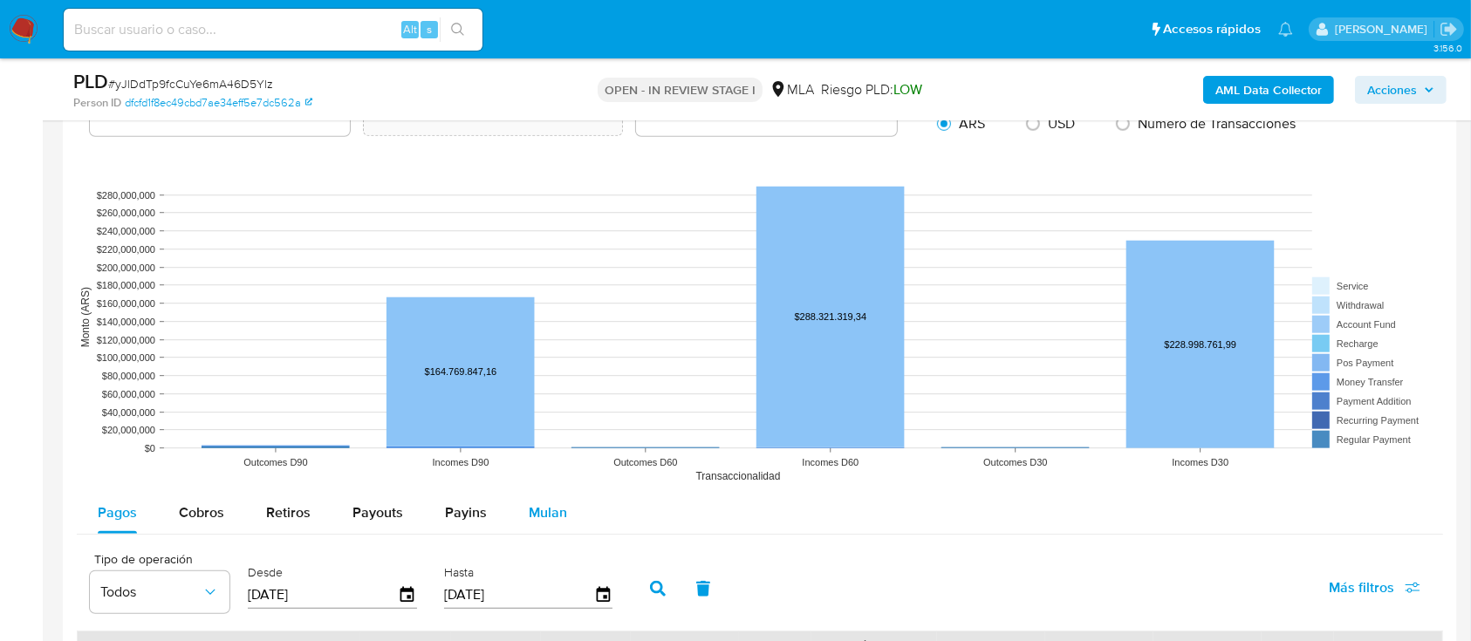
drag, startPoint x: 579, startPoint y: 509, endPoint x: 564, endPoint y: 509, distance: 14.8
click at [575, 509] on button "Mulan" at bounding box center [548, 513] width 80 height 42
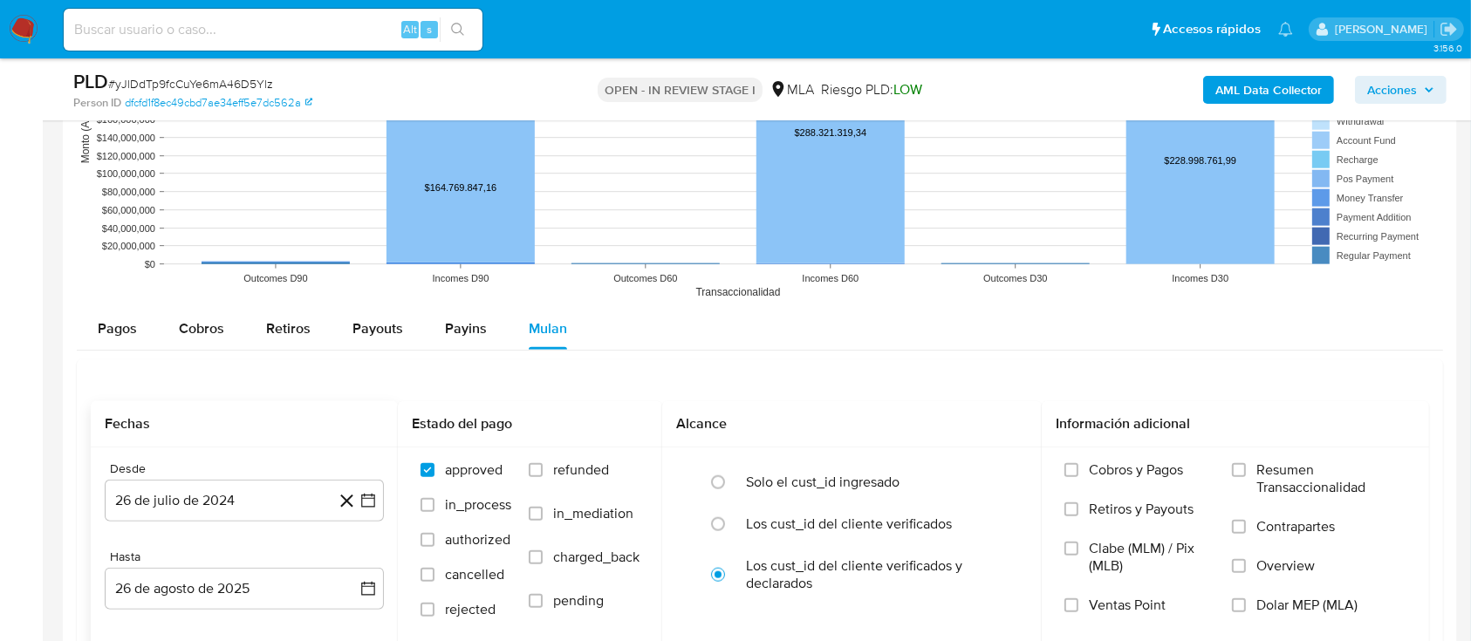
scroll to position [1860, 0]
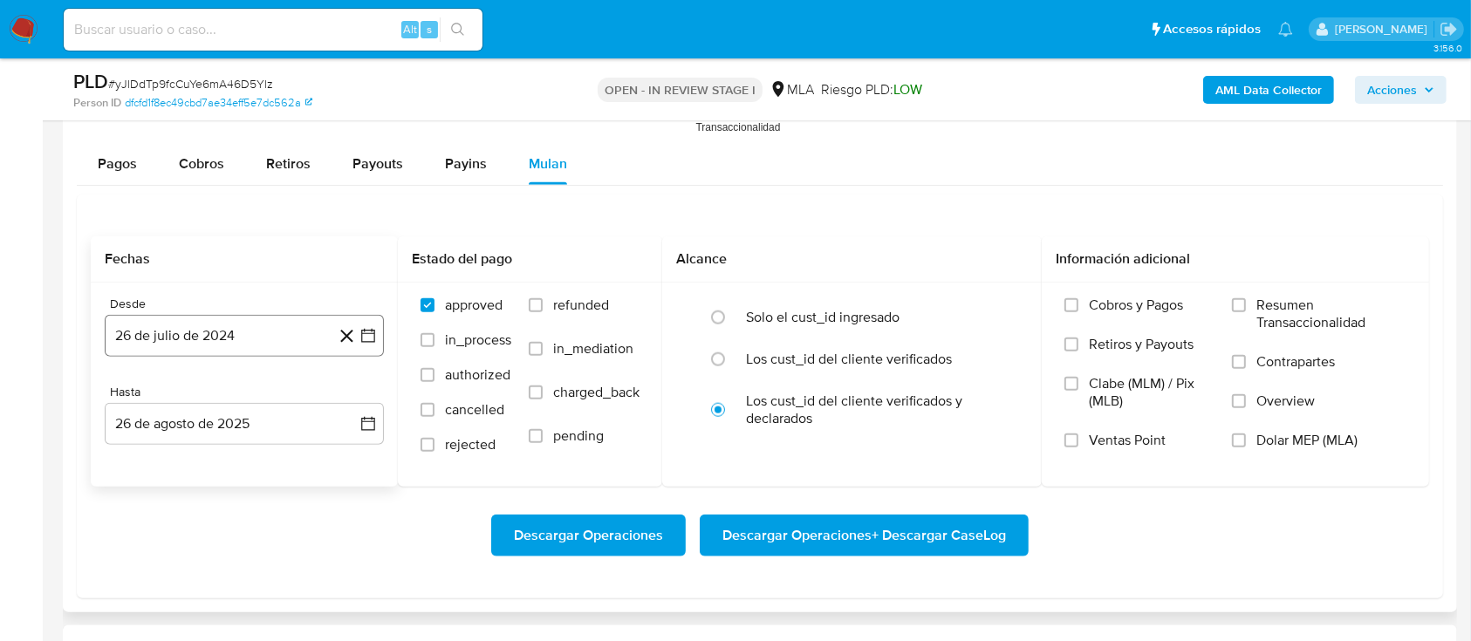
click at [205, 332] on button "26 de julio de 2024" at bounding box center [244, 336] width 279 height 42
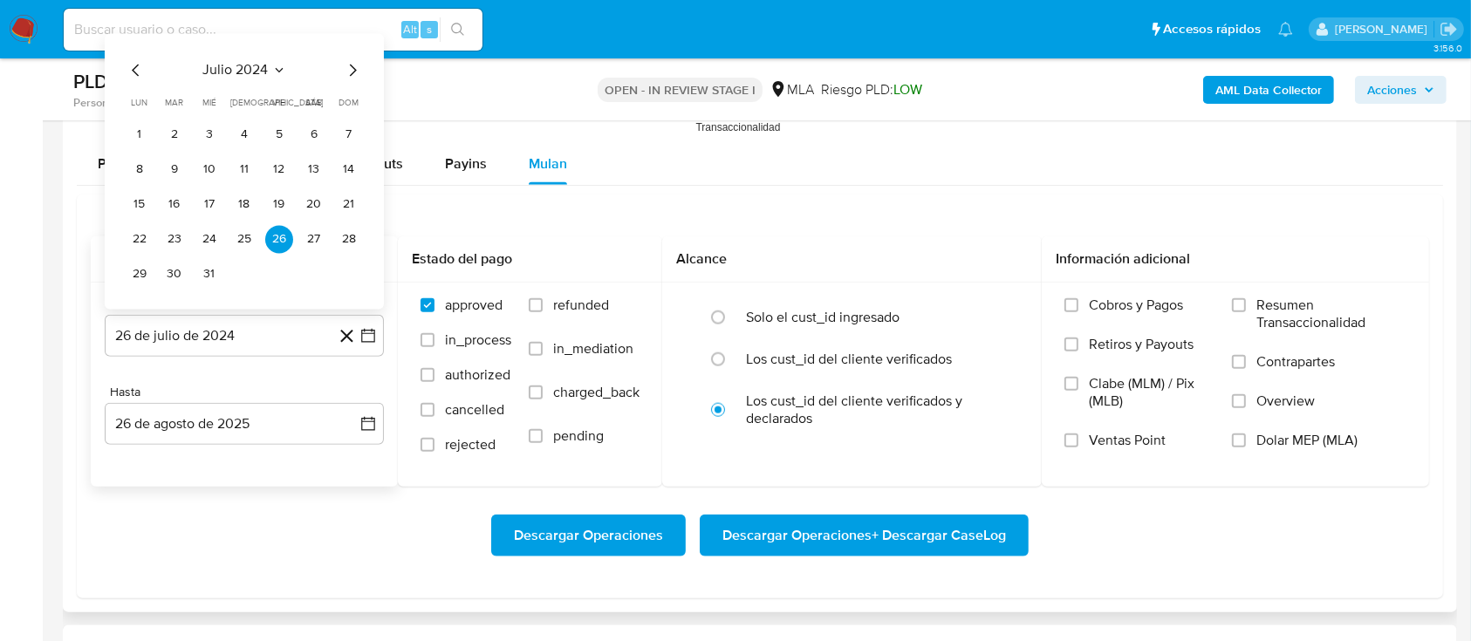
click at [354, 79] on icon "Mes siguiente" at bounding box center [352, 70] width 21 height 21
click at [265, 65] on span "agosto 2024" at bounding box center [235, 70] width 79 height 17
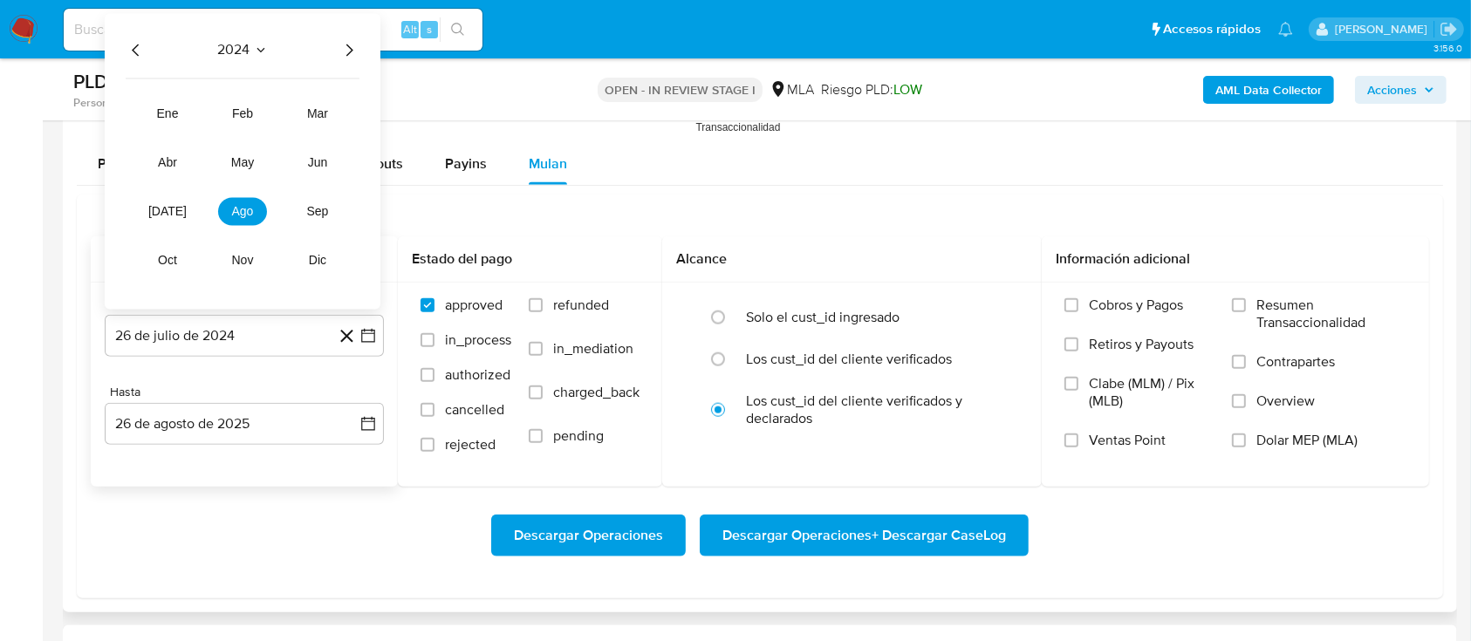
click at [351, 61] on div "2024 2024 ene feb mar abr may jun jul ago sep oct nov dic" at bounding box center [243, 162] width 276 height 296
click at [349, 47] on icon "Año siguiente" at bounding box center [348, 50] width 21 height 21
click at [319, 149] on button "jun" at bounding box center [317, 163] width 49 height 28
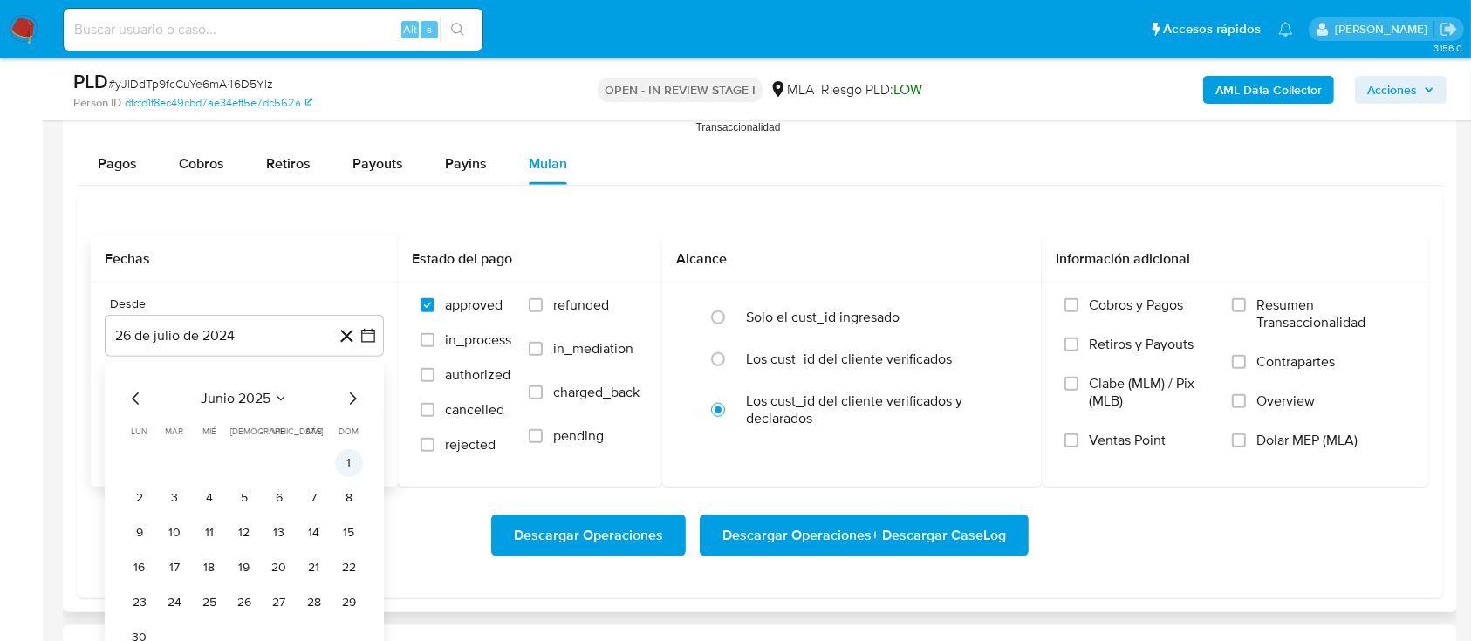
click at [356, 459] on button "1" at bounding box center [349, 463] width 28 height 28
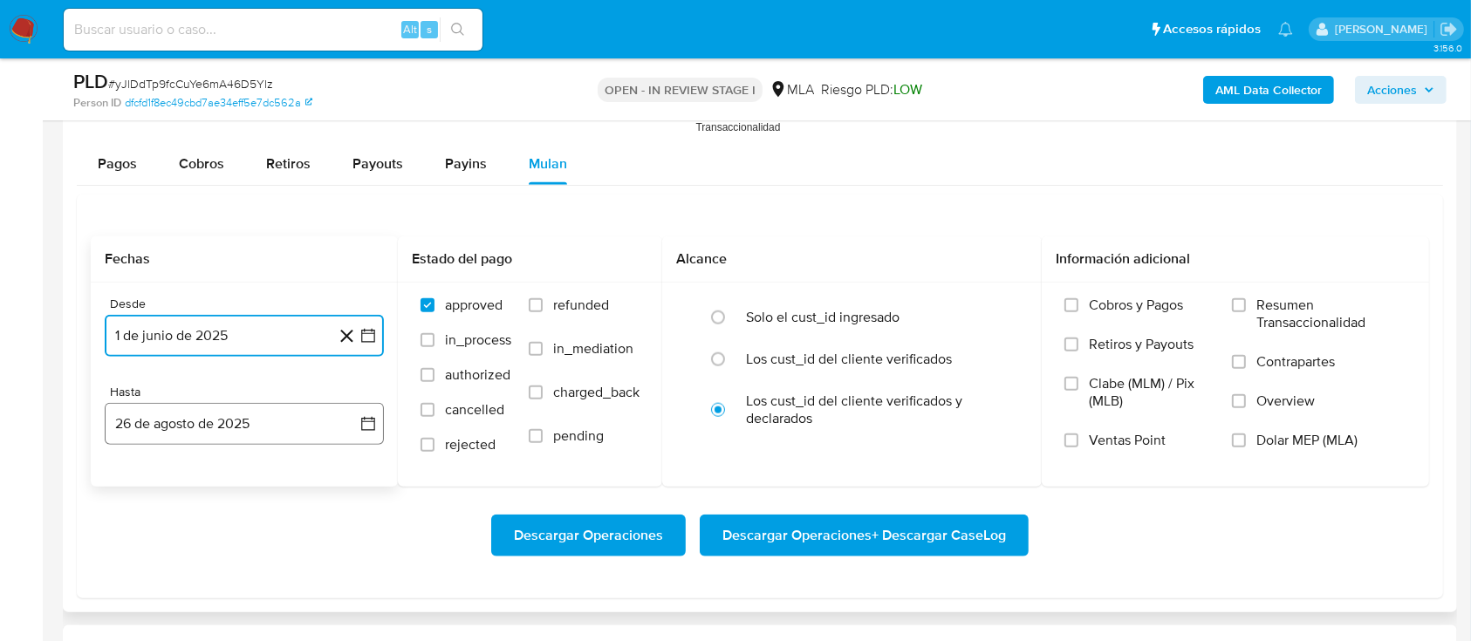
click at [181, 419] on button "26 de agosto de 2025" at bounding box center [244, 424] width 279 height 42
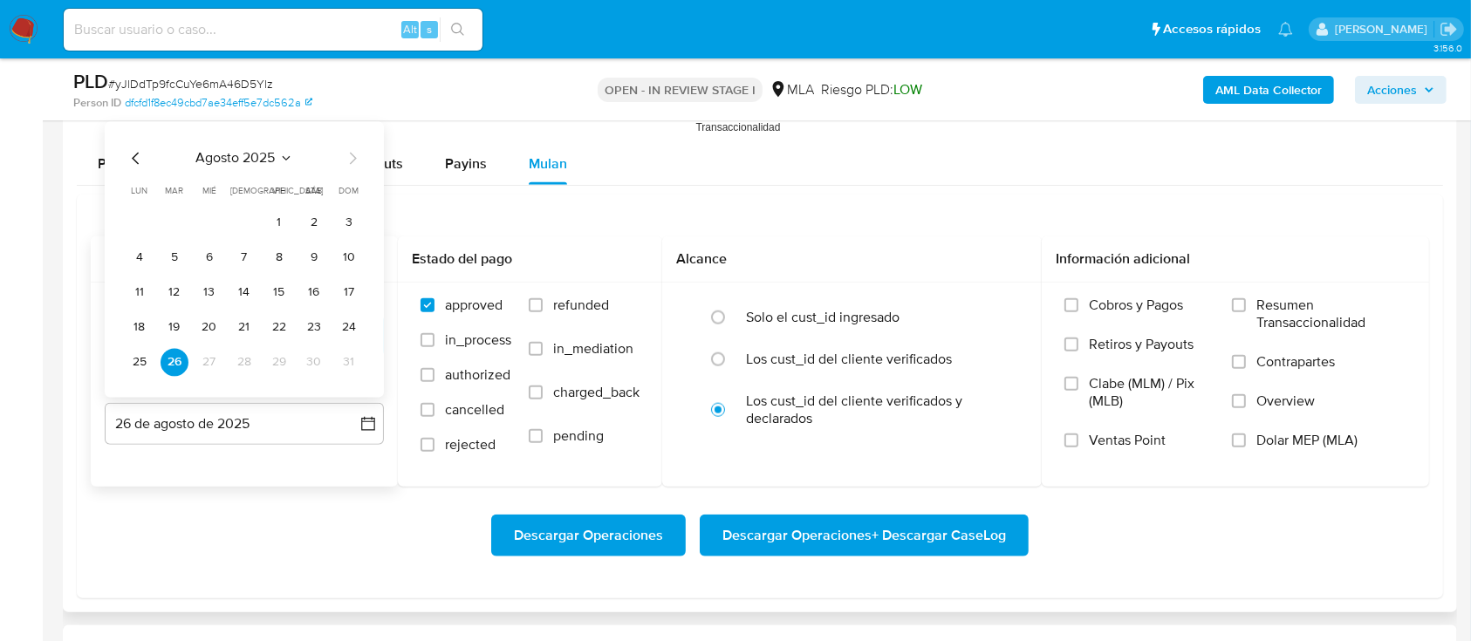
click at [133, 156] on icon "Mes anterior" at bounding box center [135, 159] width 7 height 12
click at [244, 357] on button "31" at bounding box center [244, 363] width 28 height 28
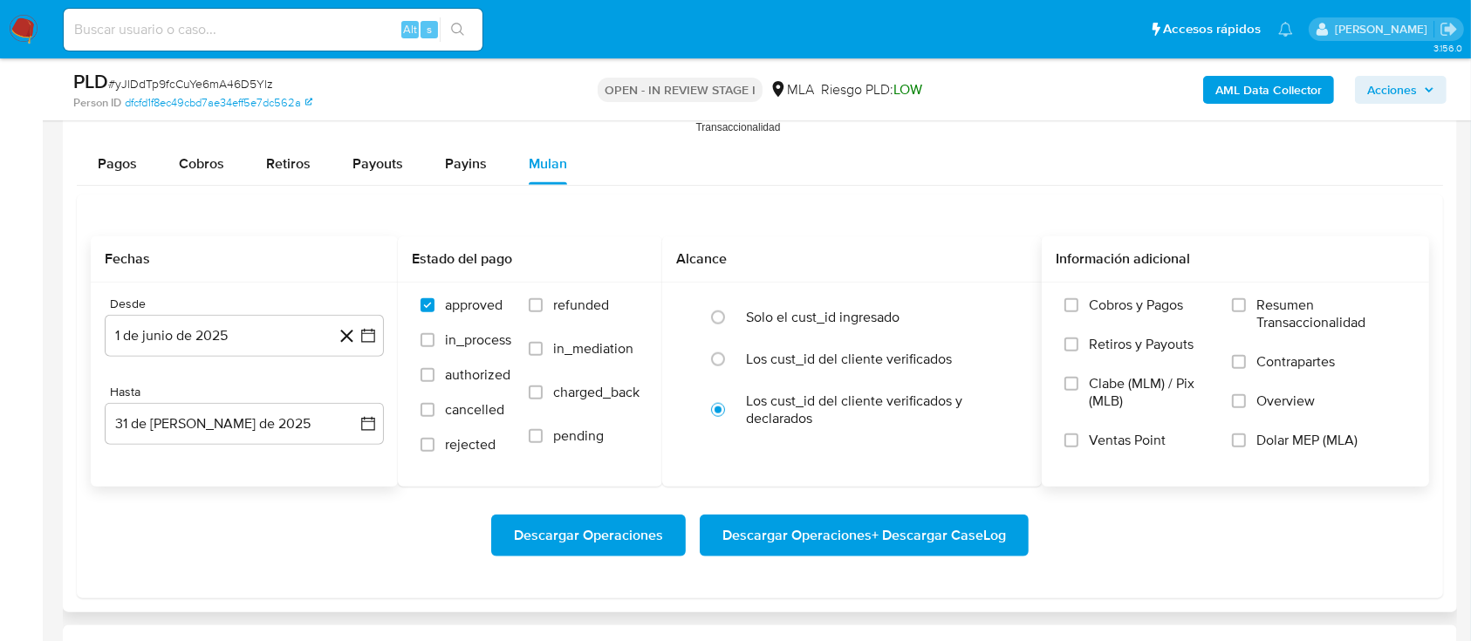
click at [1270, 445] on span "Dolar MEP (MLA)" at bounding box center [1306, 440] width 101 height 17
click at [1245, 445] on input "Dolar MEP (MLA)" at bounding box center [1239, 440] width 14 height 14
click at [896, 544] on span "Descargar Operaciones + Descargar CaseLog" at bounding box center [863, 535] width 283 height 38
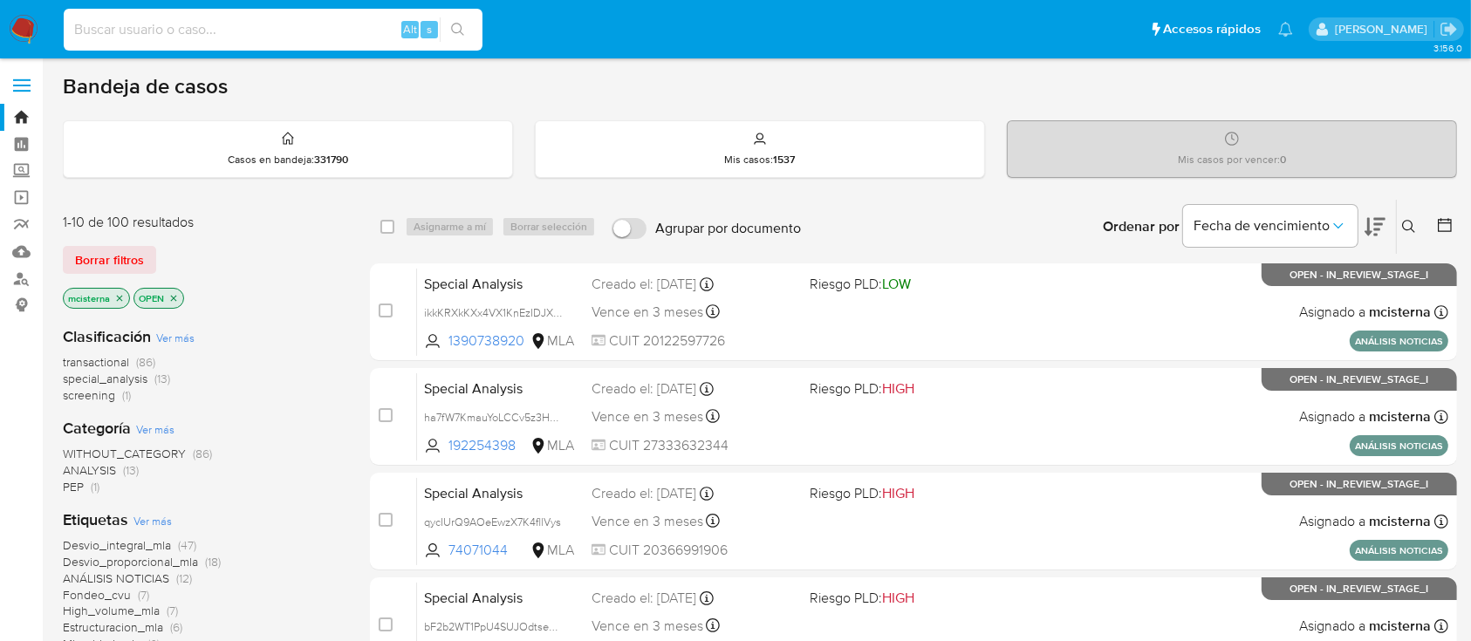
click at [366, 33] on input at bounding box center [273, 29] width 419 height 23
paste input "123741227"
type input "123741227"
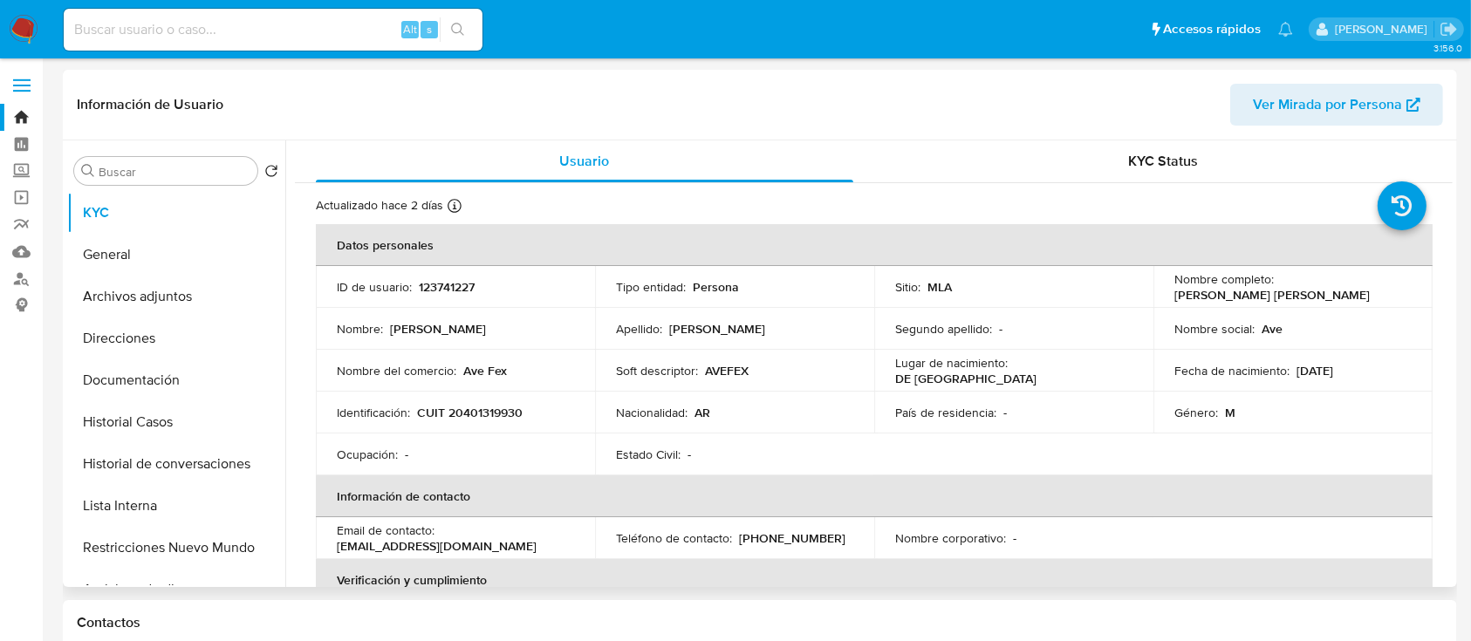
select select "10"
click at [468, 417] on p "CUIT 20401319930" at bounding box center [470, 413] width 106 height 16
copy p "20401319930"
click at [202, 429] on button "Historial Casos" at bounding box center [169, 422] width 204 height 42
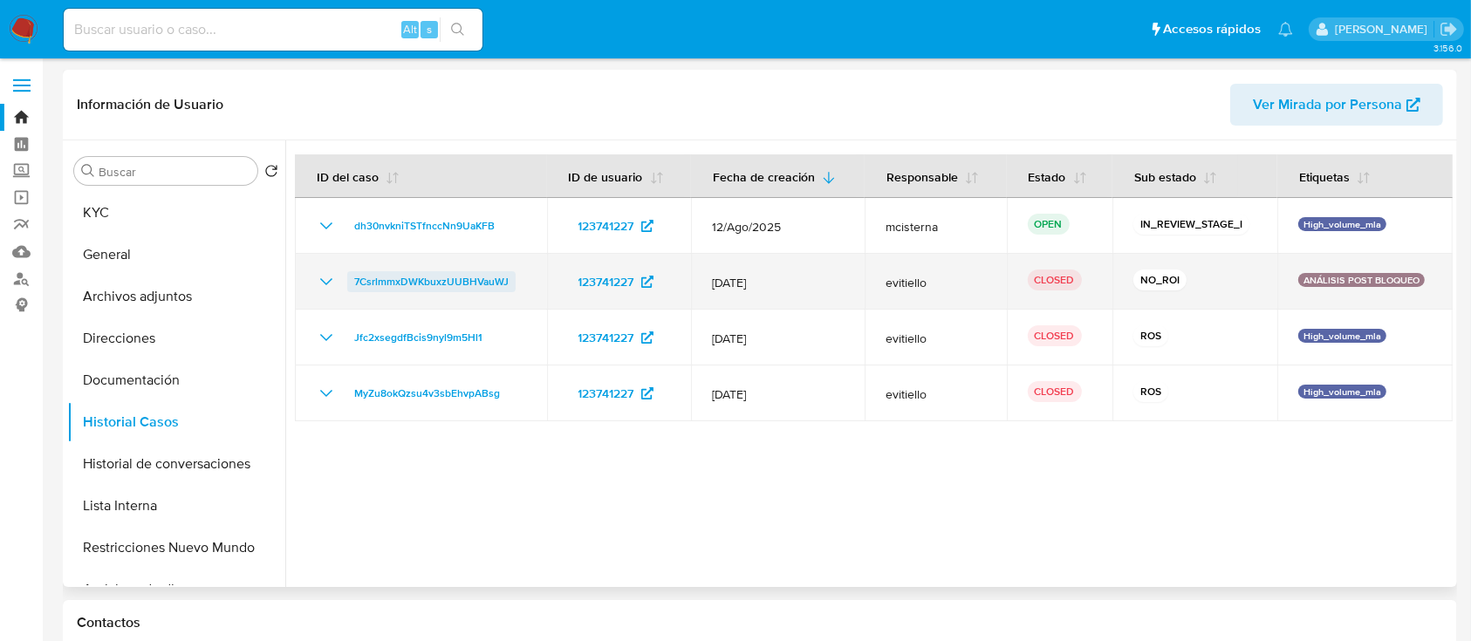
click at [406, 281] on span "7CsrlmmxDWKbuxzUUBHVauWJ" at bounding box center [431, 281] width 154 height 21
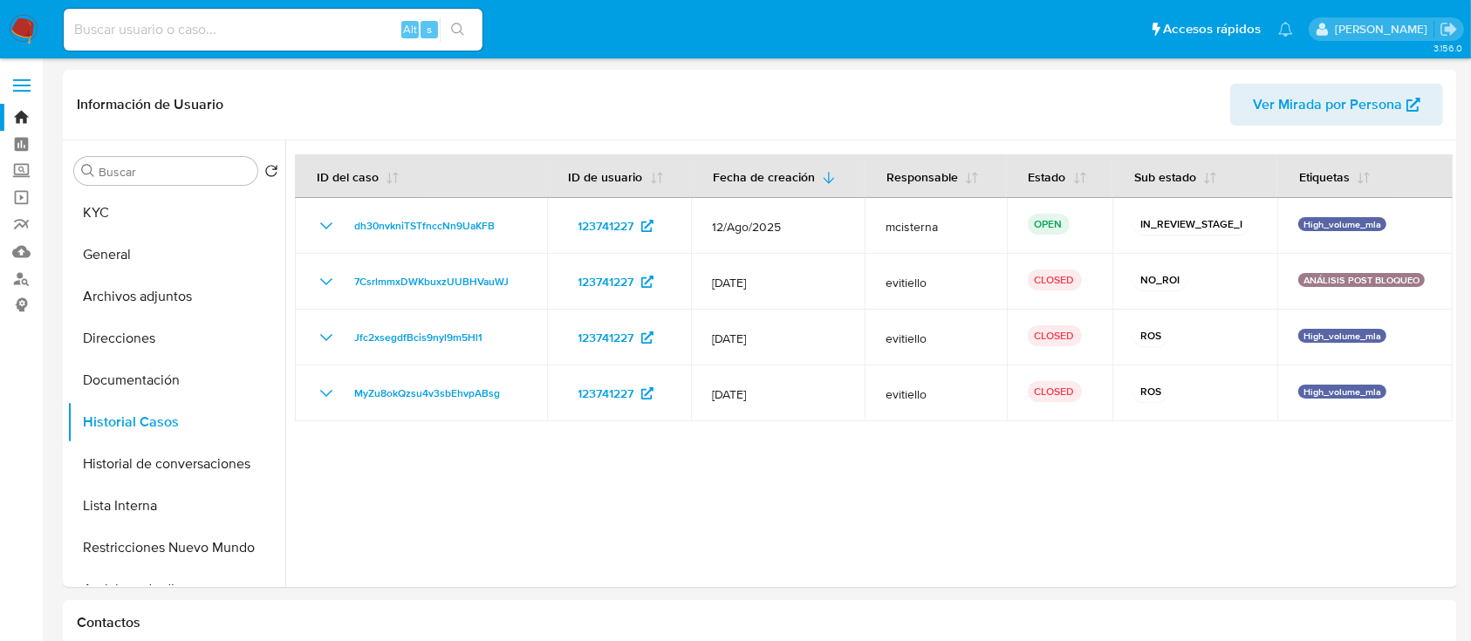
click at [294, 38] on input at bounding box center [273, 29] width 419 height 23
paste input "129181783"
type input "129181783"
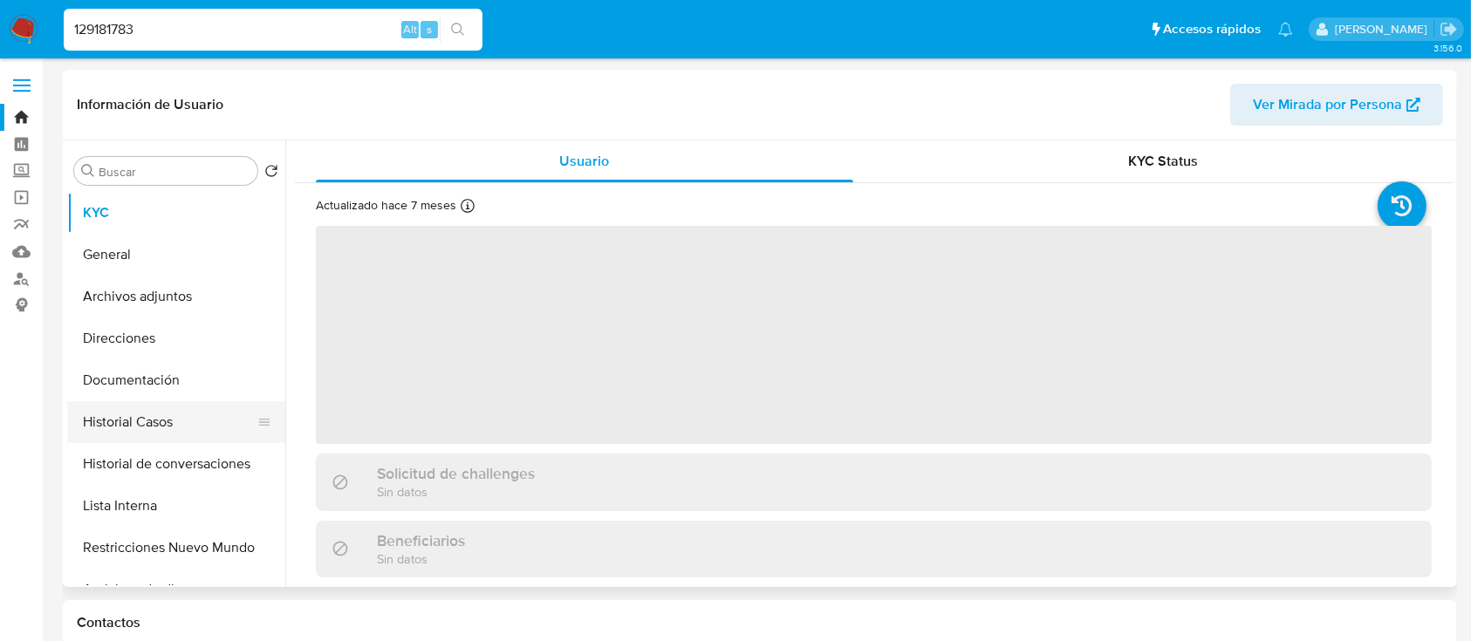
click at [173, 419] on button "Historial Casos" at bounding box center [169, 422] width 204 height 42
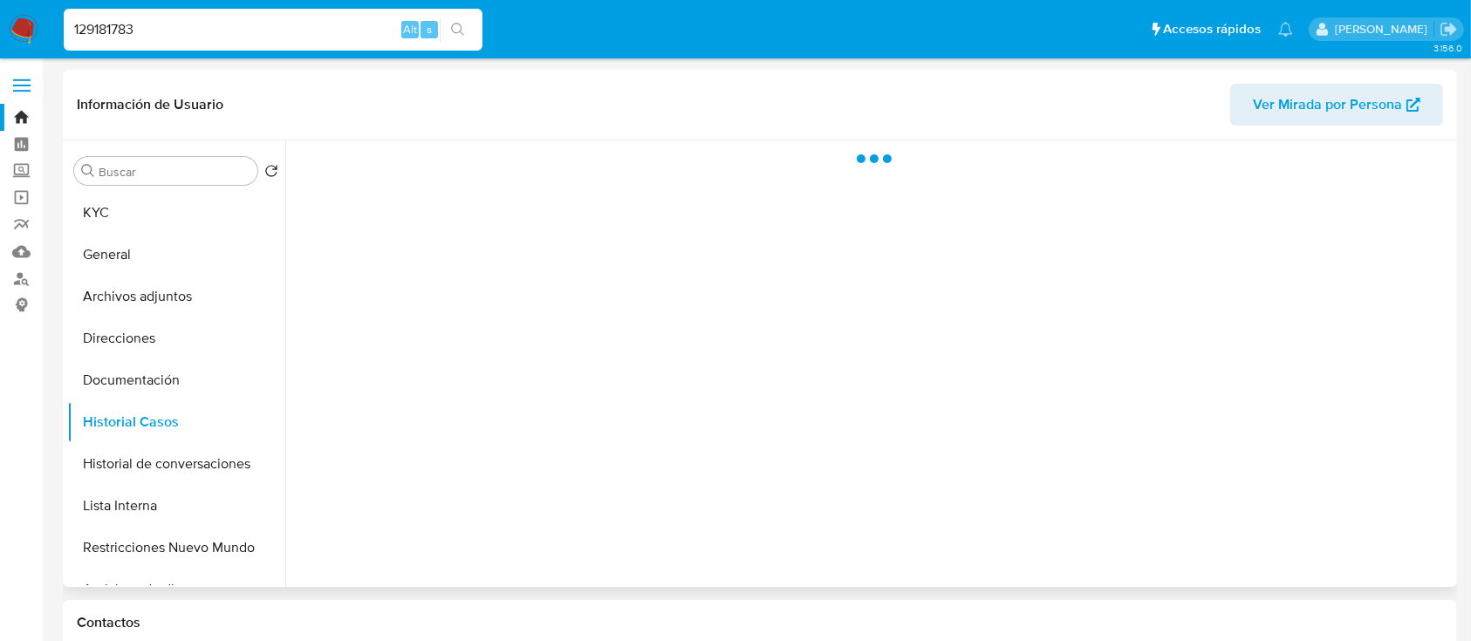
select select "10"
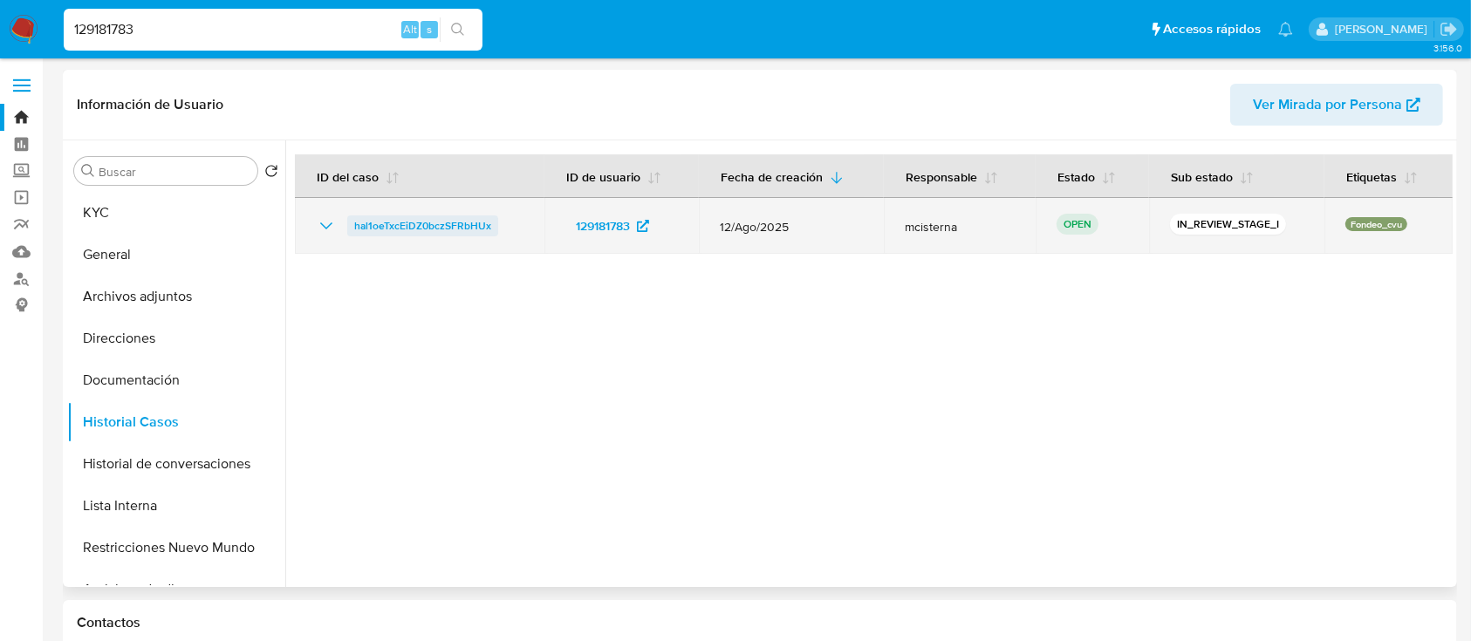
click at [386, 222] on span "hal1oeTxcEiDZ0bczSFRbHUx" at bounding box center [422, 225] width 137 height 21
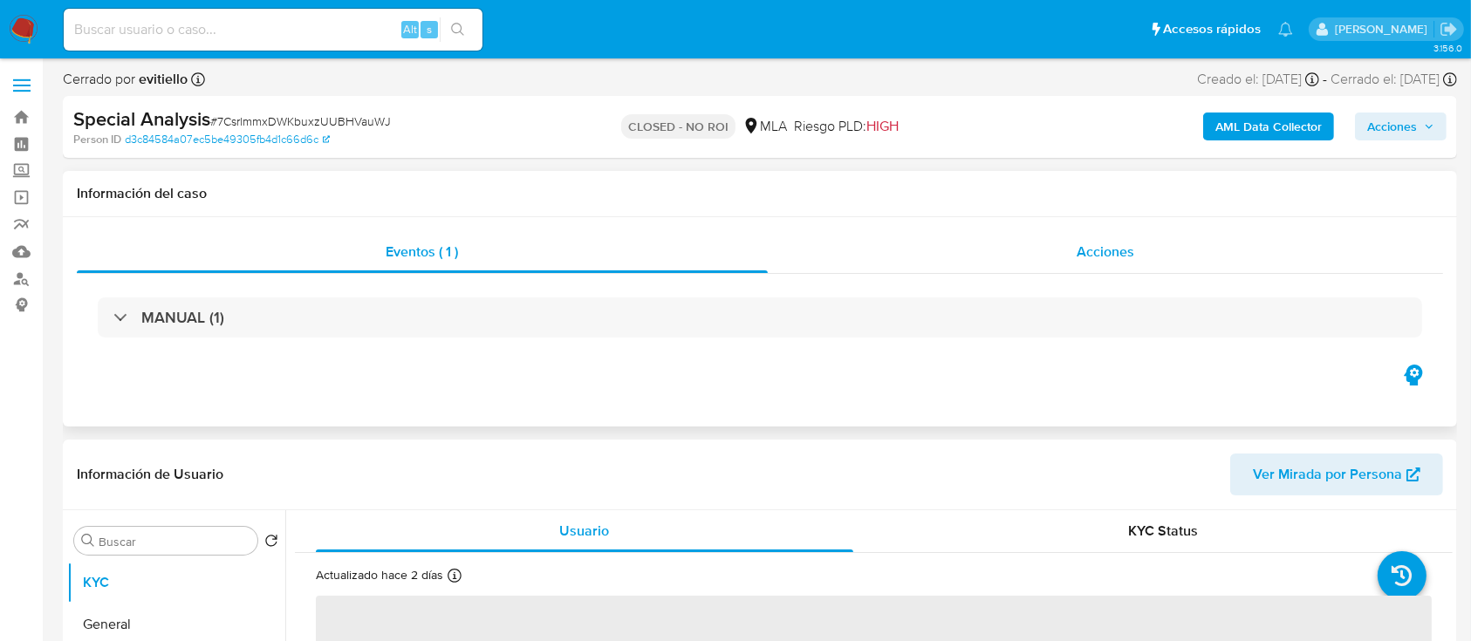
click at [1048, 263] on div "Acciones" at bounding box center [1106, 252] width 676 height 42
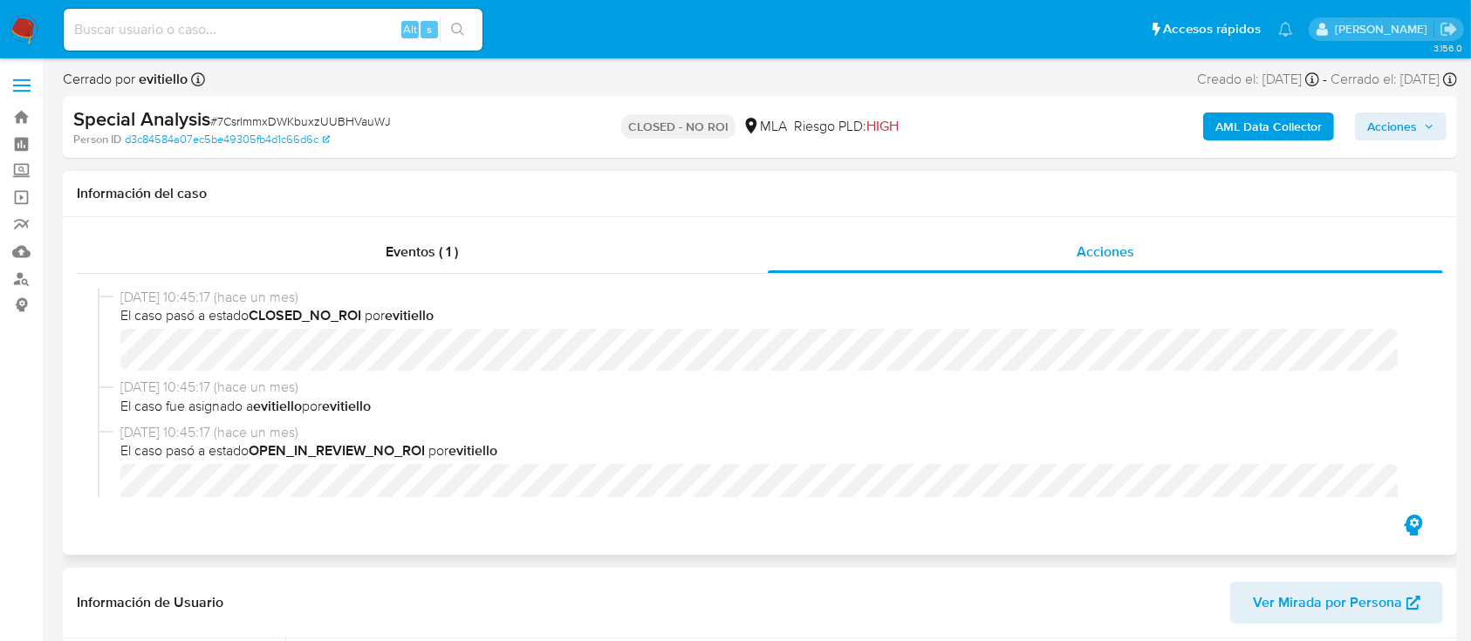
select select "10"
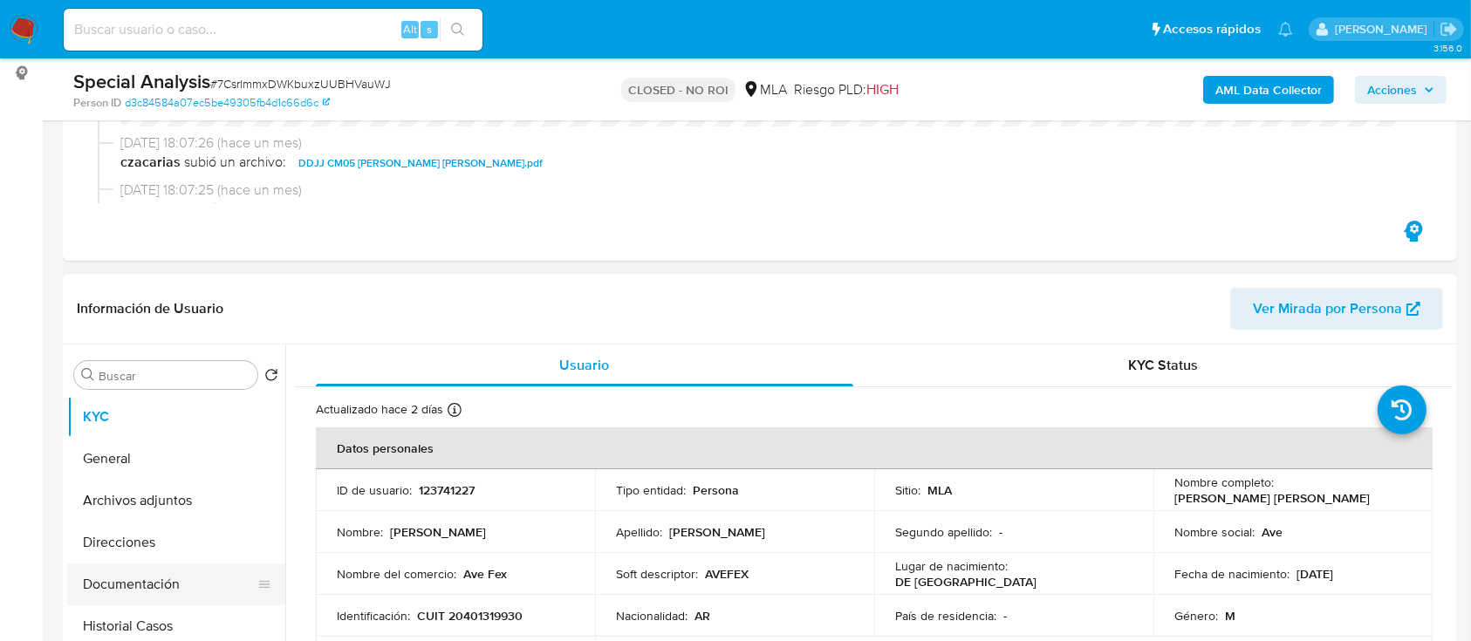
scroll to position [232, 0]
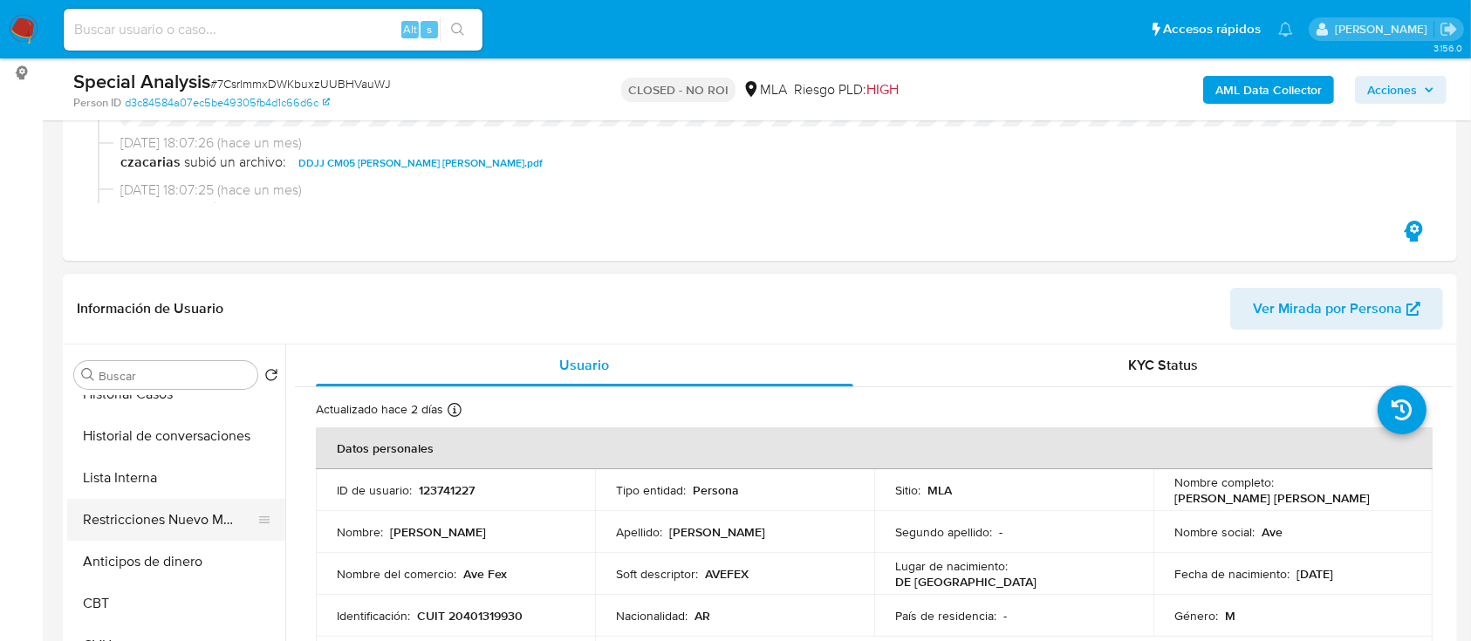
click at [201, 513] on button "Restricciones Nuevo Mundo" at bounding box center [169, 520] width 204 height 42
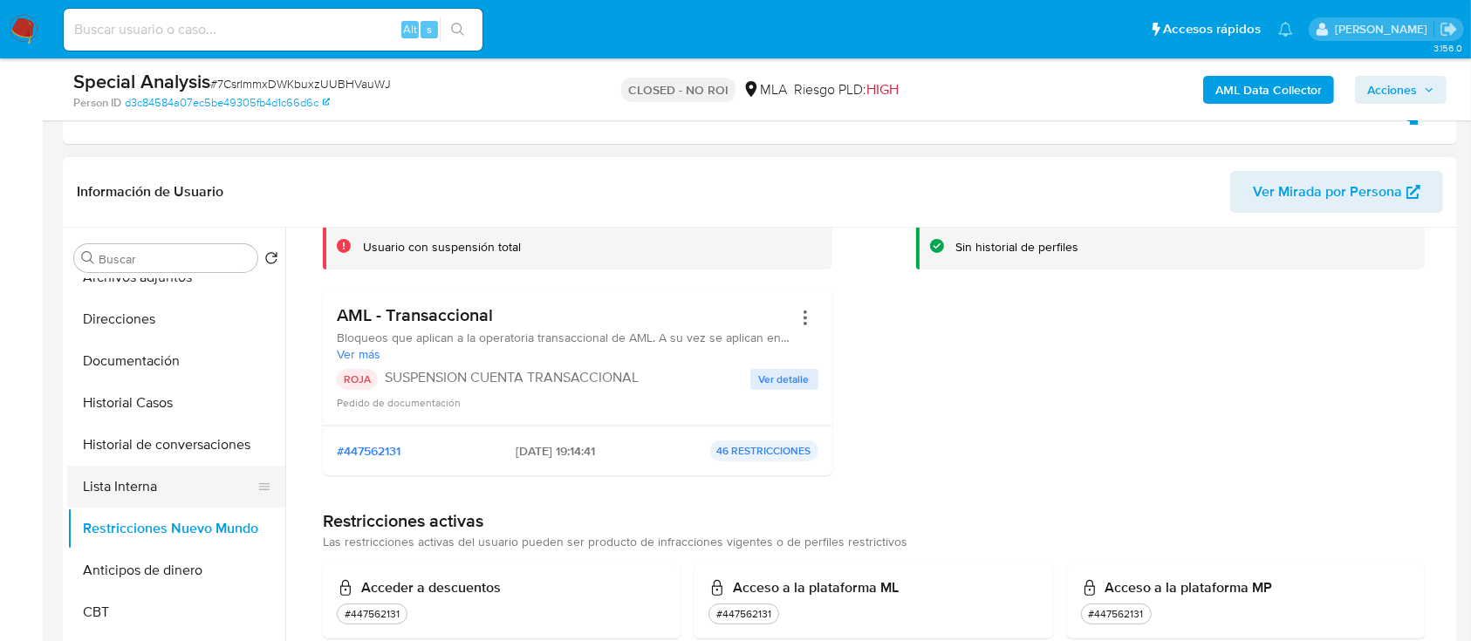
scroll to position [0, 0]
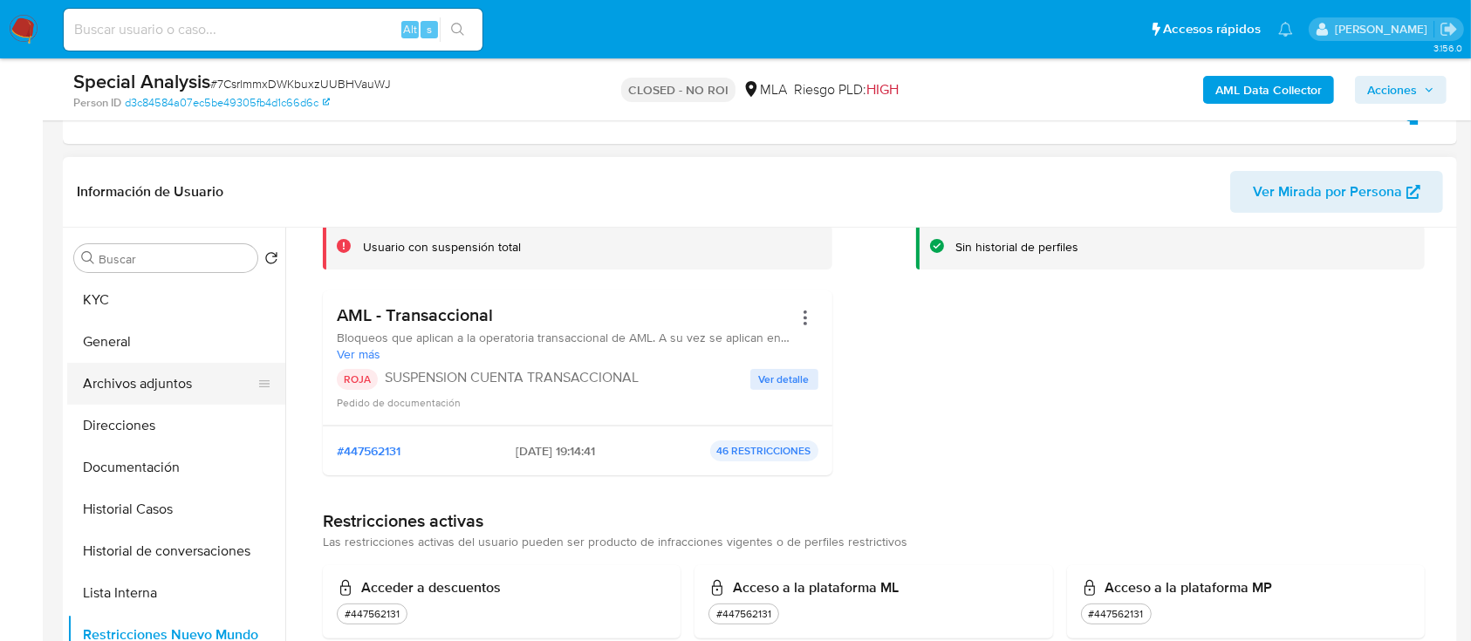
click at [181, 394] on button "Archivos adjuntos" at bounding box center [169, 384] width 204 height 42
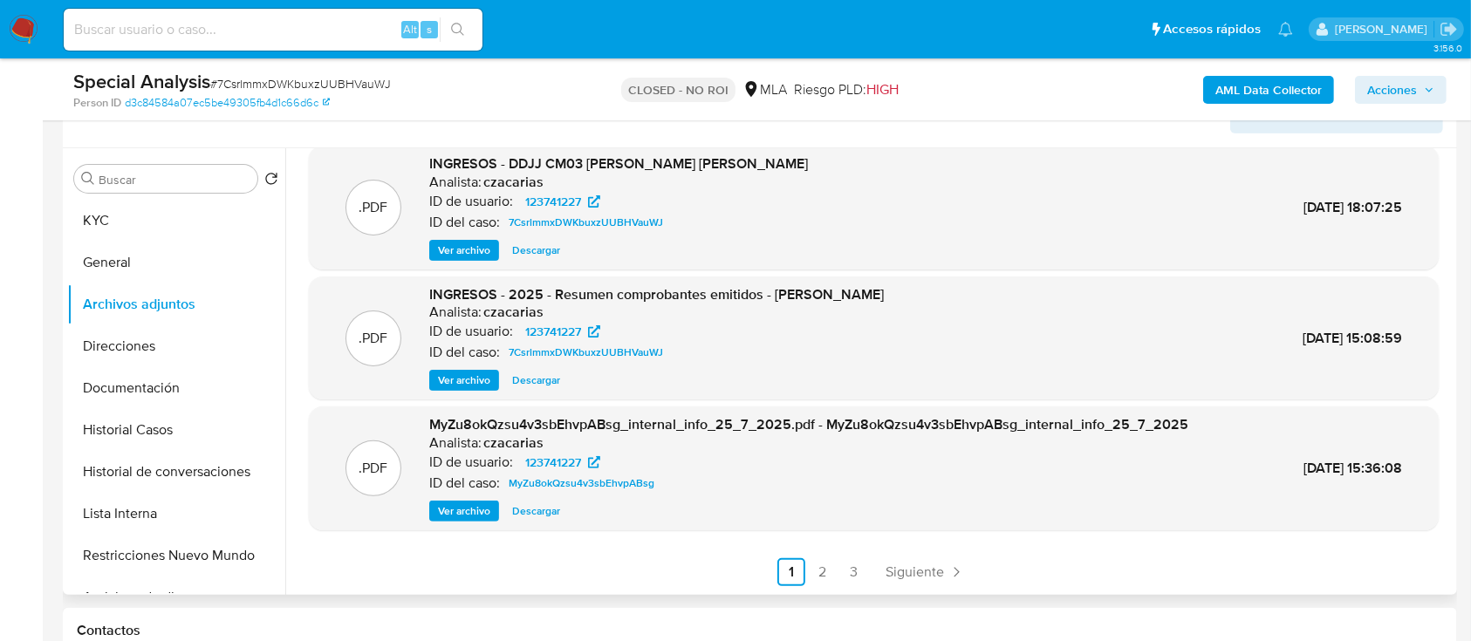
scroll to position [465, 0]
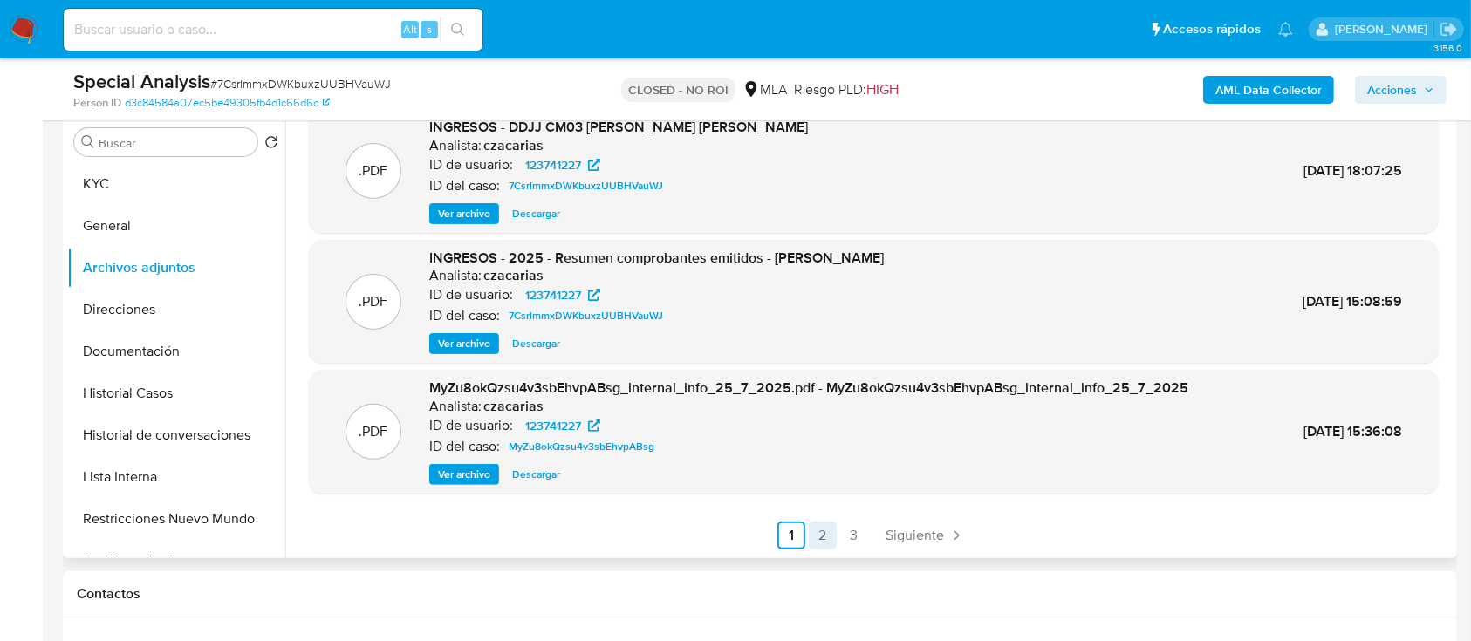
click at [823, 532] on link "2" at bounding box center [823, 536] width 28 height 28
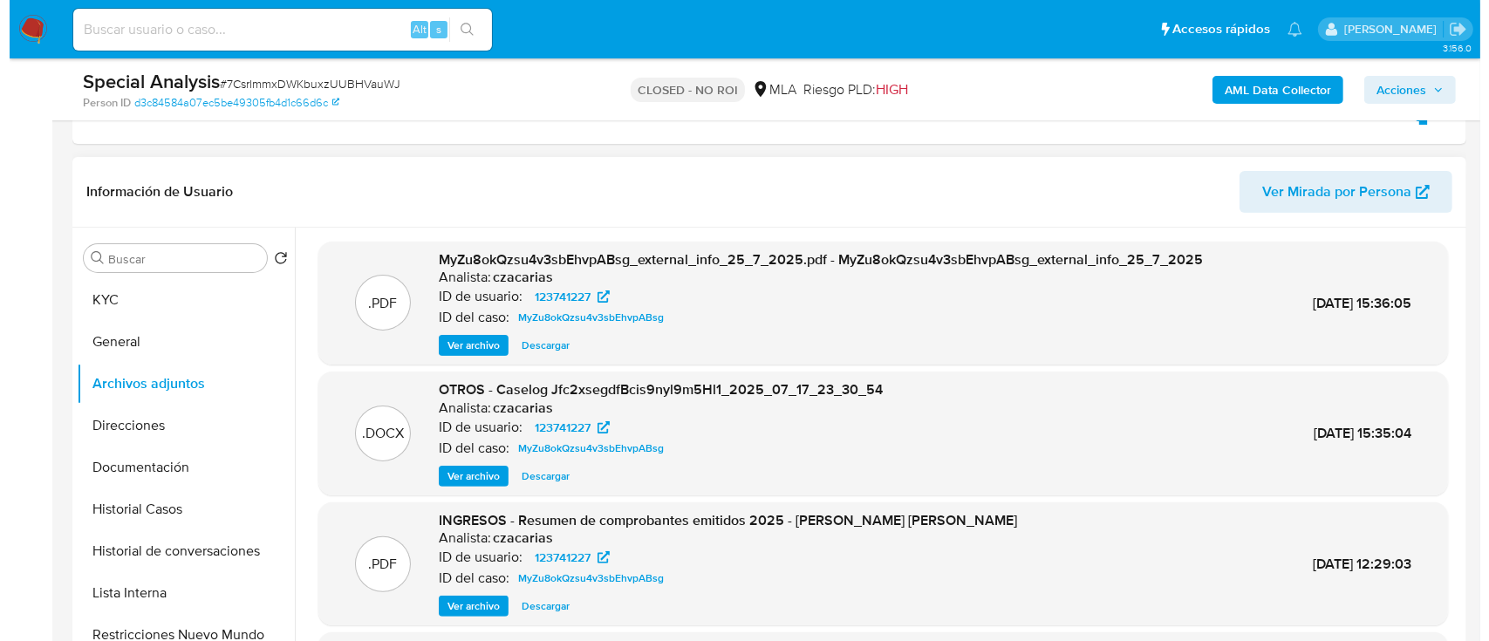
scroll to position [116, 0]
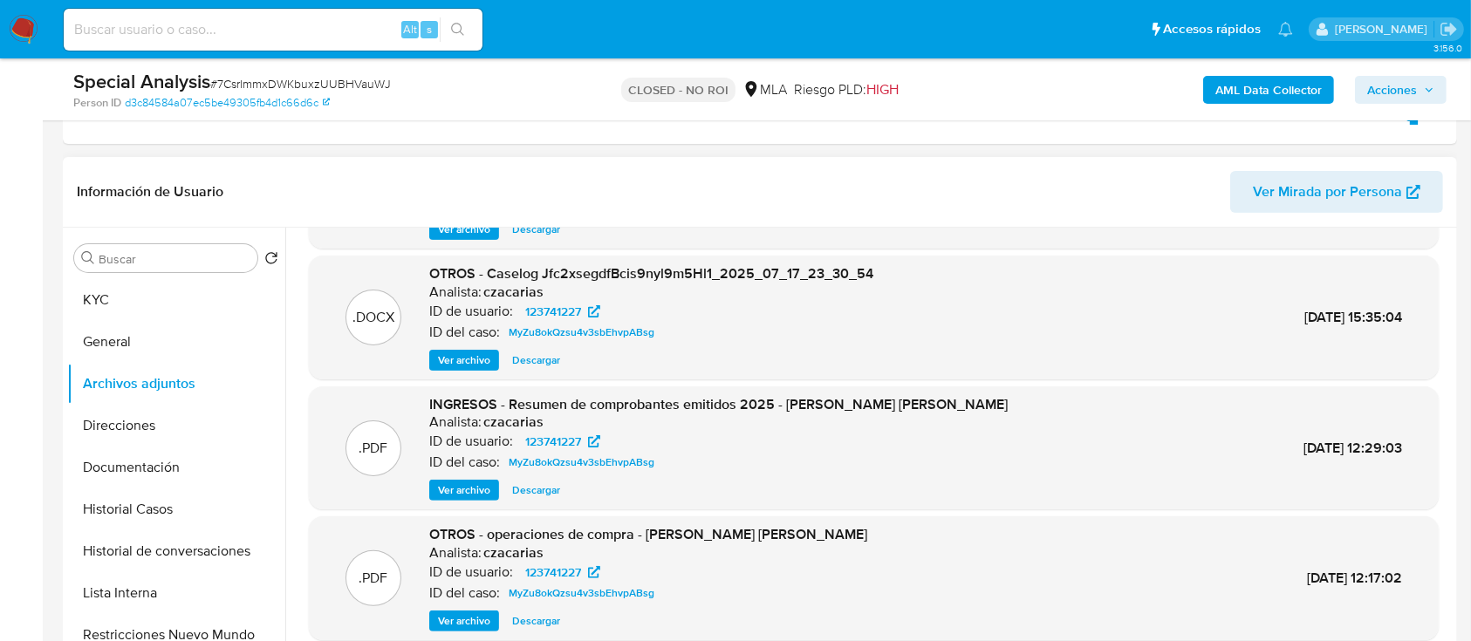
click at [479, 362] on span "Ver archivo" at bounding box center [464, 359] width 52 height 17
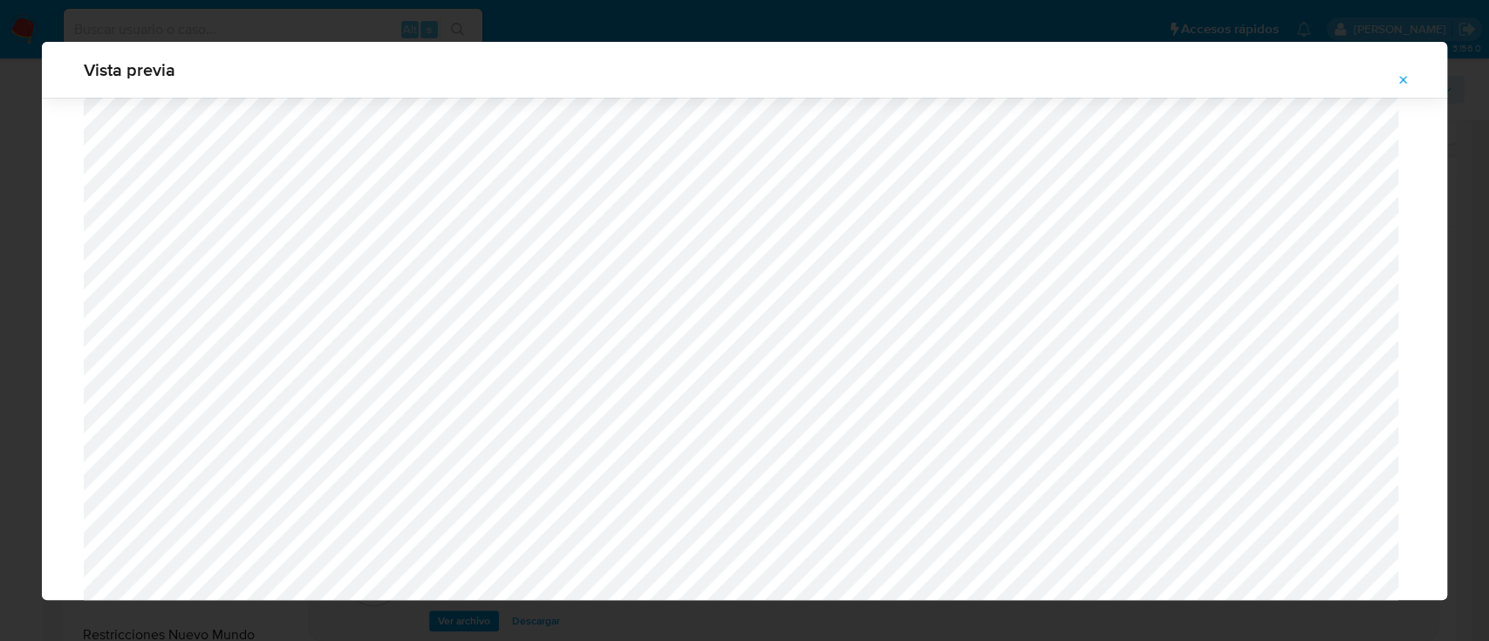
scroll to position [663, 0]
click at [1382, 72] on span "Vista previa" at bounding box center [744, 69] width 1321 height 17
click at [1407, 80] on icon "Attachment preview" at bounding box center [1403, 80] width 14 height 14
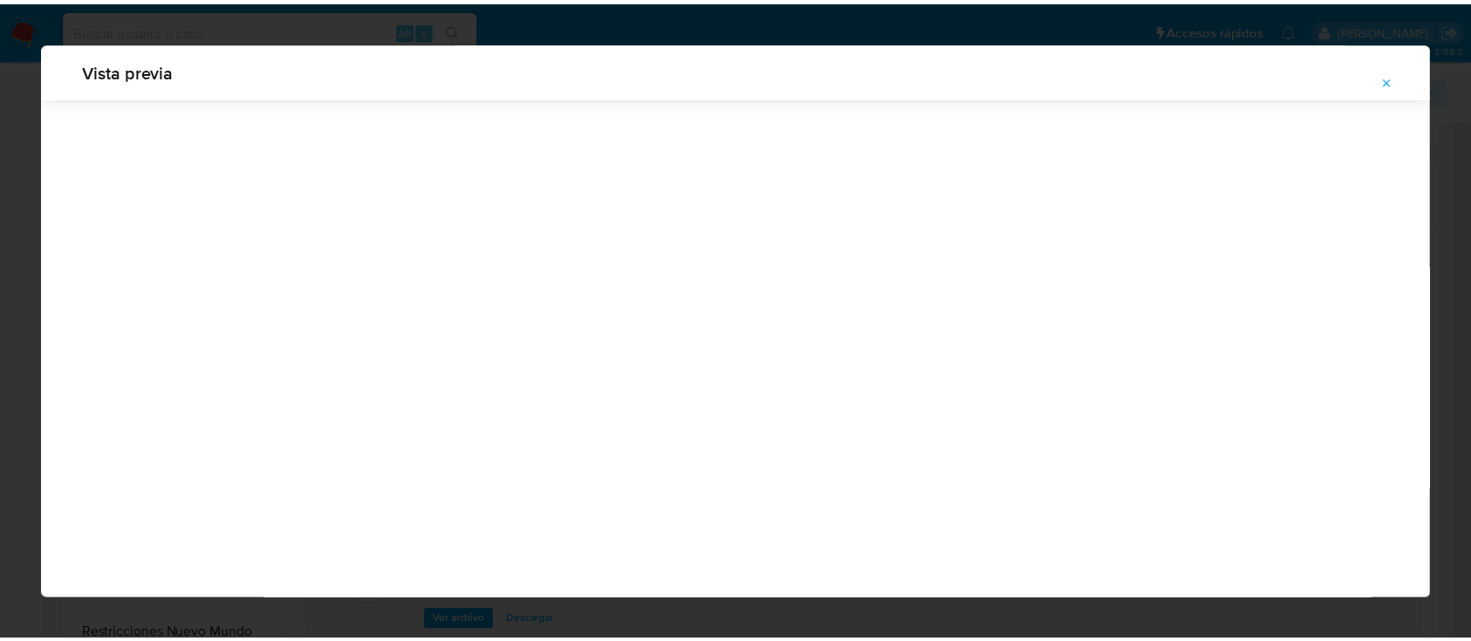
scroll to position [56, 0]
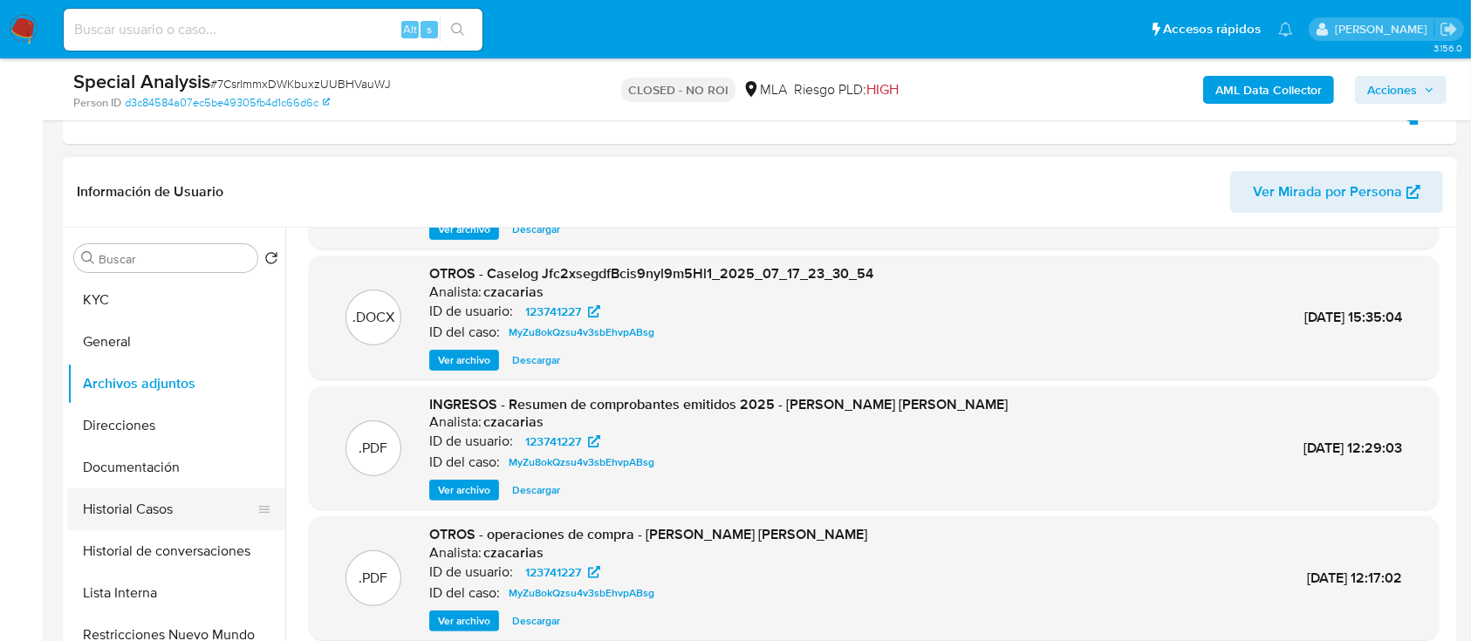
click at [185, 513] on button "Historial Casos" at bounding box center [169, 509] width 204 height 42
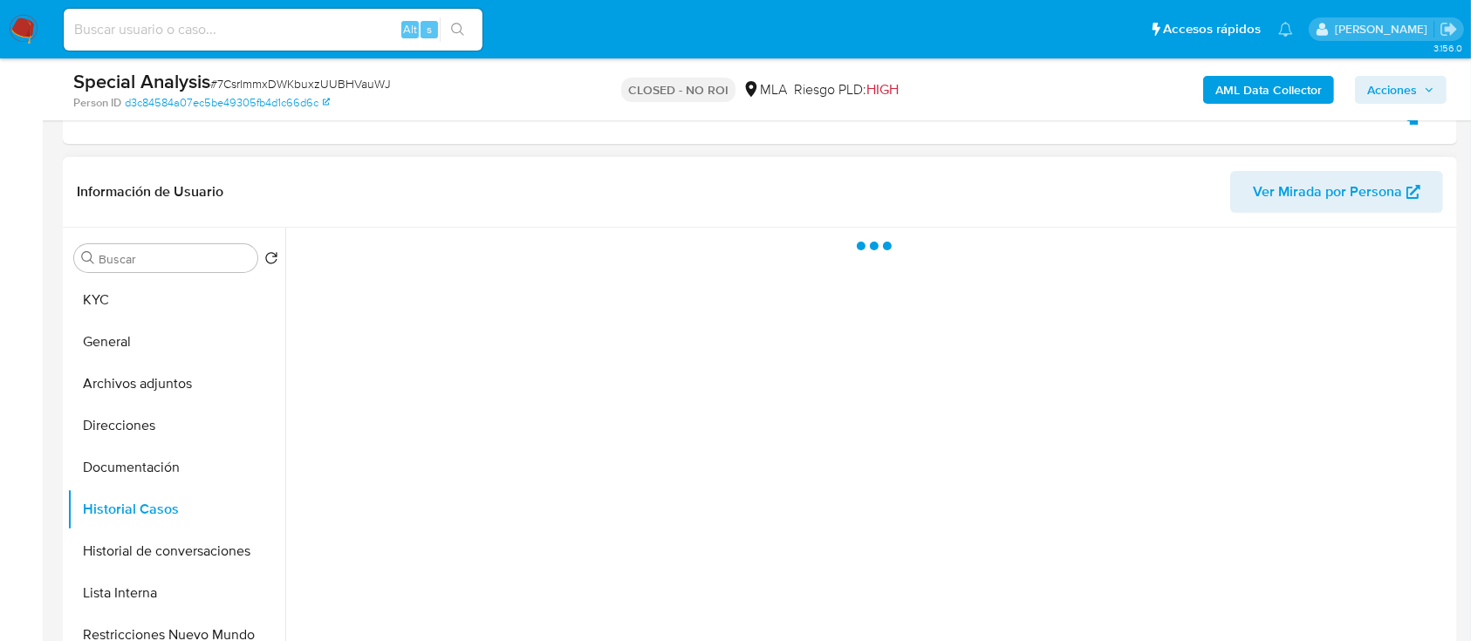
scroll to position [0, 0]
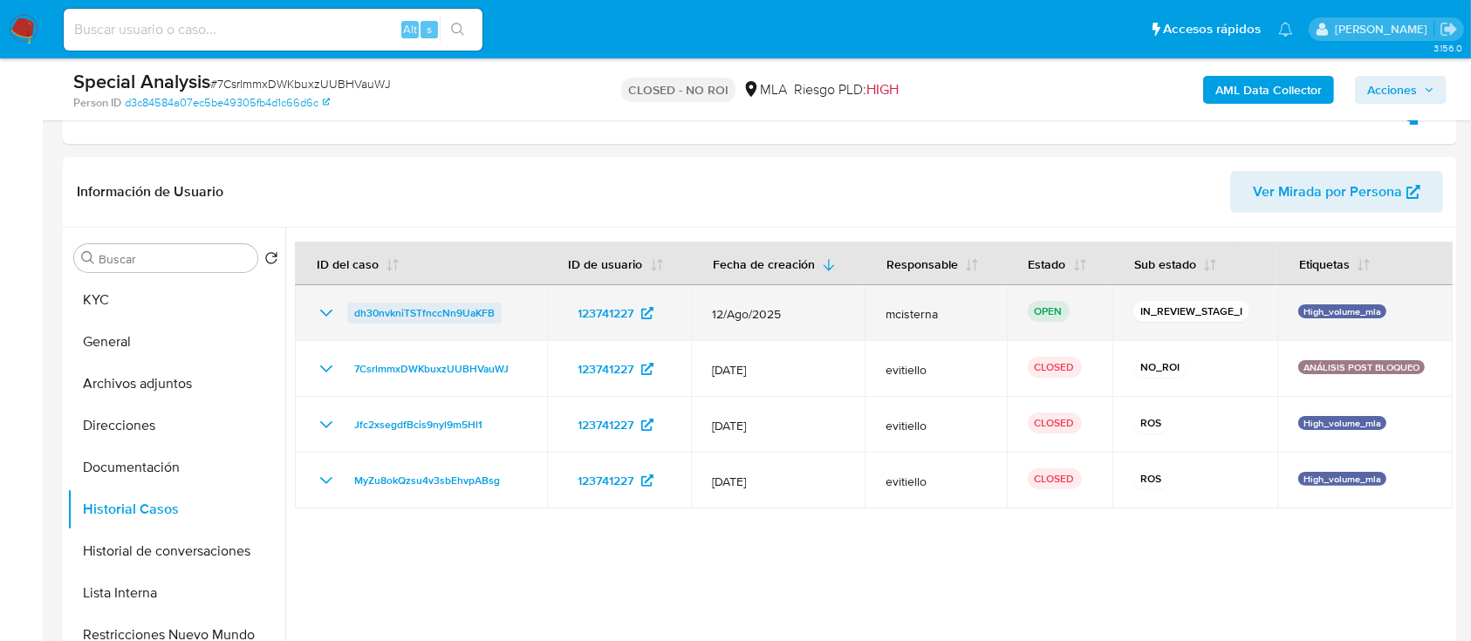
click at [482, 309] on span "dh30nvkniTSTfnccNn9UaKFB" at bounding box center [424, 313] width 140 height 21
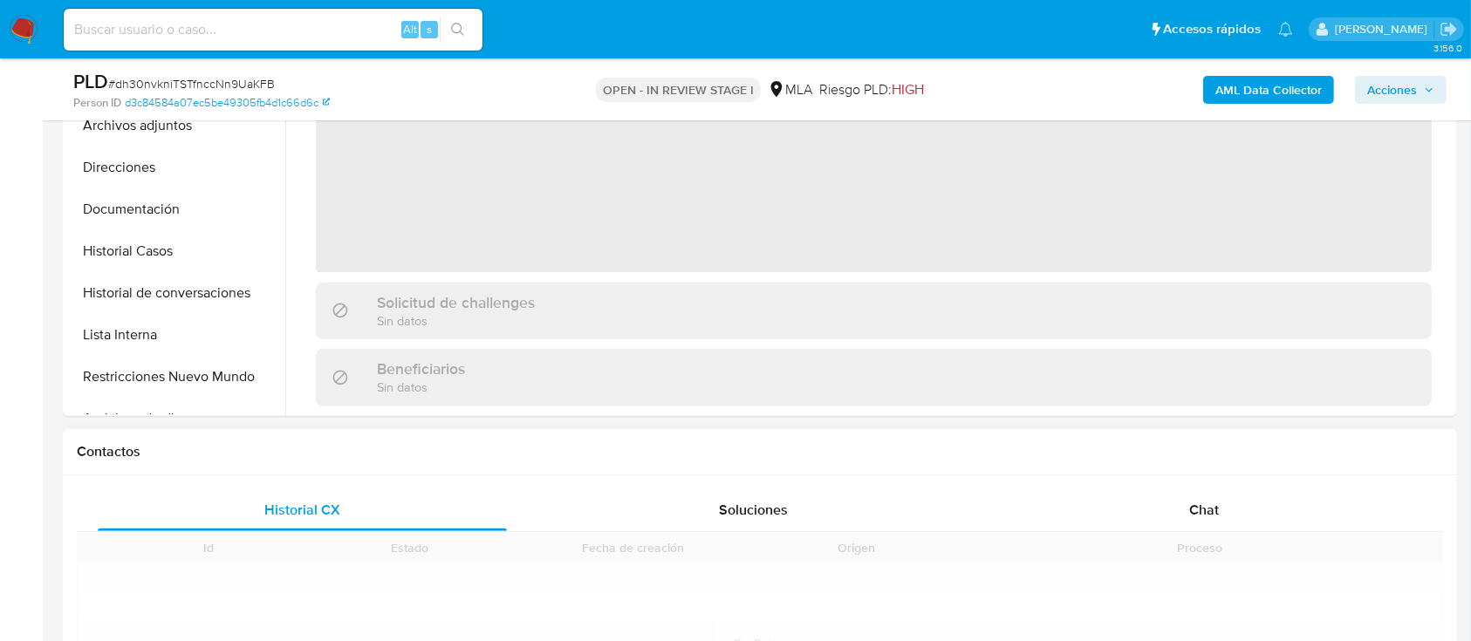
scroll to position [581, 0]
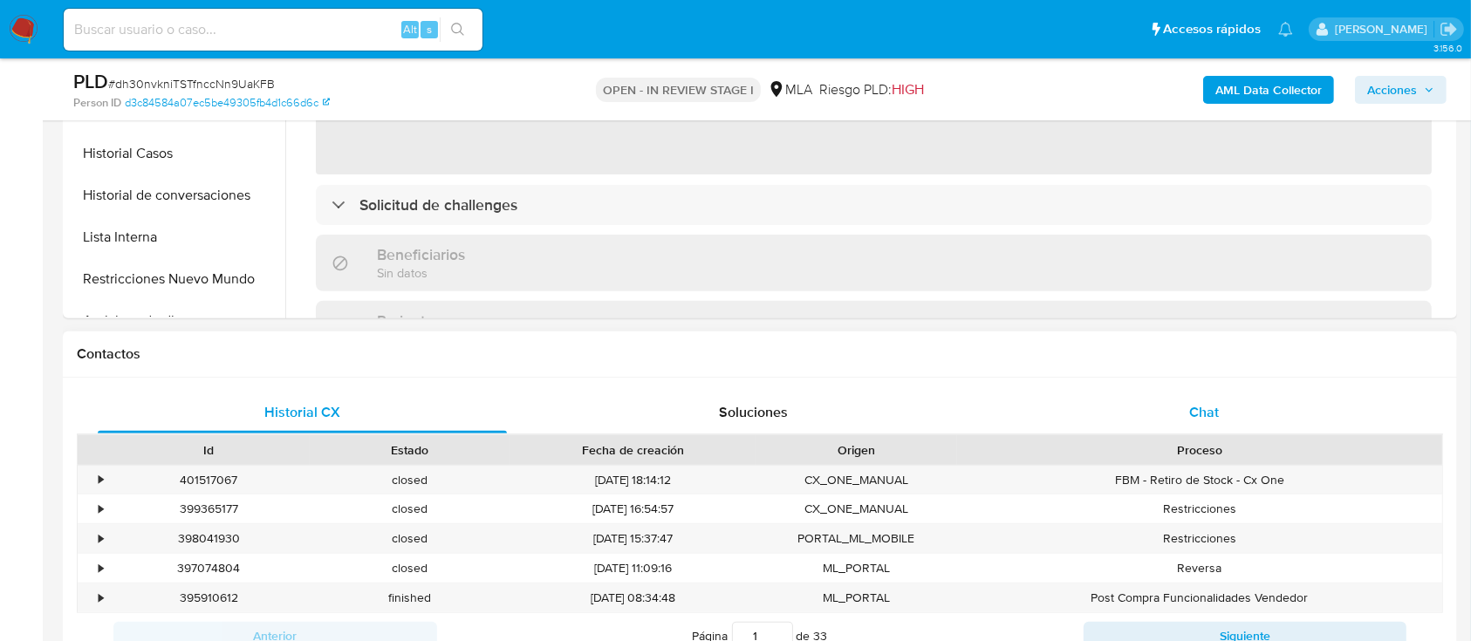
click at [1184, 406] on div "Chat" at bounding box center [1204, 413] width 409 height 42
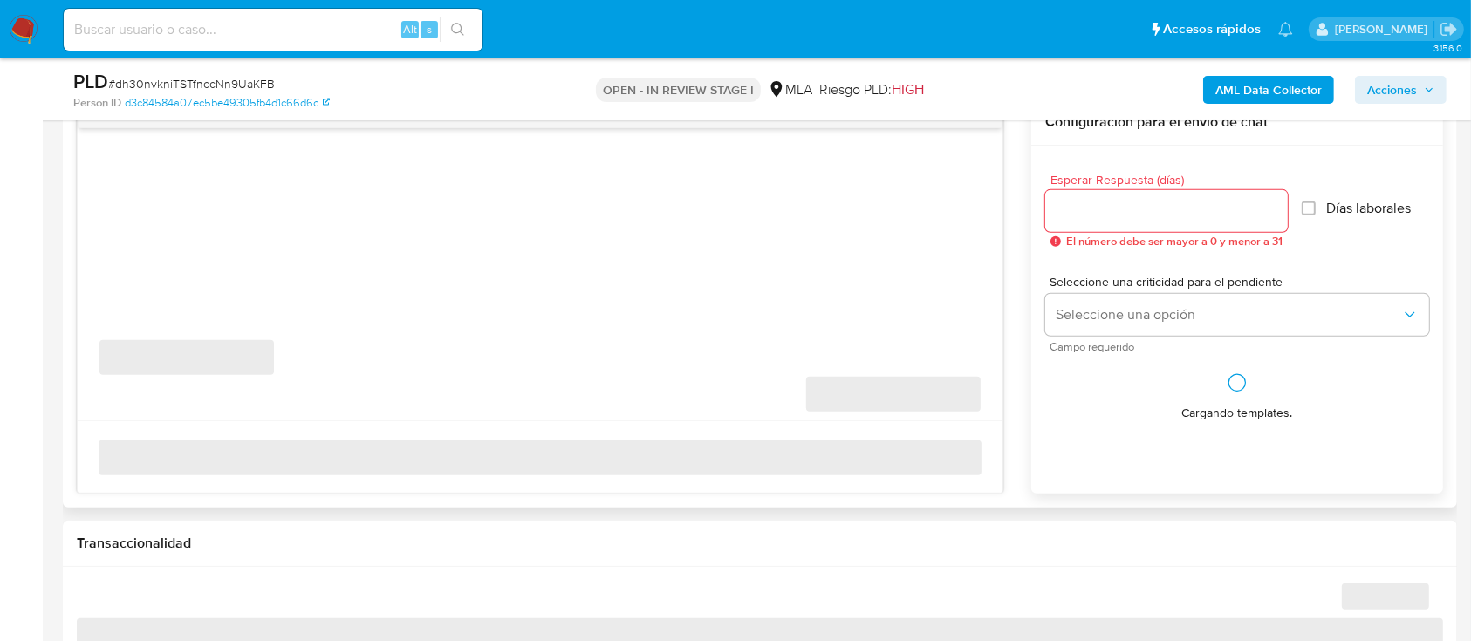
select select "10"
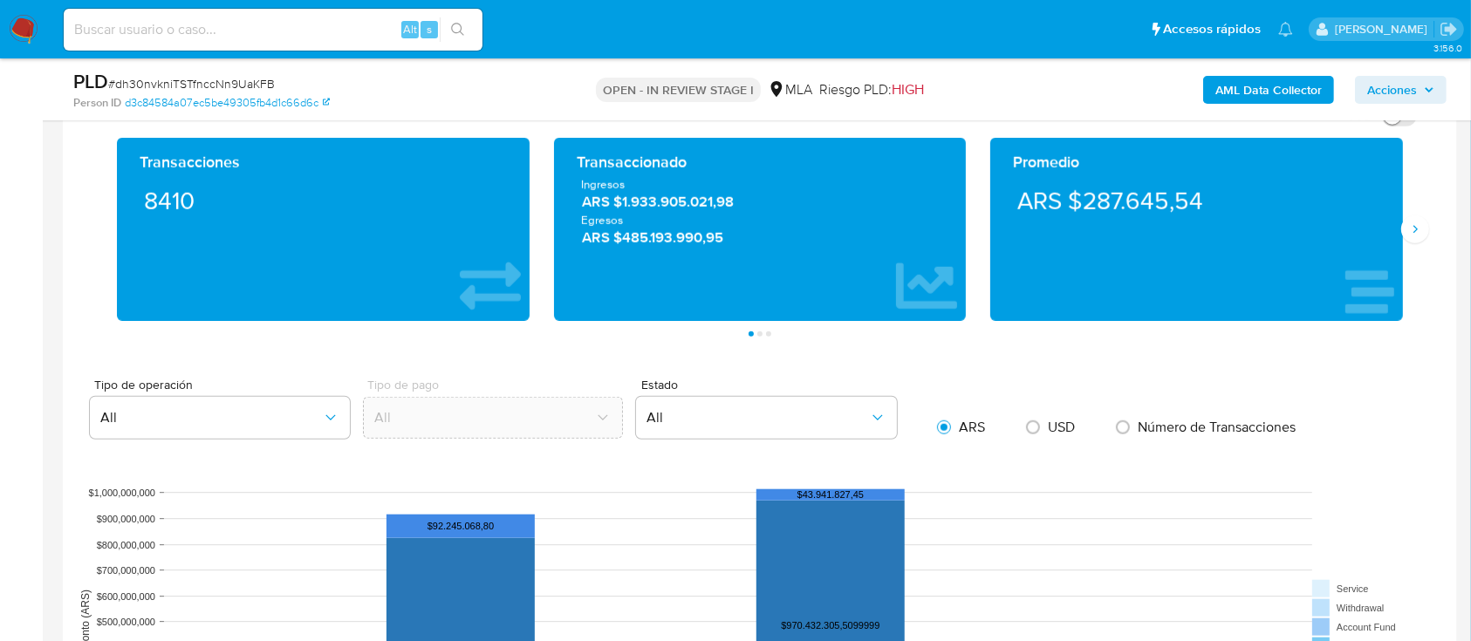
scroll to position [1860, 0]
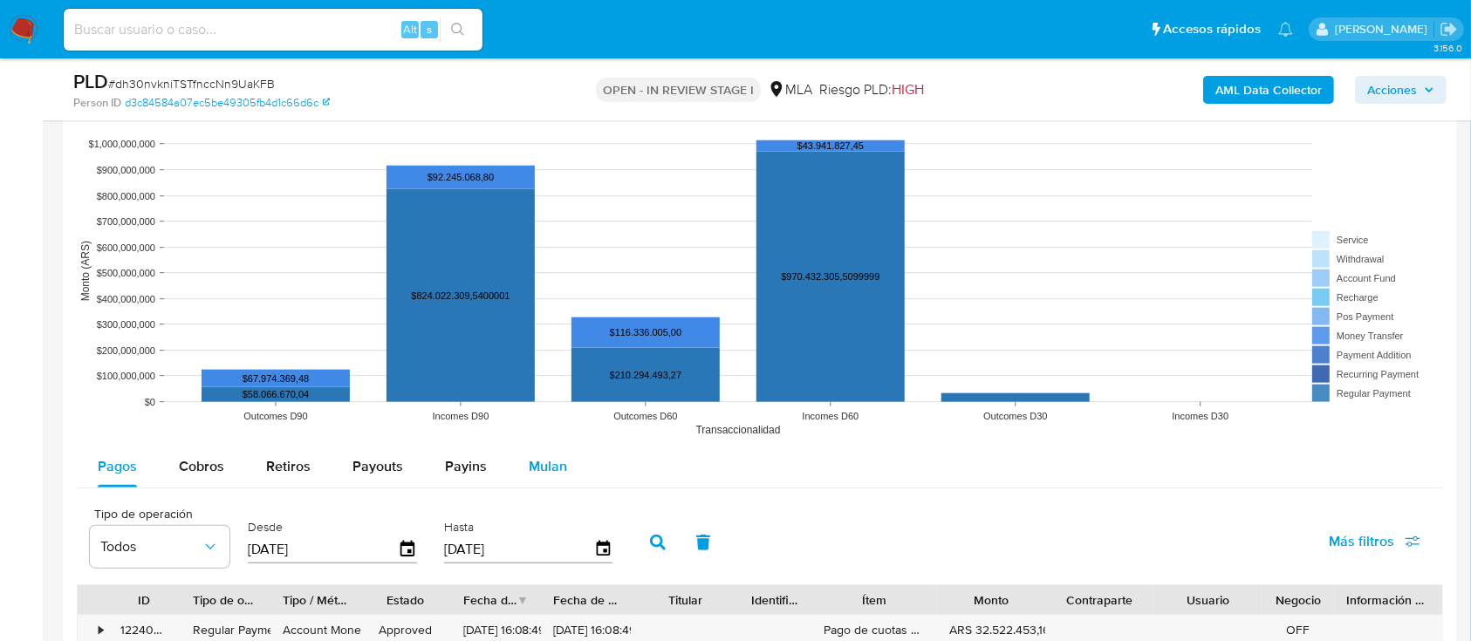
click at [583, 465] on button "Mulan" at bounding box center [548, 467] width 80 height 42
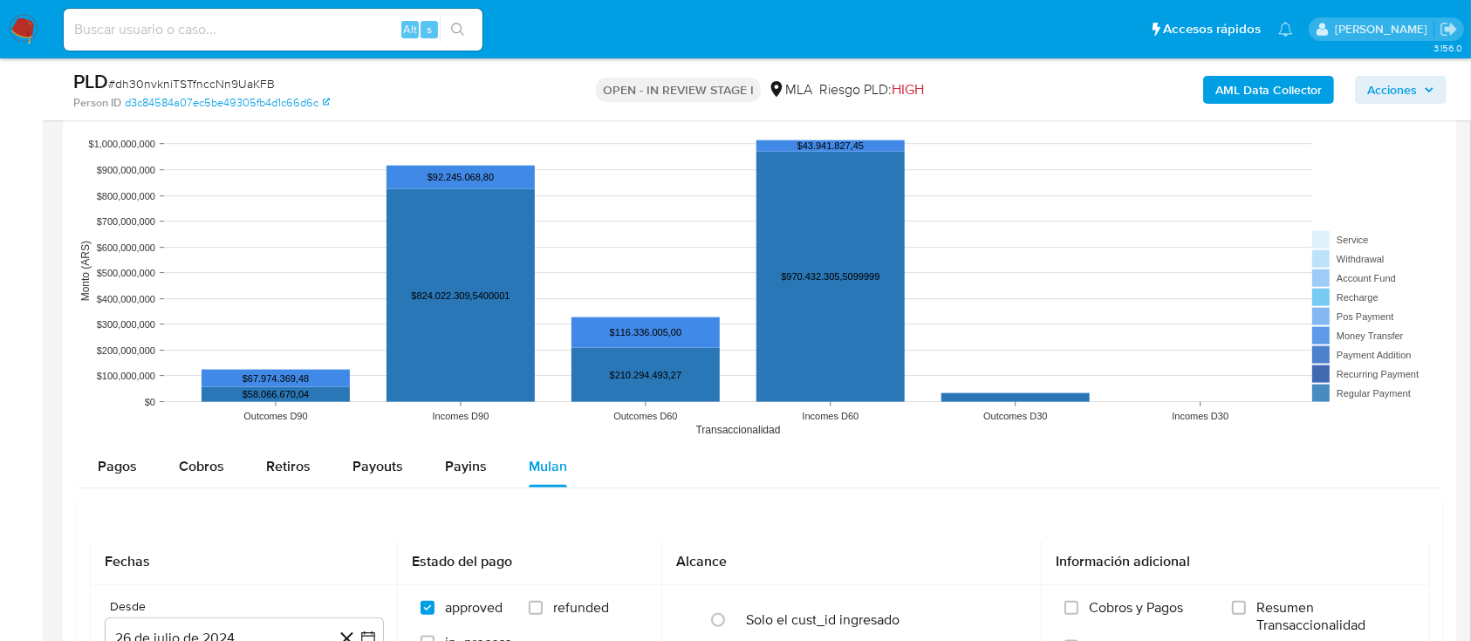
scroll to position [1976, 0]
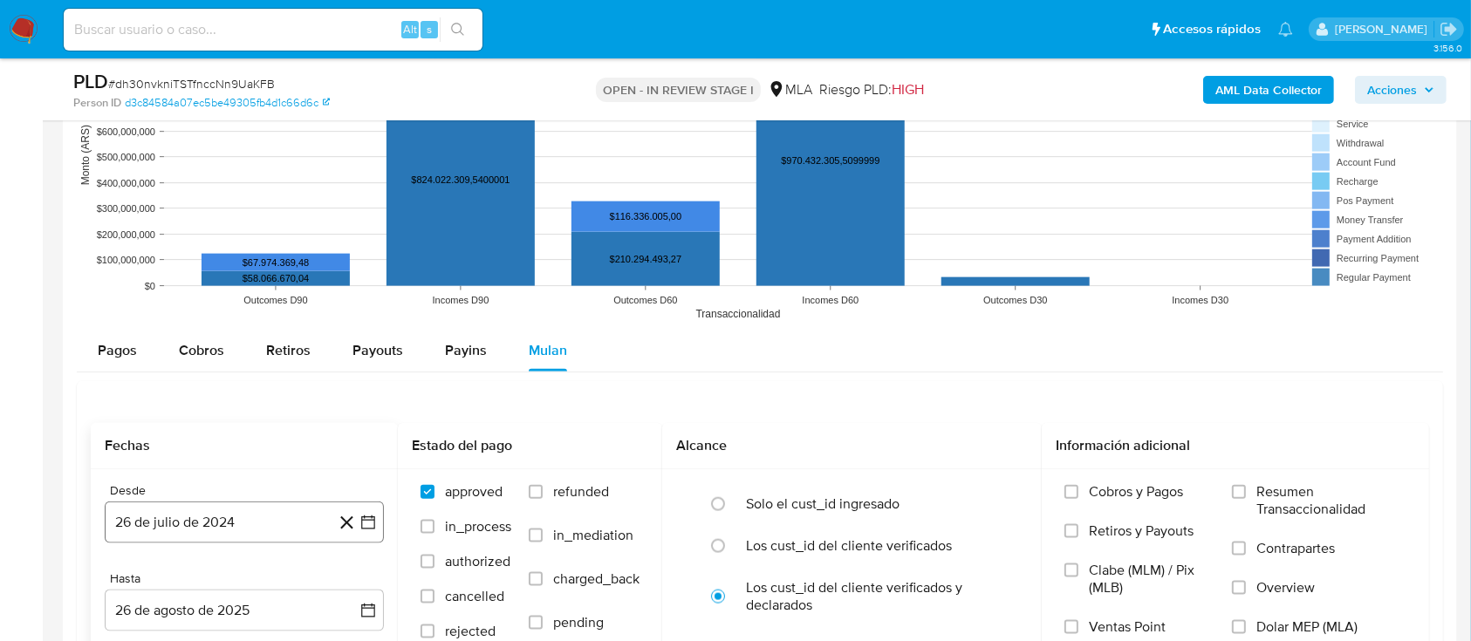
click at [265, 504] on button "26 de julio de 2024" at bounding box center [244, 523] width 279 height 42
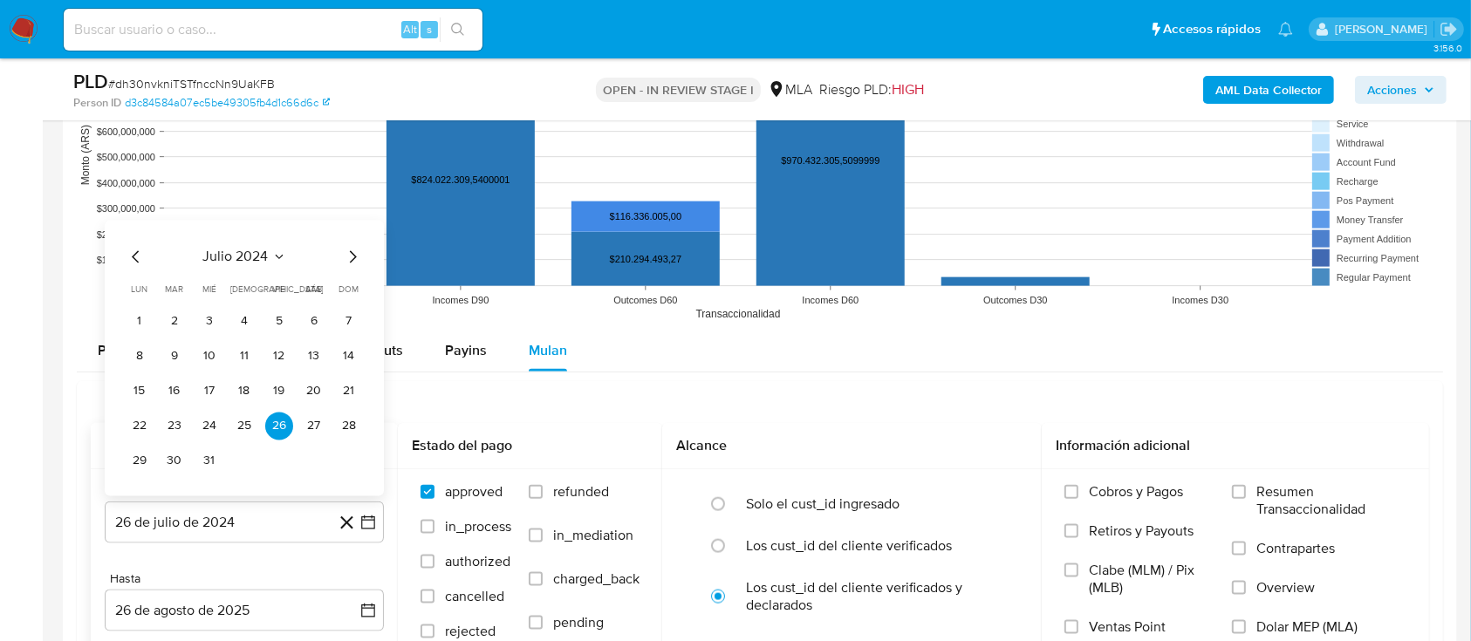
click at [349, 260] on icon "Mes siguiente" at bounding box center [352, 257] width 21 height 21
click at [237, 220] on span "septiembre 2024" at bounding box center [235, 222] width 106 height 17
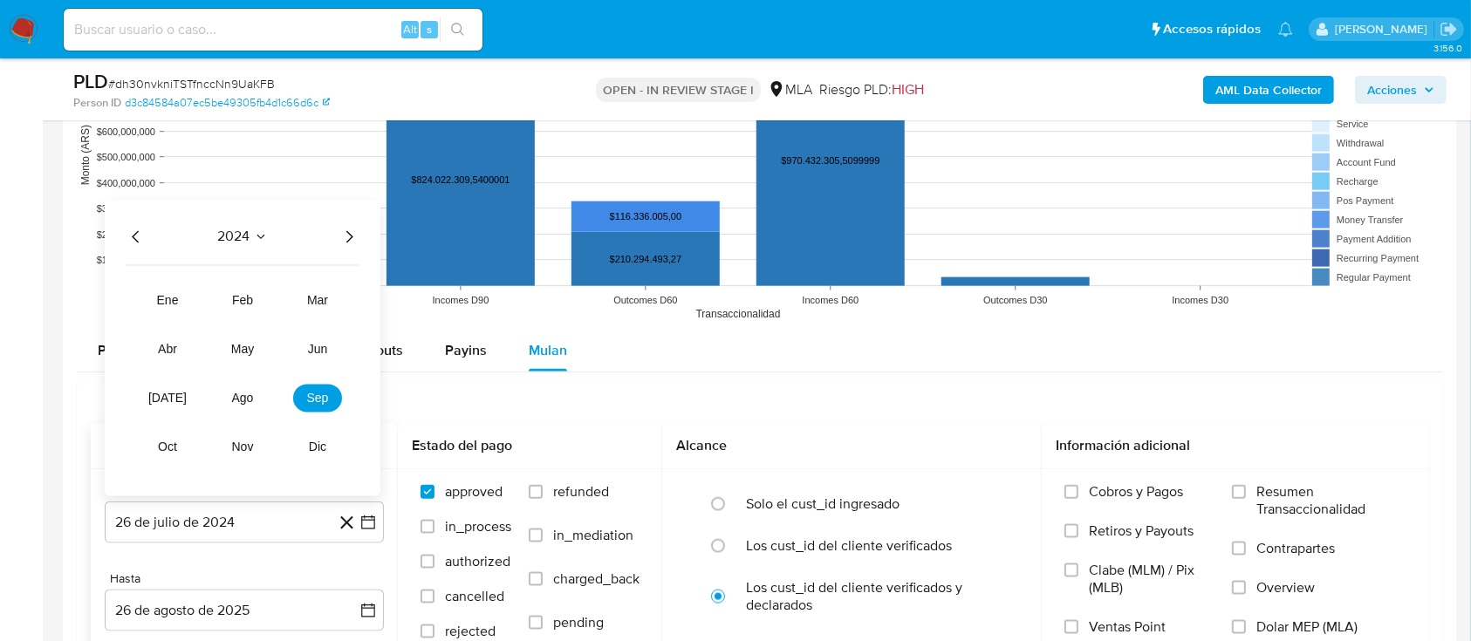
click at [338, 235] on icon "Año siguiente" at bounding box center [348, 237] width 21 height 21
click at [177, 386] on button "jul" at bounding box center [167, 399] width 49 height 28
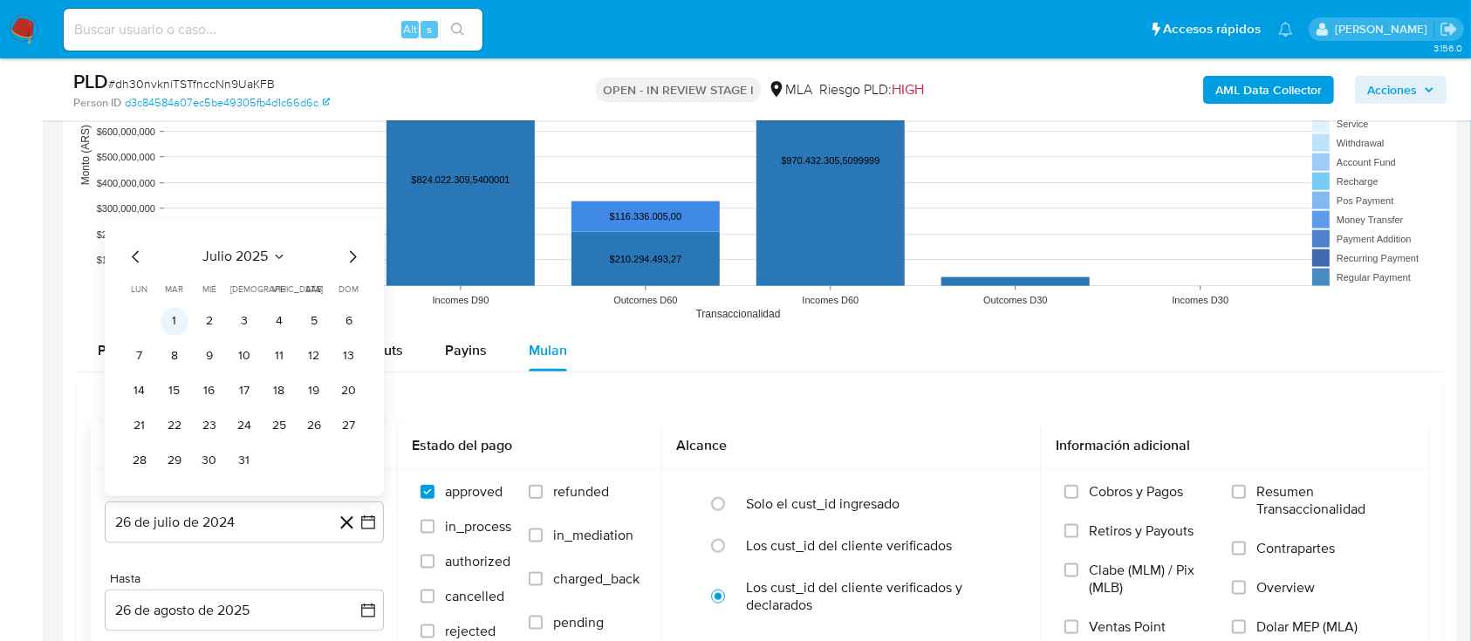
click at [181, 313] on button "1" at bounding box center [174, 322] width 28 height 28
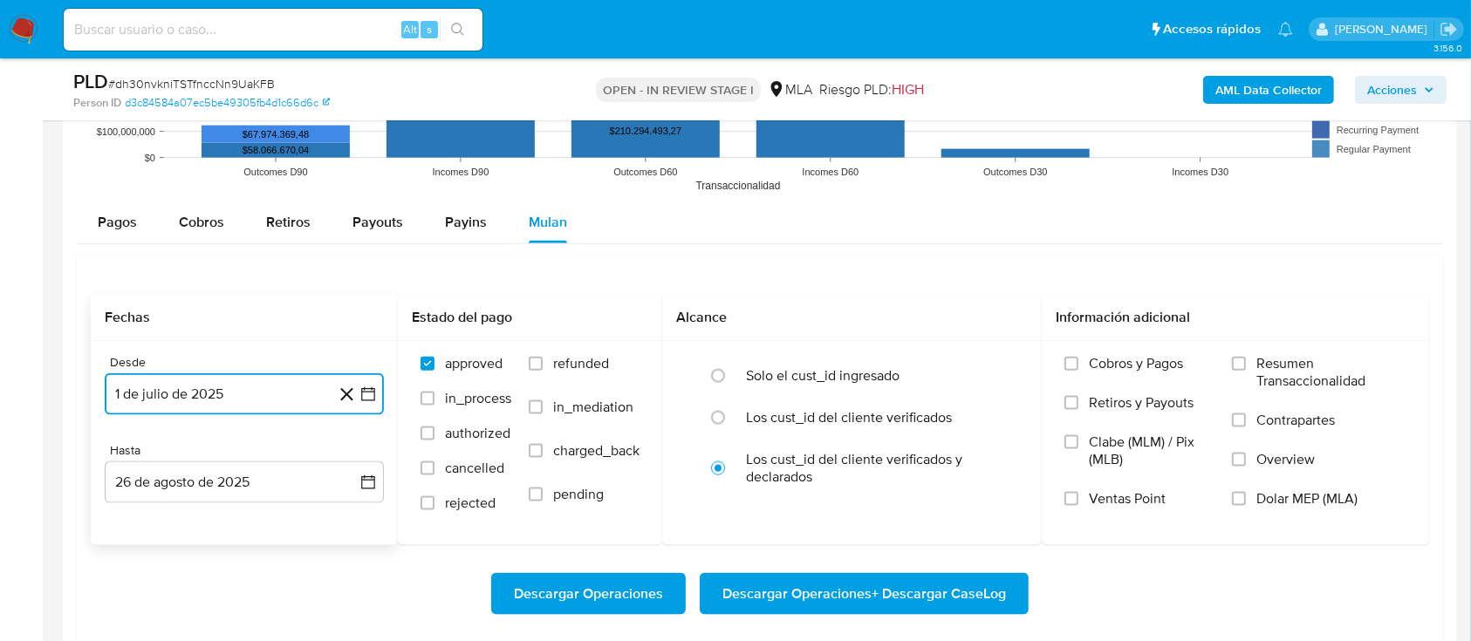
scroll to position [2209, 0]
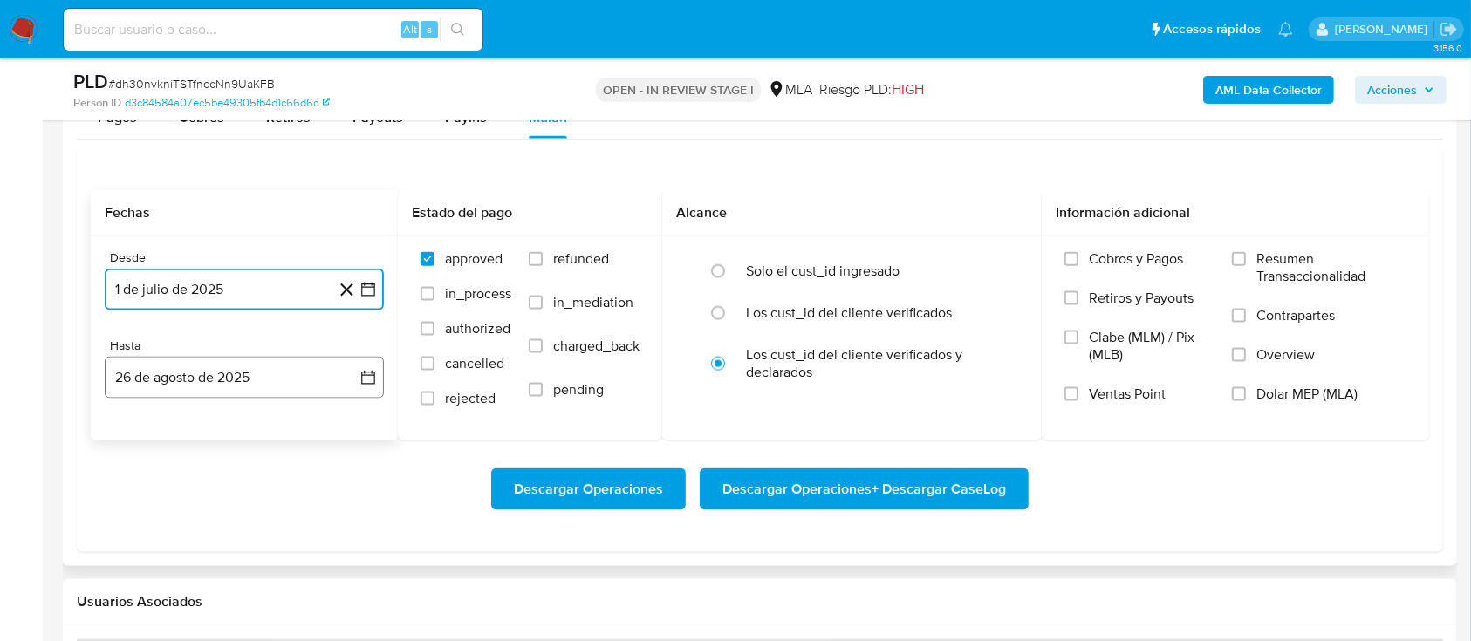
click at [217, 373] on button "26 de agosto de 2025" at bounding box center [244, 378] width 279 height 42
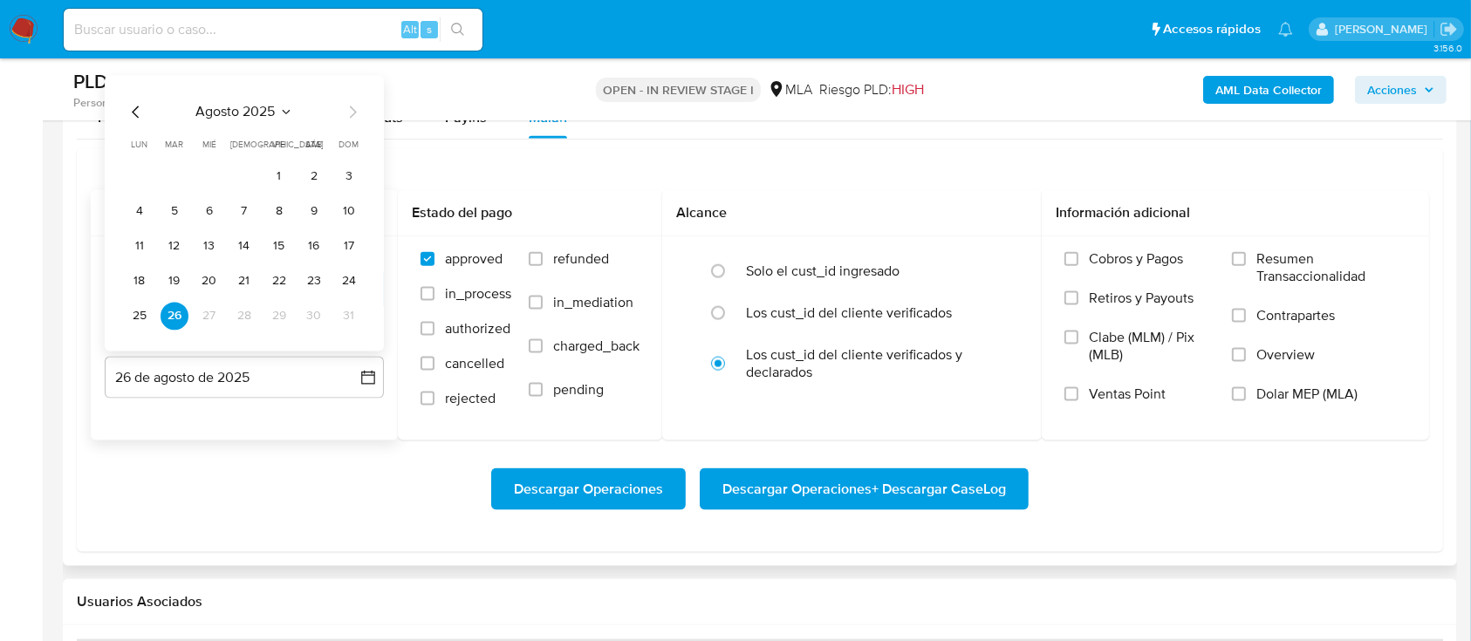
click at [140, 104] on icon "Mes anterior" at bounding box center [136, 112] width 21 height 21
click at [252, 317] on button "31" at bounding box center [244, 317] width 28 height 28
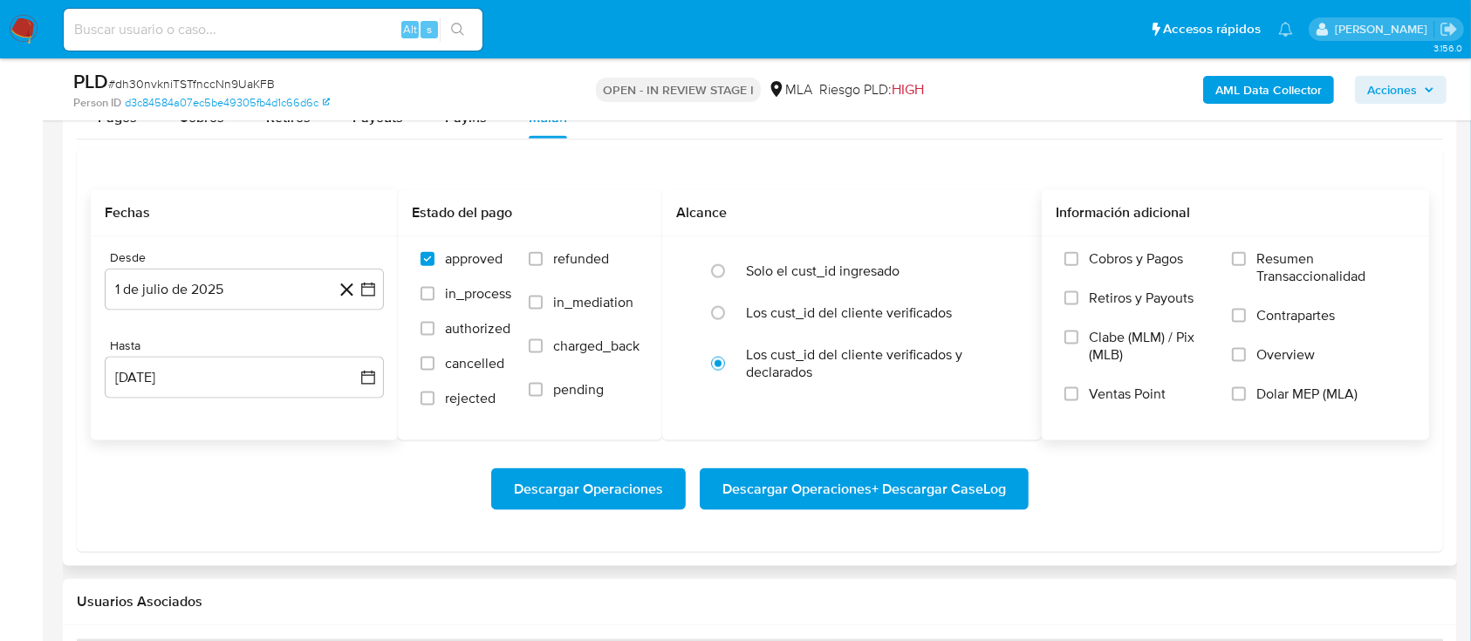
click at [1263, 390] on span "Dolar MEP (MLA)" at bounding box center [1306, 394] width 101 height 17
click at [1245, 390] on input "Dolar MEP (MLA)" at bounding box center [1239, 394] width 14 height 14
click at [926, 487] on span "Descargar Operaciones + Descargar CaseLog" at bounding box center [863, 489] width 283 height 38
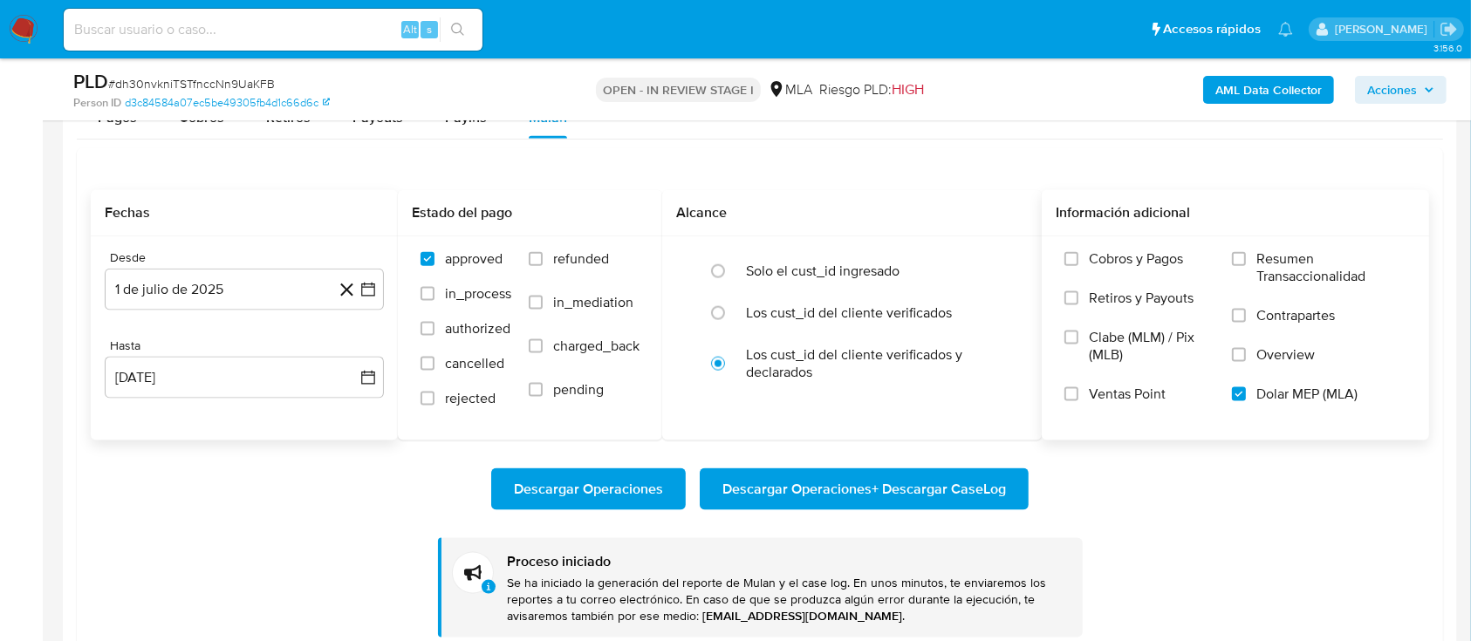
click at [903, 634] on div "Proceso iniciado Se ha iniciado la generación del reporte de Mulan y el case lo…" at bounding box center [760, 587] width 645 height 99
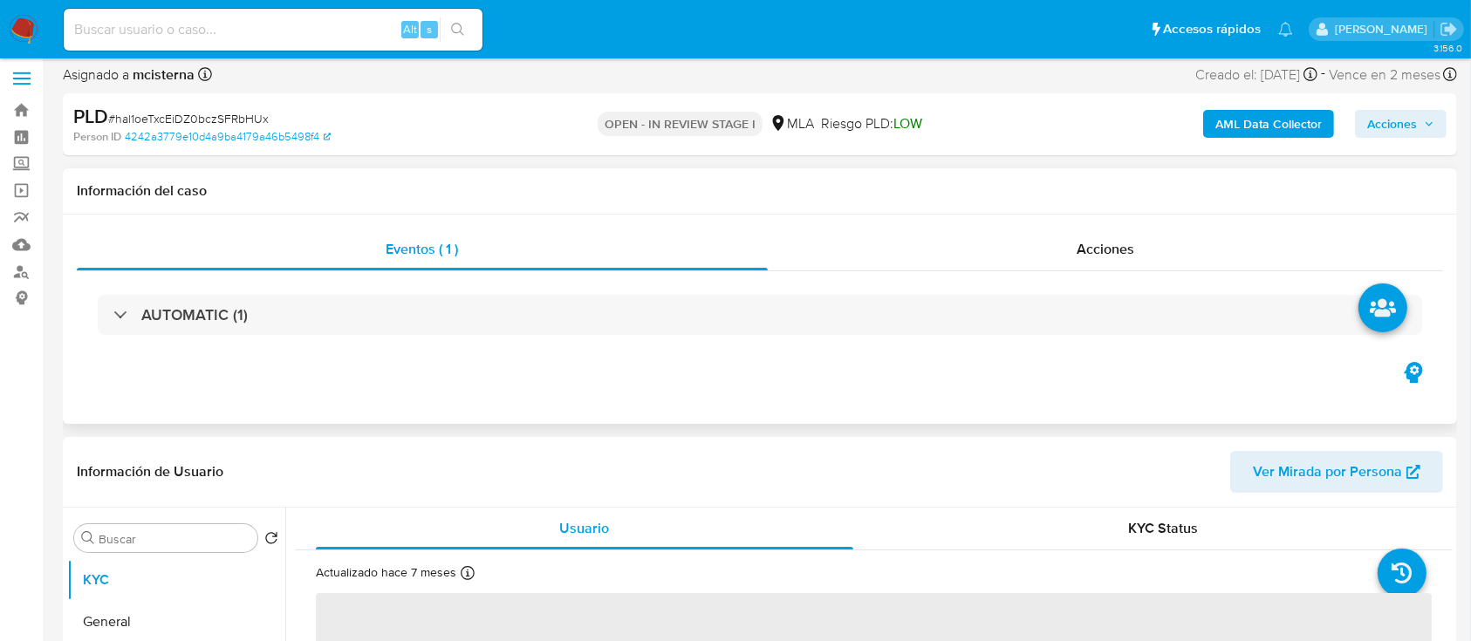
select select "10"
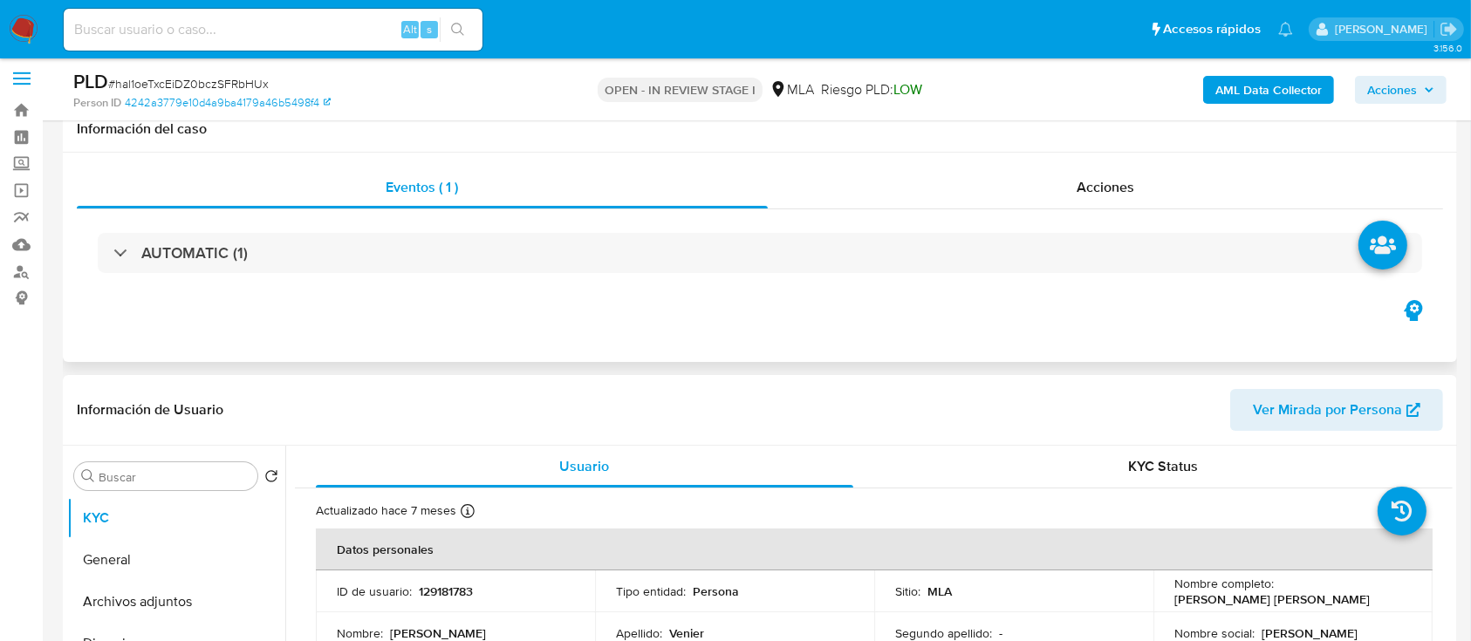
scroll to position [349, 0]
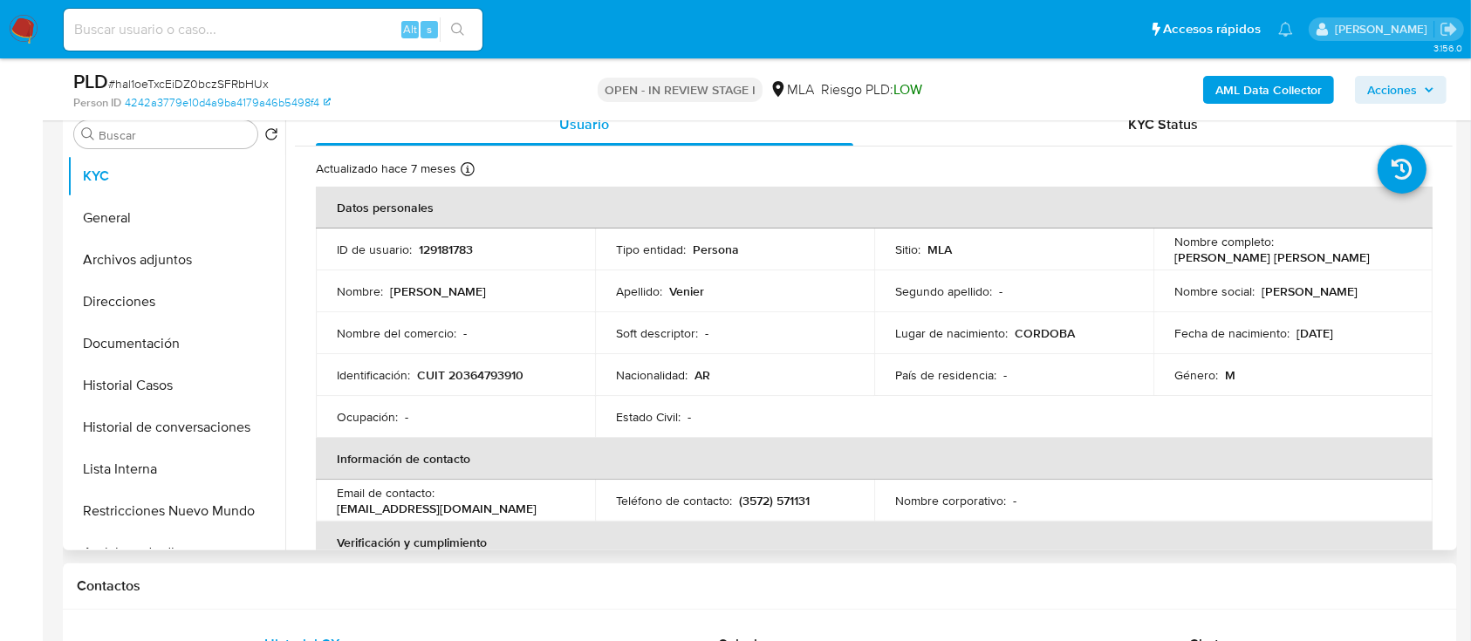
click at [495, 374] on p "CUIT 20364793910" at bounding box center [470, 375] width 106 height 16
copy p "20364793910"
click at [174, 390] on button "Historial Casos" at bounding box center [169, 386] width 204 height 42
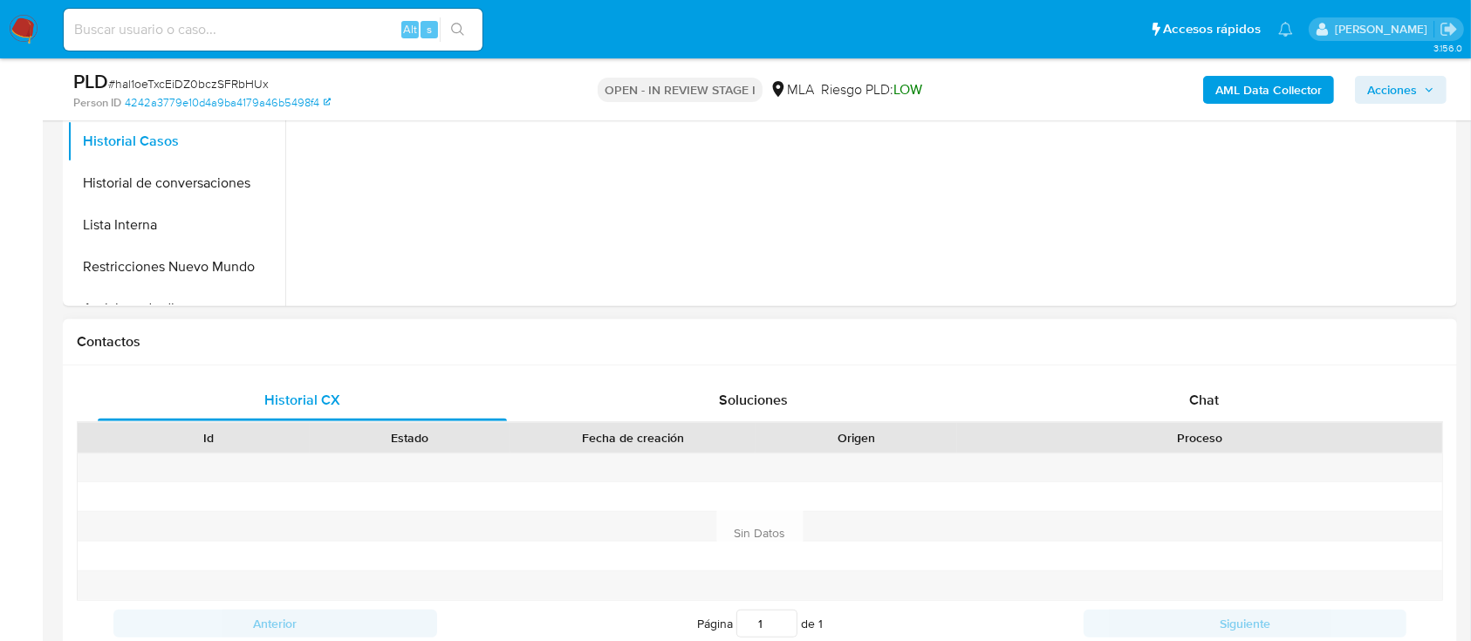
scroll to position [698, 0]
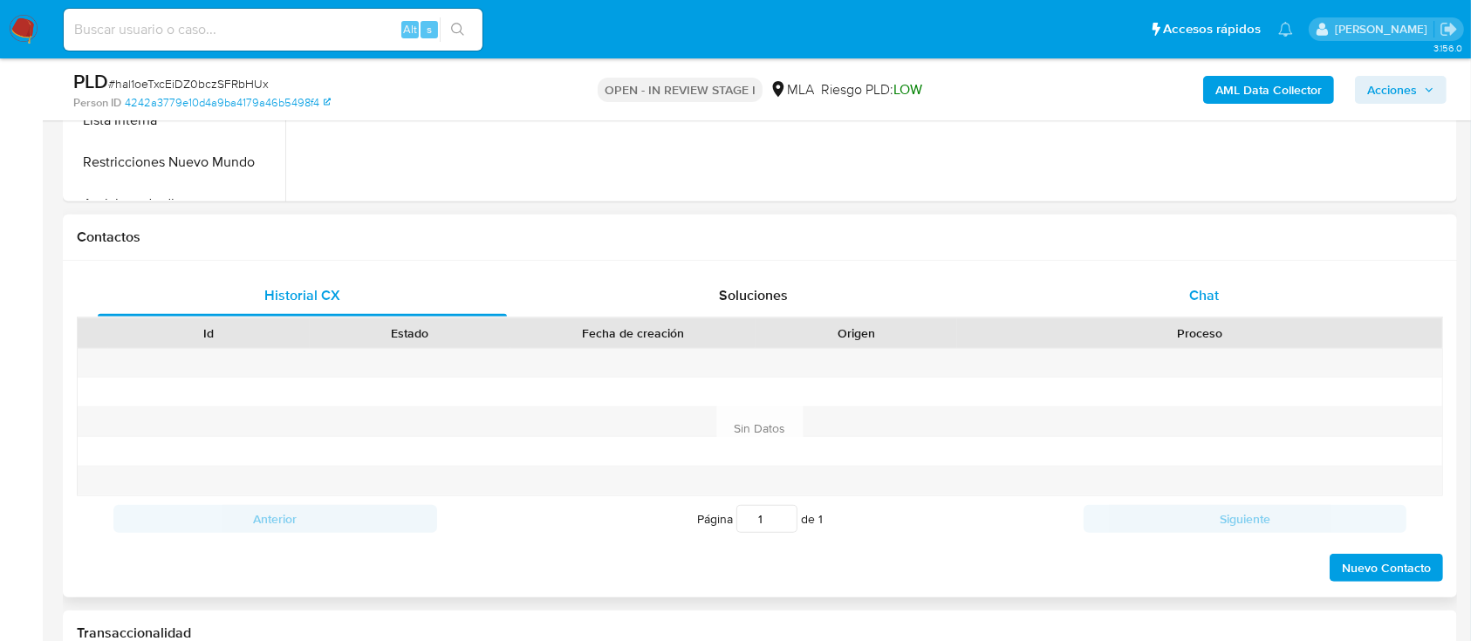
click at [1184, 286] on div "Chat" at bounding box center [1204, 296] width 409 height 42
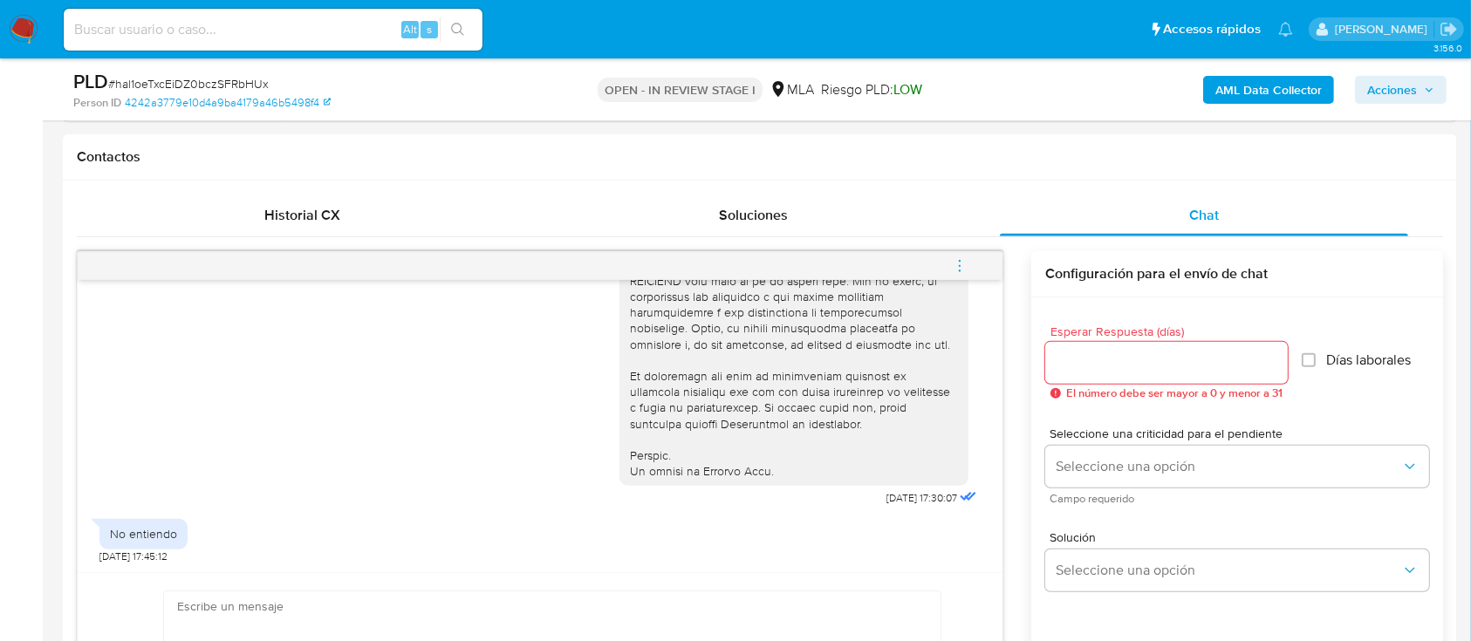
scroll to position [814, 0]
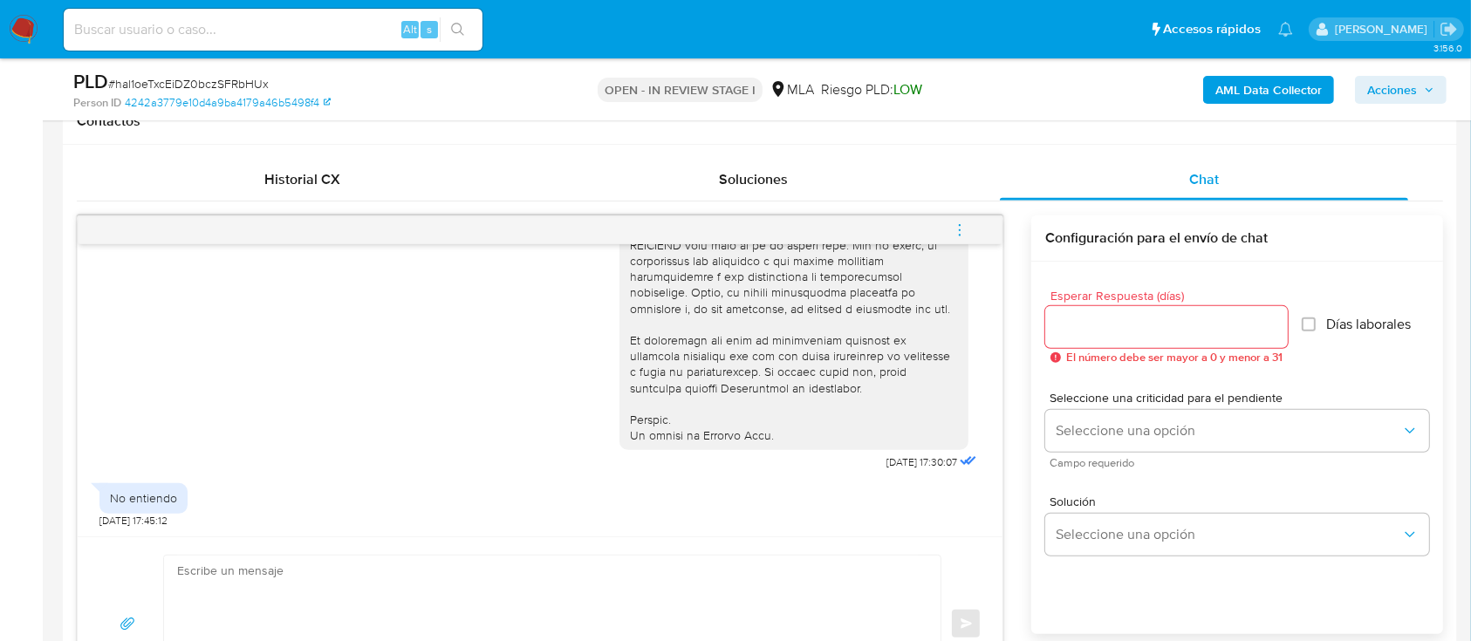
click at [980, 241] on button "menu-action" at bounding box center [960, 230] width 58 height 42
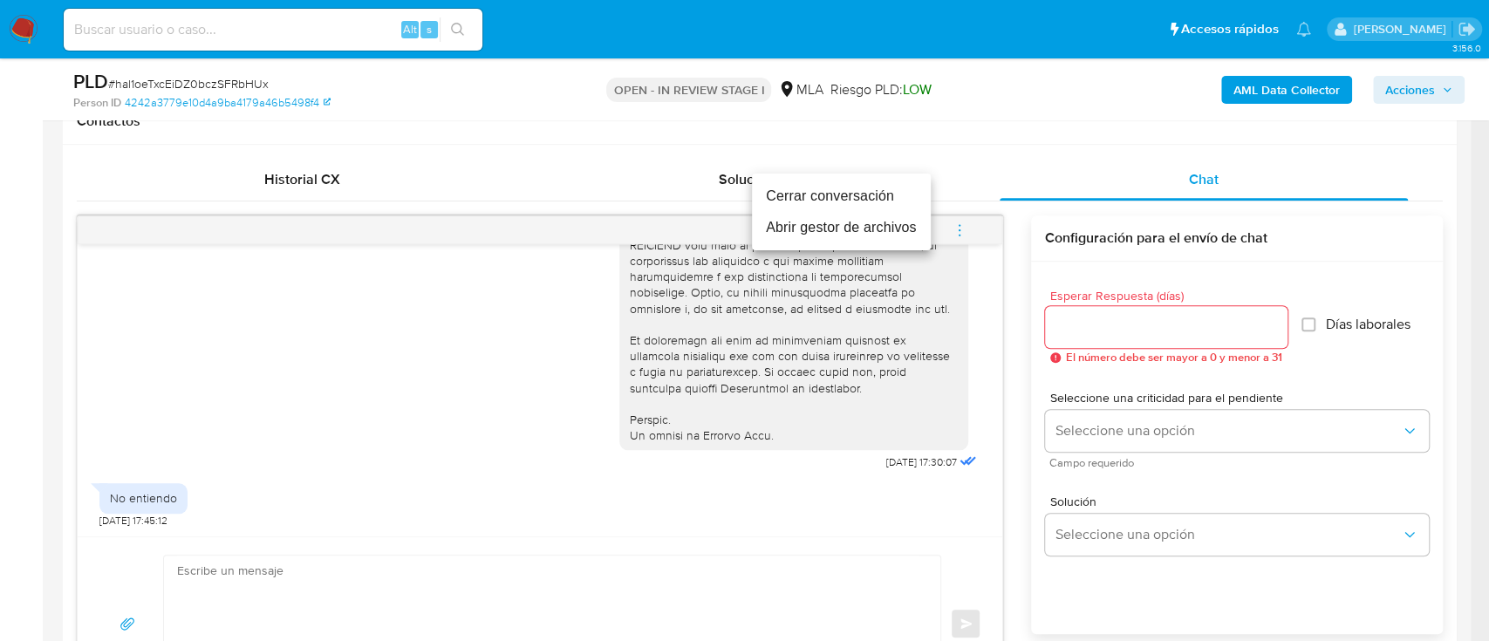
click at [819, 205] on li "Cerrar conversación" at bounding box center [841, 196] width 179 height 31
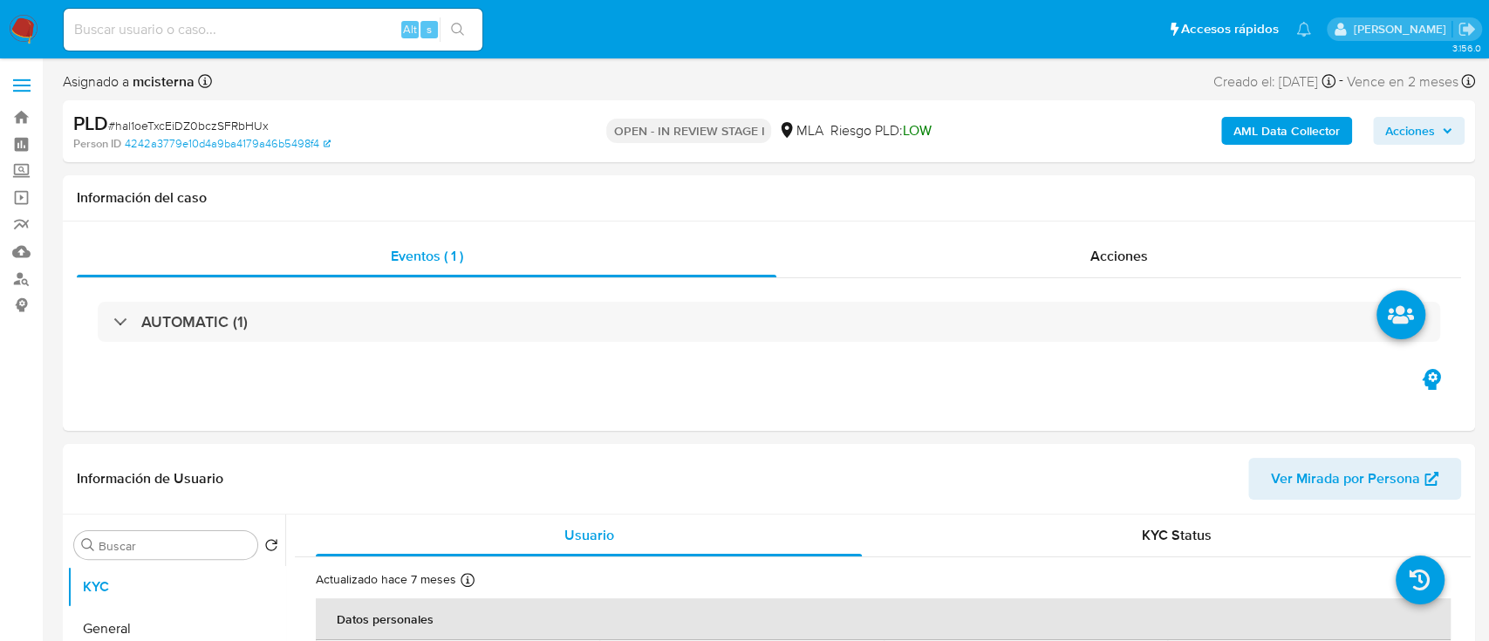
select select "10"
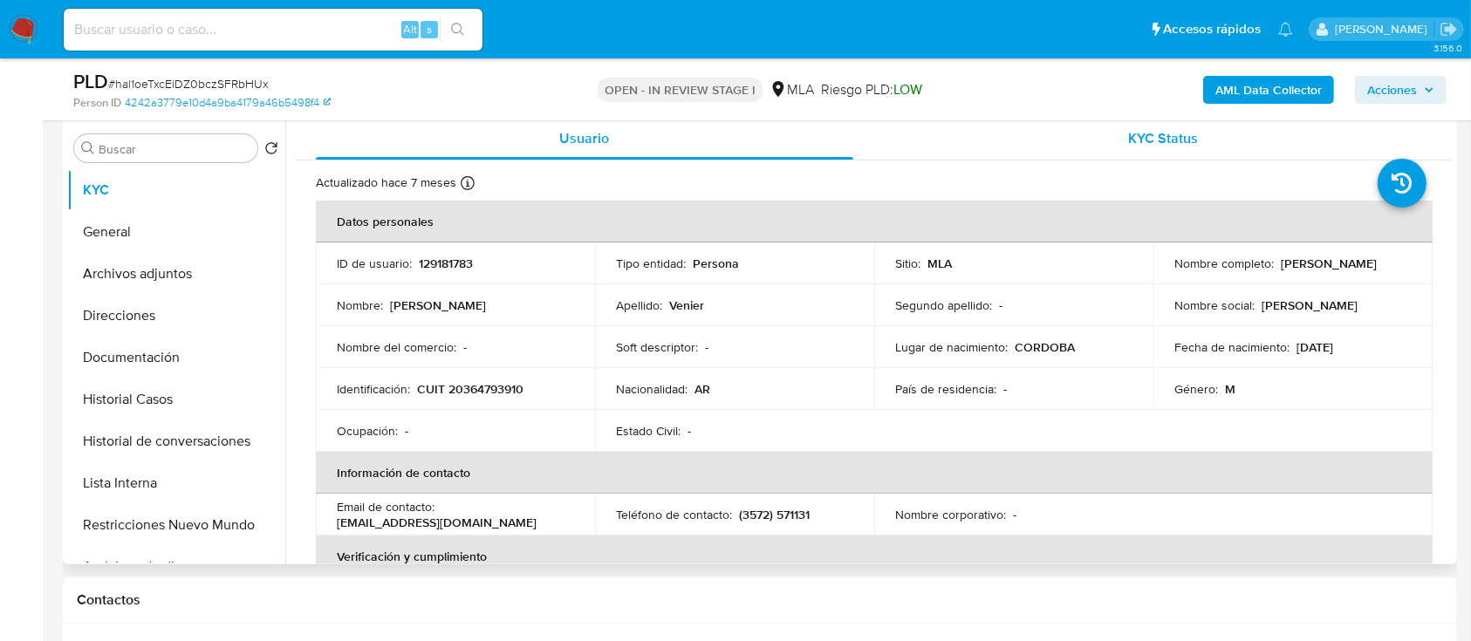
scroll to position [349, 0]
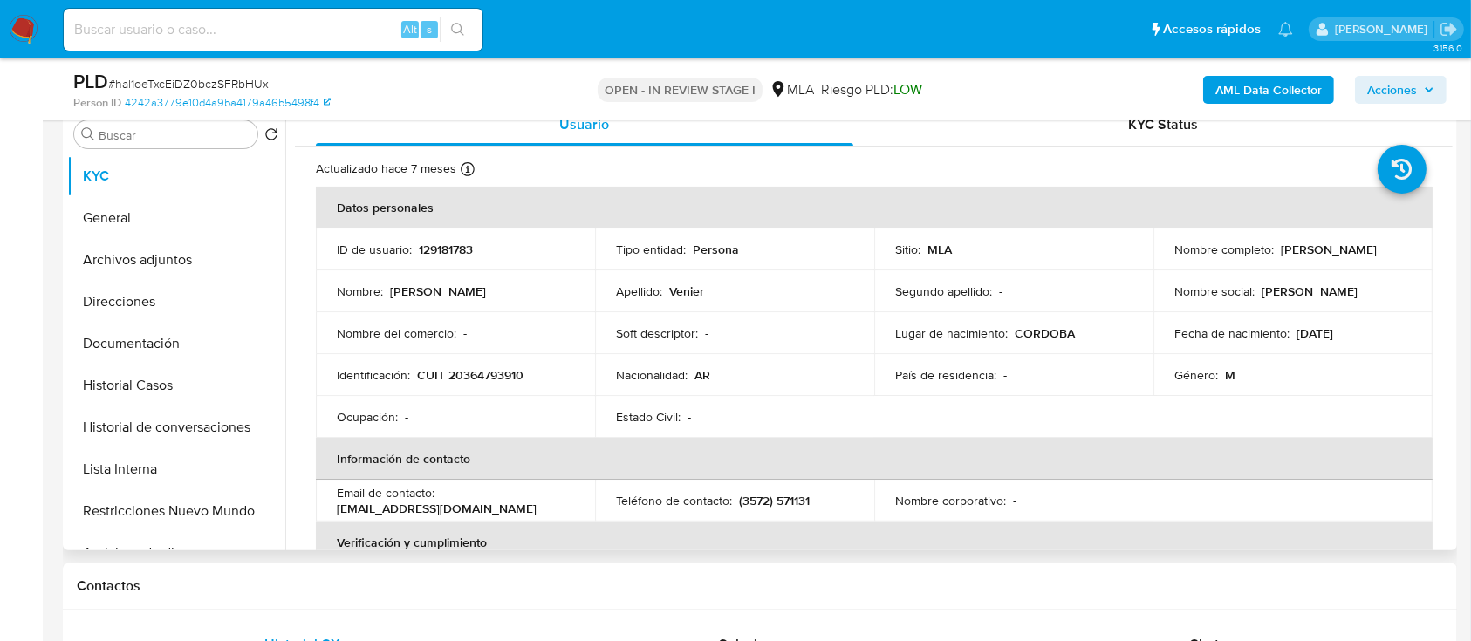
drag, startPoint x: 1278, startPoint y: 249, endPoint x: 1405, endPoint y: 249, distance: 127.3
click at [1405, 249] on td "Nombre completo : [PERSON_NAME]" at bounding box center [1292, 250] width 279 height 42
drag, startPoint x: 1277, startPoint y: 248, endPoint x: 1409, endPoint y: 248, distance: 131.7
click at [1409, 248] on td "Nombre completo : [PERSON_NAME]" at bounding box center [1292, 250] width 279 height 42
copy p "[PERSON_NAME]"
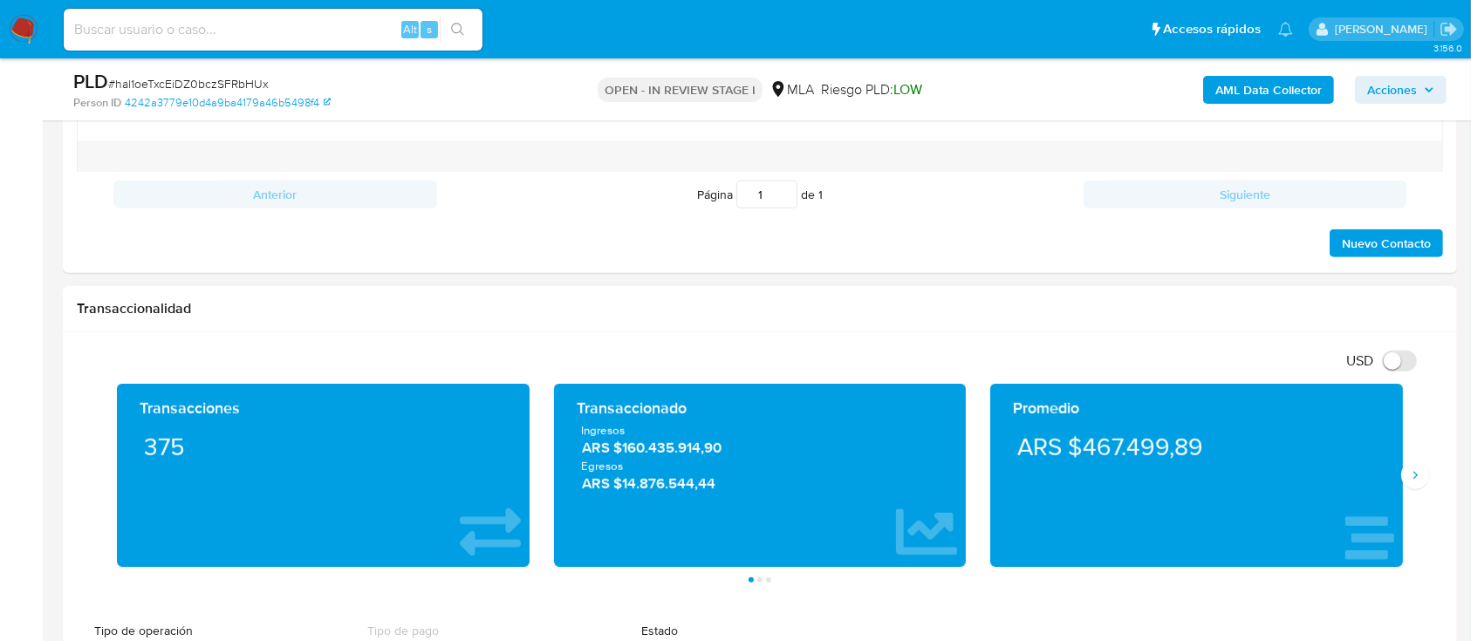
scroll to position [814, 0]
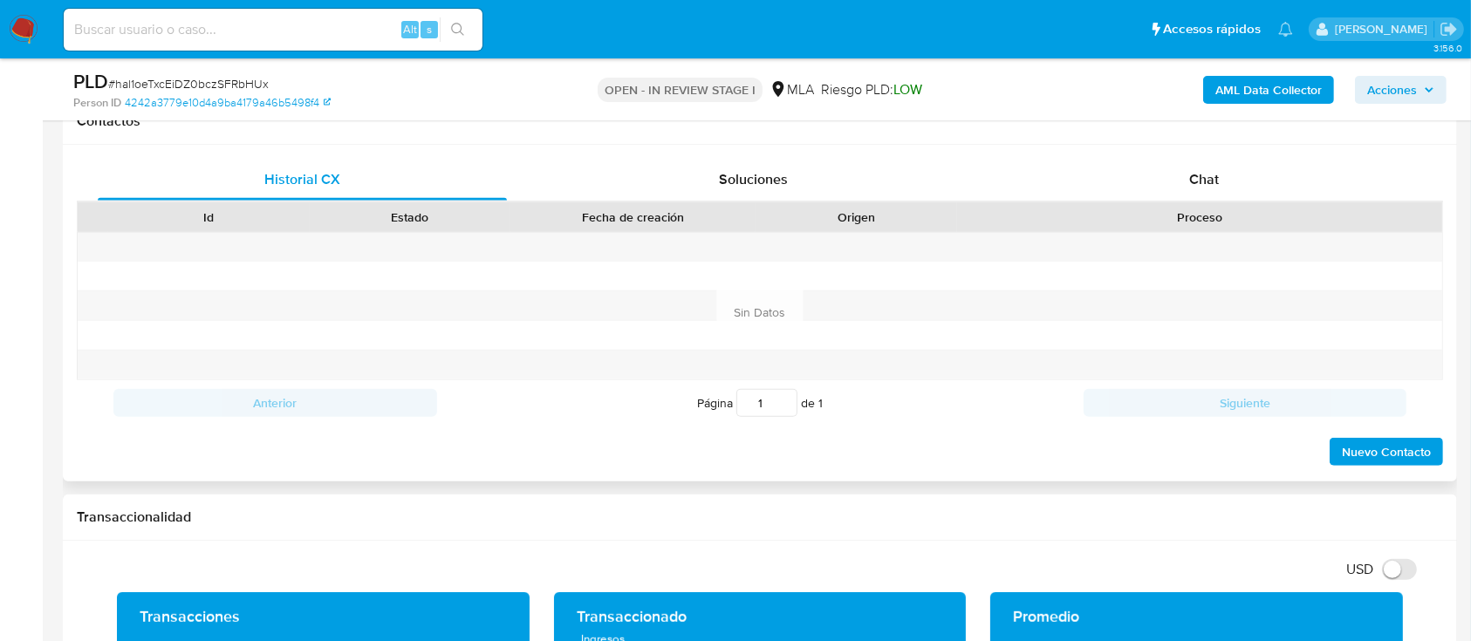
click at [1170, 155] on div "Historial CX Soluciones Chat Id Estado Fecha de creación Origen Proceso Anterio…" at bounding box center [760, 313] width 1394 height 337
click at [1177, 167] on div "Chat" at bounding box center [1204, 180] width 409 height 42
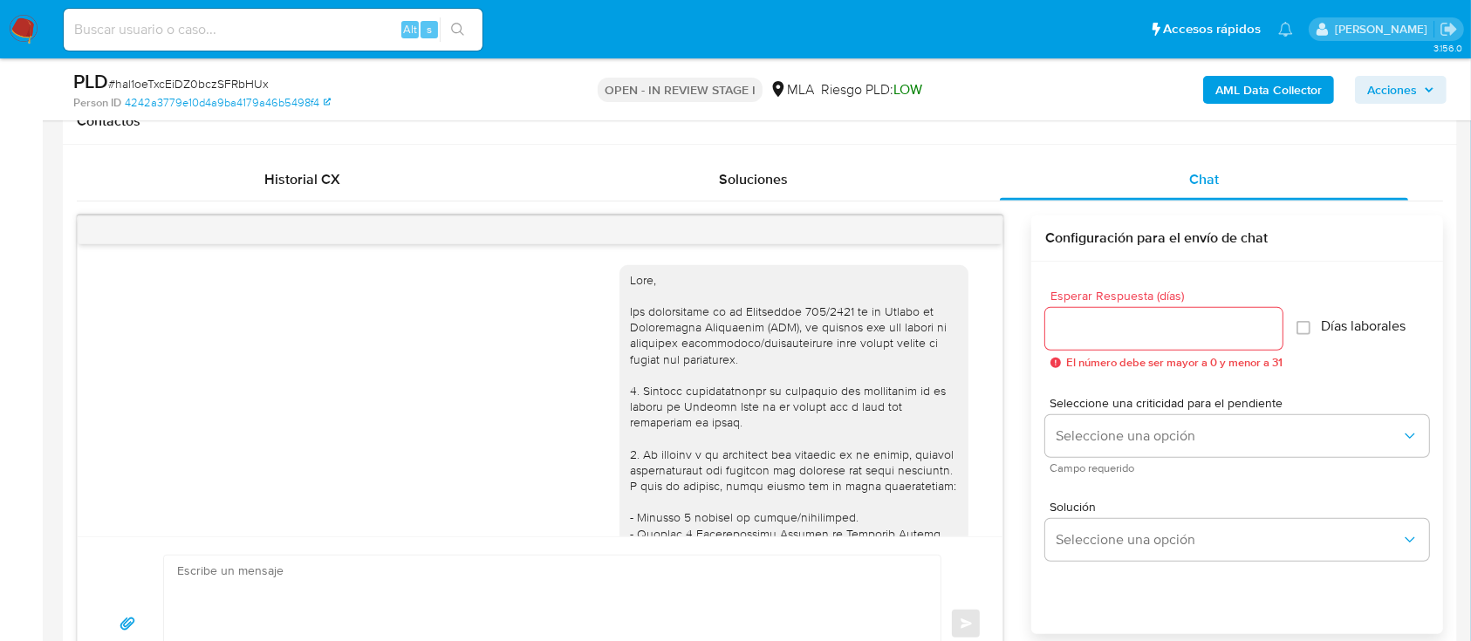
scroll to position [764, 0]
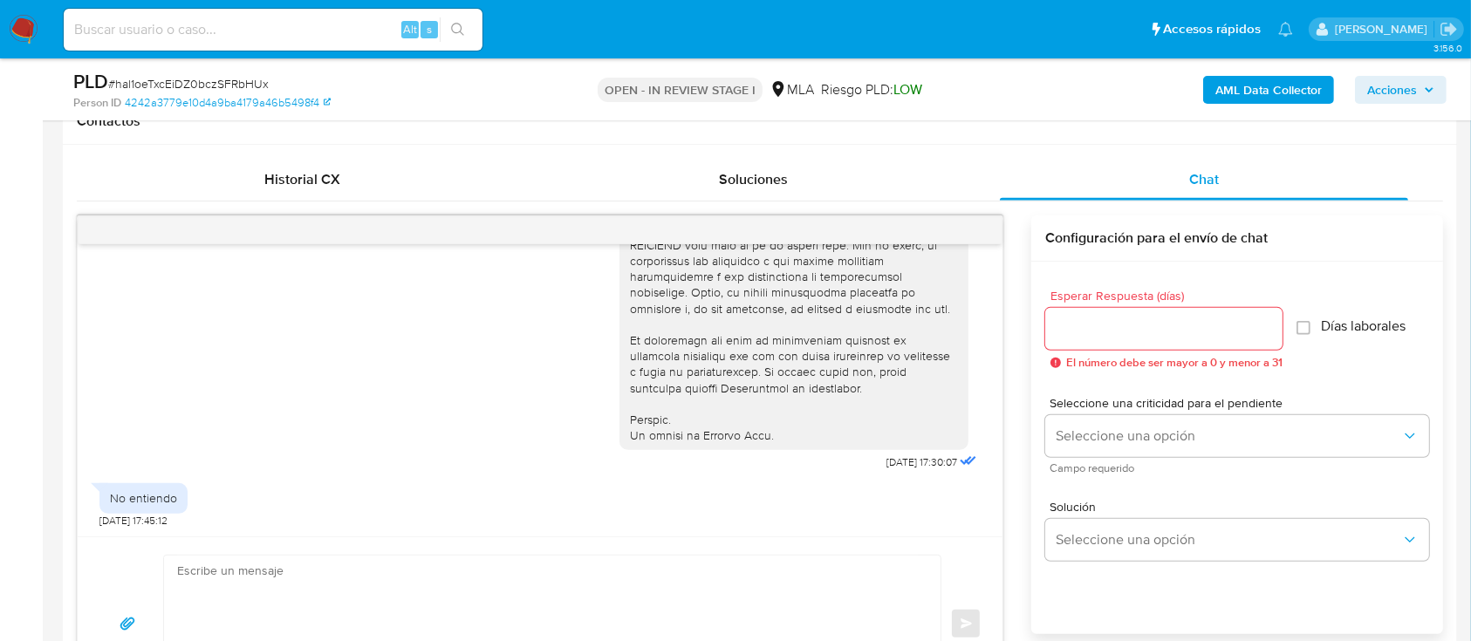
click at [495, 577] on textarea at bounding box center [547, 624] width 741 height 137
paste textarea "Hola Pablo Leonel Venier En función de las operaciones realizadas en tu cuenta …"
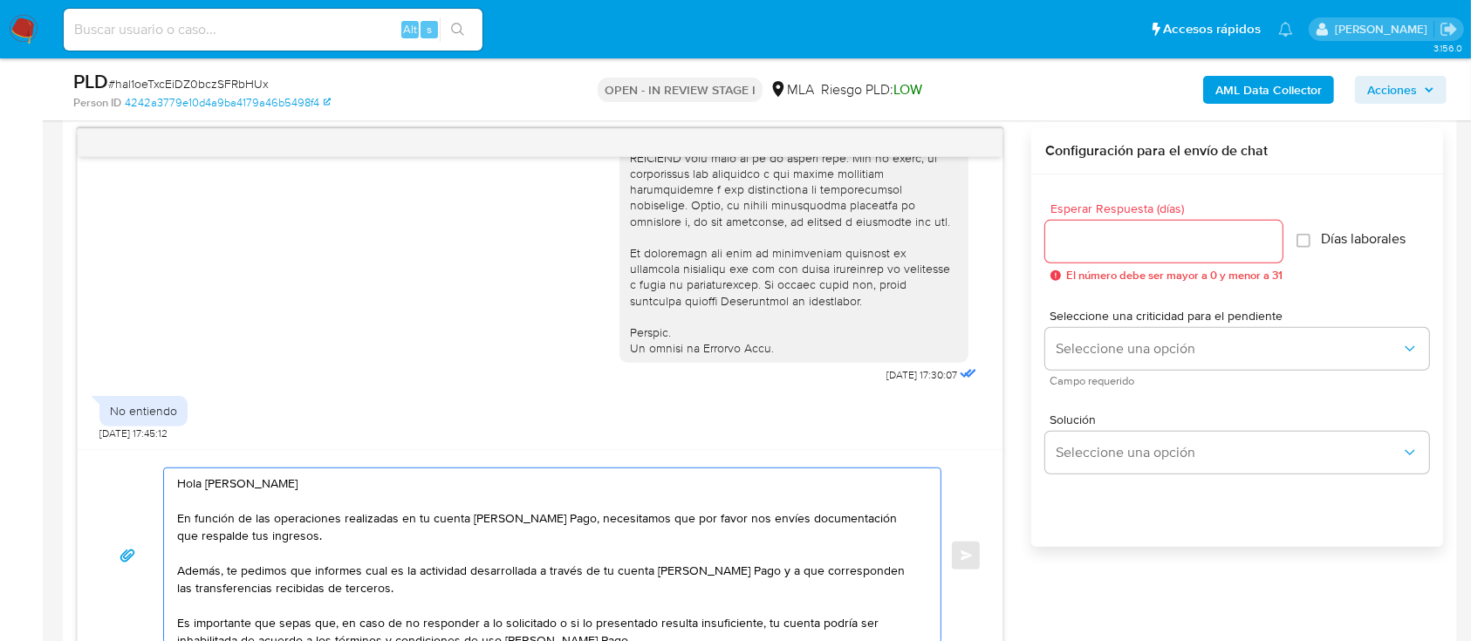
scroll to position [116, 0]
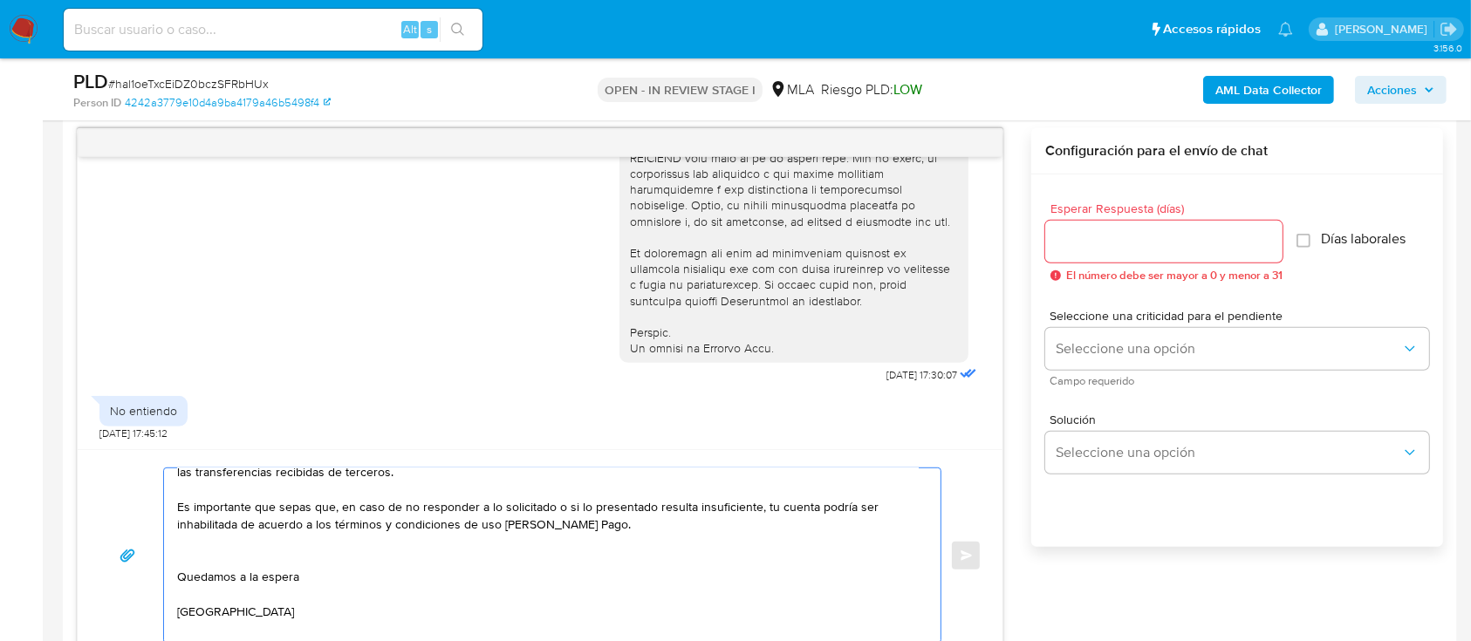
type textarea "Hola Pablo Leonel Venier En función de las operaciones realizadas en tu cuenta …"
click at [1093, 238] on input "Esperar Respuesta (días)" at bounding box center [1163, 241] width 237 height 23
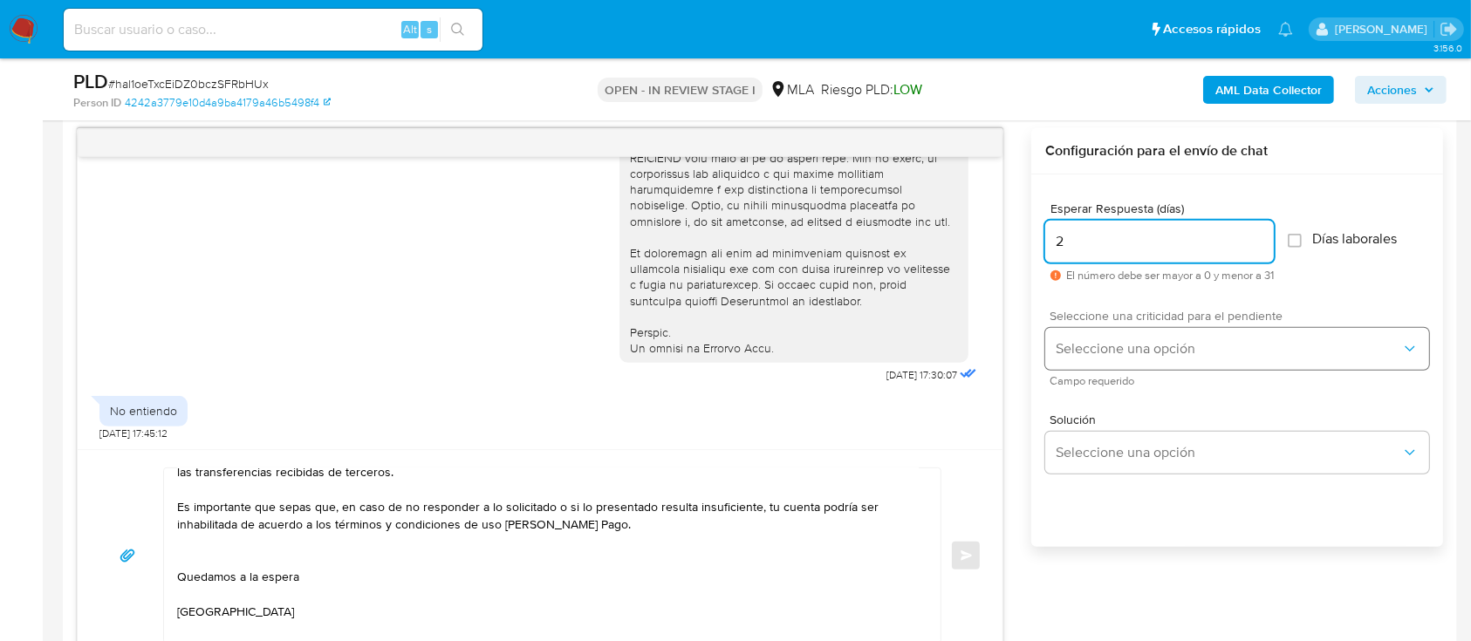
type input "2"
click at [1123, 340] on span "Seleccione una opción" at bounding box center [1227, 348] width 345 height 17
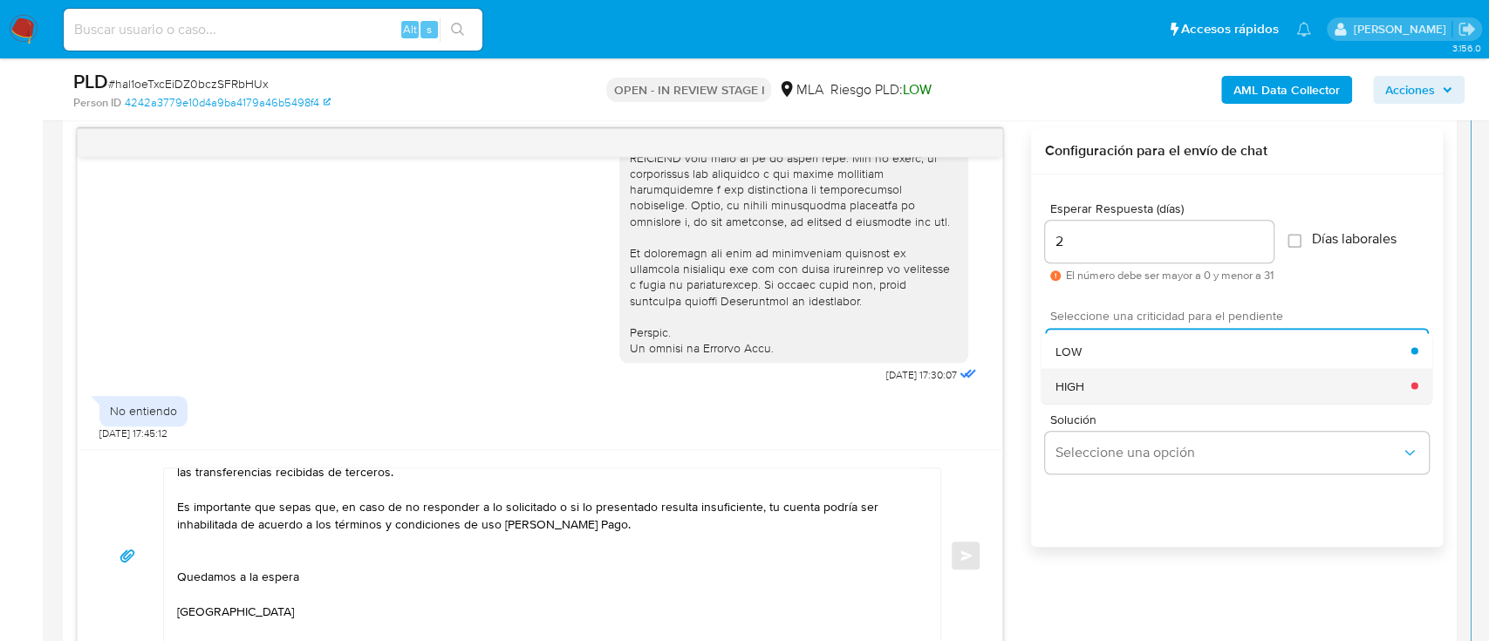
click at [1112, 387] on div "HIGH" at bounding box center [1233, 385] width 356 height 35
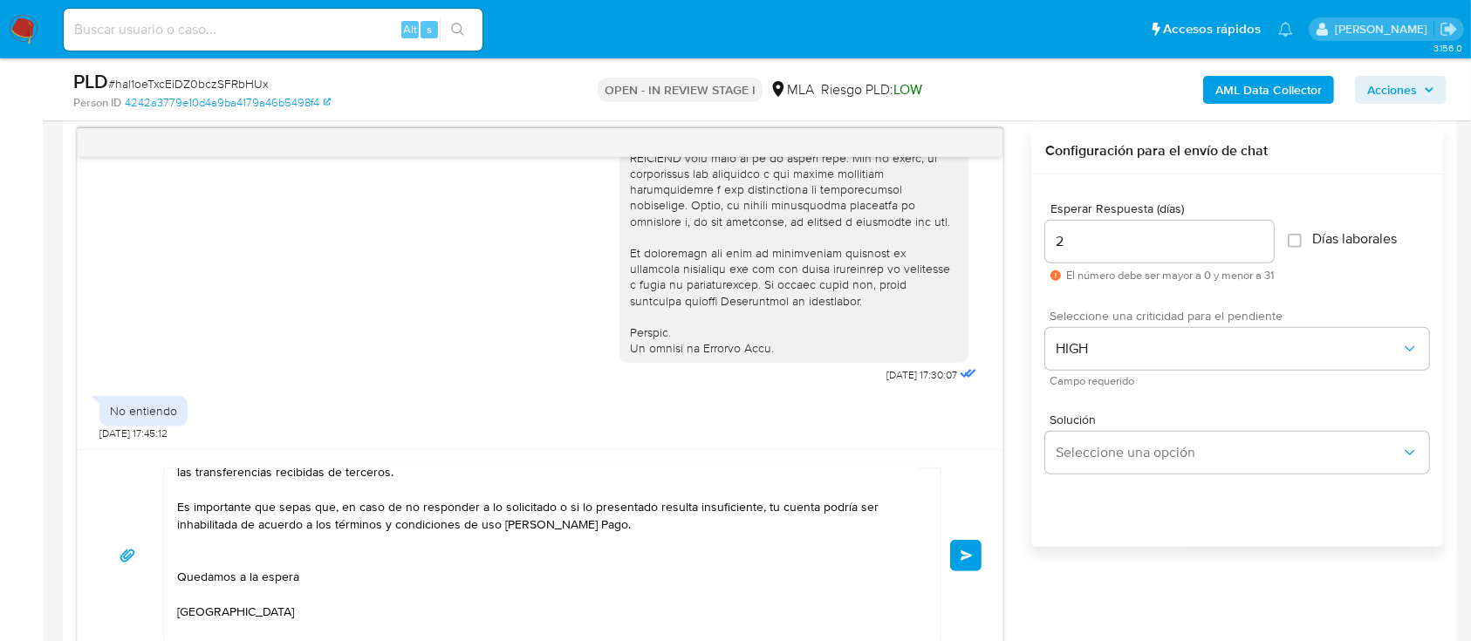
click at [968, 550] on span "Enviar" at bounding box center [966, 555] width 12 height 10
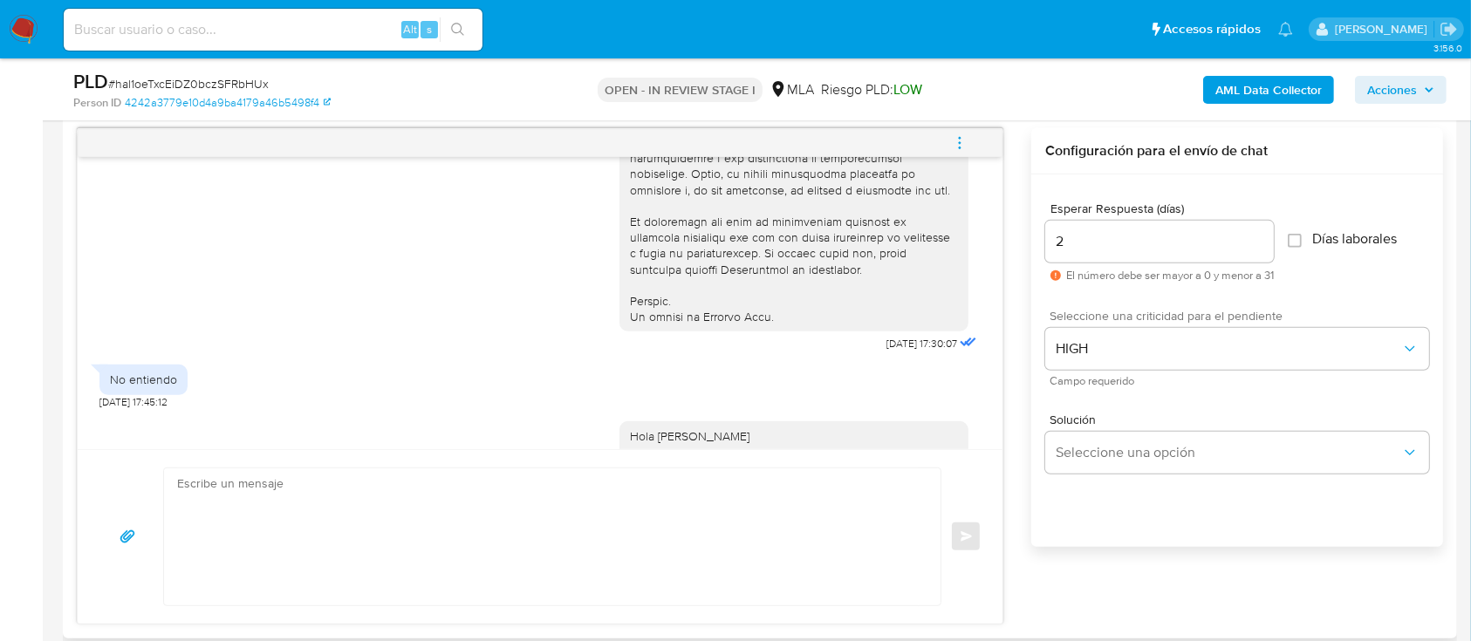
scroll to position [1148, 0]
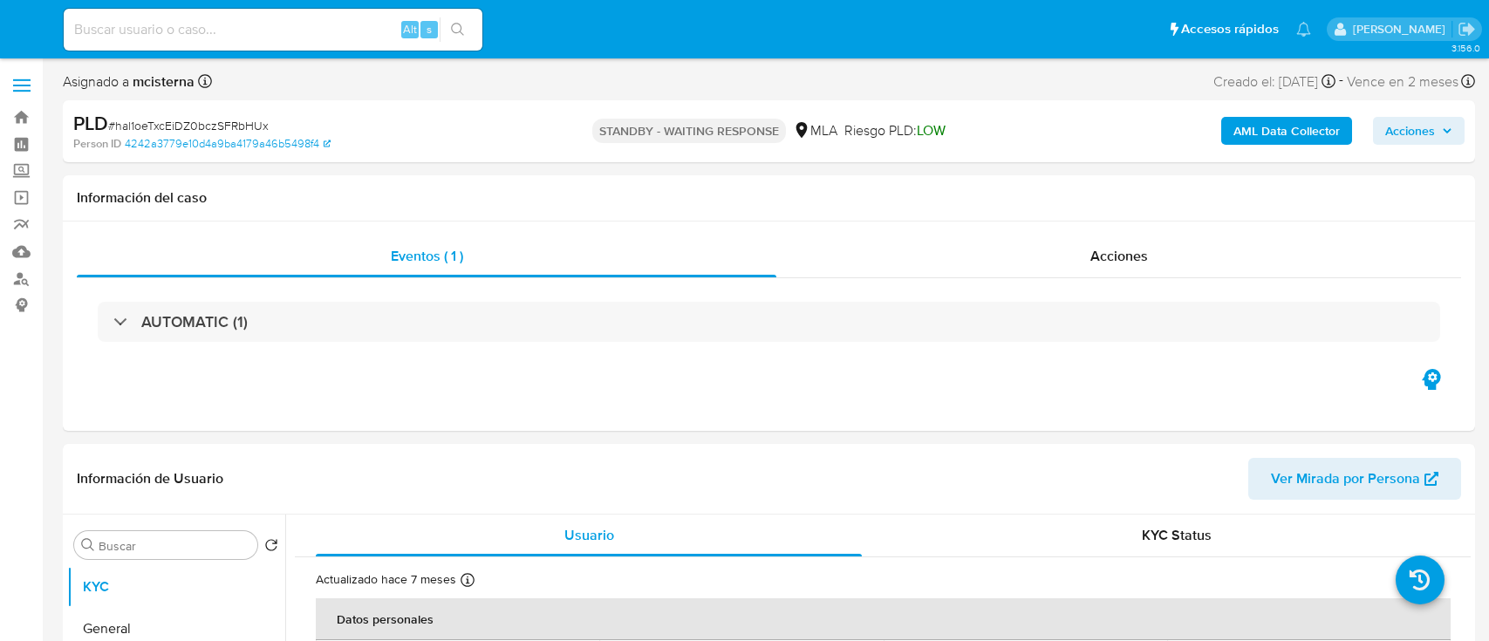
select select "10"
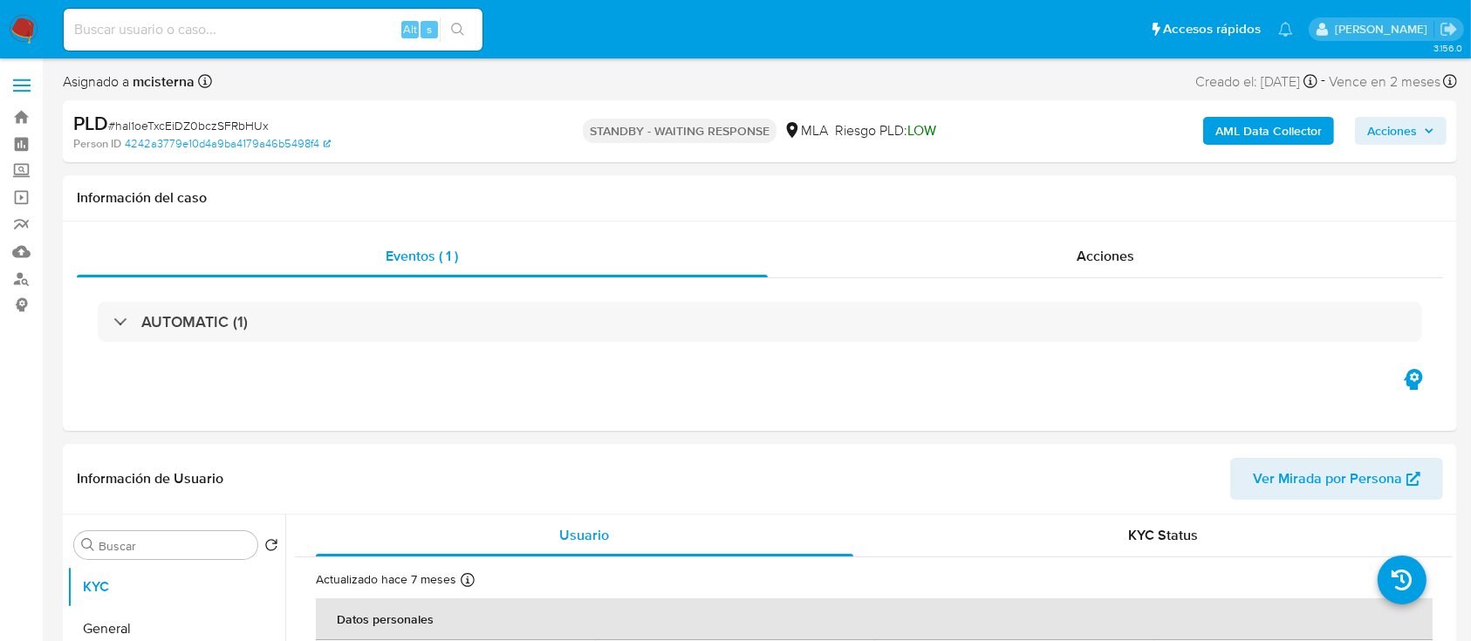
click at [349, 39] on input at bounding box center [273, 29] width 419 height 23
paste input "129925720"
type input "129925720"
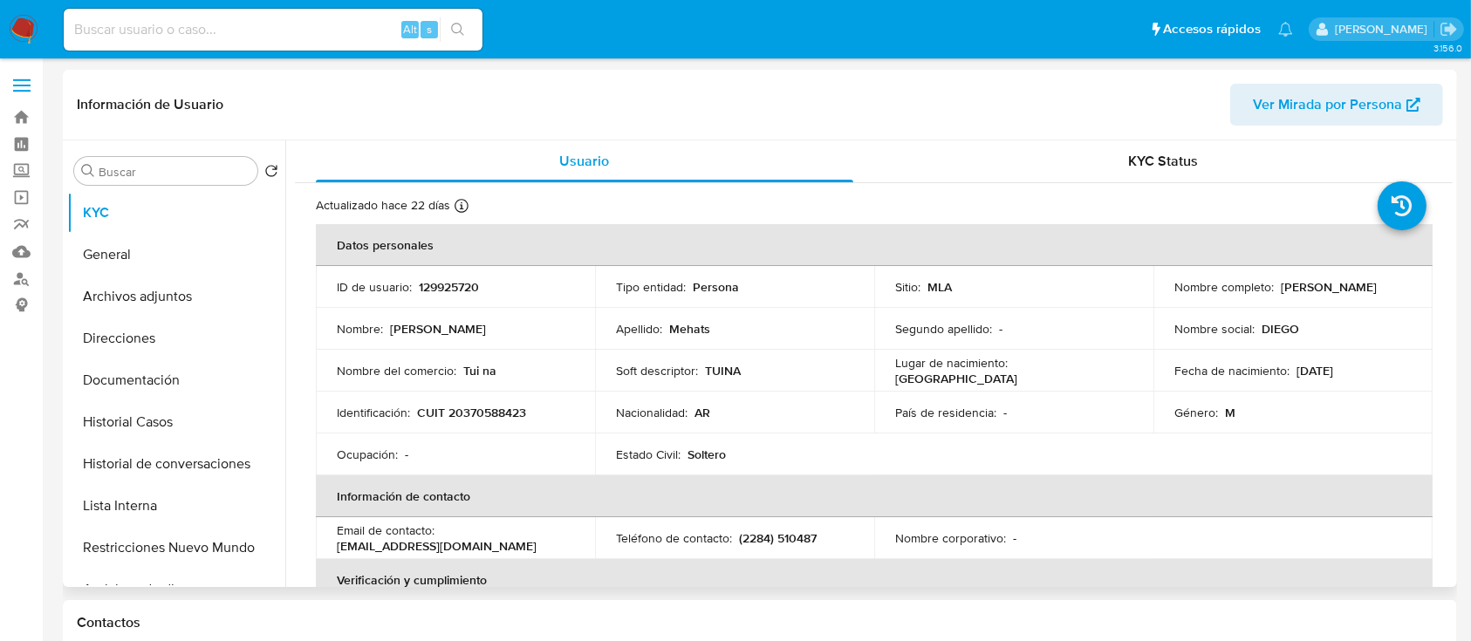
select select "10"
click at [491, 412] on p "CUIT 20370588423" at bounding box center [471, 413] width 109 height 16
copy p "20370588423"
click at [195, 415] on button "Historial Casos" at bounding box center [169, 422] width 204 height 42
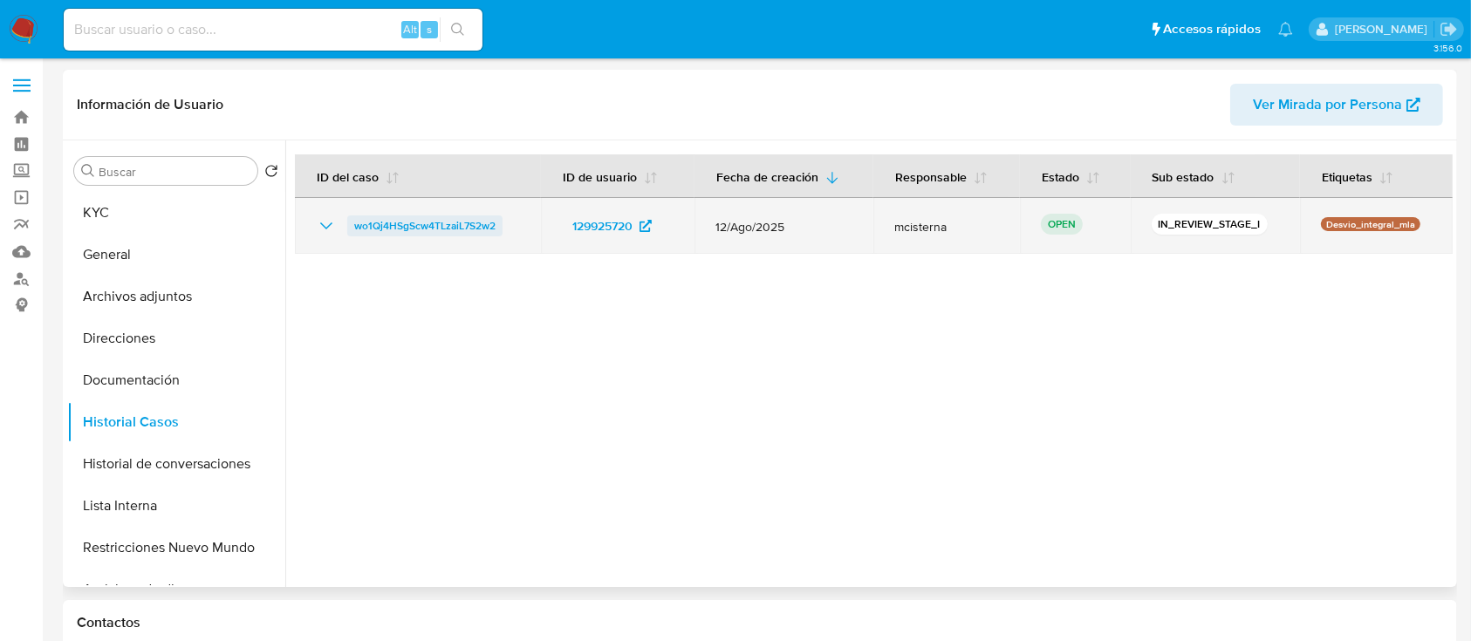
click at [452, 220] on span "wo1Qj4HSgScw4TLzaiL7S2w2" at bounding box center [424, 225] width 141 height 21
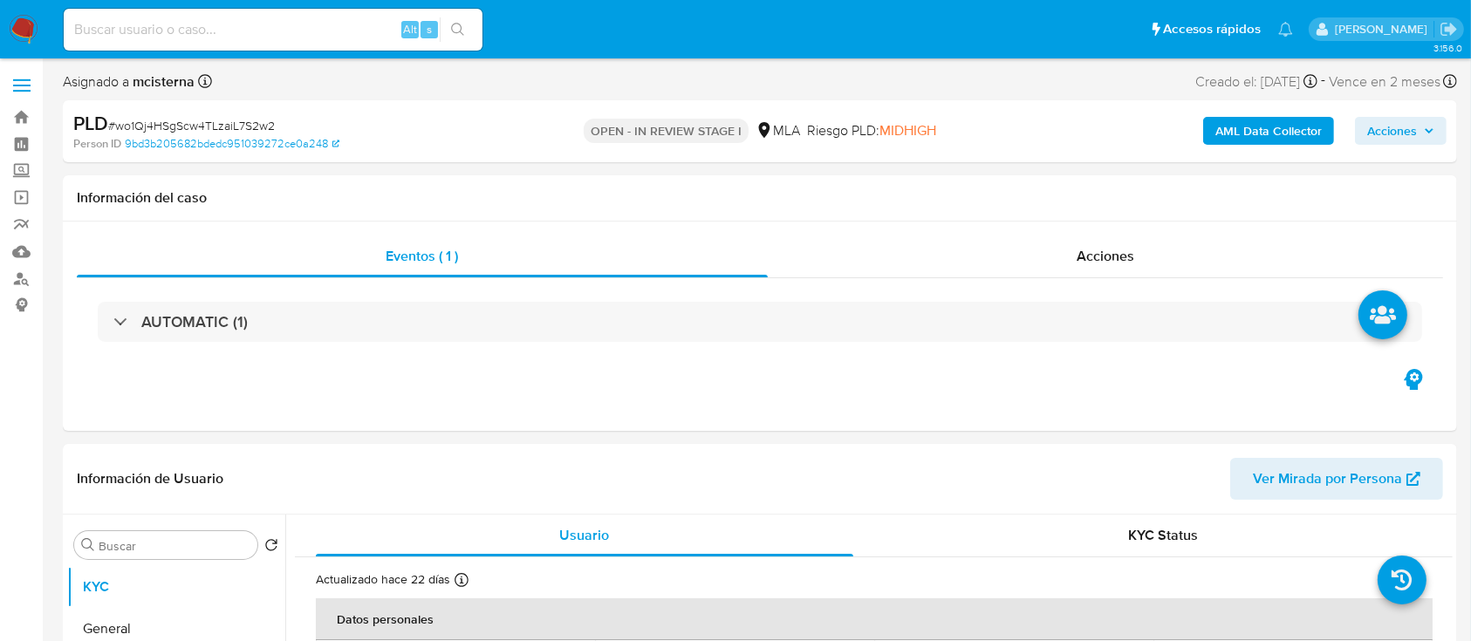
select select "10"
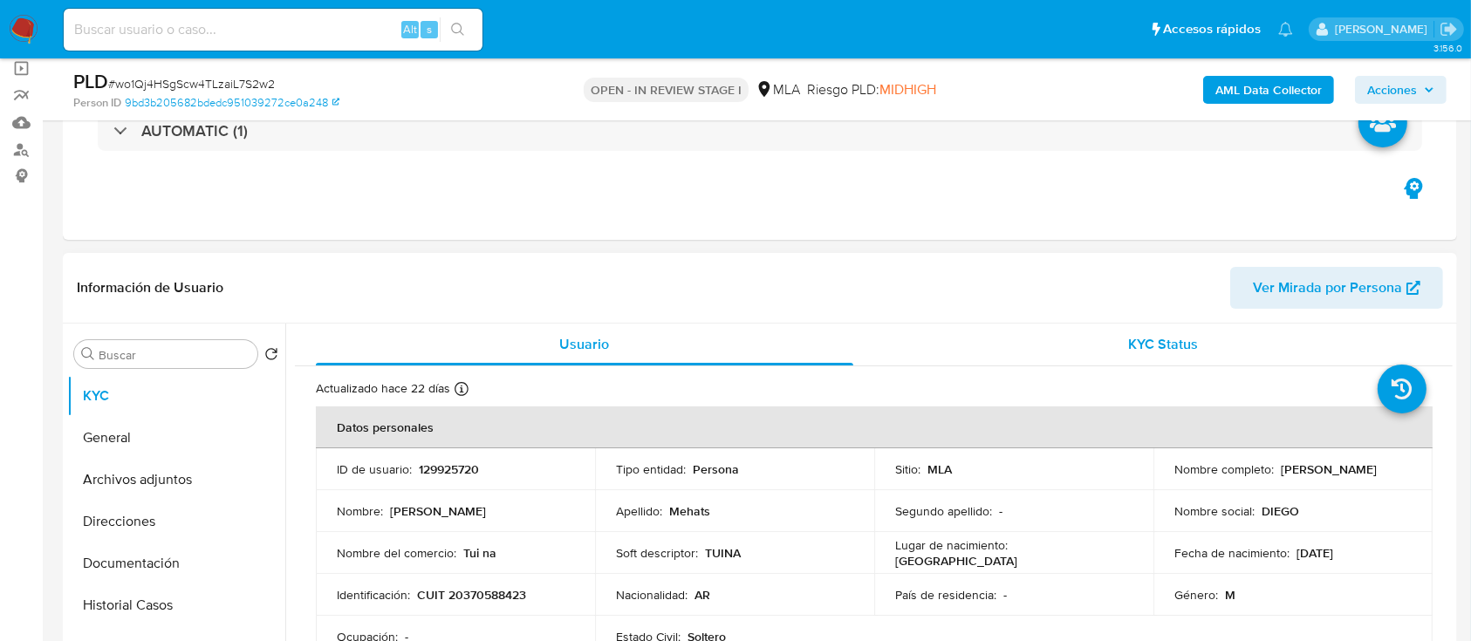
scroll to position [465, 0]
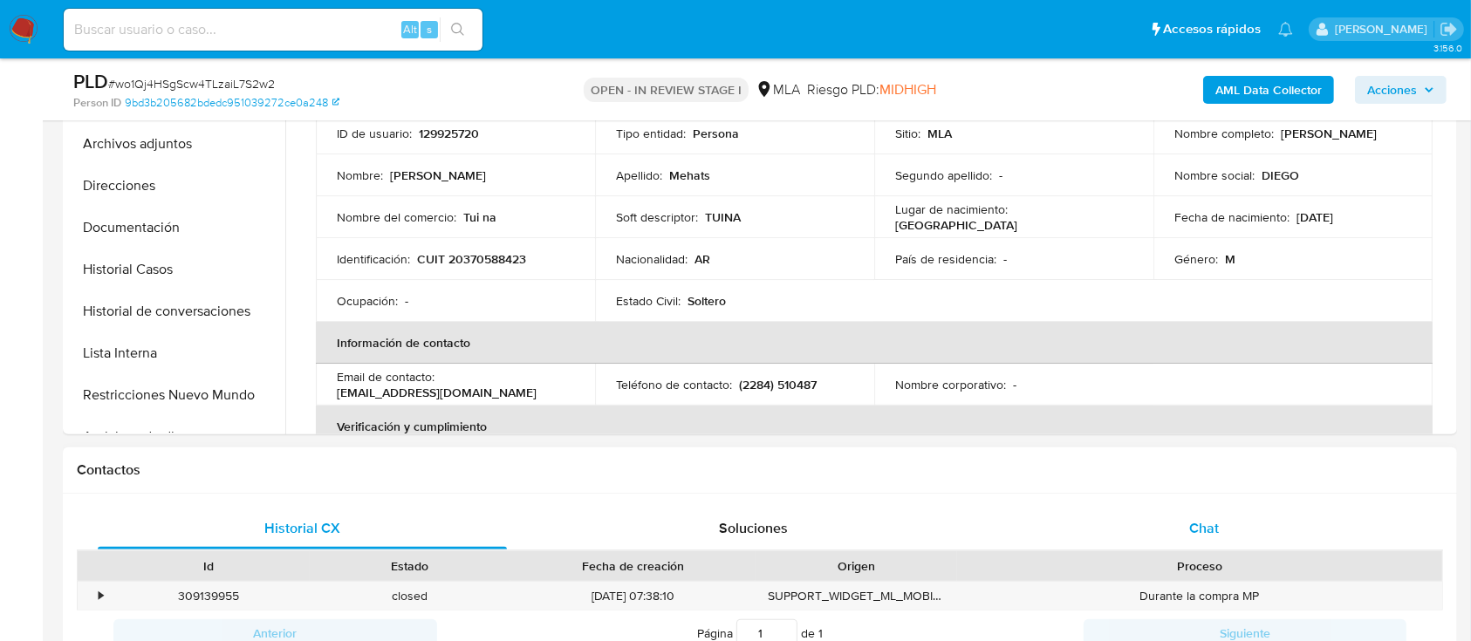
click at [1190, 535] on span "Chat" at bounding box center [1204, 528] width 30 height 20
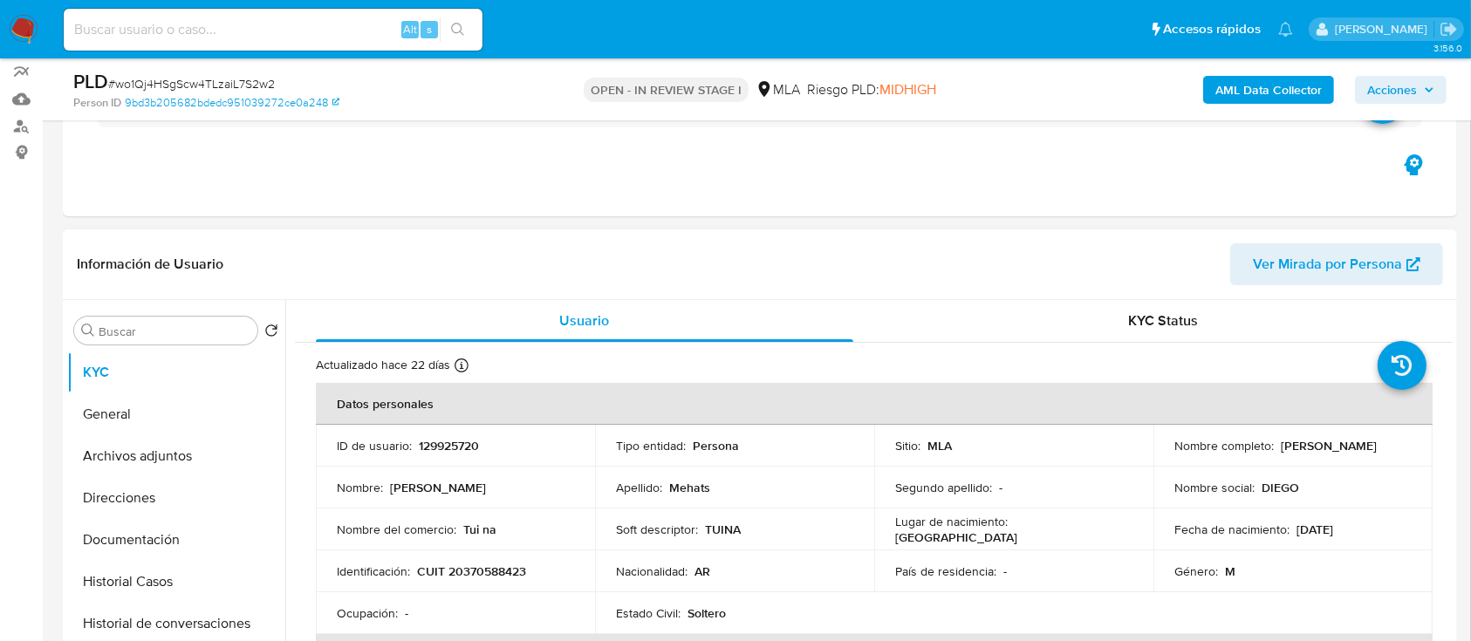
scroll to position [116, 0]
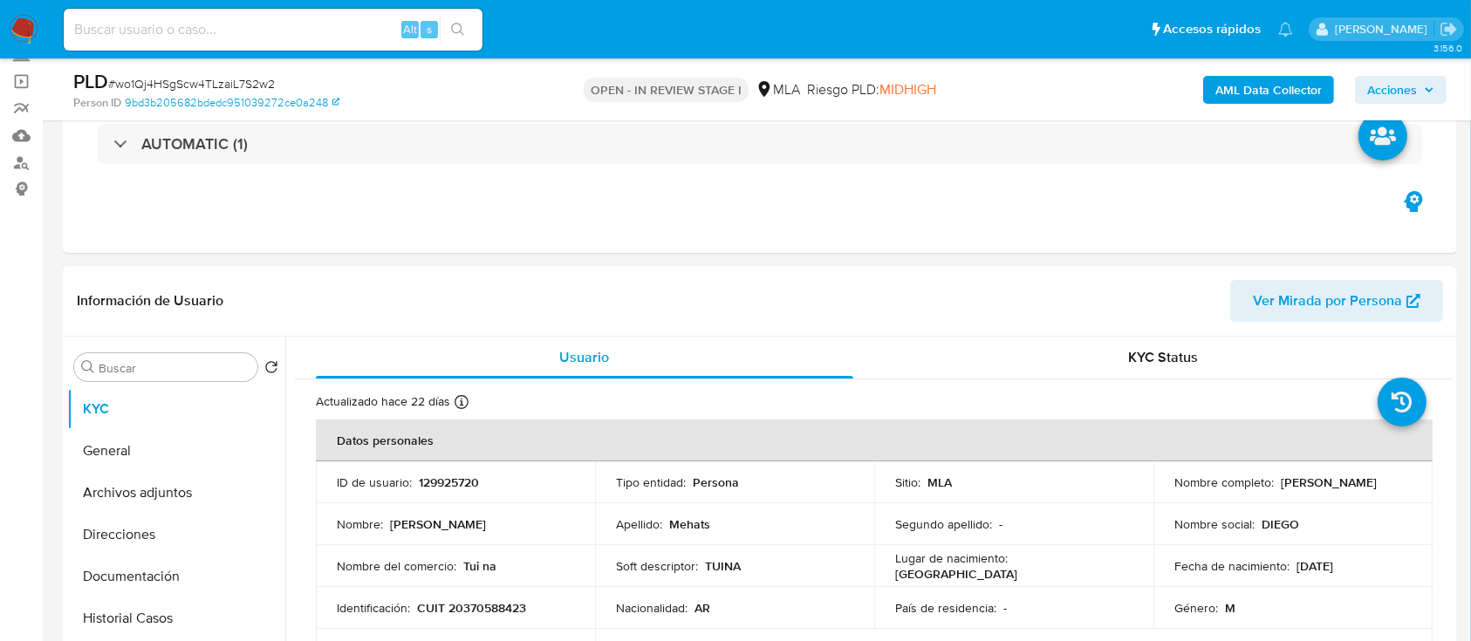
drag, startPoint x: 1273, startPoint y: 481, endPoint x: 1407, endPoint y: 481, distance: 134.3
click at [1407, 481] on td "Nombre completo : [PERSON_NAME]" at bounding box center [1292, 482] width 279 height 42
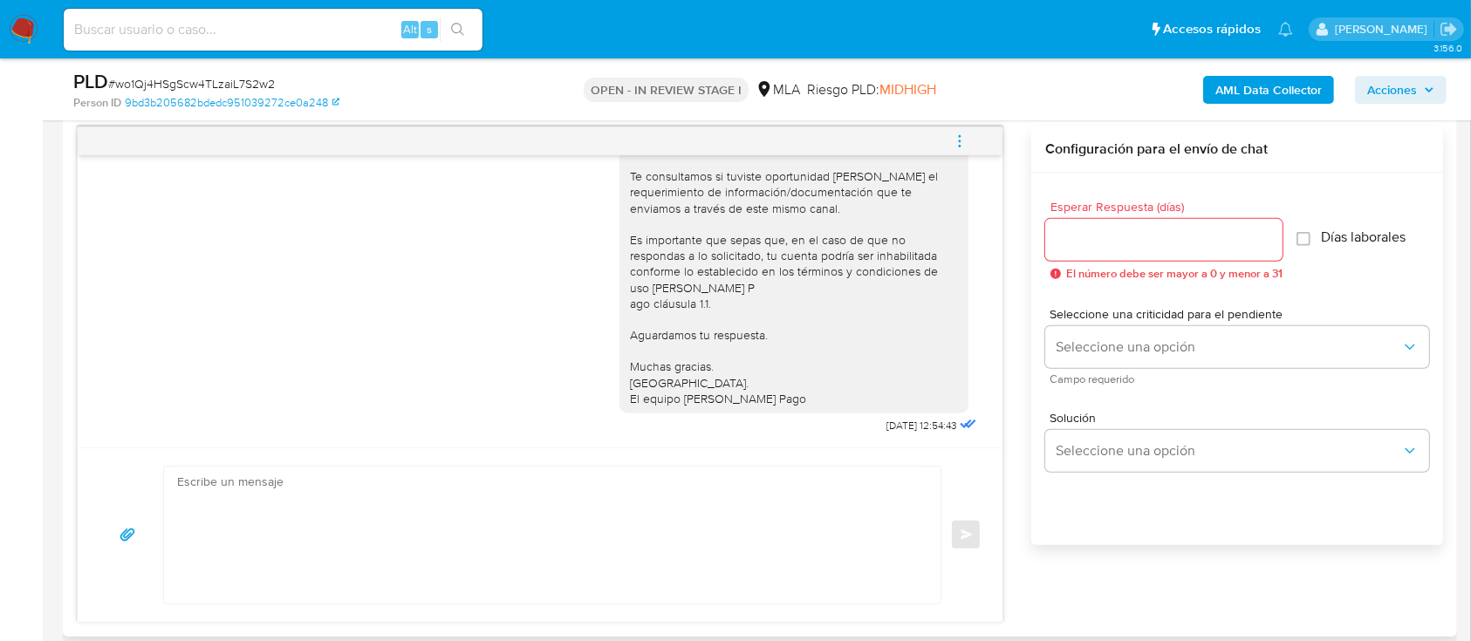
scroll to position [1047, 0]
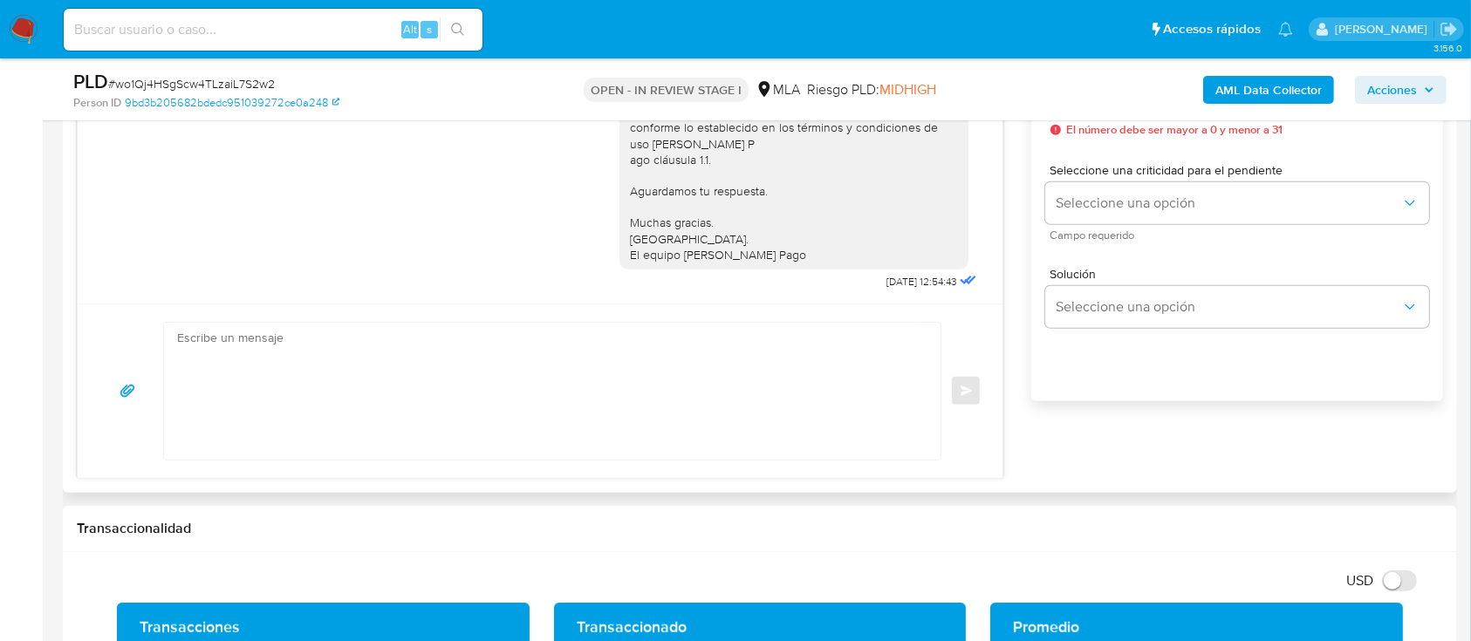
click at [660, 389] on textarea at bounding box center [547, 391] width 741 height 137
paste textarea "Hola Diego Nicolás Mehats En función de las operaciones realizadas en tu cuenta…"
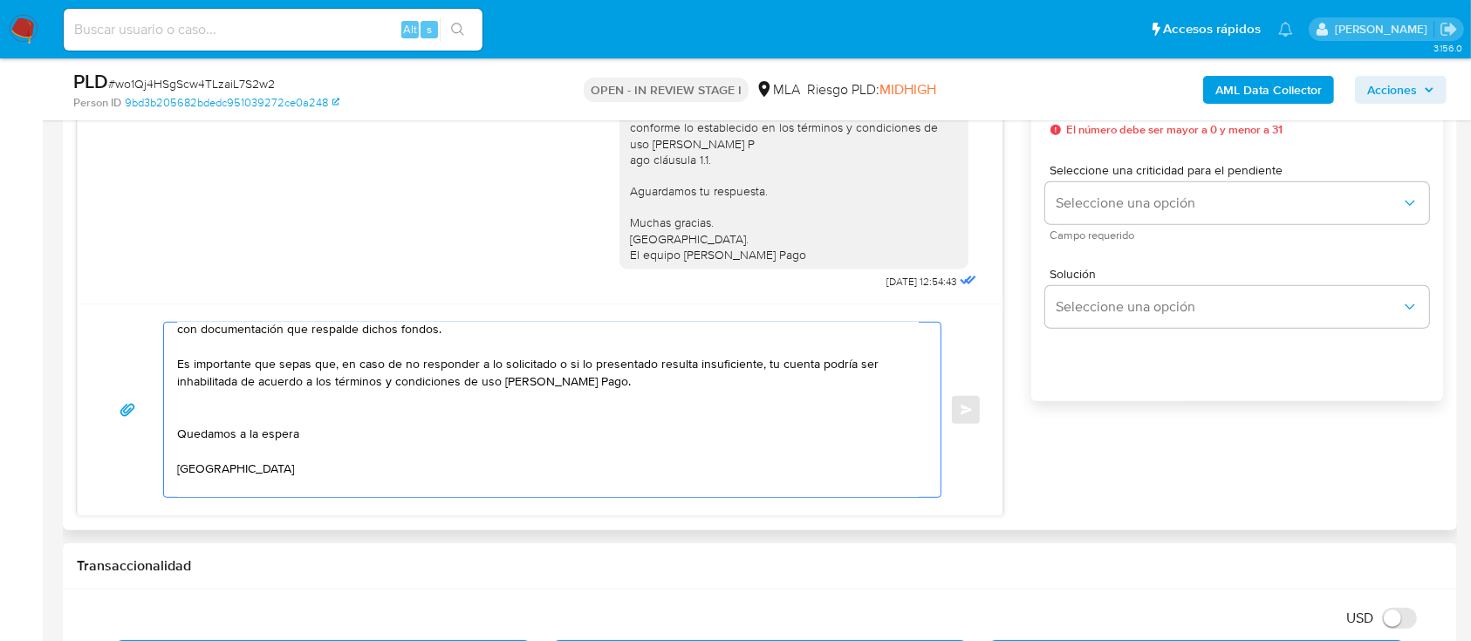
scroll to position [116, 0]
click at [409, 406] on textarea "Hola Diego Nicolás Mehats En función de las operaciones realizadas en tu cuenta…" at bounding box center [547, 410] width 741 height 174
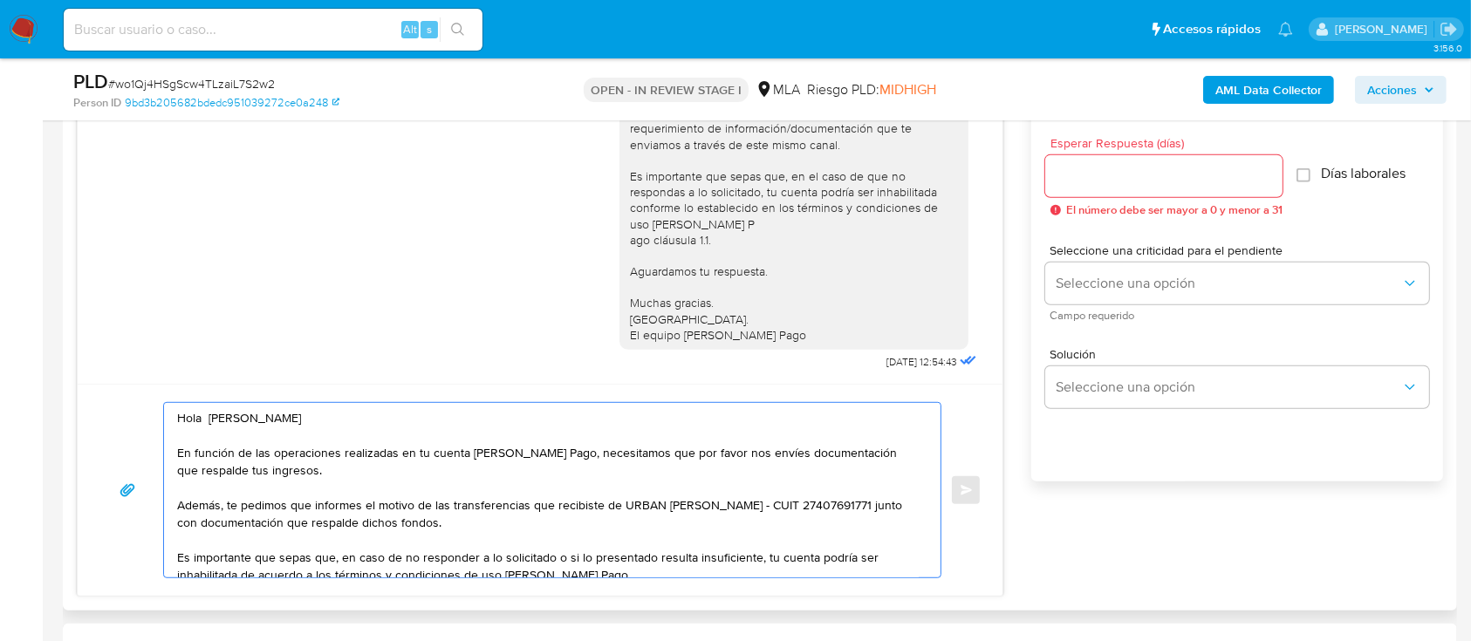
scroll to position [930, 0]
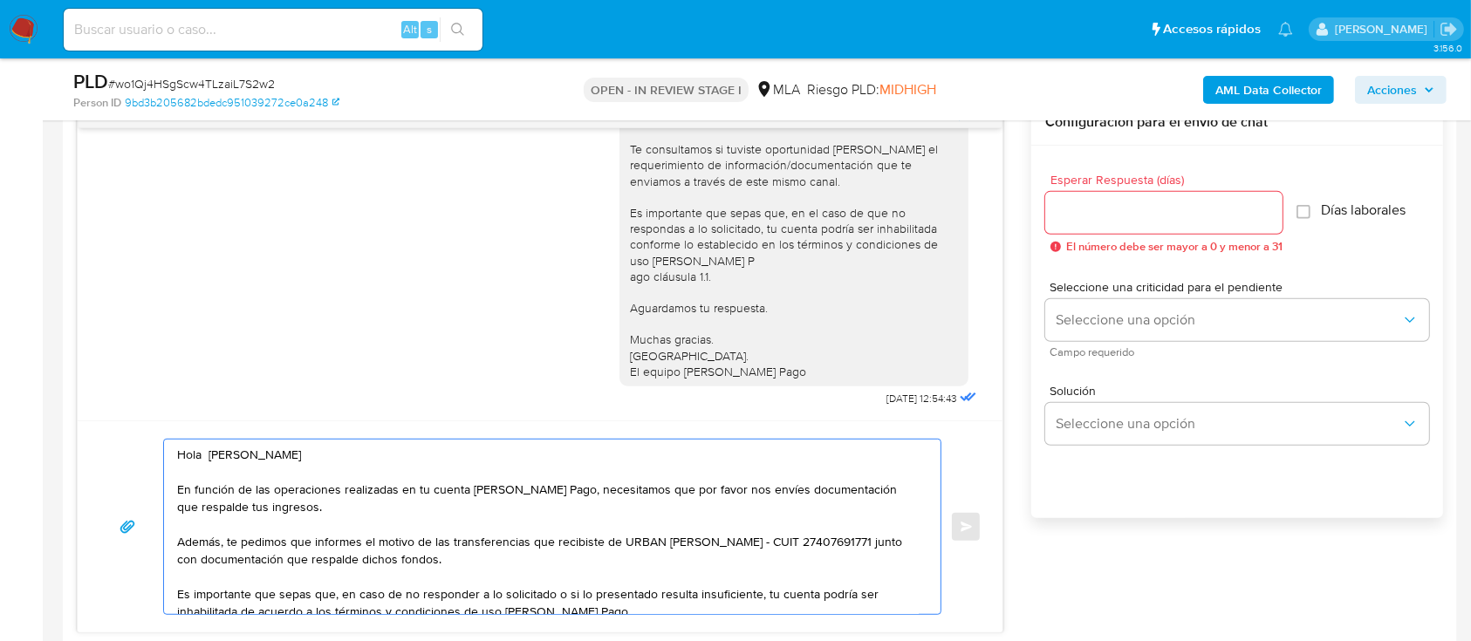
type textarea "Hola Diego Nicolás Mehats En función de las operaciones realizadas en tu cuenta…"
click at [1124, 208] on input "Esperar Respuesta (días)" at bounding box center [1163, 212] width 237 height 23
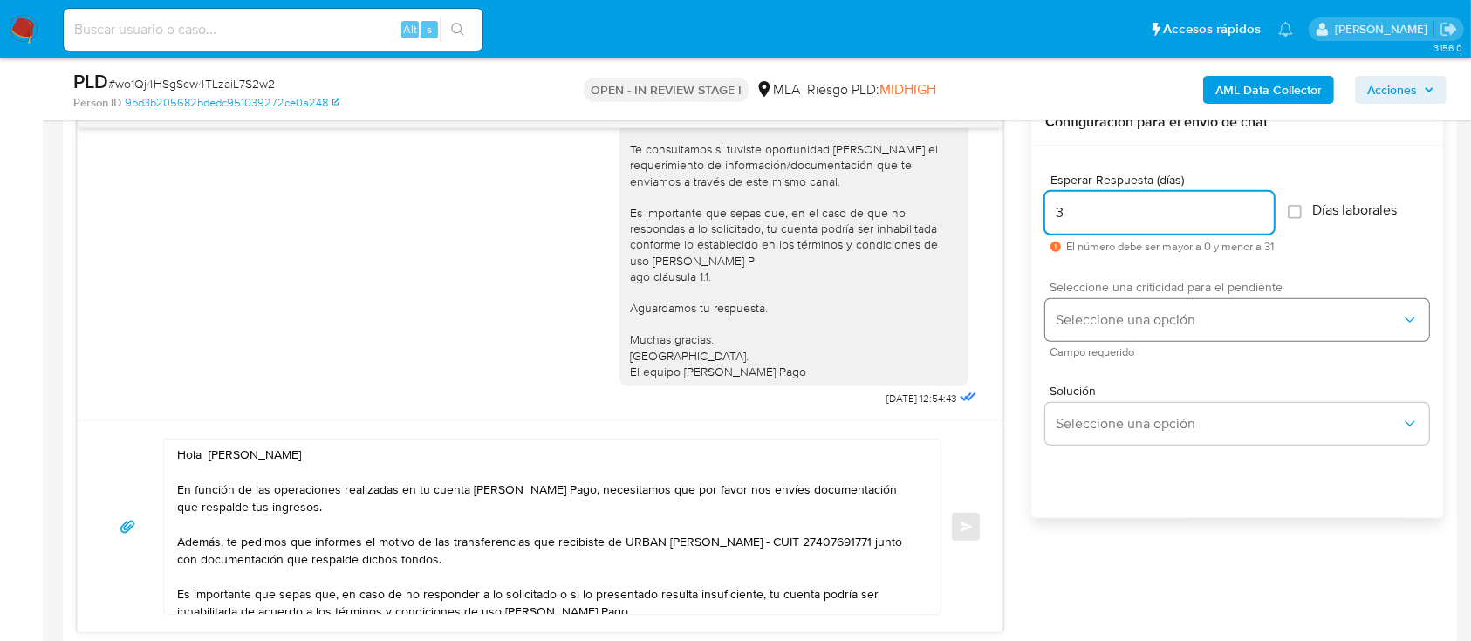
type input "3"
click at [1111, 304] on button "Seleccione una opción" at bounding box center [1237, 320] width 384 height 42
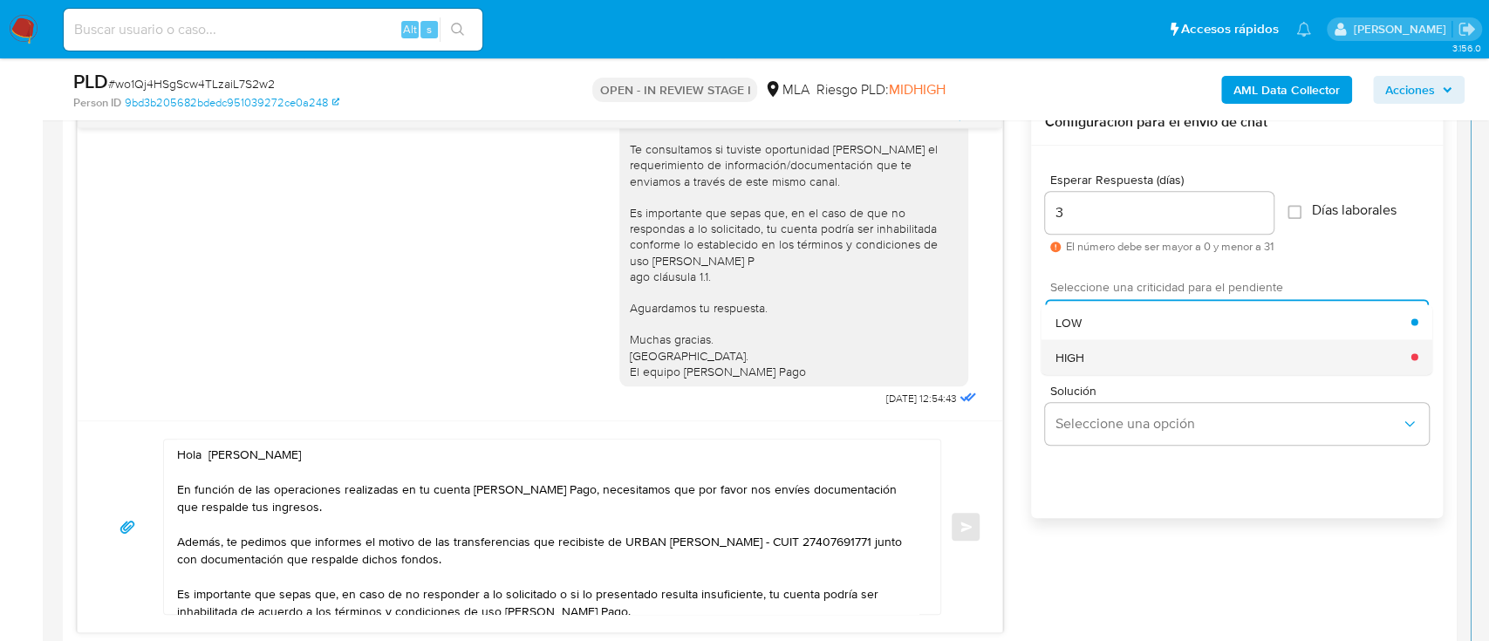
click at [1109, 355] on div "HIGH" at bounding box center [1233, 356] width 356 height 35
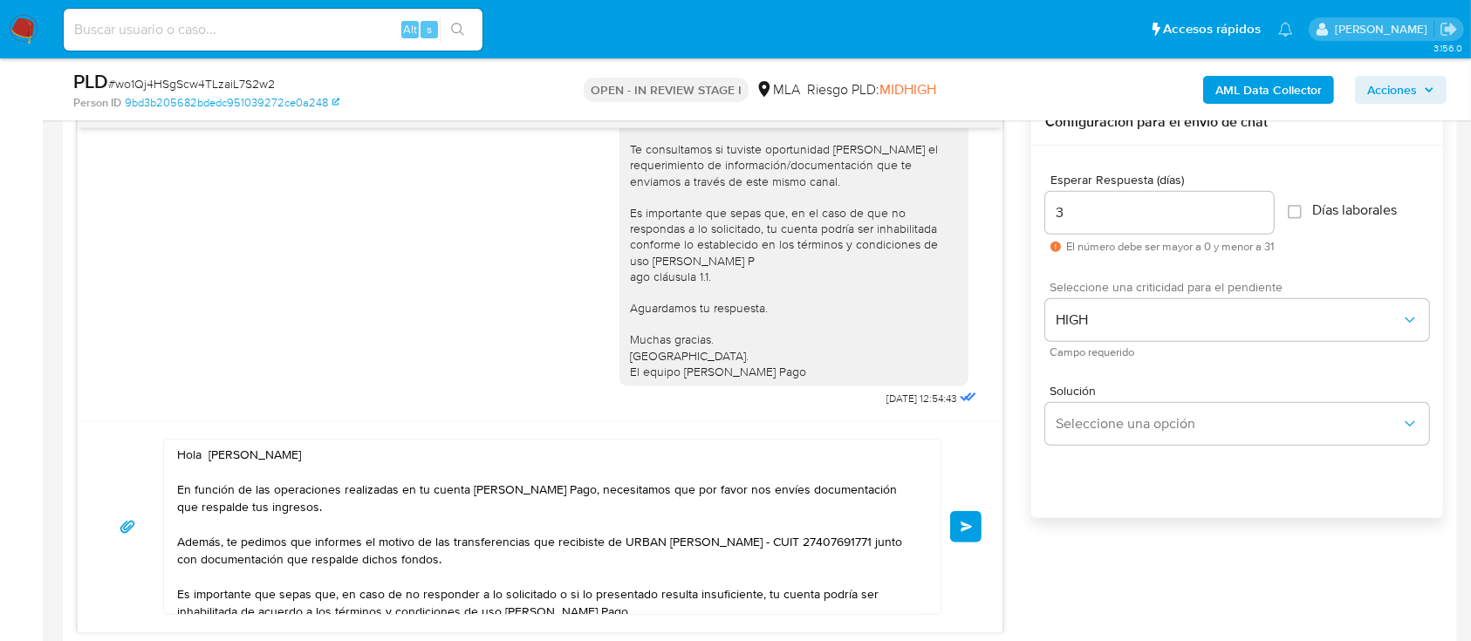
click at [965, 528] on span "Enviar" at bounding box center [966, 527] width 12 height 10
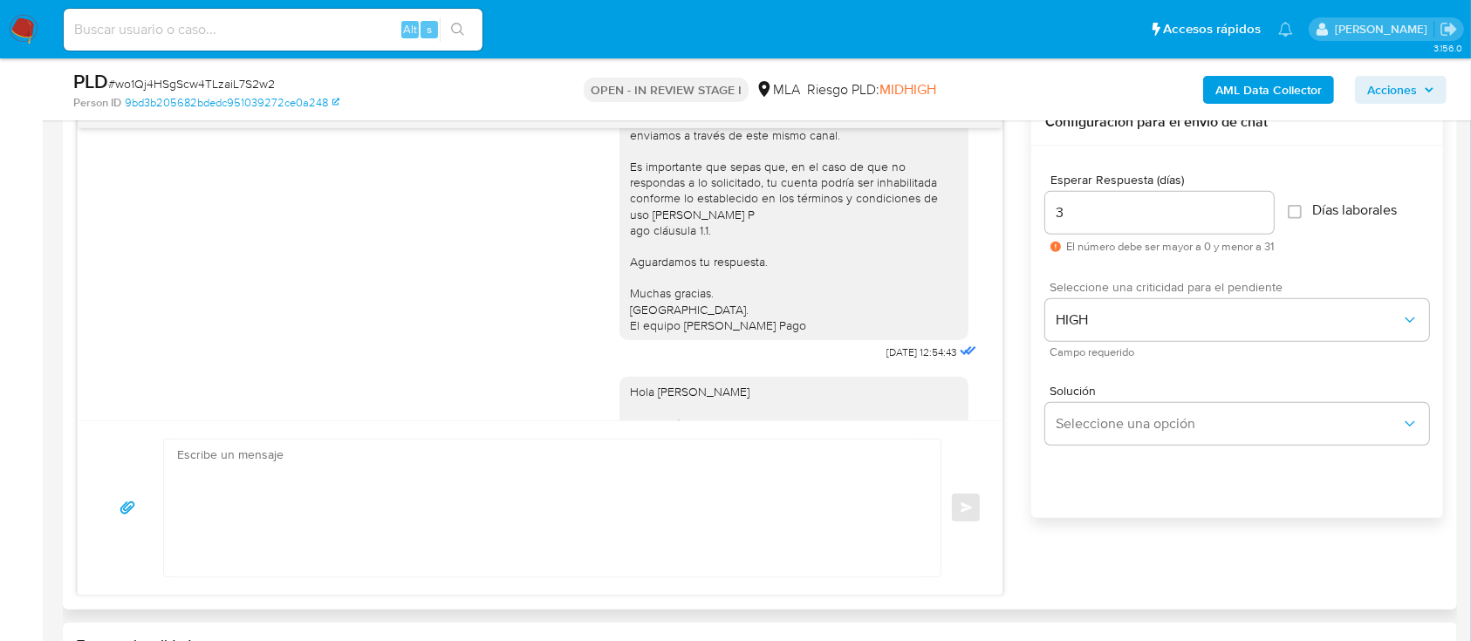
scroll to position [1479, 0]
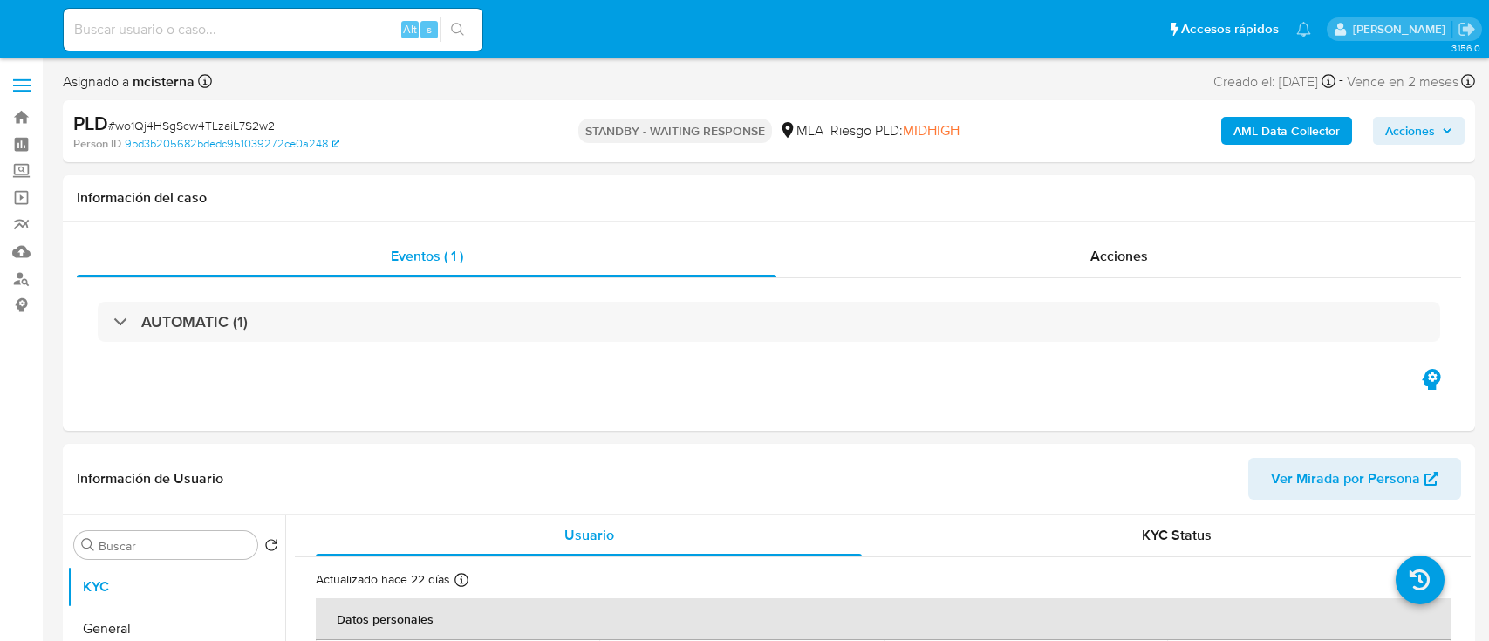
select select "10"
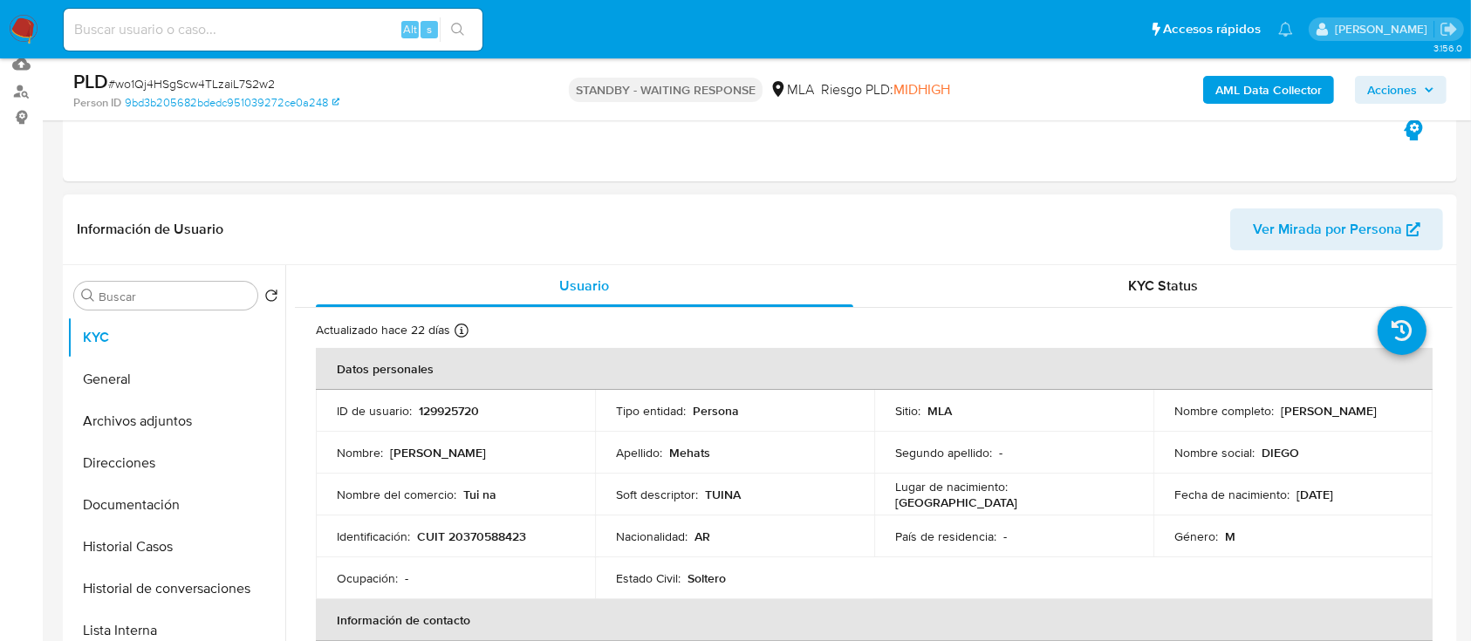
scroll to position [349, 0]
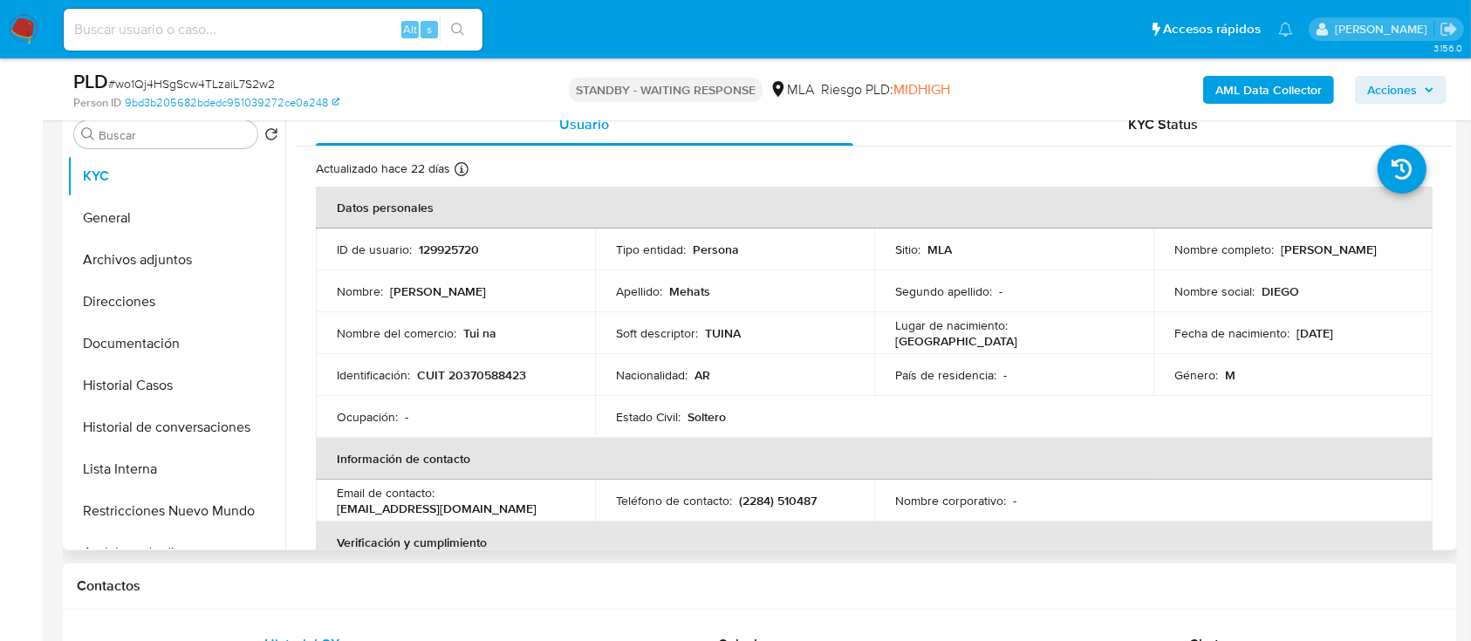
click at [478, 373] on p "CUIT 20370588423" at bounding box center [471, 375] width 109 height 16
copy p "20370588423"
click at [342, 21] on input at bounding box center [273, 29] width 419 height 23
paste input "131409726"
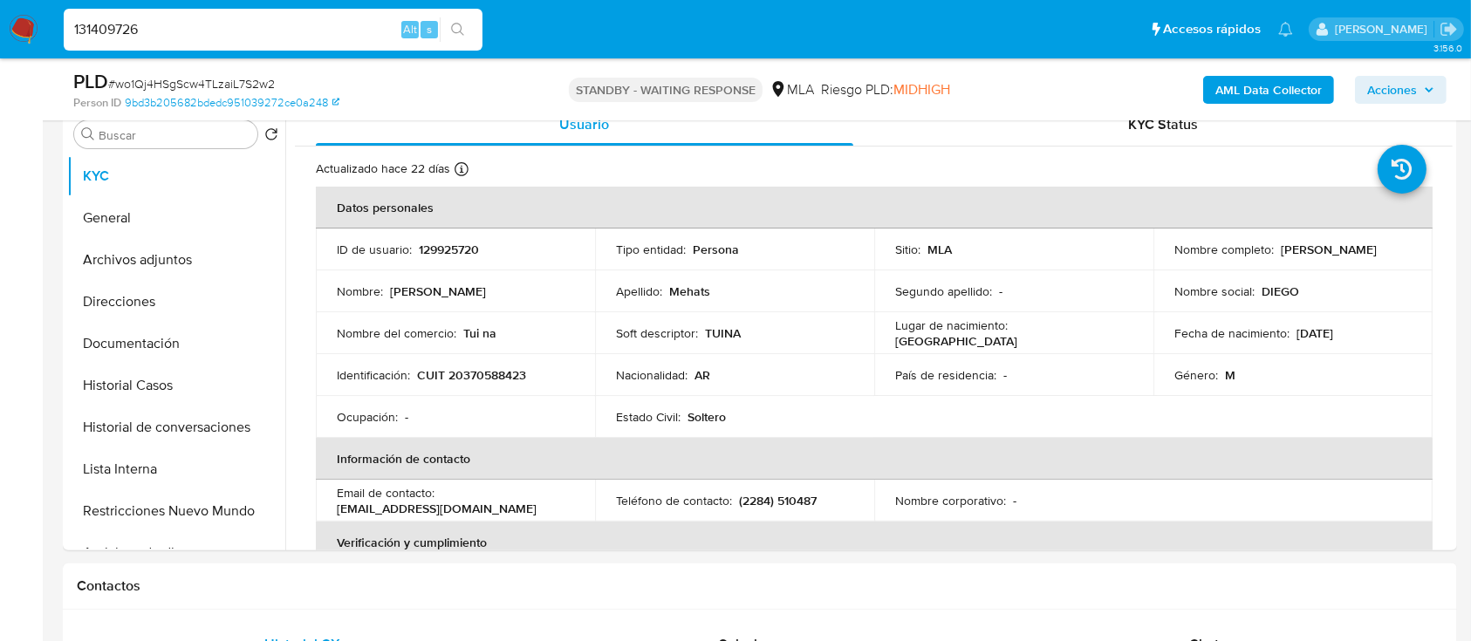
type input "131409726"
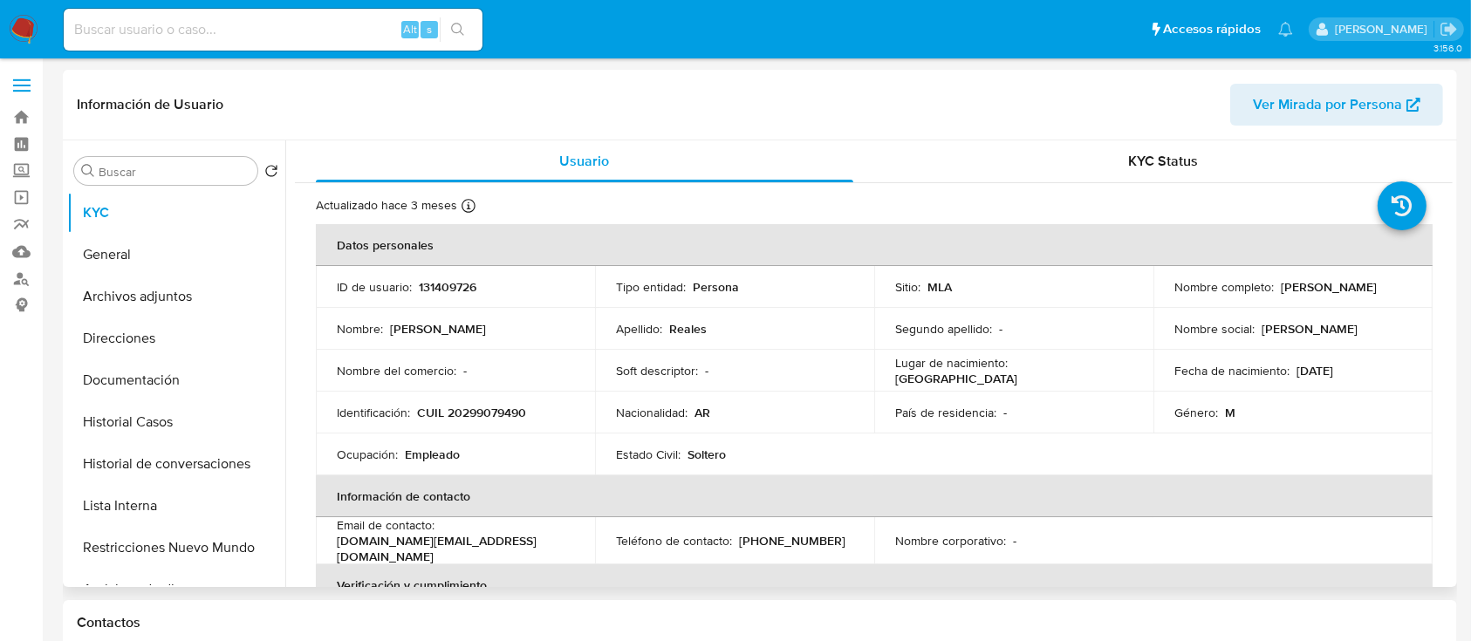
select select "10"
click at [508, 414] on p "CUIL 20299079490" at bounding box center [471, 413] width 109 height 16
copy p "20299079490"
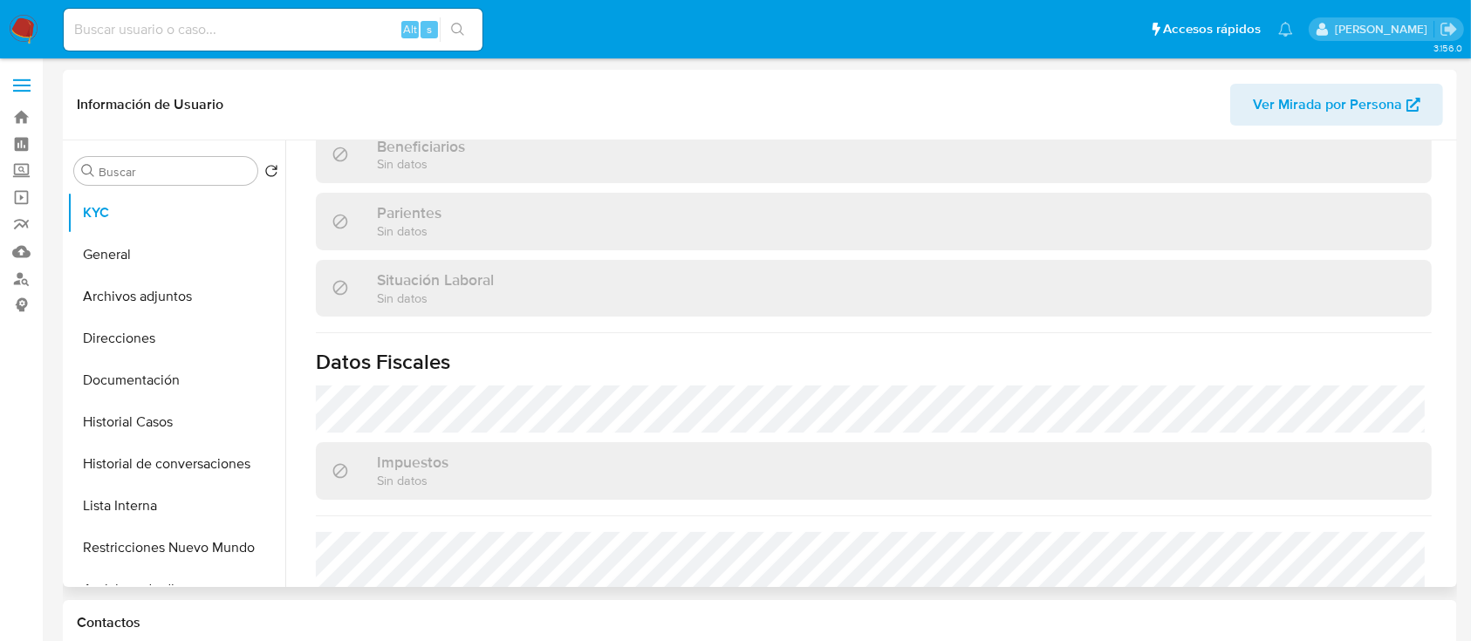
scroll to position [918, 0]
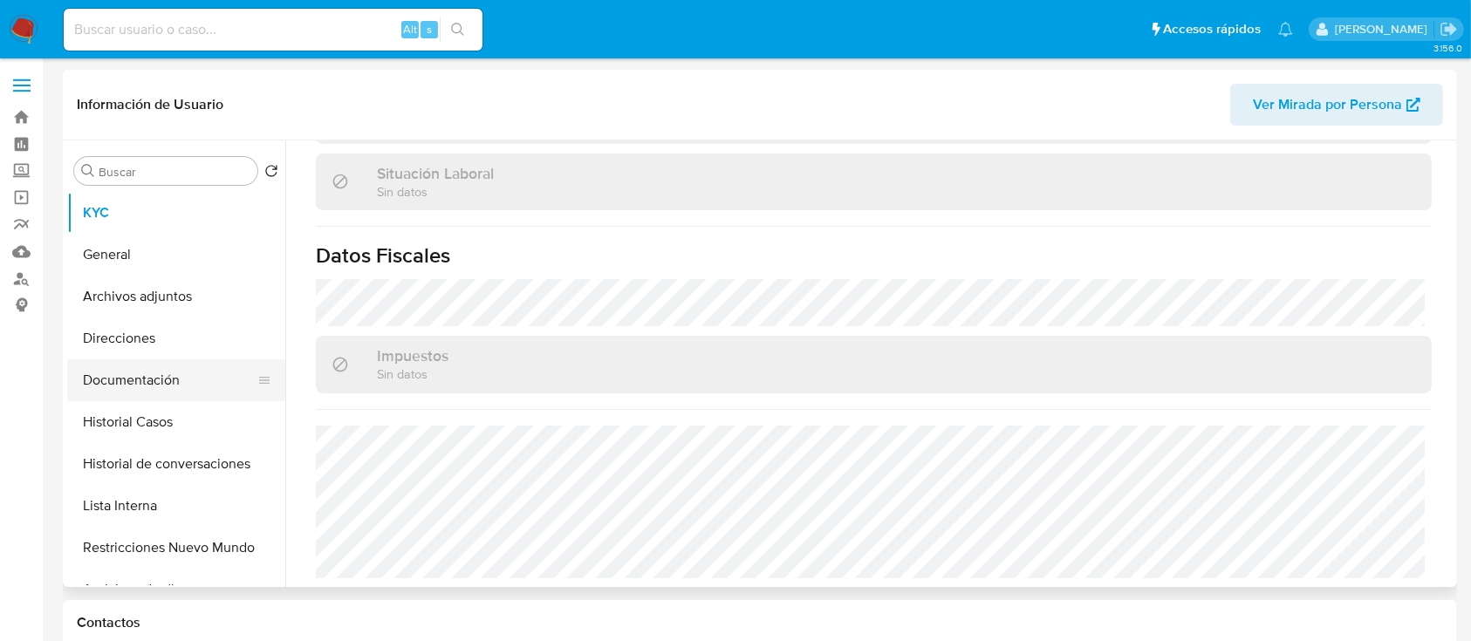
drag, startPoint x: 166, startPoint y: 399, endPoint x: 203, endPoint y: 399, distance: 37.5
click at [165, 399] on button "Documentación" at bounding box center [169, 380] width 204 height 42
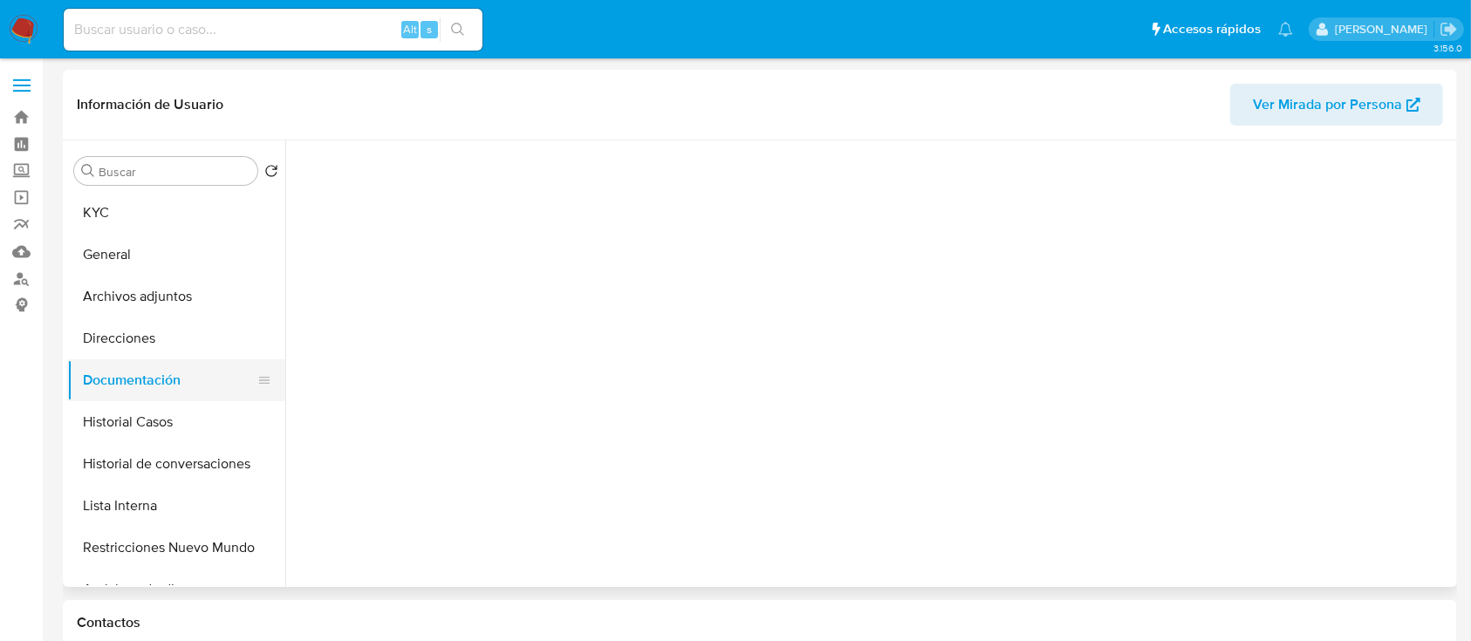
scroll to position [0, 0]
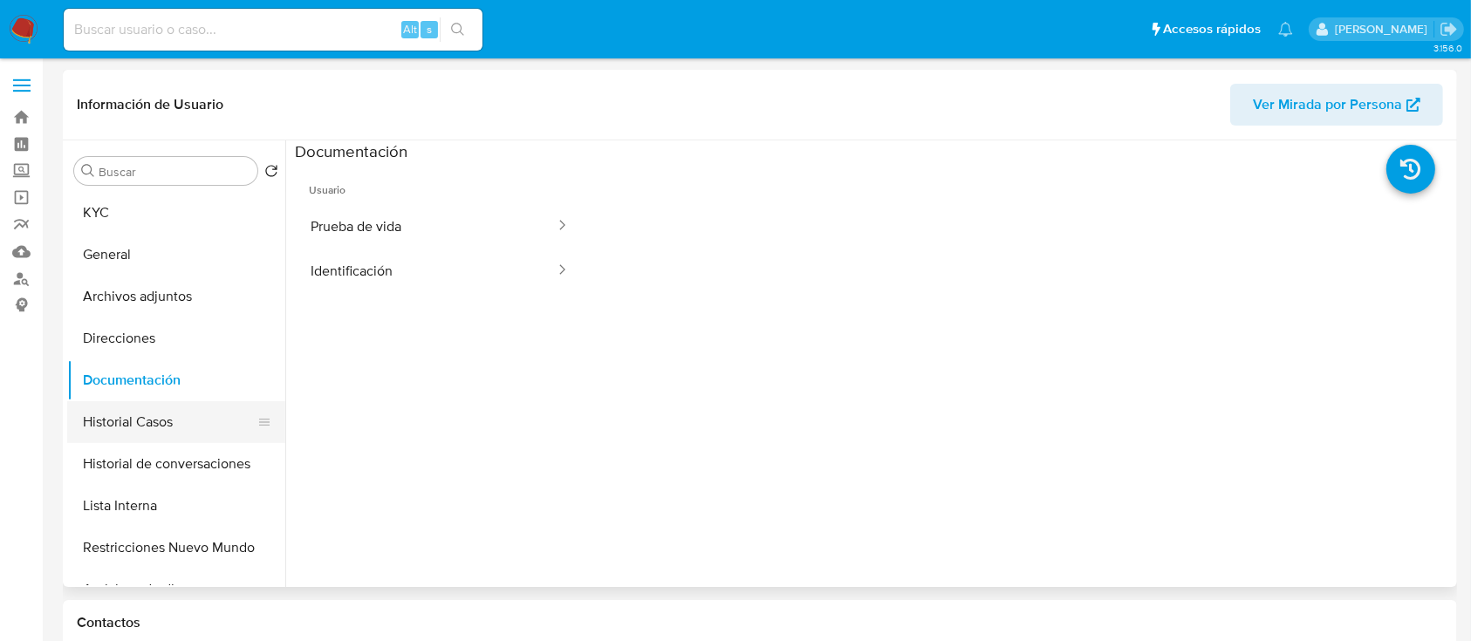
click at [208, 420] on button "Historial Casos" at bounding box center [169, 422] width 204 height 42
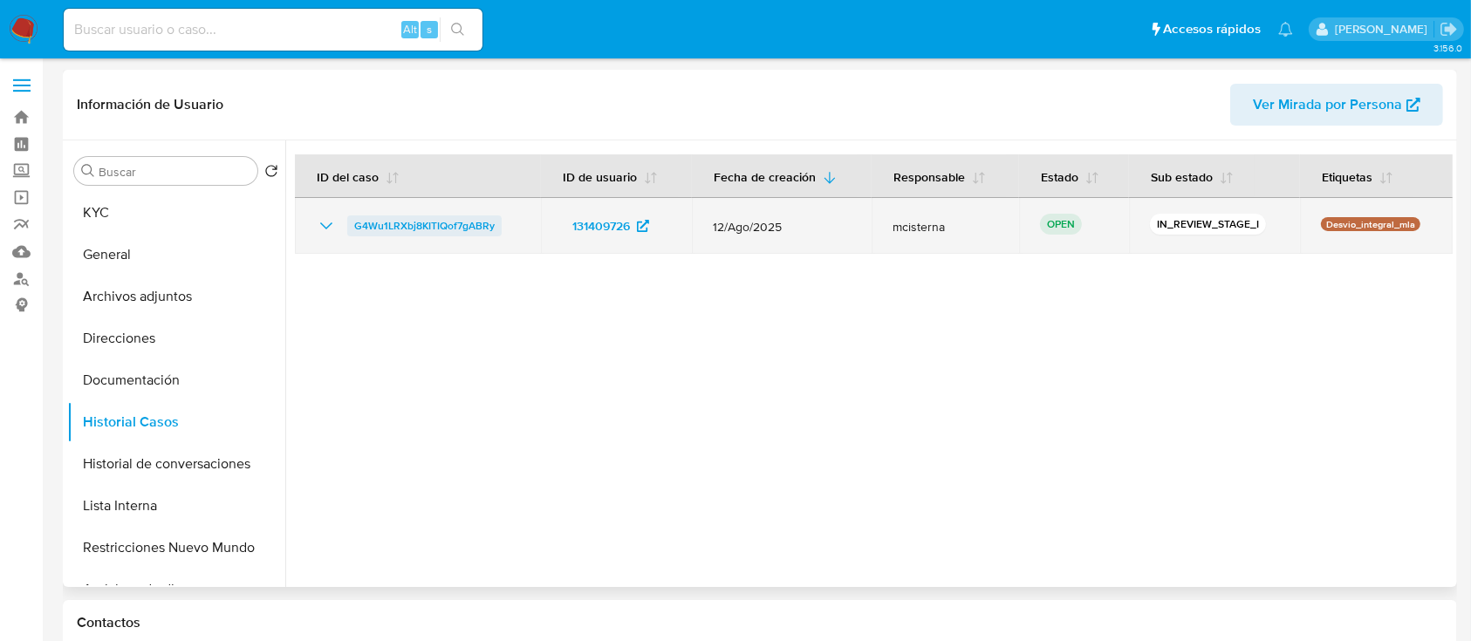
click at [443, 225] on span "G4Wu1LRXbj8KITIQof7gABRy" at bounding box center [424, 225] width 140 height 21
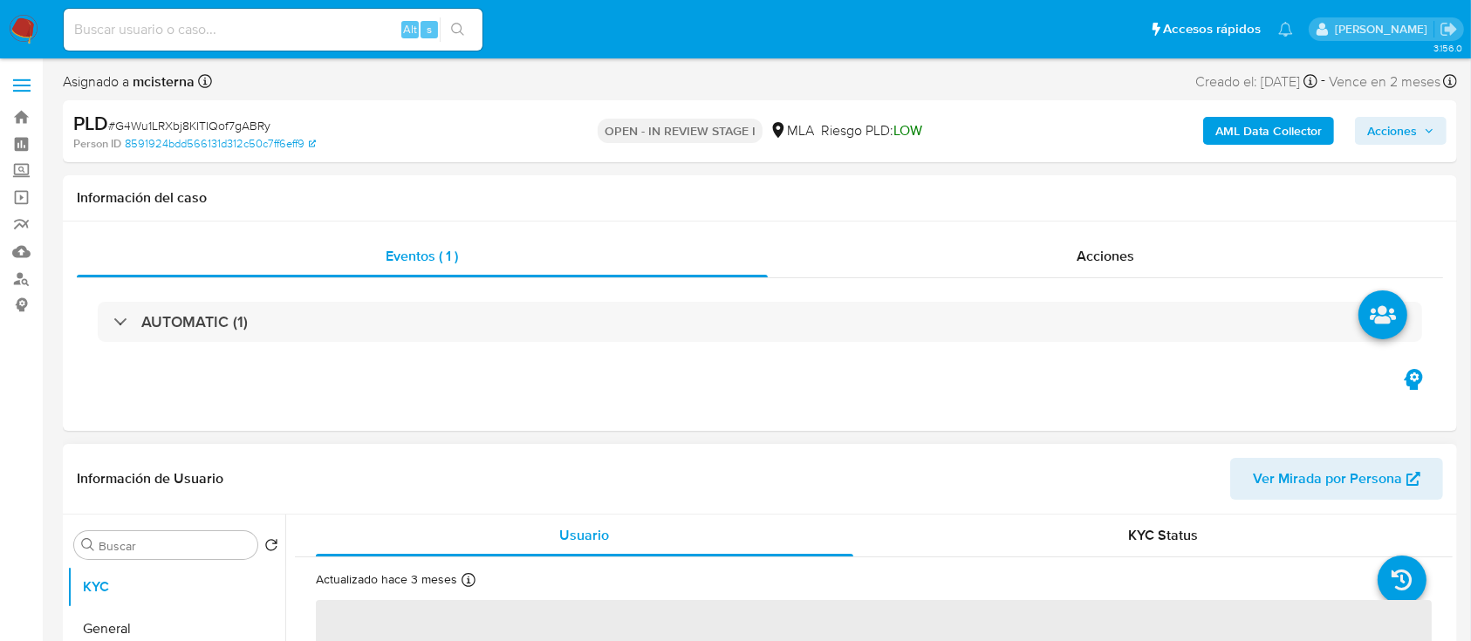
select select "10"
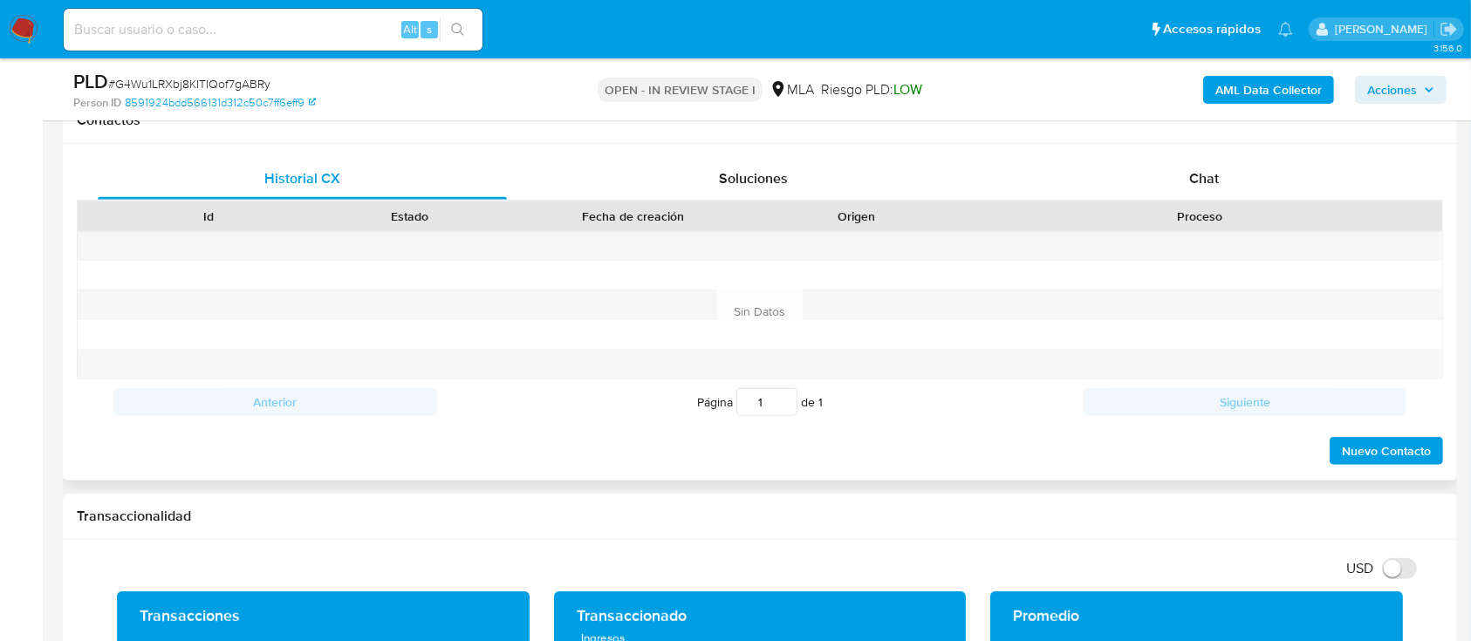
scroll to position [814, 0]
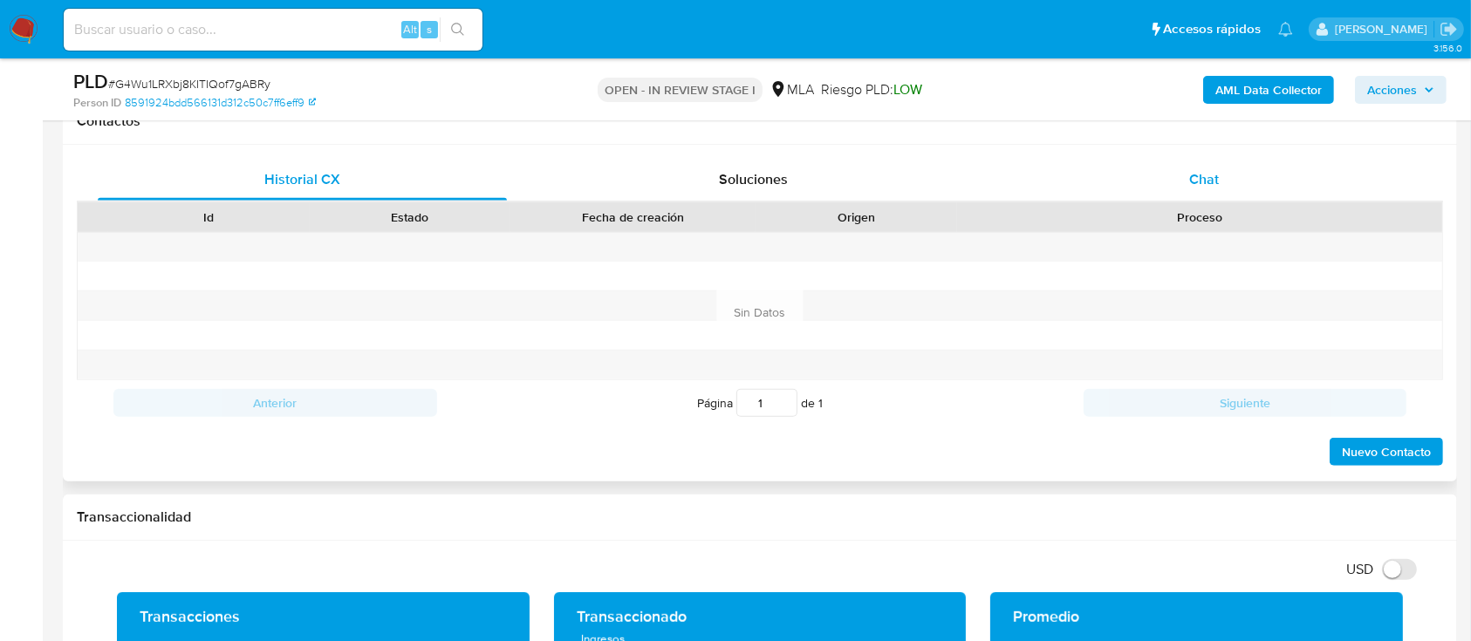
click at [1217, 177] on span "Chat" at bounding box center [1204, 179] width 30 height 20
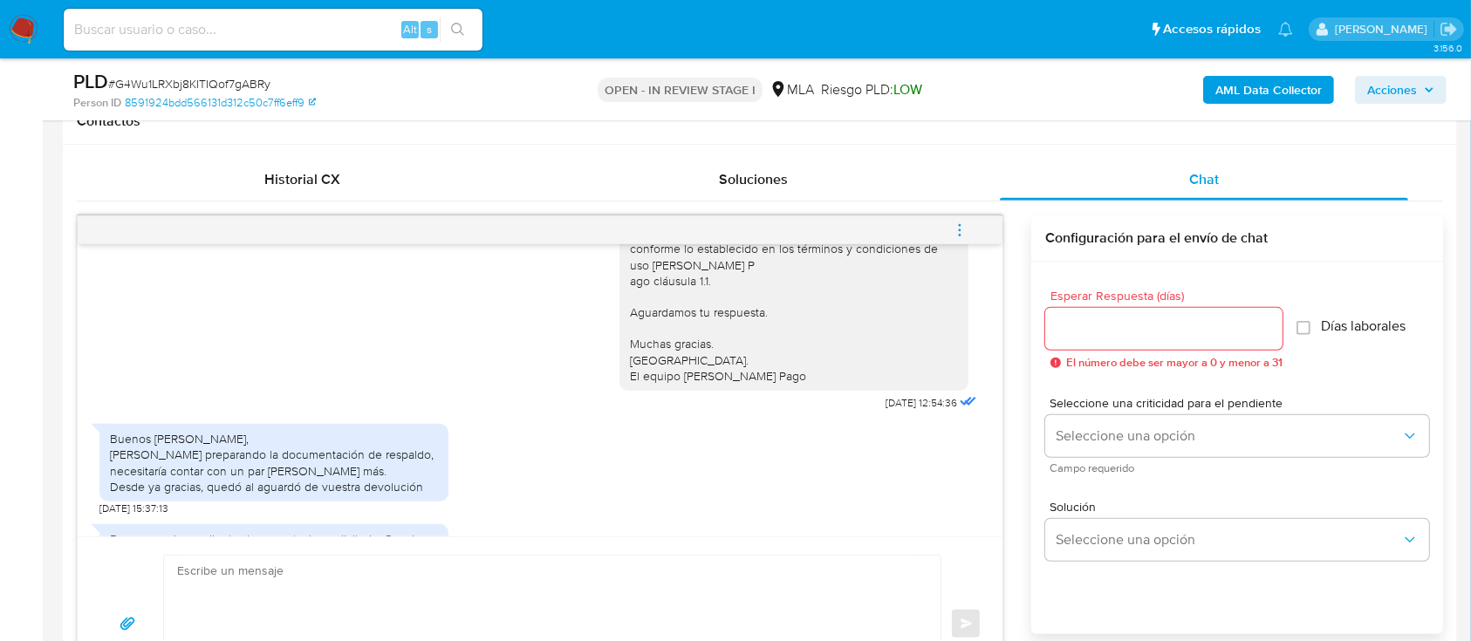
scroll to position [1376, 0]
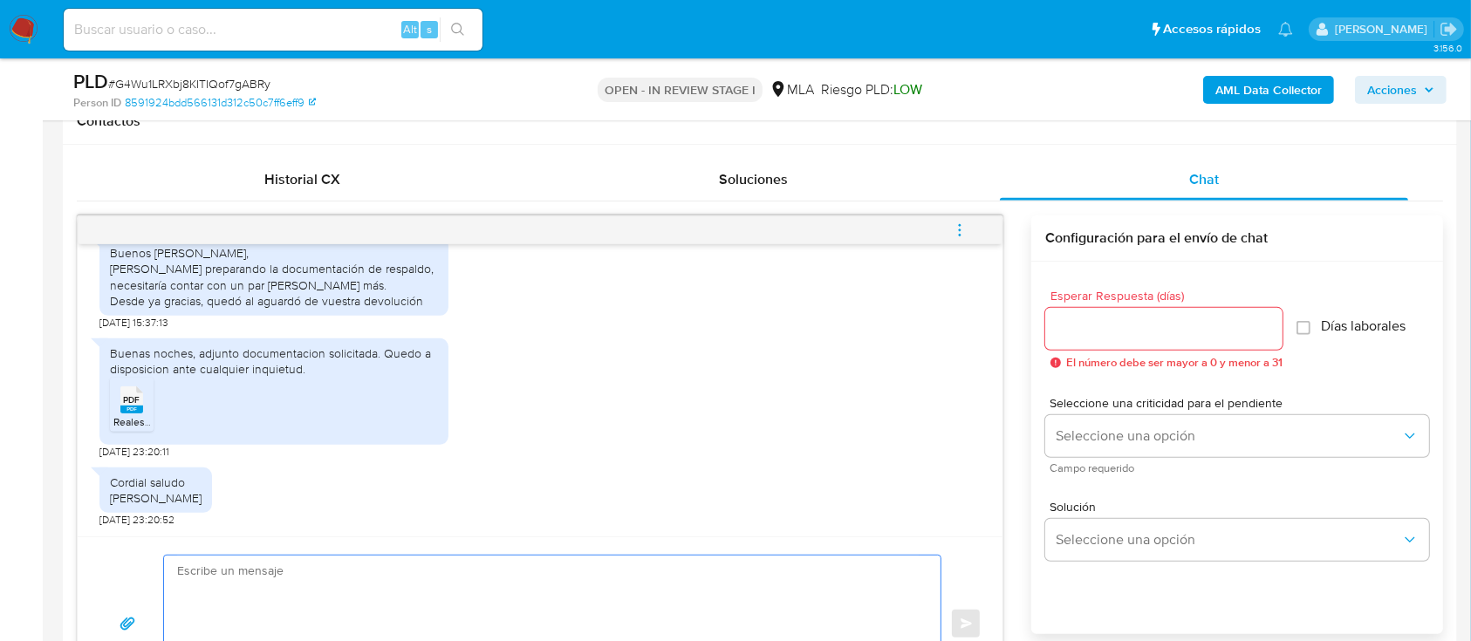
click at [499, 566] on textarea at bounding box center [547, 624] width 741 height 137
paste textarea "Hola Muchas gracias por tu respuesta. Confirmamos recepción de la documentación…"
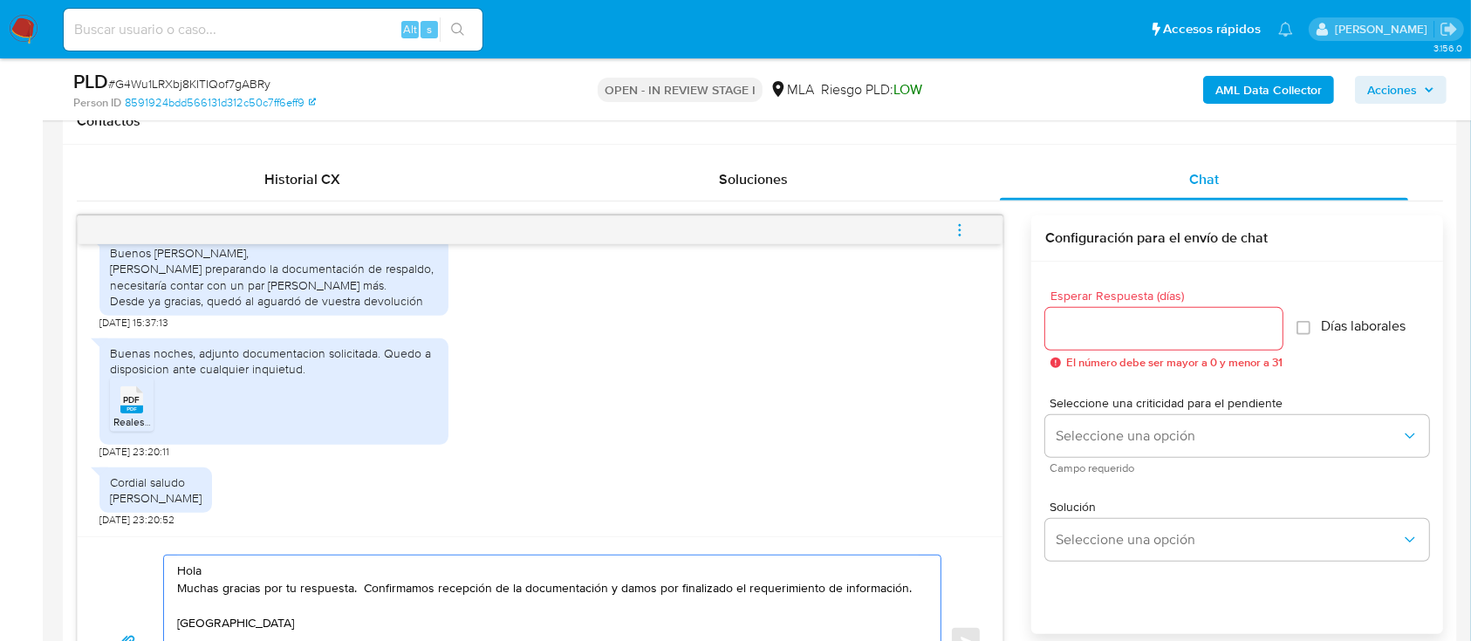
scroll to position [876, 0]
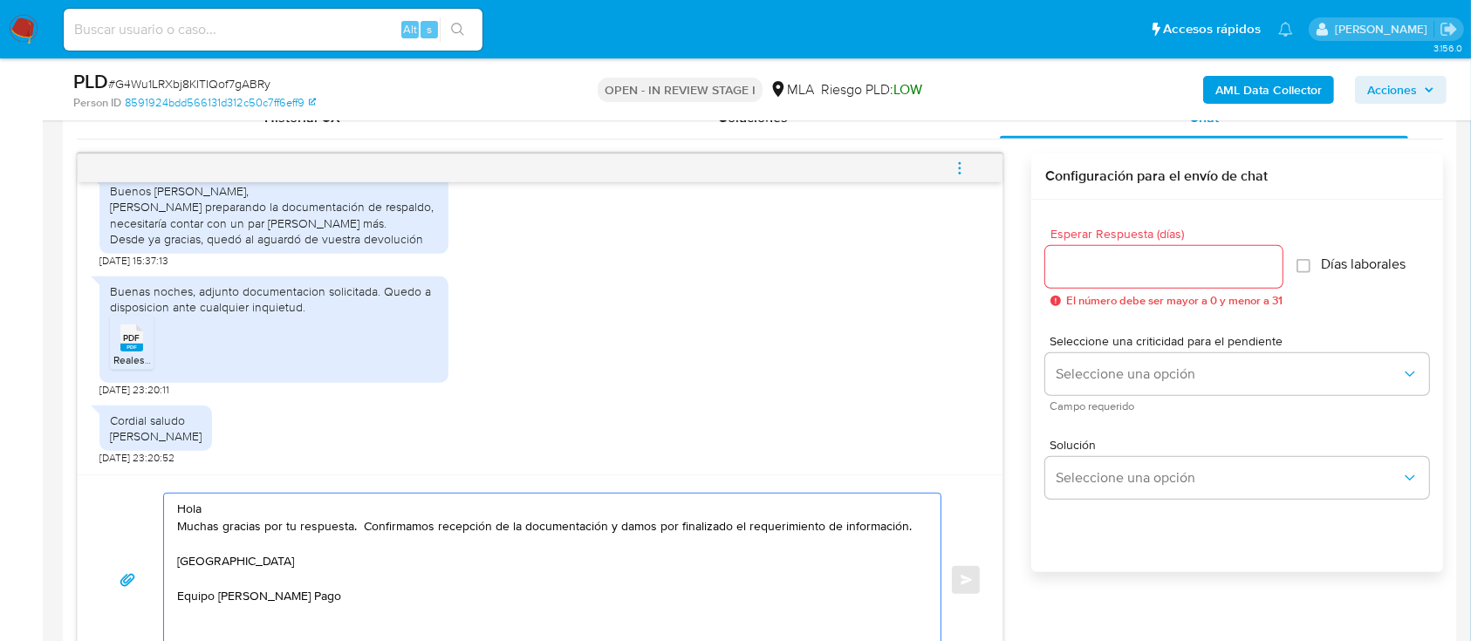
click at [480, 506] on textarea "Hola Muchas gracias por tu respuesta. Confirmamos recepción de la documentación…" at bounding box center [547, 580] width 741 height 173
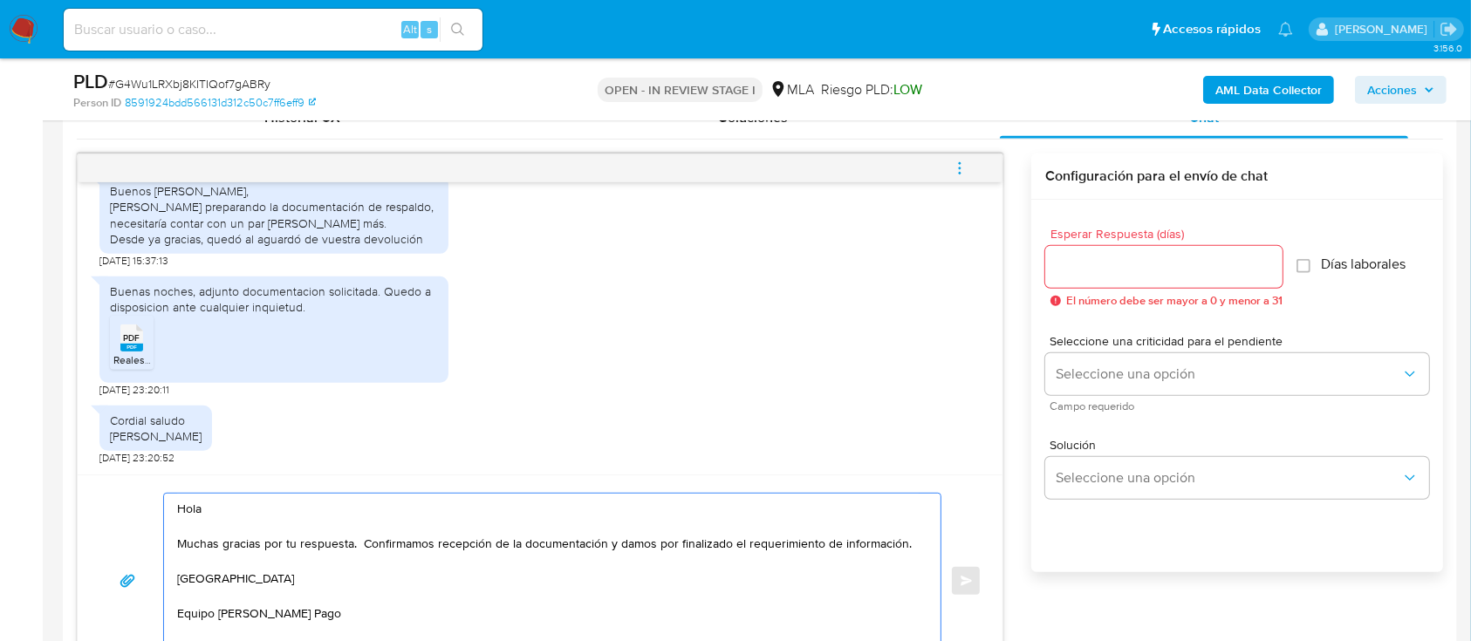
type textarea "Hola Muchas gracias por tu respuesta. Confirmamos recepción de la documentación…"
click at [1141, 279] on div at bounding box center [1163, 267] width 237 height 42
click at [1079, 284] on div at bounding box center [1163, 267] width 237 height 42
click at [1081, 263] on input "Esperar Respuesta (días)" at bounding box center [1163, 267] width 237 height 23
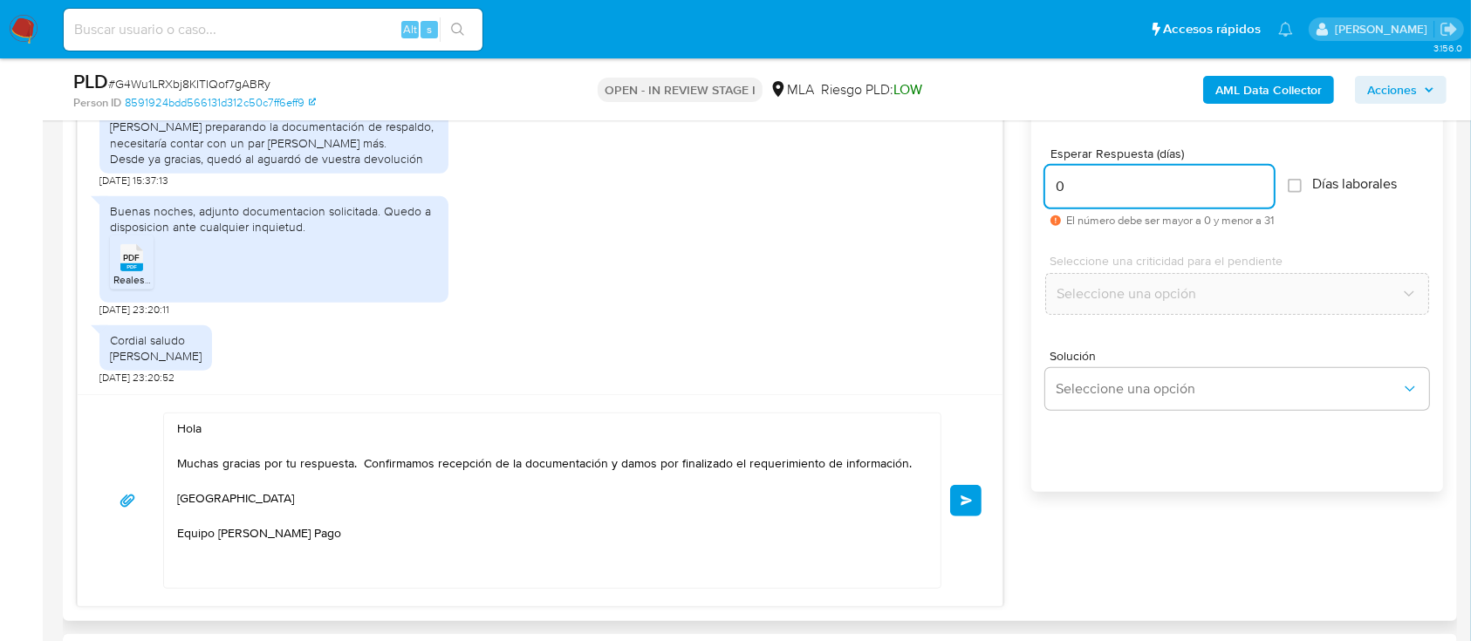
scroll to position [992, 0]
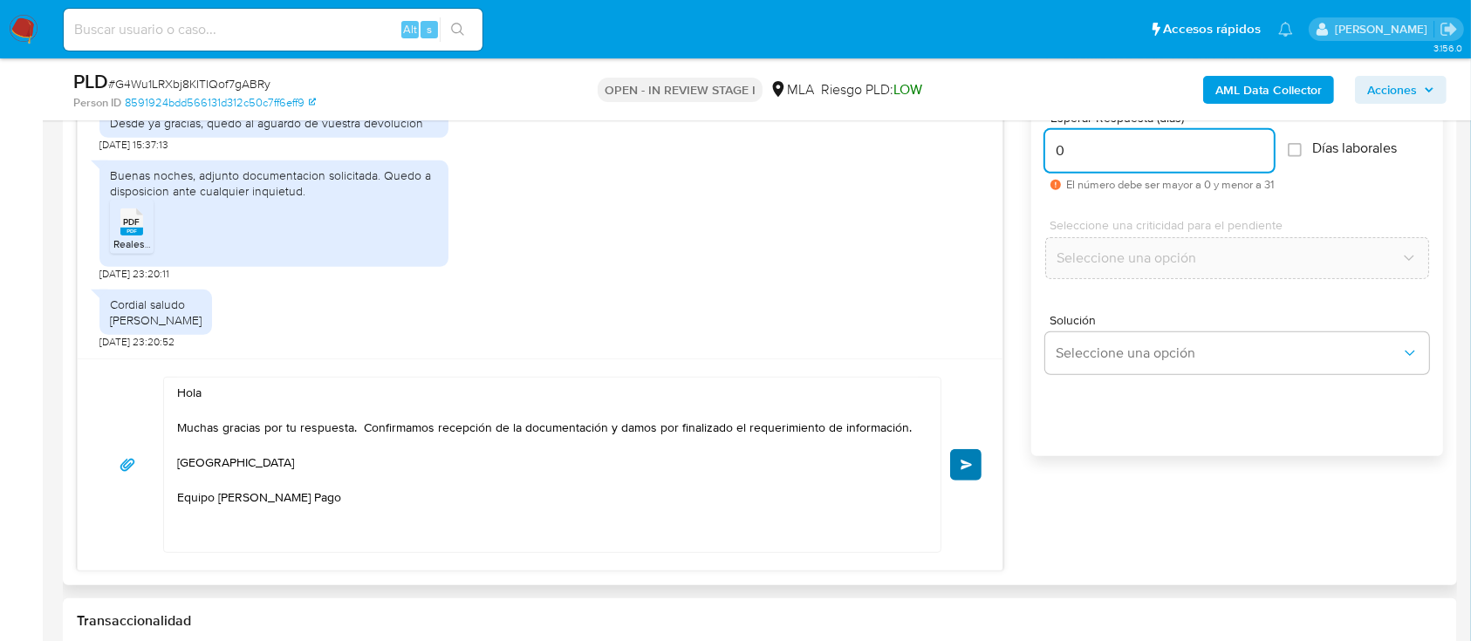
type input "0"
click at [977, 464] on button "Enviar" at bounding box center [965, 464] width 31 height 31
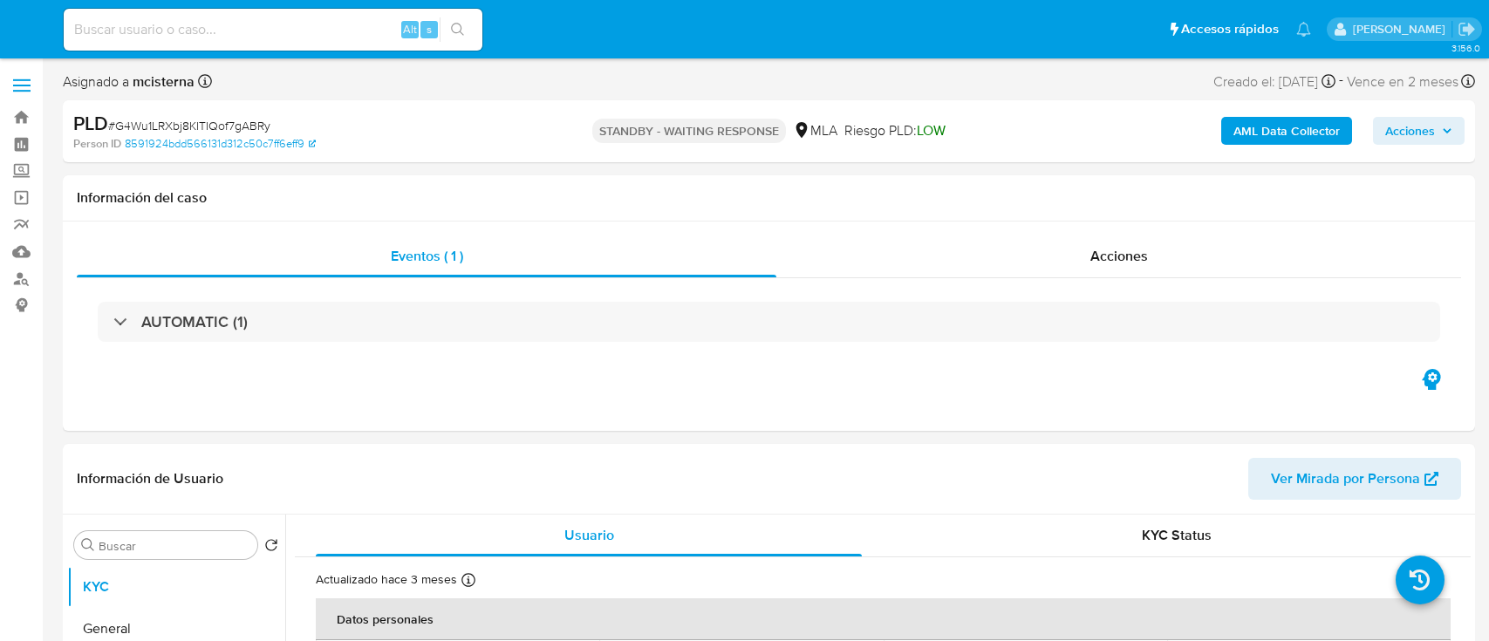
select select "10"
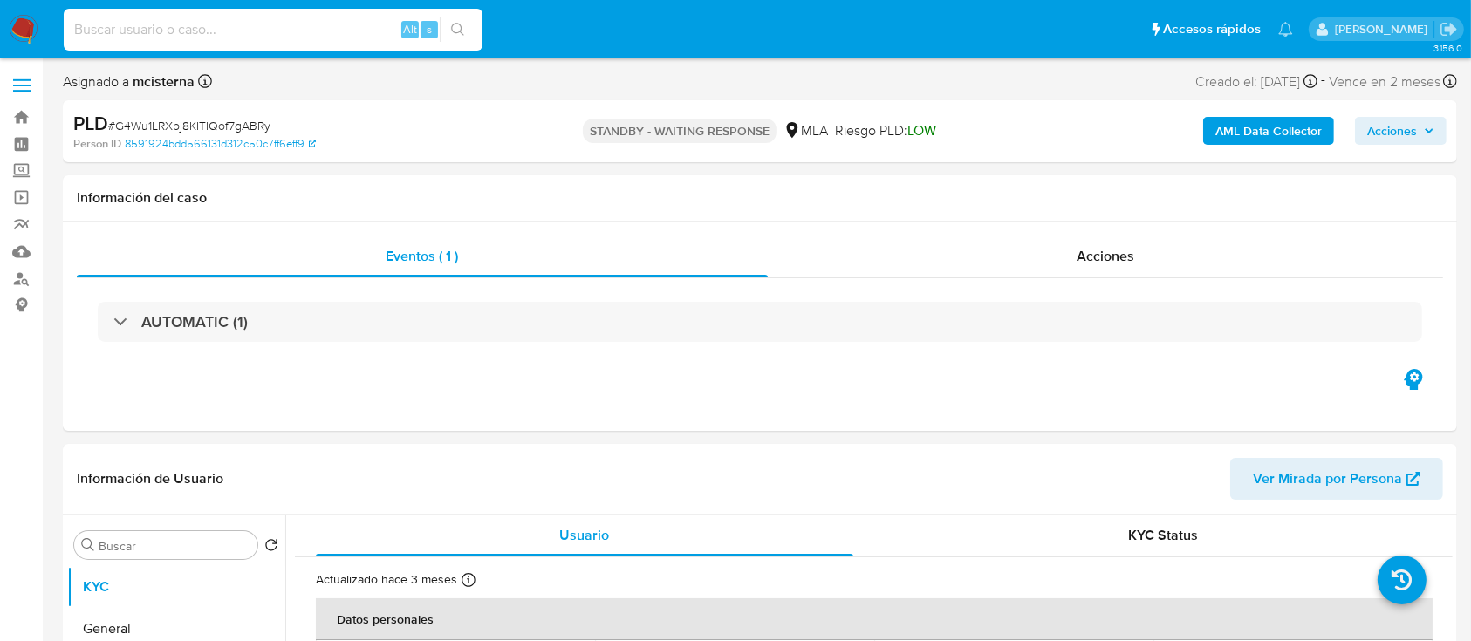
click at [361, 31] on input at bounding box center [273, 29] width 419 height 23
paste input "131476353"
type input "131476353"
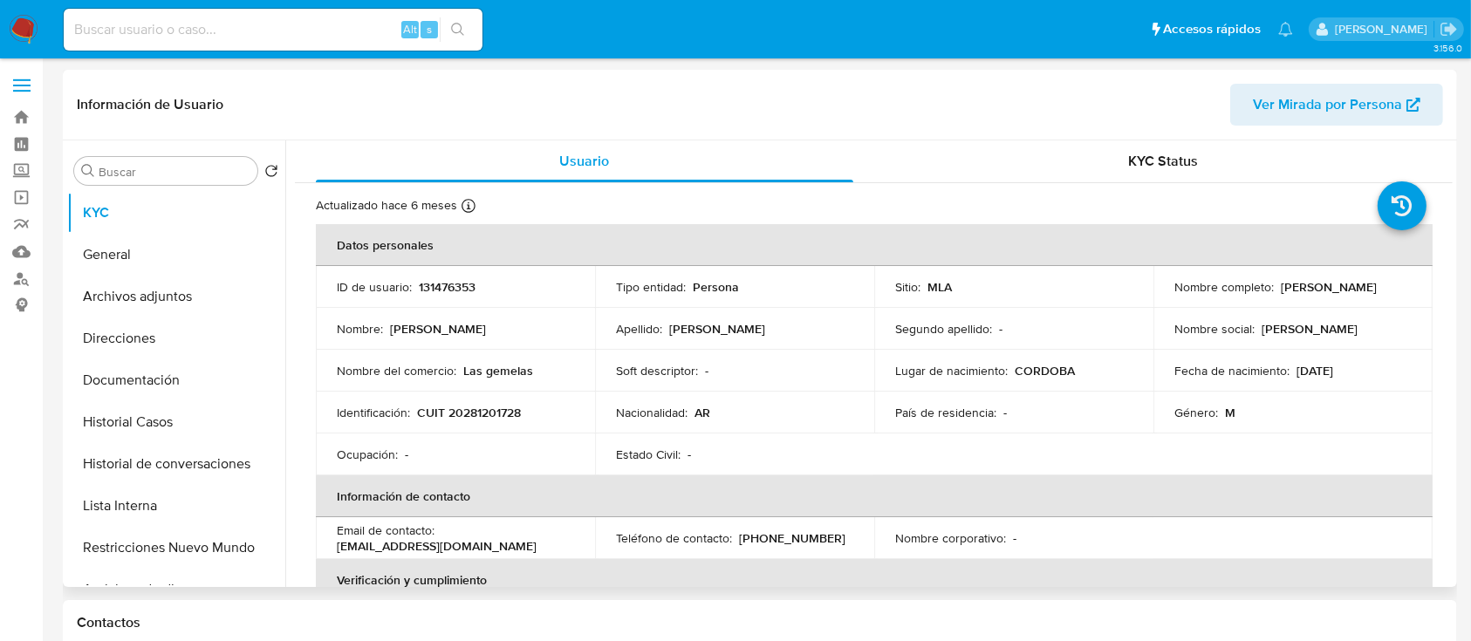
select select "10"
click at [495, 424] on td "Identificación : CUIT 20281201728" at bounding box center [455, 413] width 279 height 42
click at [495, 406] on p "CUIT 20281201728" at bounding box center [469, 413] width 104 height 16
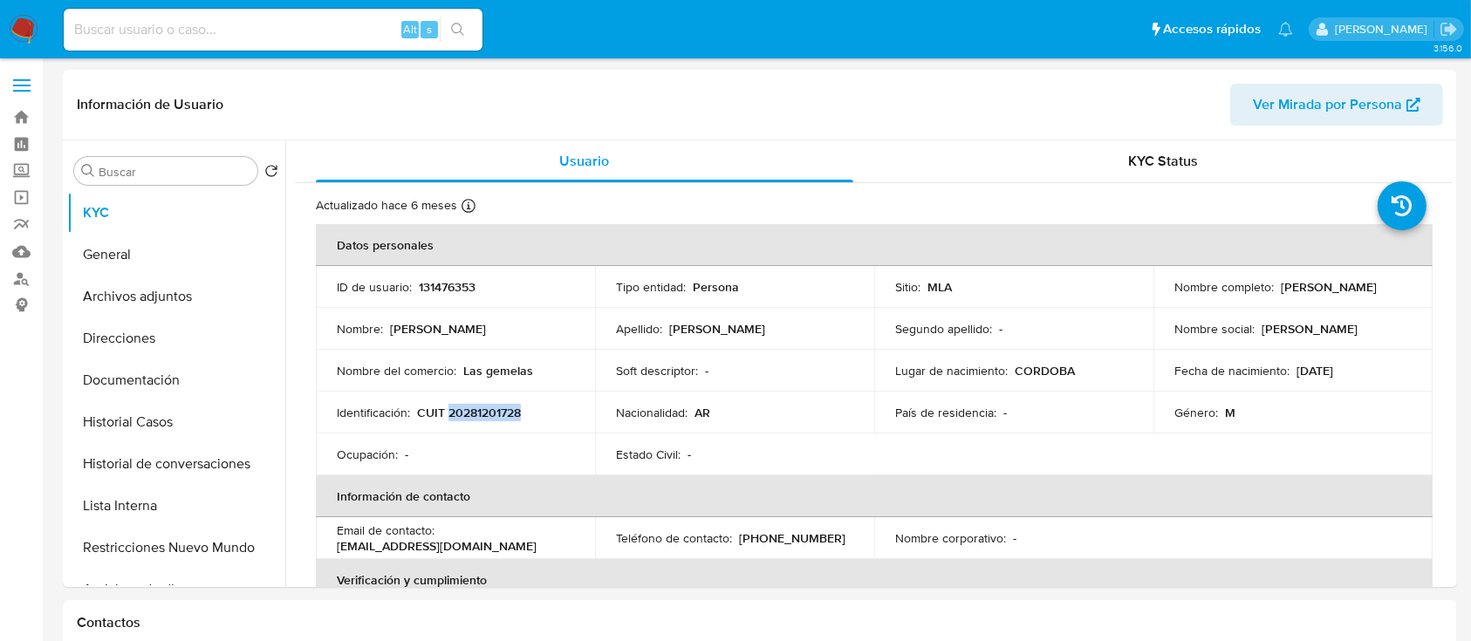
copy p "20281201728"
click at [126, 413] on button "Historial Casos" at bounding box center [169, 422] width 204 height 42
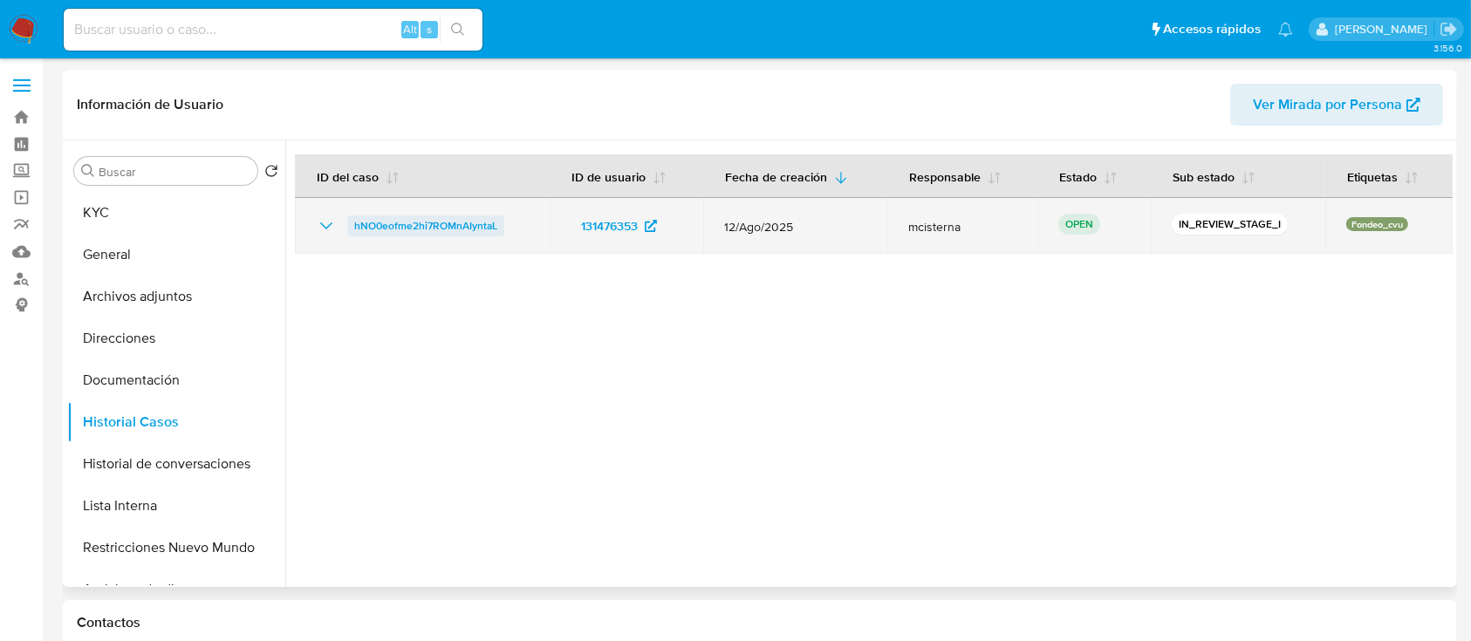
click at [441, 220] on span "hNO0eofme2hi7ROMnAIyntaL" at bounding box center [425, 225] width 143 height 21
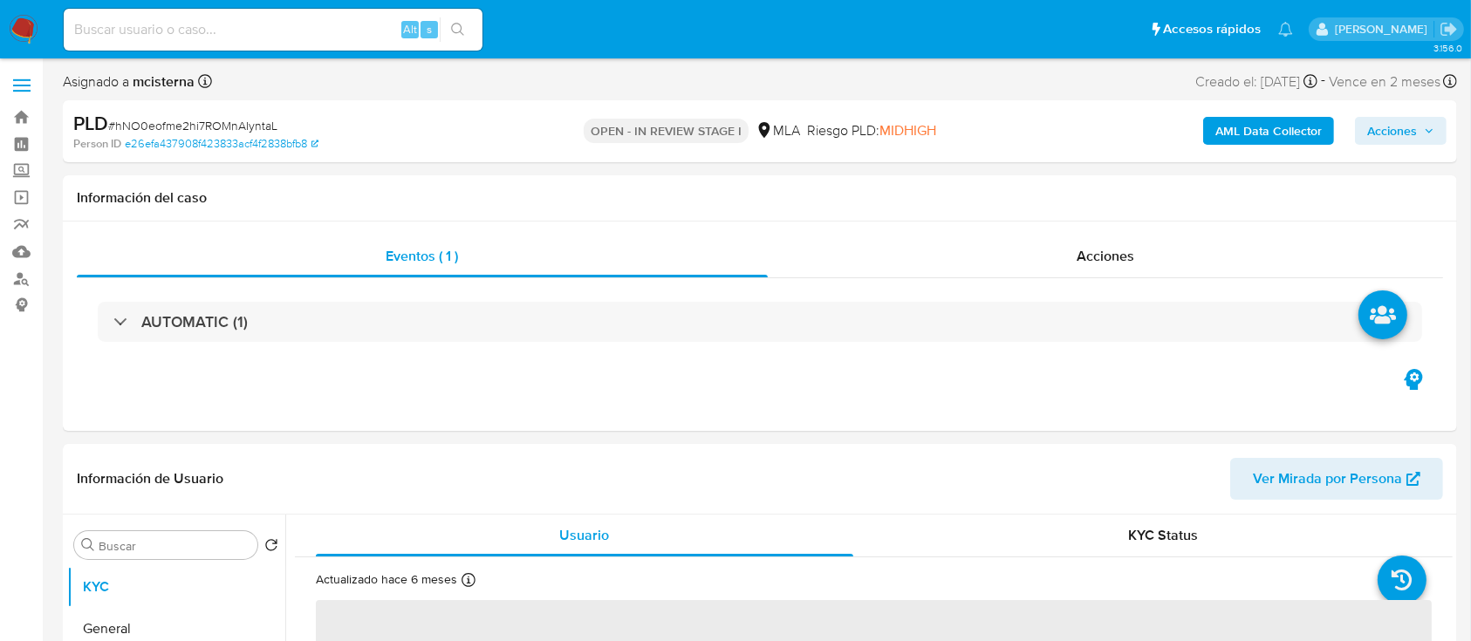
select select "10"
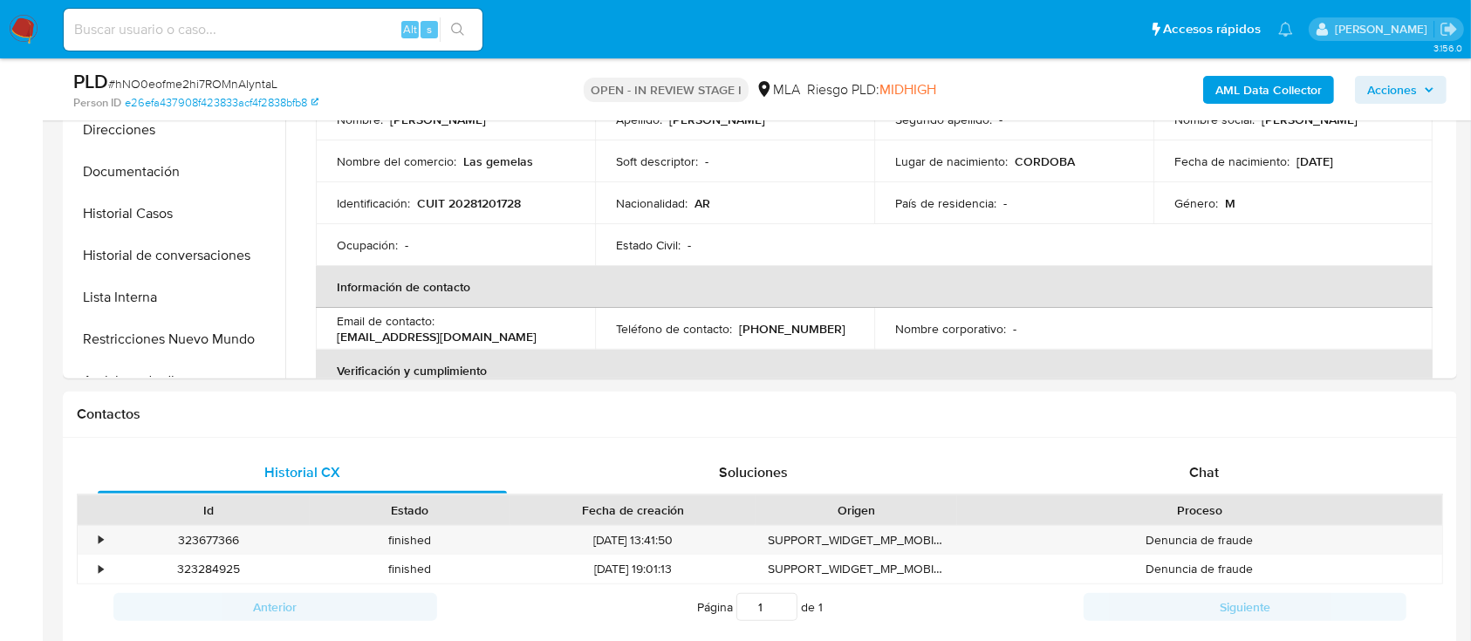
scroll to position [814, 0]
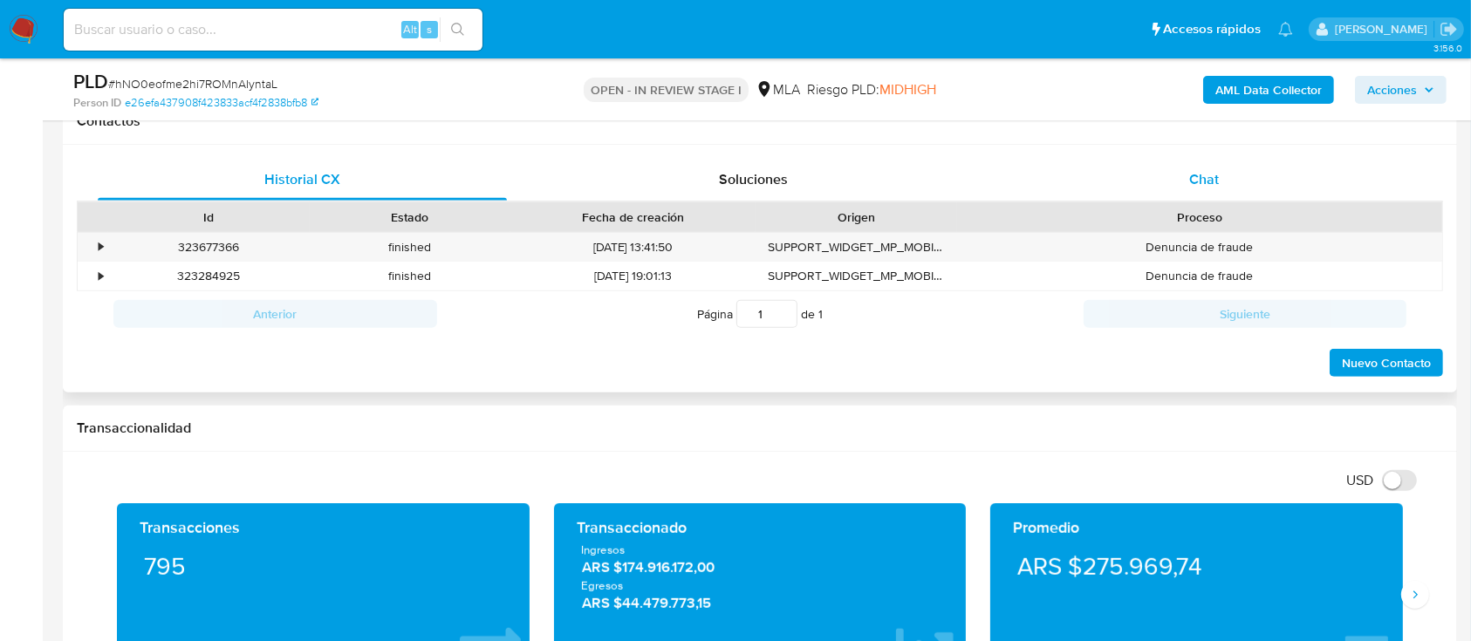
click at [1215, 165] on div "Chat" at bounding box center [1204, 180] width 409 height 42
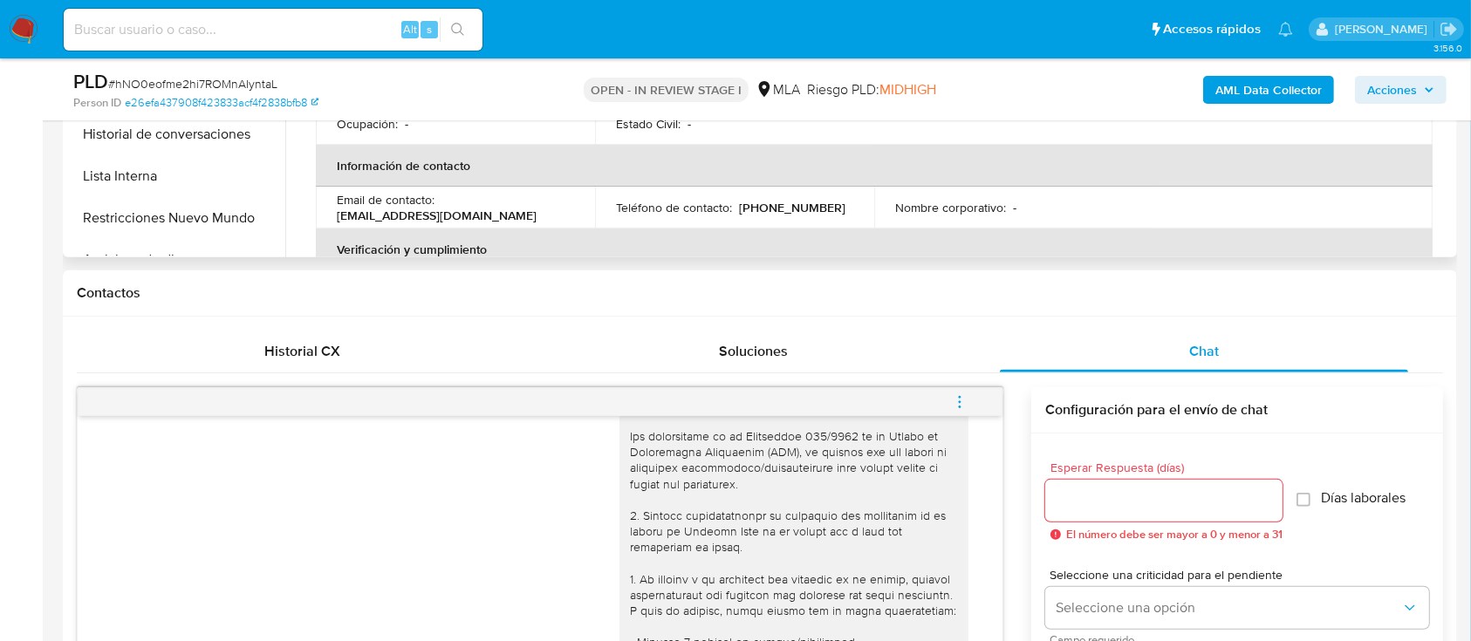
scroll to position [349, 0]
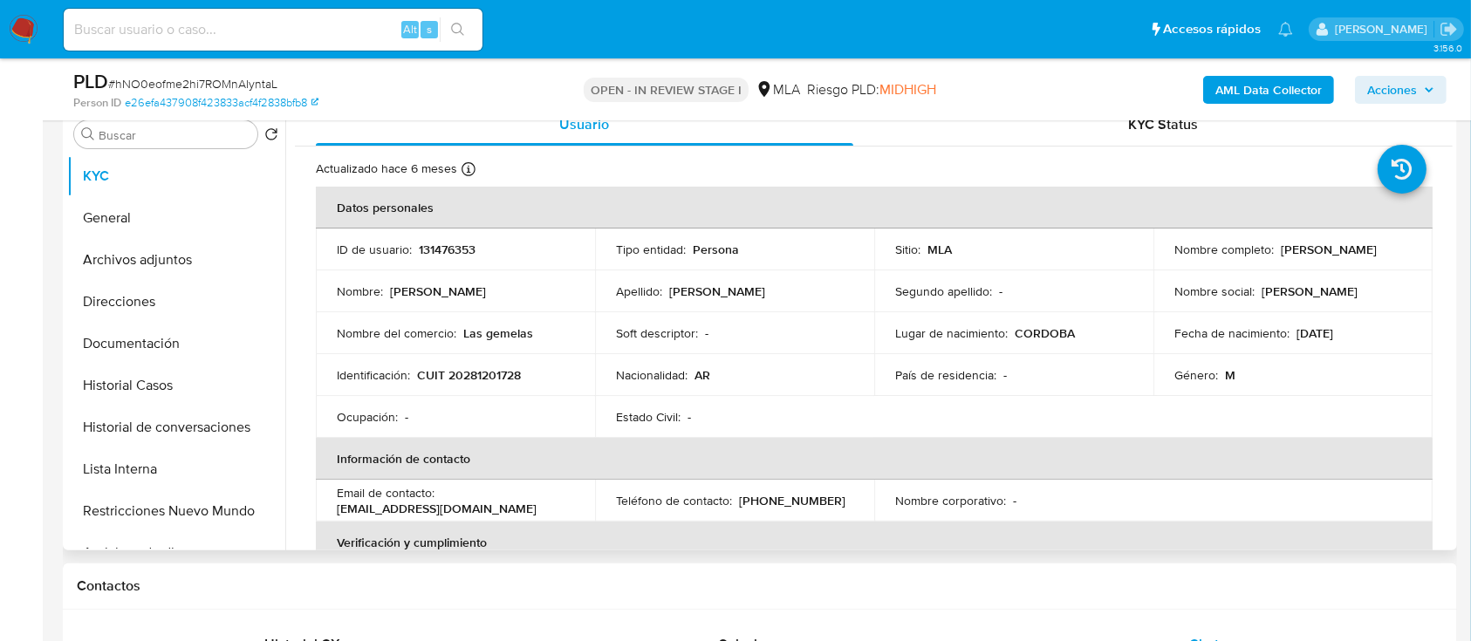
click at [456, 243] on p "131476353" at bounding box center [447, 250] width 57 height 16
copy p "131476353"
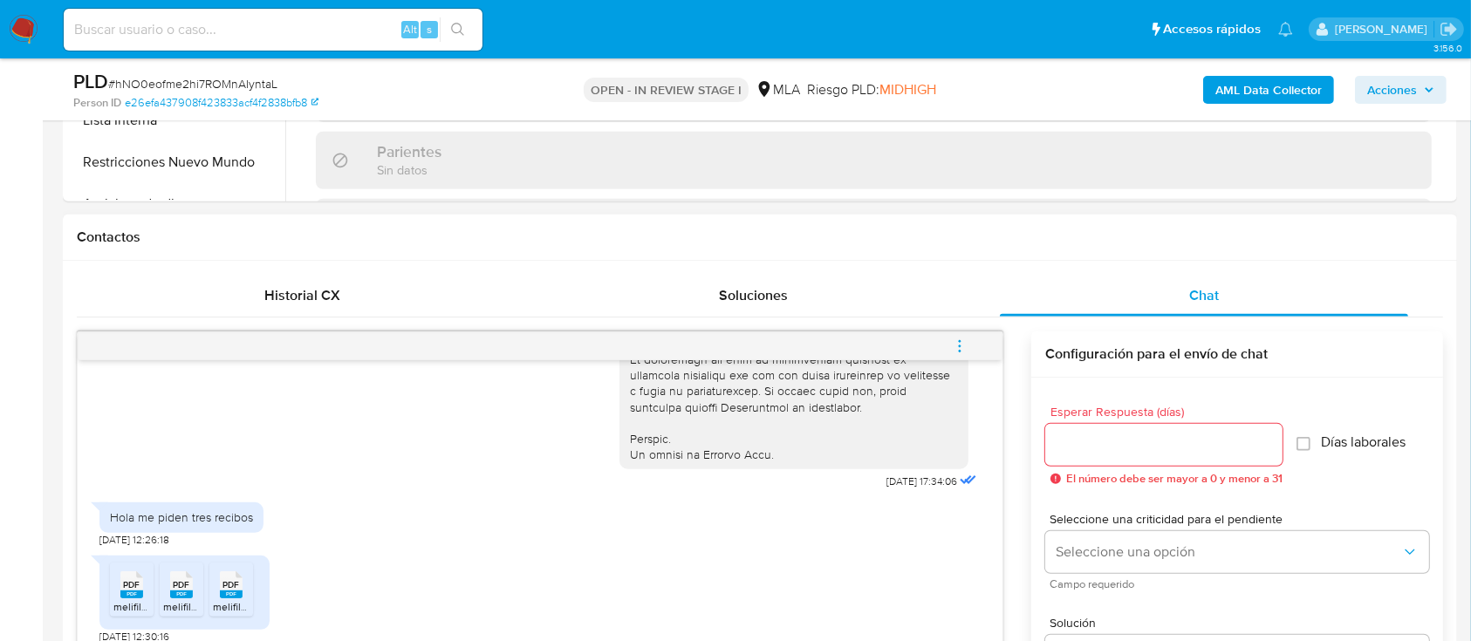
scroll to position [1047, 0]
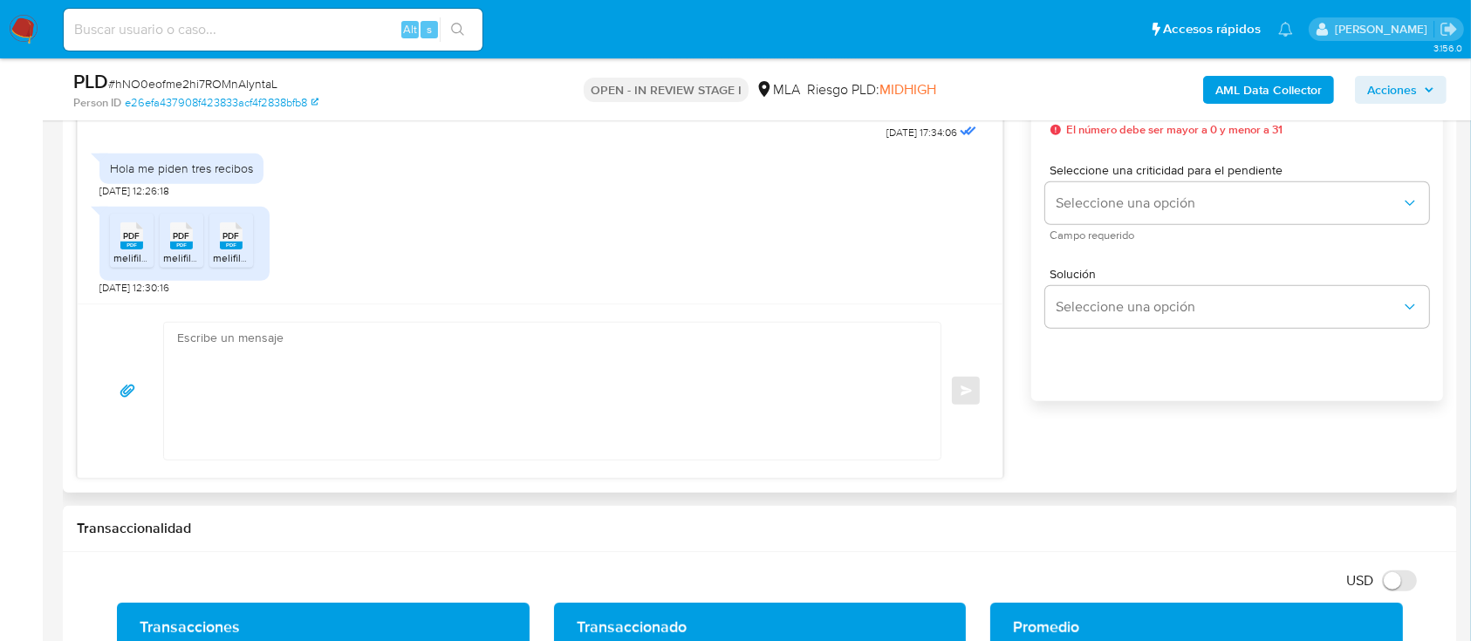
click at [500, 392] on textarea at bounding box center [547, 391] width 741 height 137
paste textarea "Hola, Muchas gracias por la respuesta. Analizamos tu caso y notamos que la info…"
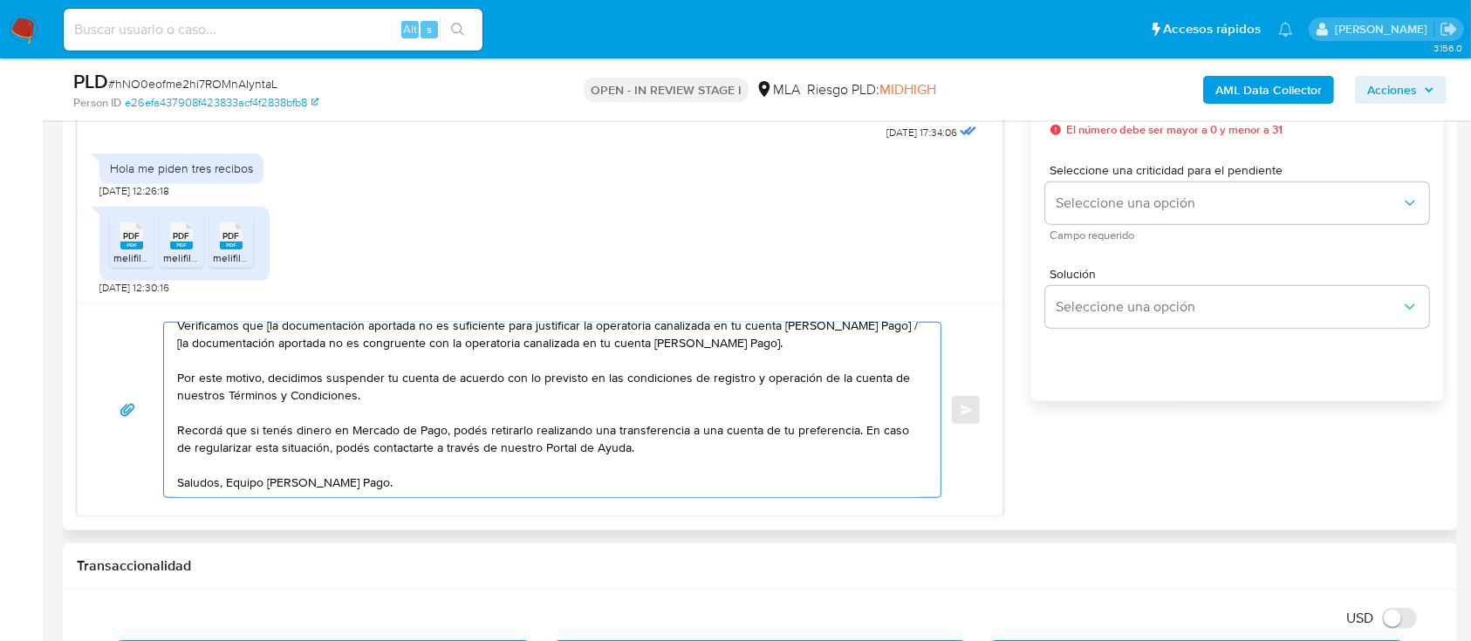
scroll to position [140, 0]
click at [411, 423] on textarea "Hola, Muchas gracias por la respuesta. Analizamos tu caso y notamos que la info…" at bounding box center [547, 410] width 741 height 174
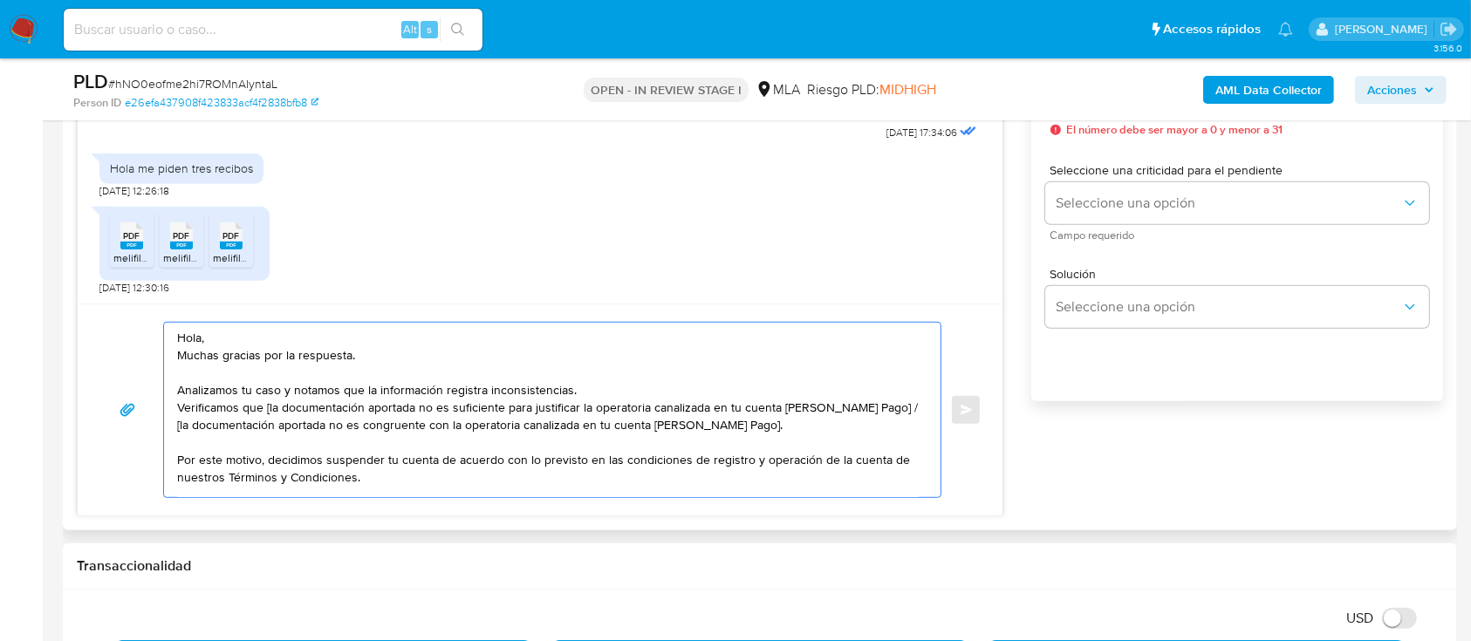
scroll to position [0, 0]
click at [351, 335] on textarea "Hola, Muchas gracias por la respuesta. Analizamos tu caso y notamos que la info…" at bounding box center [547, 410] width 741 height 174
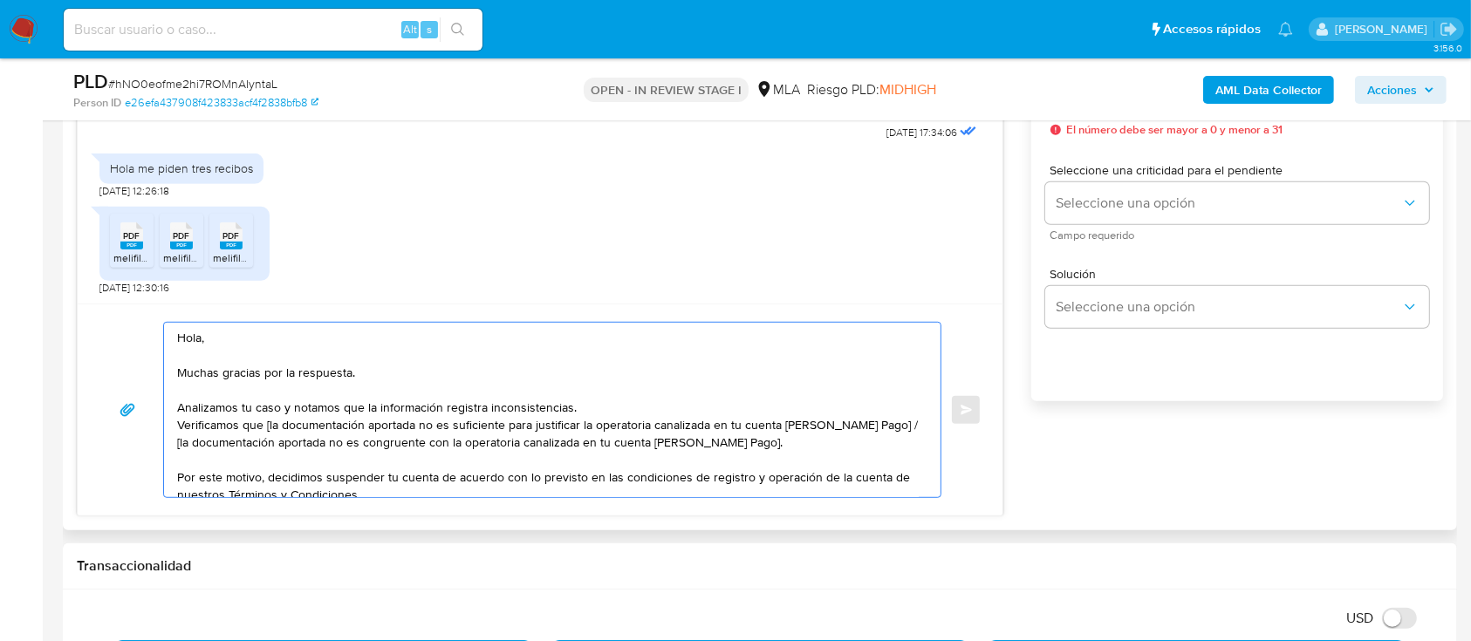
click at [622, 409] on textarea "Hola, Muchas gracias por la respuesta. Analizamos tu caso y notamos que la info…" at bounding box center [547, 410] width 741 height 174
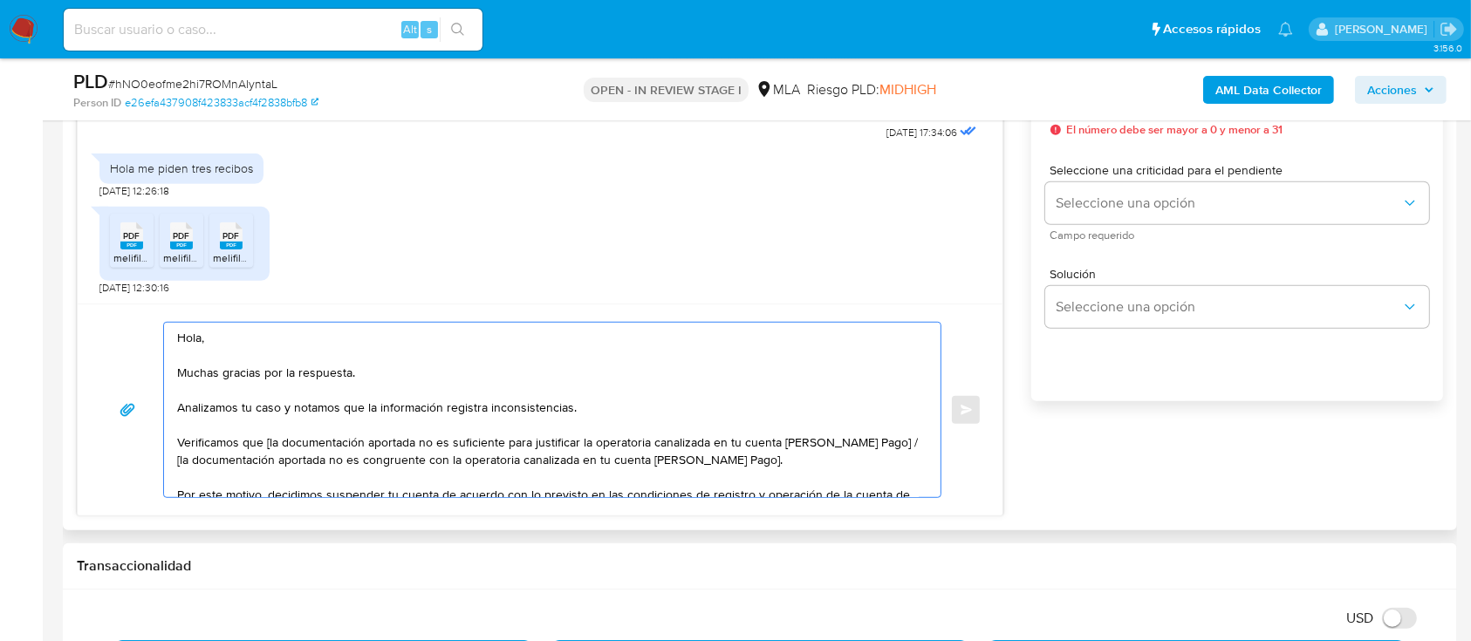
click at [891, 446] on textarea "Hola, Muchas gracias por la respuesta. Analizamos tu caso y notamos que la info…" at bounding box center [547, 410] width 741 height 174
drag, startPoint x: 873, startPoint y: 443, endPoint x: 899, endPoint y: 461, distance: 31.4
click at [899, 461] on textarea "Hola, Muchas gracias por la respuesta. Analizamos tu caso y notamos que la info…" at bounding box center [547, 410] width 741 height 174
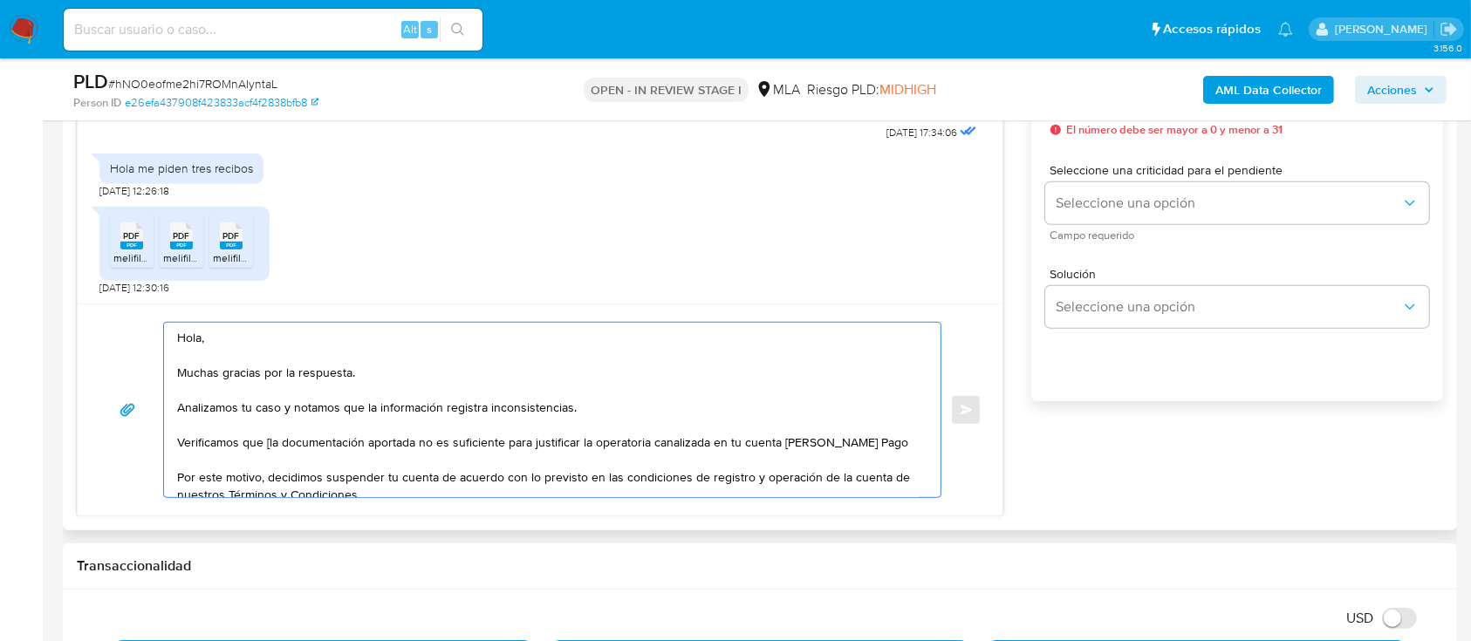
click at [270, 440] on textarea "Hola, Muchas gracias por la respuesta. Analizamos tu caso y notamos que la info…" at bounding box center [547, 410] width 741 height 174
click at [604, 414] on textarea "Hola, Muchas gracias por la respuesta. Analizamos tu caso y notamos que la info…" at bounding box center [547, 410] width 741 height 174
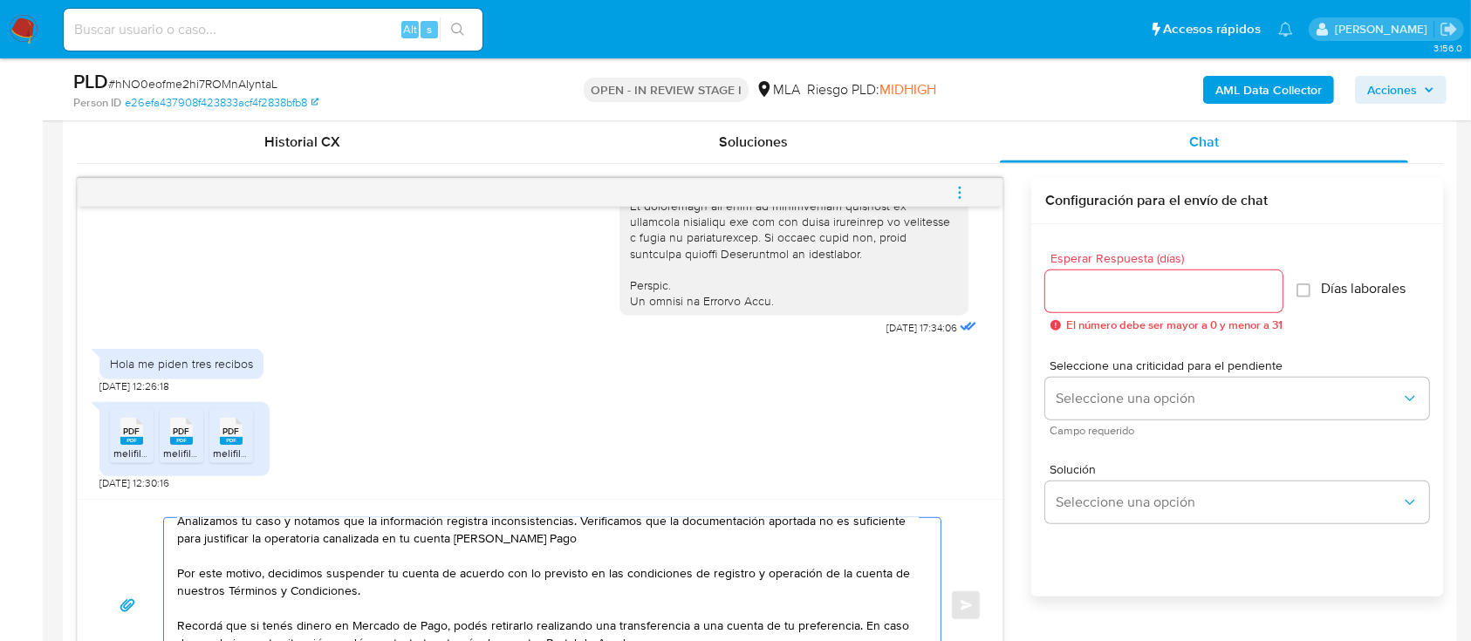
scroll to position [814, 0]
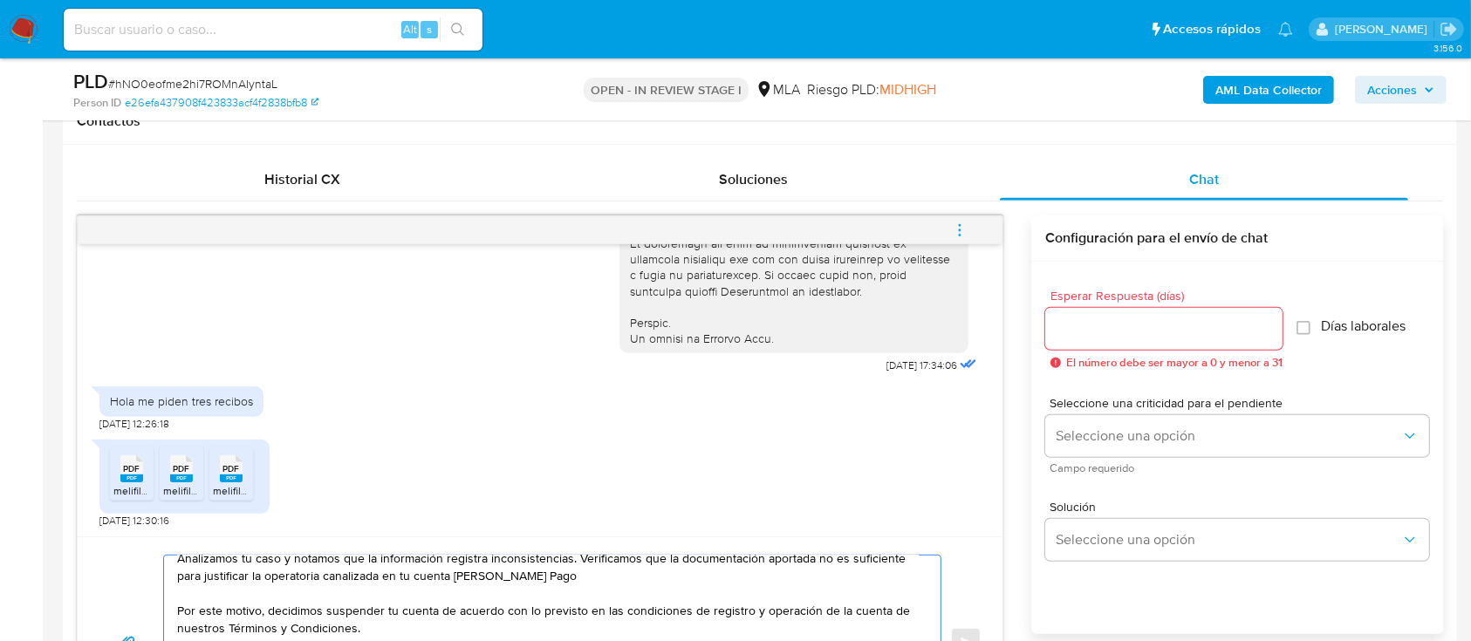
type textarea "Hola, Muchas gracias por la respuesta. Analizamos tu caso y notamos que la info…"
click at [1104, 324] on input "Esperar Respuesta (días)" at bounding box center [1163, 328] width 237 height 23
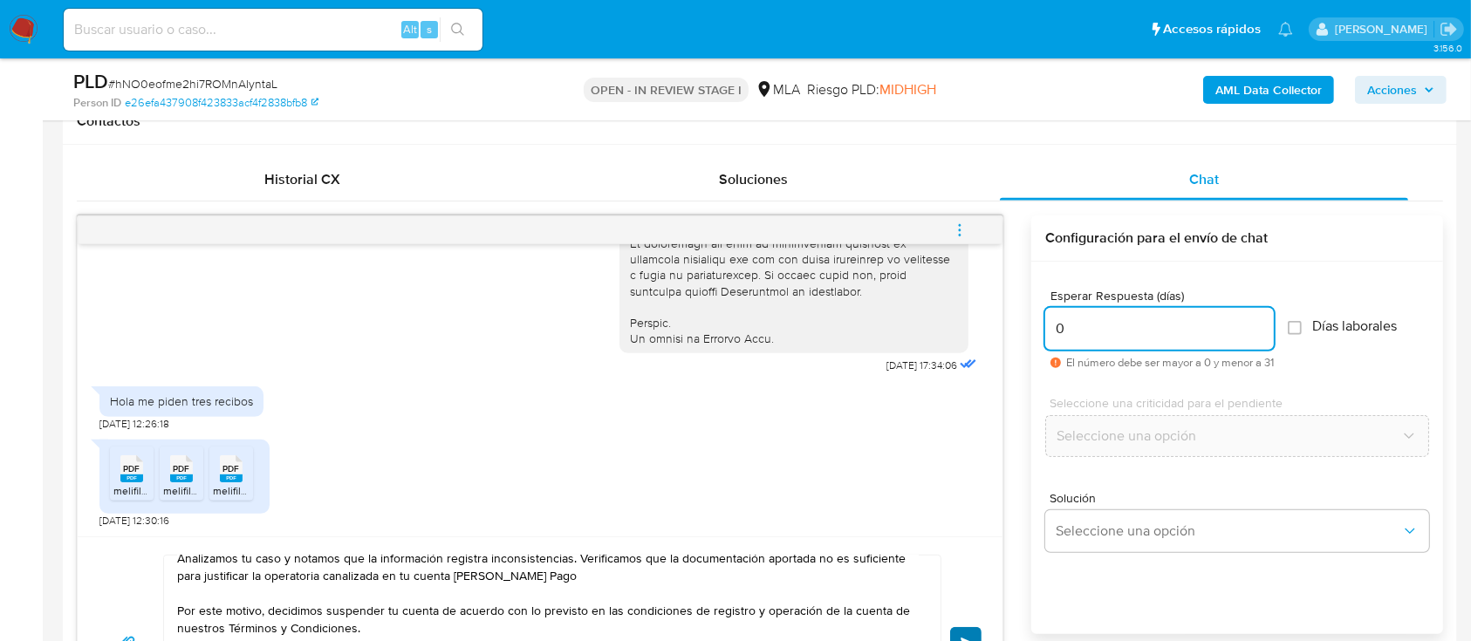
type input "0"
click at [972, 627] on button "Enviar" at bounding box center [965, 642] width 31 height 31
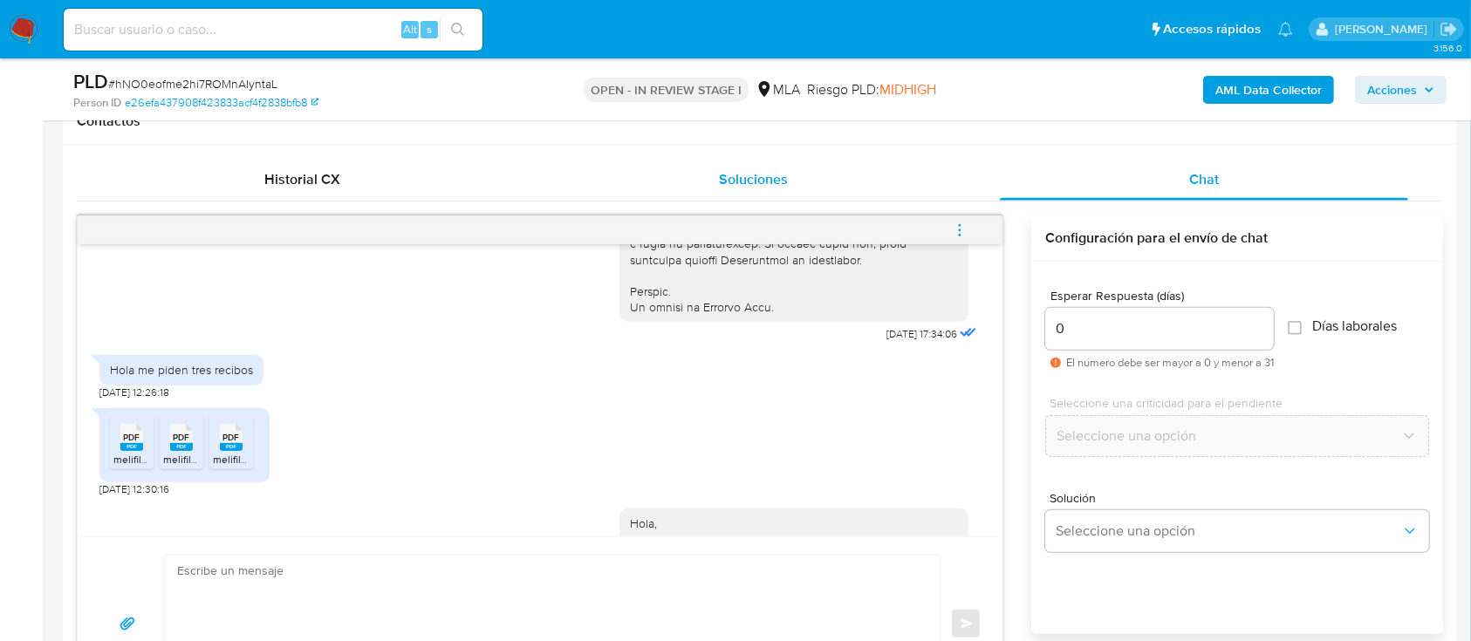
scroll to position [1213, 0]
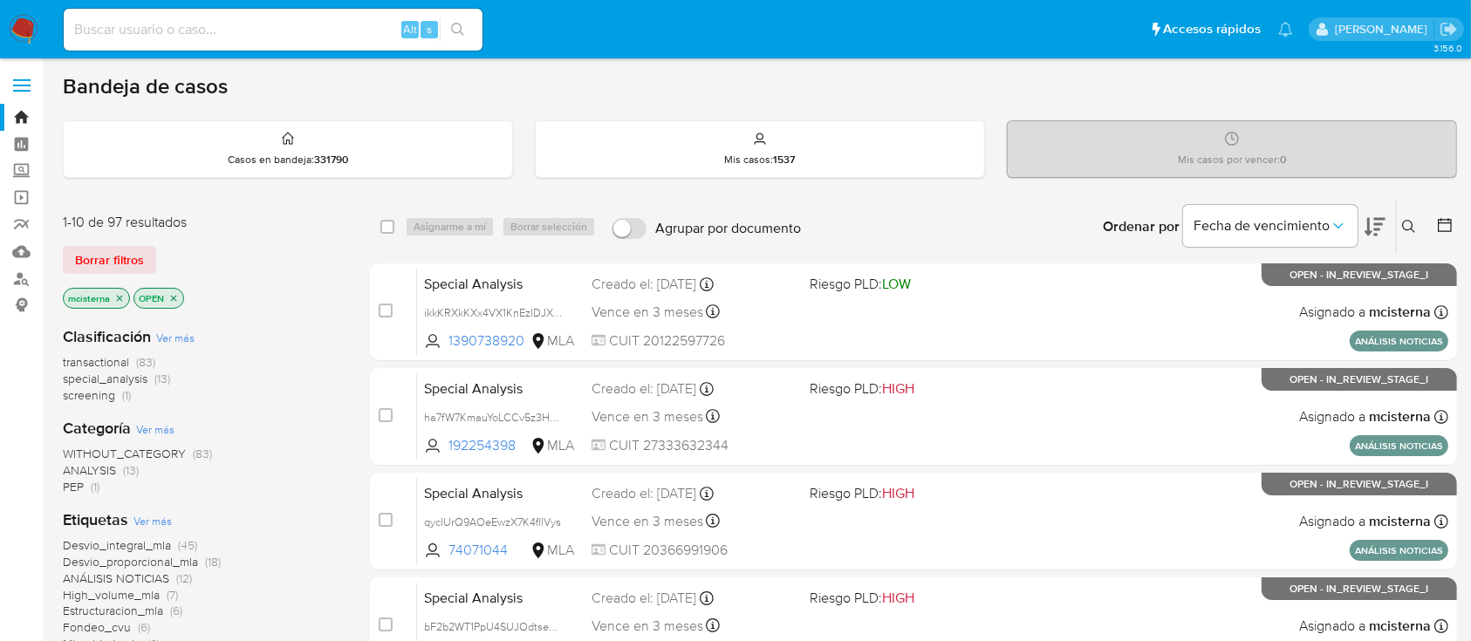
click at [314, 32] on input at bounding box center [273, 29] width 419 height 23
paste input "131476353"
type input "131476353"
click at [1395, 230] on icon at bounding box center [1409, 227] width 14 height 14
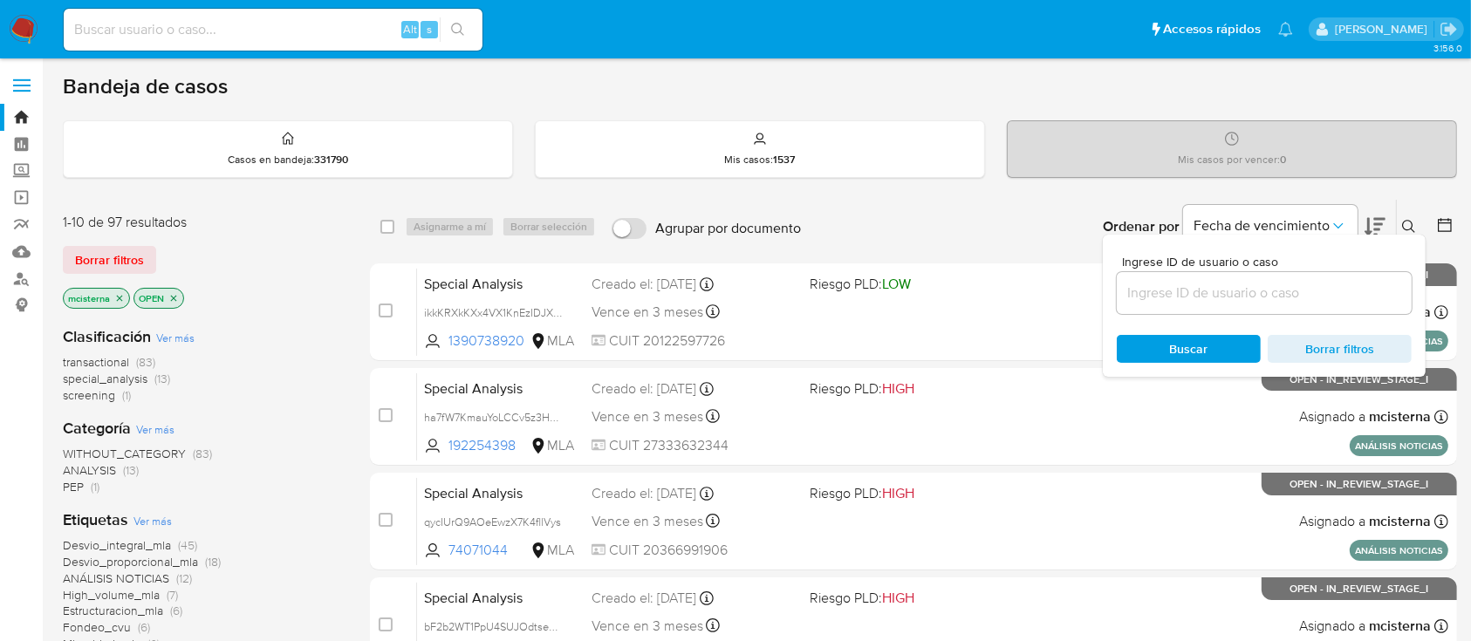
click at [1194, 297] on input at bounding box center [1263, 293] width 295 height 23
type input "131476353"
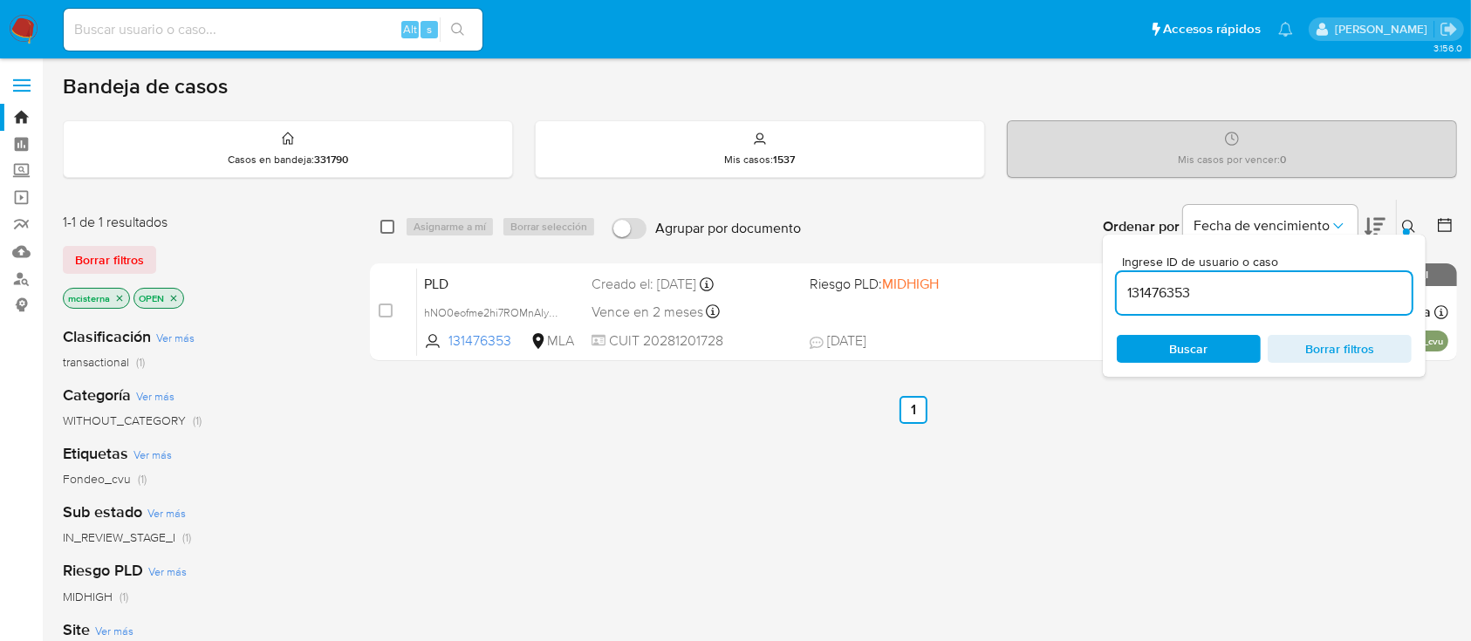
click at [392, 229] on input "checkbox" at bounding box center [387, 227] width 14 height 14
checkbox input "true"
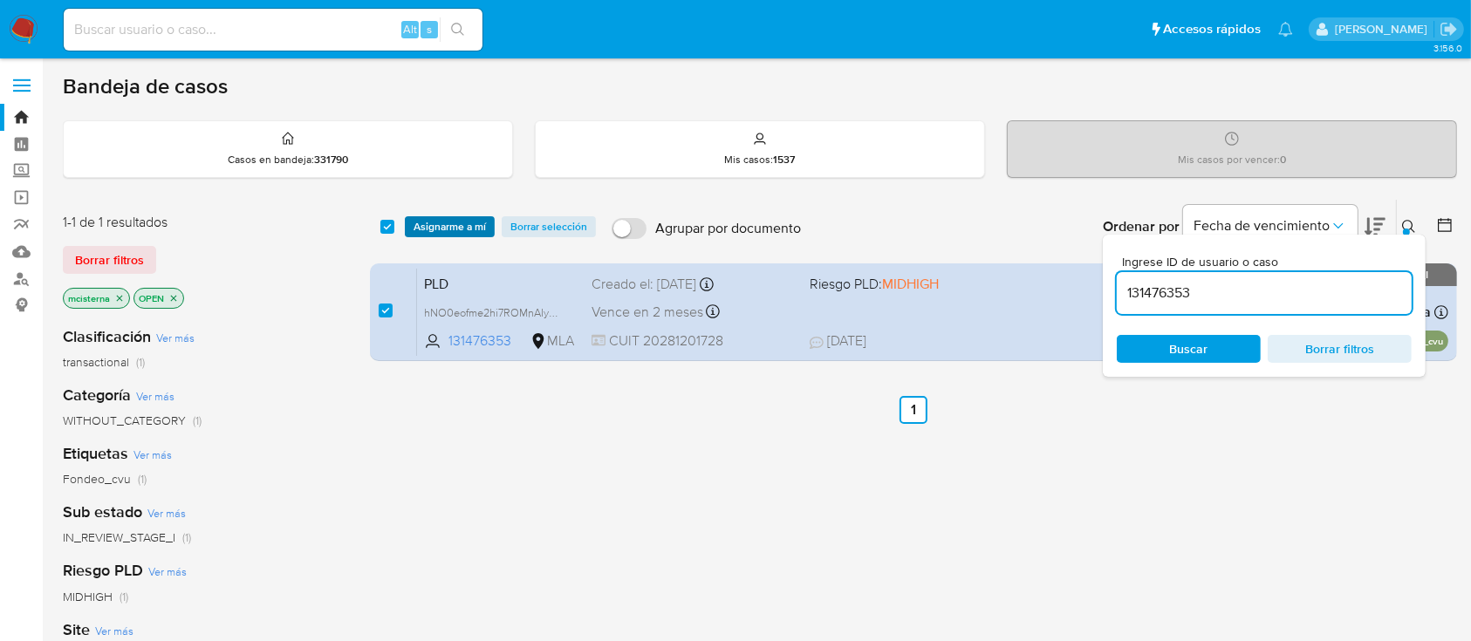
click at [462, 230] on span "Asignarme a mí" at bounding box center [449, 226] width 72 height 17
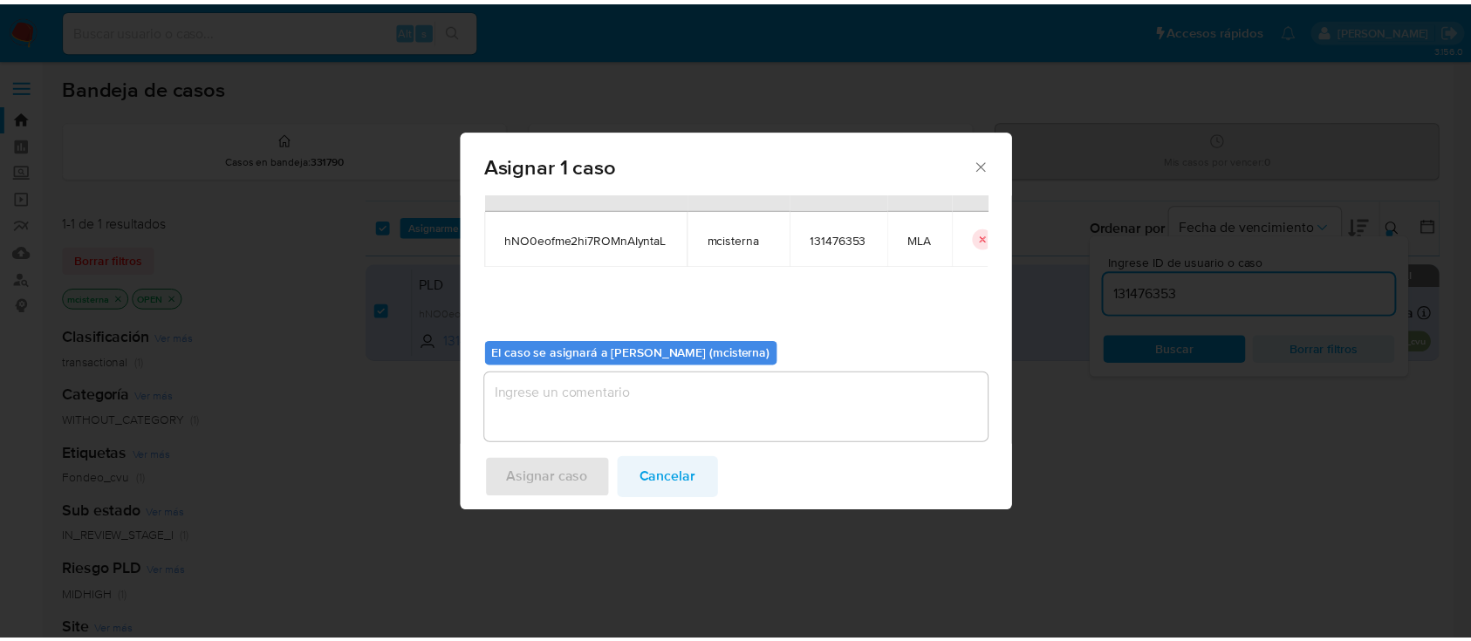
scroll to position [89, 0]
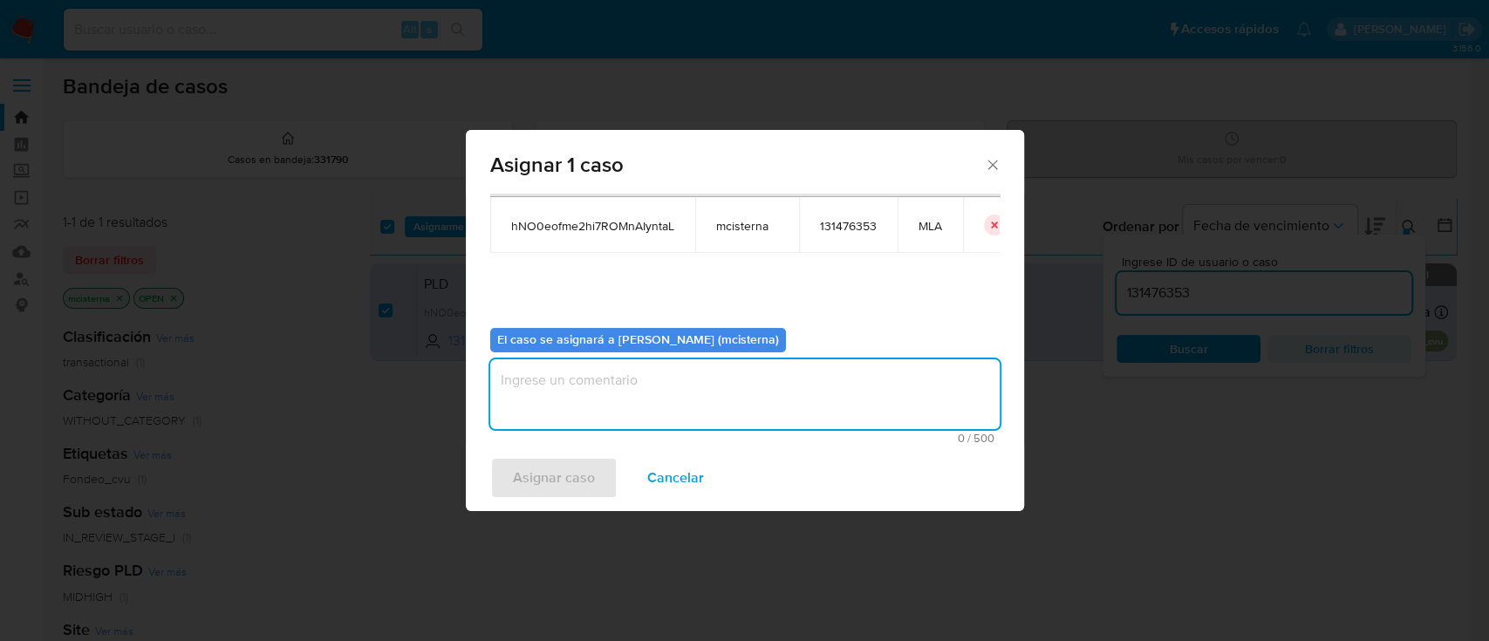
click at [672, 401] on textarea "assign-modal" at bounding box center [744, 394] width 509 height 70
type textarea "mcisterna"
click at [505, 480] on button "Asignar caso" at bounding box center [553, 478] width 127 height 42
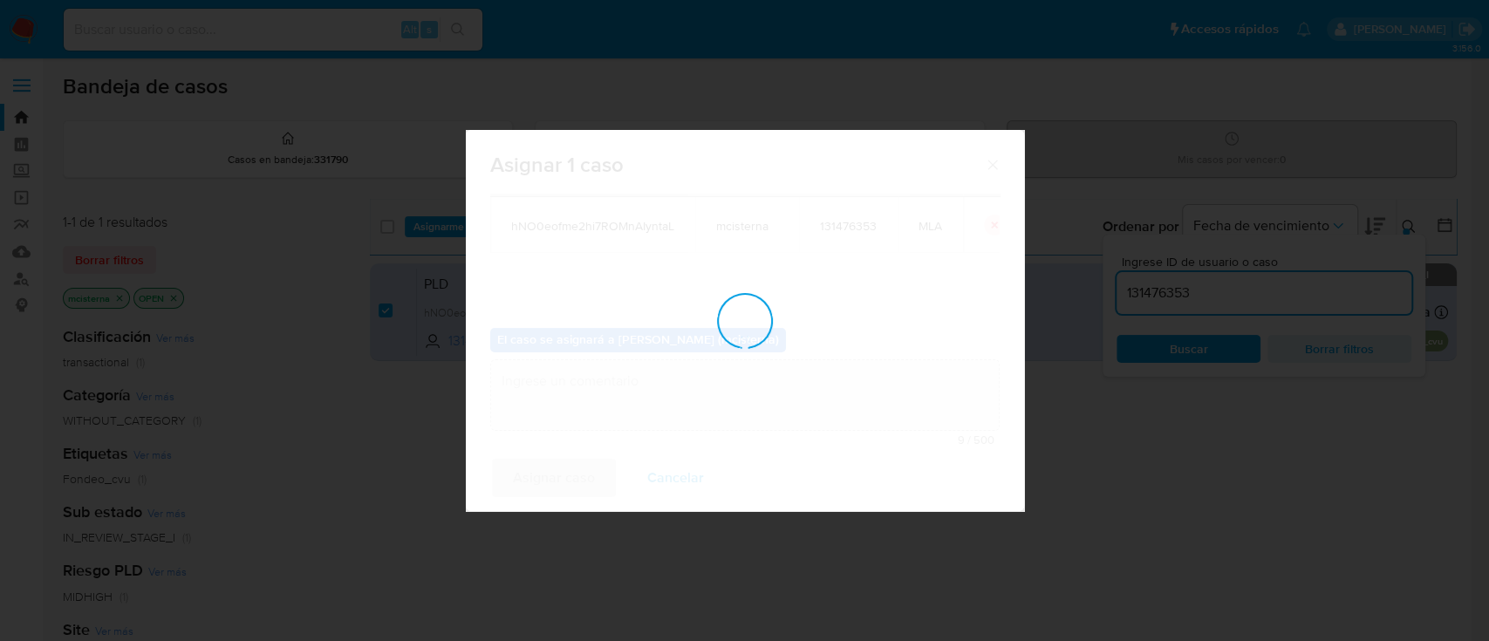
checkbox input "false"
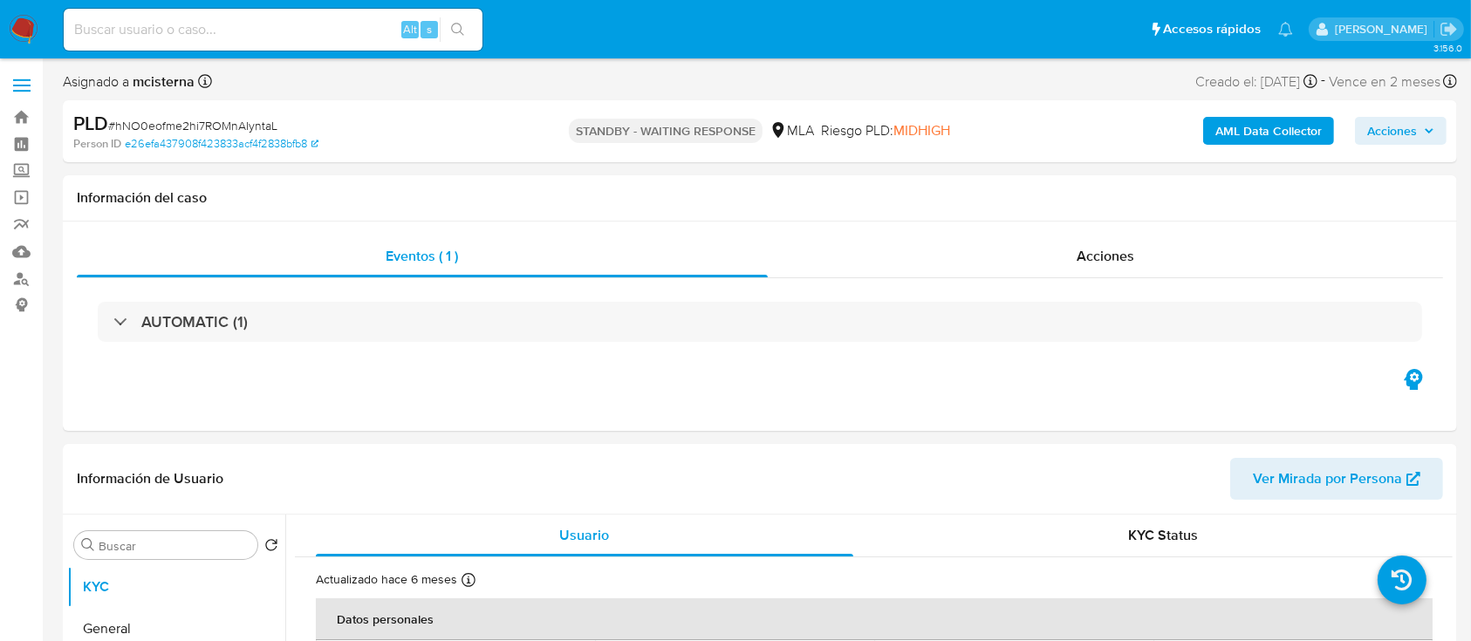
select select "10"
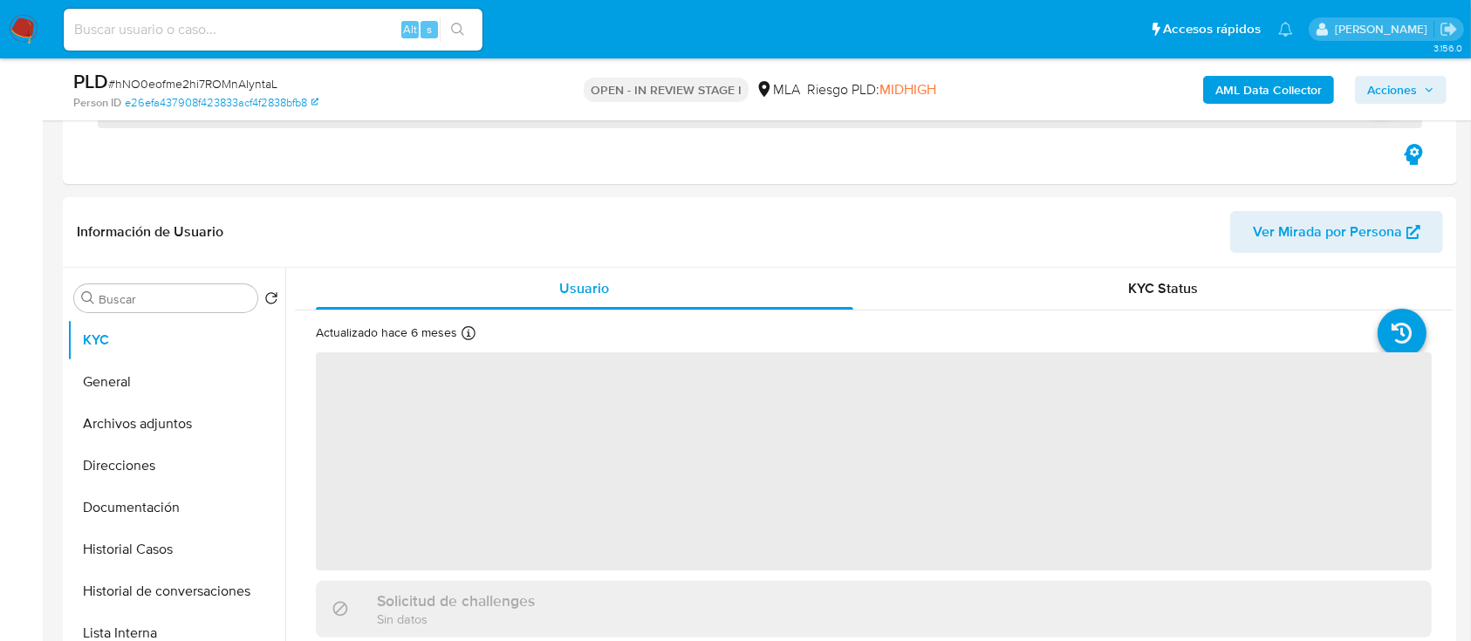
scroll to position [581, 0]
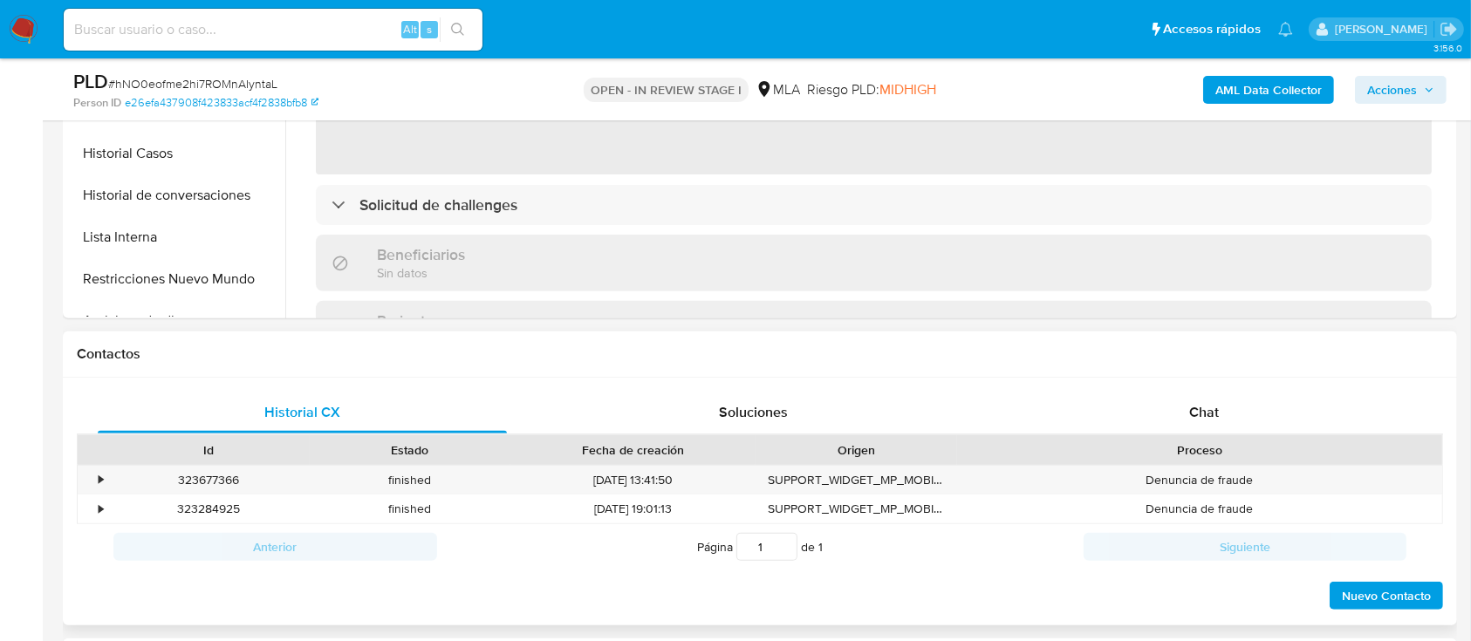
click at [1218, 455] on div "Proceso" at bounding box center [1199, 449] width 461 height 17
click at [1197, 415] on span "Chat" at bounding box center [1204, 412] width 30 height 20
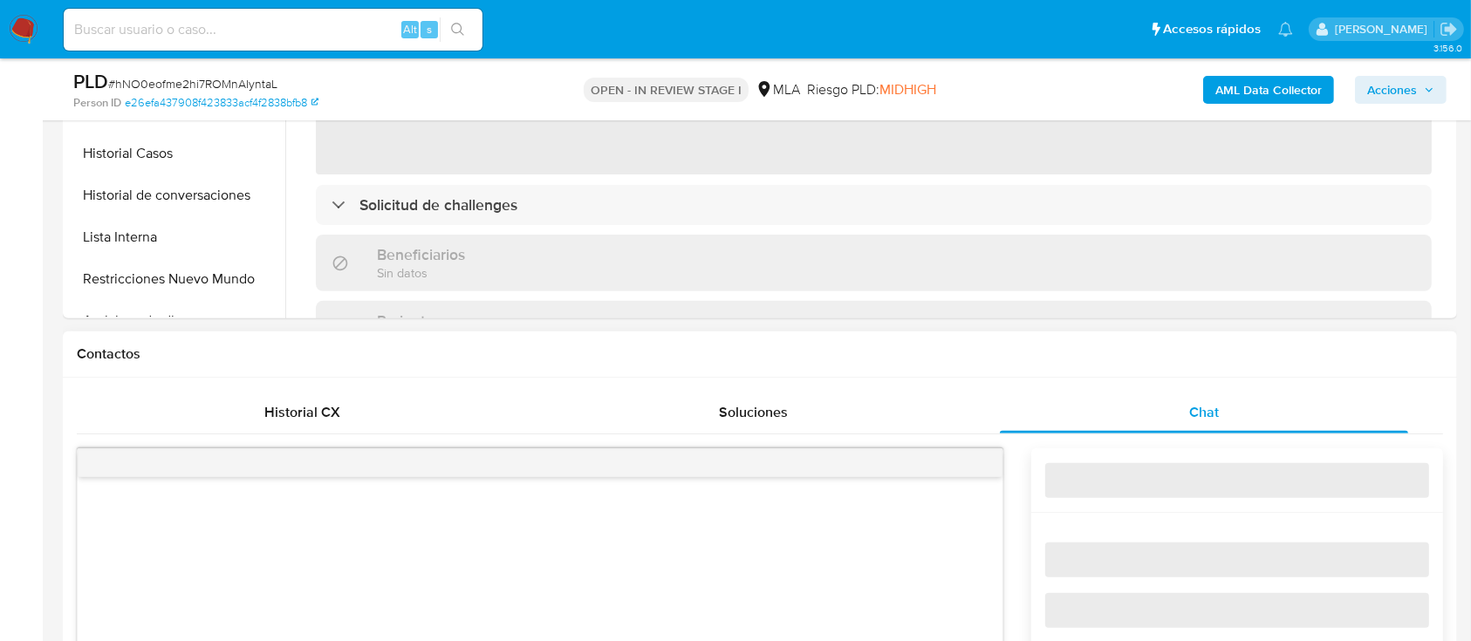
select select "10"
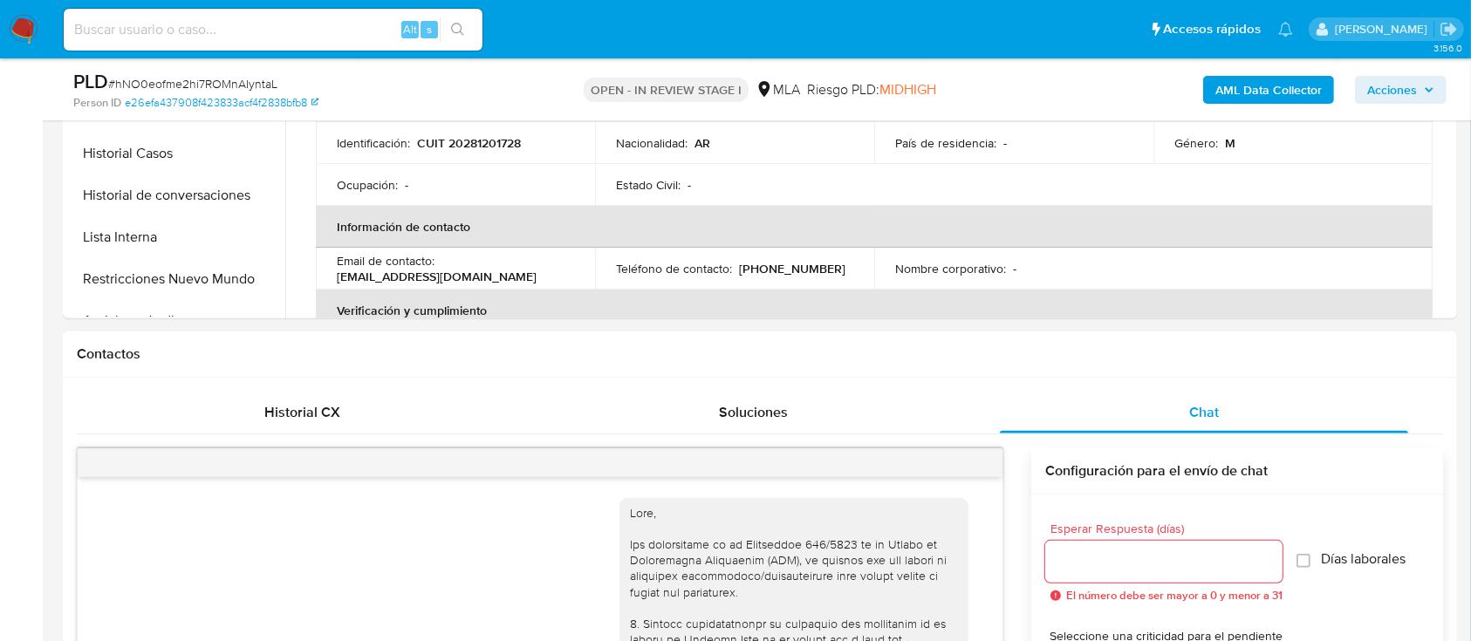
scroll to position [1213, 0]
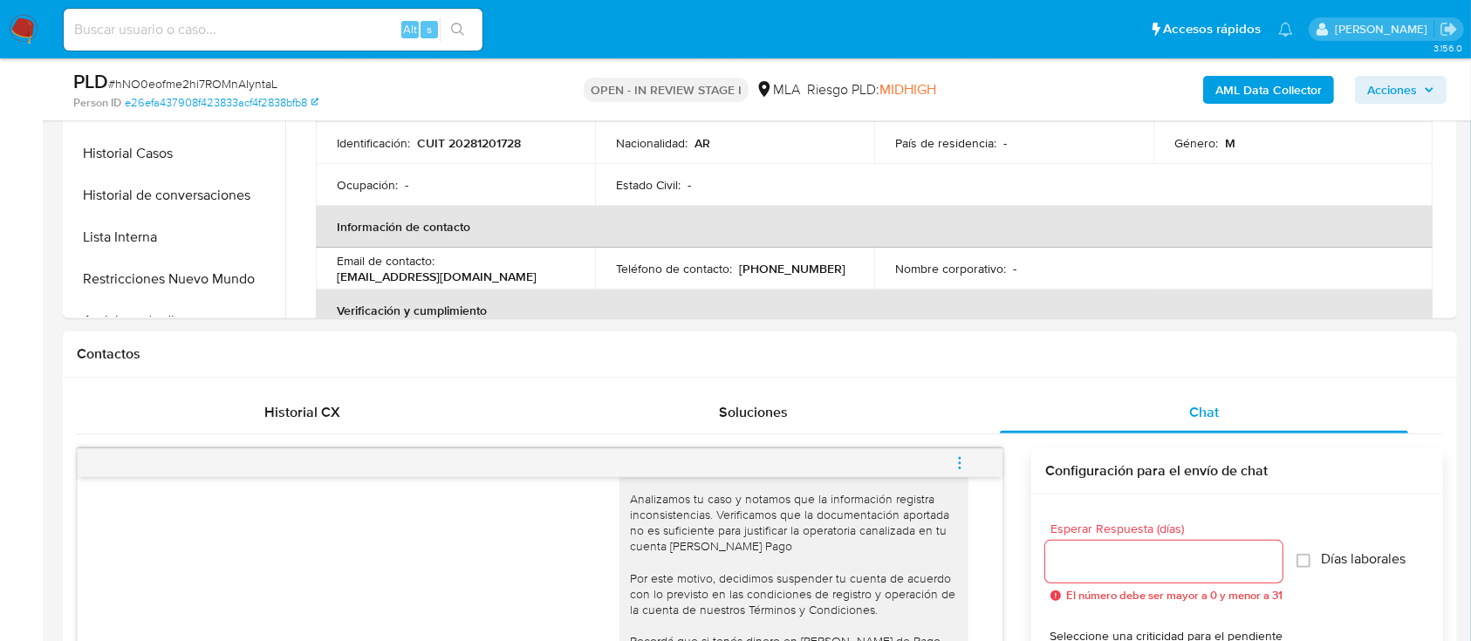
click at [976, 466] on button "menu-action" at bounding box center [960, 463] width 58 height 42
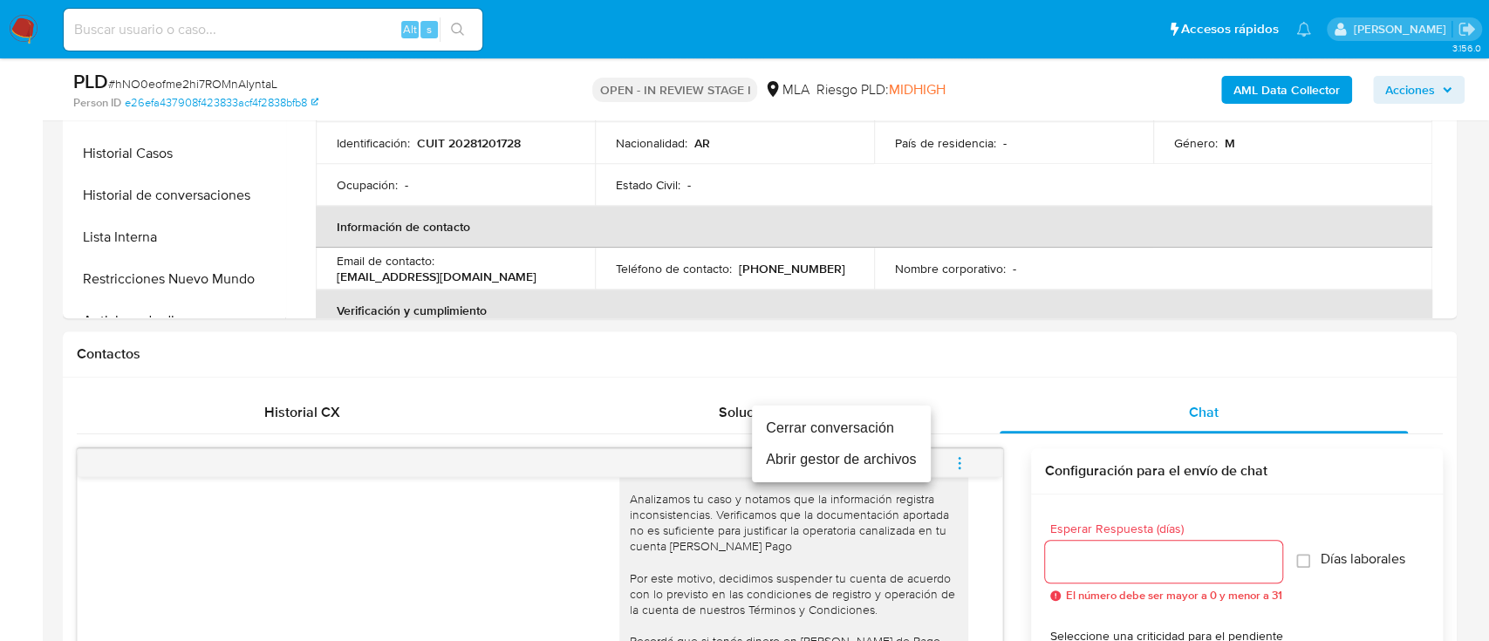
click at [817, 427] on li "Cerrar conversación" at bounding box center [841, 428] width 179 height 31
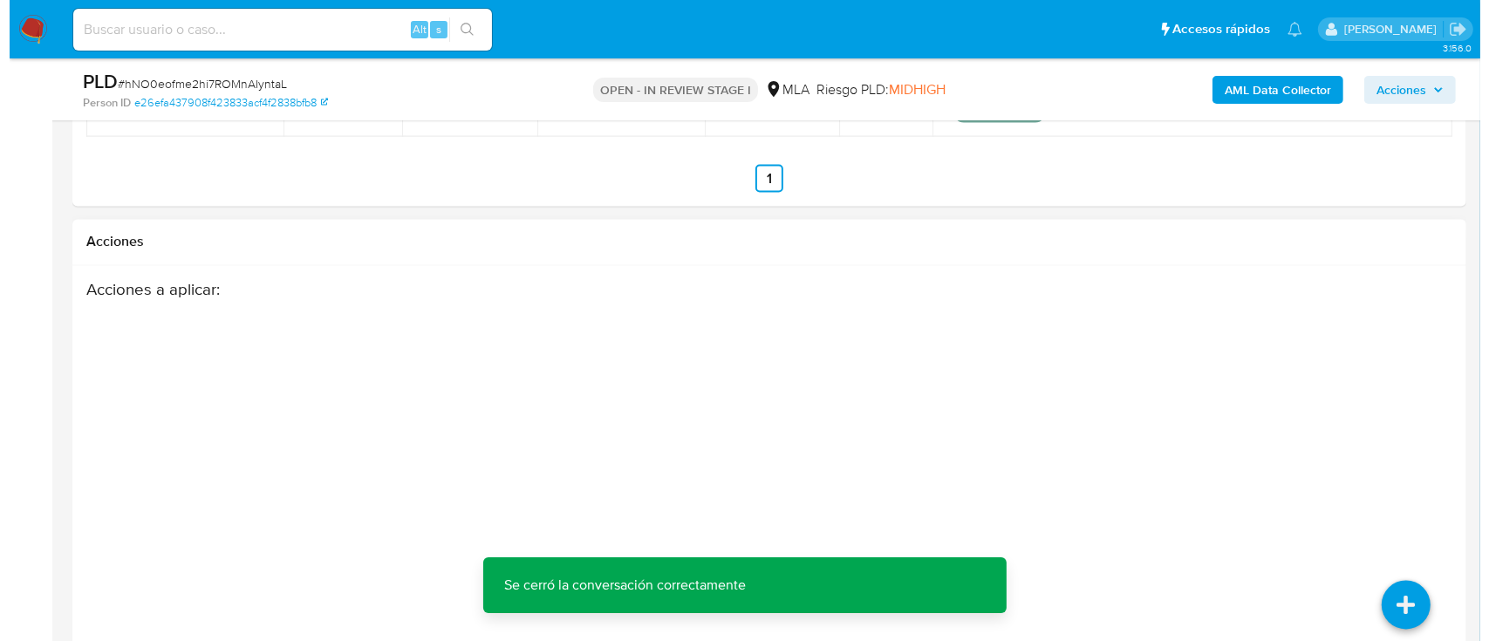
scroll to position [3116, 0]
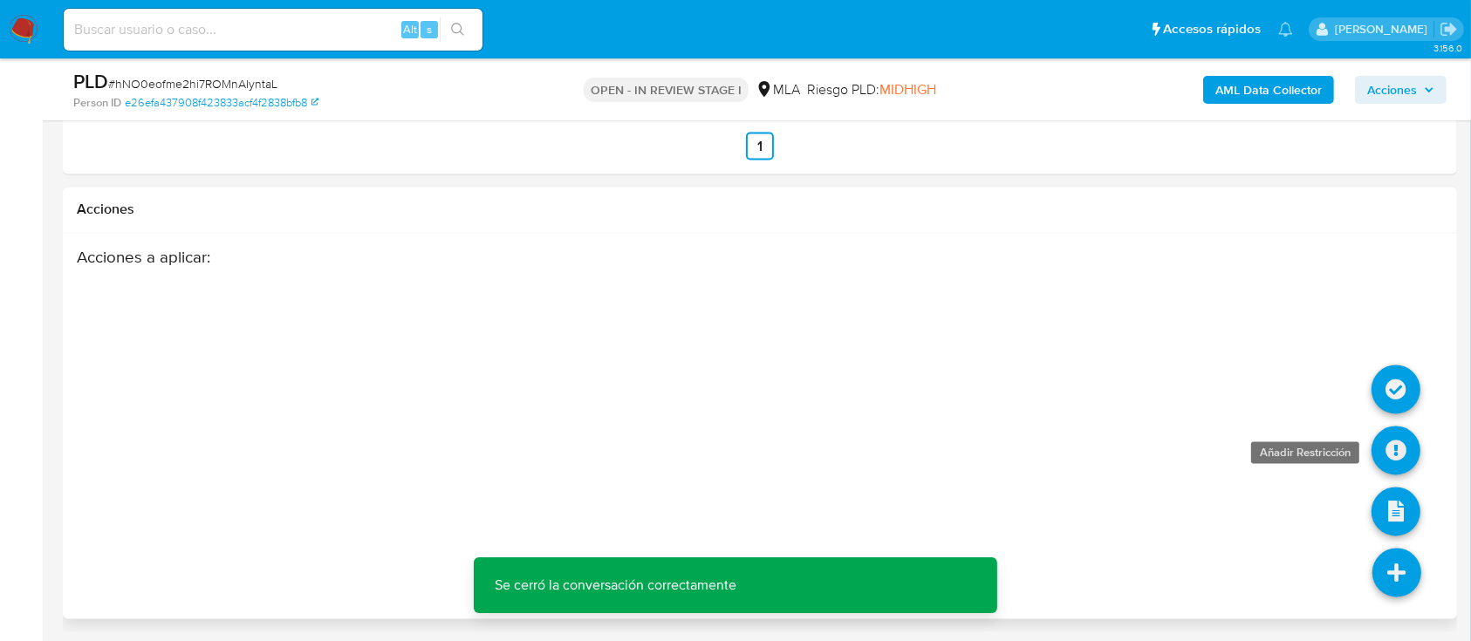
click at [1388, 445] on icon at bounding box center [1395, 451] width 49 height 49
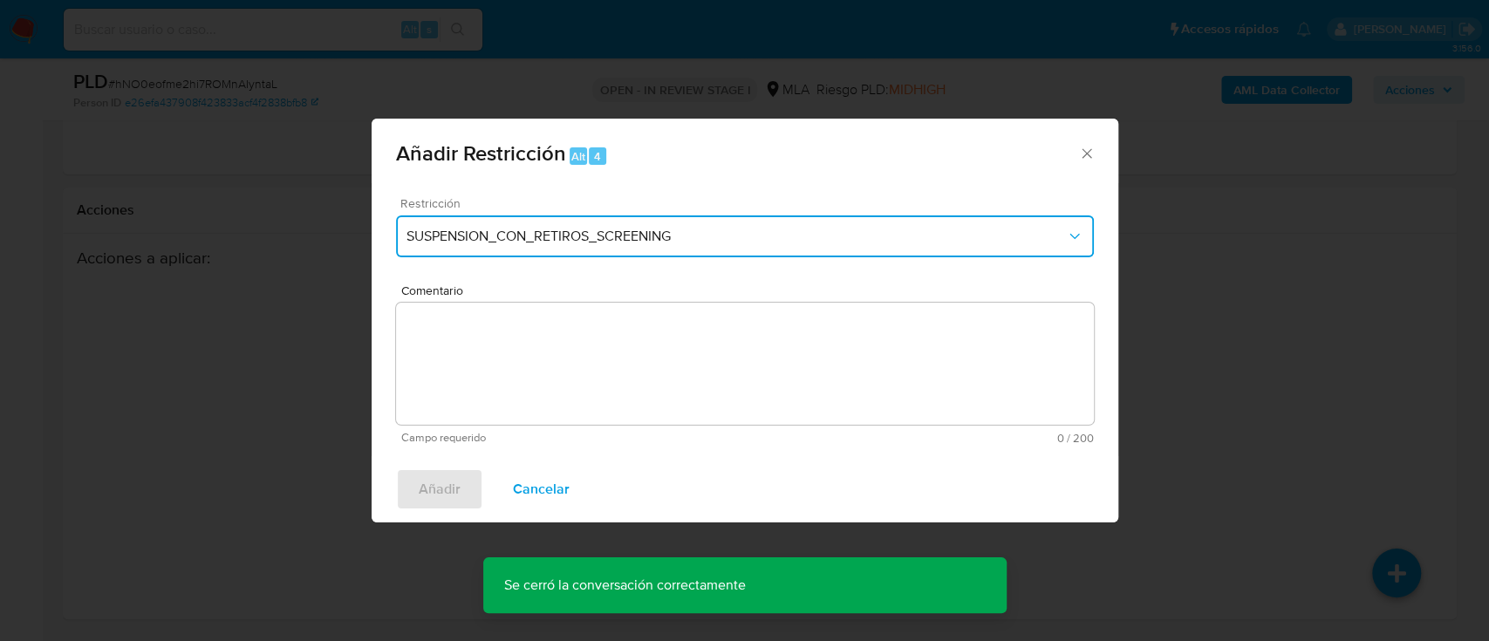
click at [504, 231] on span "SUSPENSION_CON_RETIROS_SCREENING" at bounding box center [735, 236] width 659 height 17
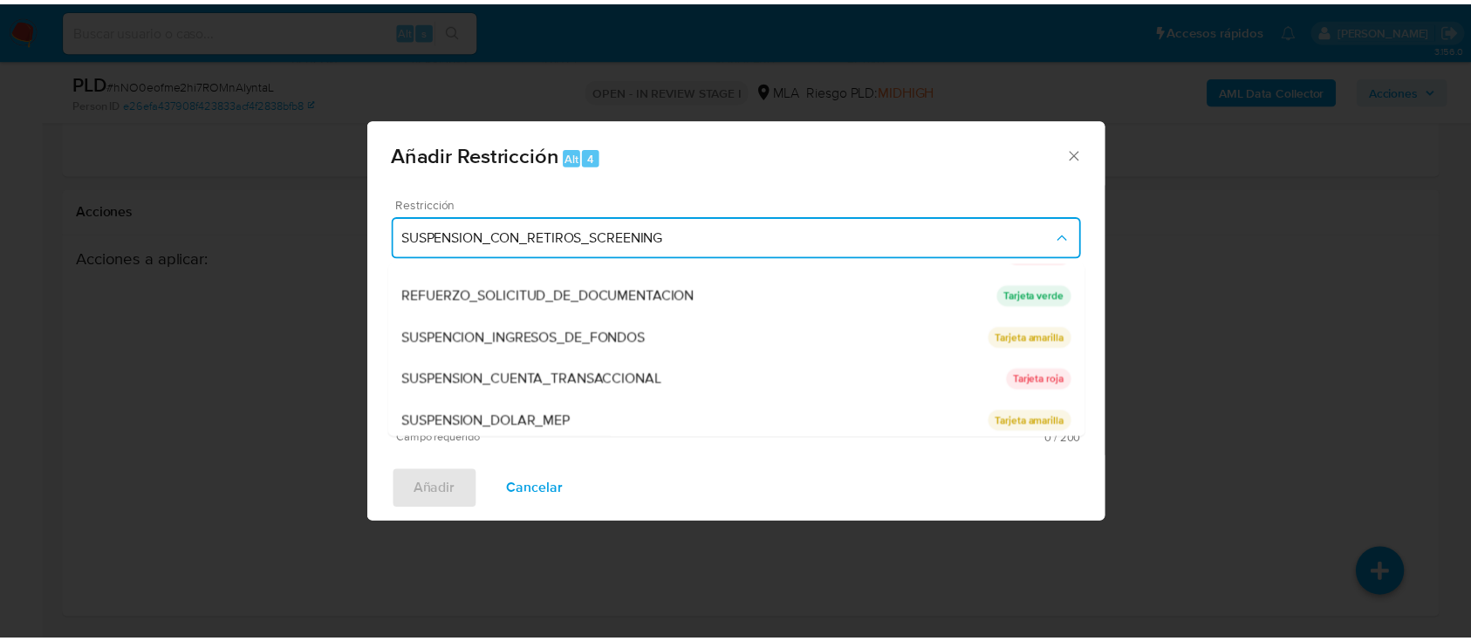
scroll to position [370, 0]
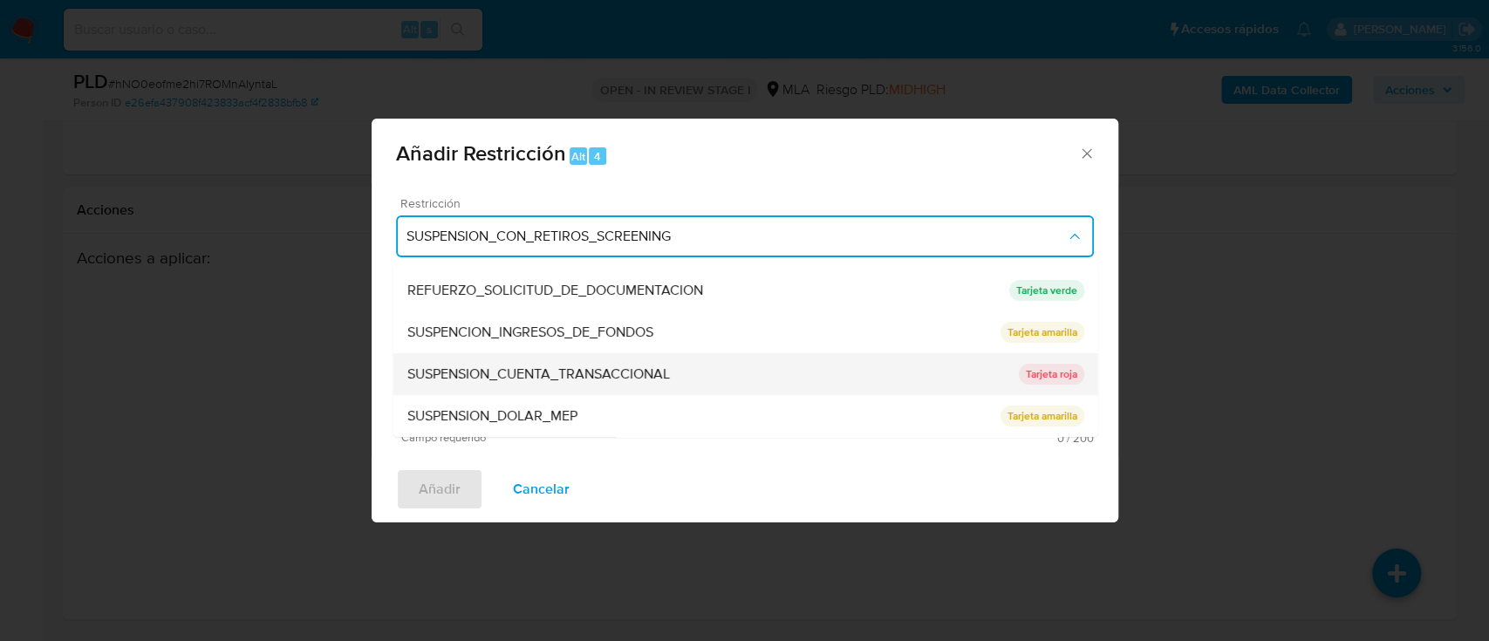
click at [641, 354] on div "SUSPENSION_CUENTA_TRANSACCIONAL" at bounding box center [711, 374] width 611 height 42
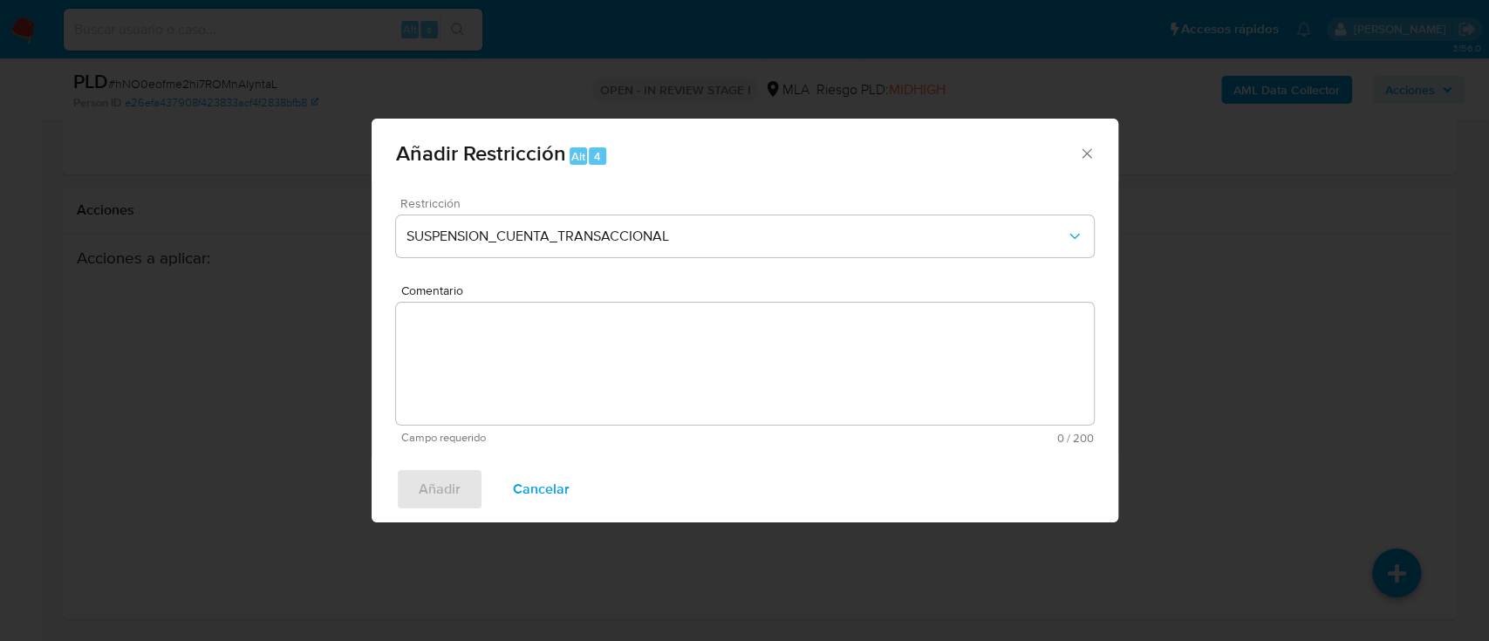
click at [698, 354] on textarea "Comentario" at bounding box center [745, 364] width 698 height 122
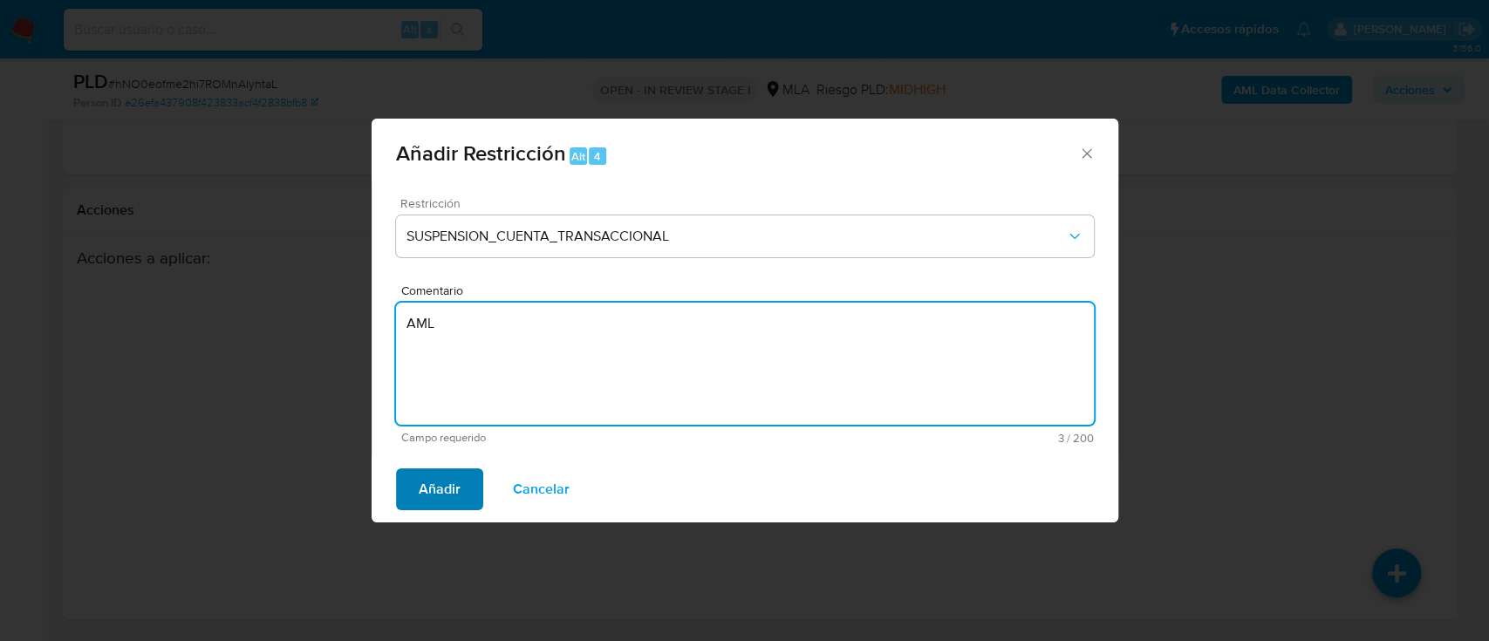
type textarea "AML"
click at [425, 474] on span "Añadir" at bounding box center [440, 489] width 42 height 38
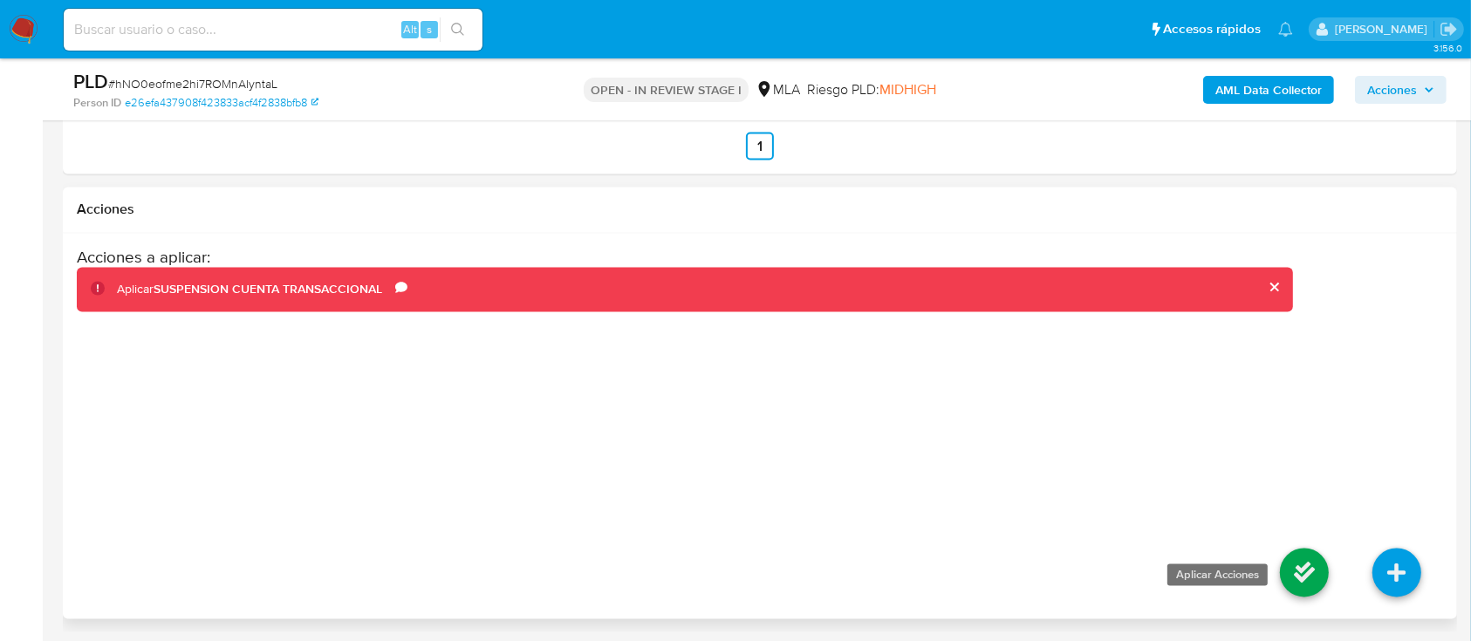
click at [1294, 557] on icon at bounding box center [1304, 573] width 49 height 49
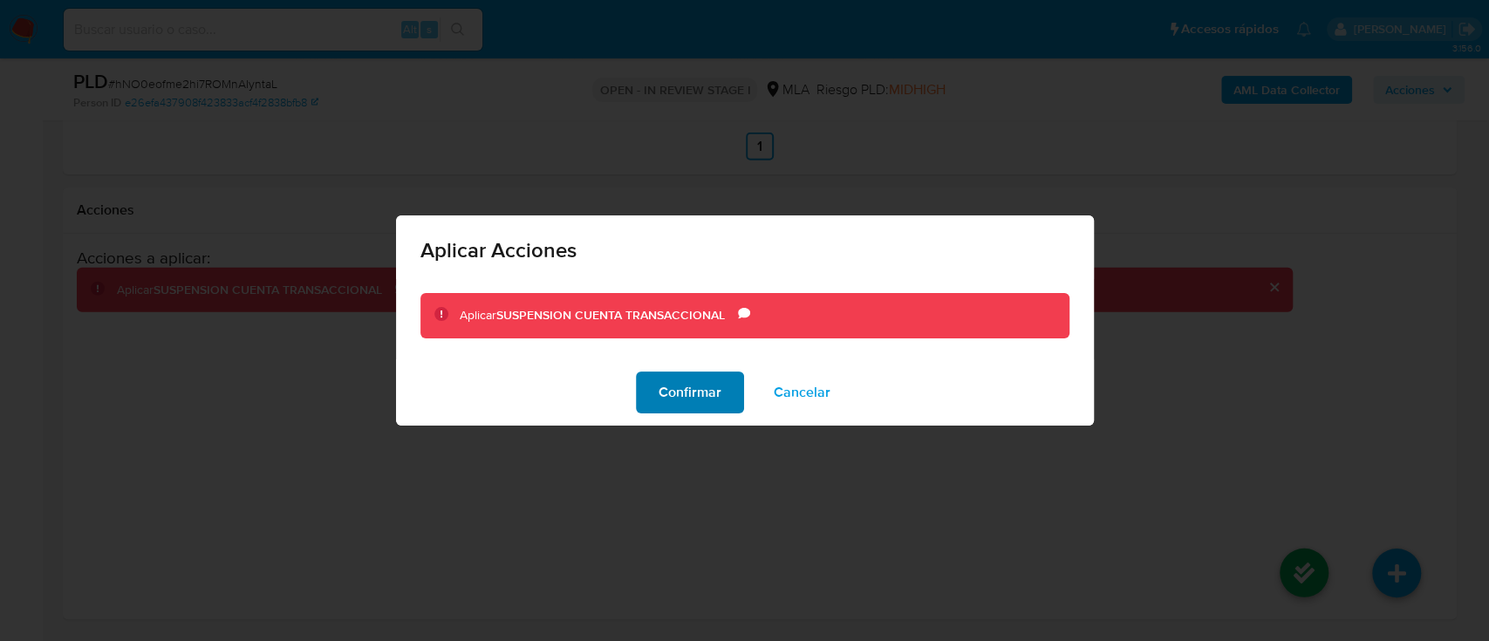
click at [709, 383] on span "Confirmar" at bounding box center [690, 392] width 63 height 38
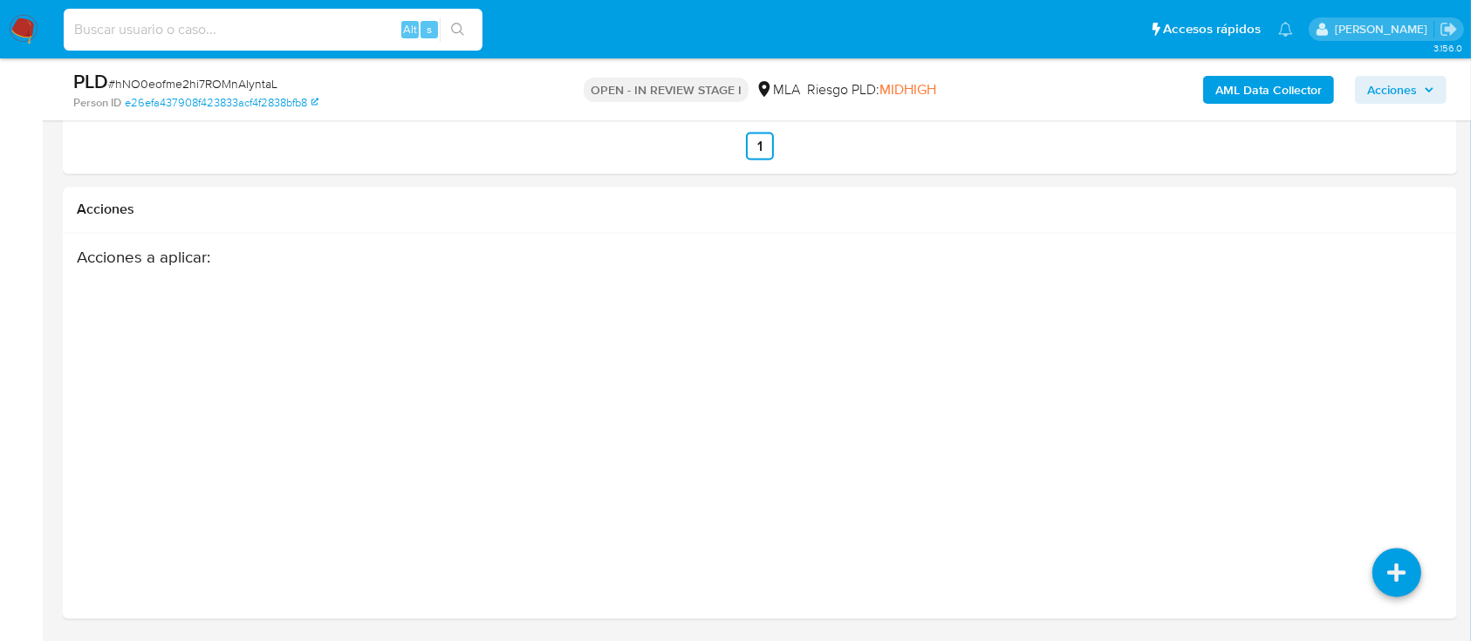
click at [354, 27] on input at bounding box center [273, 29] width 419 height 23
paste input "GixjxXH9S19xAoOTTjwcSepo"
type input "GixjxXH9S19xAoOTTjwcSepo"
click at [451, 26] on icon "search-icon" at bounding box center [458, 30] width 14 height 14
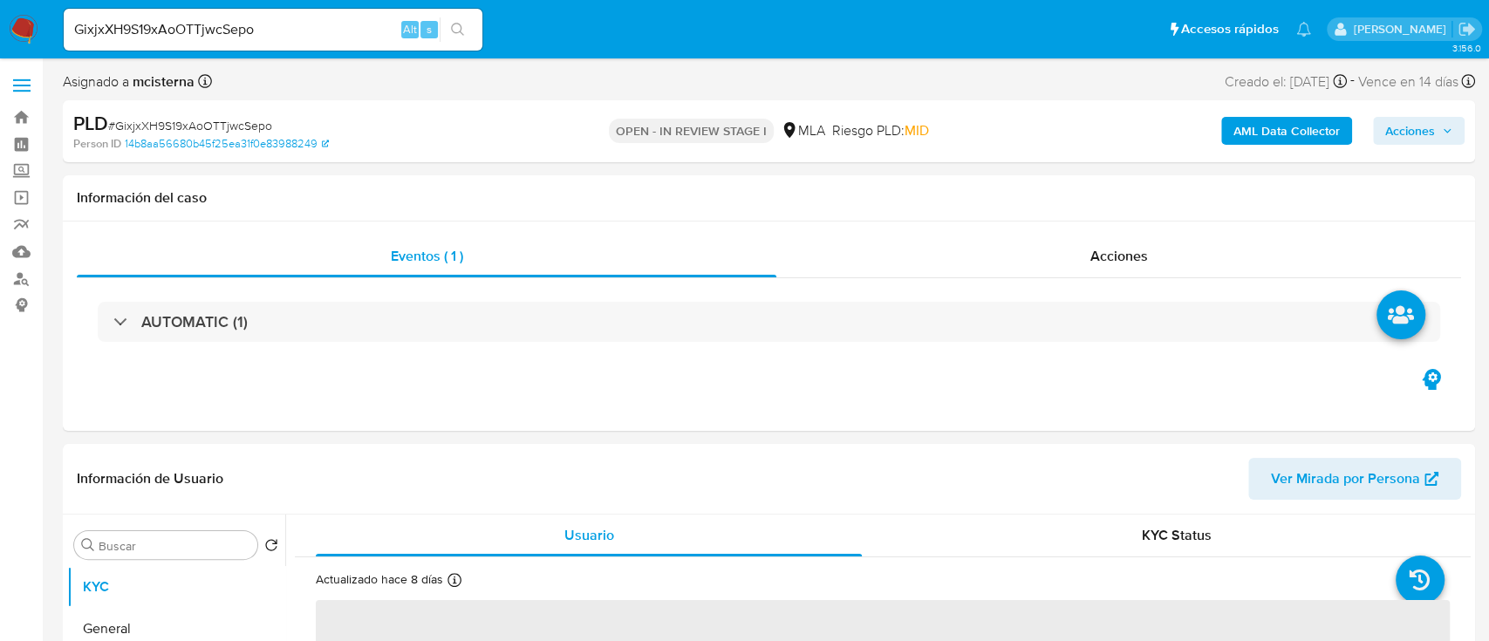
select select "10"
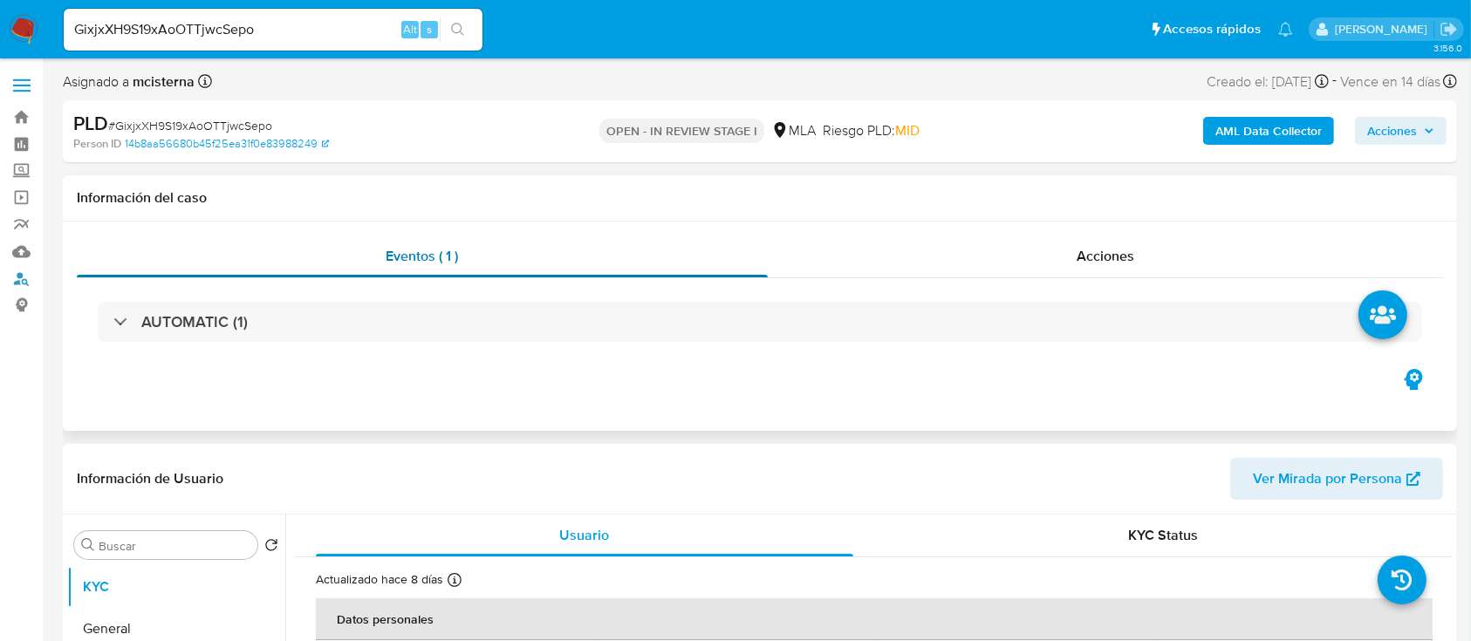
drag, startPoint x: 14, startPoint y: 276, endPoint x: 135, endPoint y: 248, distance: 124.4
click at [14, 276] on link "Buscador de personas" at bounding box center [104, 278] width 208 height 27
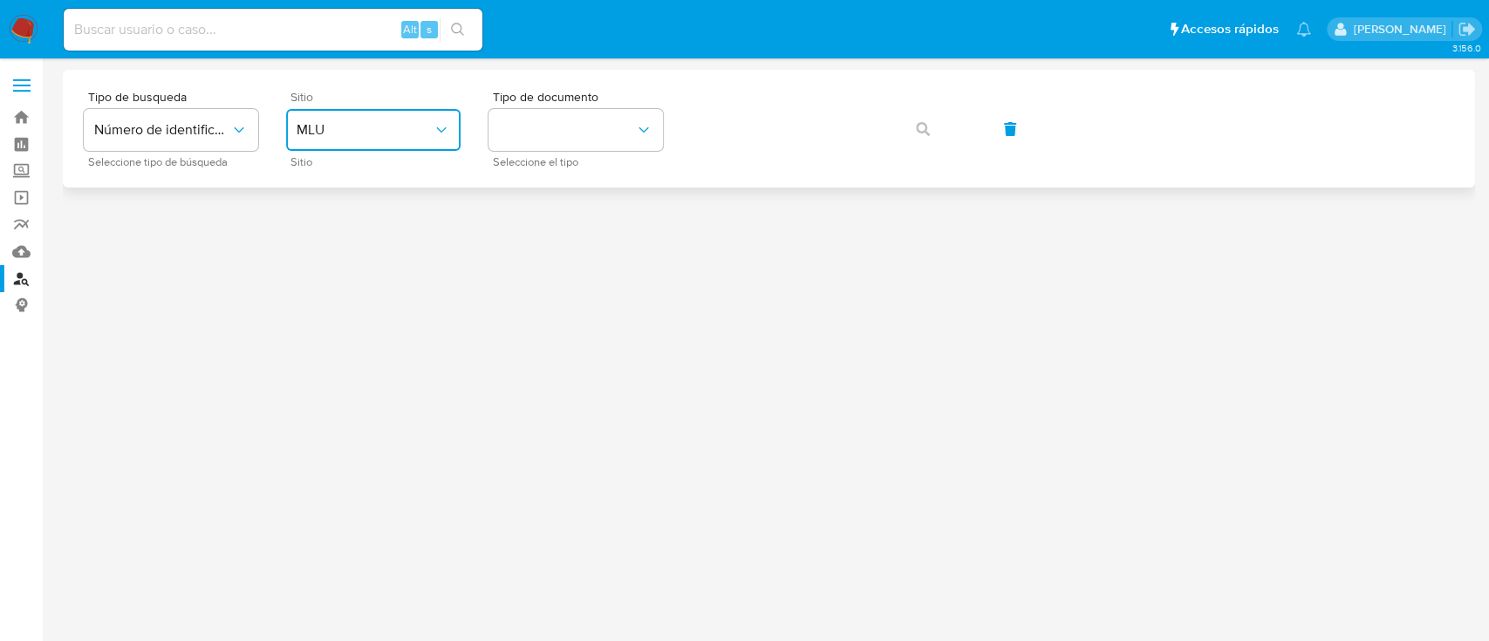
click at [379, 113] on button "MLU" at bounding box center [373, 130] width 174 height 42
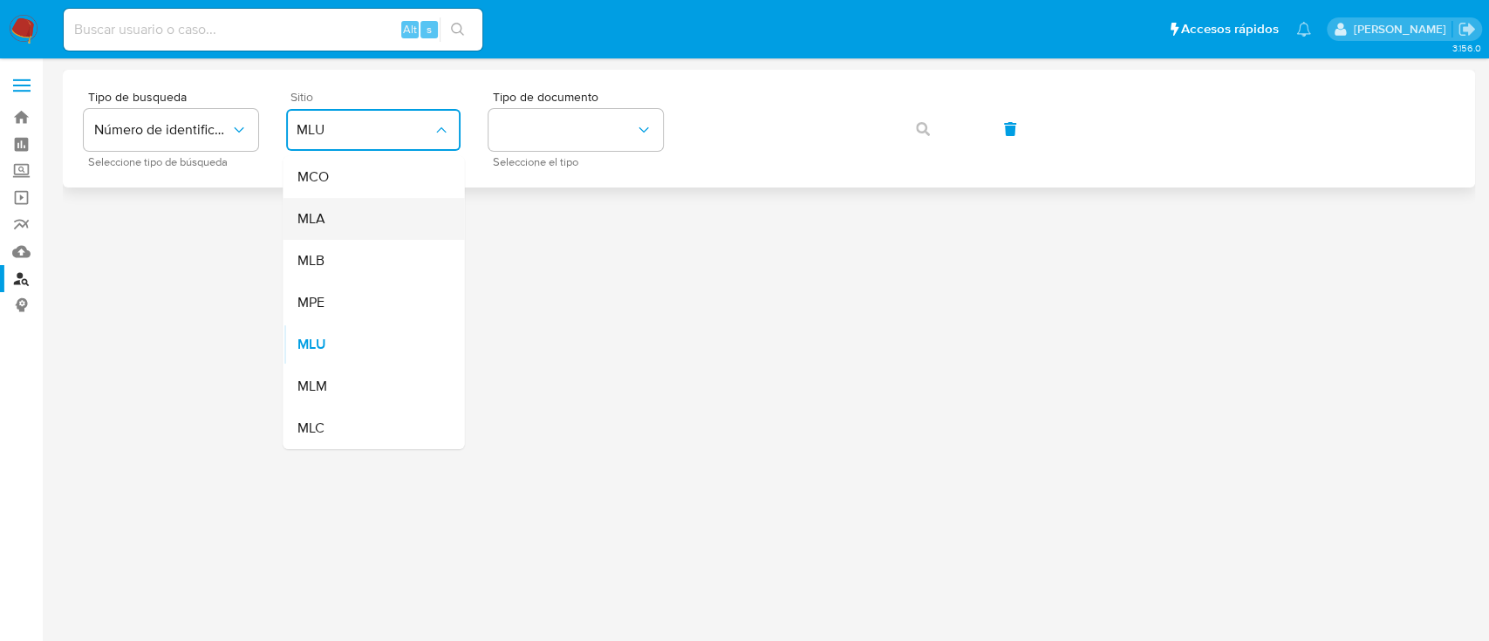
click at [406, 216] on div "MLA" at bounding box center [368, 219] width 143 height 42
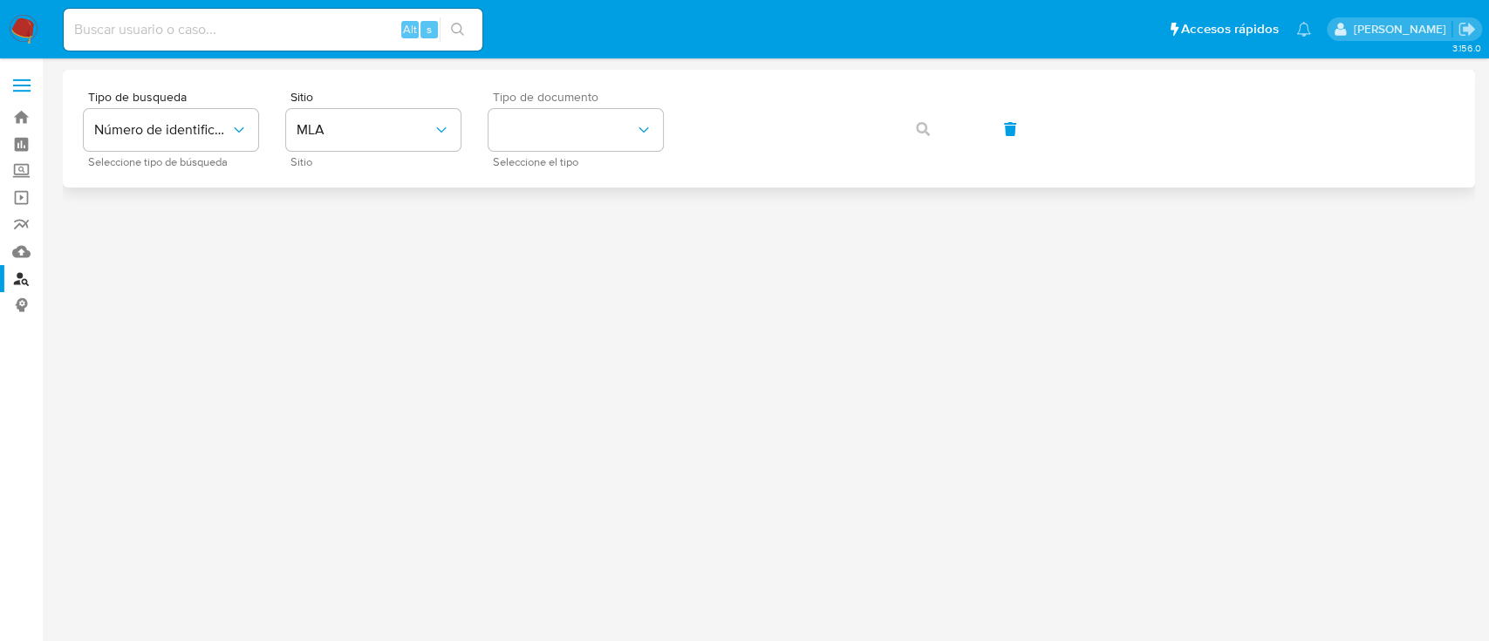
click at [616, 92] on span "Tipo de documento" at bounding box center [580, 97] width 174 height 12
click at [617, 136] on button "identificationType" at bounding box center [575, 130] width 174 height 42
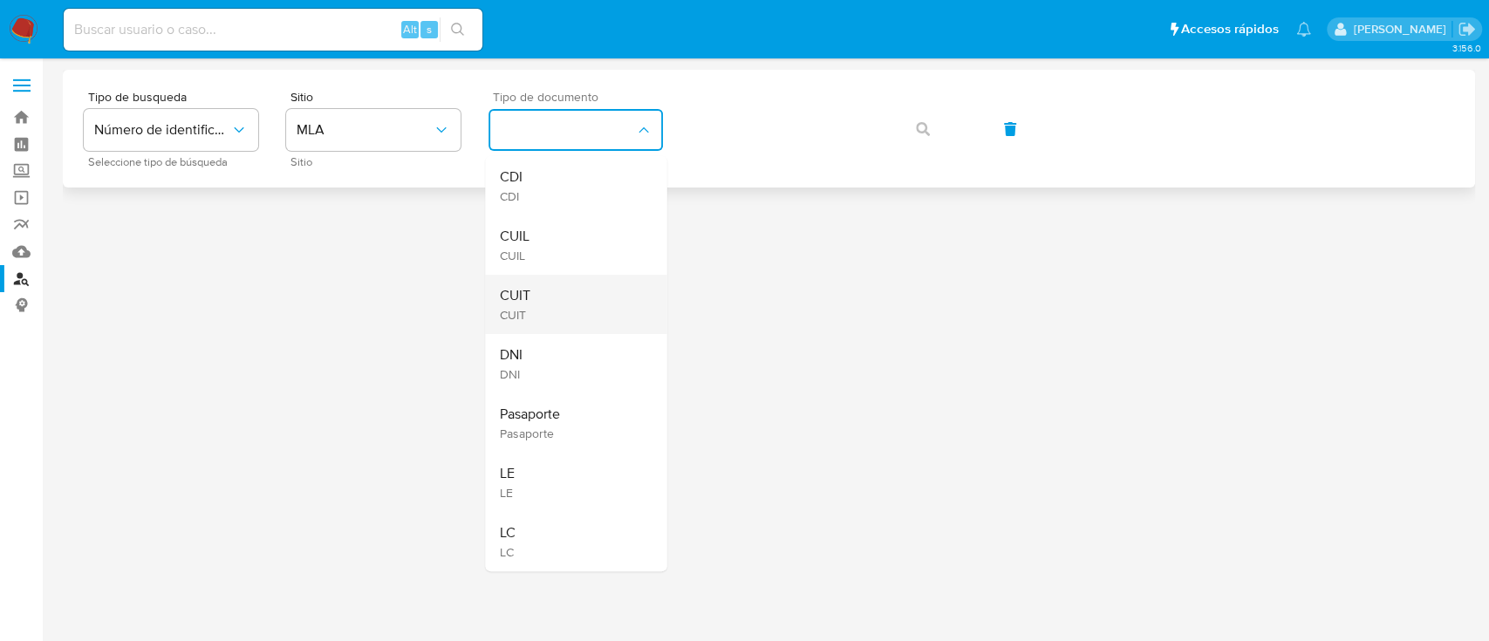
click at [596, 316] on div "CUIT CUIT" at bounding box center [570, 304] width 143 height 59
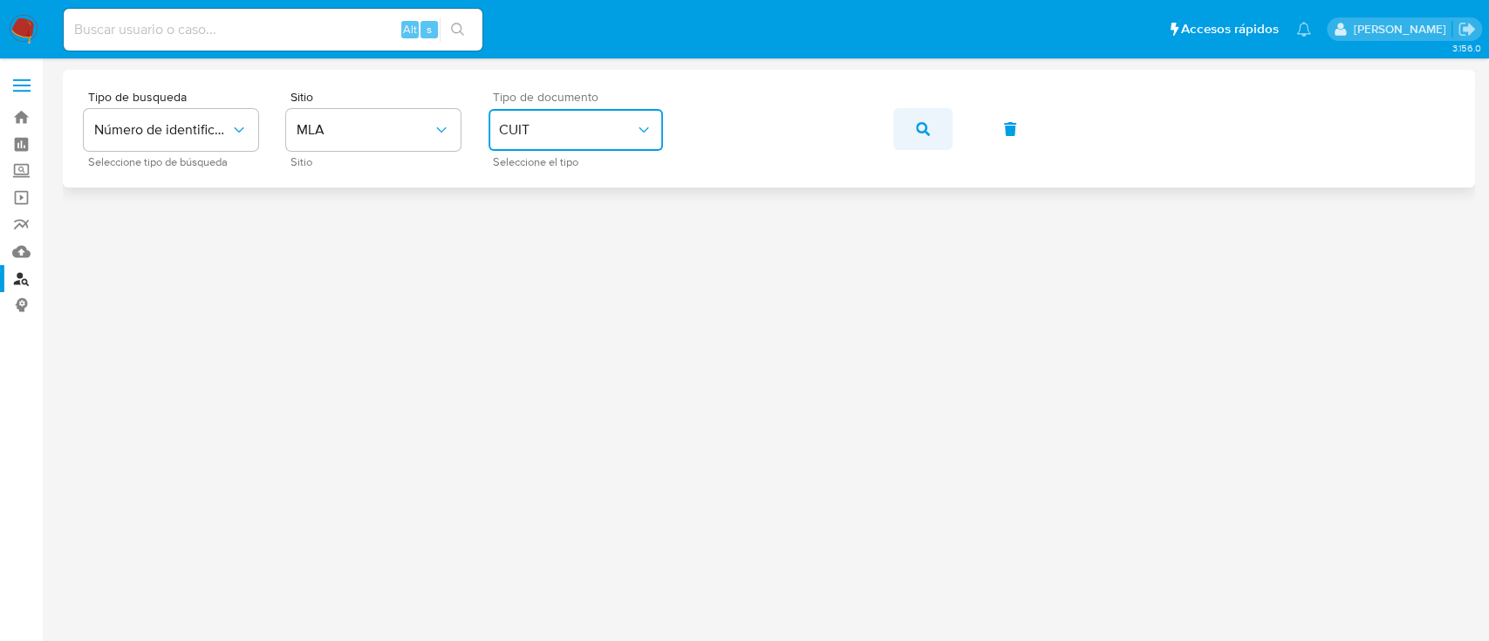
click at [938, 122] on button "button" at bounding box center [922, 129] width 59 height 42
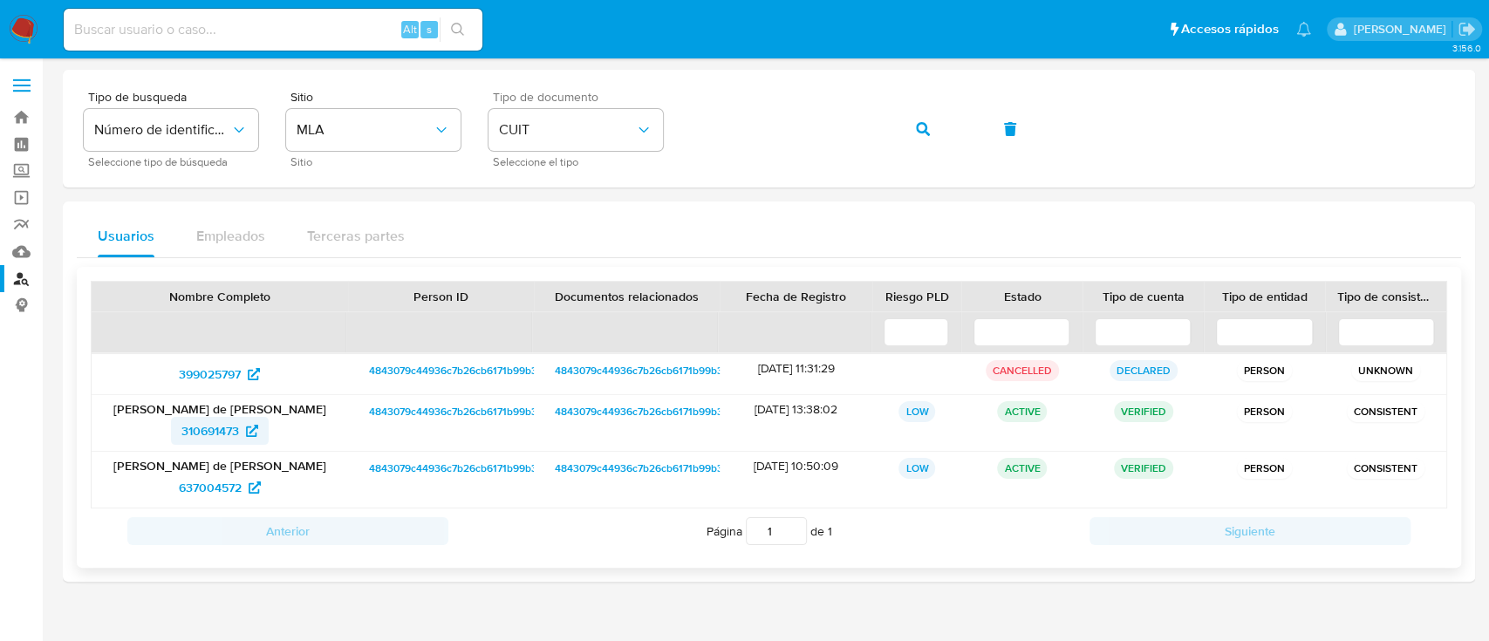
click at [209, 429] on span "310691473" at bounding box center [210, 431] width 58 height 28
click at [245, 492] on span "637004572" at bounding box center [220, 488] width 82 height 28
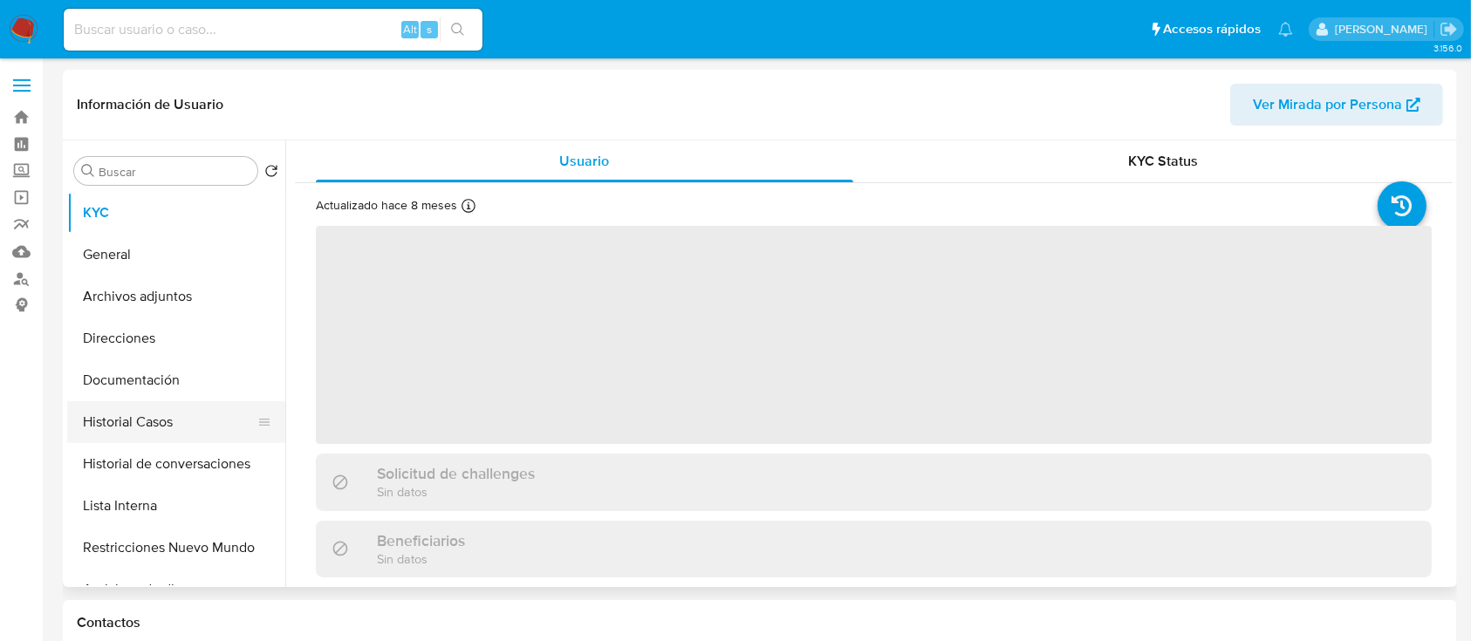
click at [224, 418] on button "Historial Casos" at bounding box center [169, 422] width 204 height 42
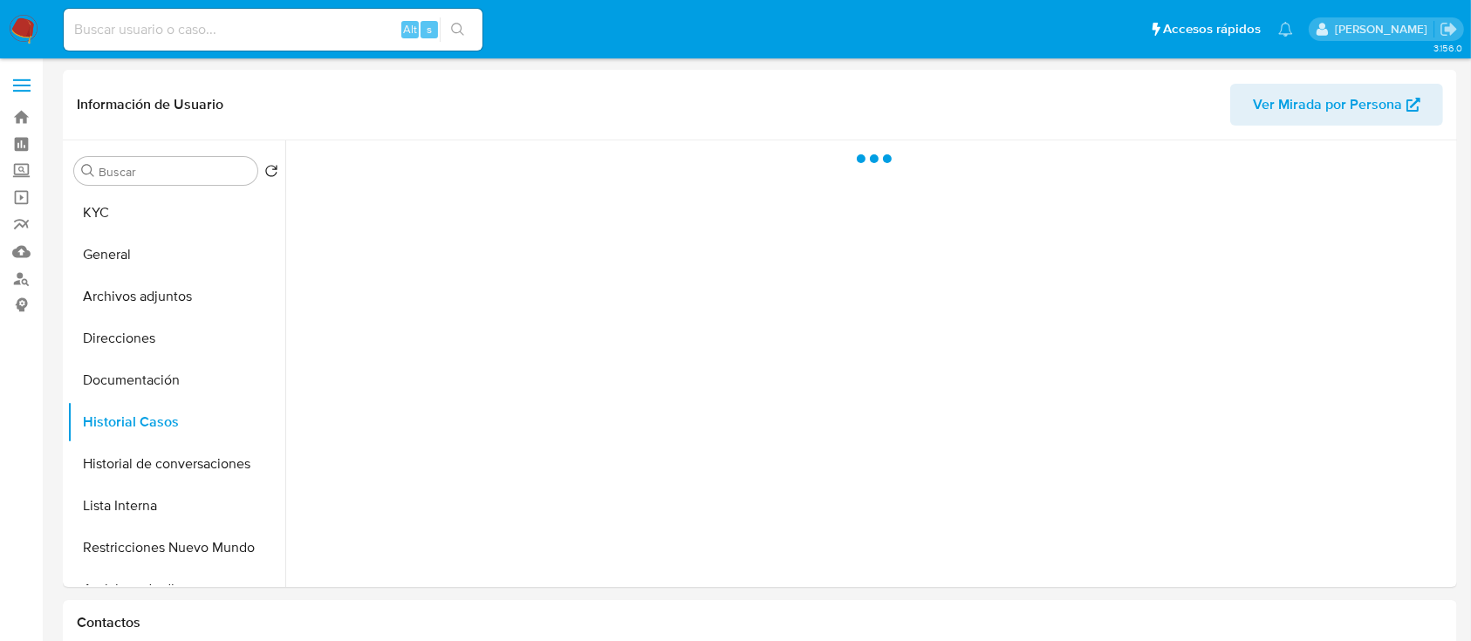
select select "10"
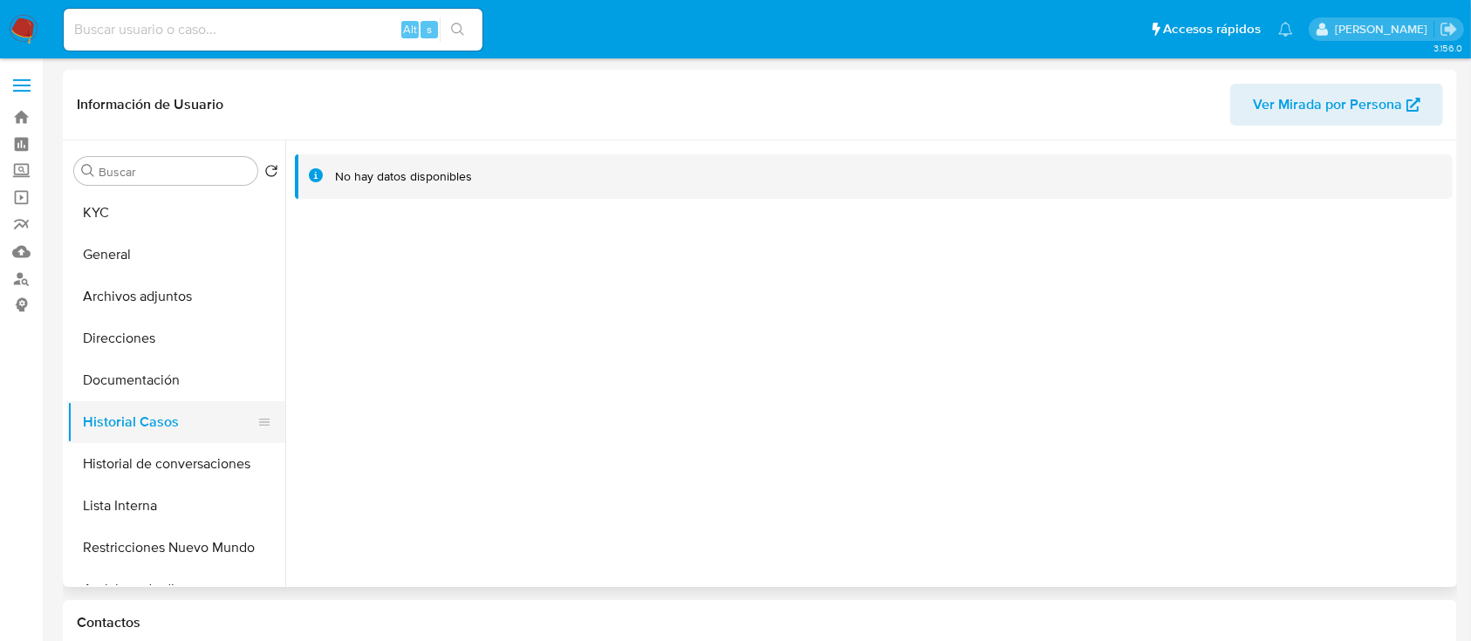
click at [183, 429] on button "Historial Casos" at bounding box center [169, 422] width 204 height 42
click at [146, 214] on button "KYC" at bounding box center [169, 213] width 204 height 42
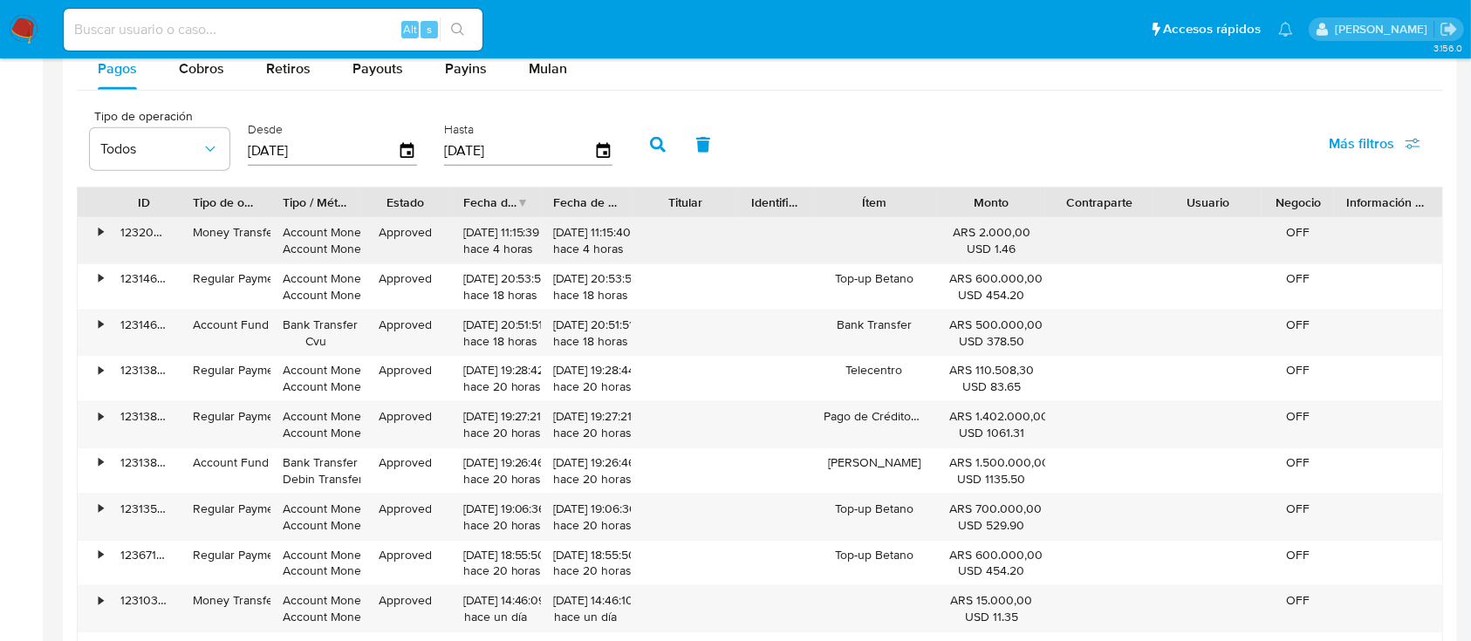
scroll to position [1512, 0]
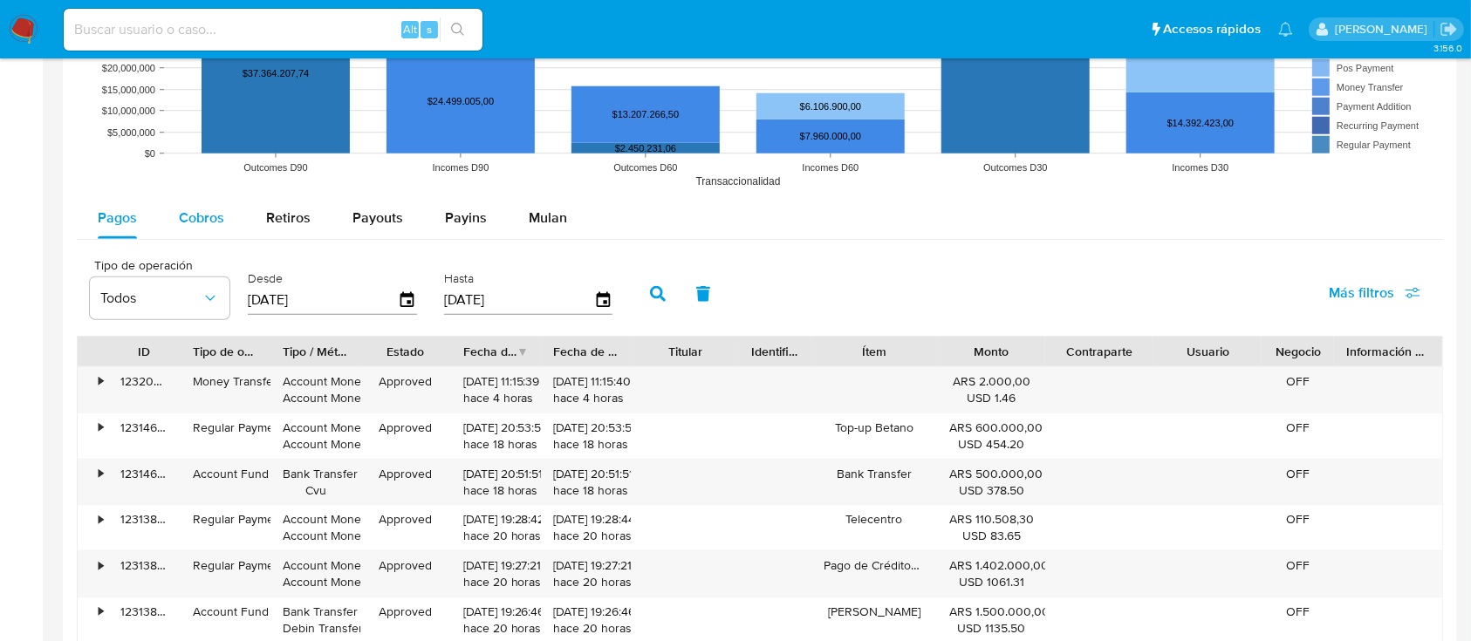
click at [179, 216] on span "Cobros" at bounding box center [201, 218] width 45 height 20
select select "10"
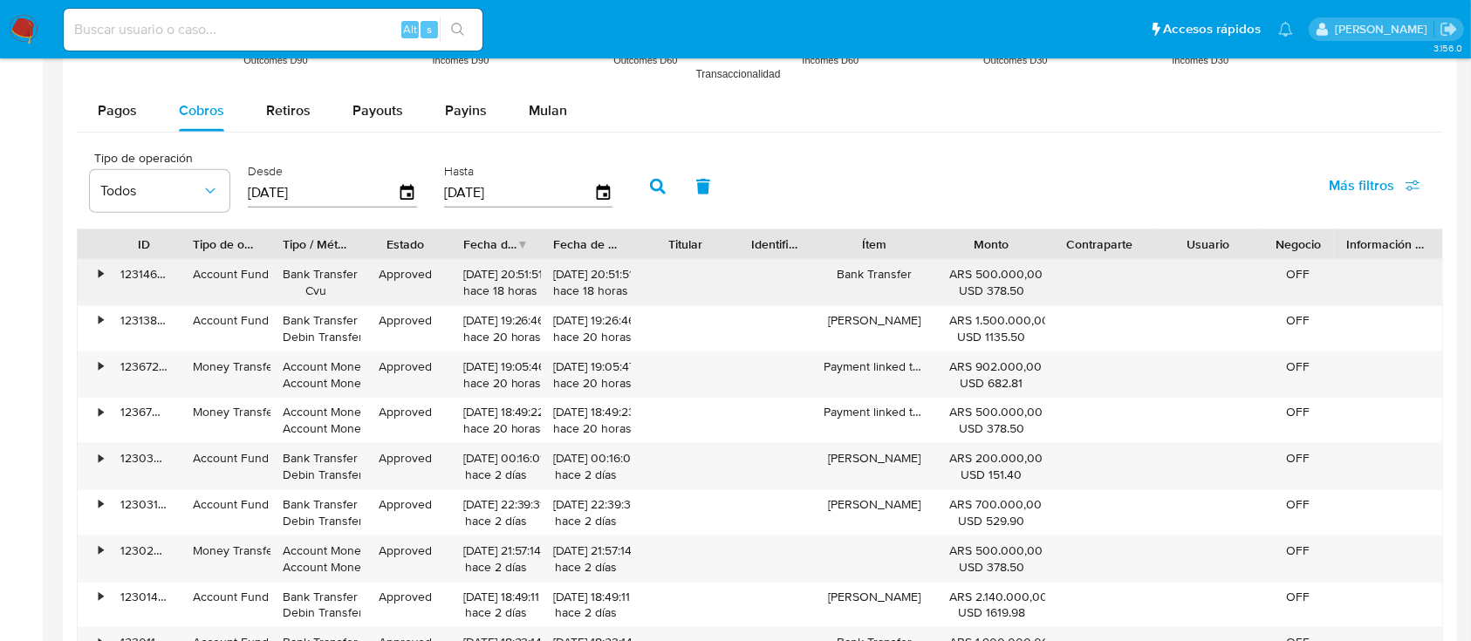
scroll to position [1744, 0]
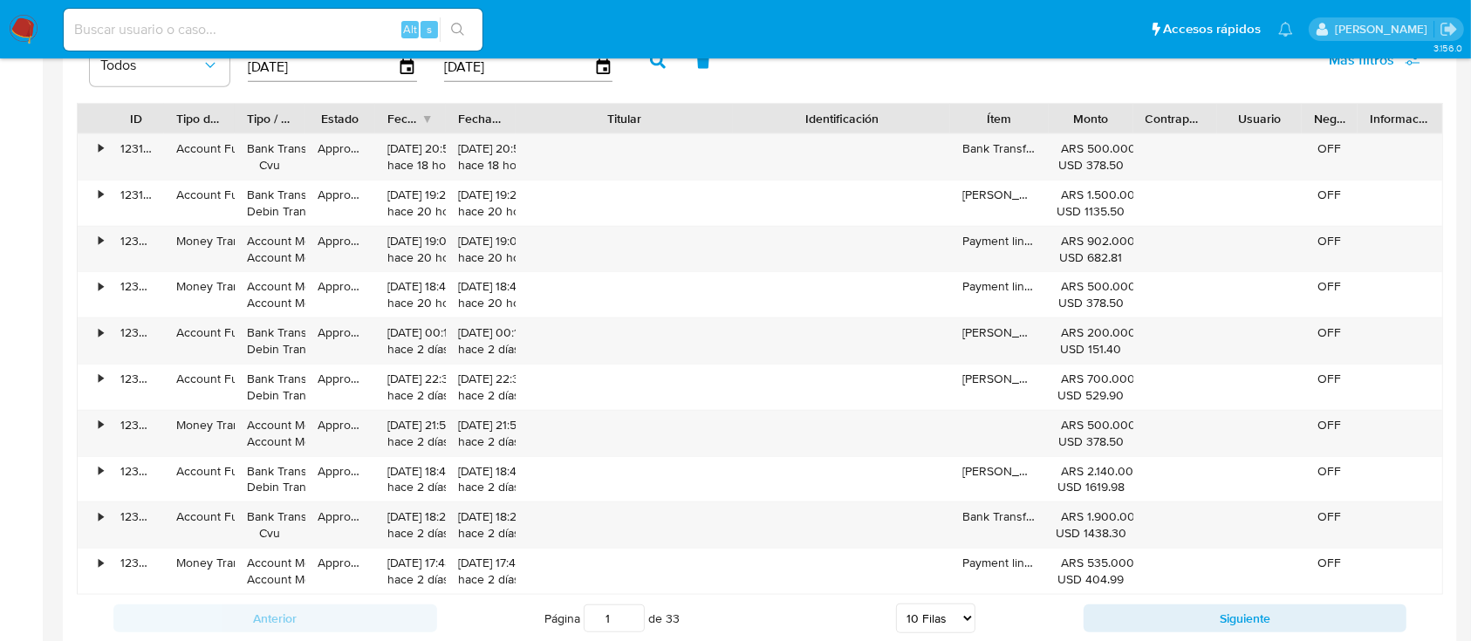
drag, startPoint x: 752, startPoint y: 113, endPoint x: 860, endPoint y: 114, distance: 108.2
click at [860, 114] on div "ID Tipo de operación Tipo / Método Estado Fecha de creación Fecha de aprobación…" at bounding box center [760, 119] width 1364 height 30
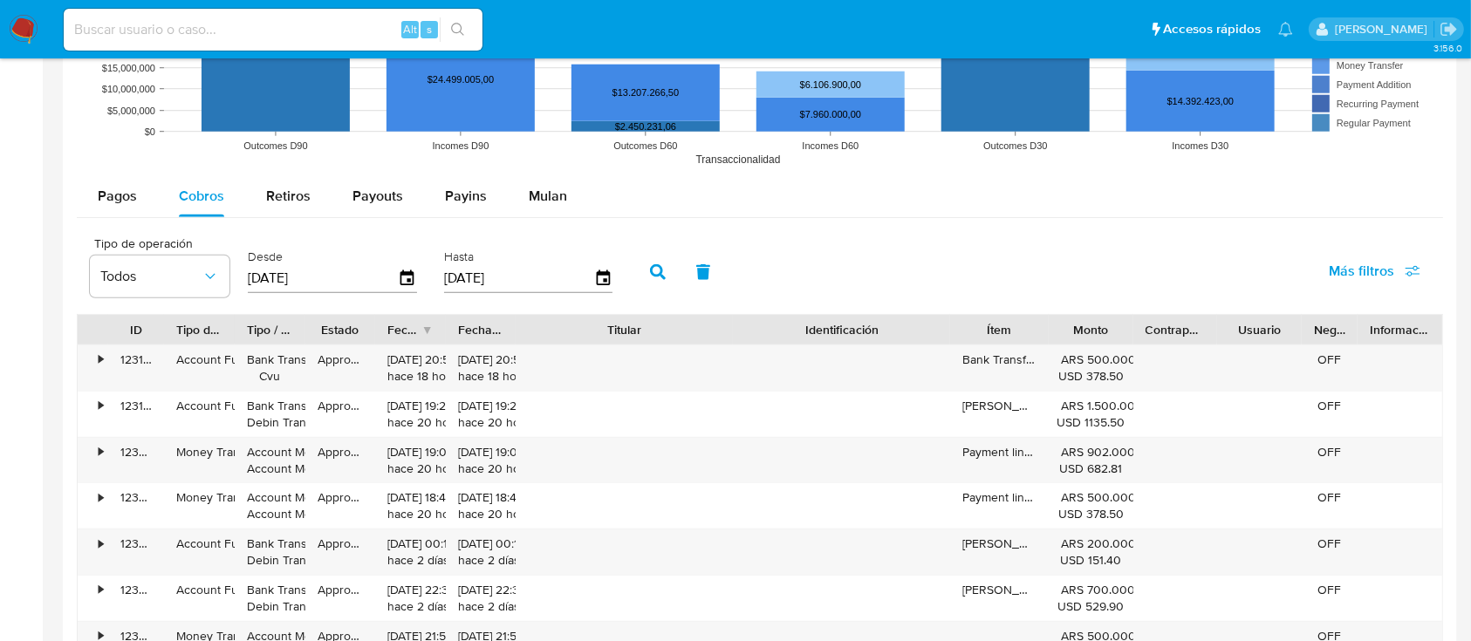
scroll to position [1512, 0]
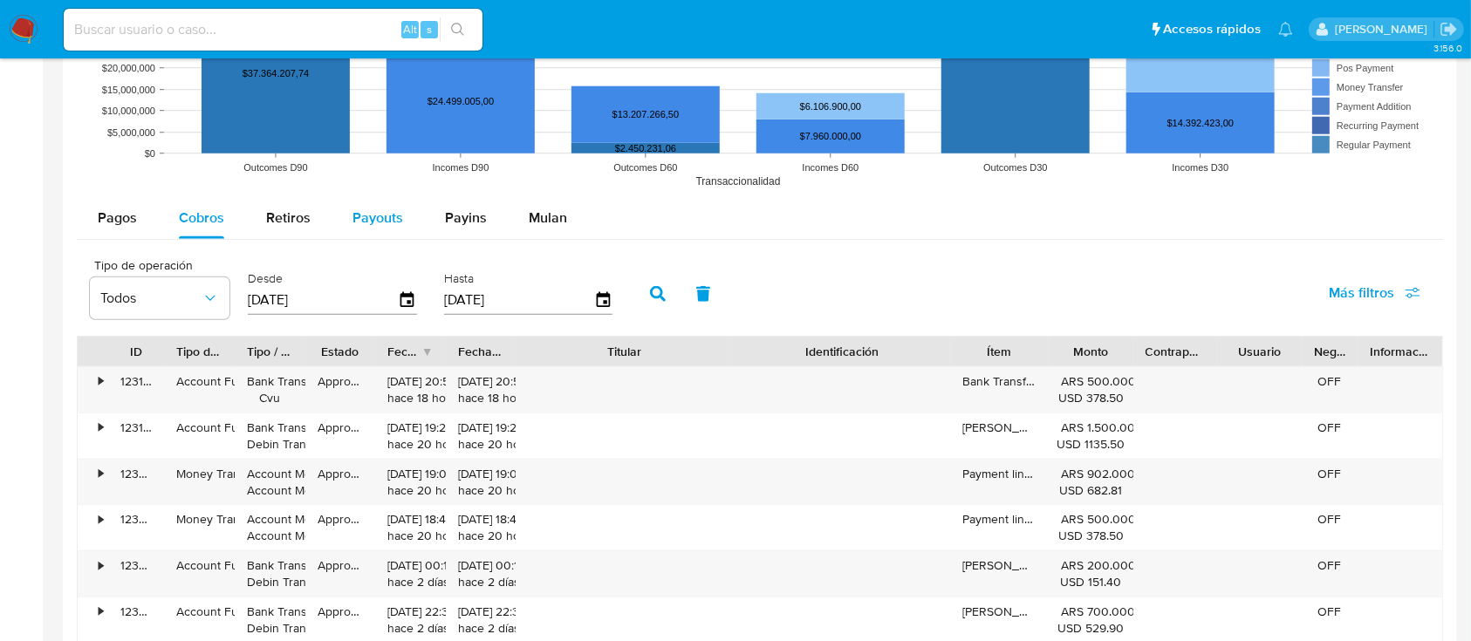
click at [394, 218] on span "Payouts" at bounding box center [377, 218] width 51 height 20
select select "10"
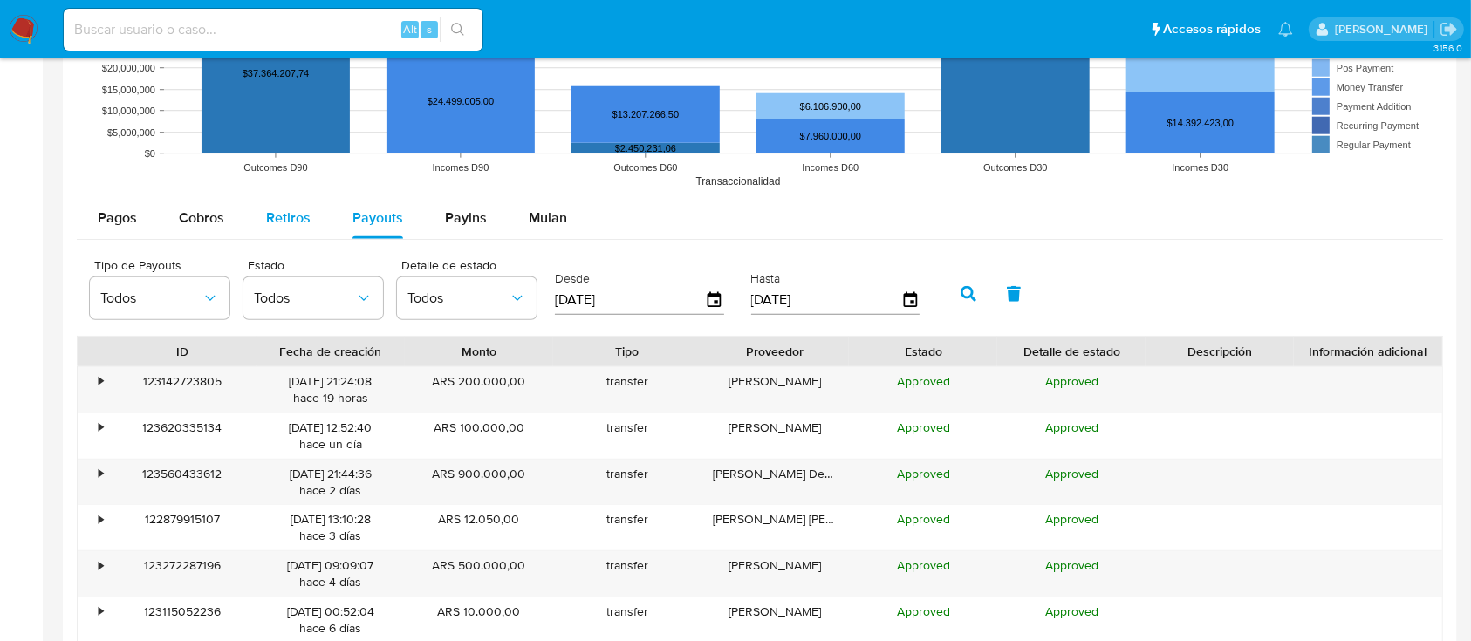
click at [293, 218] on span "Retiros" at bounding box center [288, 218] width 44 height 20
select select "10"
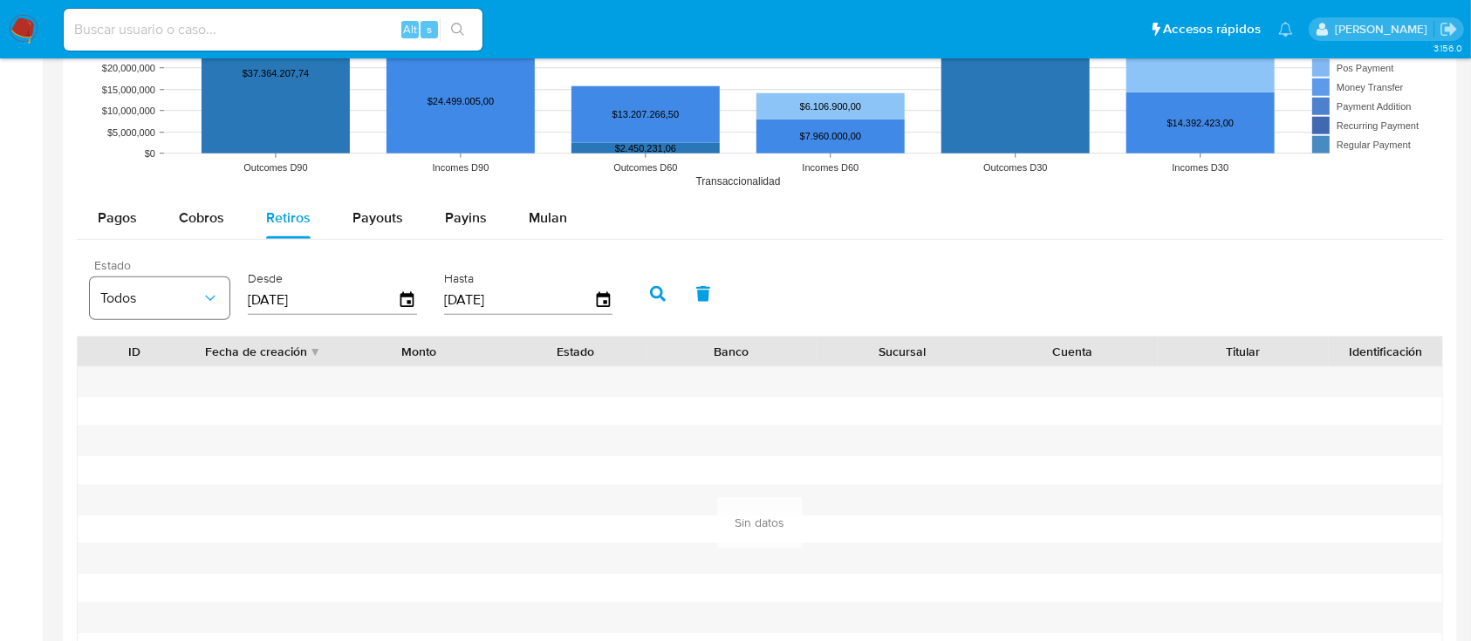
click at [173, 303] on span "Todos" at bounding box center [150, 298] width 101 height 17
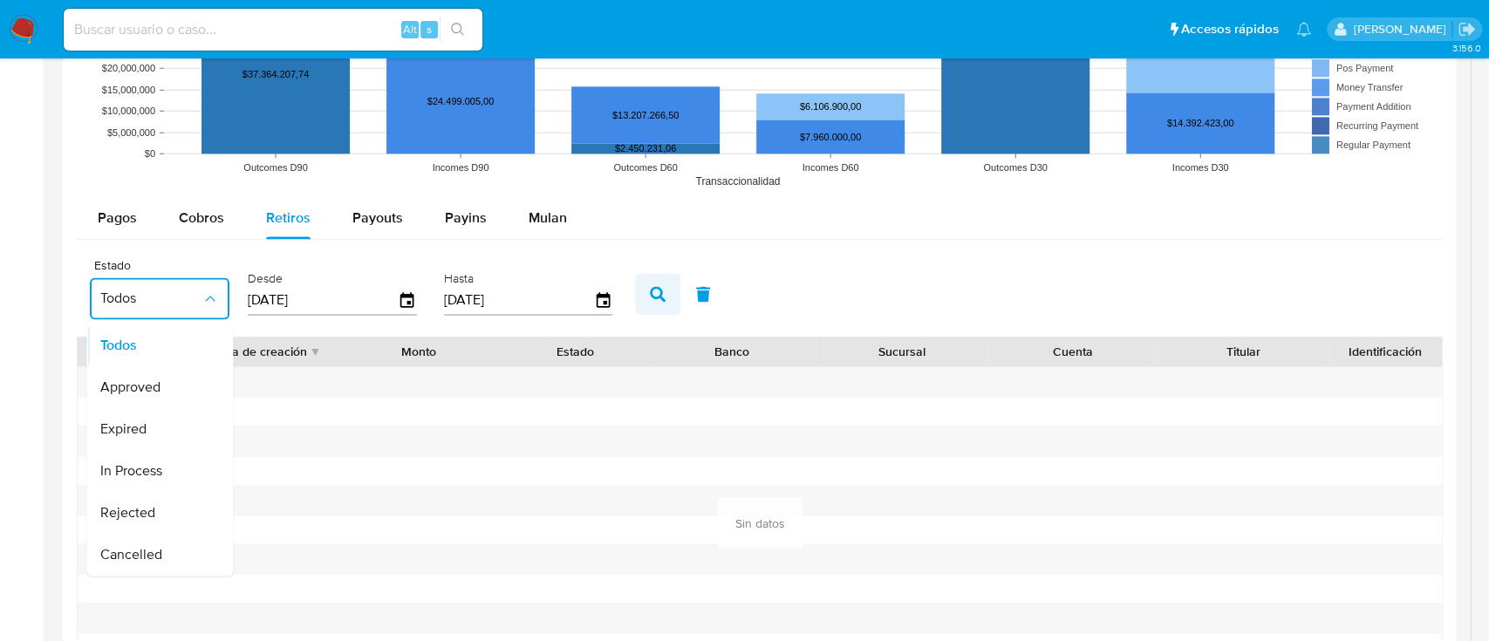
click at [646, 290] on button "button" at bounding box center [657, 294] width 45 height 42
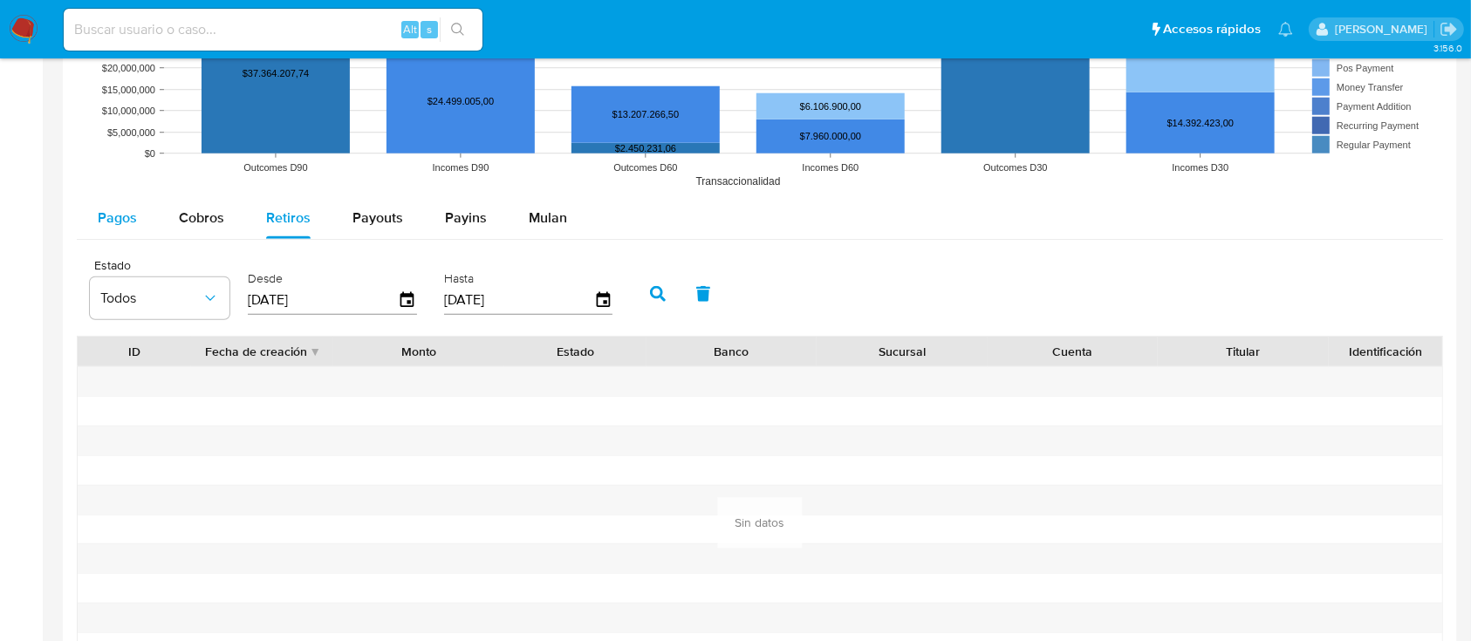
drag, startPoint x: 145, startPoint y: 222, endPoint x: 92, endPoint y: 222, distance: 53.2
click at [133, 222] on button "Pagos" at bounding box center [117, 218] width 81 height 42
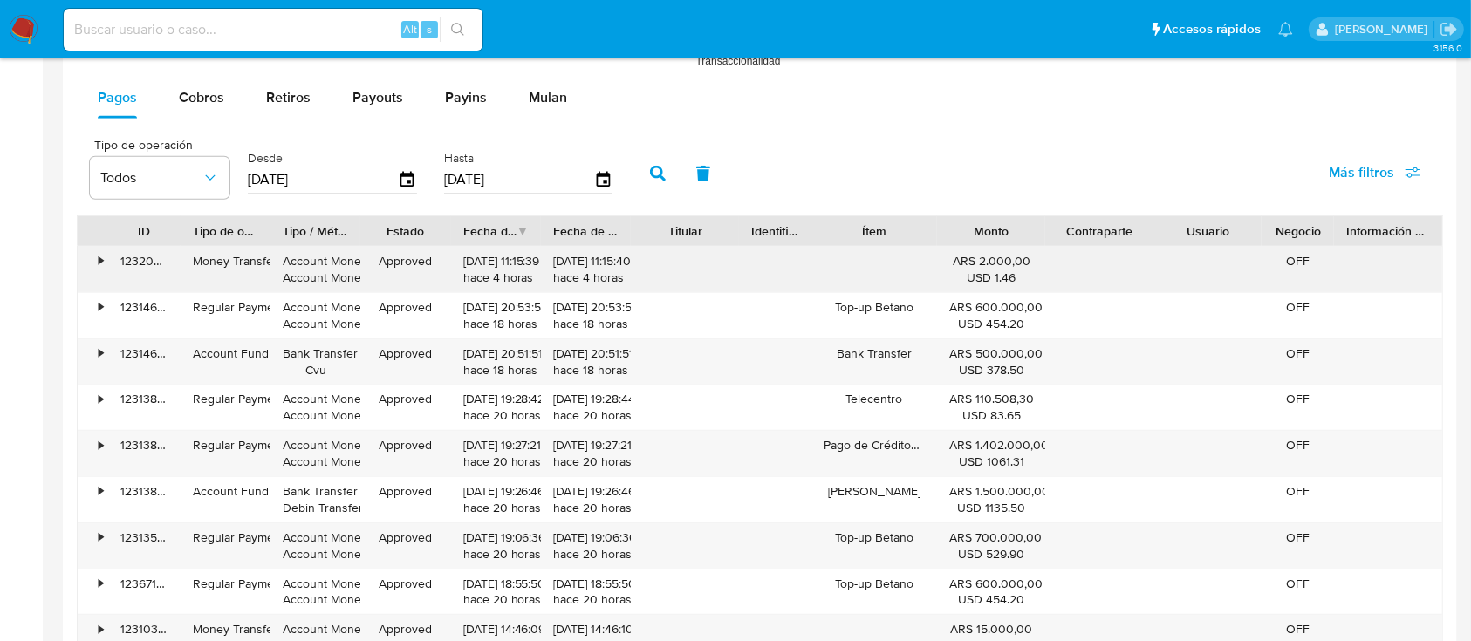
scroll to position [1628, 0]
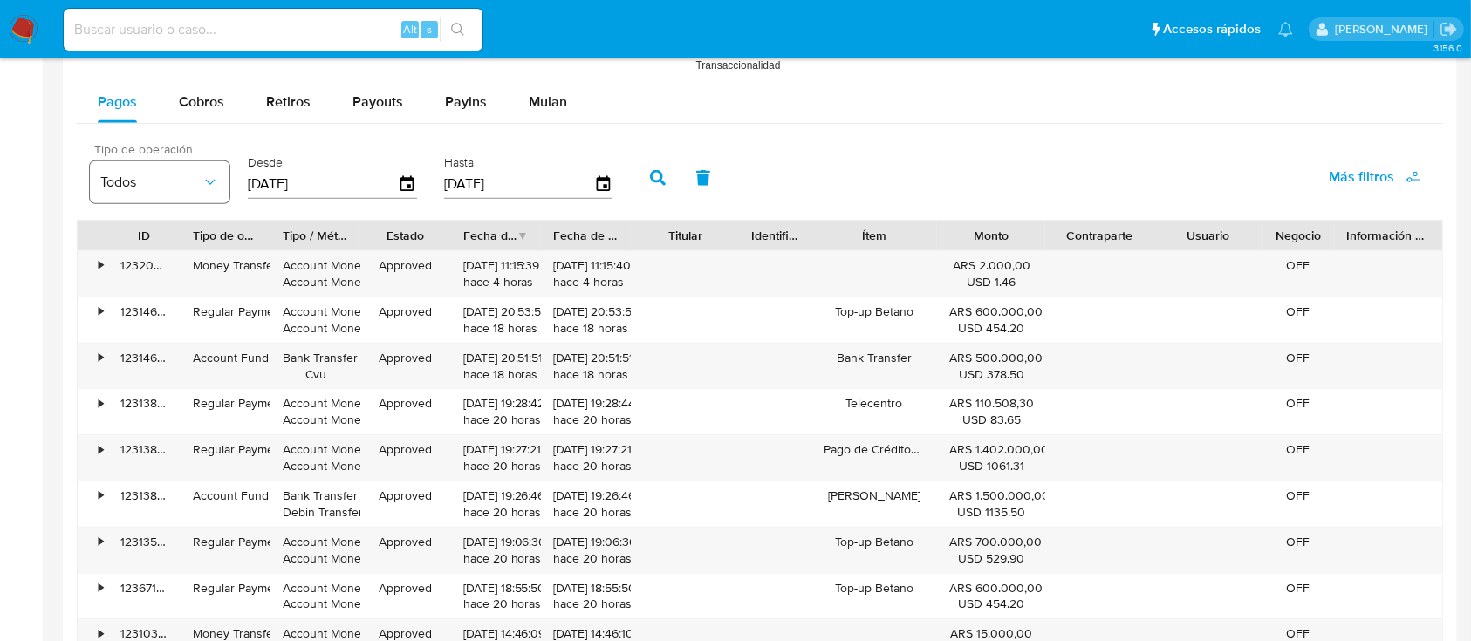
click at [194, 192] on button "Todos" at bounding box center [160, 182] width 140 height 42
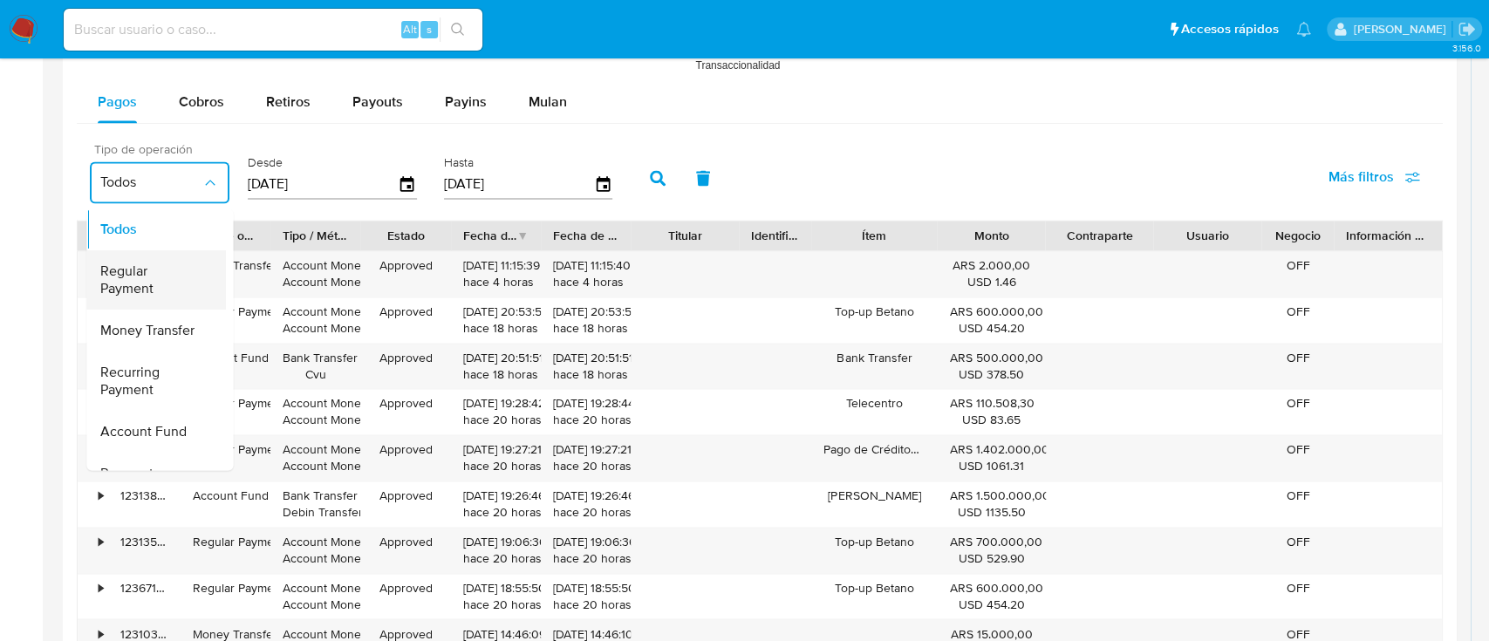
click at [154, 281] on span "Regular Payment" at bounding box center [150, 280] width 101 height 35
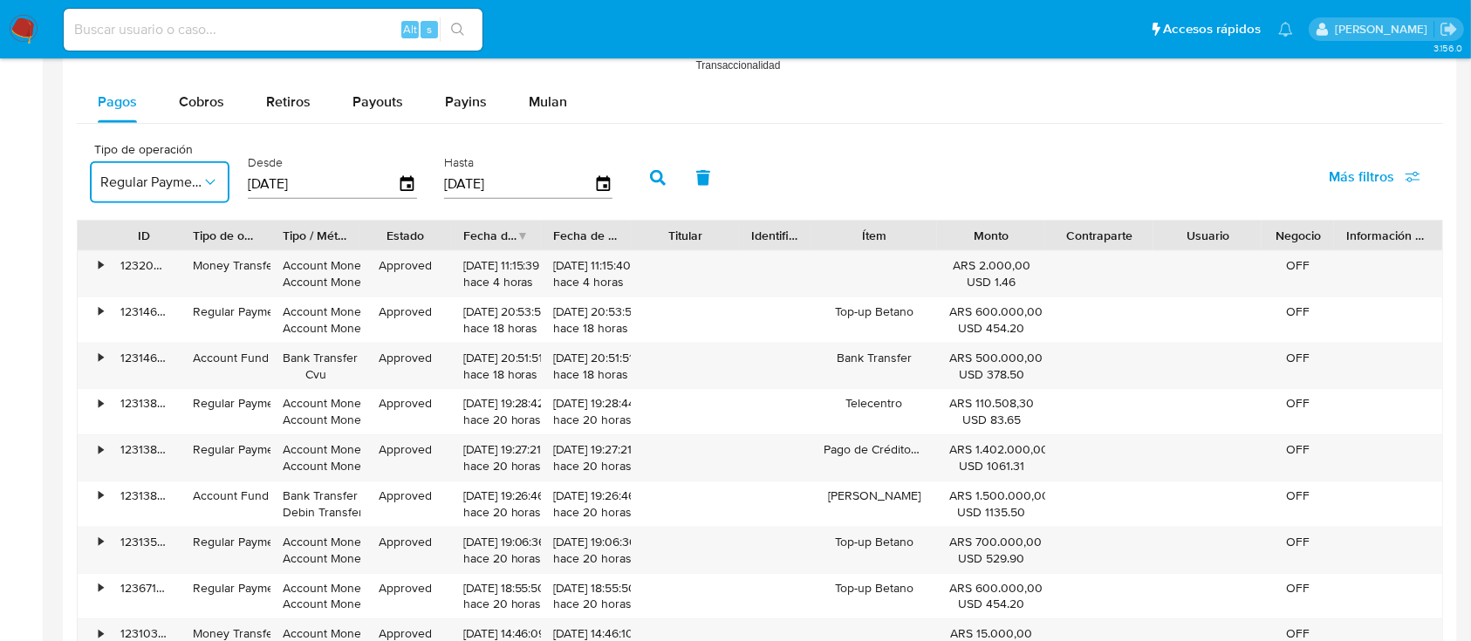
drag, startPoint x: 665, startPoint y: 178, endPoint x: 705, endPoint y: 241, distance: 74.1
click at [665, 177] on button "button" at bounding box center [657, 178] width 45 height 42
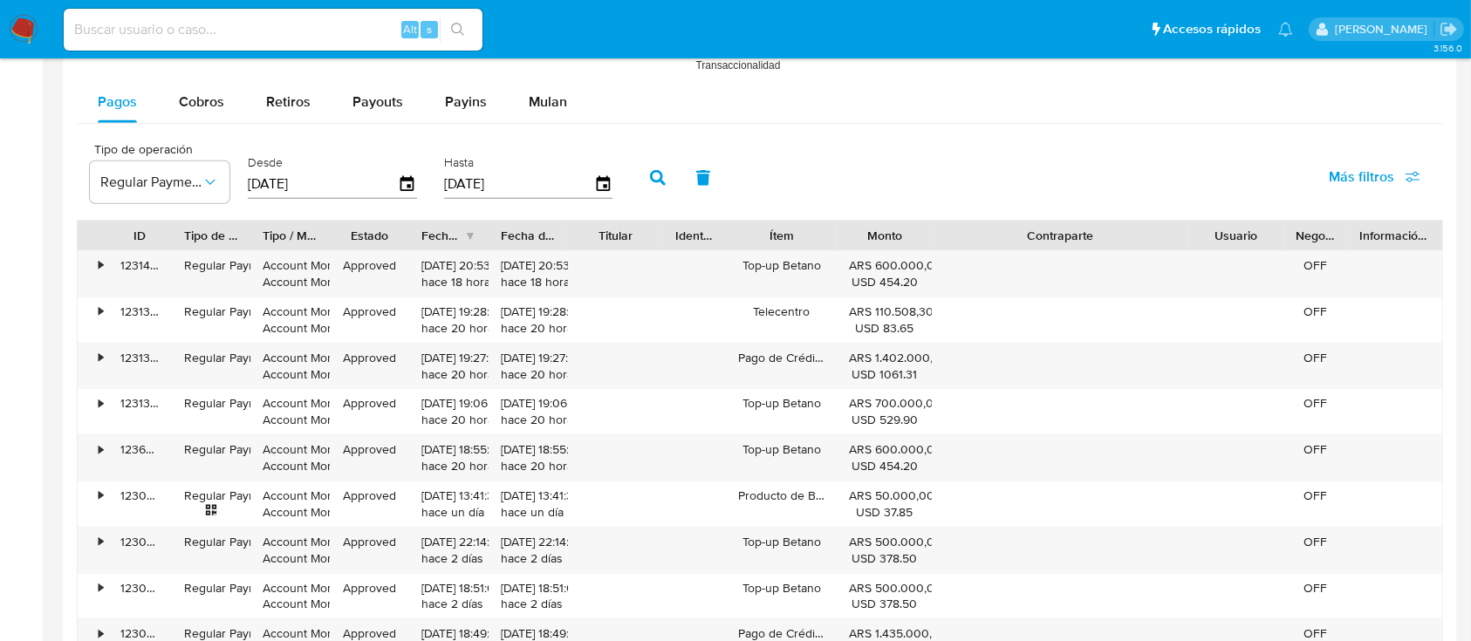
drag, startPoint x: 1140, startPoint y: 226, endPoint x: 1288, endPoint y: 229, distance: 148.3
click at [1288, 229] on div "ID Tipo de operación Tipo / Método Estado Fecha de creación Fecha de aprobación…" at bounding box center [760, 236] width 1364 height 30
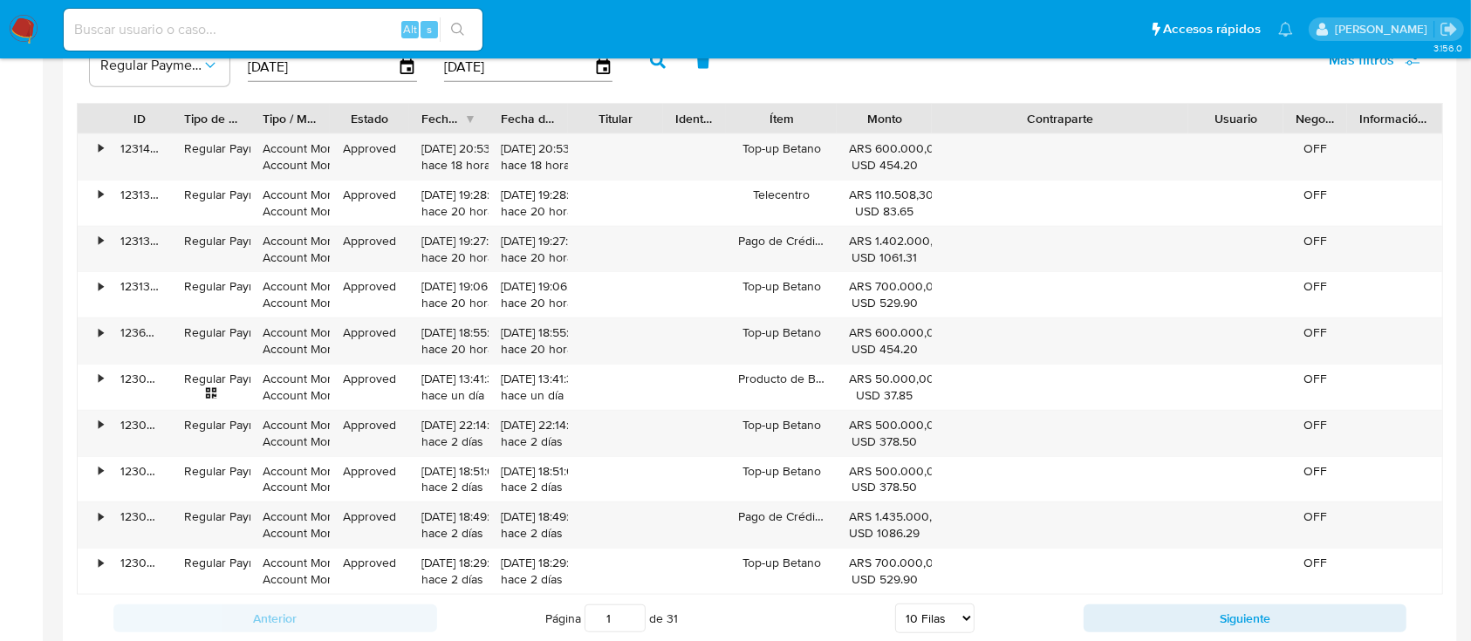
scroll to position [1860, 0]
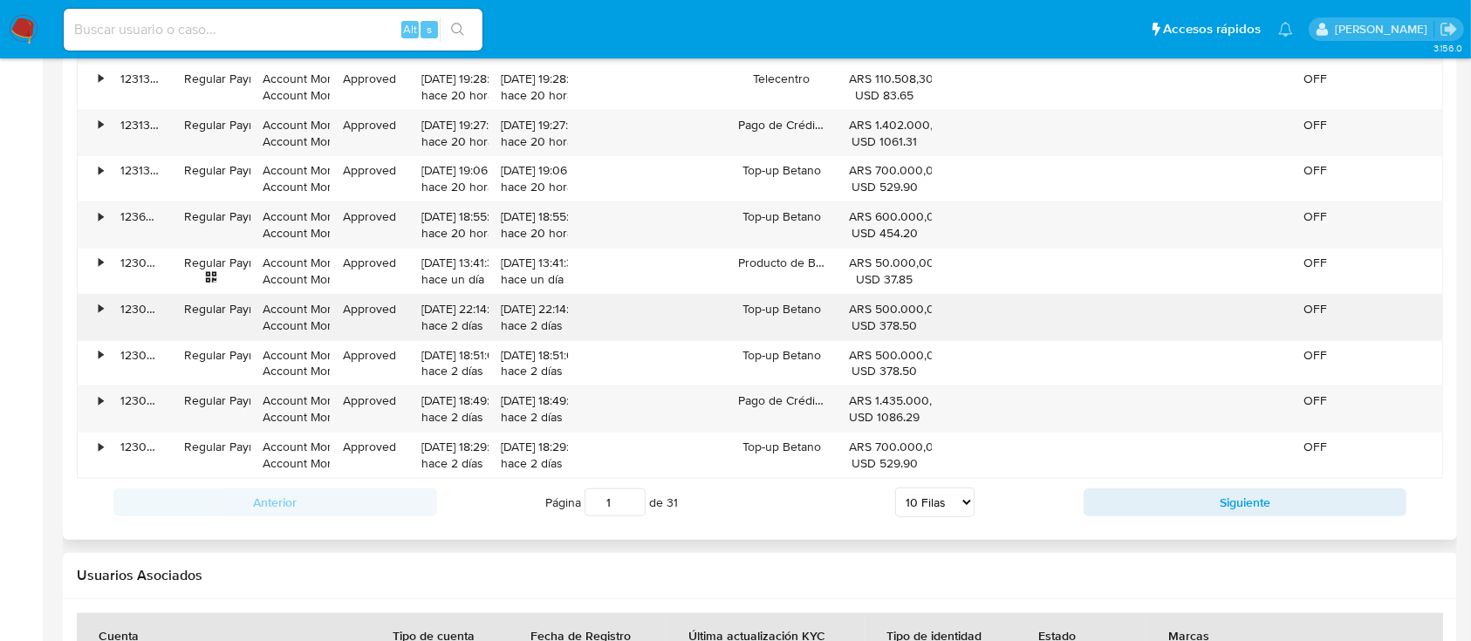
drag, startPoint x: 755, startPoint y: 306, endPoint x: 822, endPoint y: 306, distance: 67.2
click at [822, 306] on div "Top-up Betano" at bounding box center [781, 317] width 111 height 45
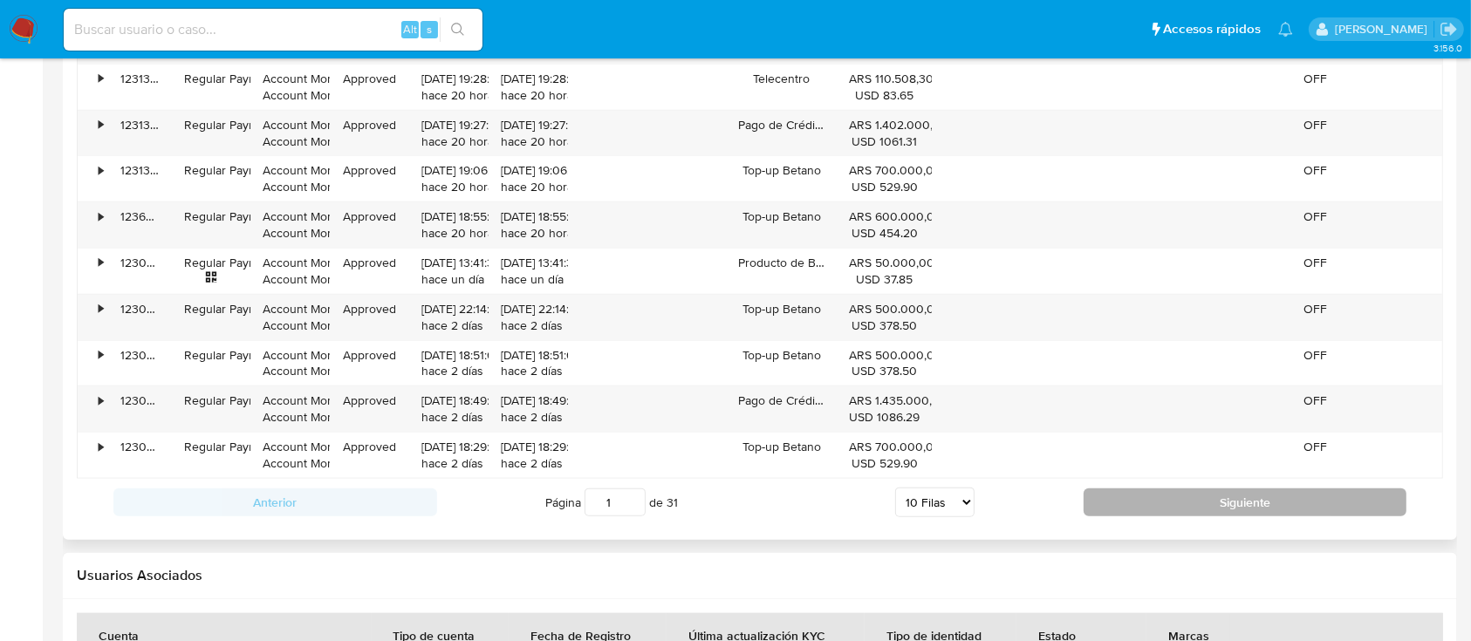
click at [1159, 501] on button "Siguiente" at bounding box center [1245, 502] width 324 height 28
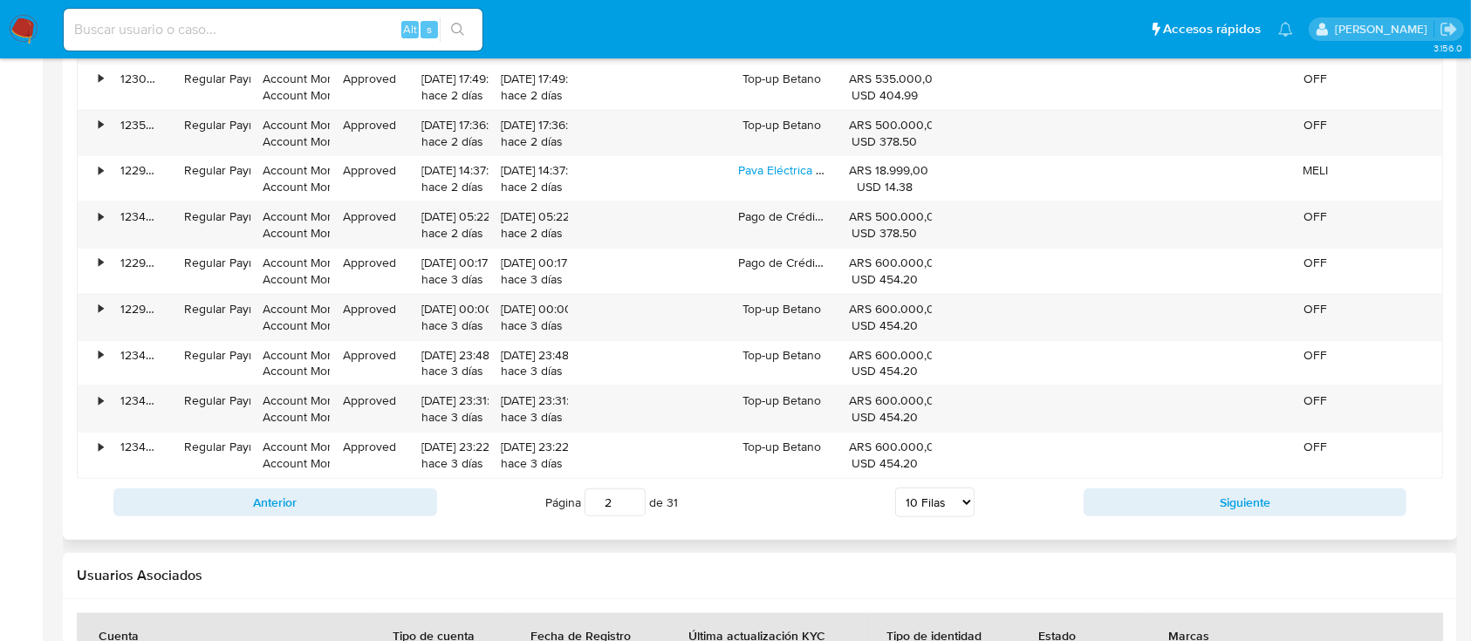
click at [1120, 481] on div "Anterior Página 2 de 31 5 Filas 10 Filas 20 Filas 25 Filas 50 Filas 100 Filas S…" at bounding box center [760, 502] width 1366 height 47
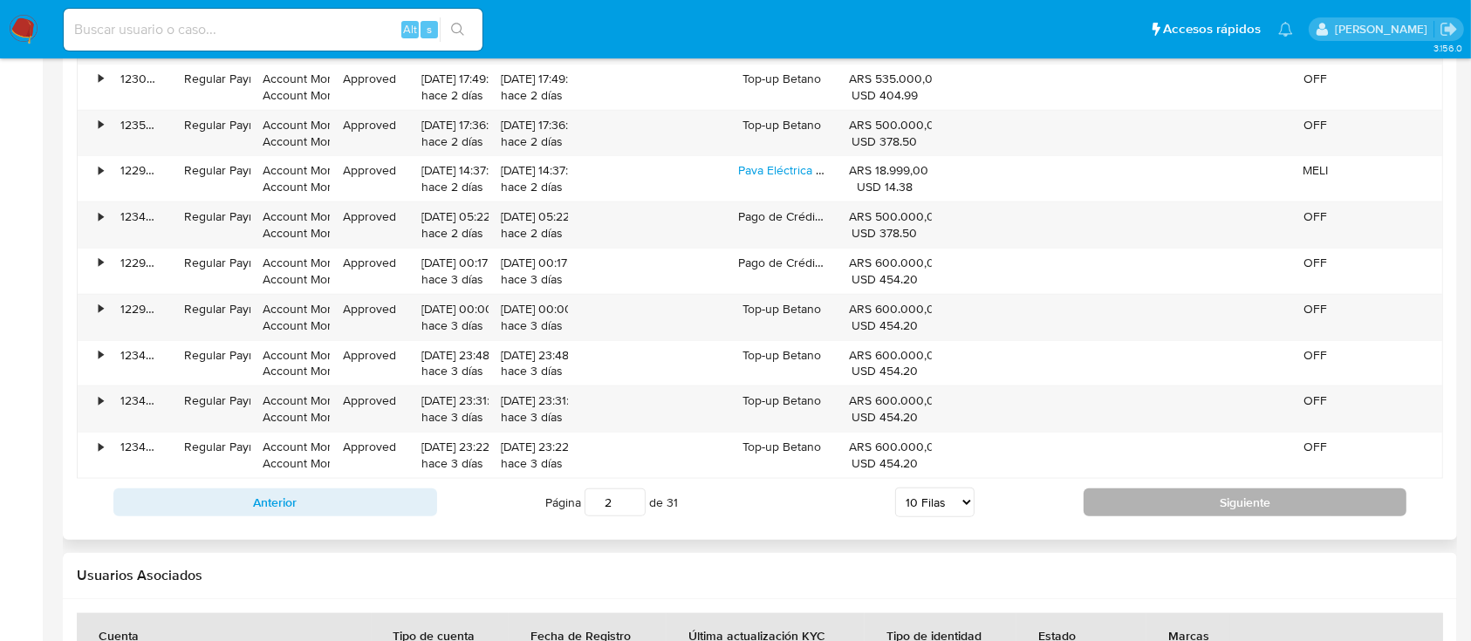
click at [1111, 494] on button "Siguiente" at bounding box center [1245, 502] width 324 height 28
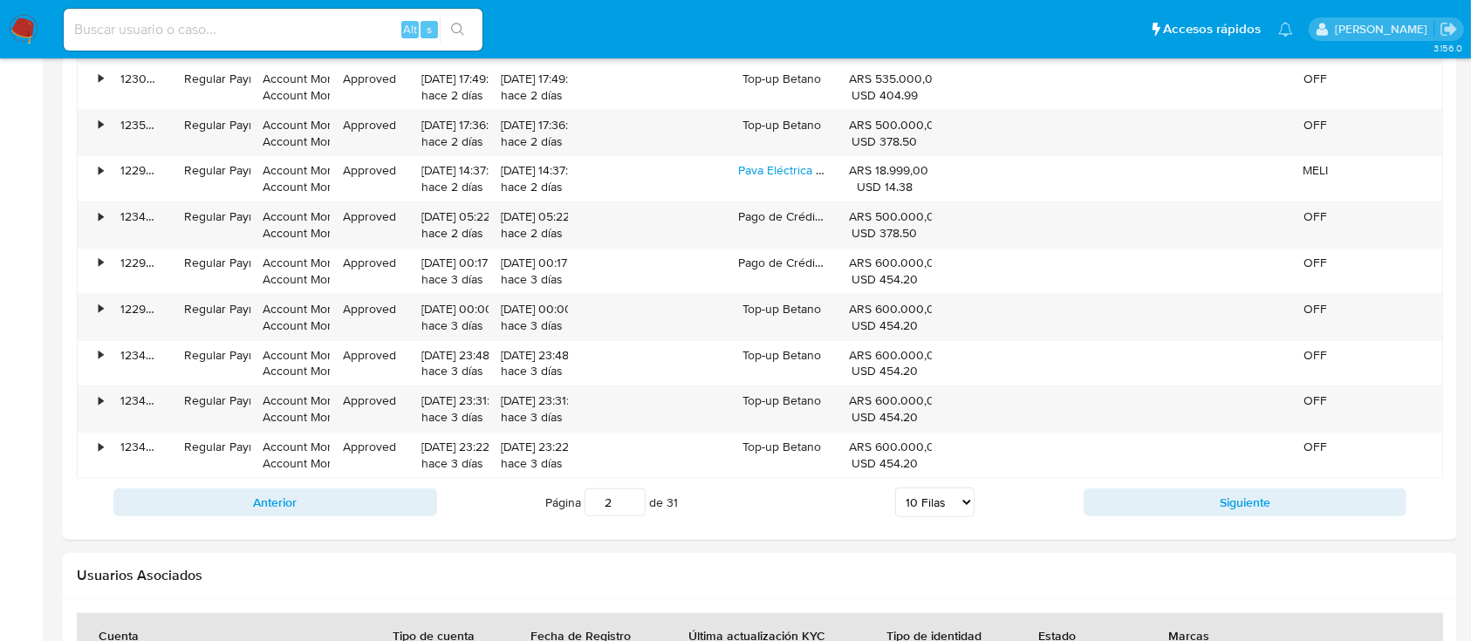
type input "3"
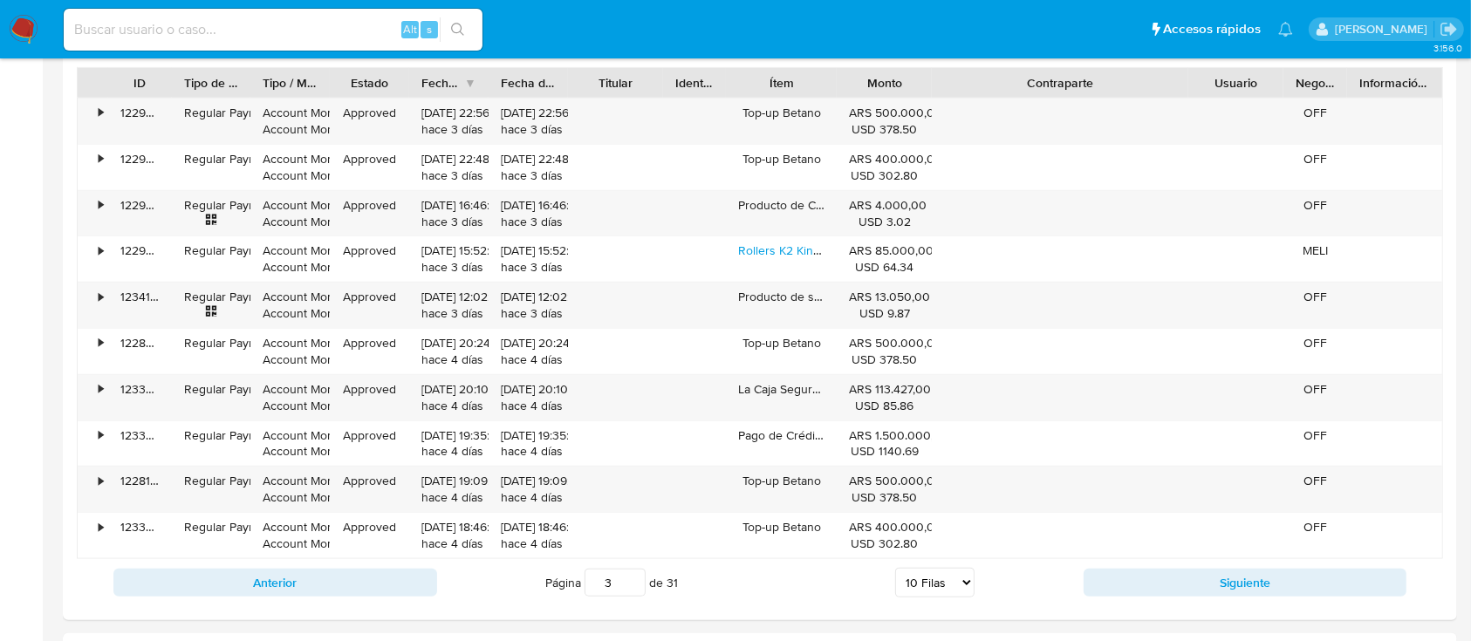
scroll to position [1744, 0]
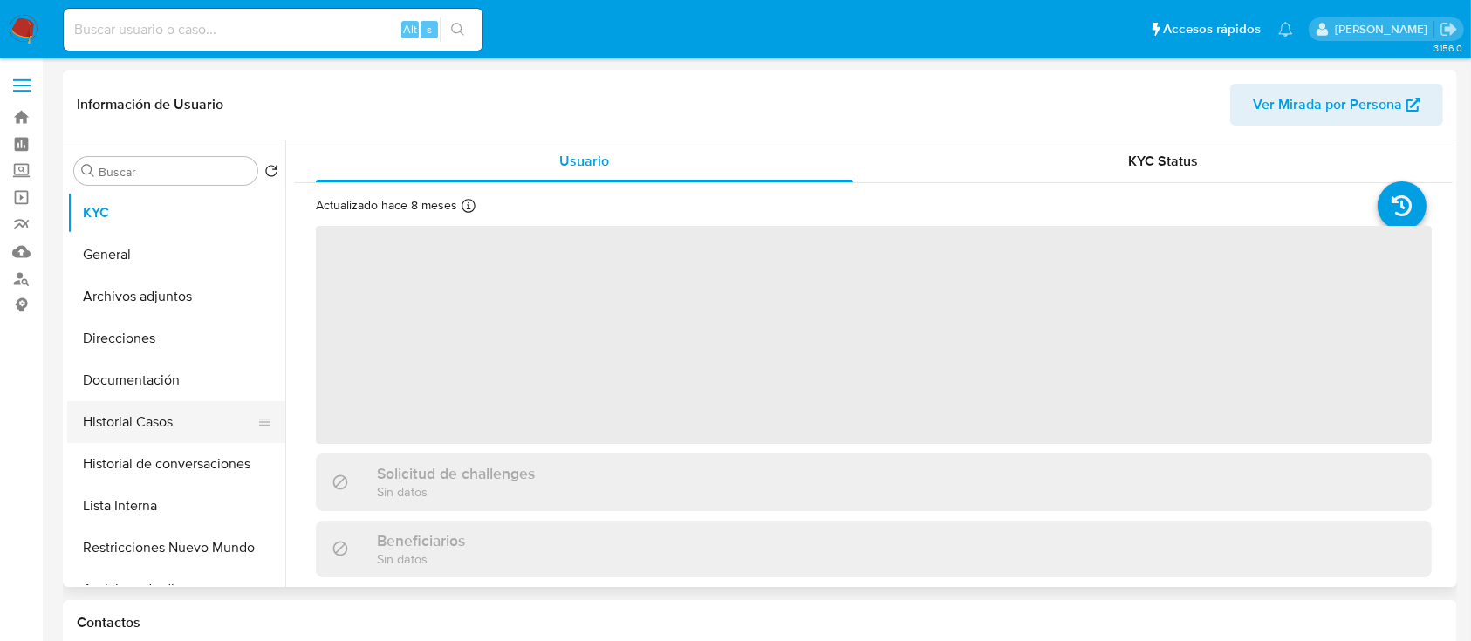
click at [214, 412] on button "Historial Casos" at bounding box center [169, 422] width 204 height 42
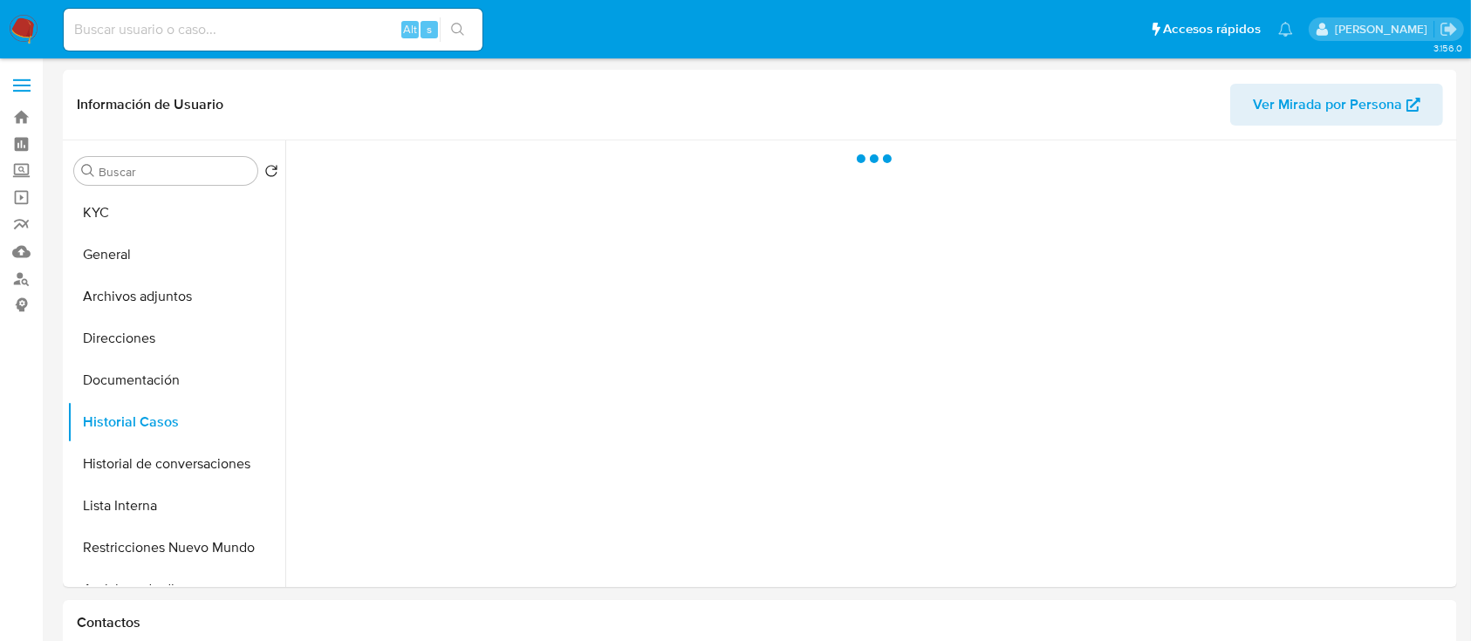
select select "10"
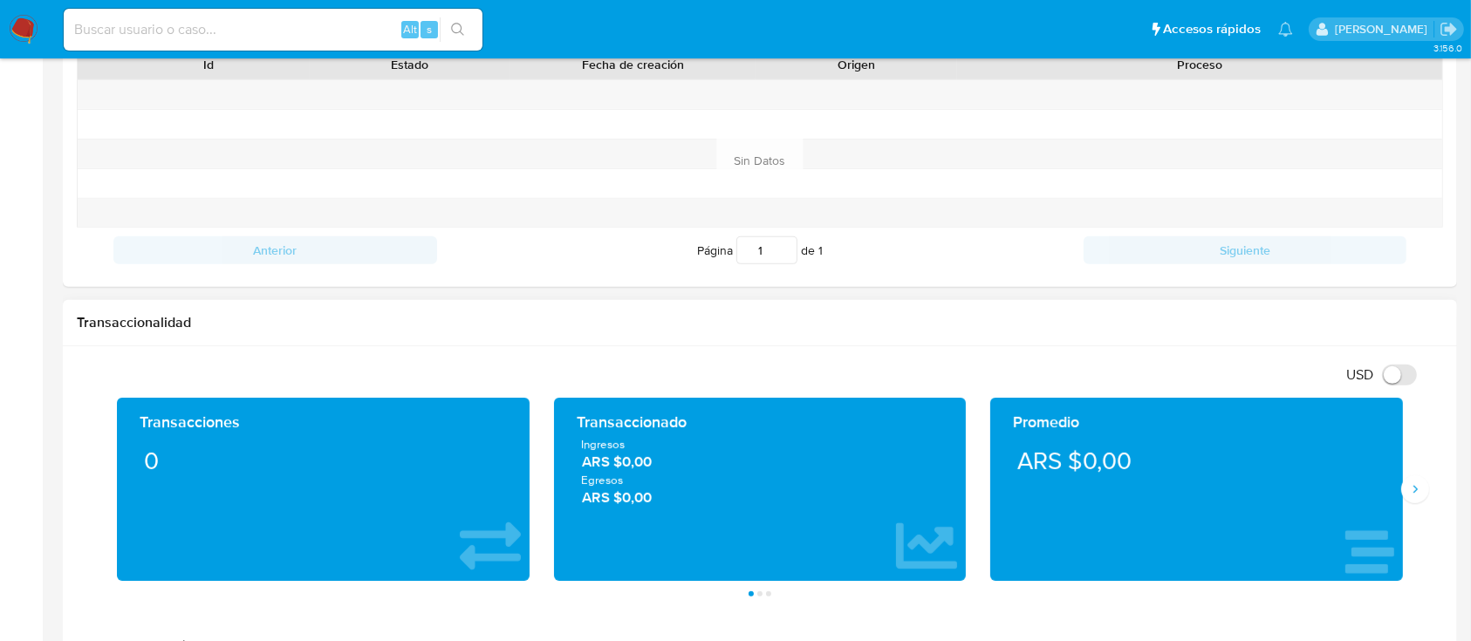
scroll to position [814, 0]
